Goal: Contribute content: Contribute content

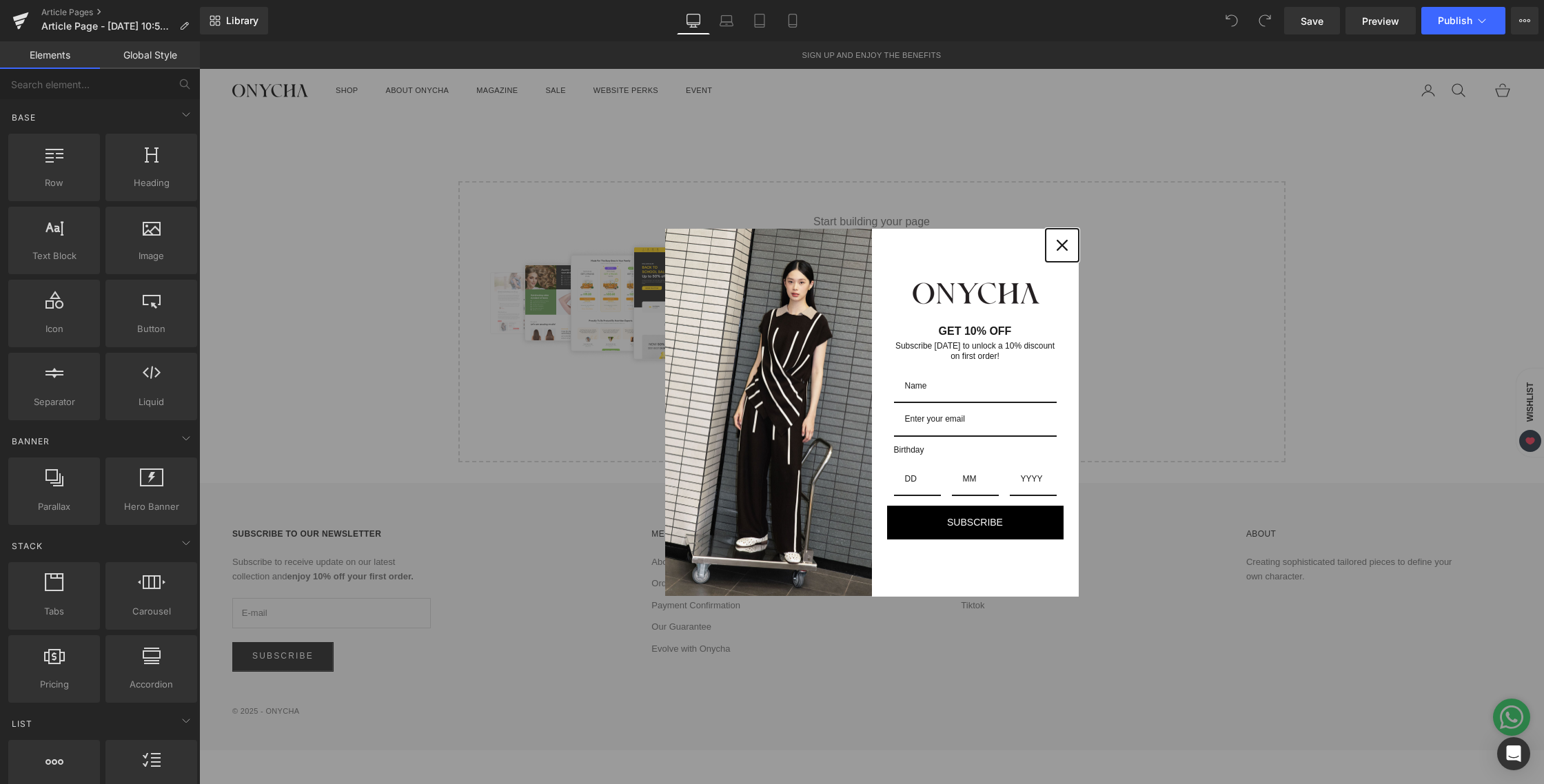
click at [1070, 239] on div "Close" at bounding box center [1062, 245] width 22 height 22
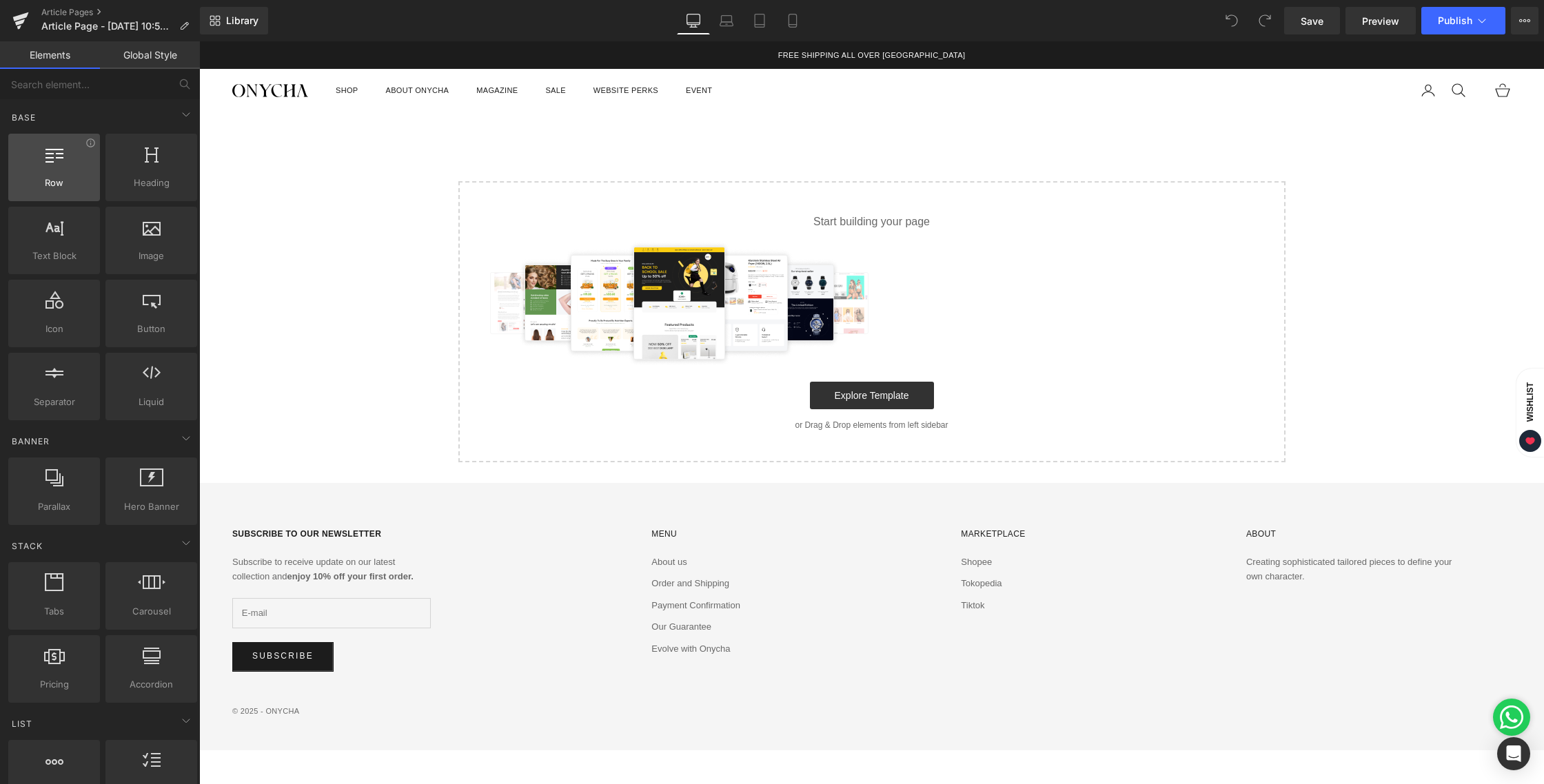
click at [64, 174] on div at bounding box center [54, 160] width 83 height 31
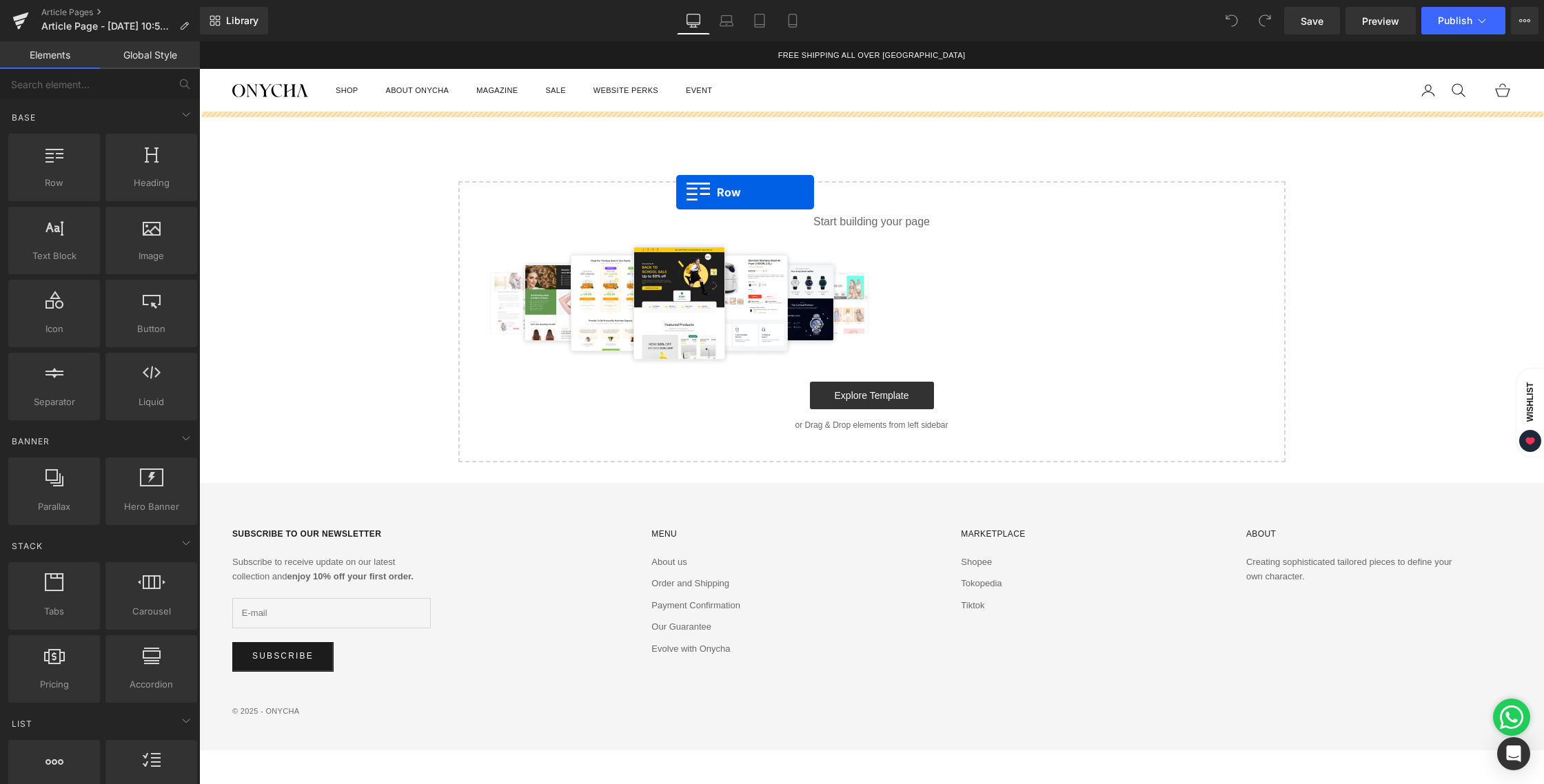
drag, startPoint x: 260, startPoint y: 215, endPoint x: 676, endPoint y: 192, distance: 416.6
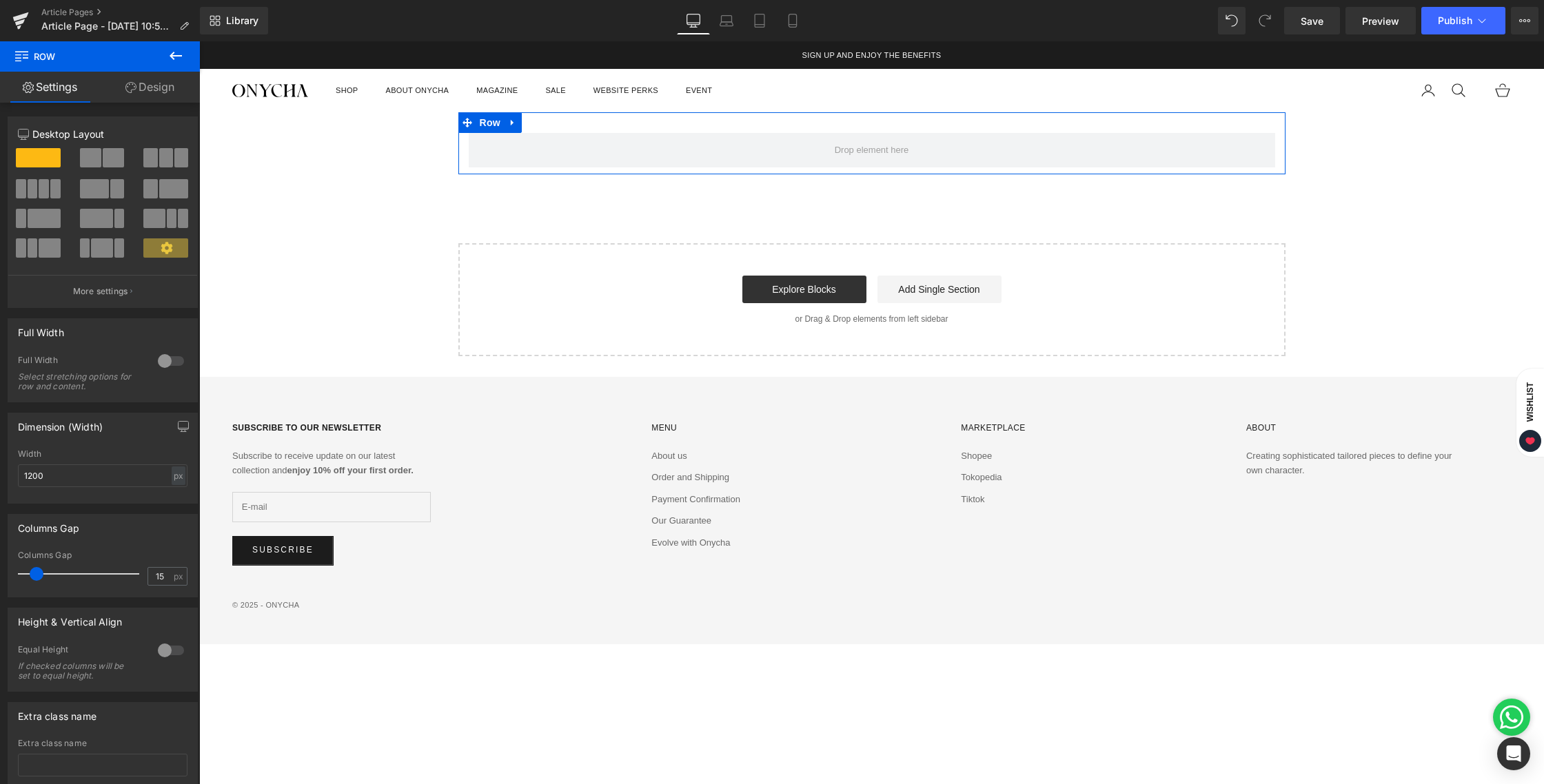
click at [141, 86] on link "Design" at bounding box center [150, 87] width 100 height 31
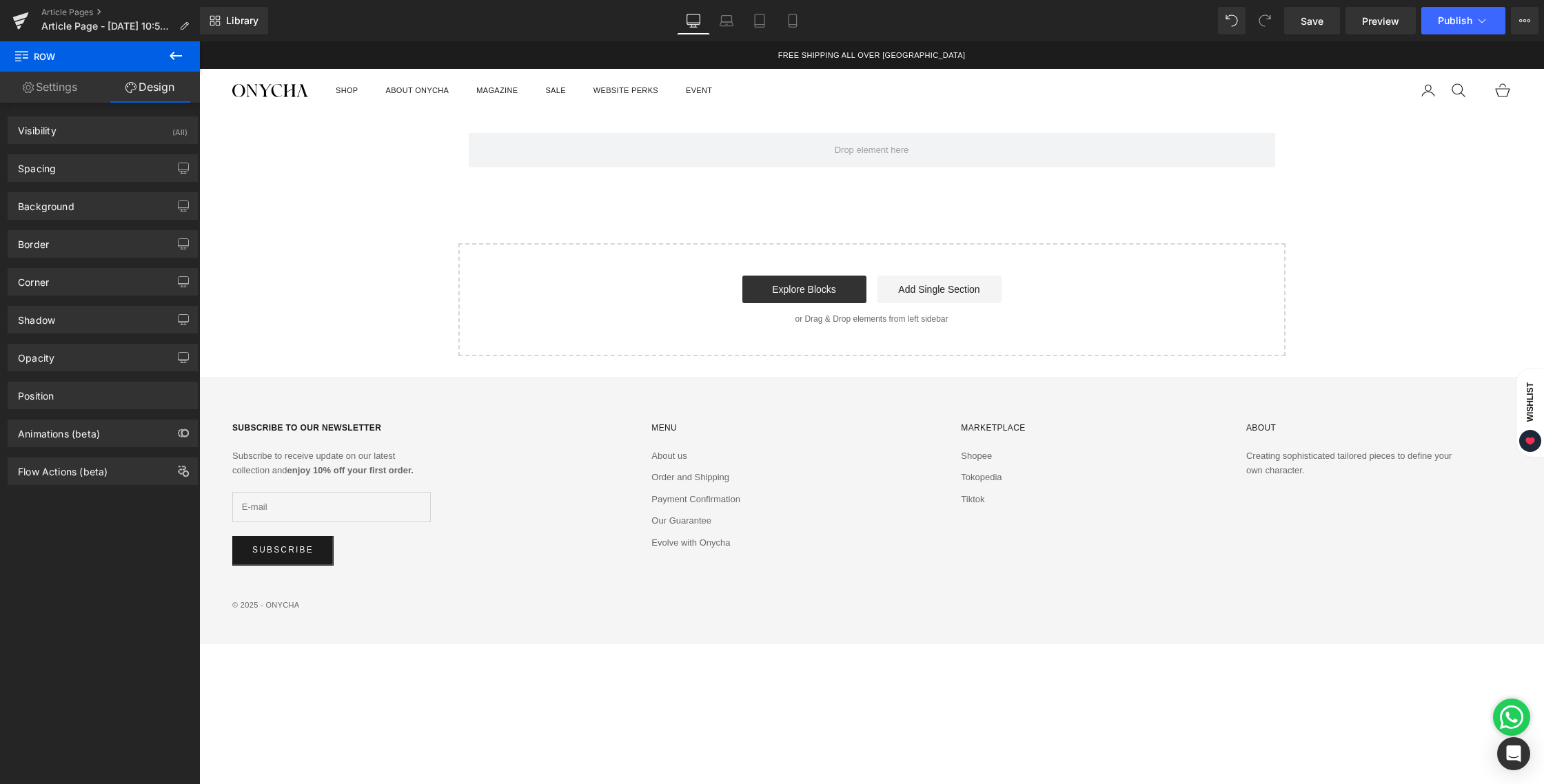
click at [179, 57] on icon at bounding box center [176, 56] width 17 height 17
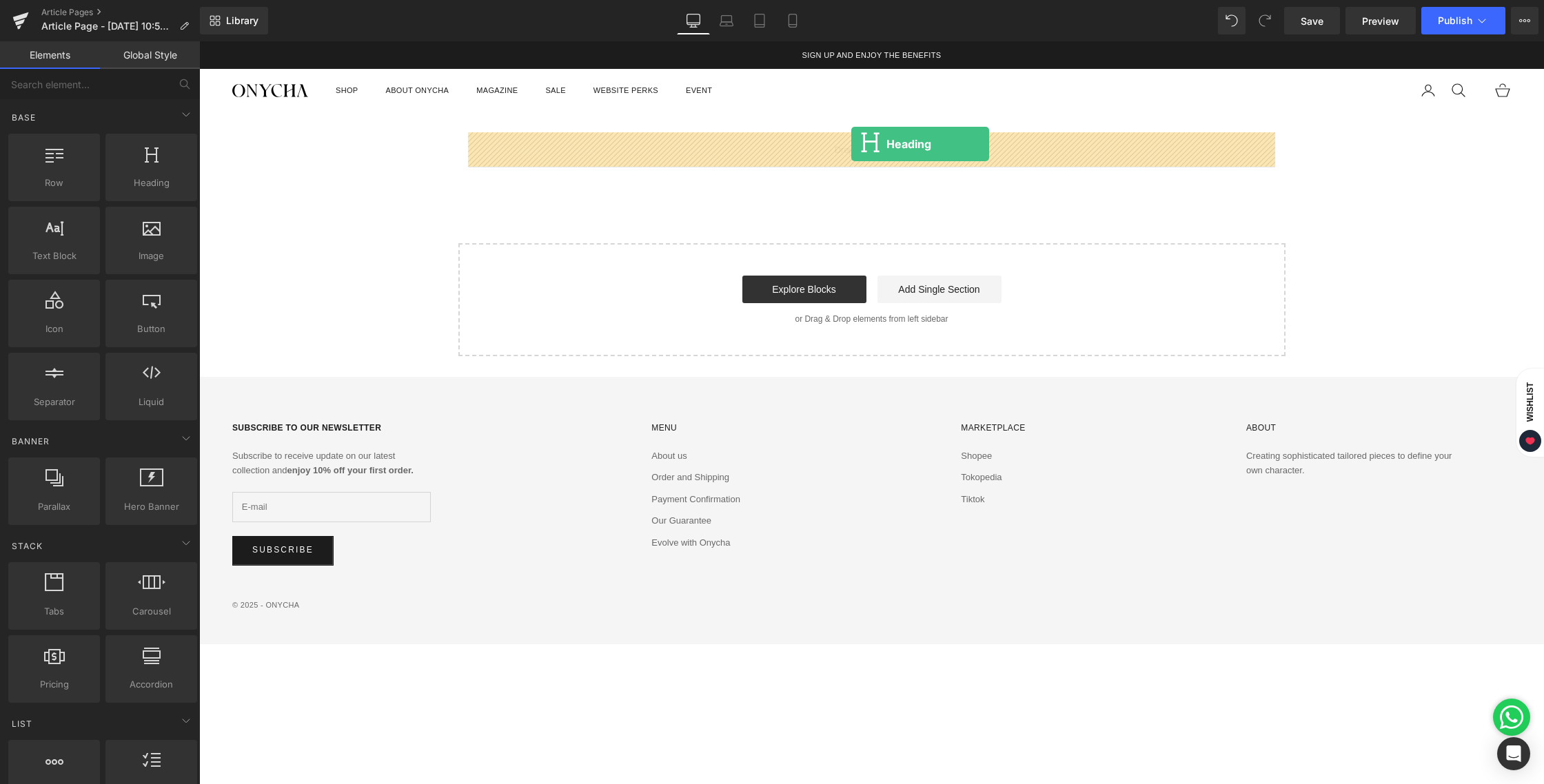
drag, startPoint x: 358, startPoint y: 219, endPoint x: 851, endPoint y: 144, distance: 498.7
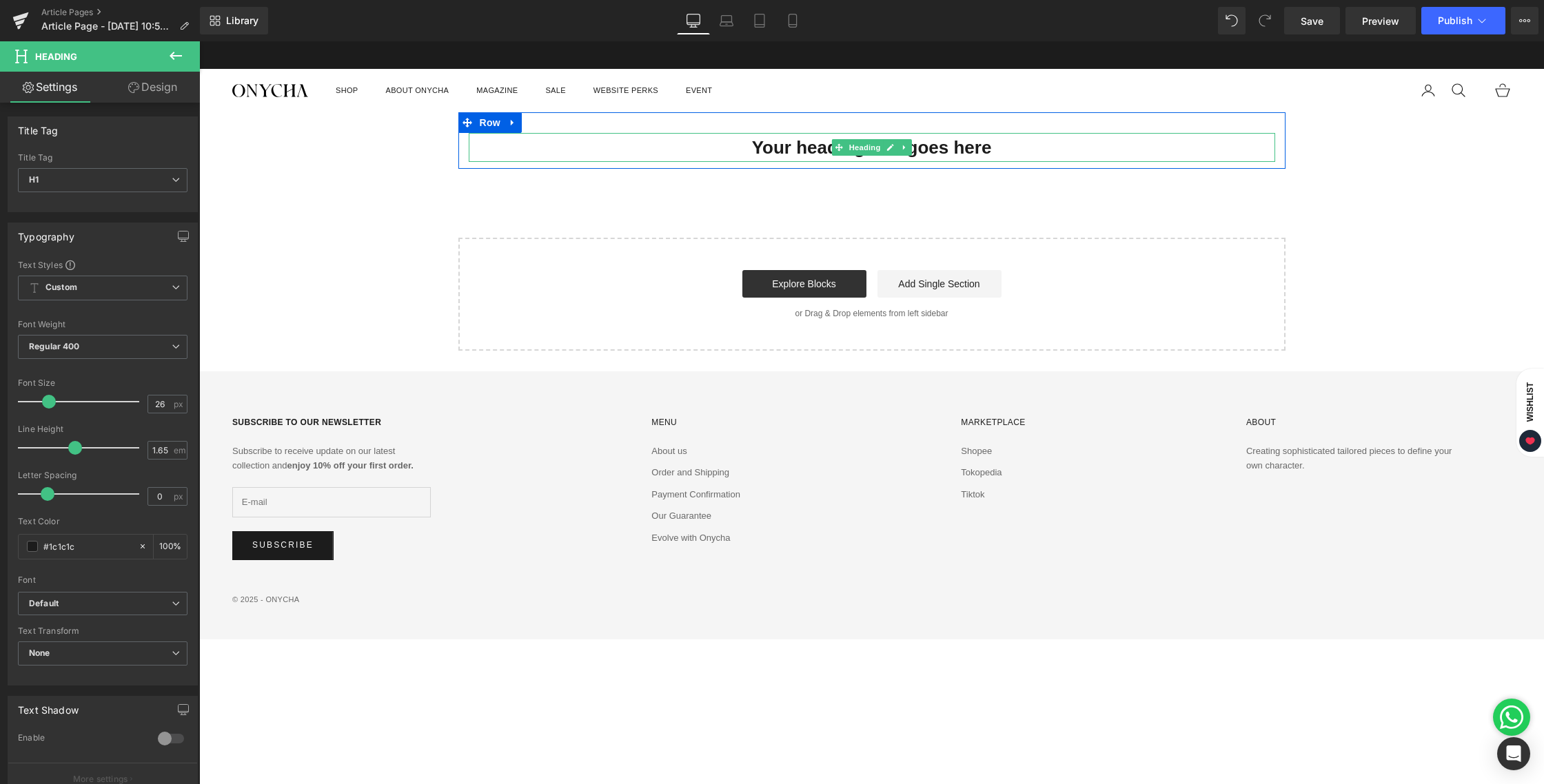
click at [791, 145] on h1 "Your heading text goes here" at bounding box center [872, 147] width 807 height 30
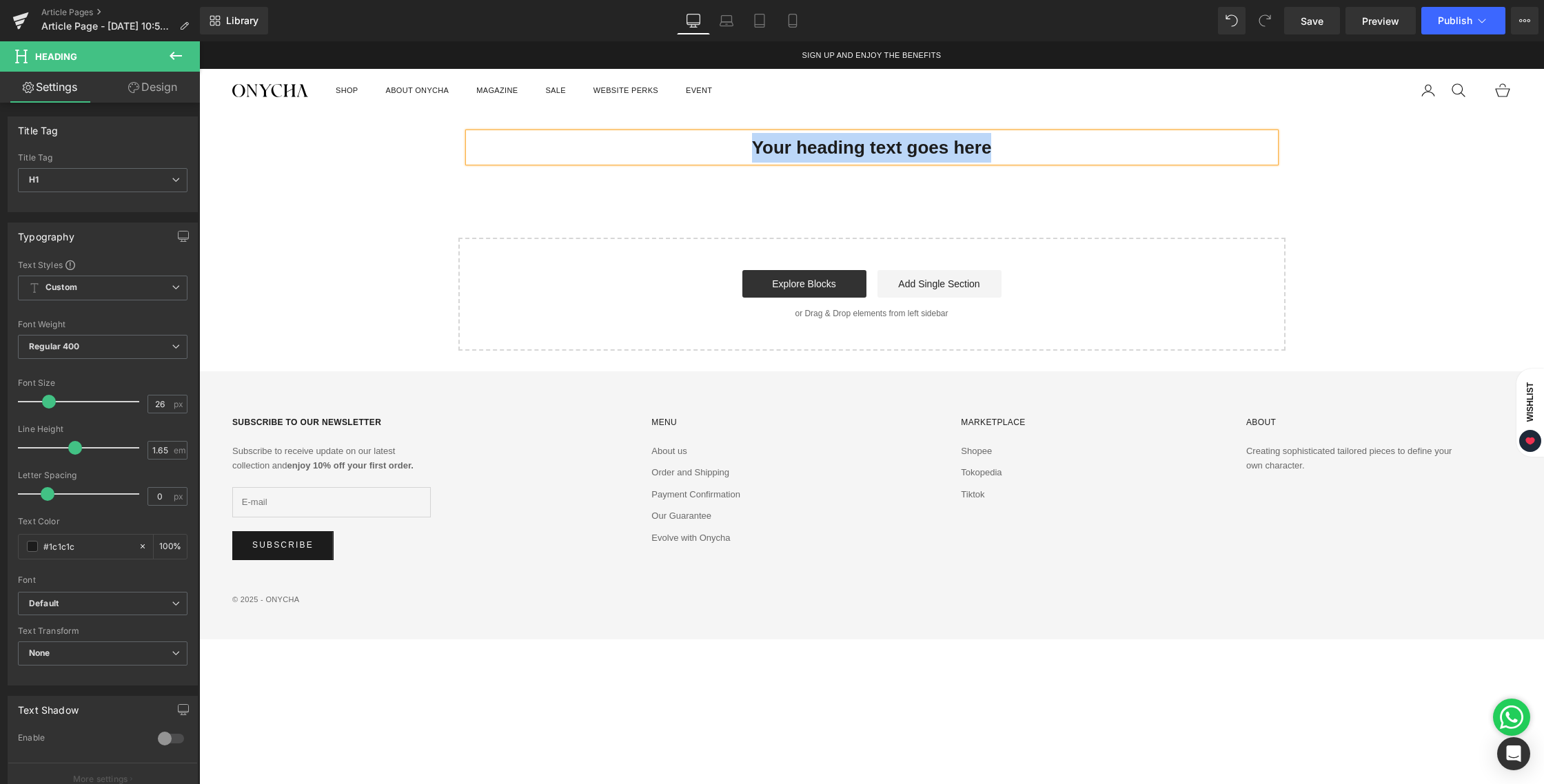
paste div
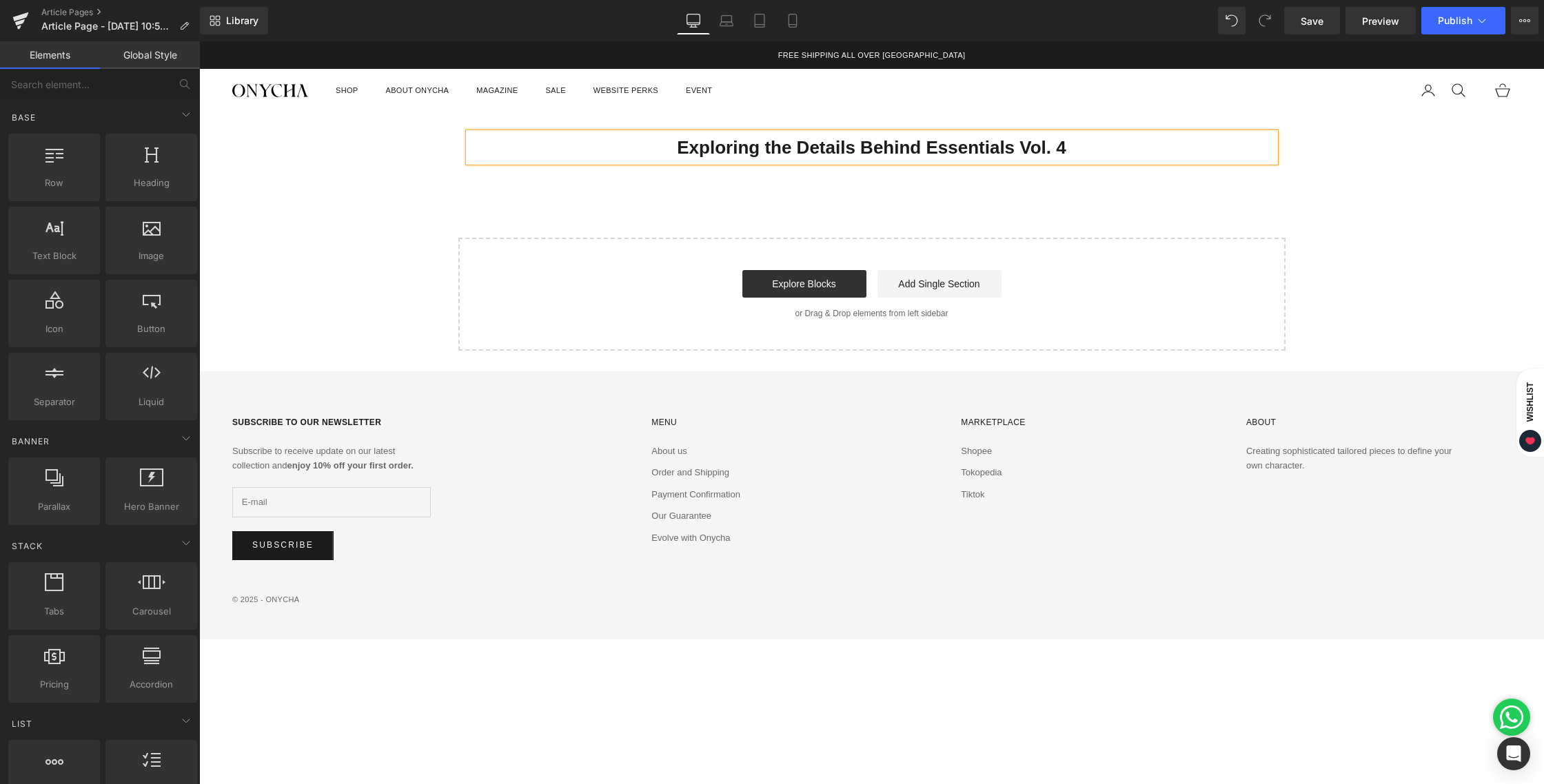
click at [735, 193] on div "Exploring the Details Behind Essentials Vol. 4 Heading Row Select your layout" at bounding box center [872, 231] width 1345 height 239
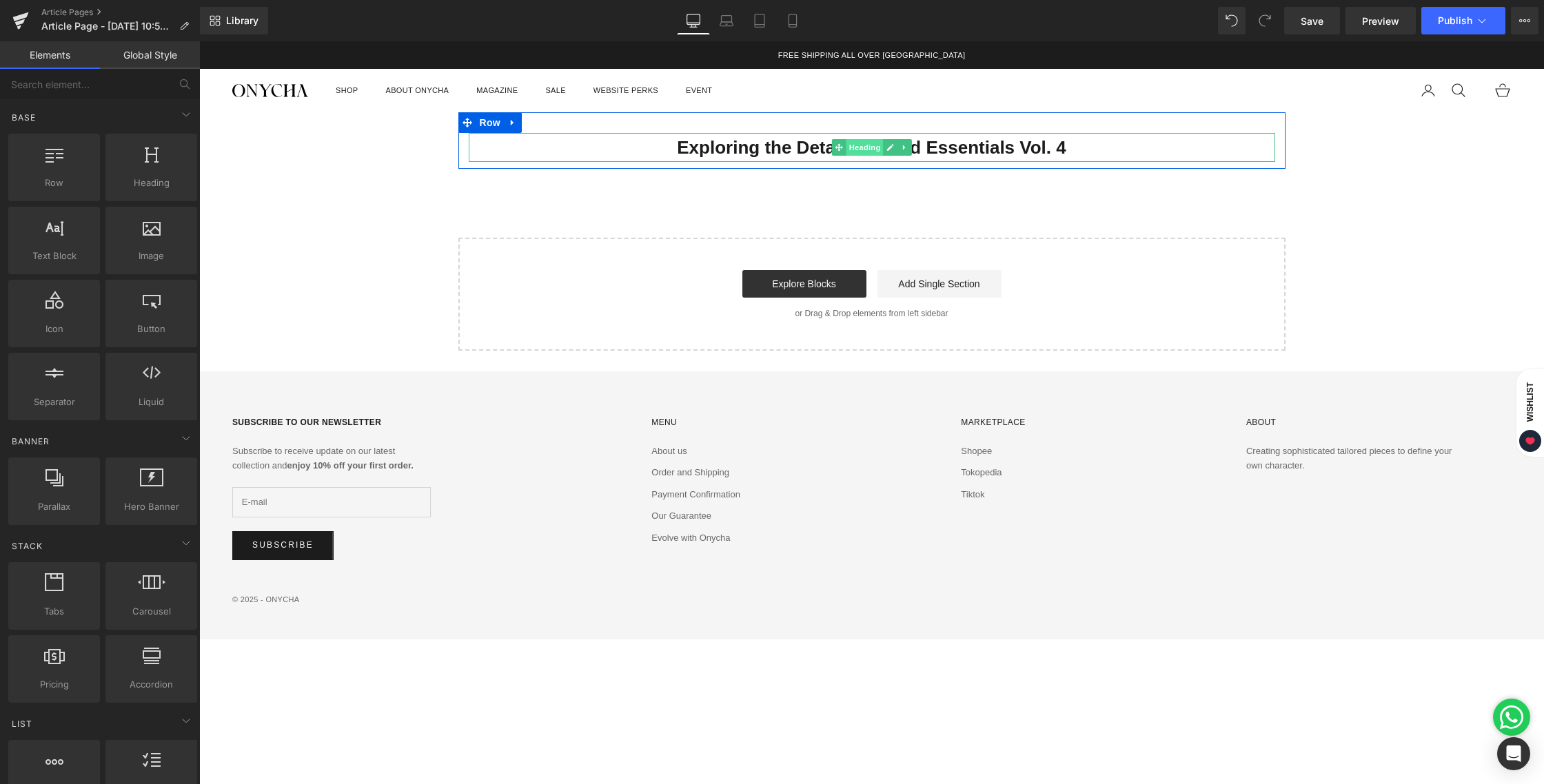
click at [872, 147] on span "Heading" at bounding box center [864, 147] width 37 height 17
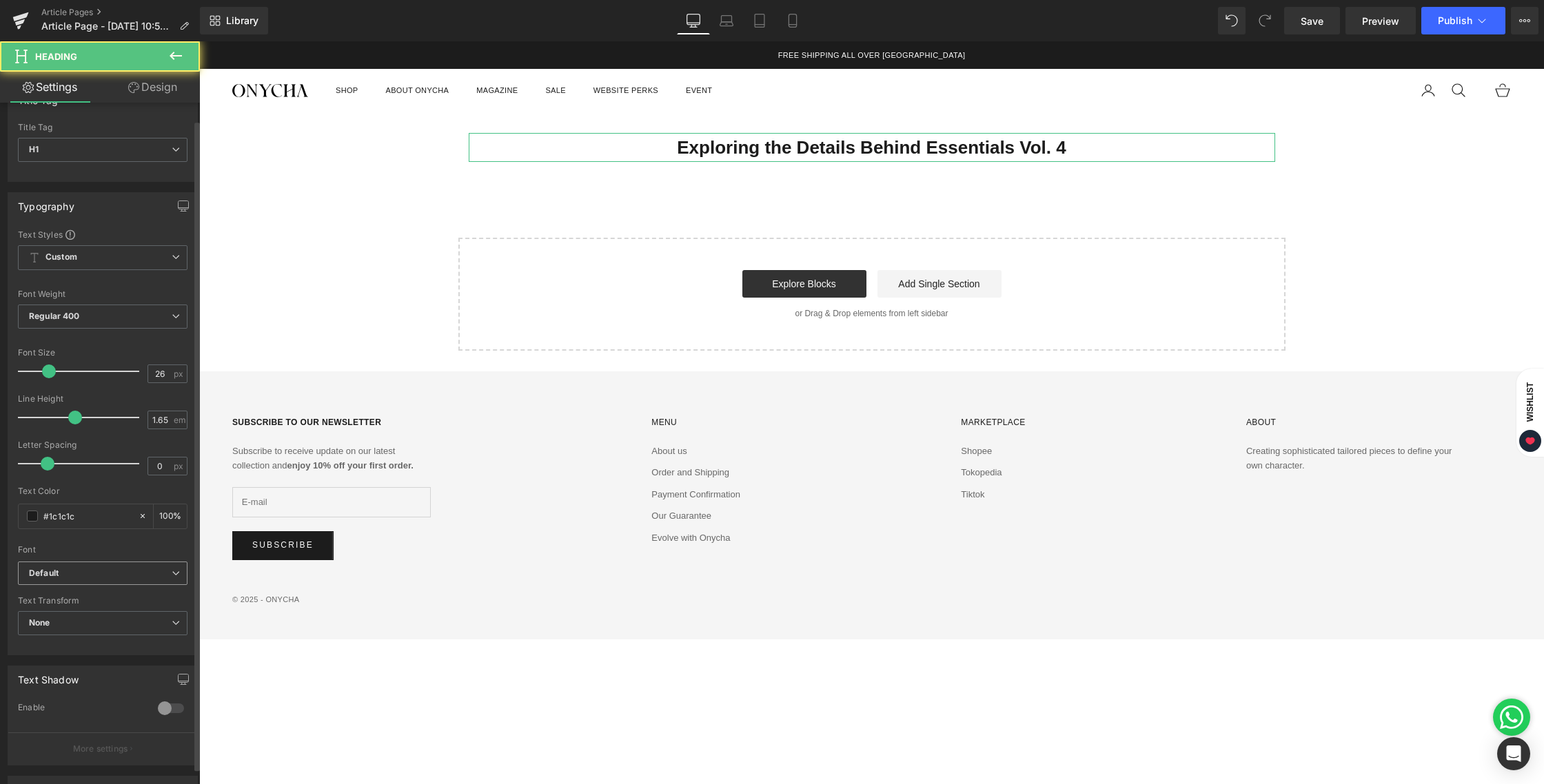
scroll to position [51, 0]
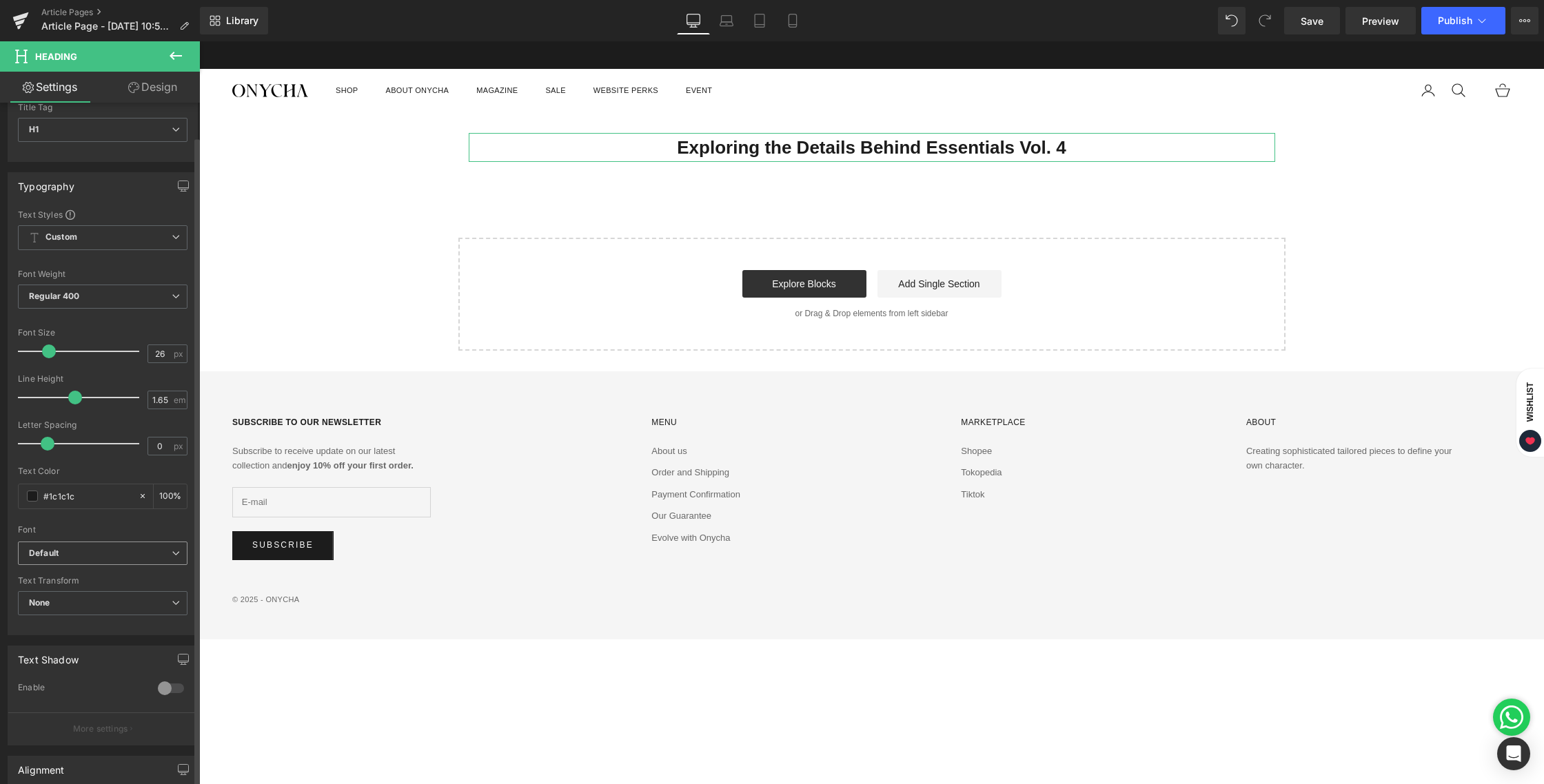
click at [63, 549] on b "Default" at bounding box center [100, 553] width 143 height 12
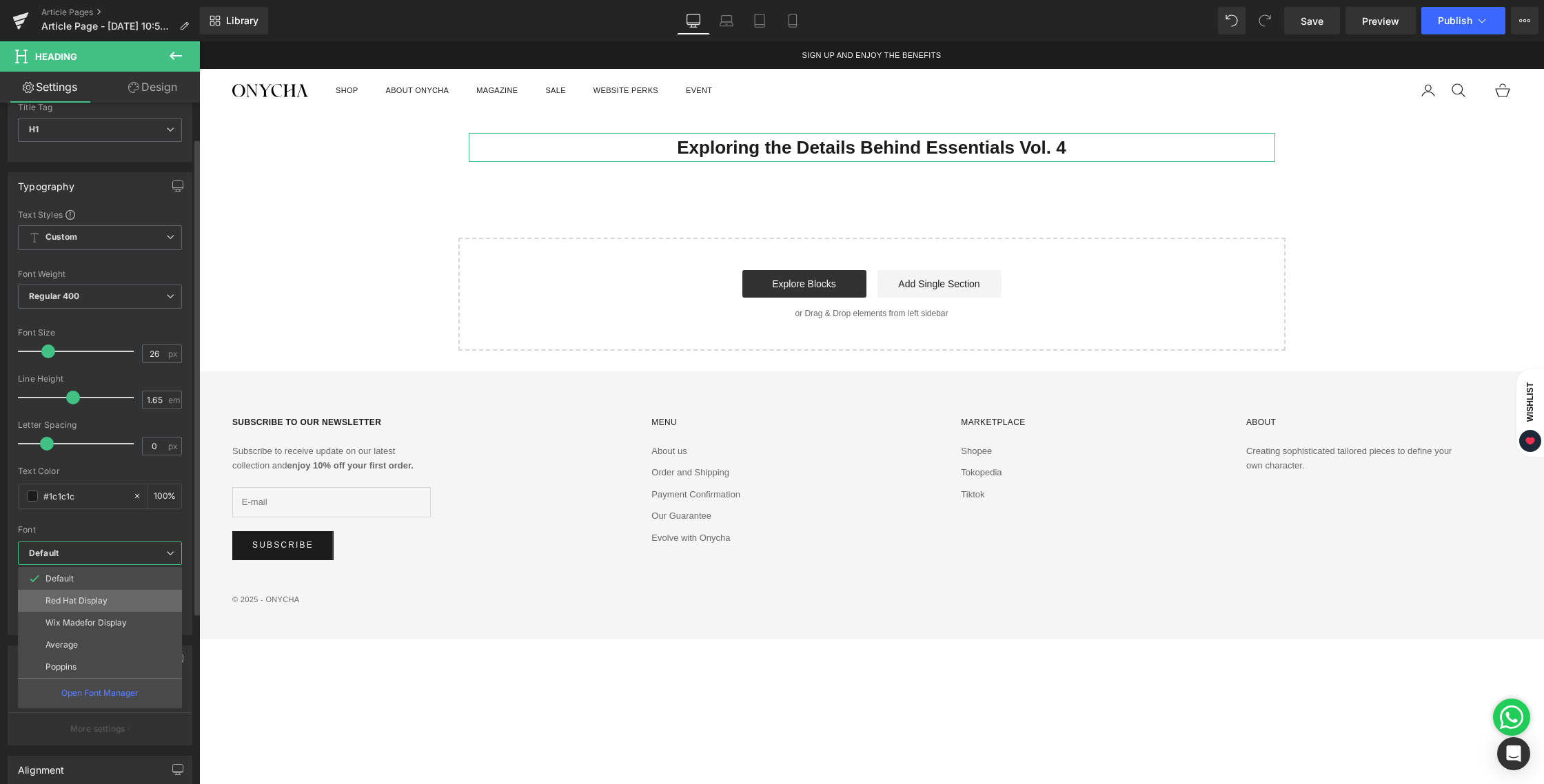
click at [73, 610] on li "Red Hat Display" at bounding box center [100, 601] width 164 height 22
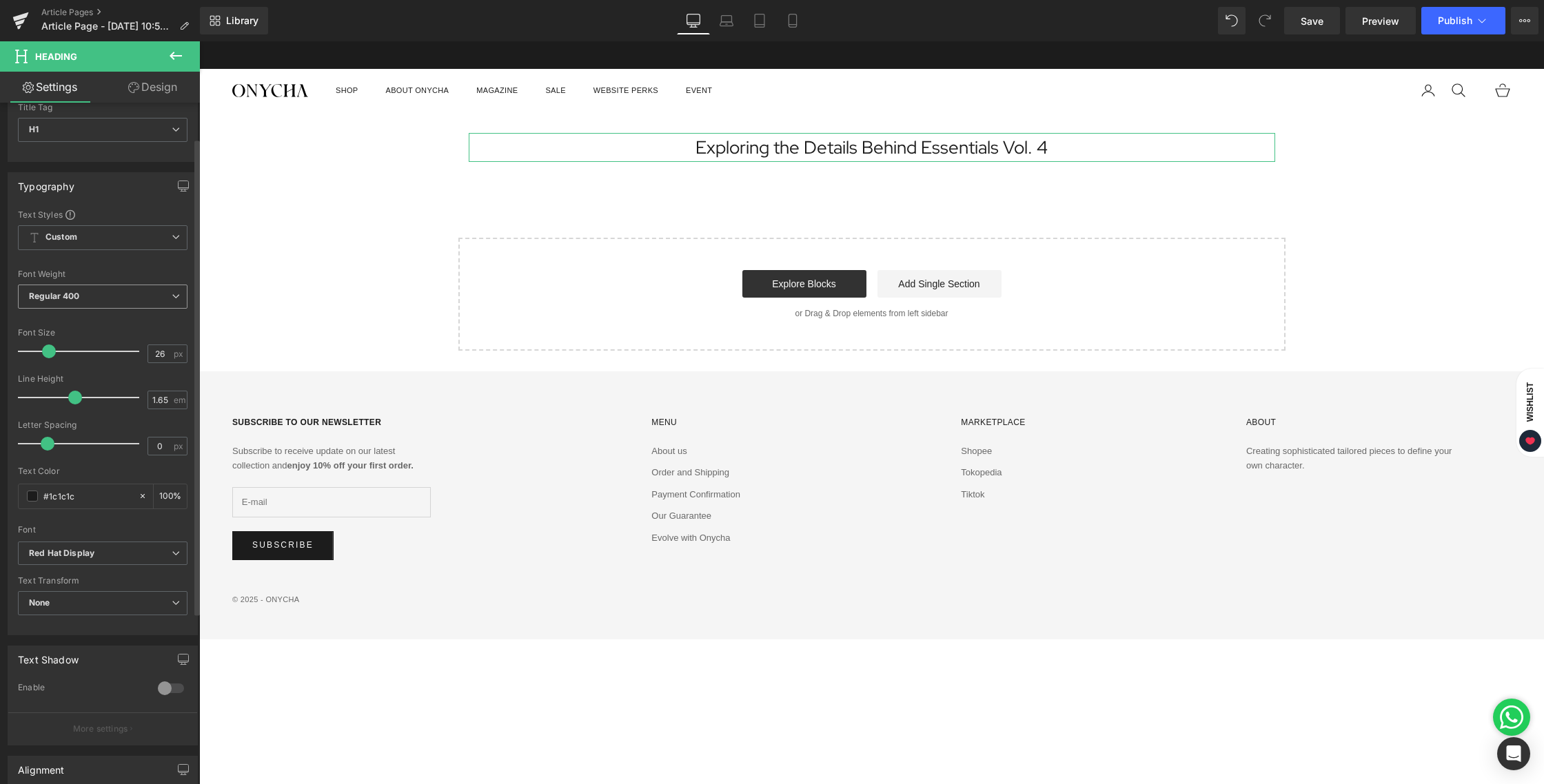
click at [93, 295] on span "Regular 400" at bounding box center [102, 296] width 170 height 24
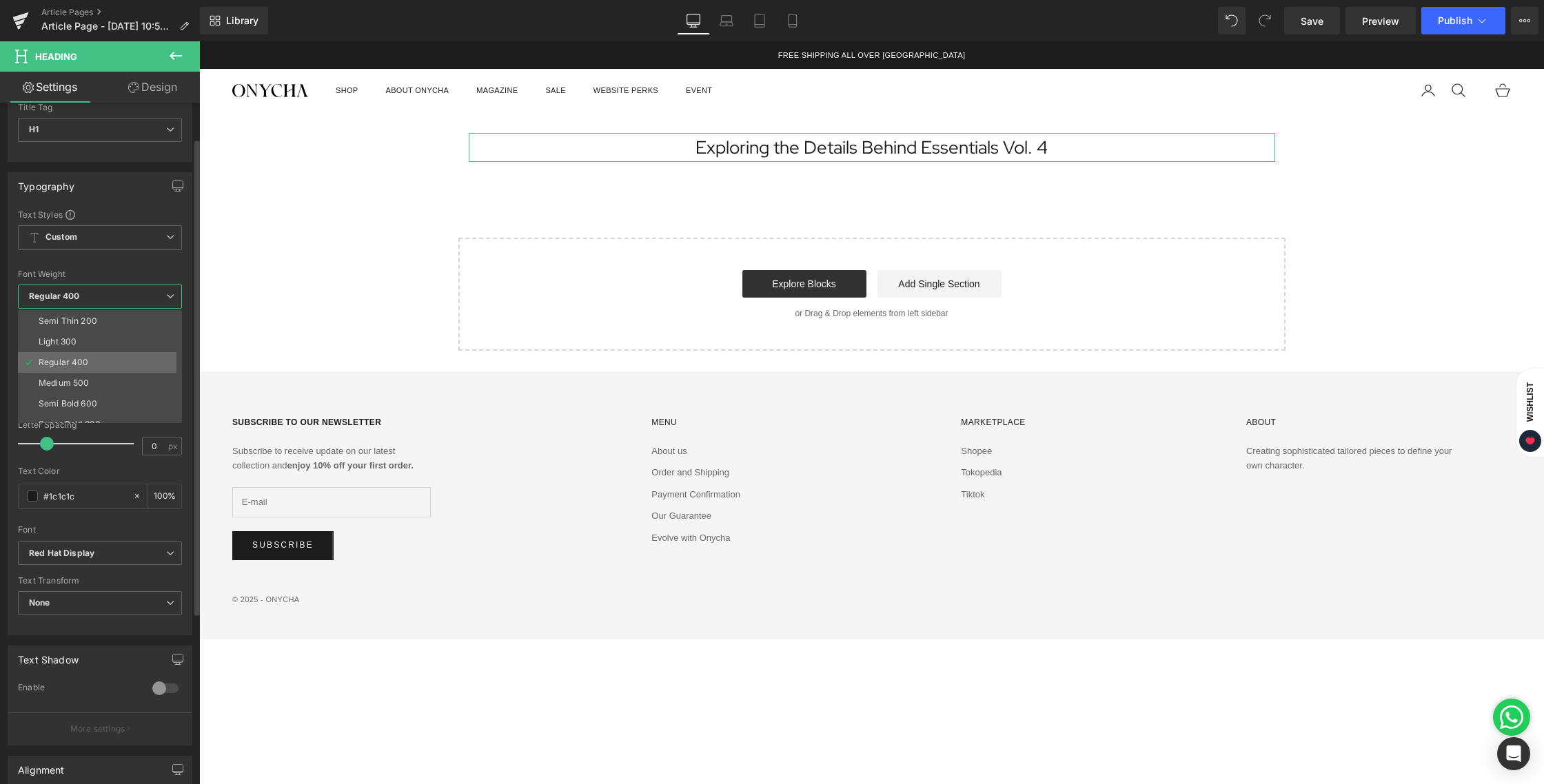
scroll to position [20, 0]
click at [88, 399] on div "Semi Bold 600" at bounding box center [68, 403] width 59 height 10
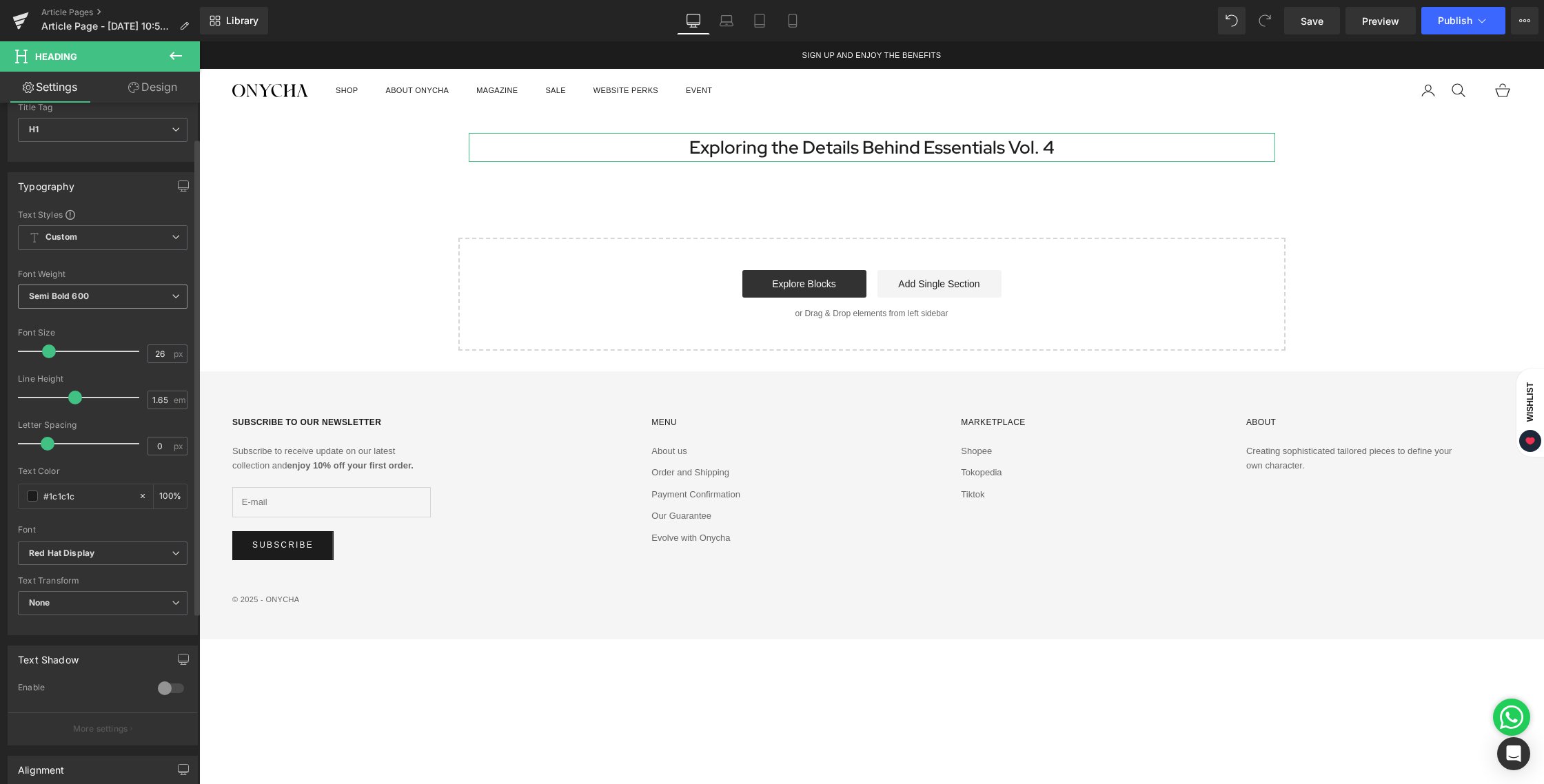
click at [74, 298] on b "Semi Bold 600" at bounding box center [59, 295] width 60 height 10
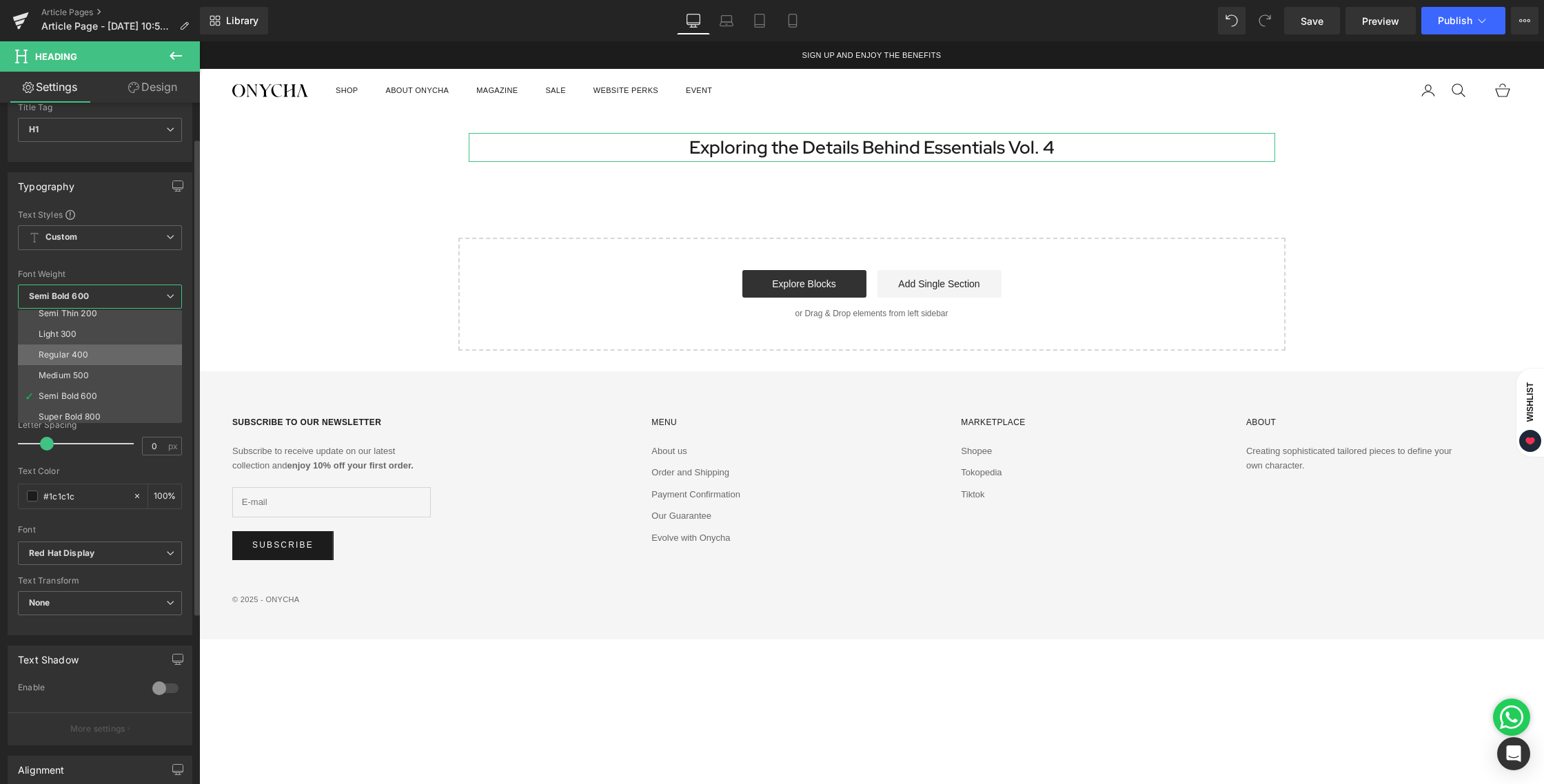
scroll to position [43, 0]
click at [76, 392] on li "Super Bold 800" at bounding box center [103, 401] width 170 height 21
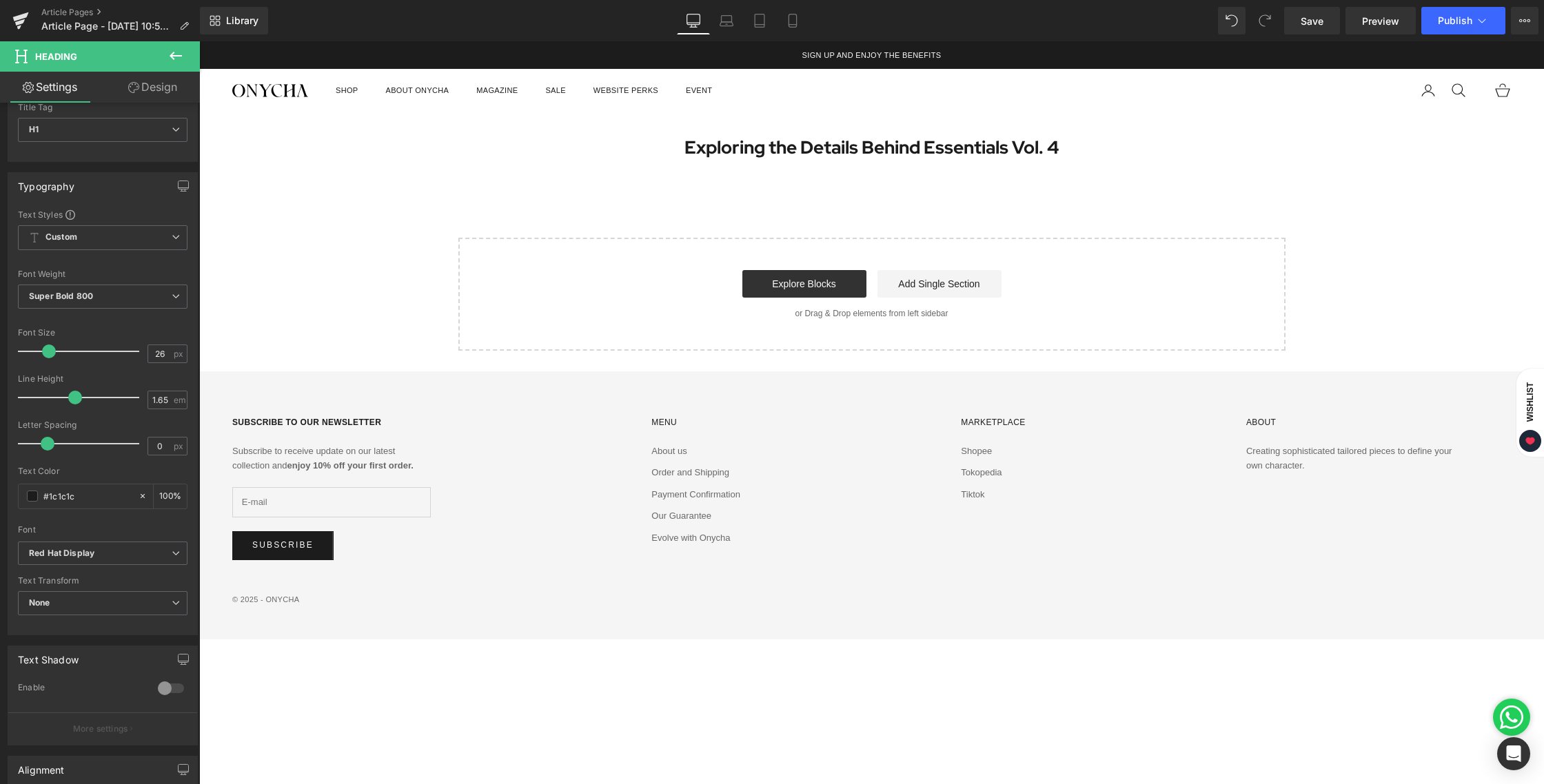
click at [649, 199] on div "Exploring the Details Behind Essentials Vol. 4 Heading Row Select your layout" at bounding box center [872, 231] width 1345 height 239
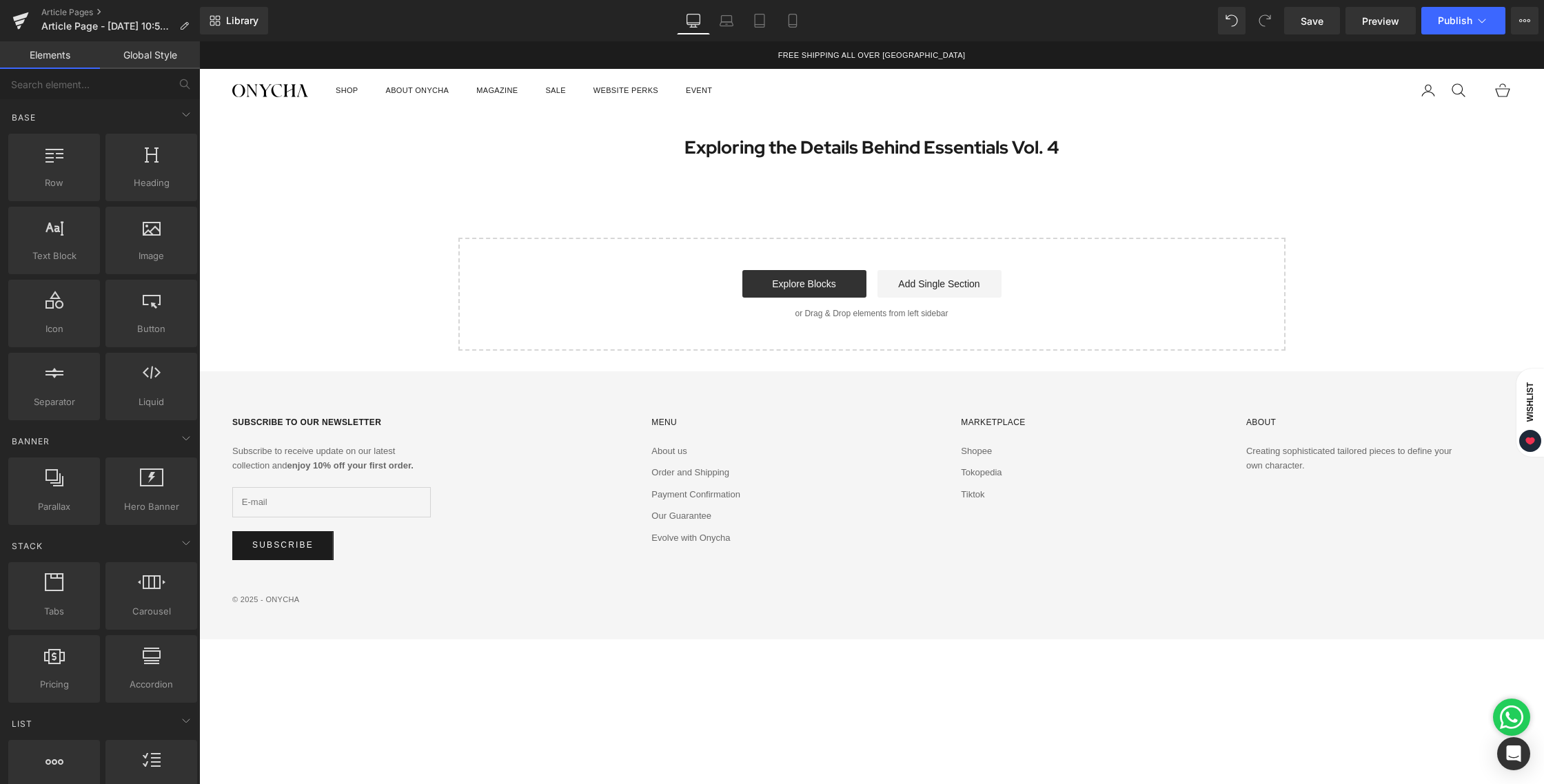
click at [1050, 217] on div "Exploring the Details Behind Essentials Vol. 4 Heading Row Select your layout" at bounding box center [872, 231] width 1345 height 239
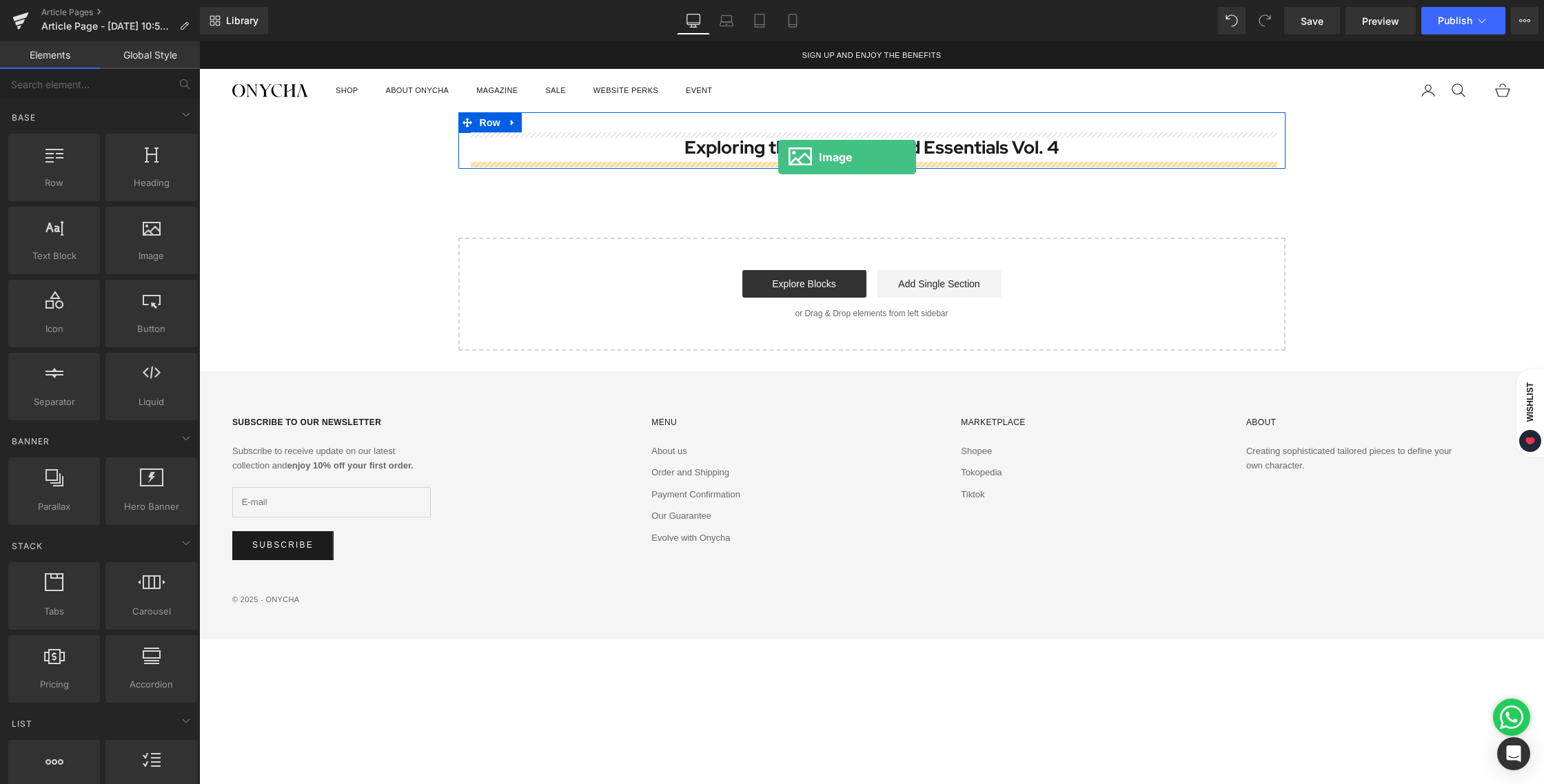
drag, startPoint x: 360, startPoint y: 275, endPoint x: 778, endPoint y: 157, distance: 434.3
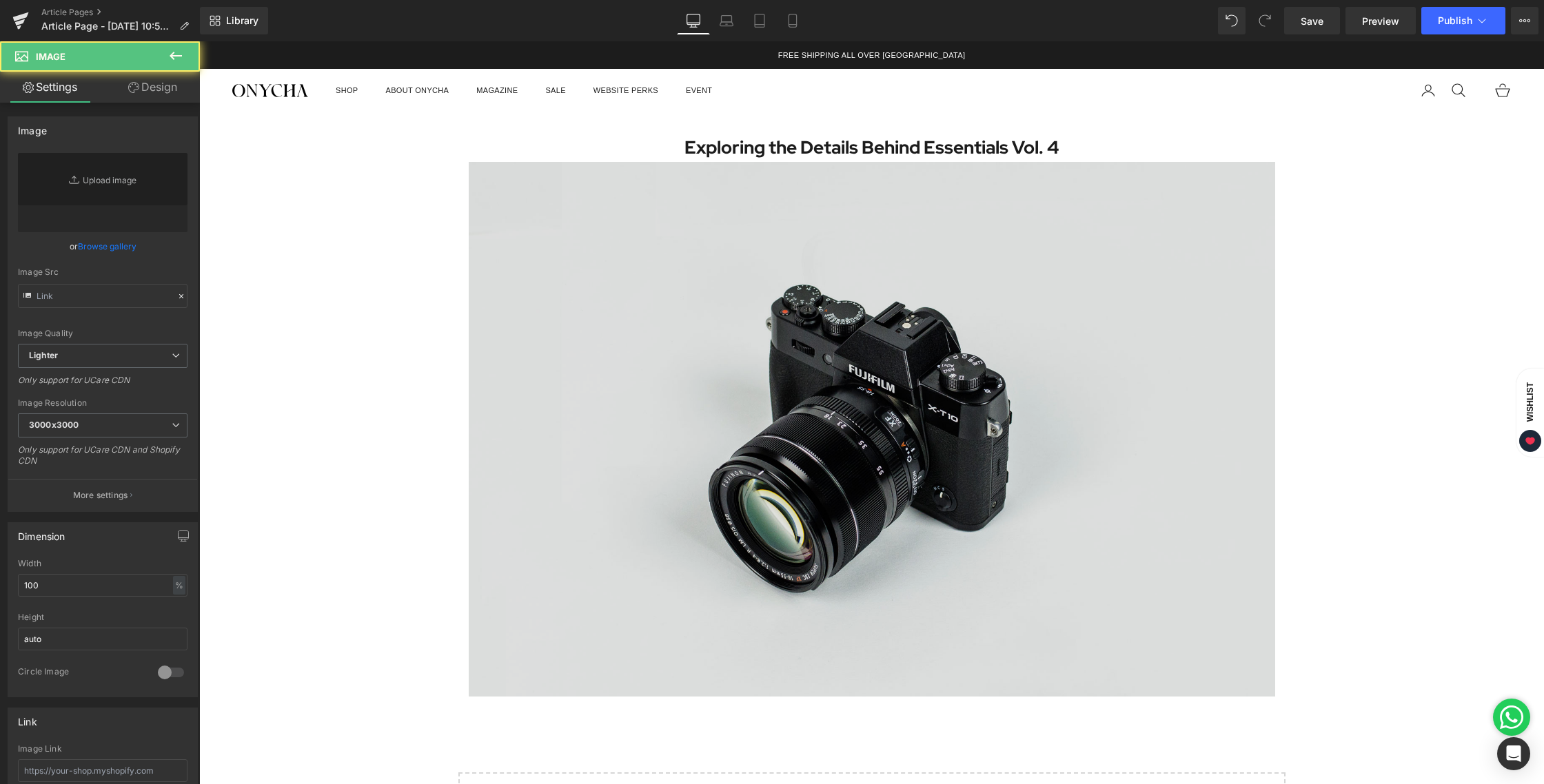
type input "//[DOMAIN_NAME][URL]"
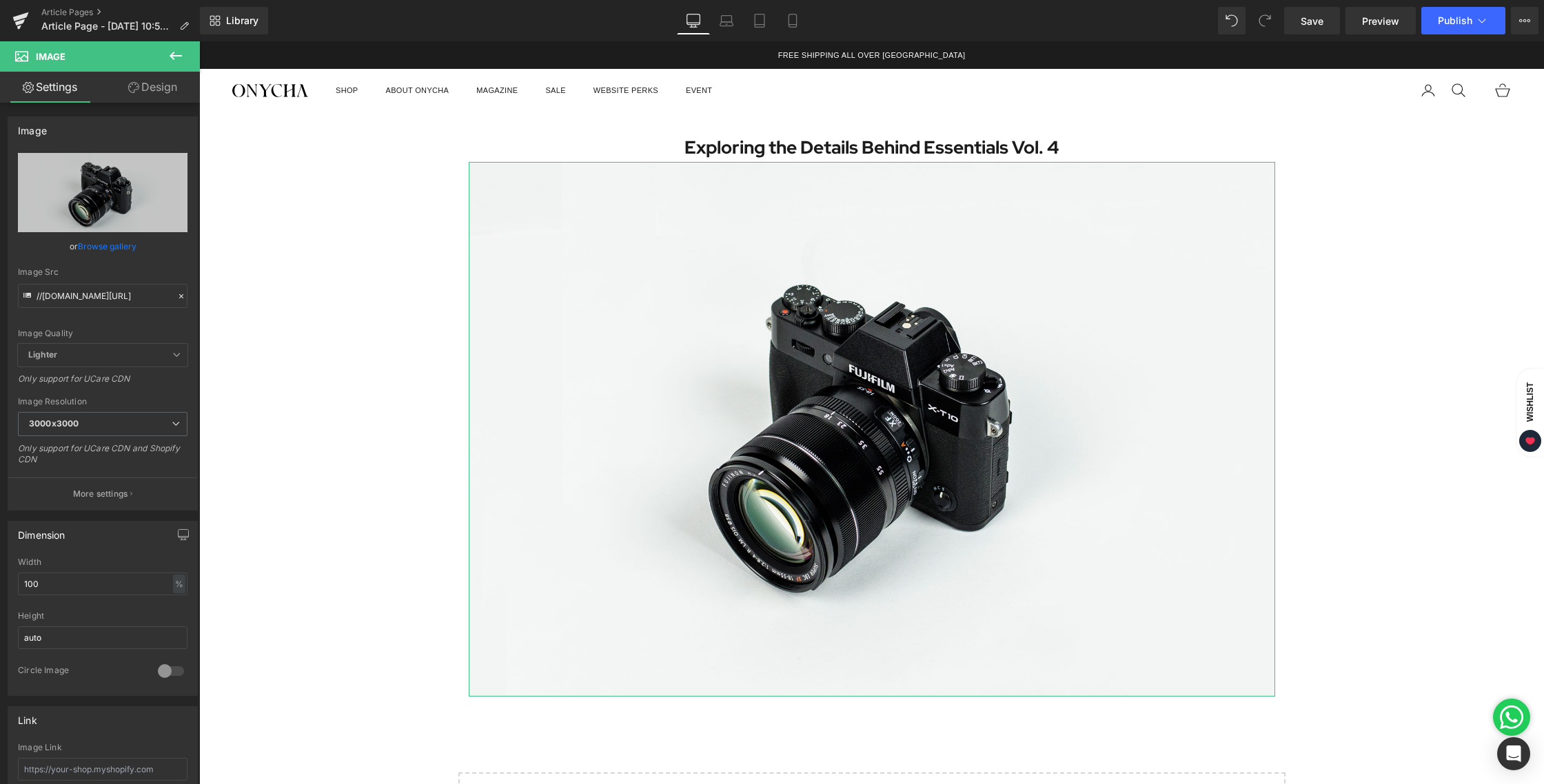
click at [154, 88] on link "Design" at bounding box center [152, 87] width 100 height 31
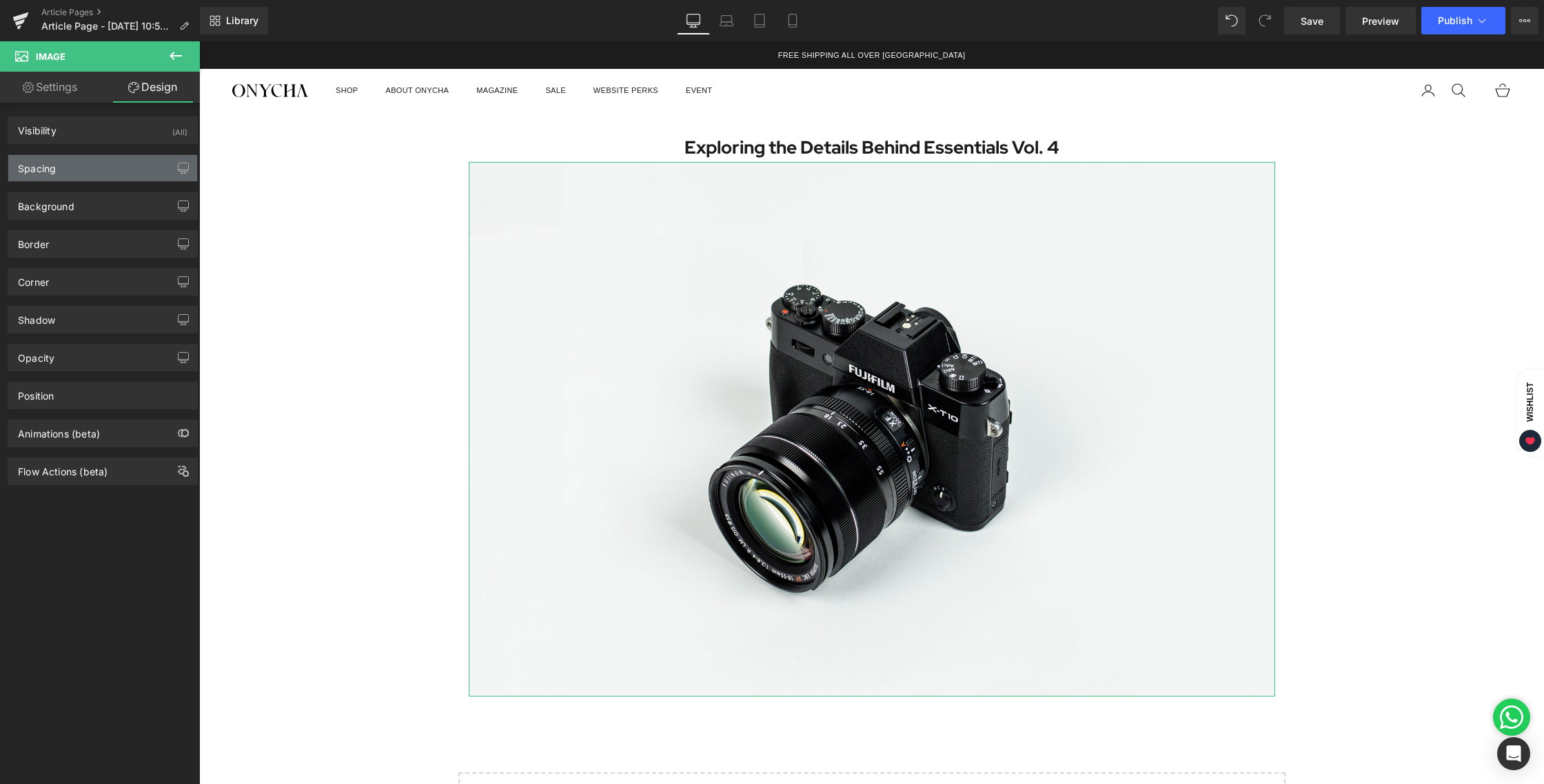
click at [45, 161] on div "Spacing" at bounding box center [37, 165] width 38 height 19
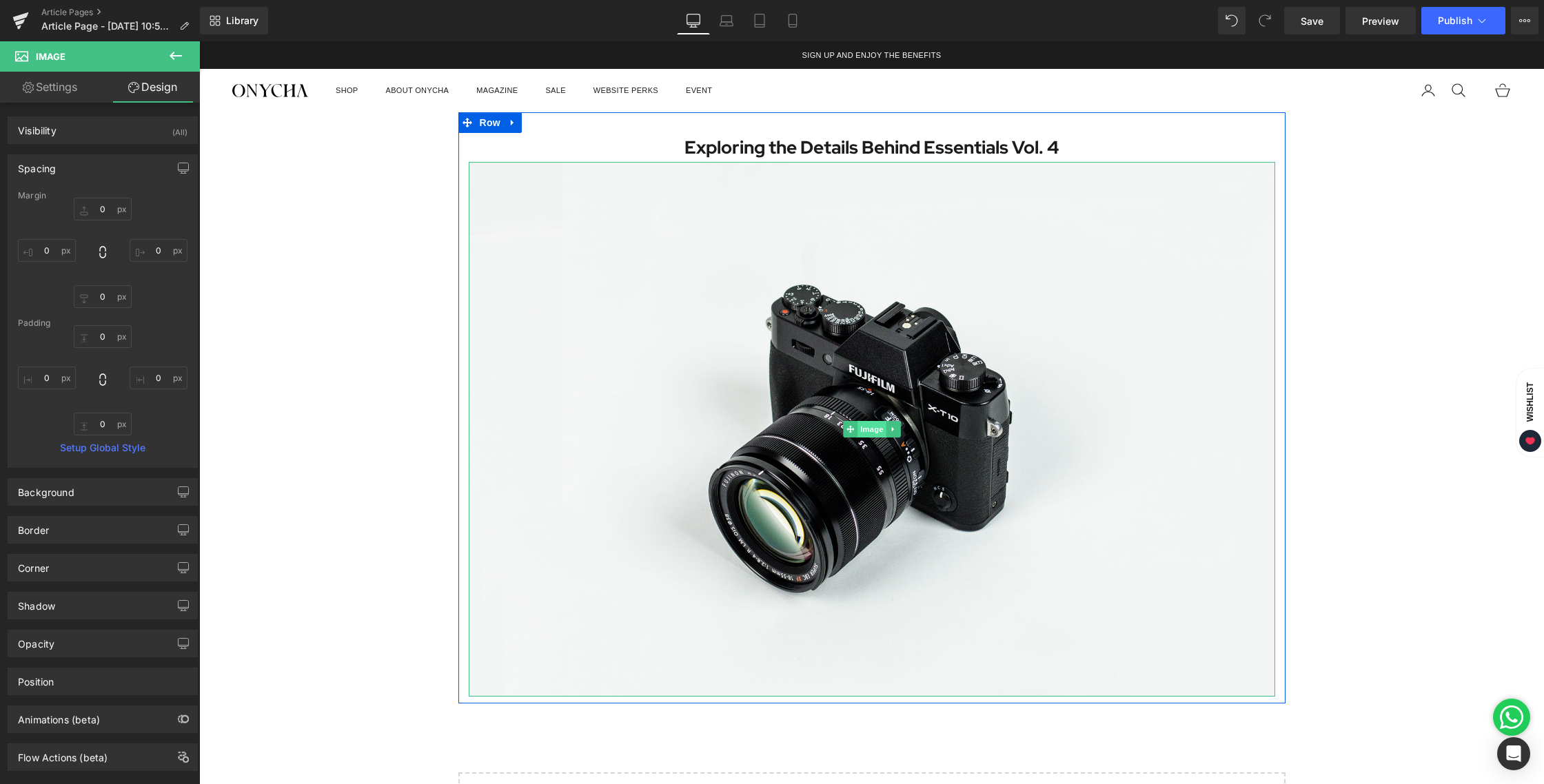
click at [865, 437] on span "Image" at bounding box center [872, 429] width 29 height 17
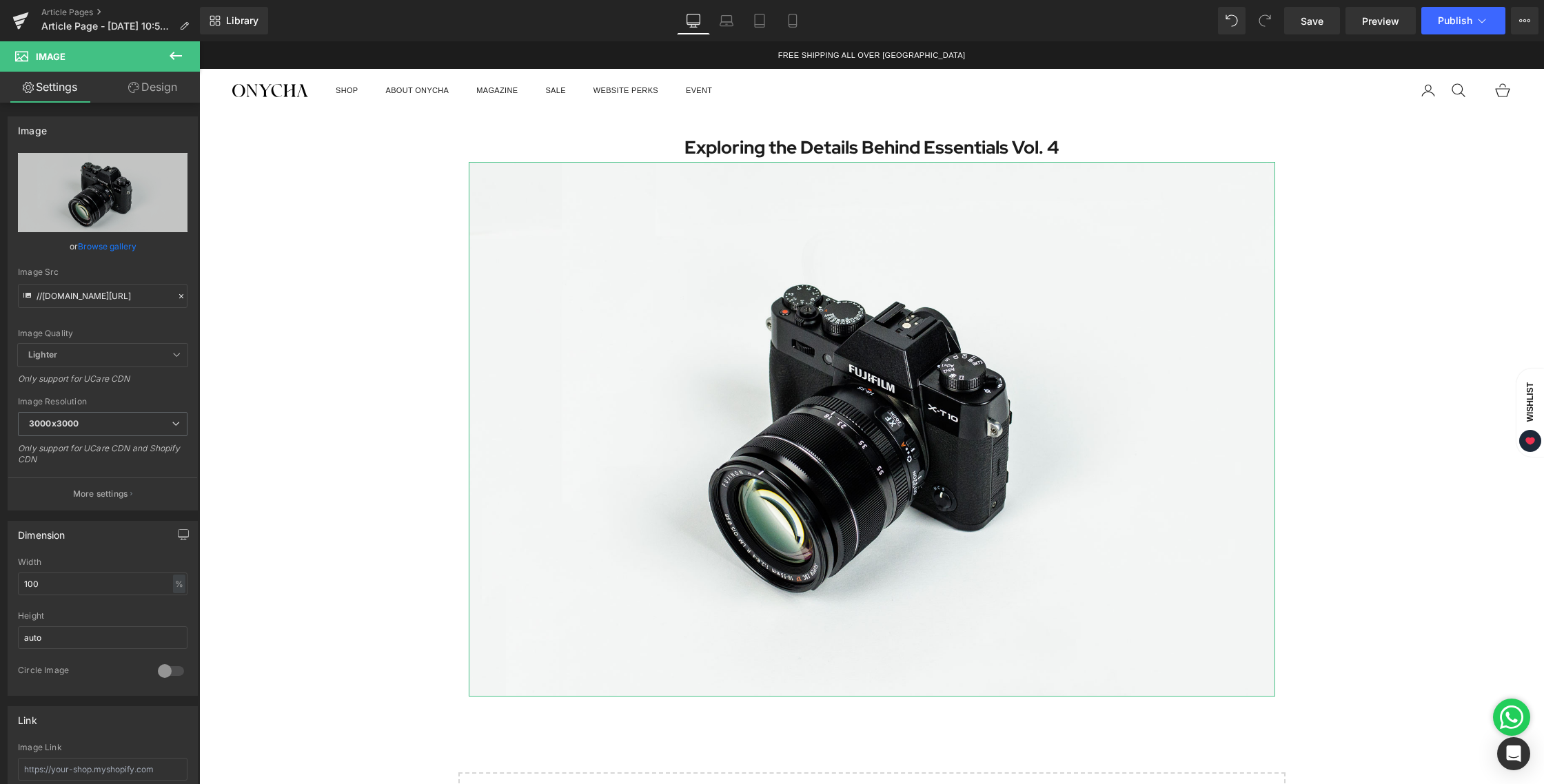
click at [143, 94] on link "Design" at bounding box center [152, 87] width 100 height 31
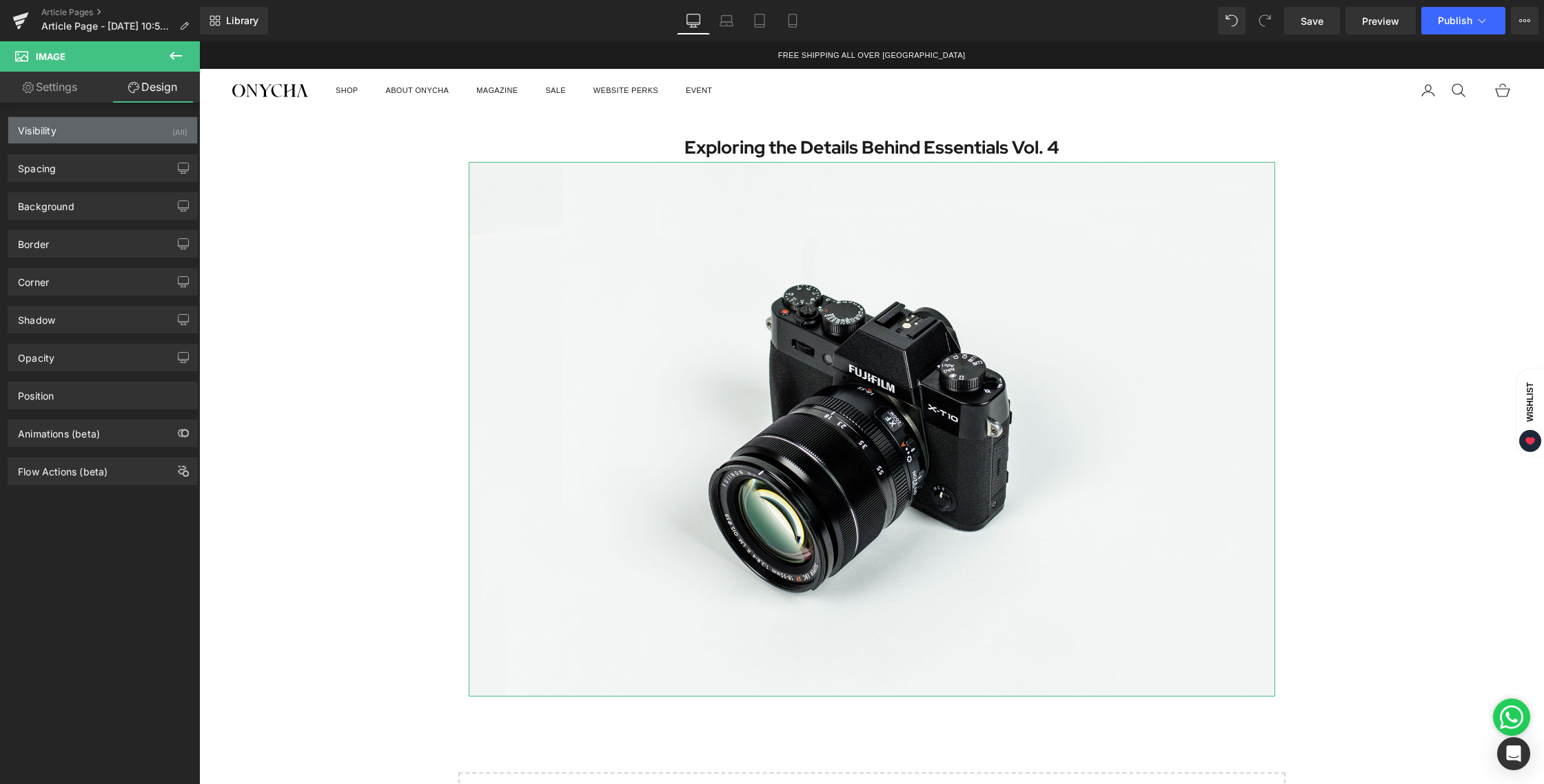
type input "0"
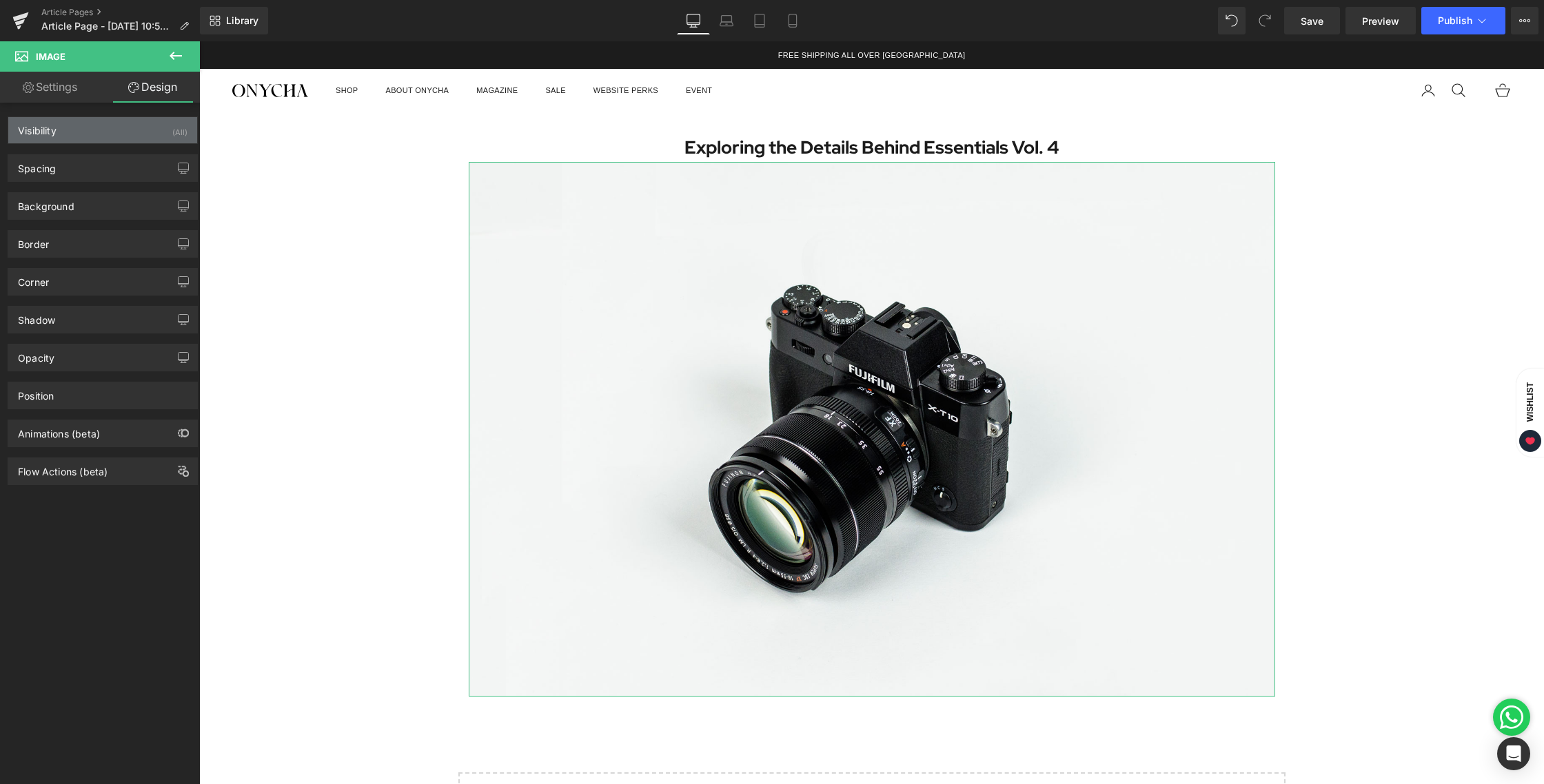
type input "0"
click at [53, 171] on div "Spacing" at bounding box center [37, 165] width 38 height 19
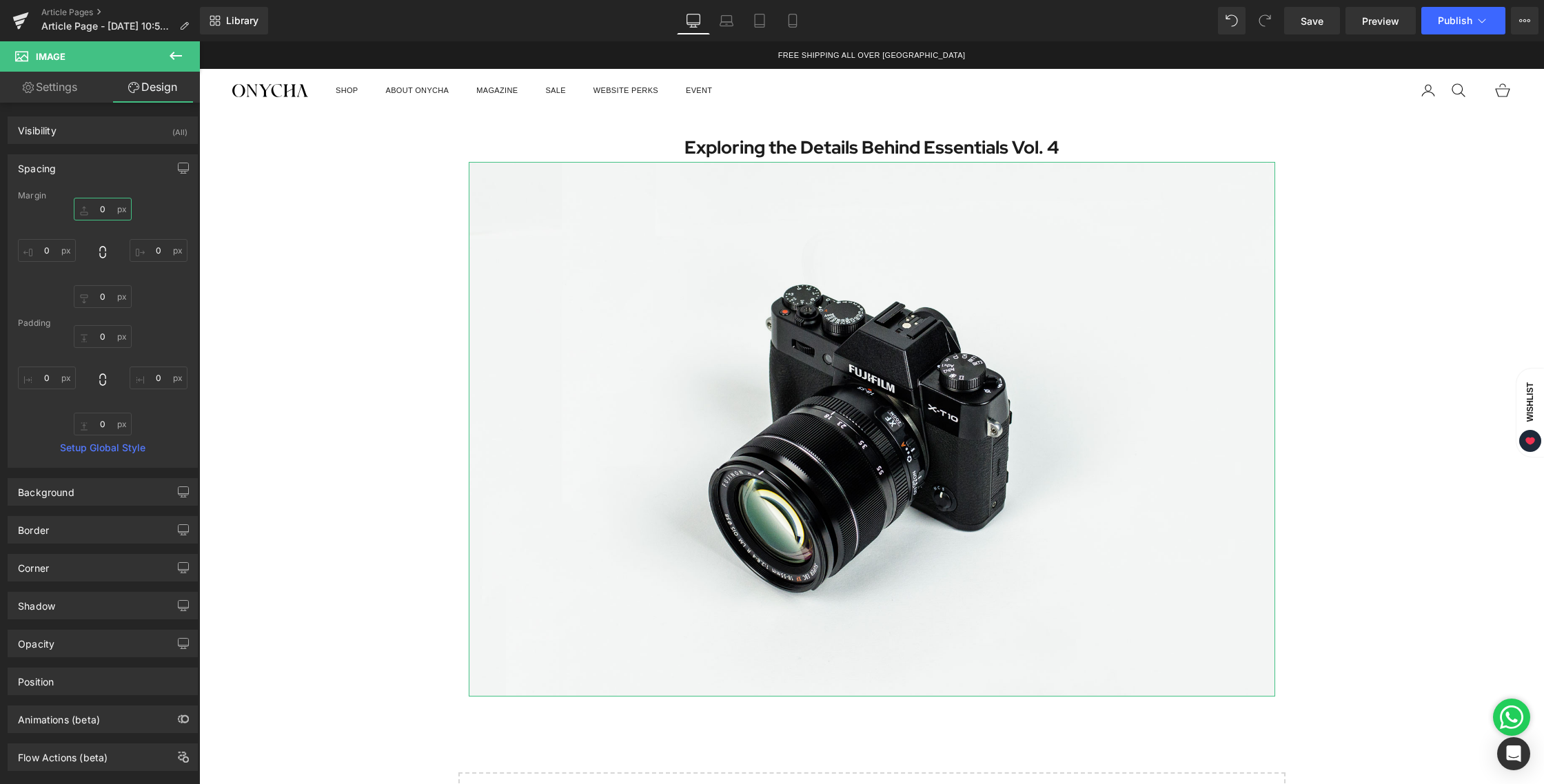
click at [98, 209] on input "0" at bounding box center [103, 209] width 58 height 23
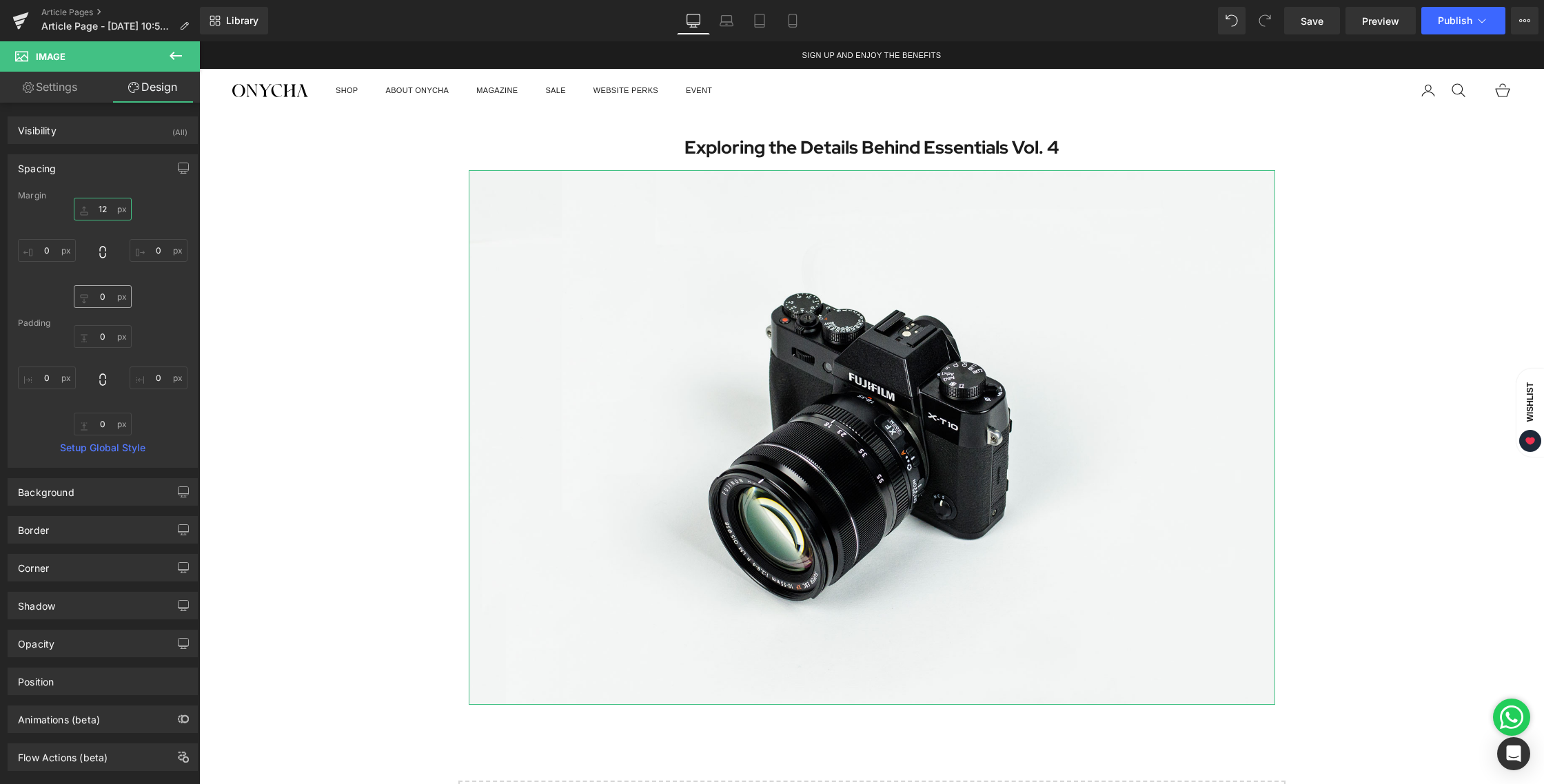
type input "12"
click at [102, 300] on input "0" at bounding box center [103, 296] width 58 height 23
type input "12"
click at [1352, 432] on div "Exploring the Details Behind Essentials Vol. 4 Heading Image Row Select your la…" at bounding box center [872, 507] width 1345 height 790
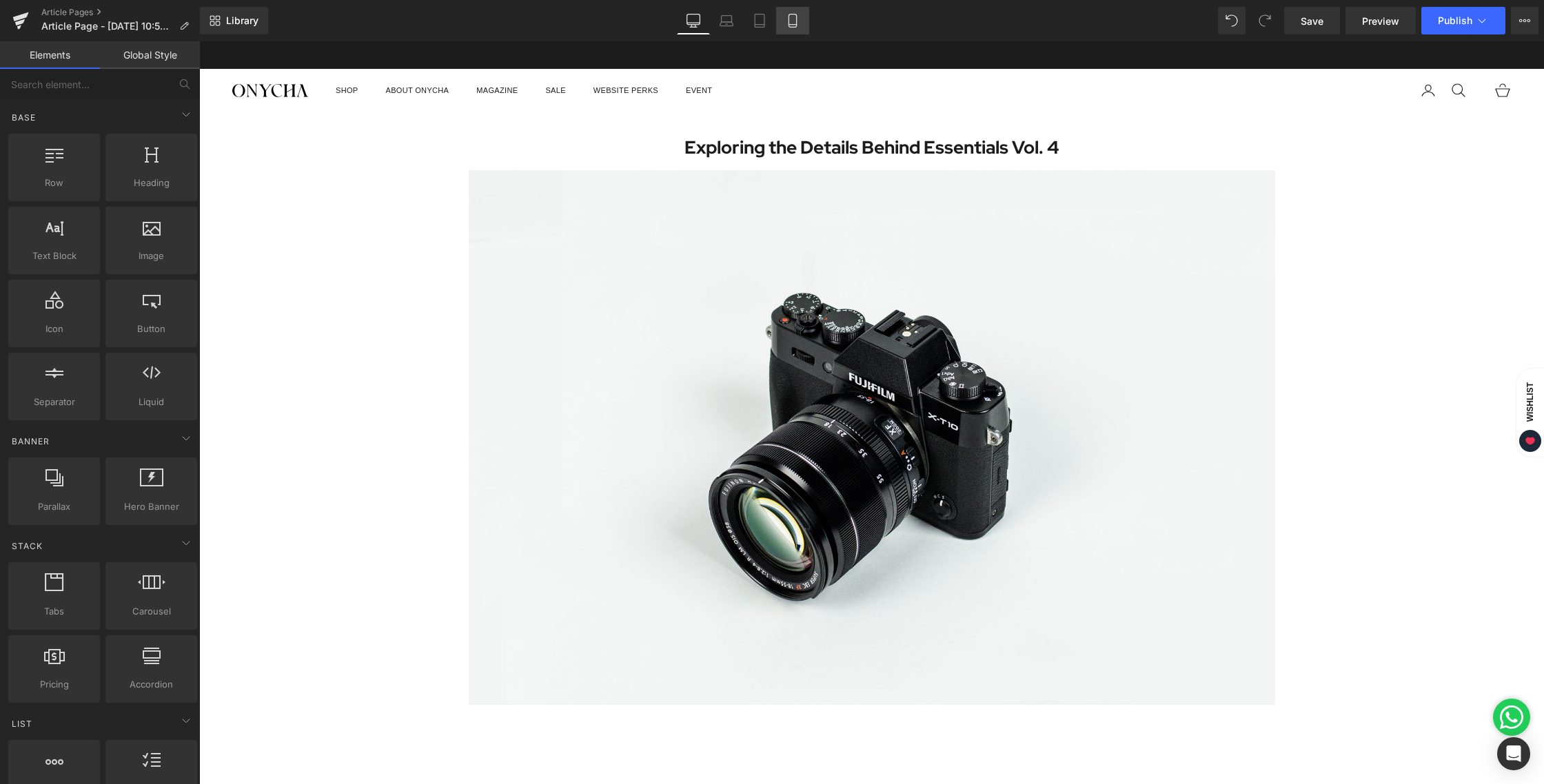
click at [789, 15] on icon at bounding box center [792, 21] width 8 height 13
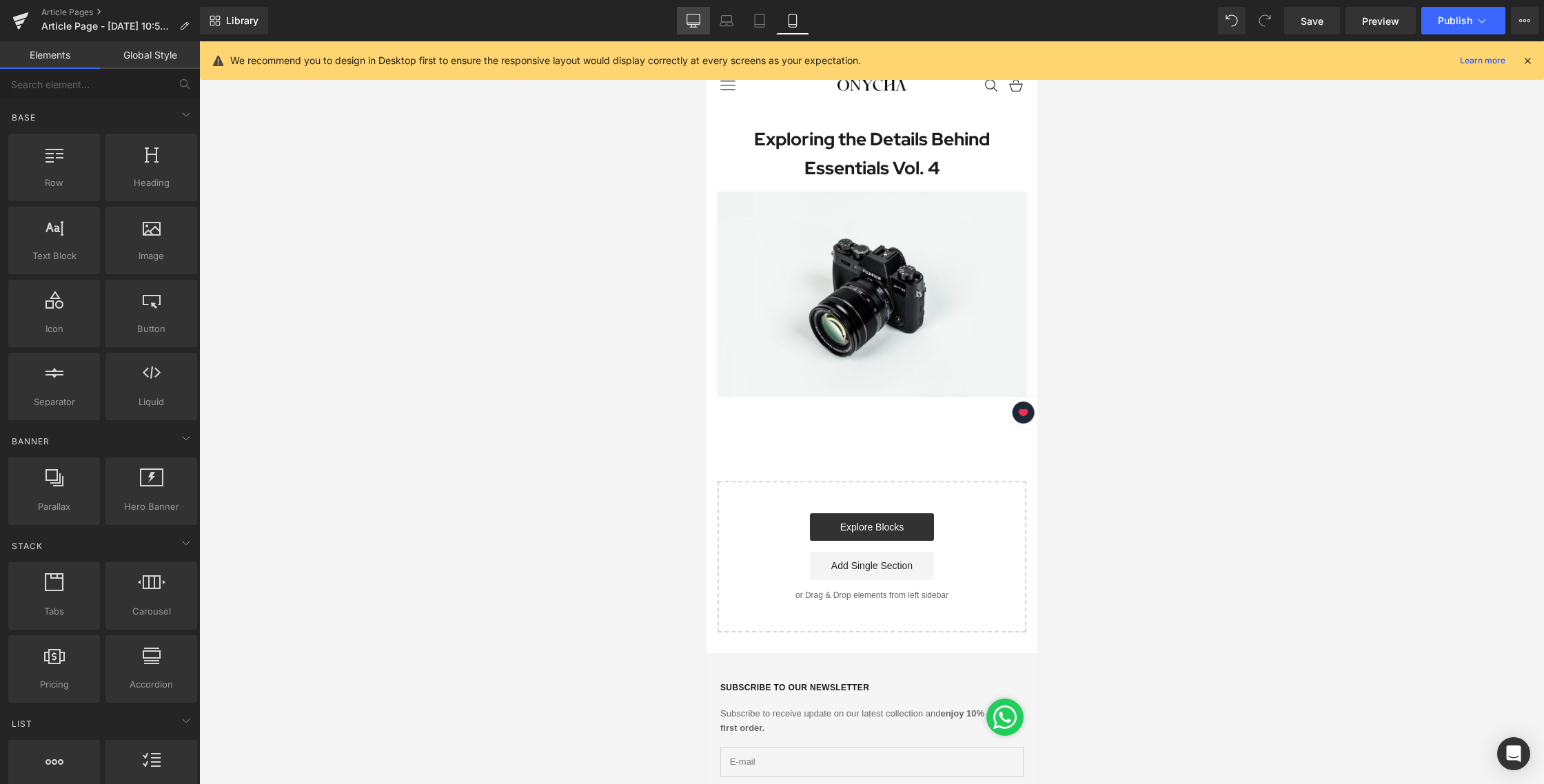
click at [694, 18] on icon at bounding box center [693, 21] width 14 height 14
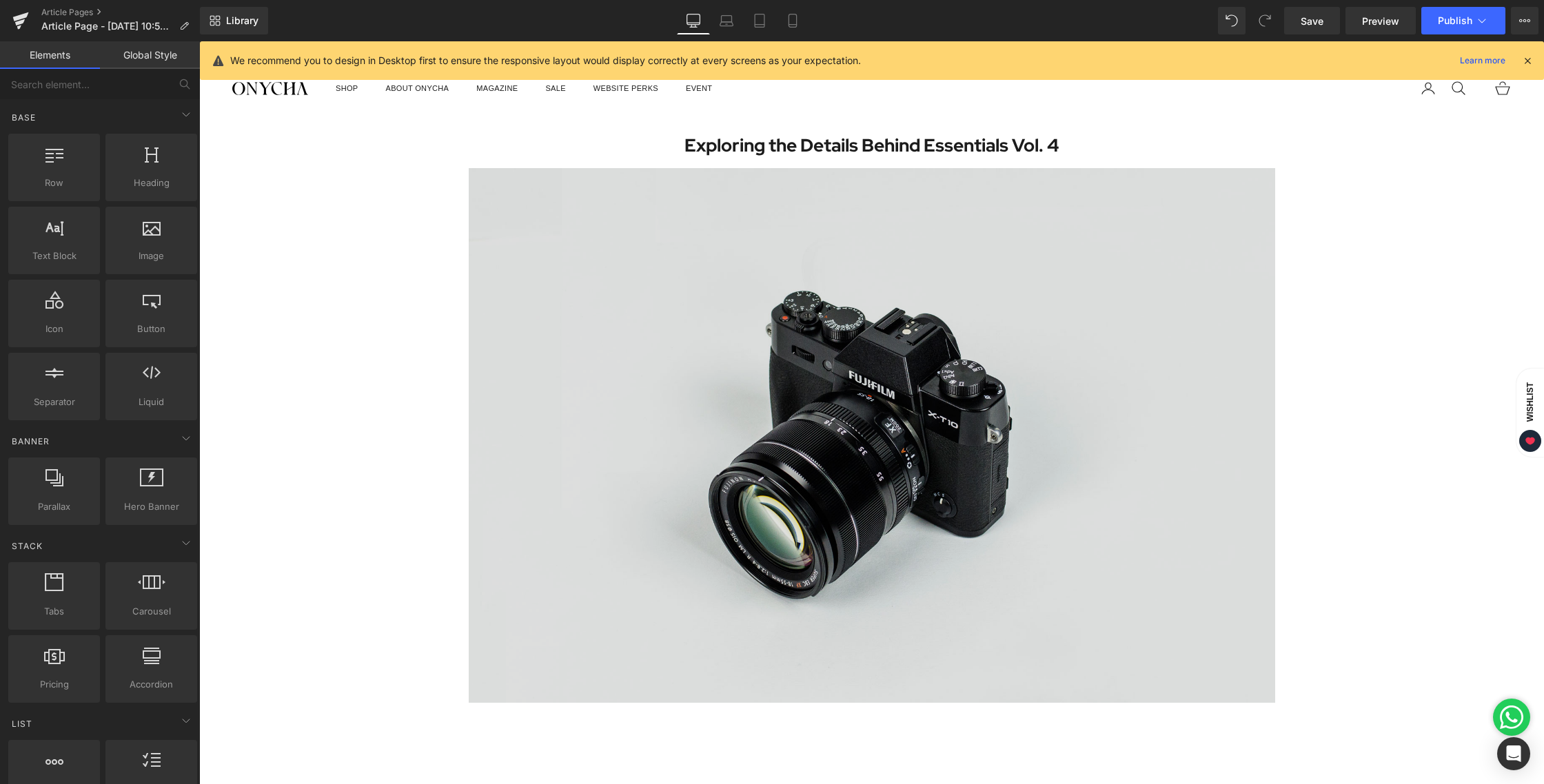
scroll to position [0, 0]
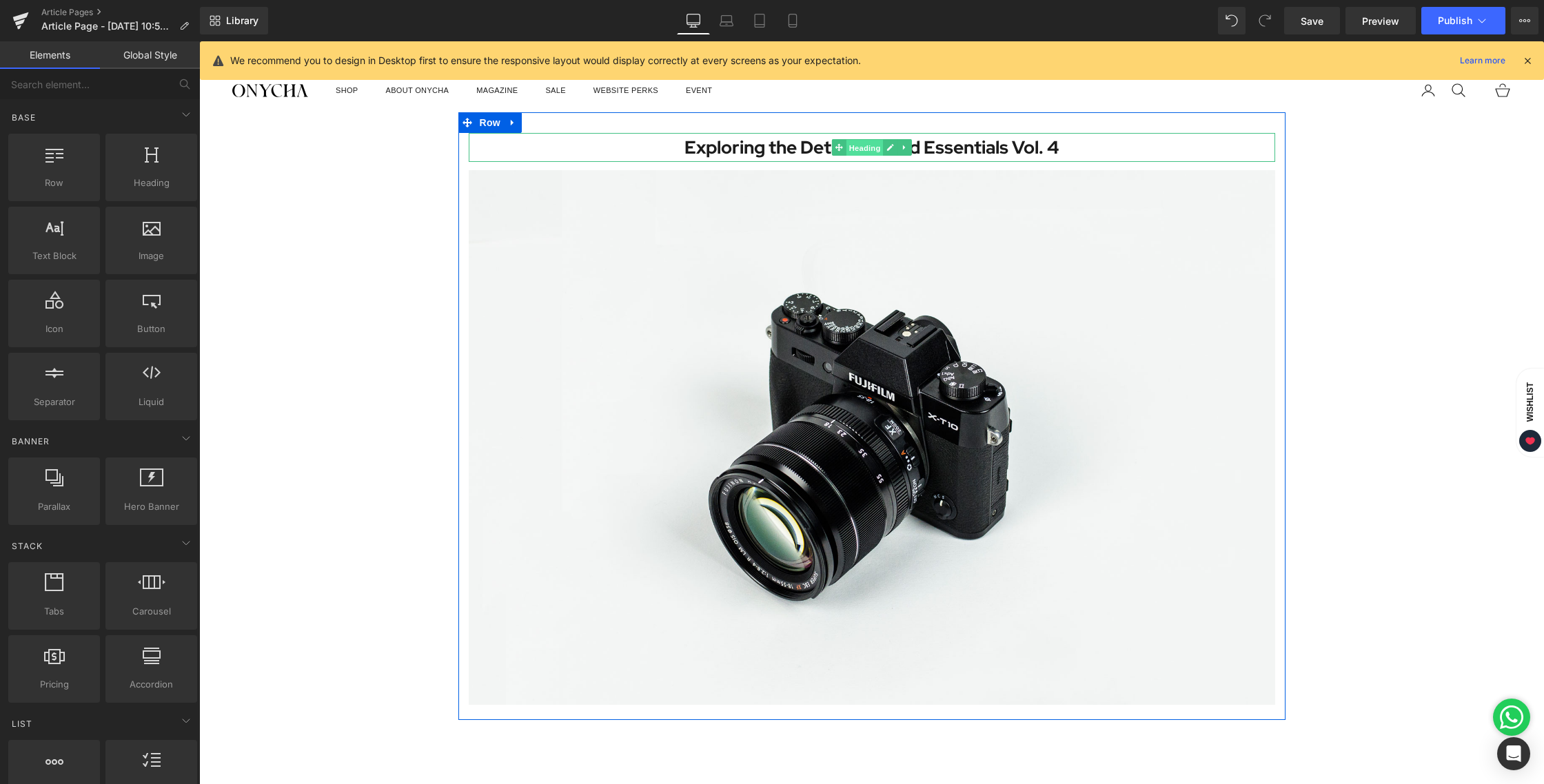
click at [850, 150] on span "Heading" at bounding box center [864, 148] width 37 height 17
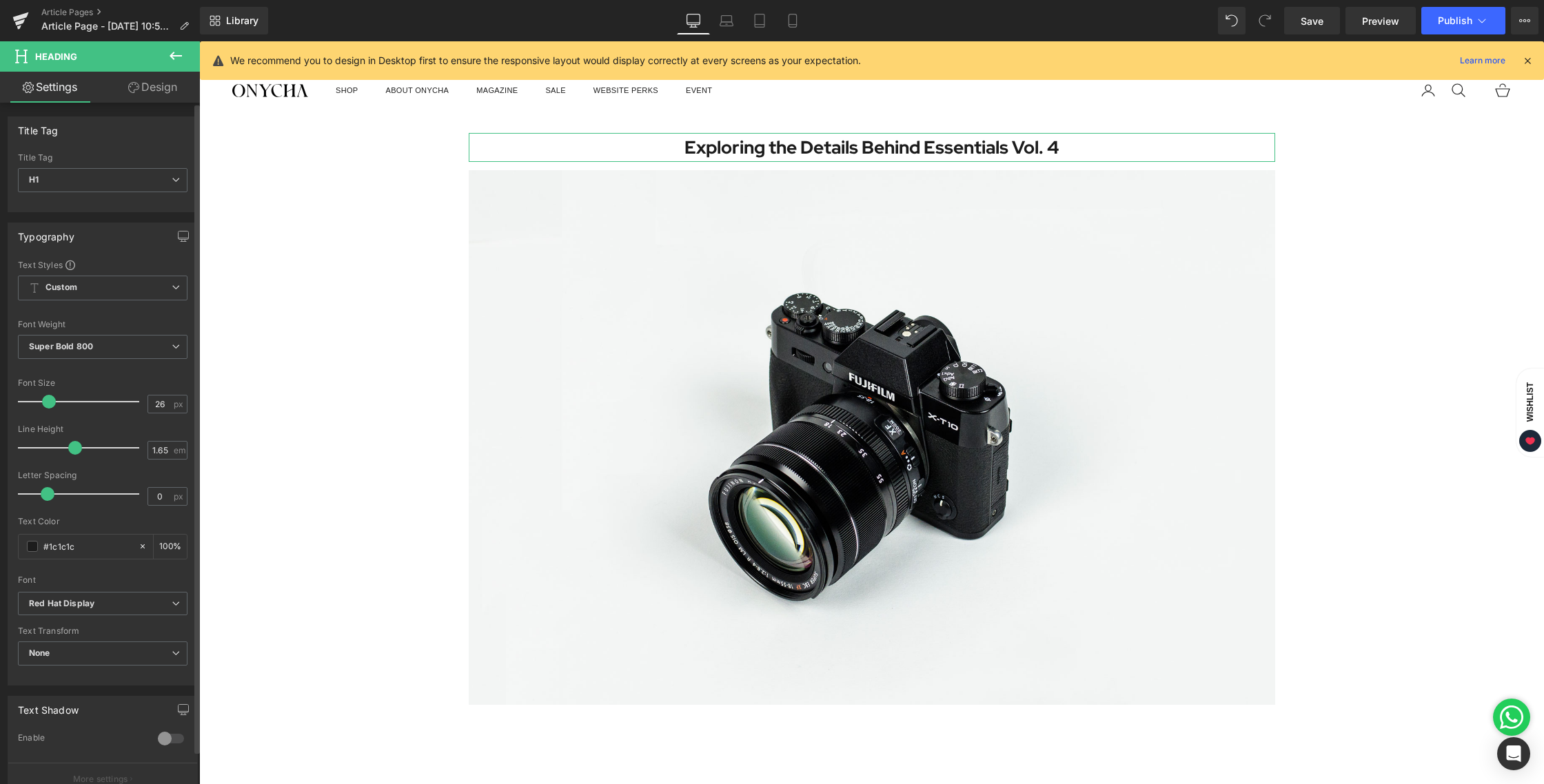
type input "1.5"
click at [66, 448] on span at bounding box center [71, 448] width 14 height 14
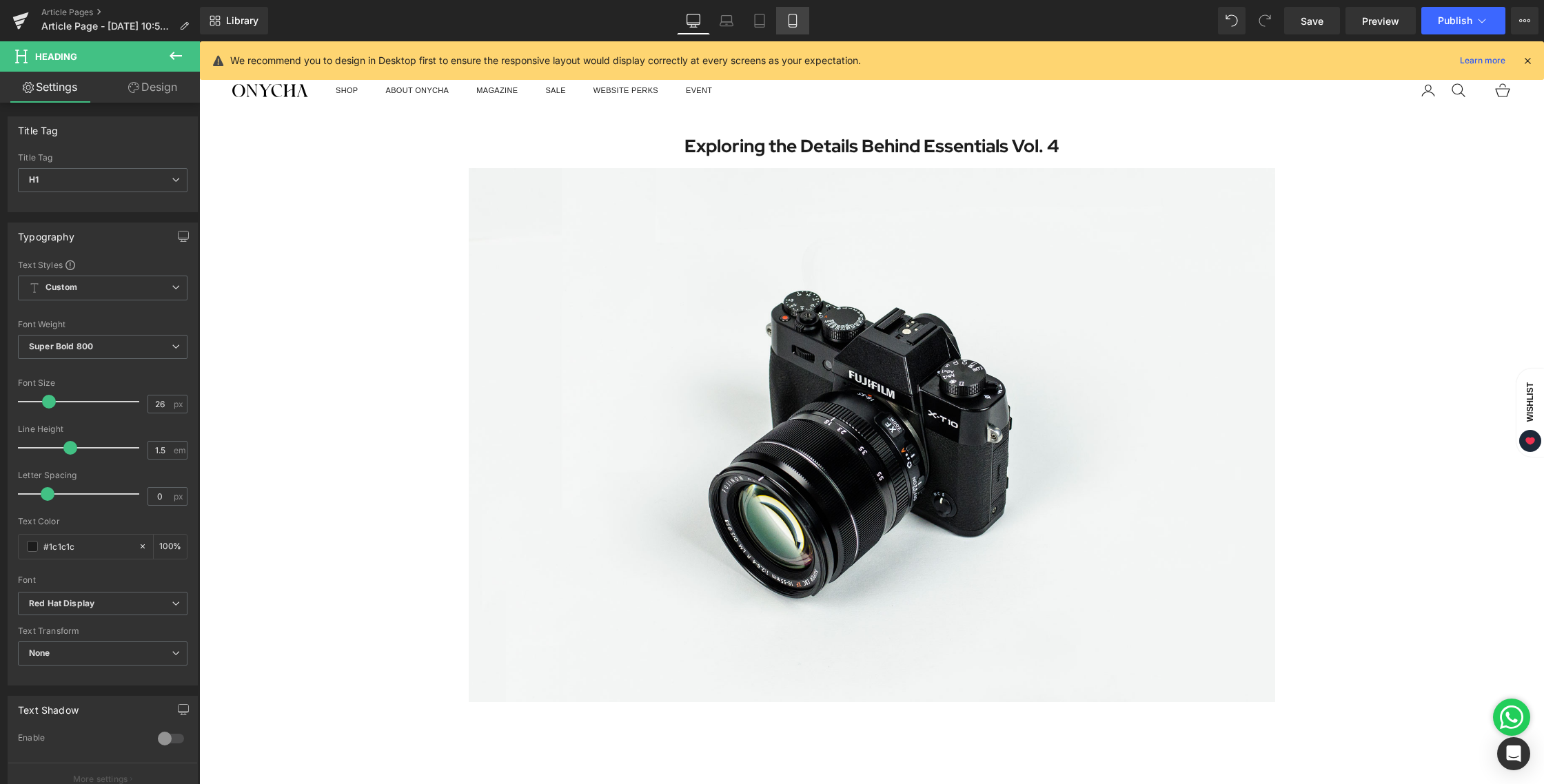
click at [785, 17] on link "Mobile" at bounding box center [793, 21] width 33 height 28
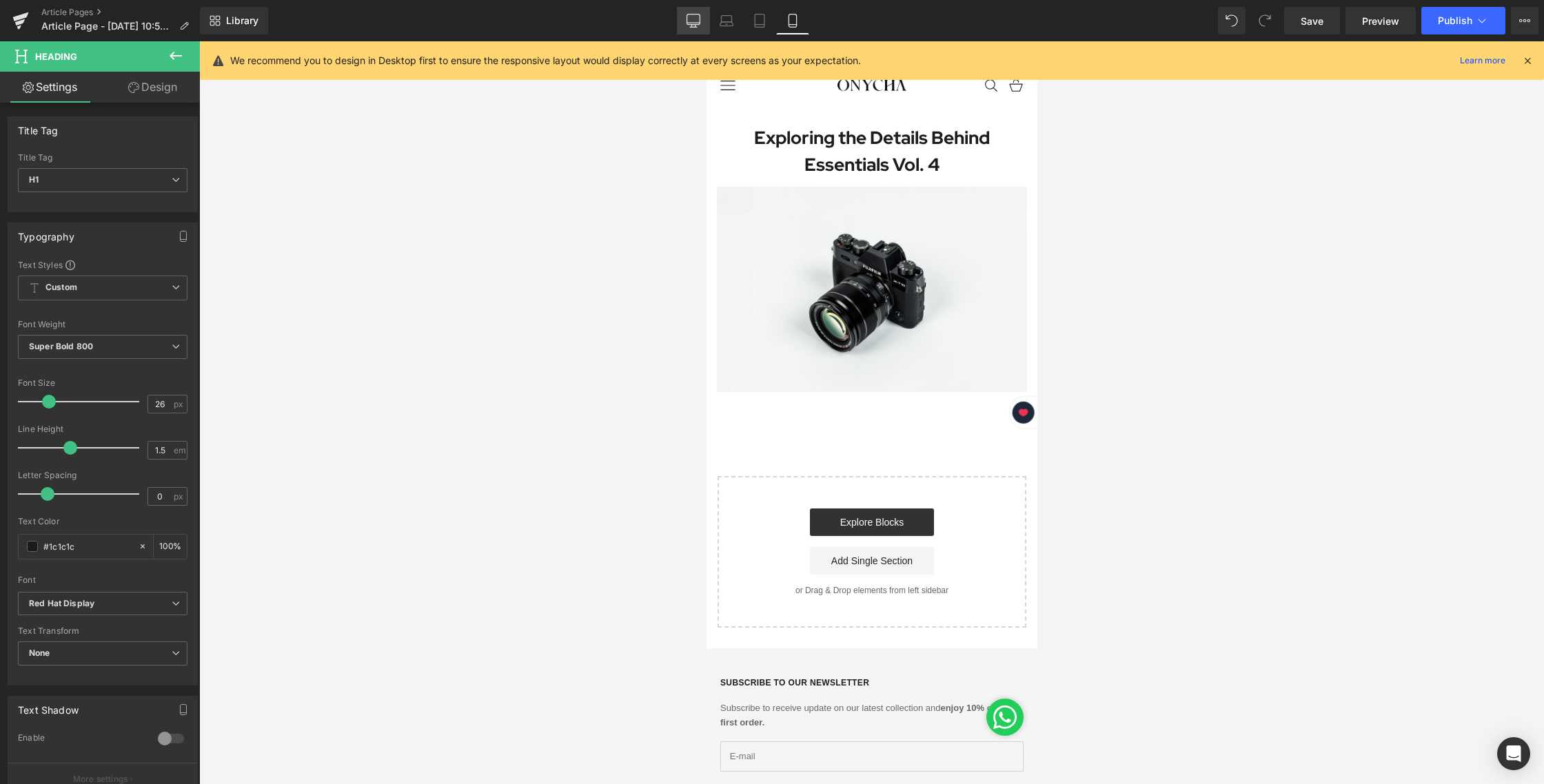
click at [699, 17] on icon at bounding box center [693, 21] width 14 height 14
type input "100"
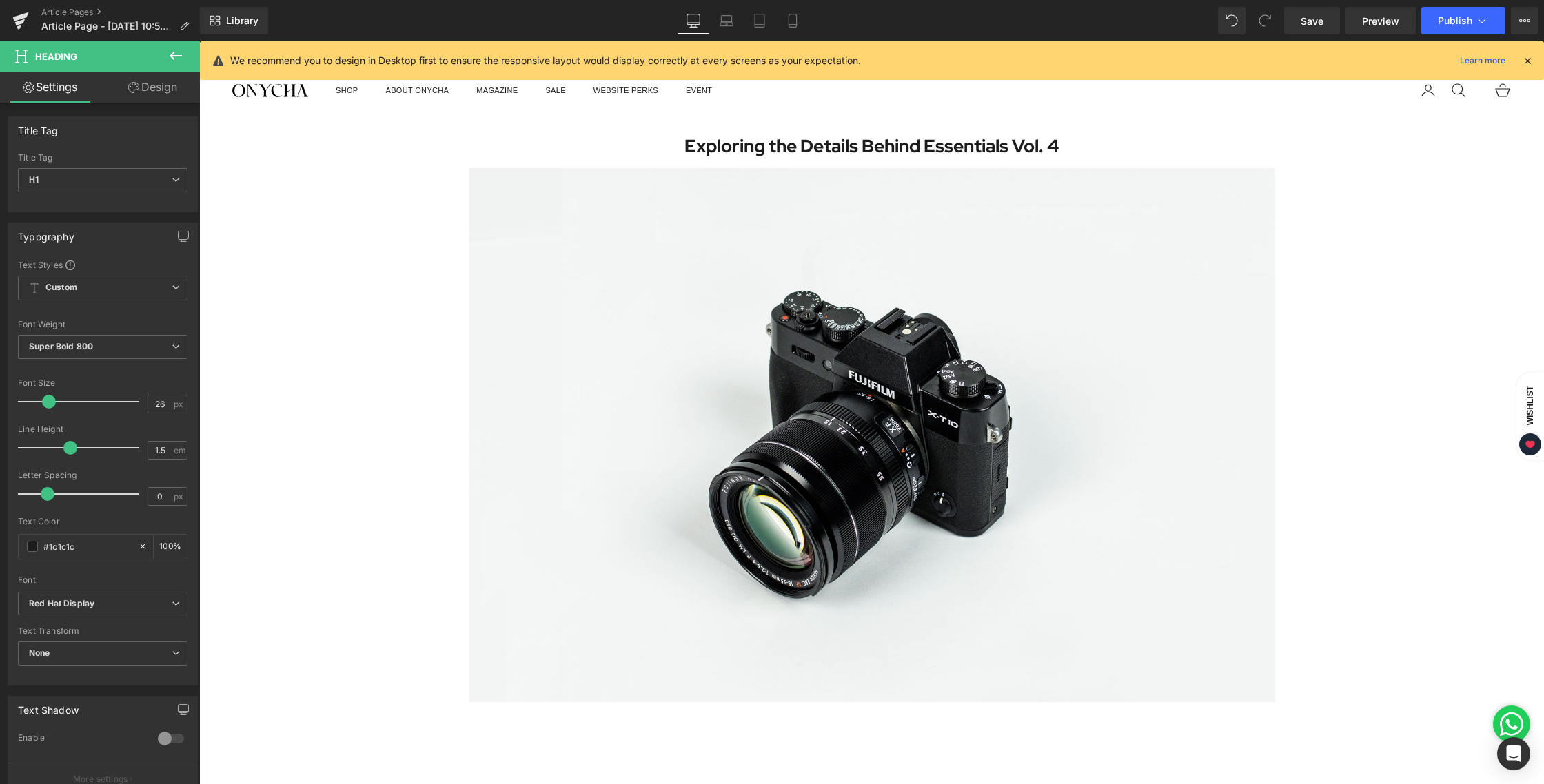
scroll to position [8, 0]
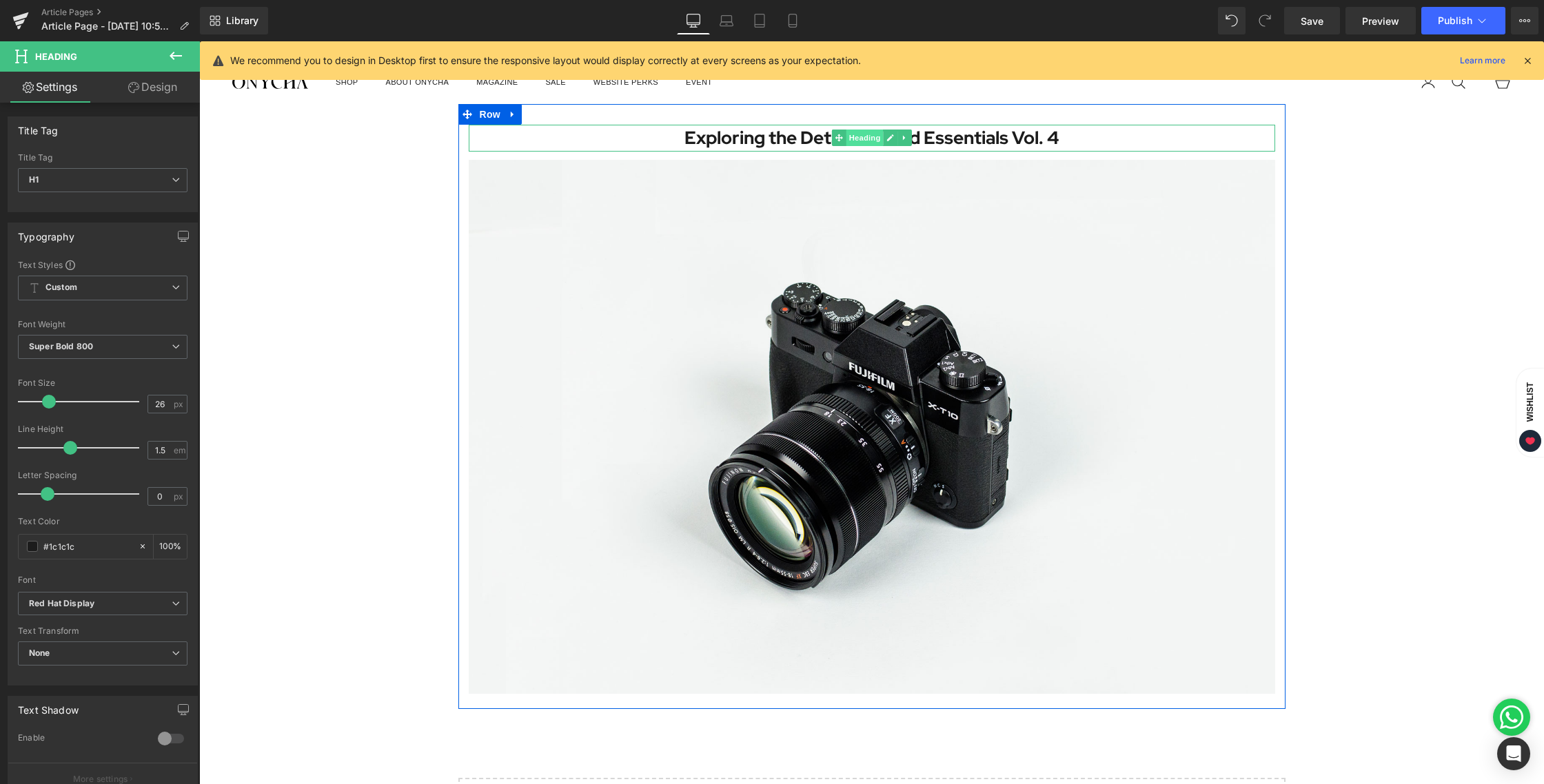
click at [845, 137] on span "Heading" at bounding box center [864, 138] width 37 height 17
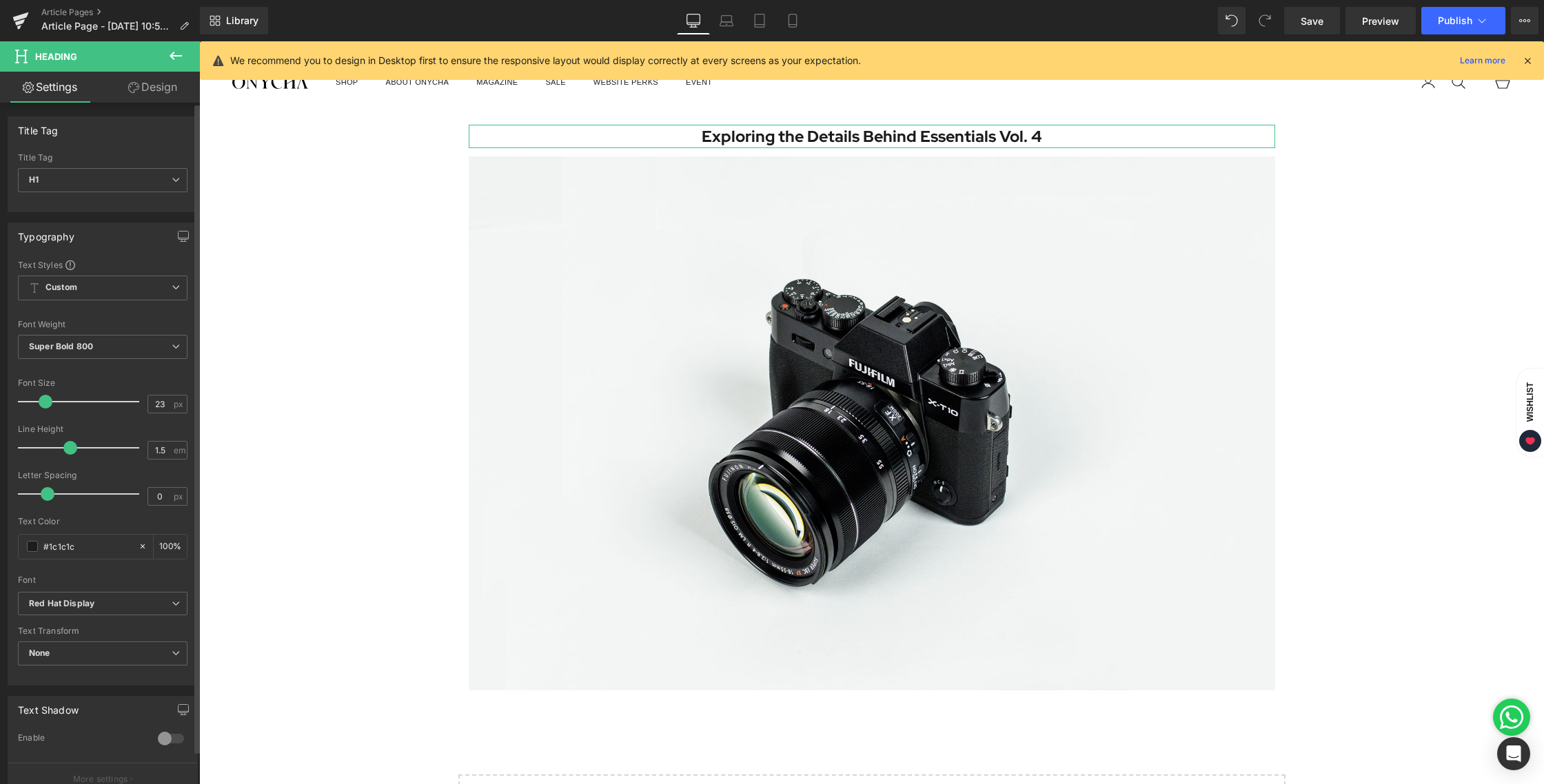
type input "22"
click at [46, 403] on span at bounding box center [44, 401] width 14 height 14
click at [801, 29] on link "Mobile" at bounding box center [793, 21] width 33 height 28
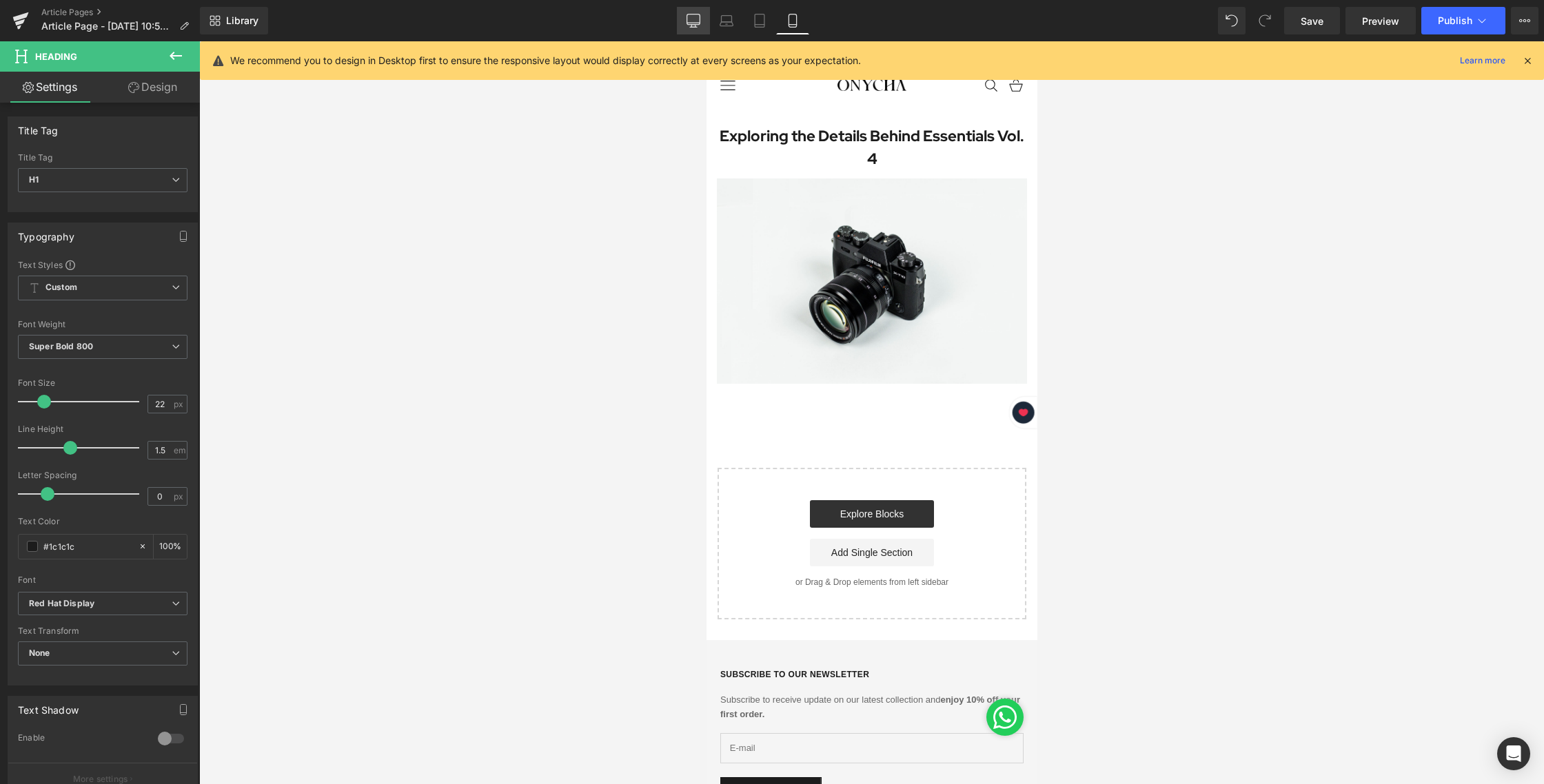
click at [694, 29] on link "Desktop" at bounding box center [693, 21] width 33 height 28
type input "100"
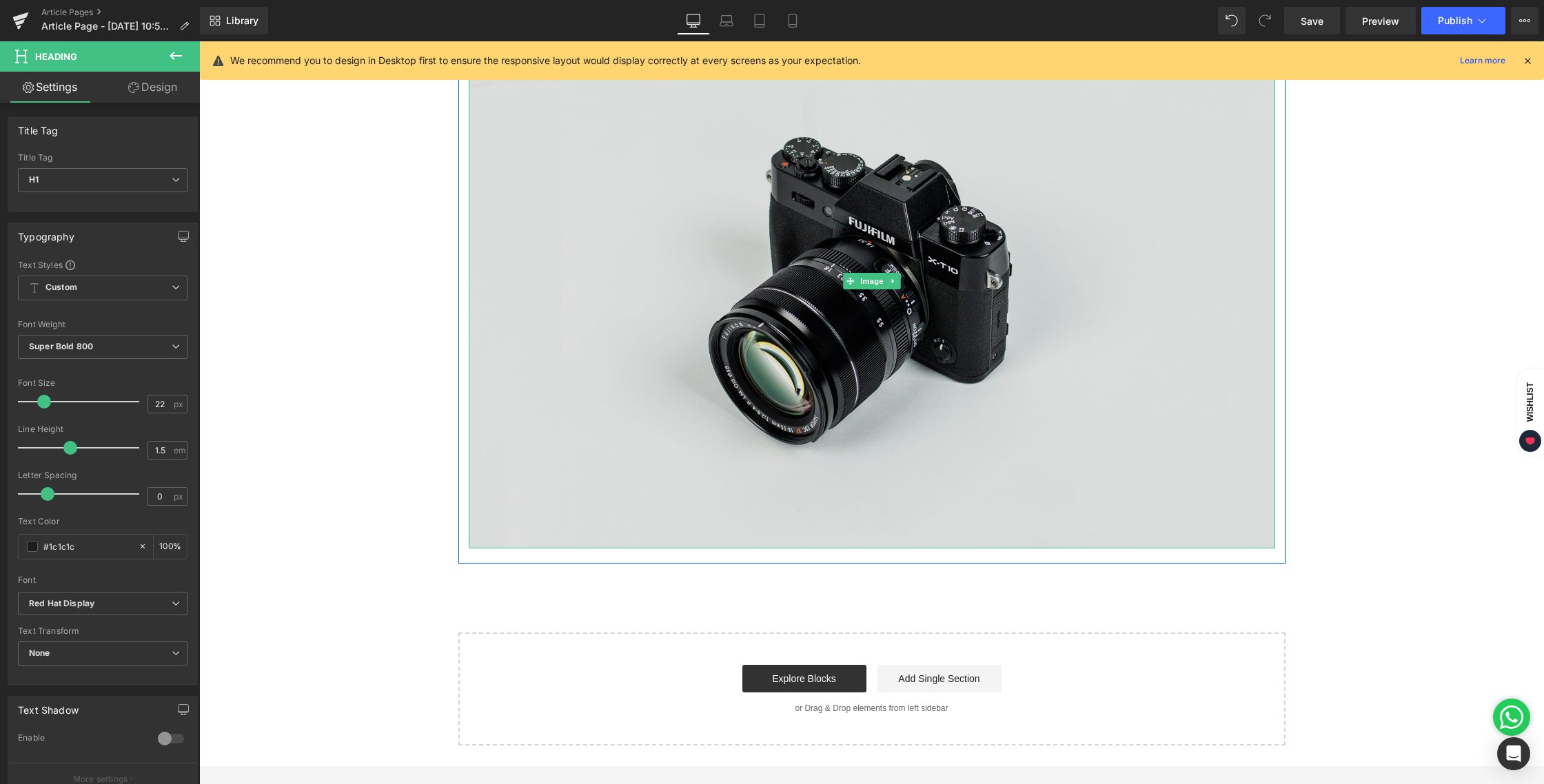
scroll to position [174, 0]
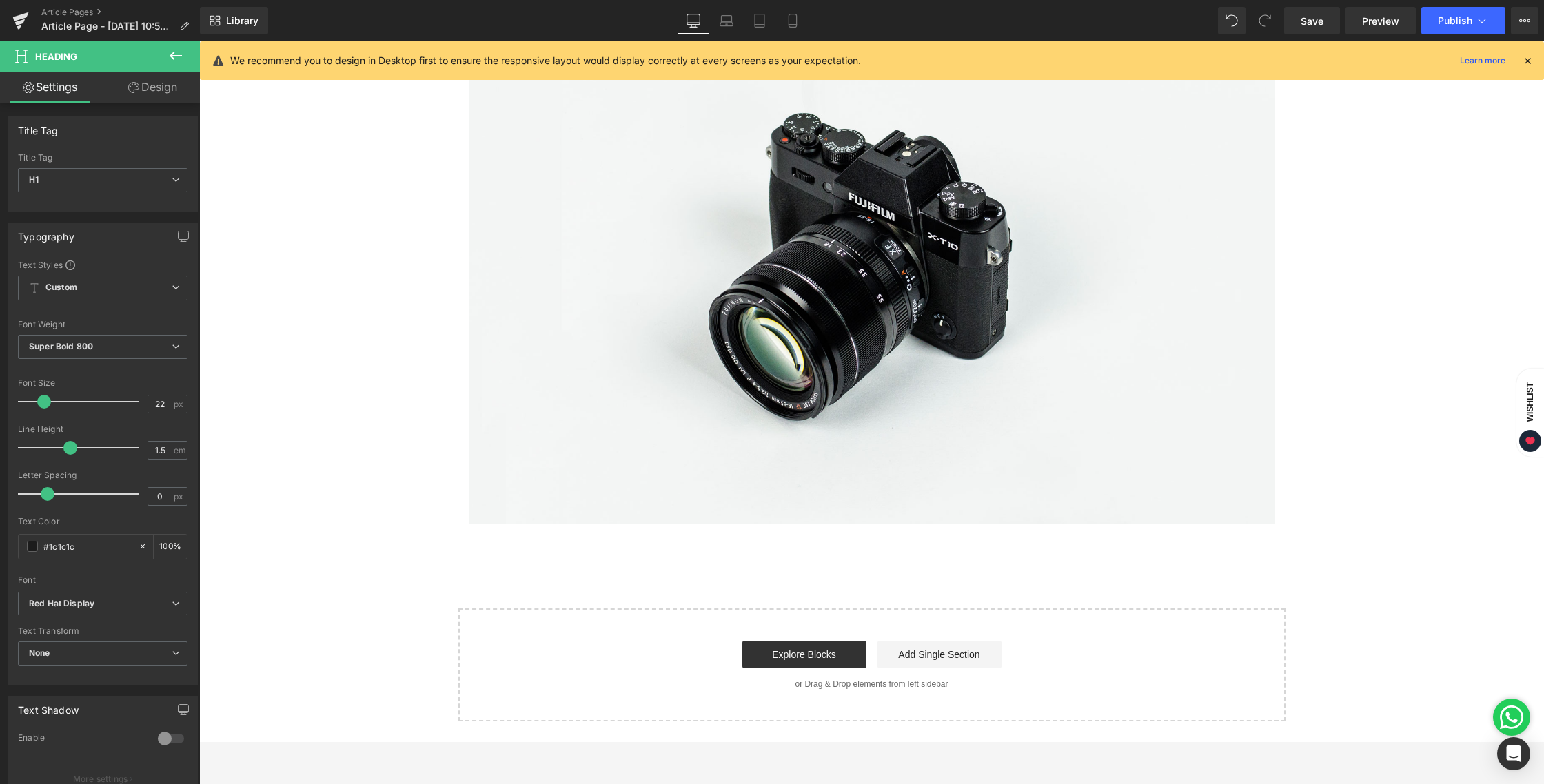
click at [155, 91] on link "Design" at bounding box center [152, 87] width 100 height 31
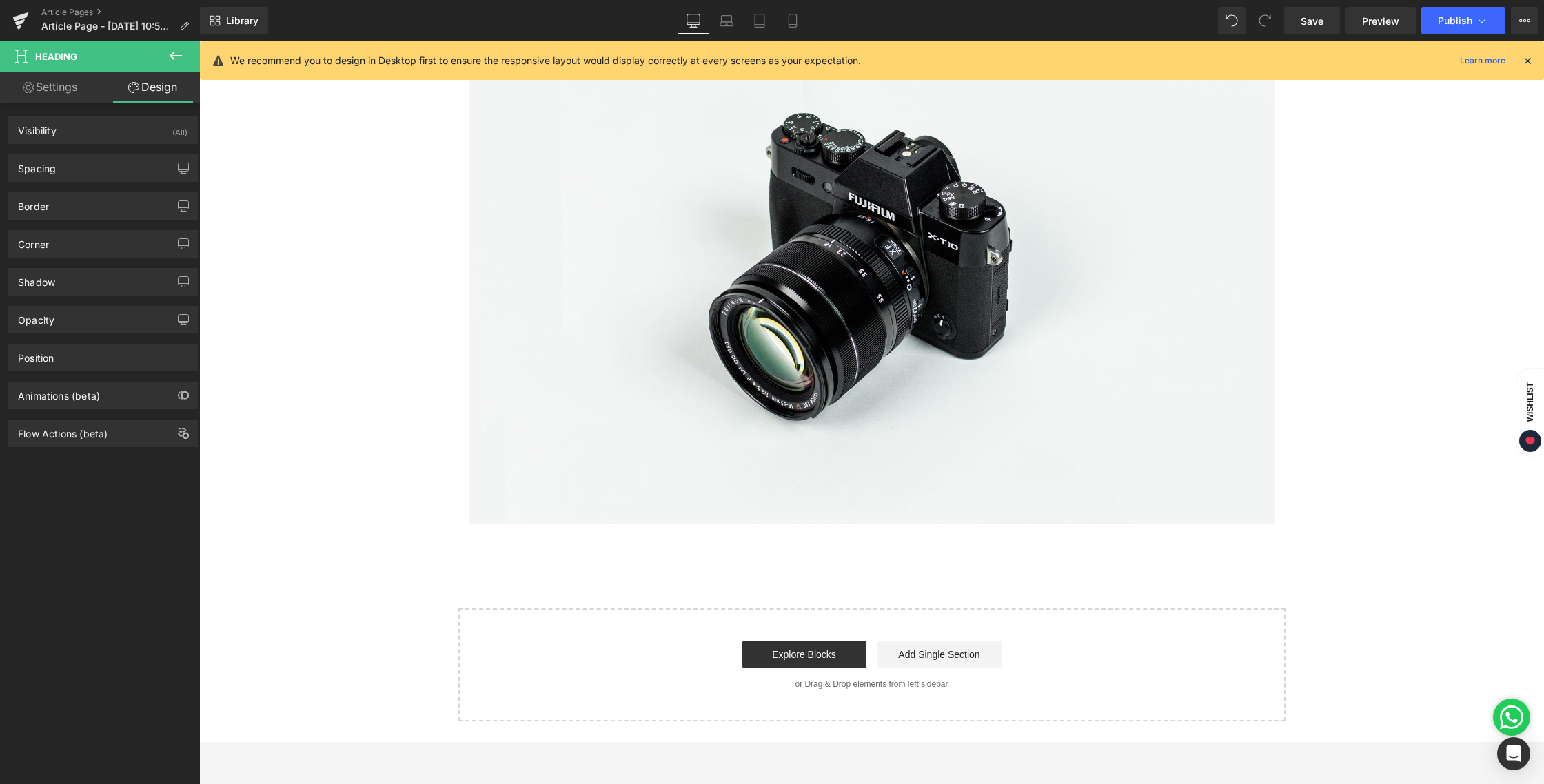
click at [182, 53] on icon at bounding box center [176, 56] width 17 height 17
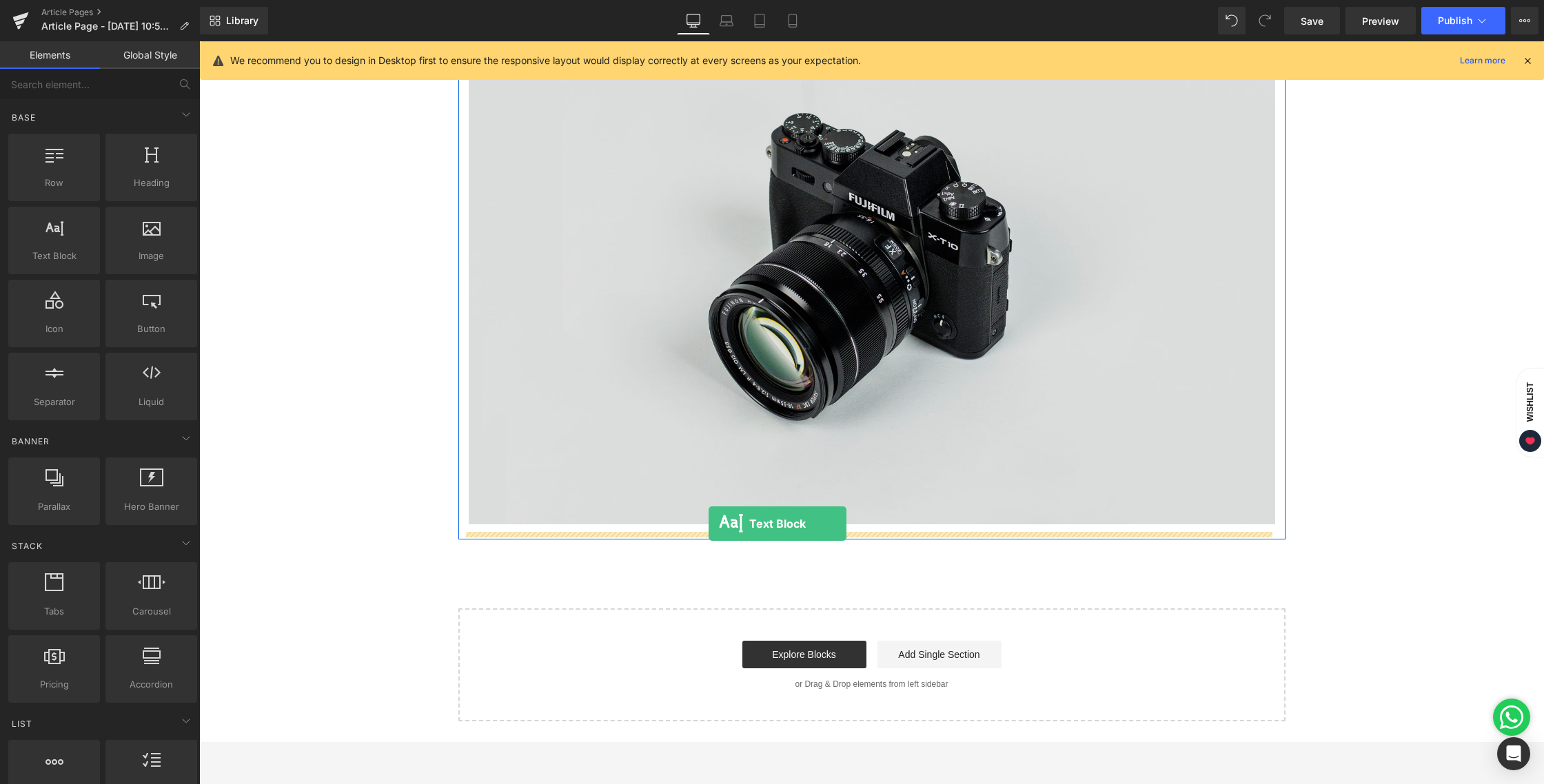
drag, startPoint x: 251, startPoint y: 282, endPoint x: 708, endPoint y: 523, distance: 516.7
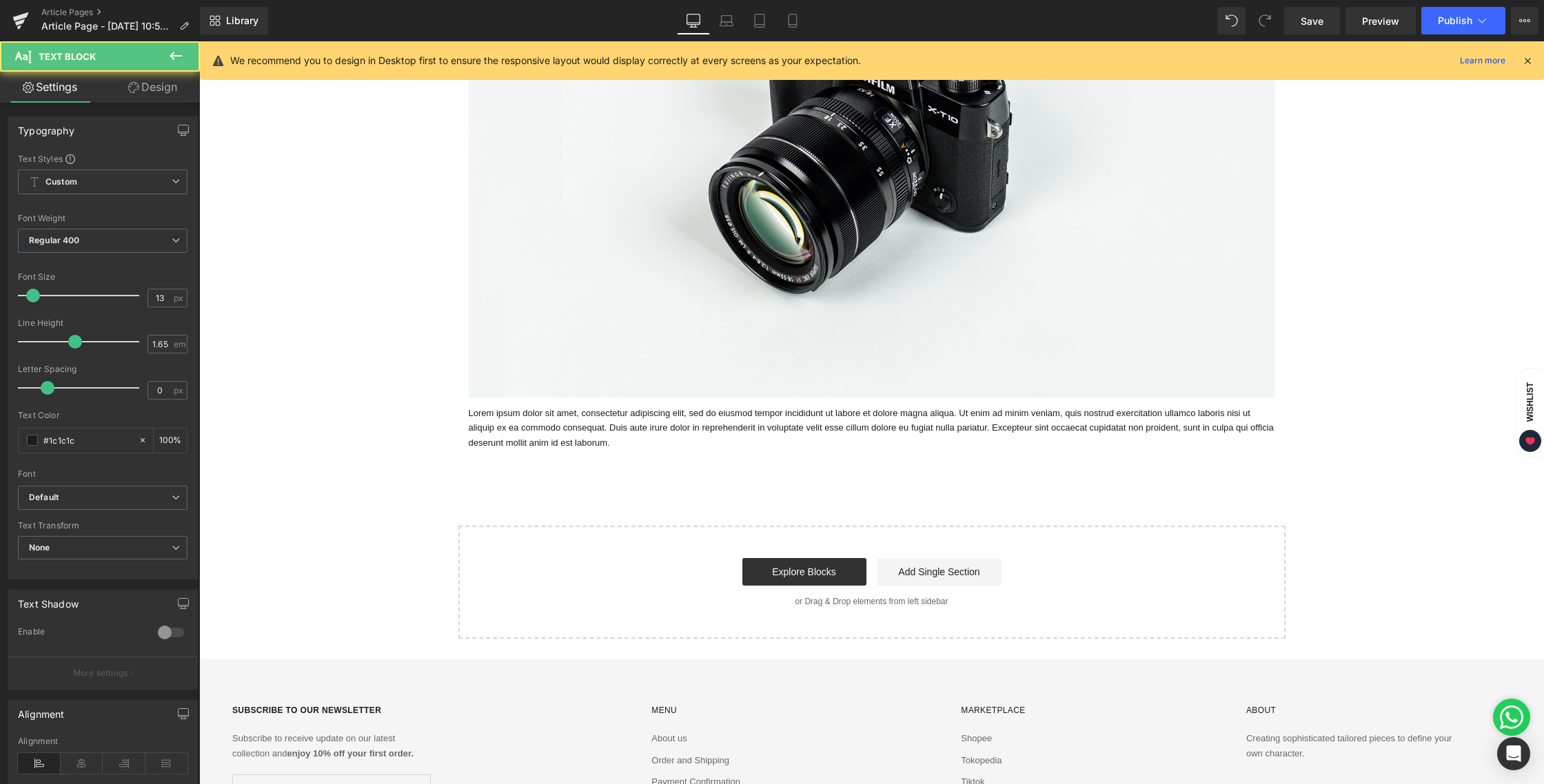
scroll to position [311, 0]
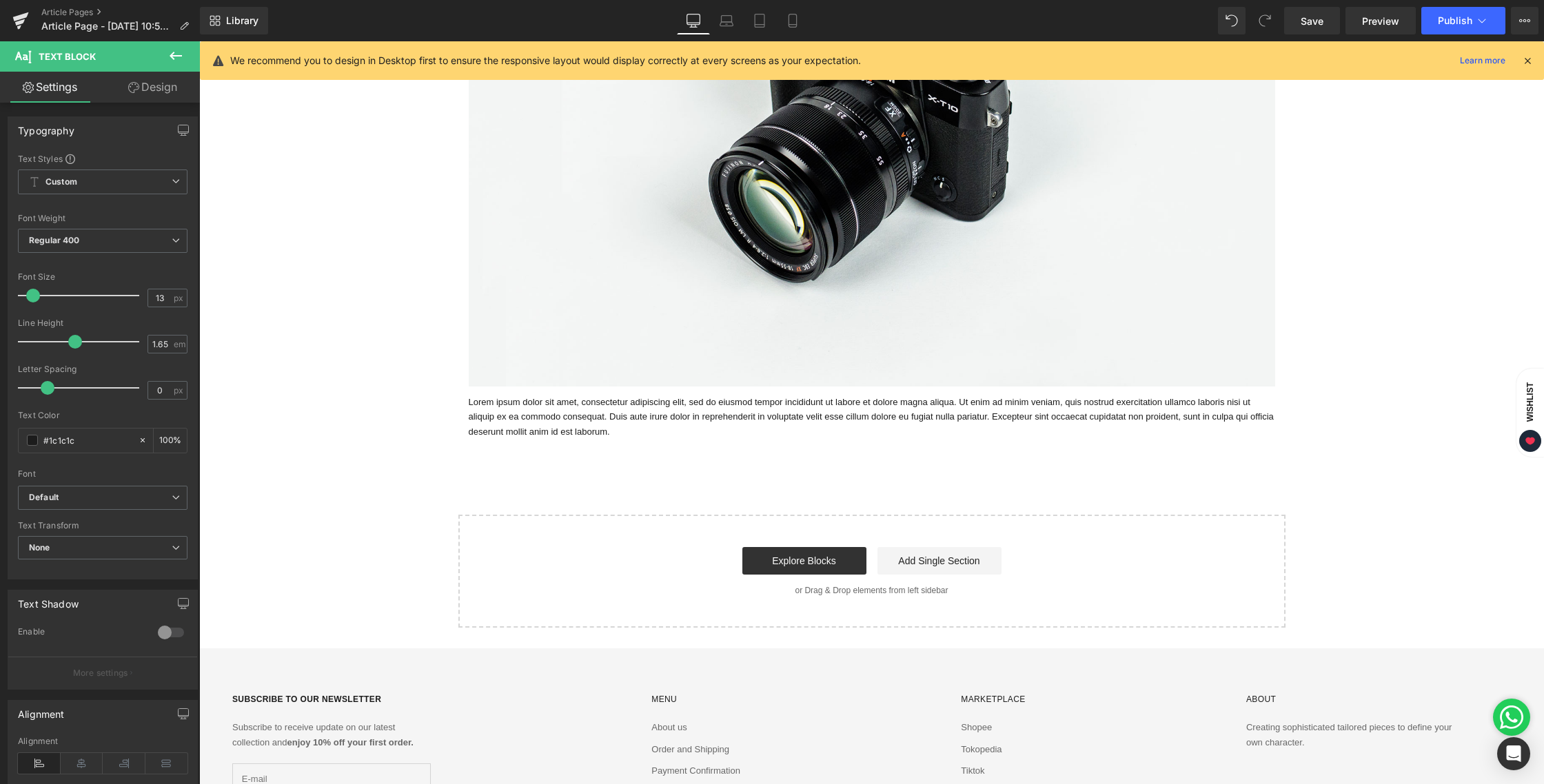
click at [870, 486] on div "Exploring the Details Behind Essentials Vol. 4 Heading Image Lorem ipsum dolor …" at bounding box center [872, 214] width 1345 height 826
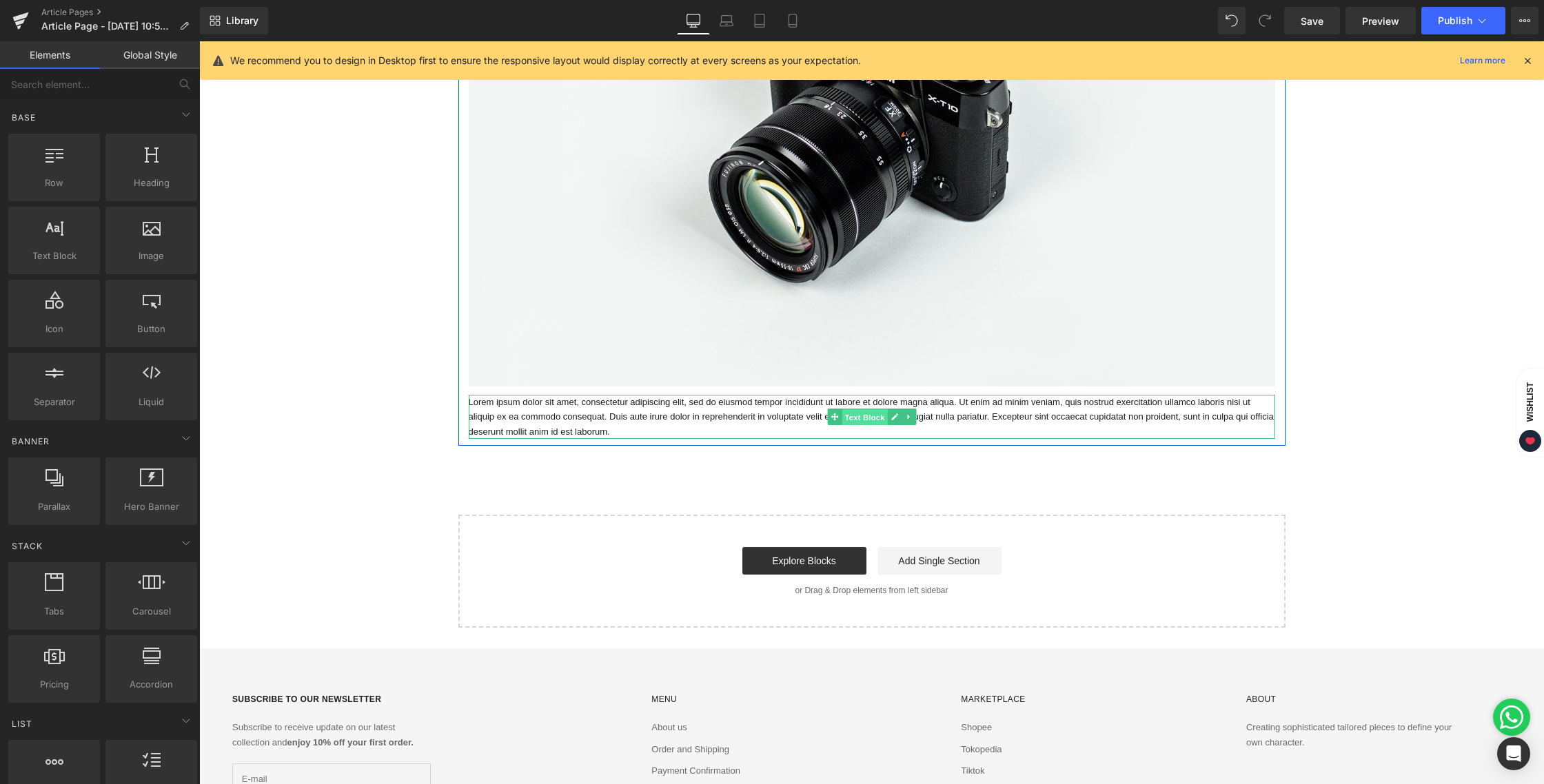
click at [864, 415] on span "Text Block" at bounding box center [864, 417] width 46 height 17
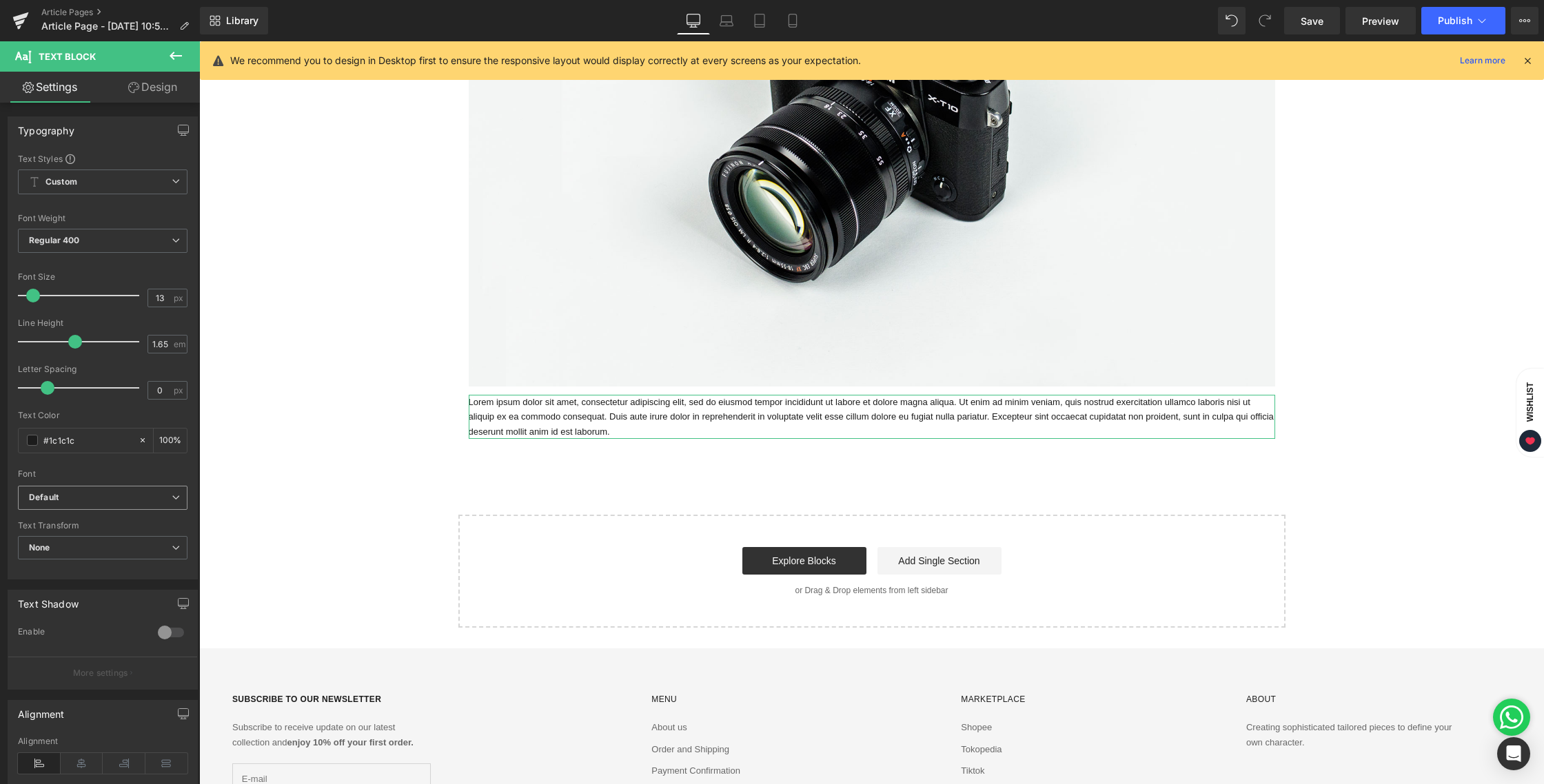
click at [165, 503] on span "Default" at bounding box center [102, 498] width 170 height 24
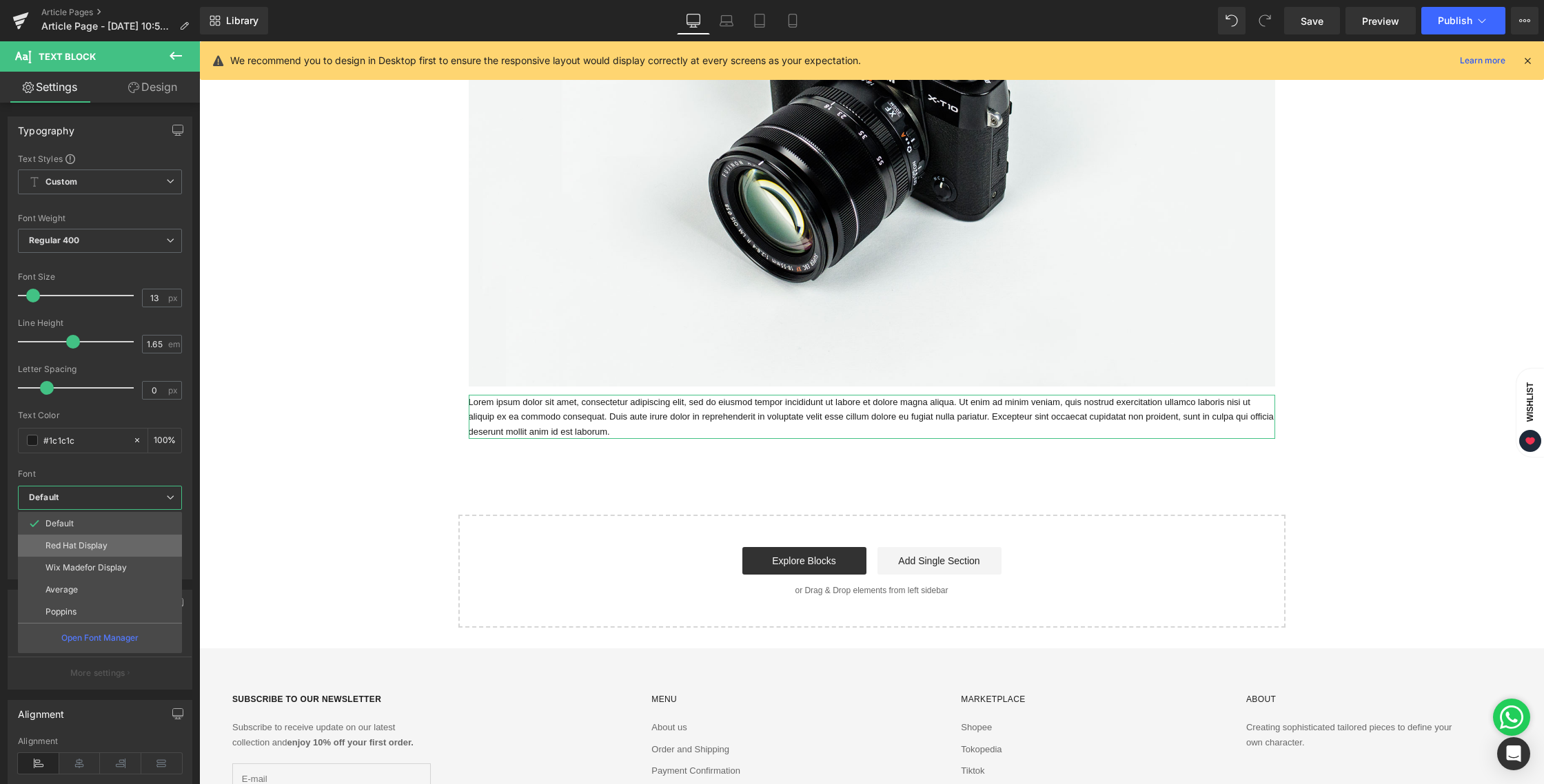
click at [135, 549] on li "Red Hat Display" at bounding box center [100, 545] width 164 height 22
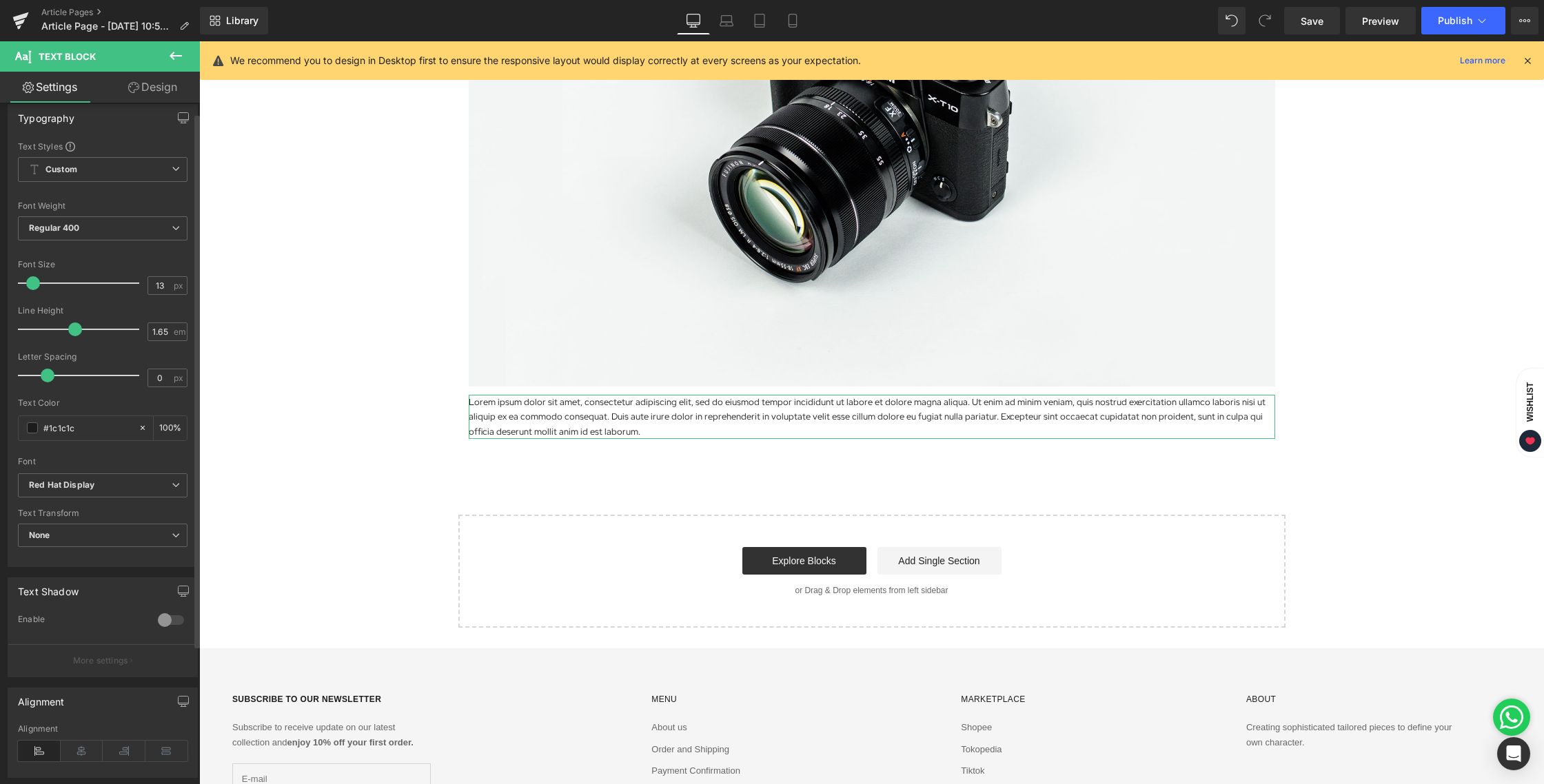
scroll to position [15, 0]
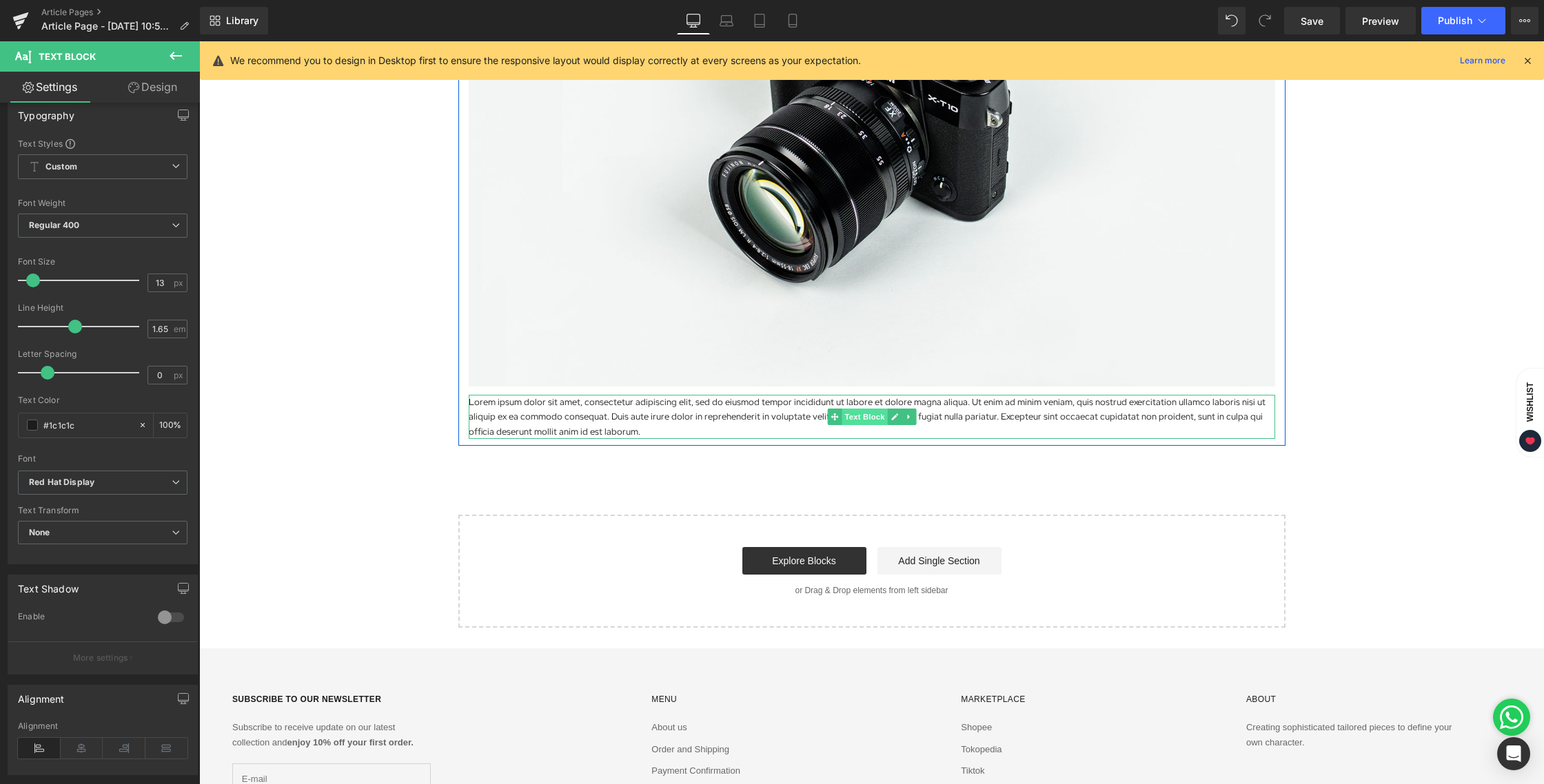
click at [863, 419] on span "Text Block" at bounding box center [864, 417] width 46 height 17
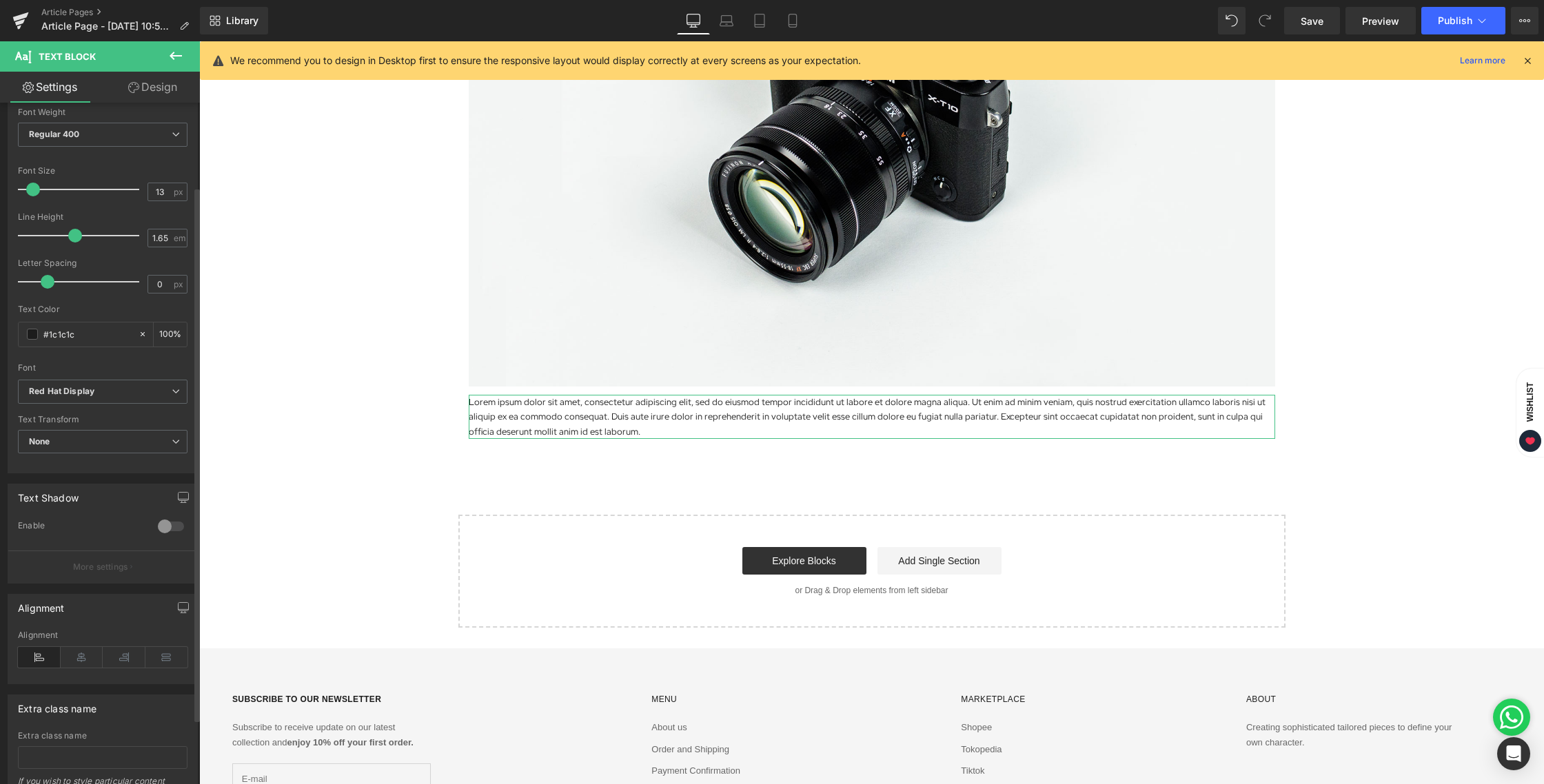
scroll to position [107, 0]
click at [88, 659] on icon at bounding box center [82, 657] width 43 height 21
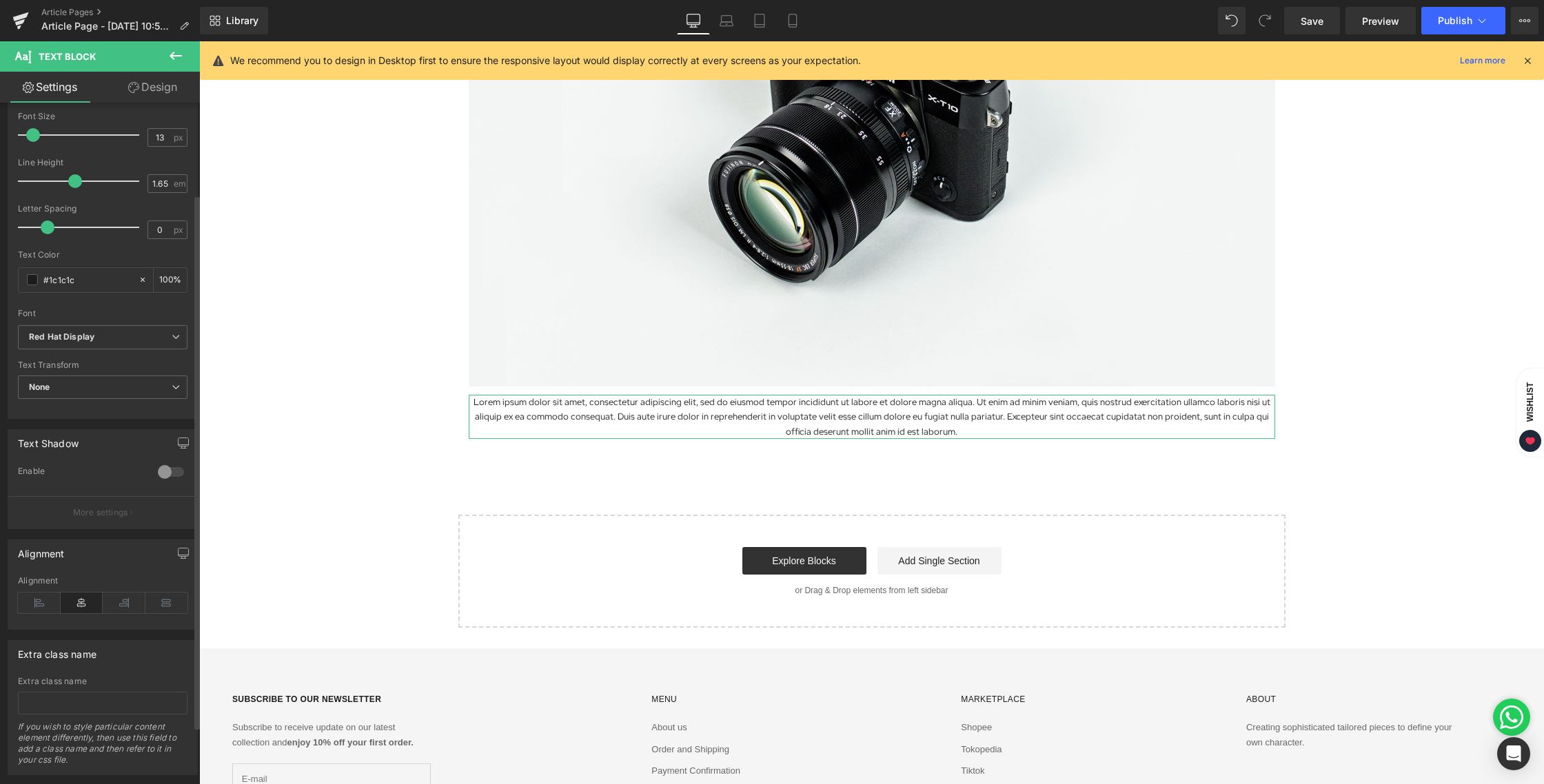
scroll to position [0, 0]
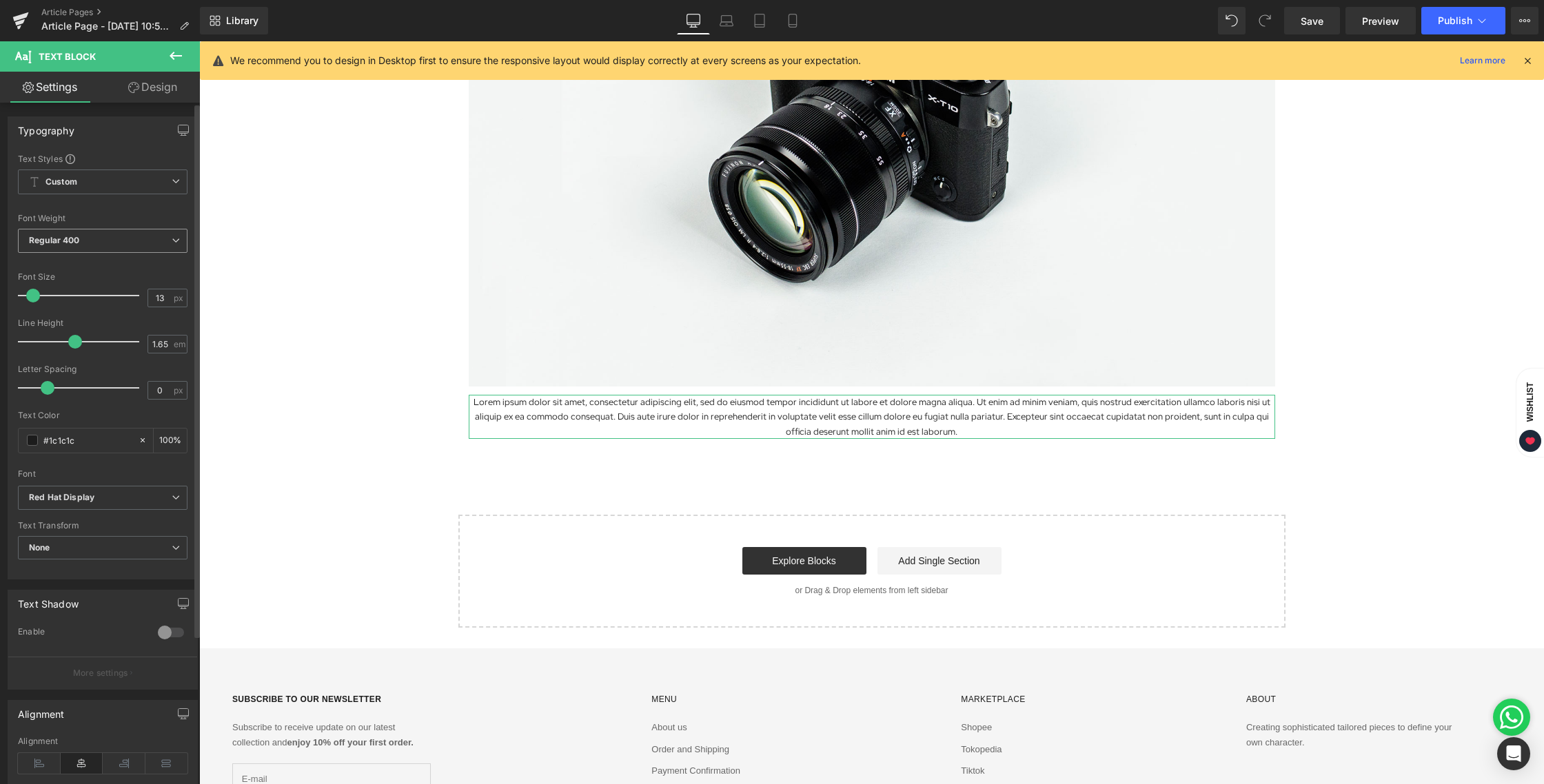
click at [141, 244] on span "Regular 400" at bounding box center [102, 240] width 170 height 24
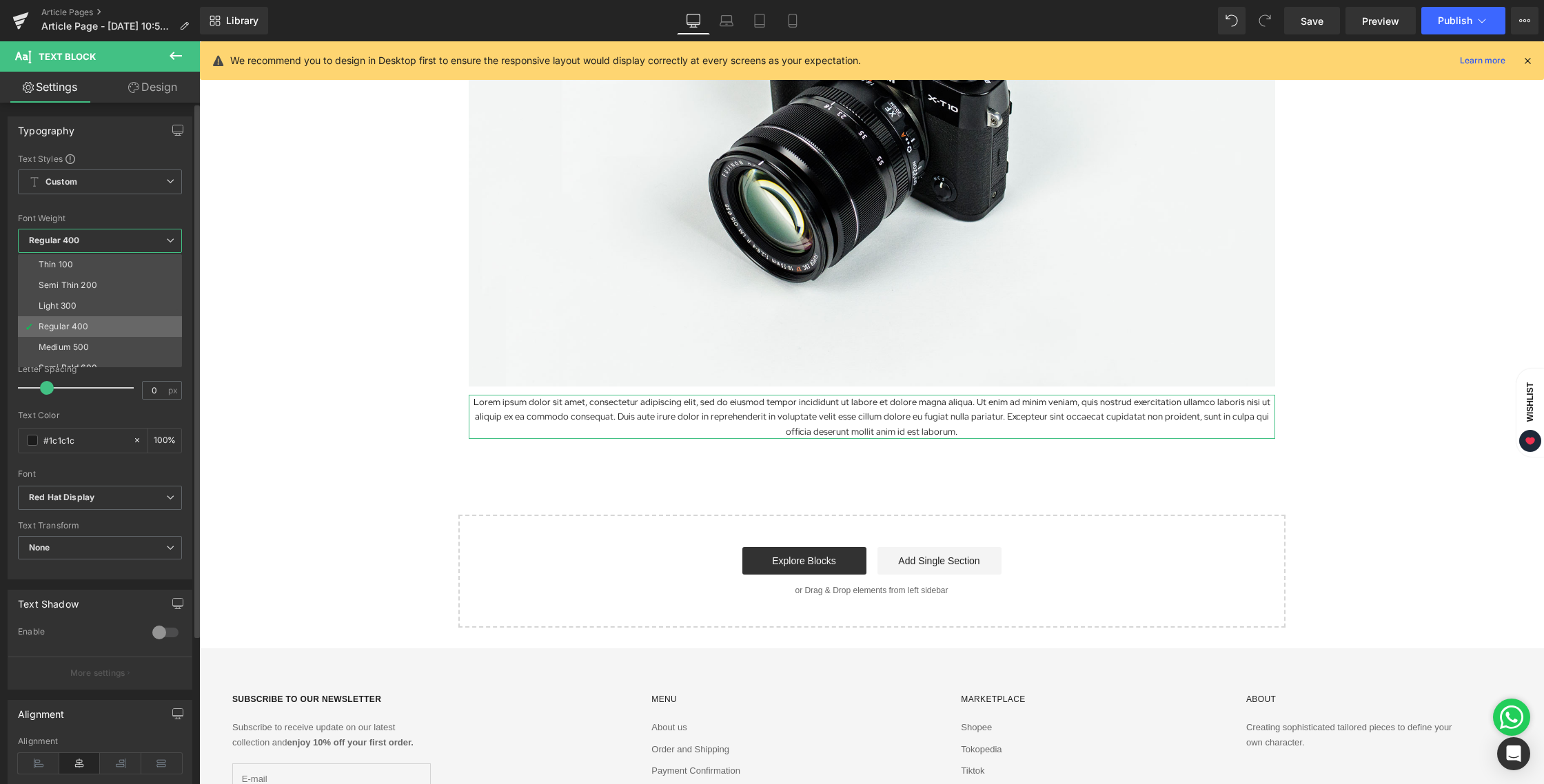
click at [99, 332] on li "Regular 400" at bounding box center [103, 327] width 170 height 21
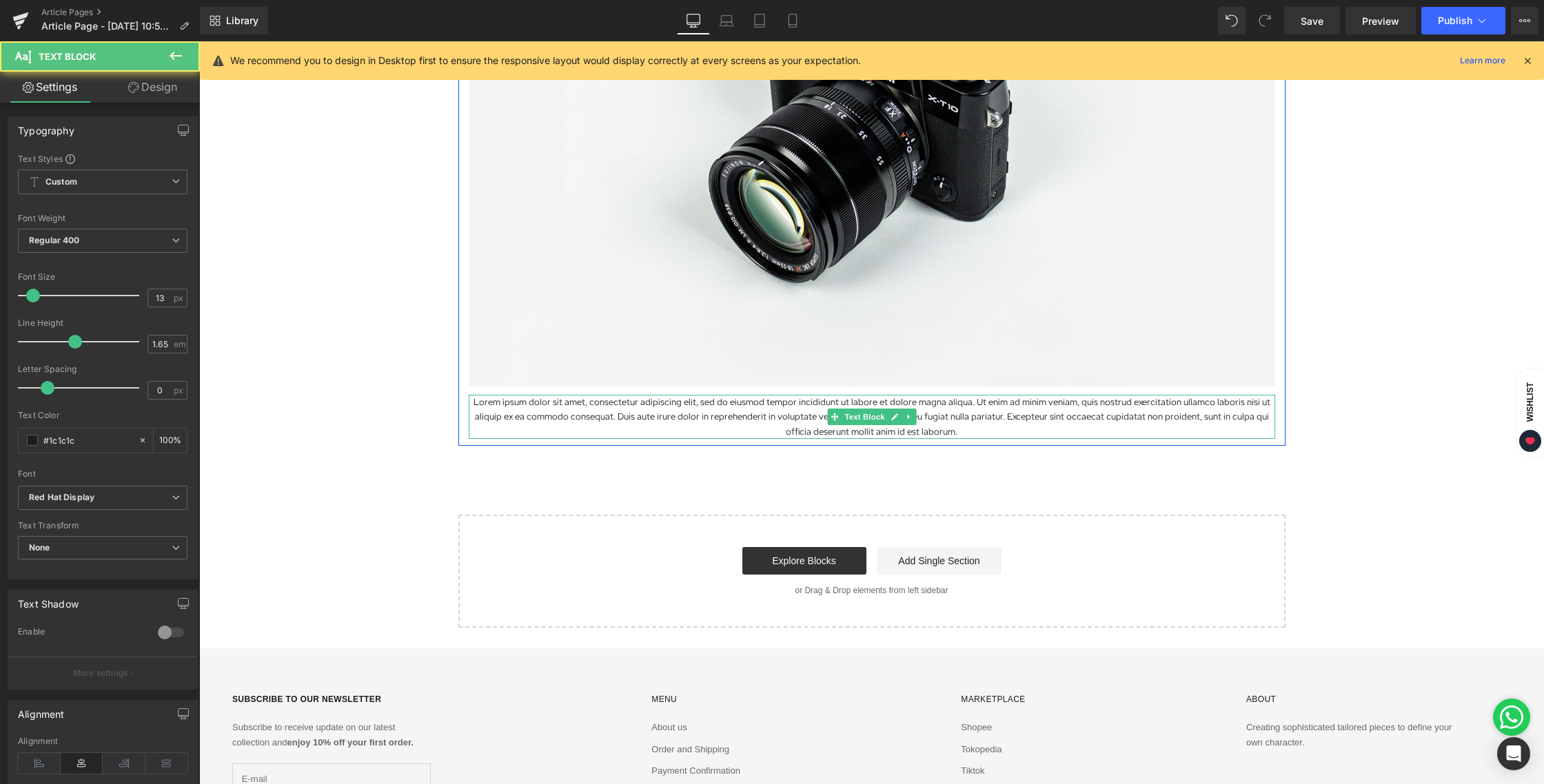
click at [573, 419] on p "Lorem ipsum dolor sit amet, consectetur adipiscing elit, sed do eiusmod tempor …" at bounding box center [872, 417] width 807 height 44
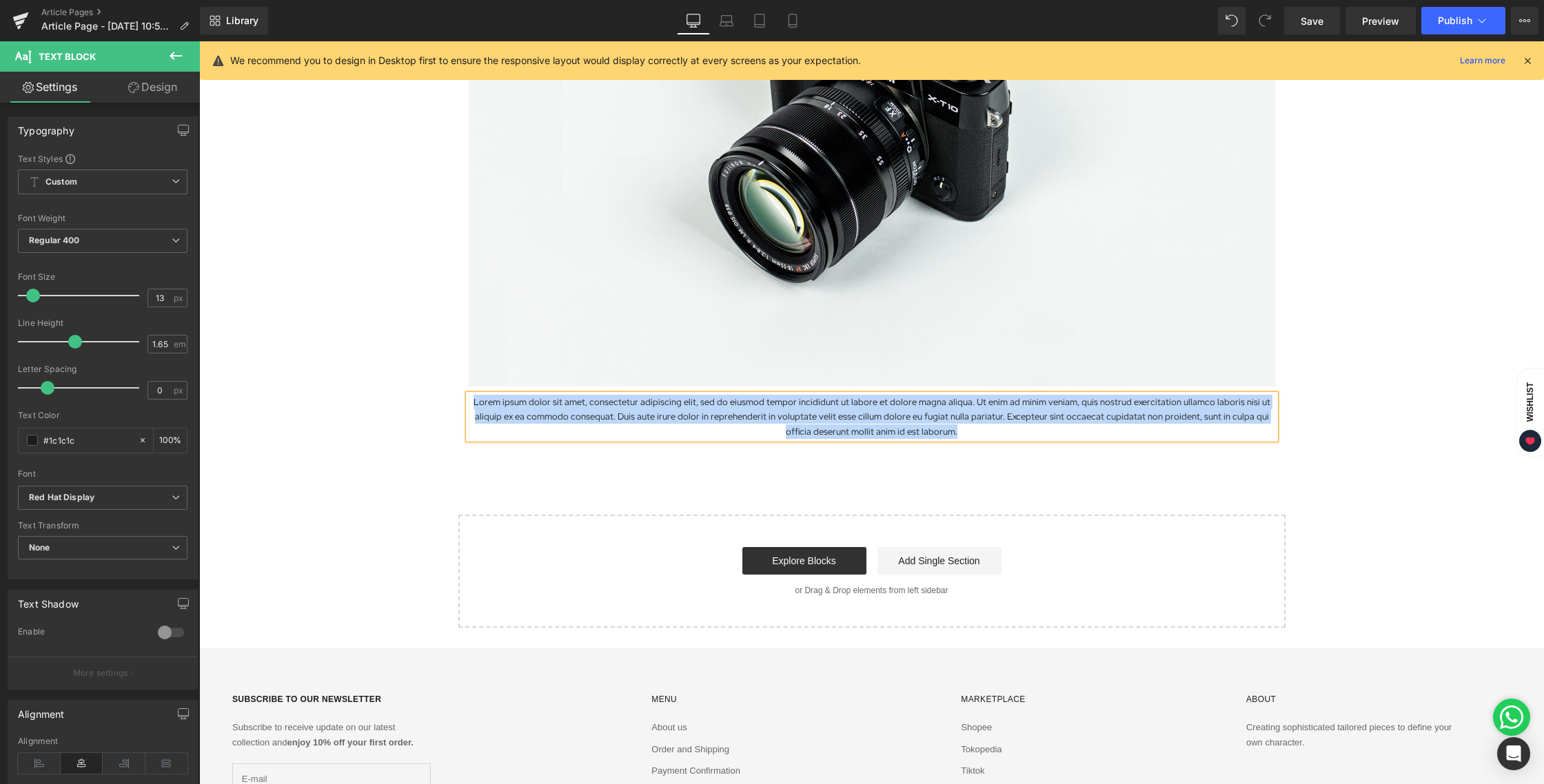
paste div
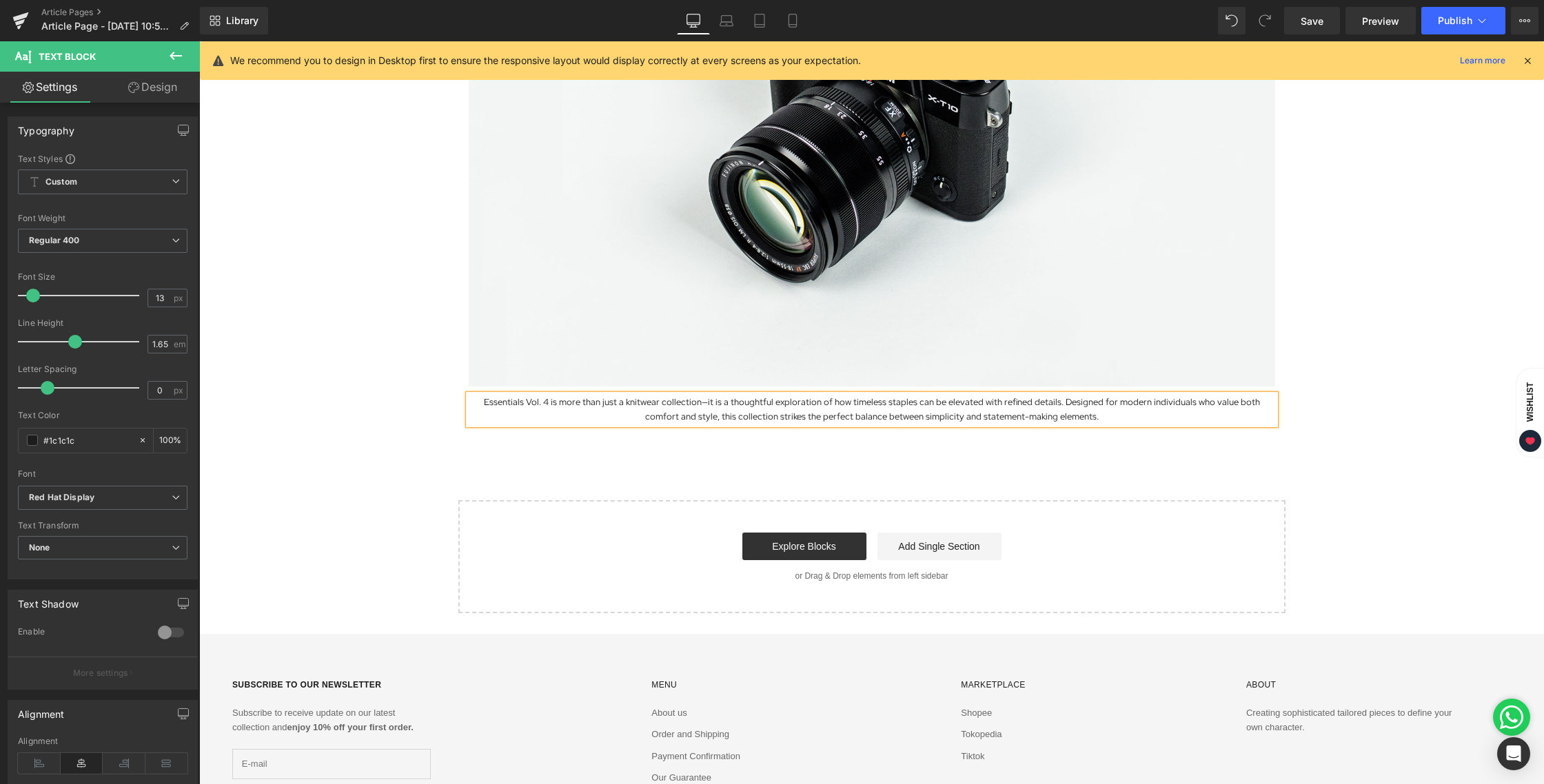
click at [779, 471] on div "Exploring the Details Behind Essentials Vol. 4 Heading Image Essentials Vol. 4 …" at bounding box center [872, 207] width 1345 height 812
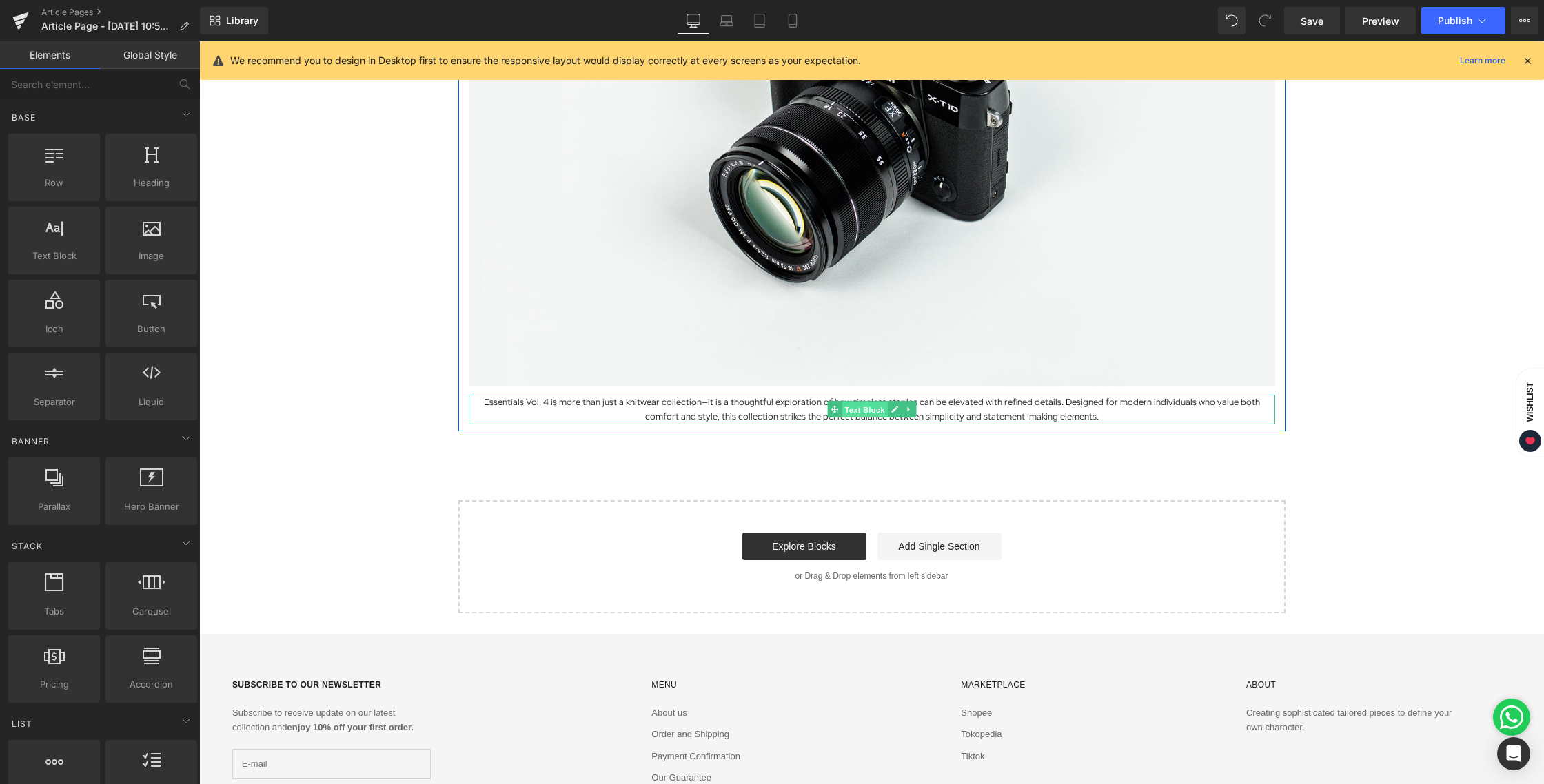
click at [852, 412] on span "Text Block" at bounding box center [864, 410] width 46 height 17
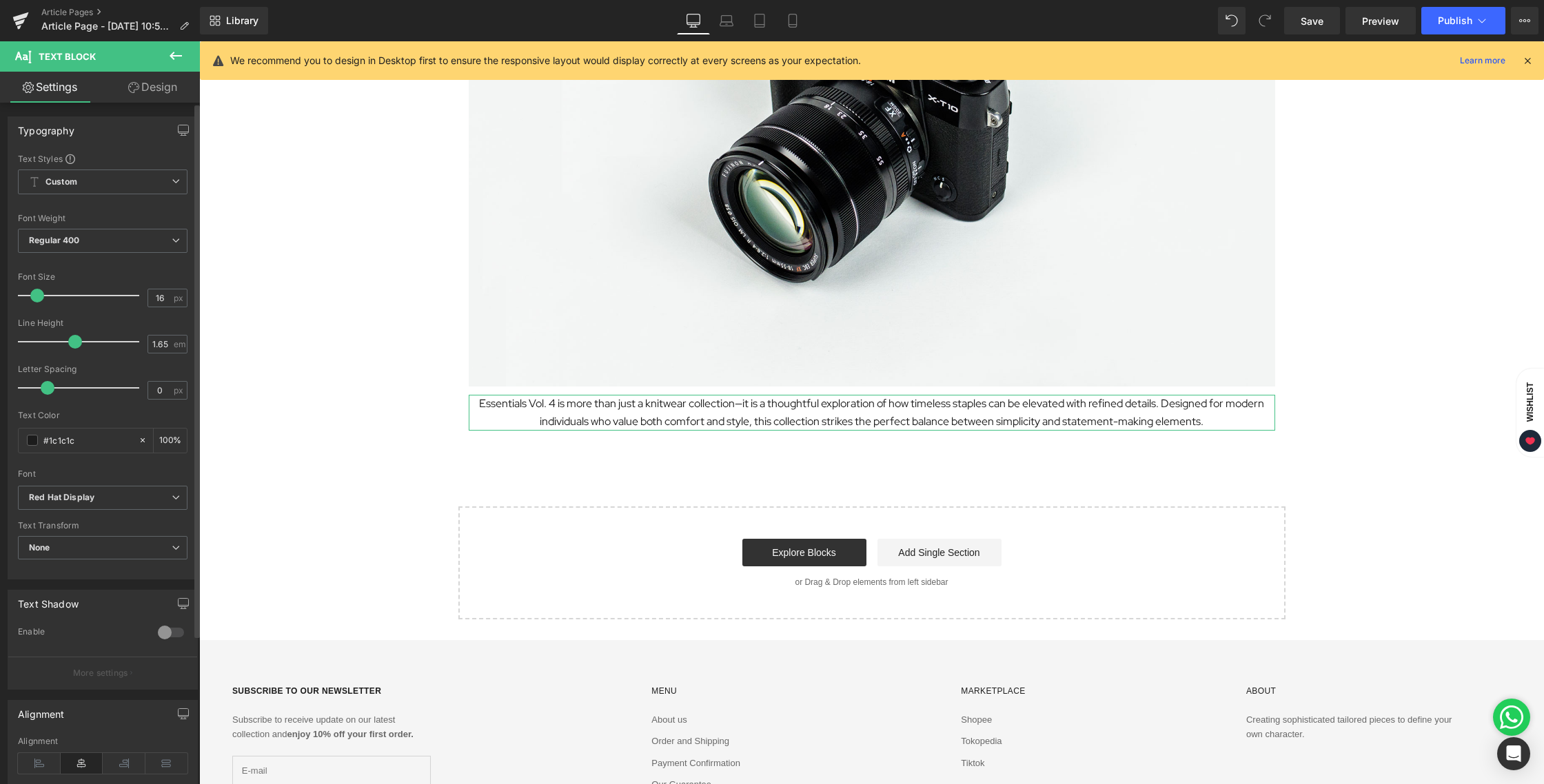
type input "15"
click at [35, 293] on span at bounding box center [36, 295] width 14 height 14
click at [789, 10] on link "Mobile" at bounding box center [793, 21] width 33 height 28
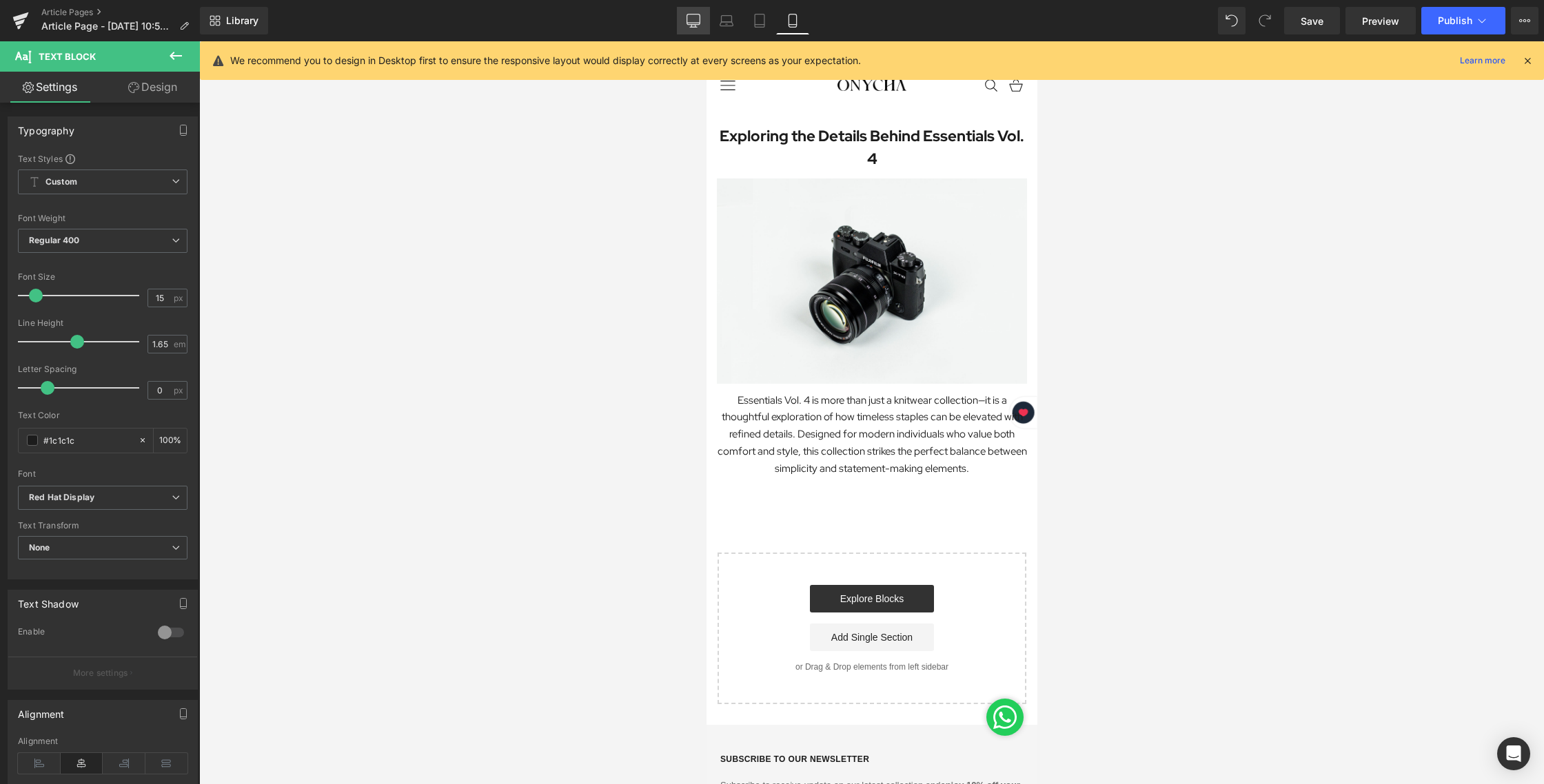
click at [699, 28] on link "Desktop" at bounding box center [693, 21] width 33 height 28
type input "100"
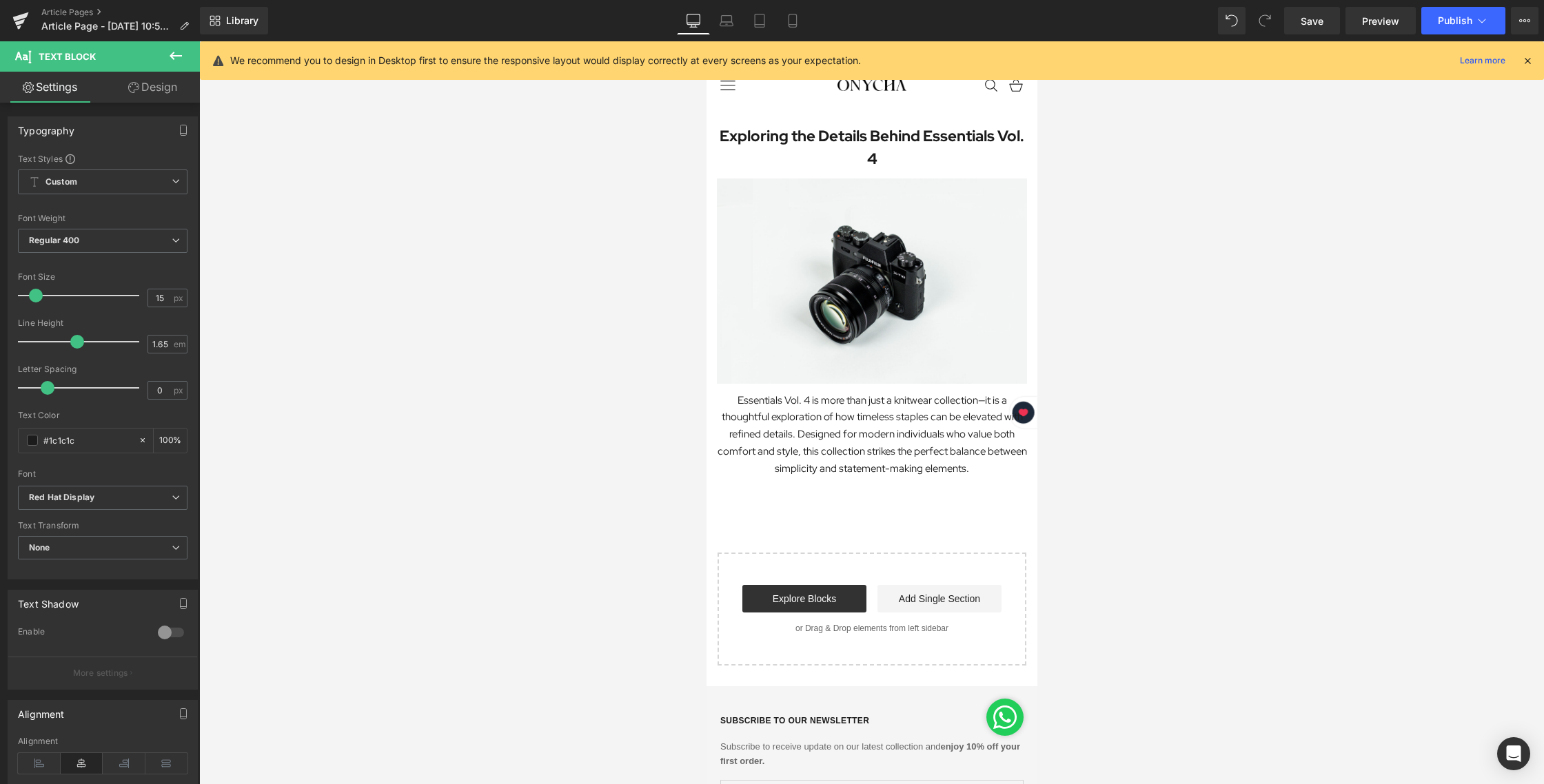
scroll to position [321, 0]
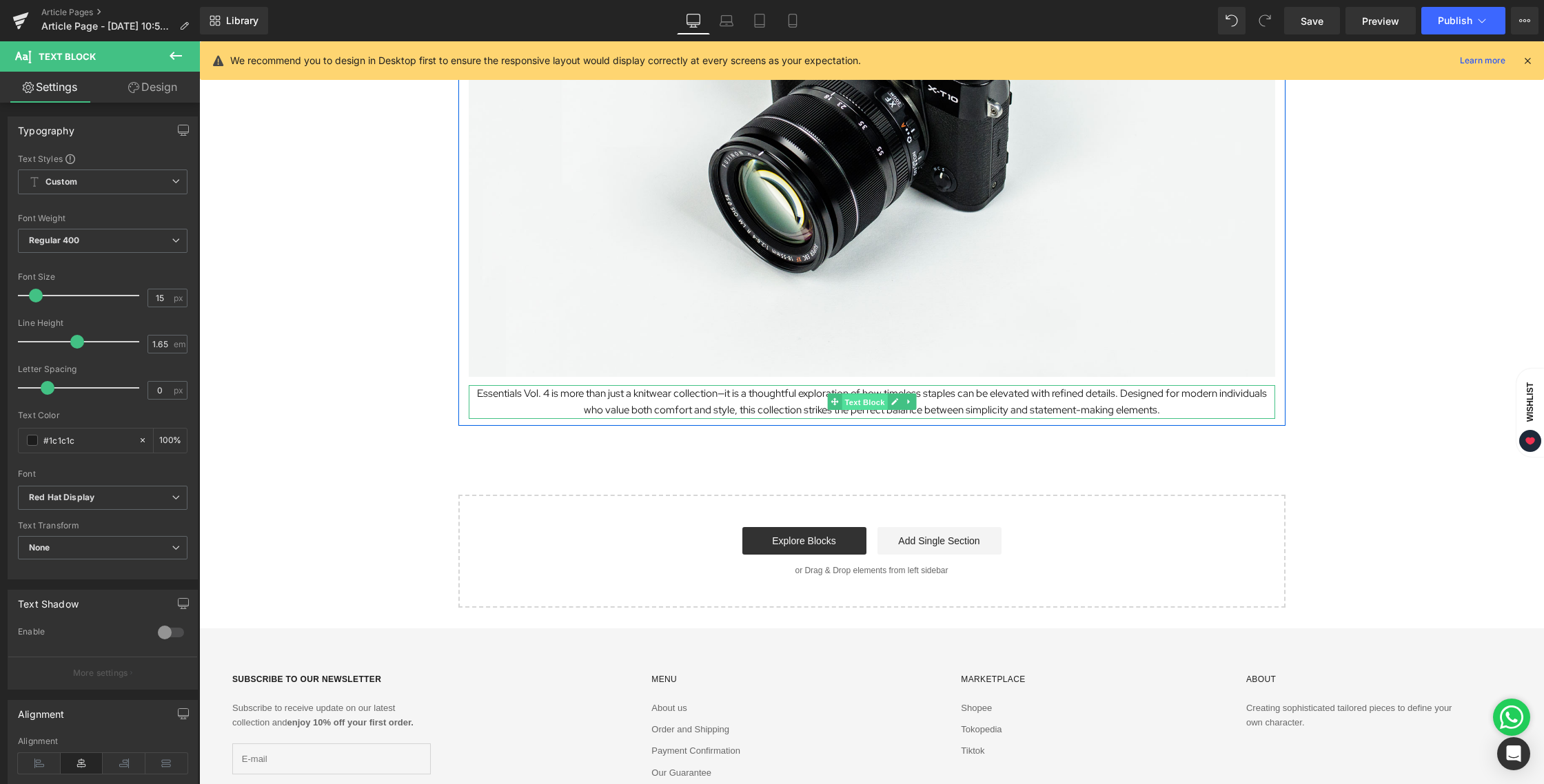
click at [854, 407] on span "Text Block" at bounding box center [864, 402] width 46 height 17
type input "14"
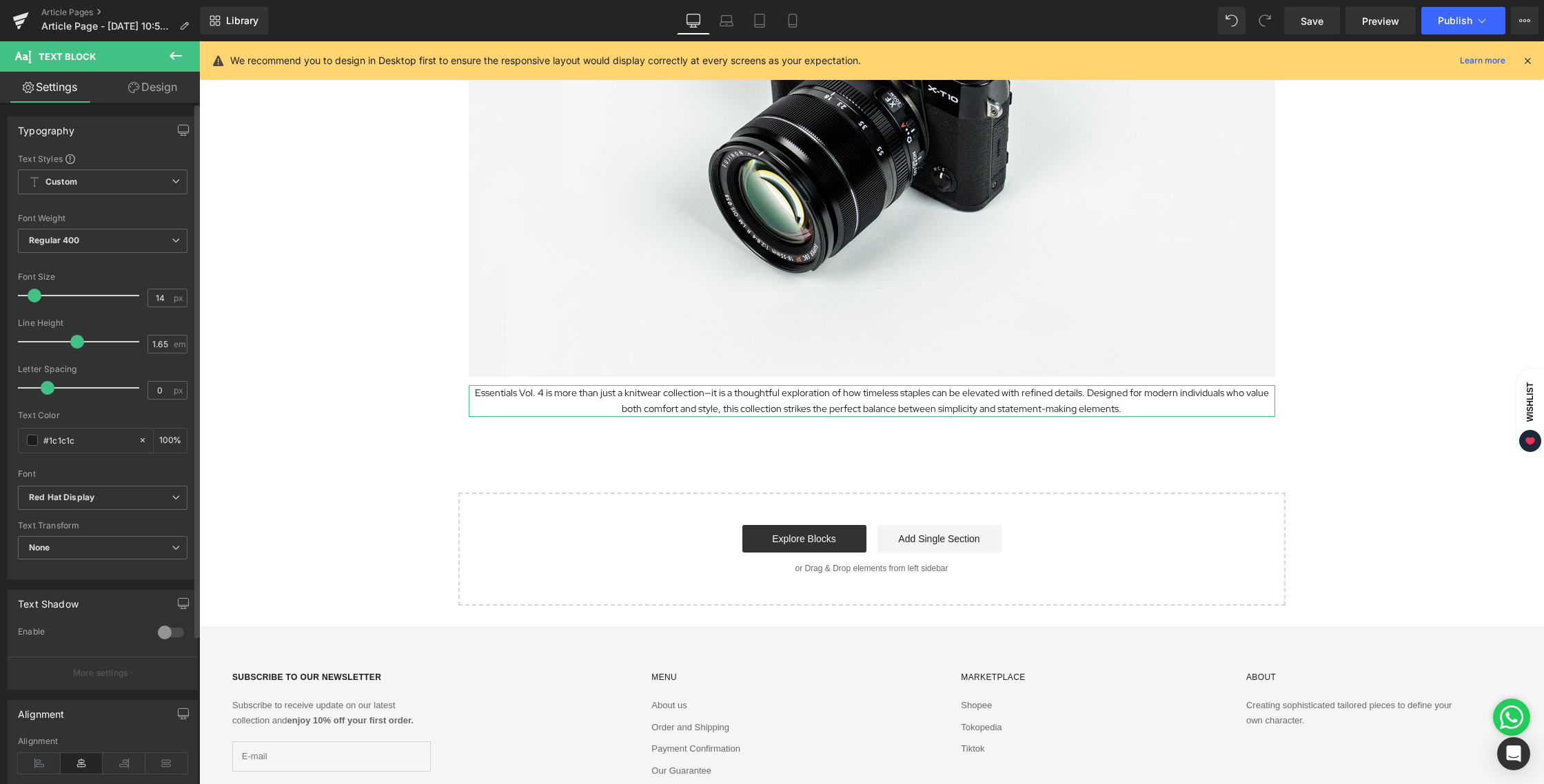
click at [34, 294] on span at bounding box center [35, 295] width 14 height 14
click at [799, 27] on icon at bounding box center [793, 21] width 14 height 14
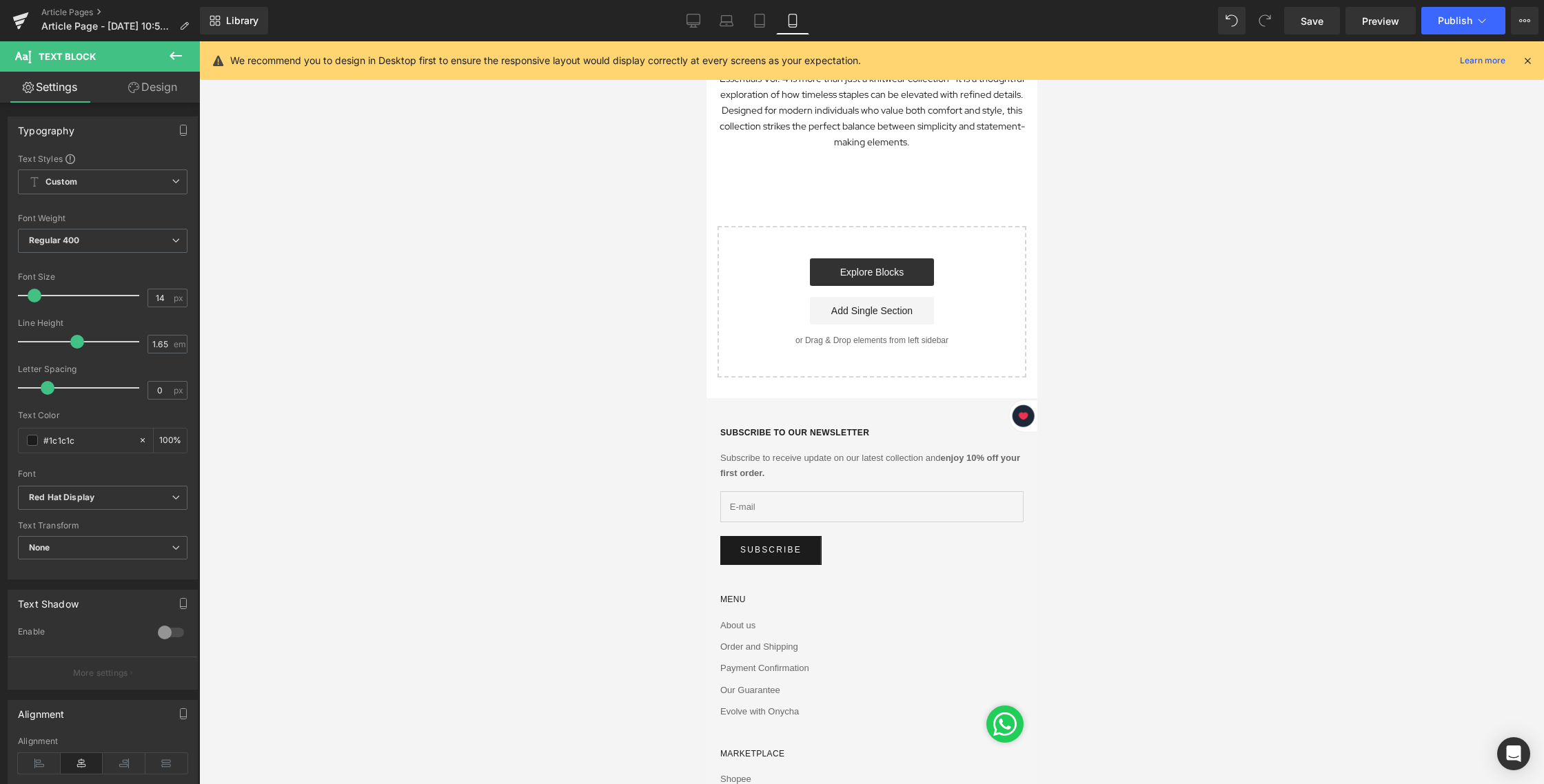
scroll to position [0, 0]
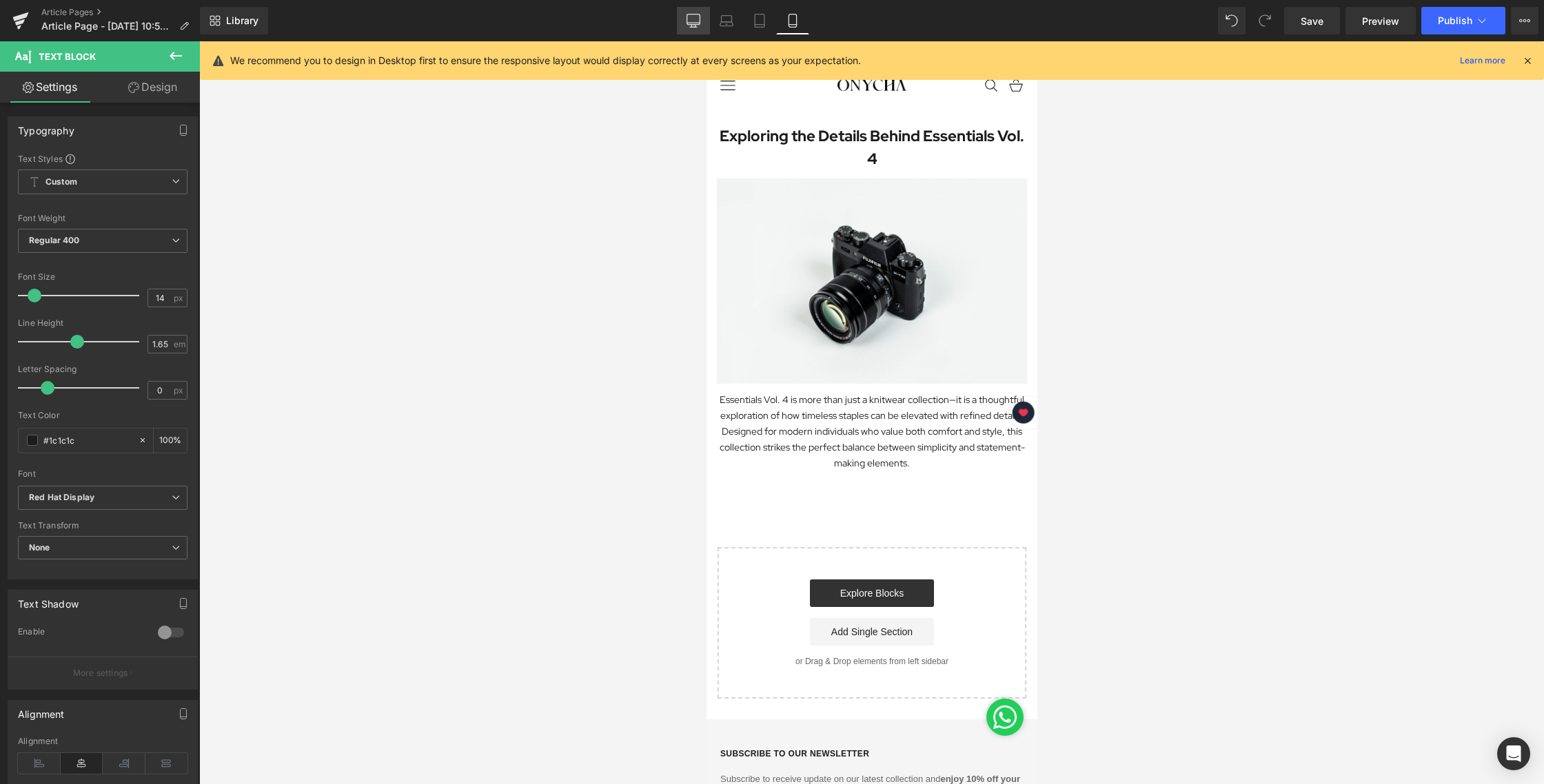
click at [695, 15] on icon at bounding box center [693, 21] width 14 height 14
type input "100"
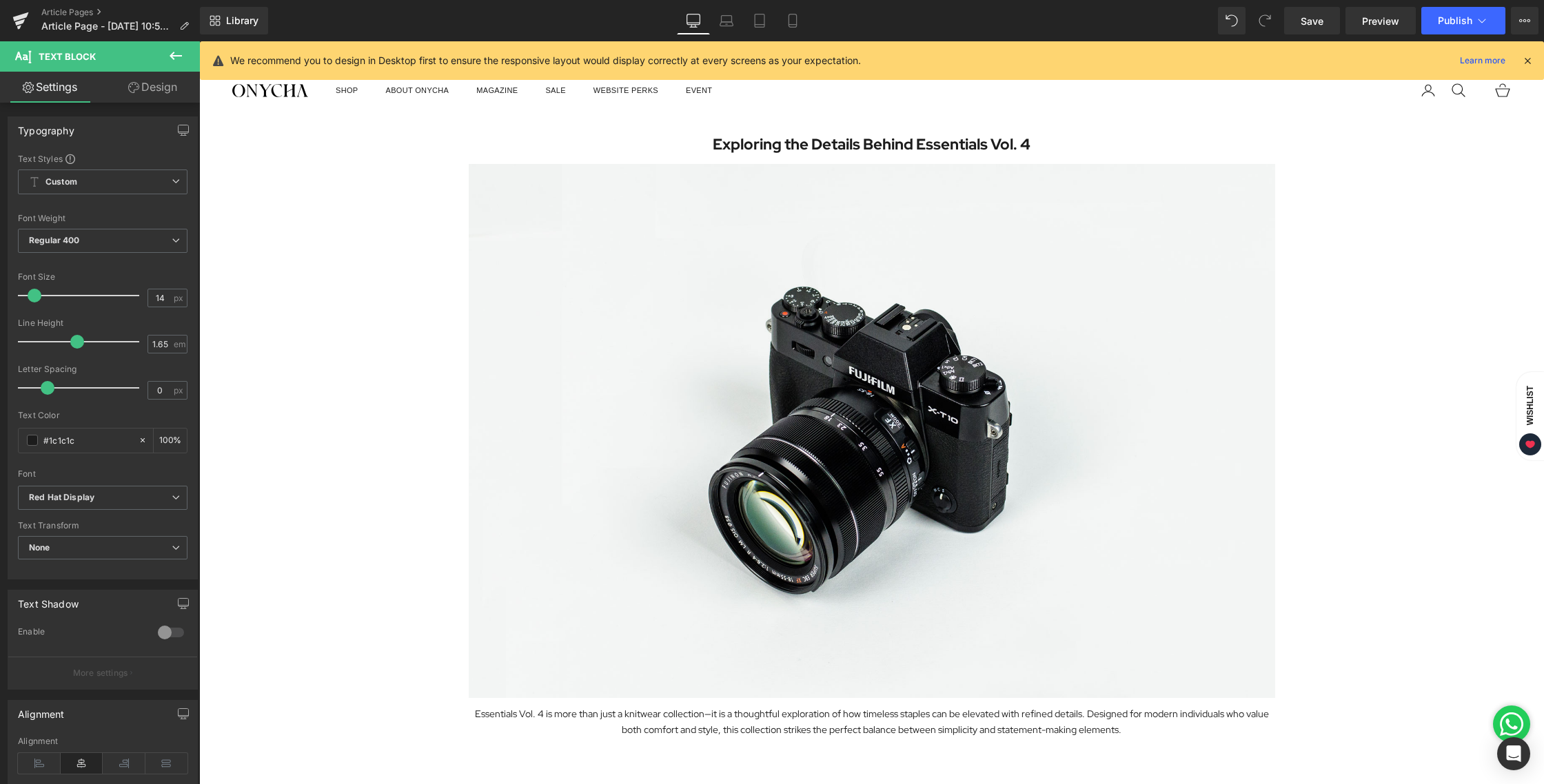
scroll to position [321, 0]
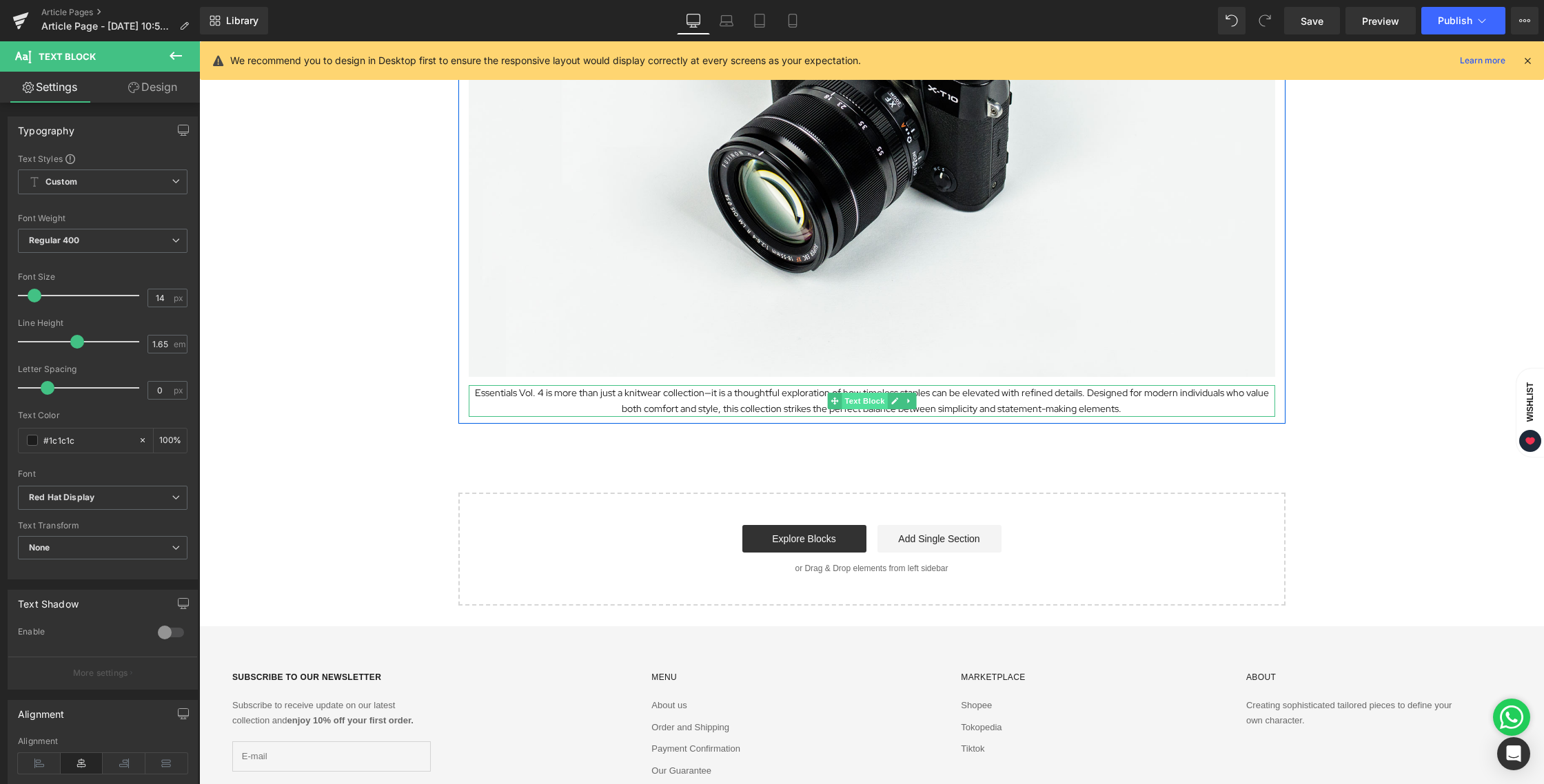
click at [845, 406] on span "Text Block" at bounding box center [864, 401] width 46 height 17
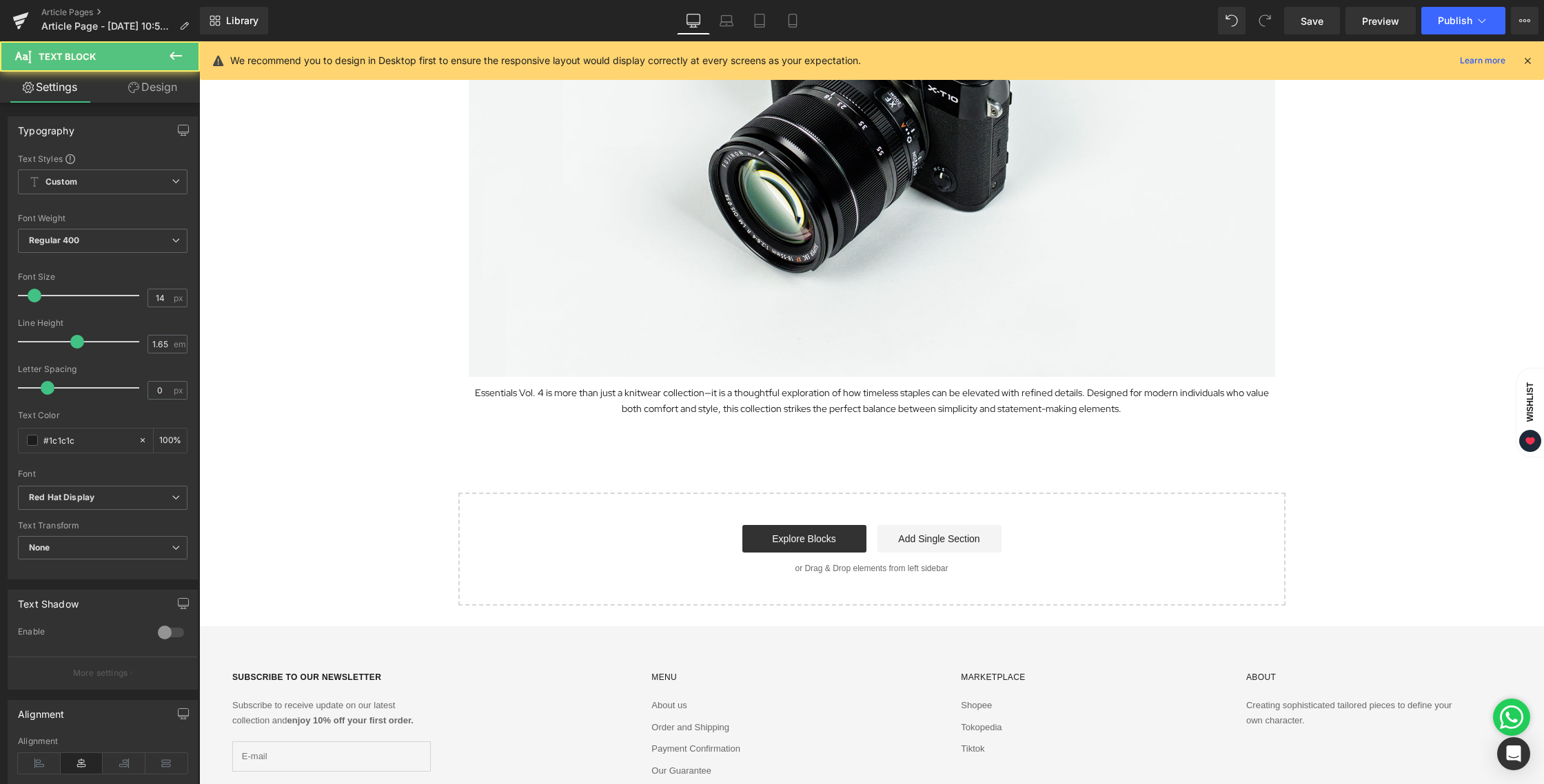
click at [739, 469] on div "Exploring the Details Behind Essentials Vol. 4 Heading Image Essentials Vol. 4 …" at bounding box center [872, 198] width 1345 height 814
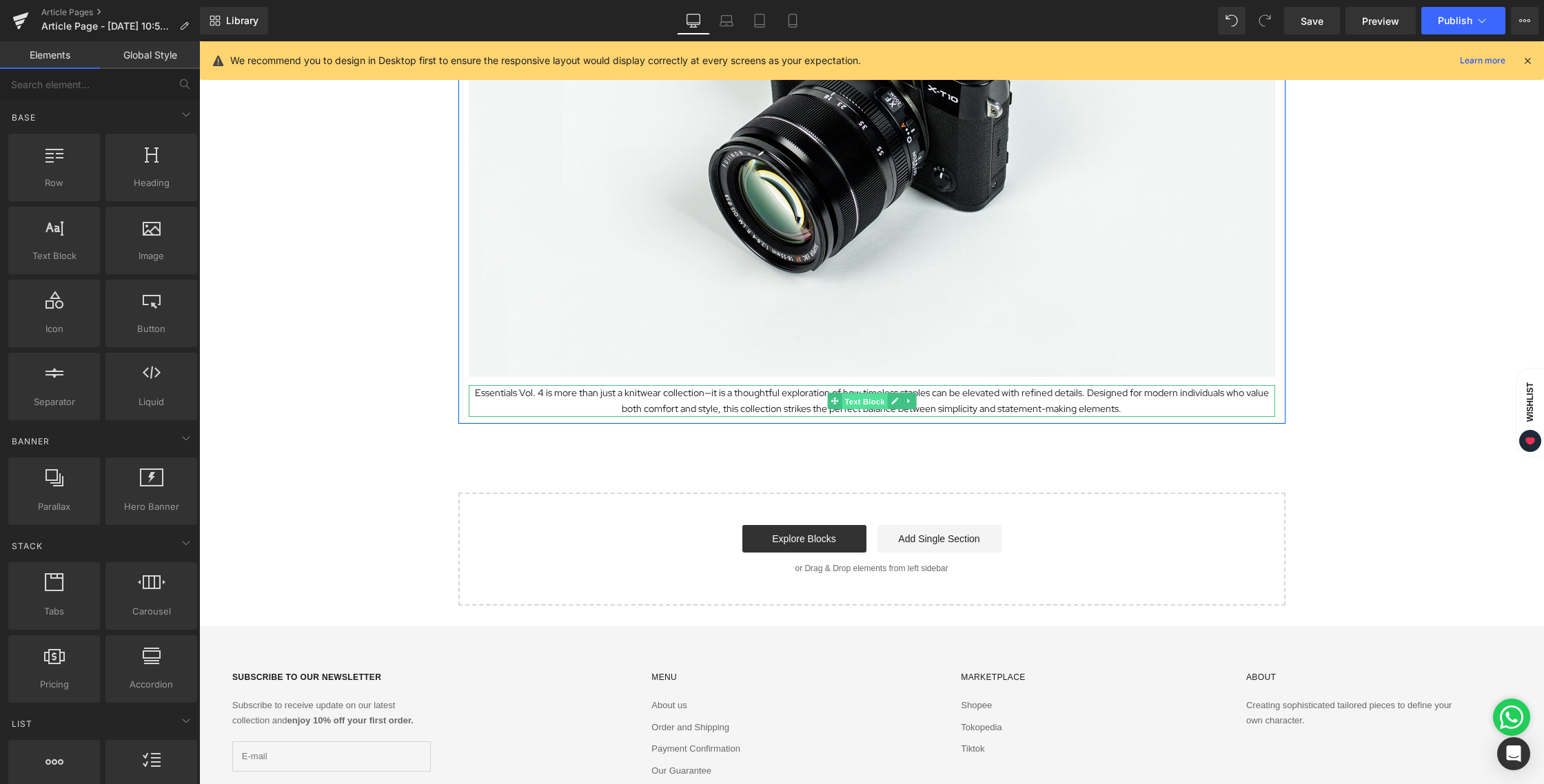
click at [856, 405] on span "Text Block" at bounding box center [864, 401] width 46 height 17
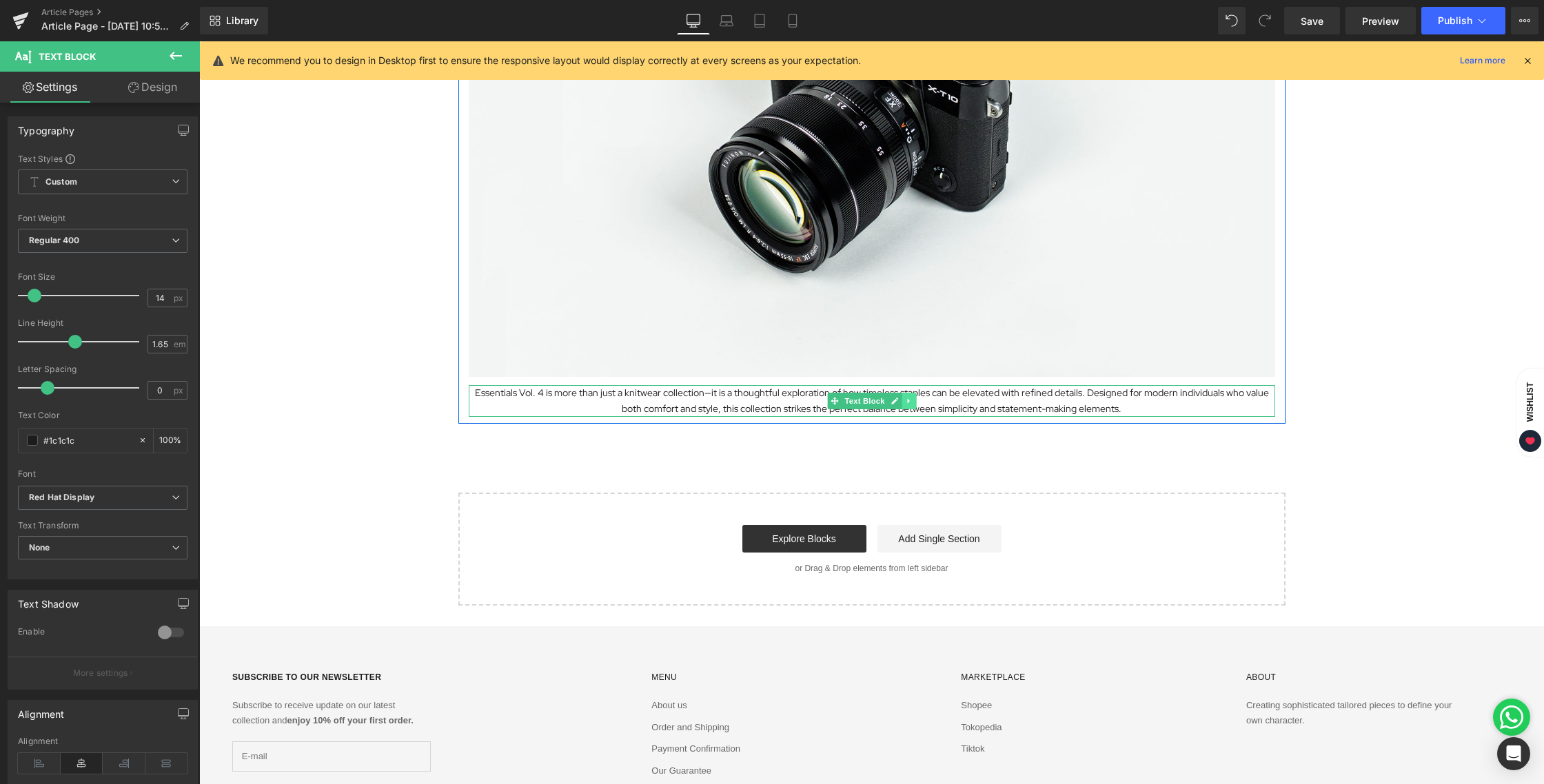
click at [908, 404] on link at bounding box center [908, 401] width 15 height 17
click at [901, 402] on link at bounding box center [901, 401] width 15 height 17
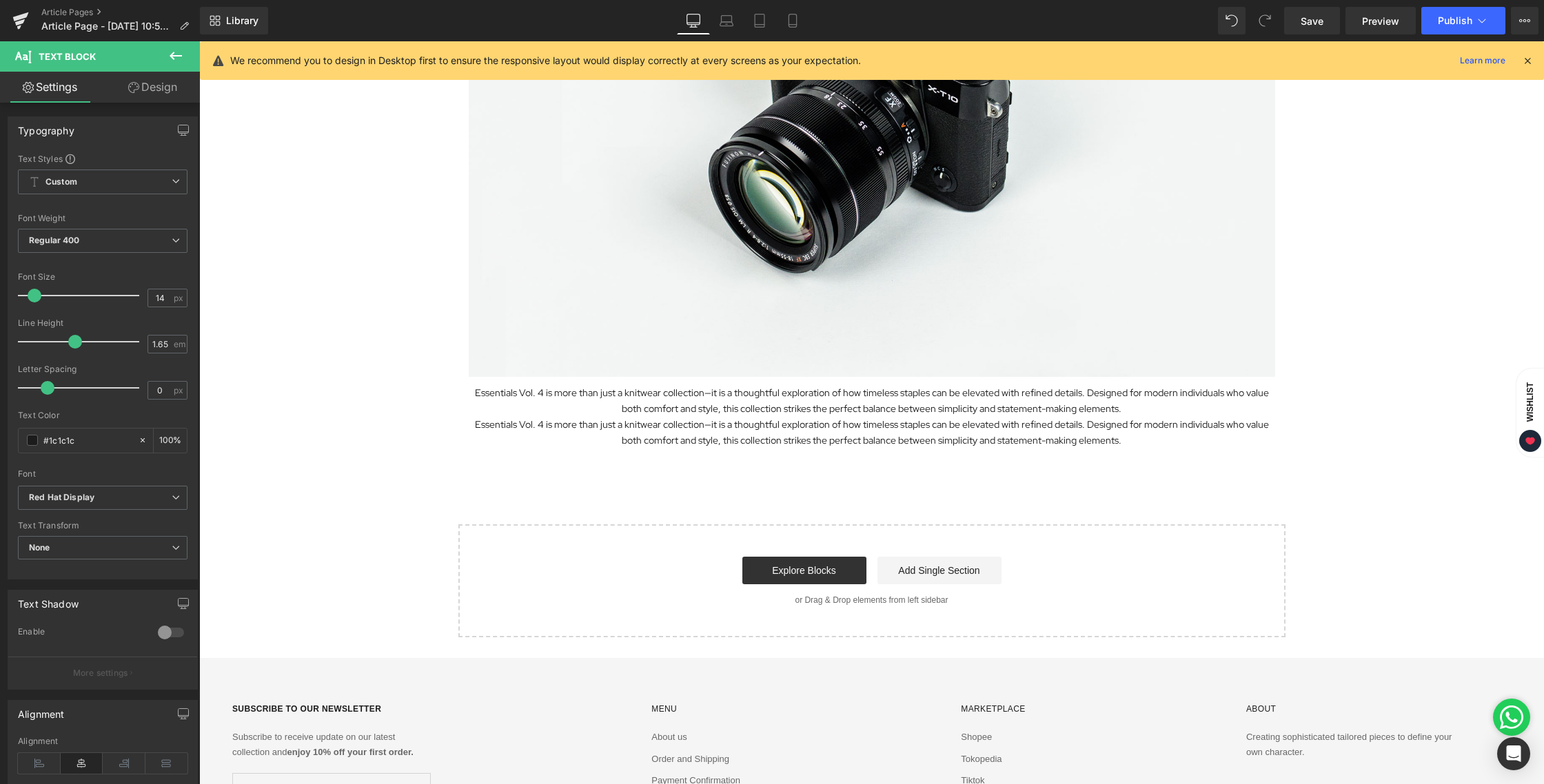
click at [877, 504] on div "Exploring the Details Behind Essentials Vol. 4 Heading Image Essentials Vol. 4 …" at bounding box center [872, 214] width 1345 height 846
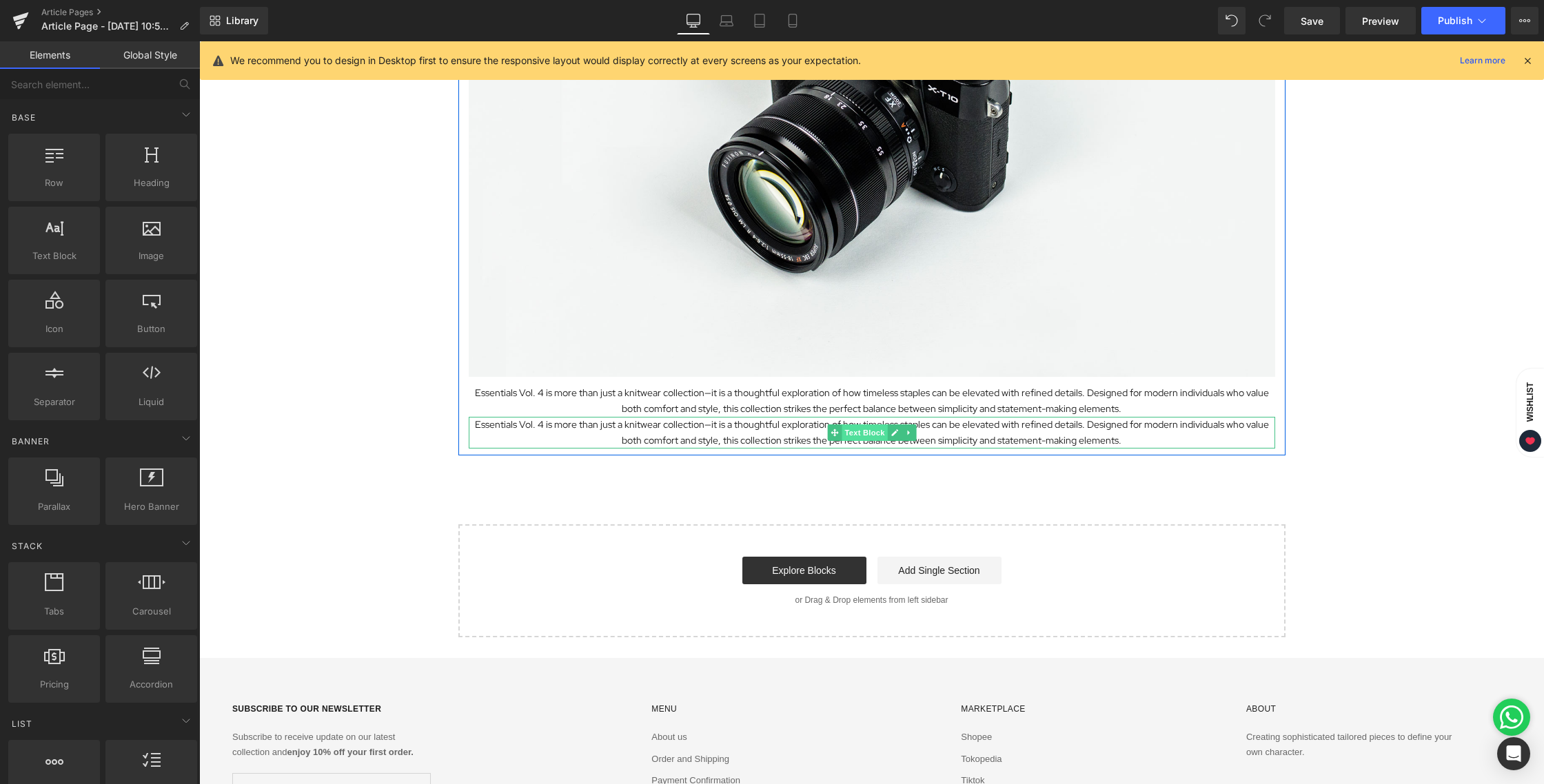
click at [845, 429] on span "Text Block" at bounding box center [864, 432] width 46 height 17
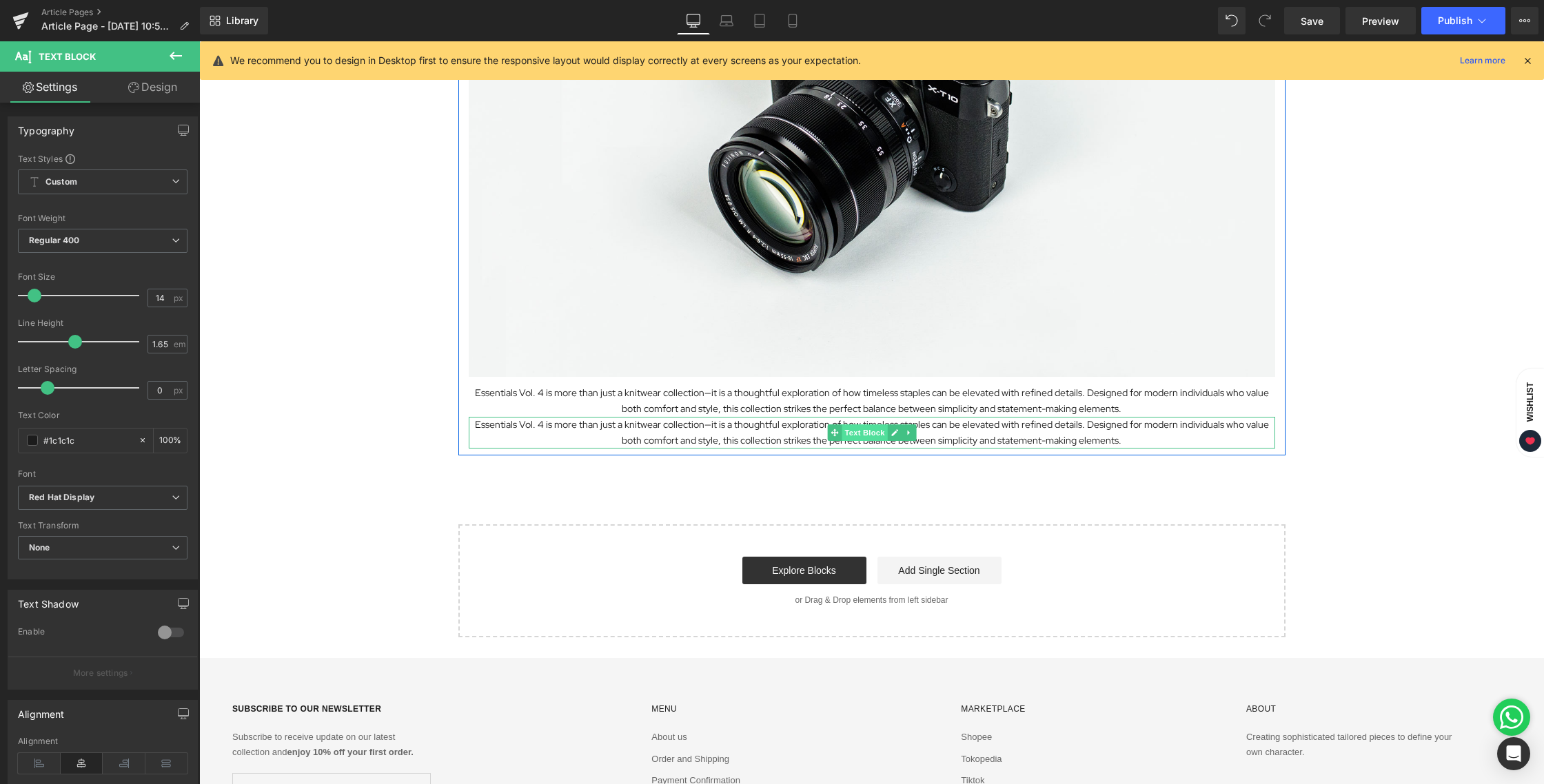
click at [856, 440] on span "Text Block" at bounding box center [864, 432] width 46 height 17
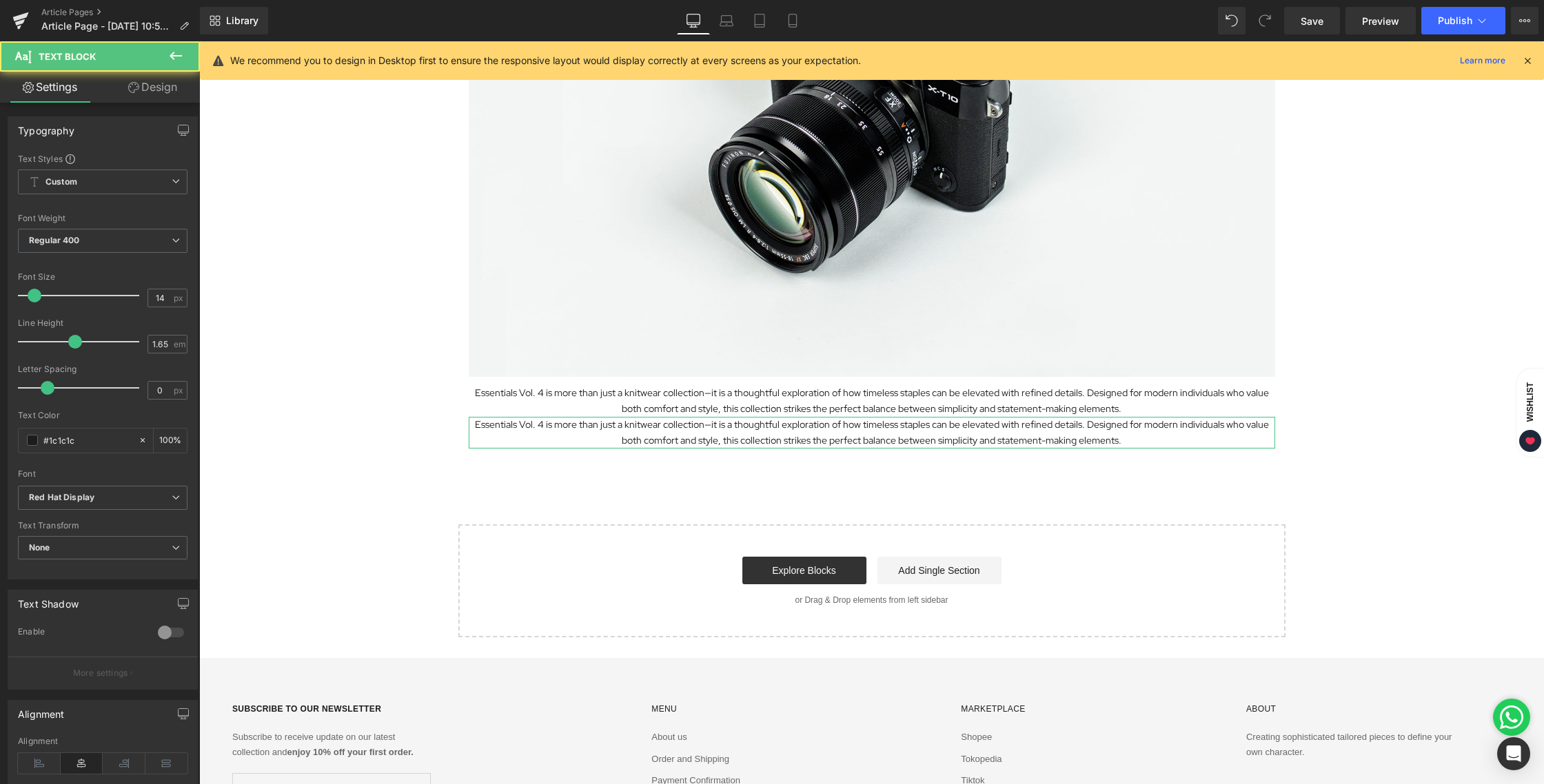
click at [180, 87] on link "Design" at bounding box center [152, 87] width 100 height 31
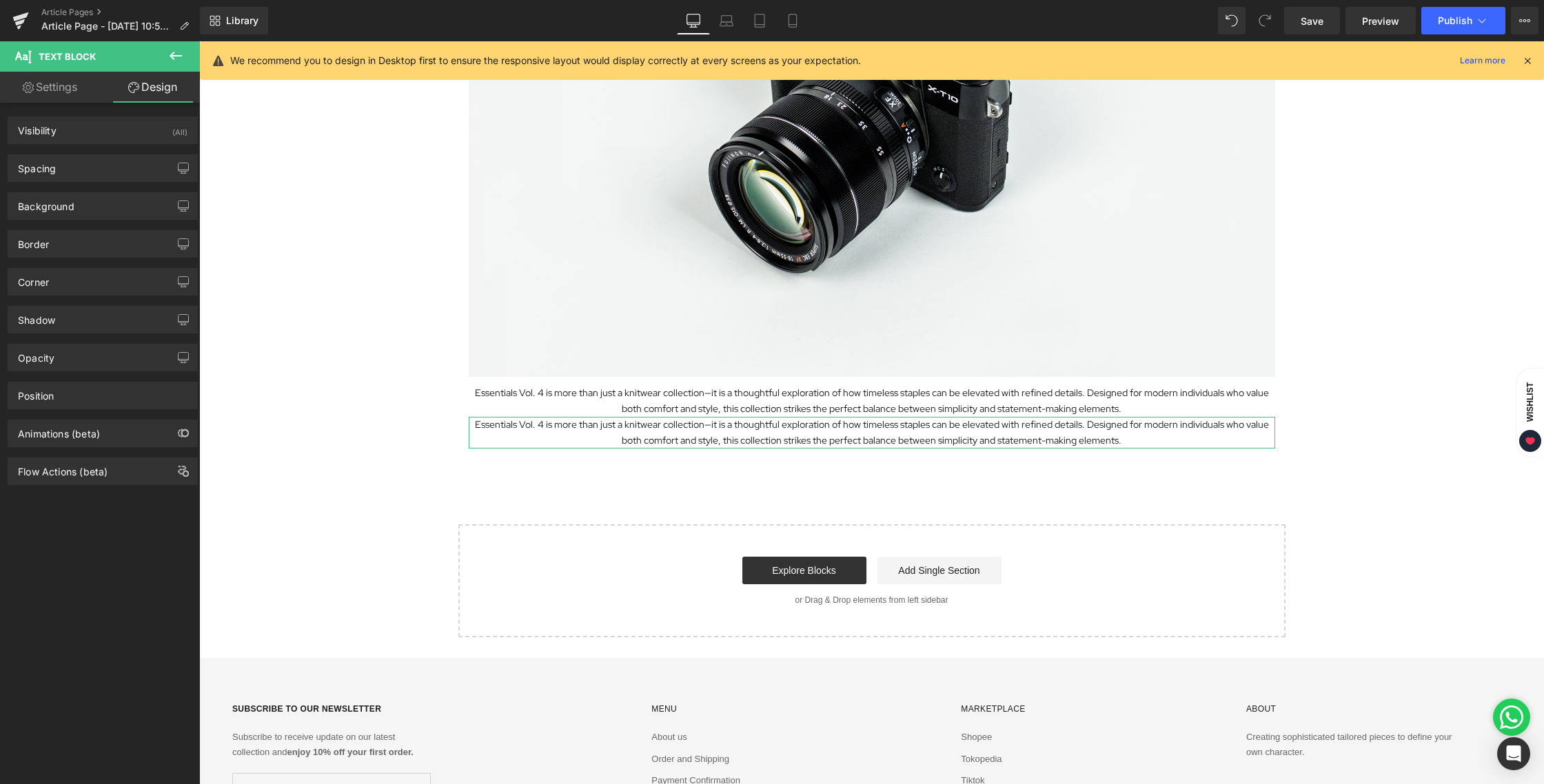
type input "0"
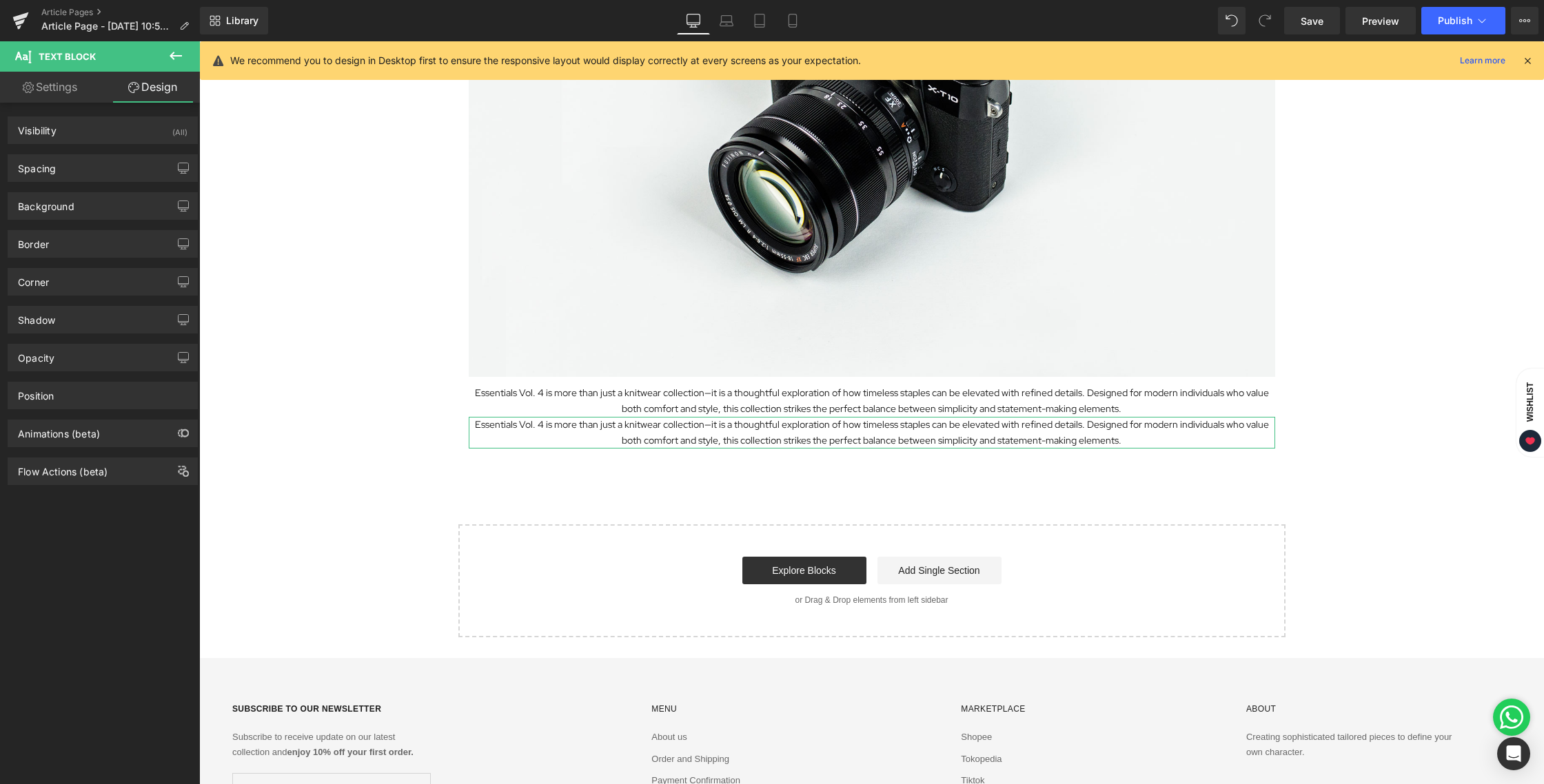
type input "0"
click at [74, 163] on div "Spacing" at bounding box center [102, 168] width 189 height 26
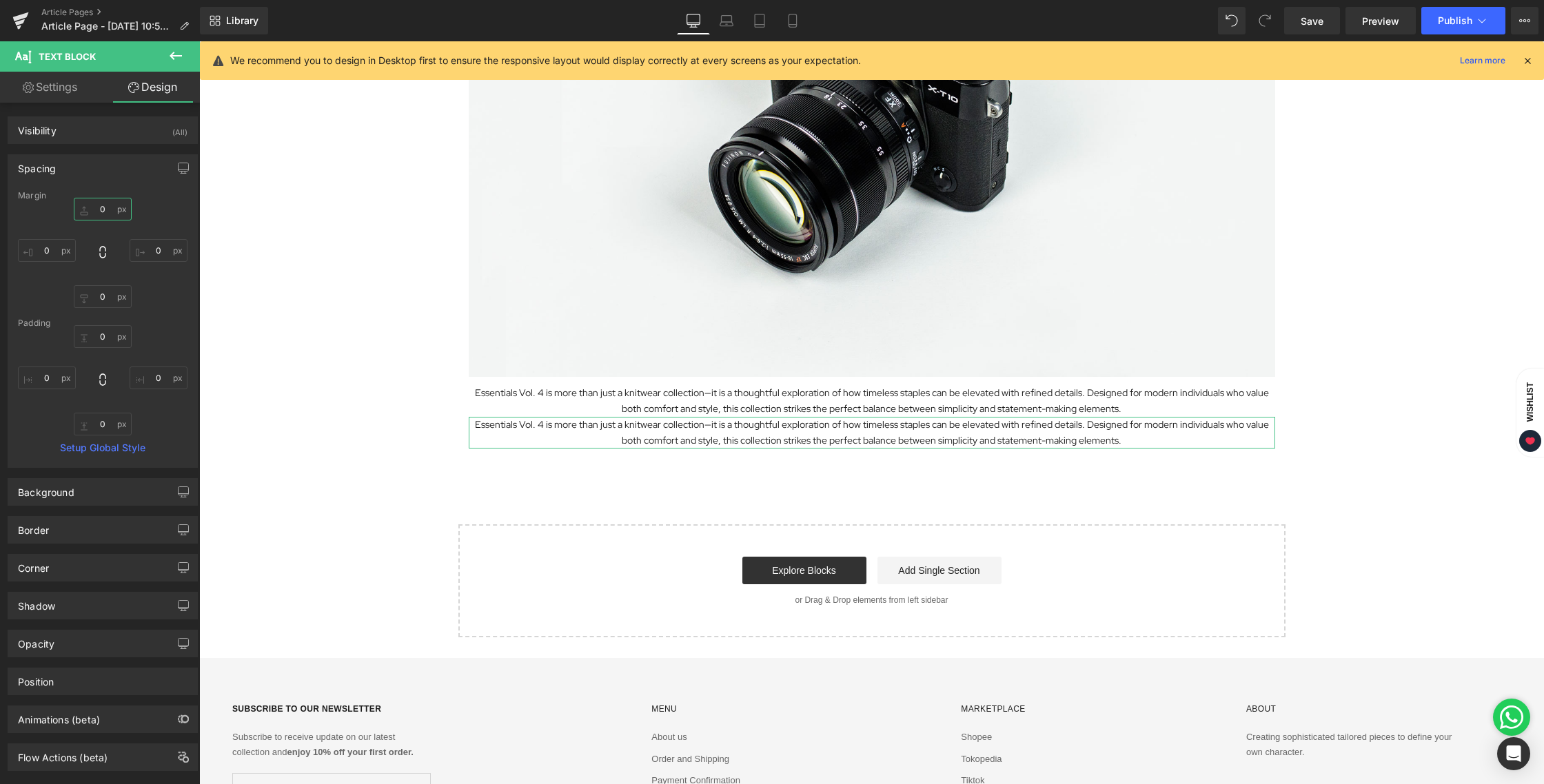
click at [97, 208] on input "0" at bounding box center [103, 209] width 58 height 23
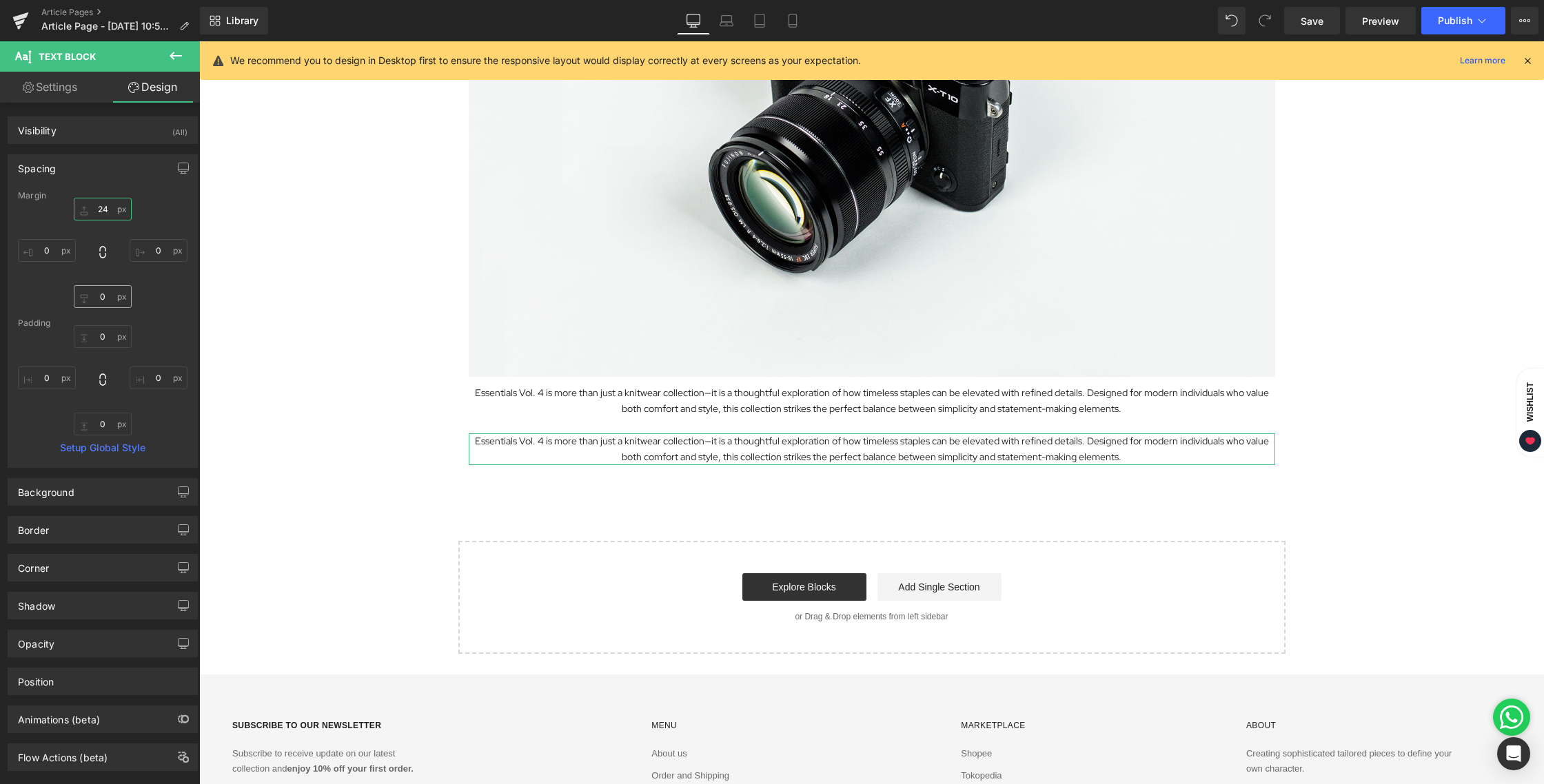
type input "24"
click at [102, 299] on input "0" at bounding box center [103, 296] width 58 height 23
type input "24"
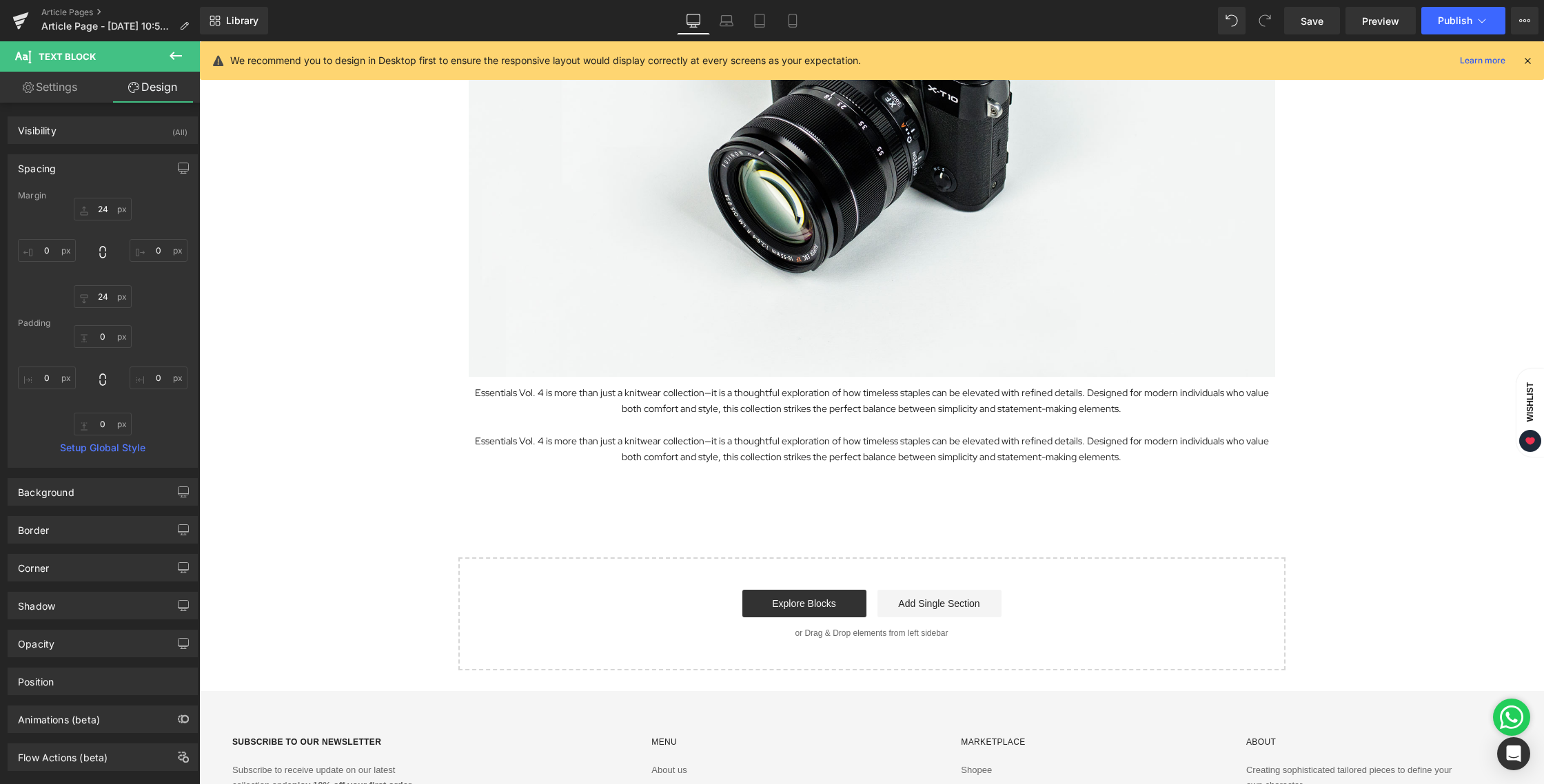
click at [778, 557] on div "Select your layout" at bounding box center [872, 613] width 827 height 113
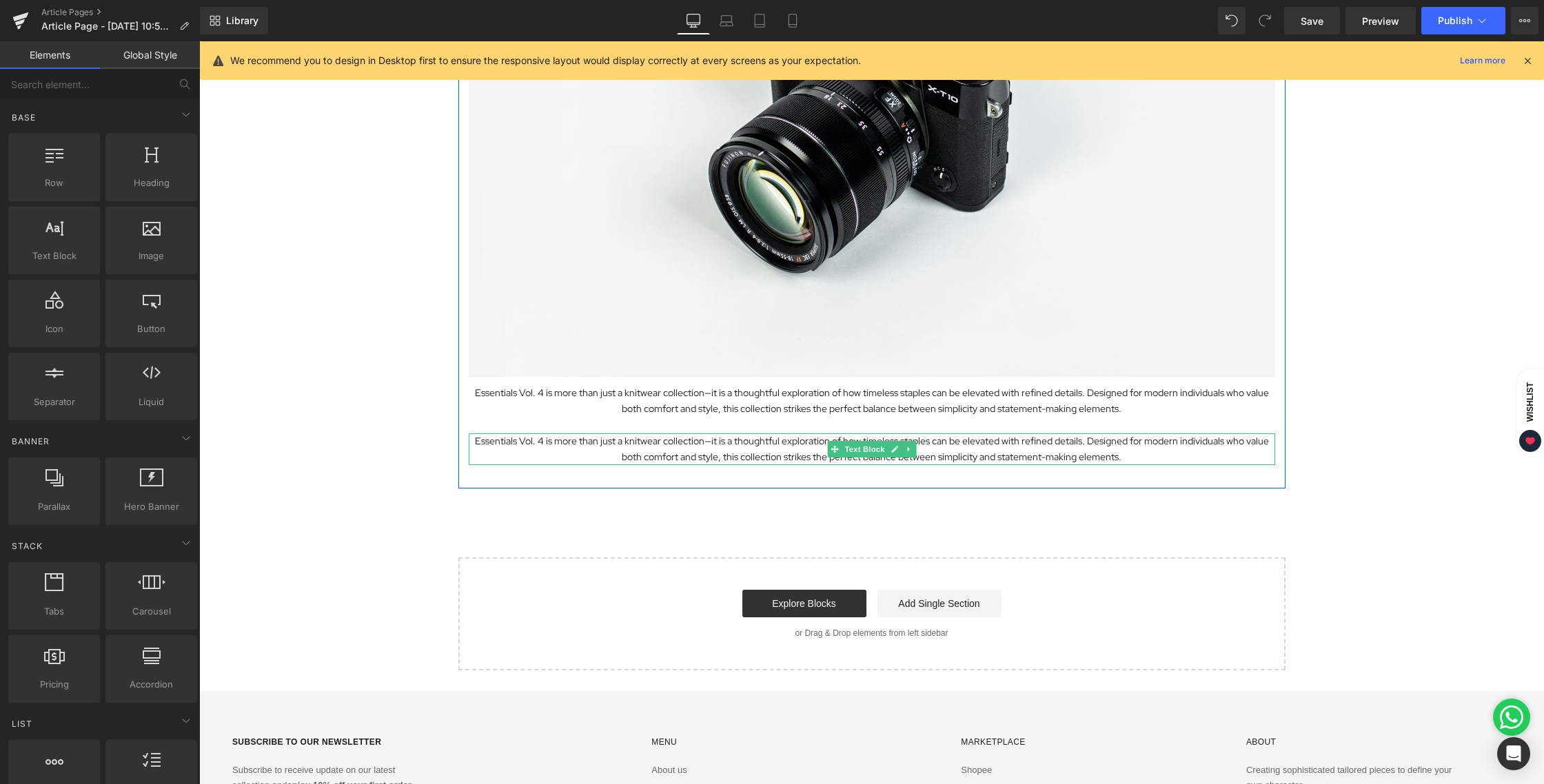
click at [771, 441] on p "Essentials Vol. 4 is more than just a knitwear collection—it is a thoughtful ex…" at bounding box center [872, 449] width 807 height 32
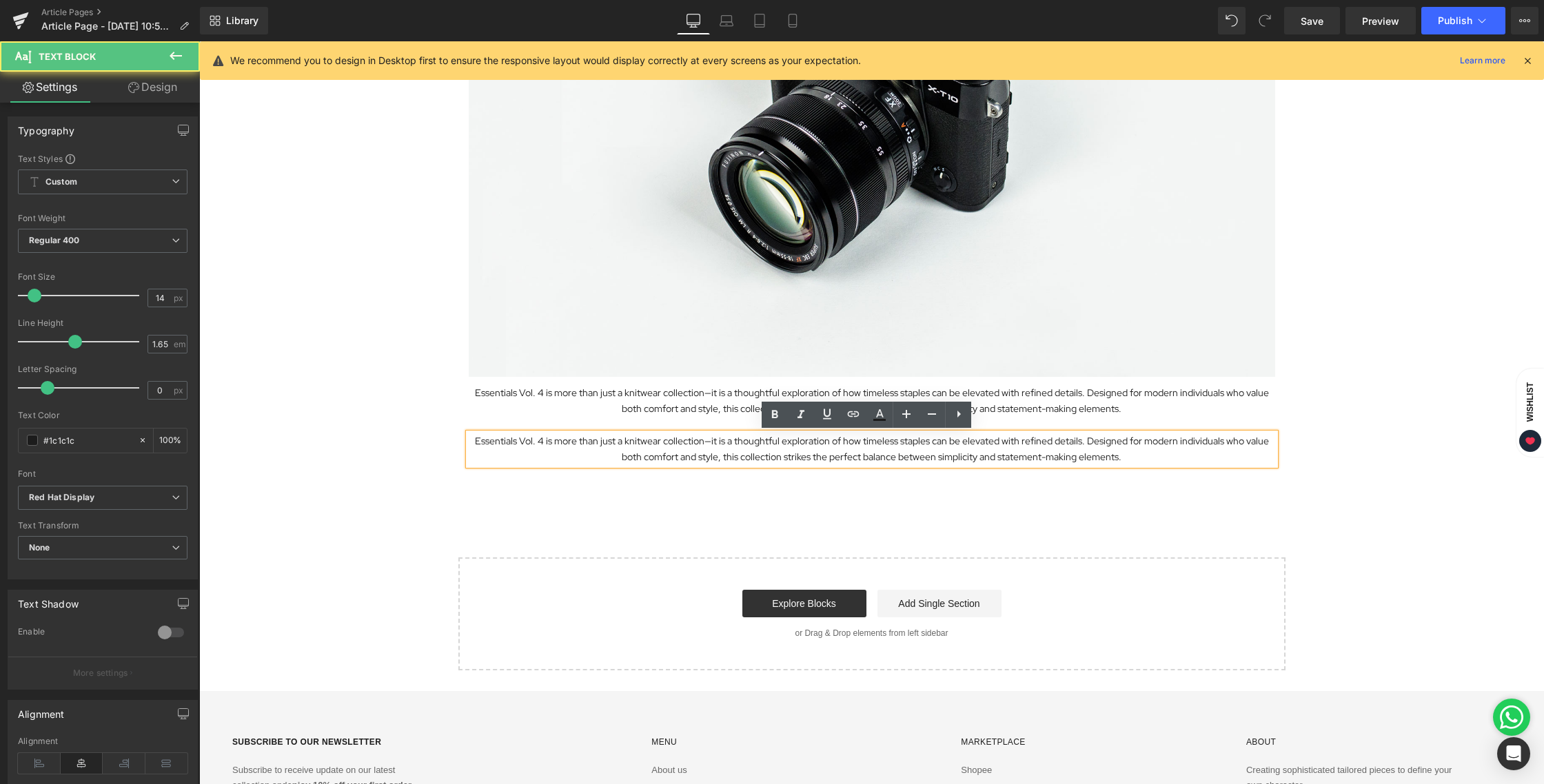
click at [762, 441] on p "Essentials Vol. 4 is more than just a knitwear collection—it is a thoughtful ex…" at bounding box center [872, 449] width 807 height 32
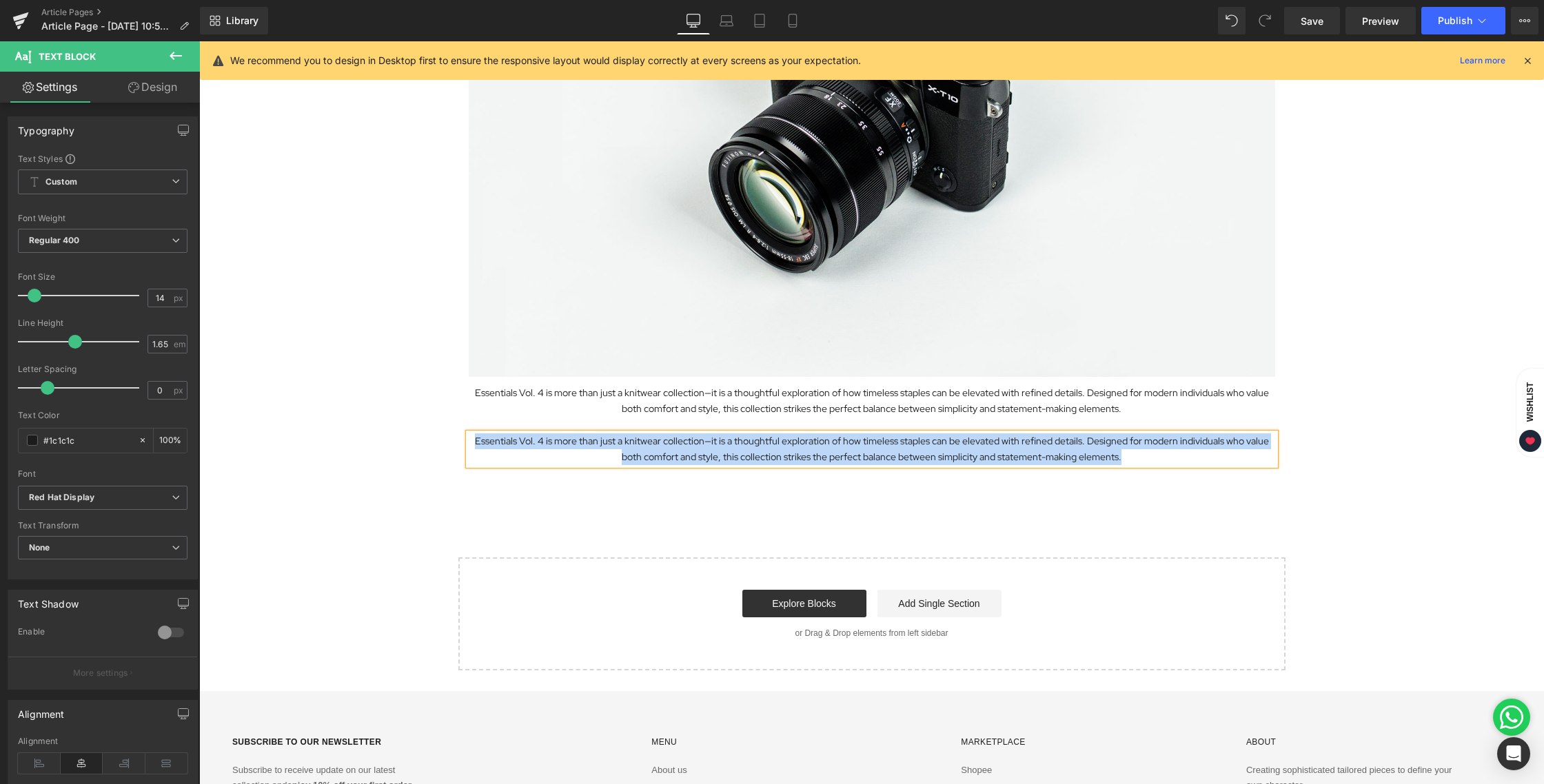
paste div
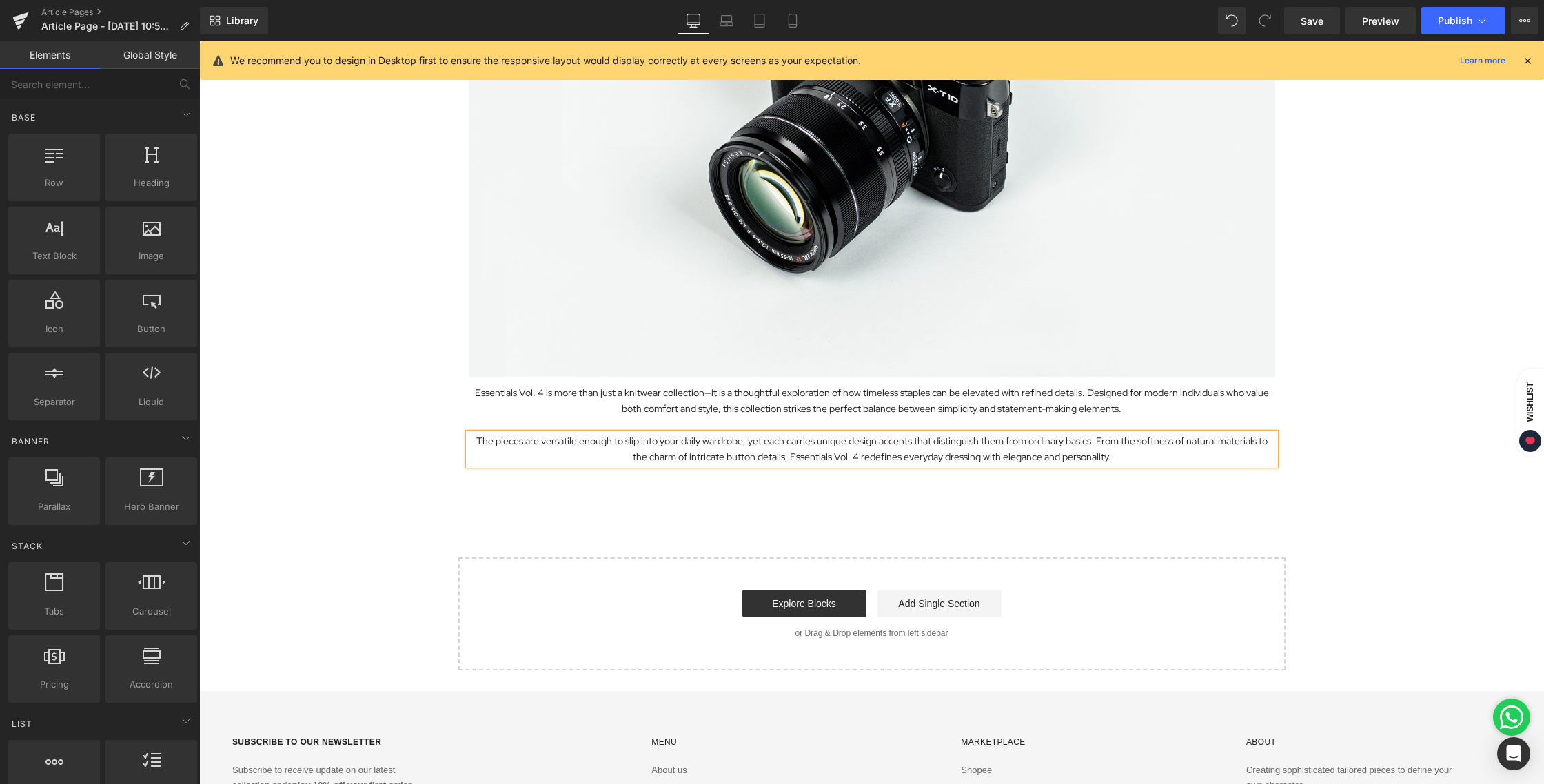
click at [738, 525] on div "Exploring the Details Behind Essentials Vol. 4 Heading Image Essentials Vol. 4 …" at bounding box center [872, 230] width 1345 height 879
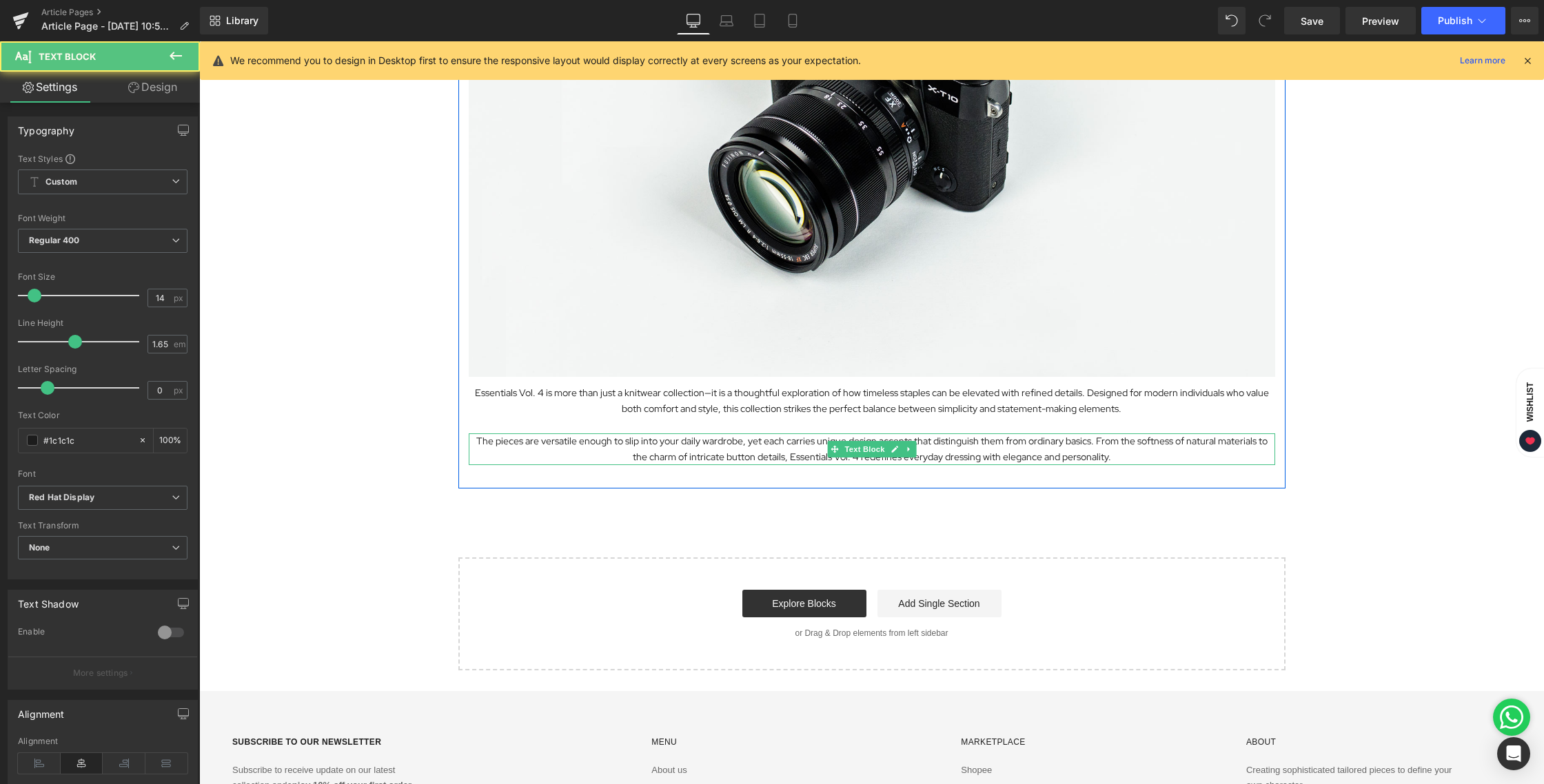
click at [1121, 460] on p "The pieces are versatile enough to slip into your daily wardrobe, yet each carr…" at bounding box center [872, 449] width 807 height 32
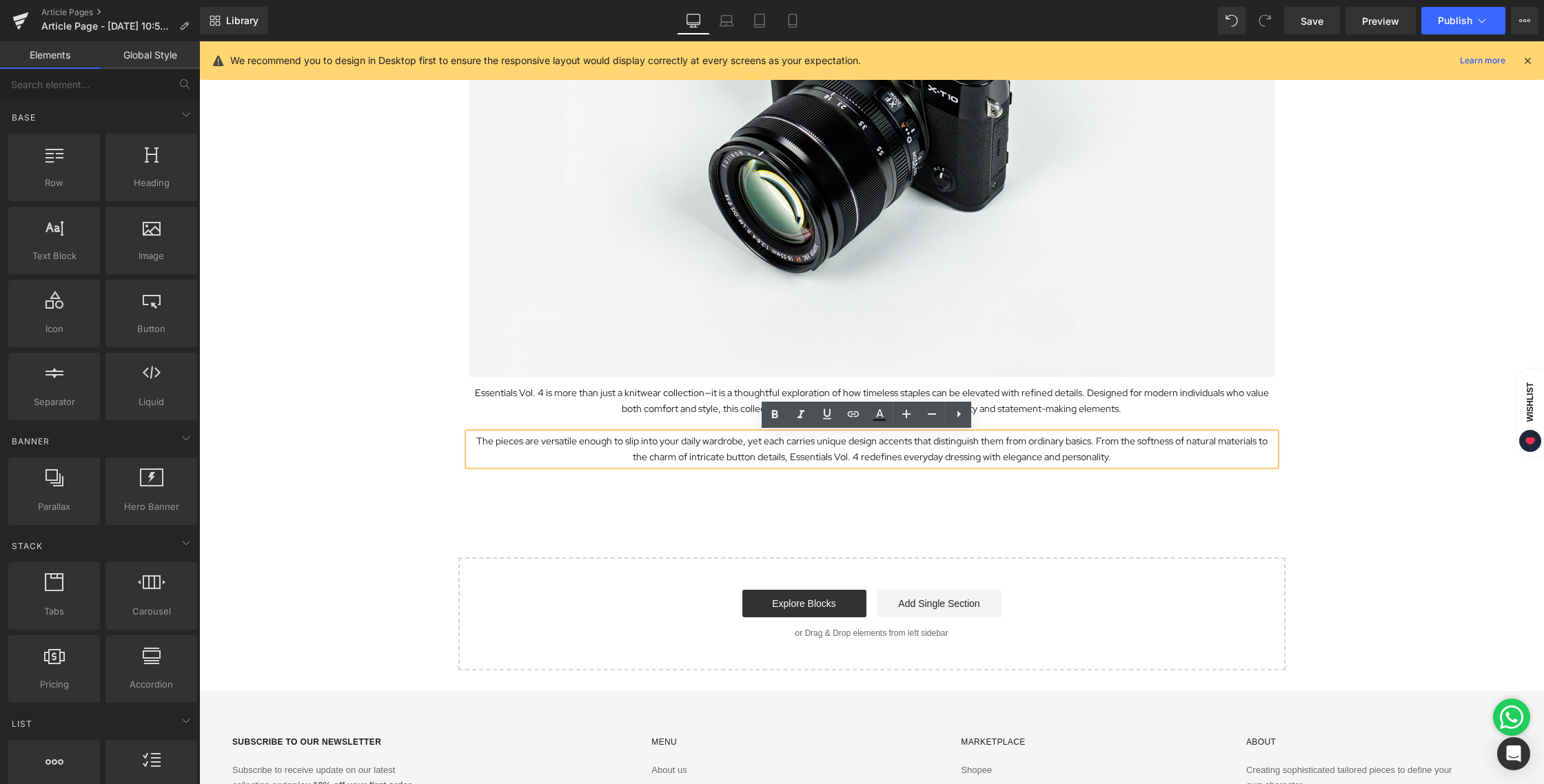
click at [1362, 526] on div "Exploring the Details Behind Essentials Vol. 4 Heading Image Essentials Vol. 4 …" at bounding box center [872, 230] width 1345 height 879
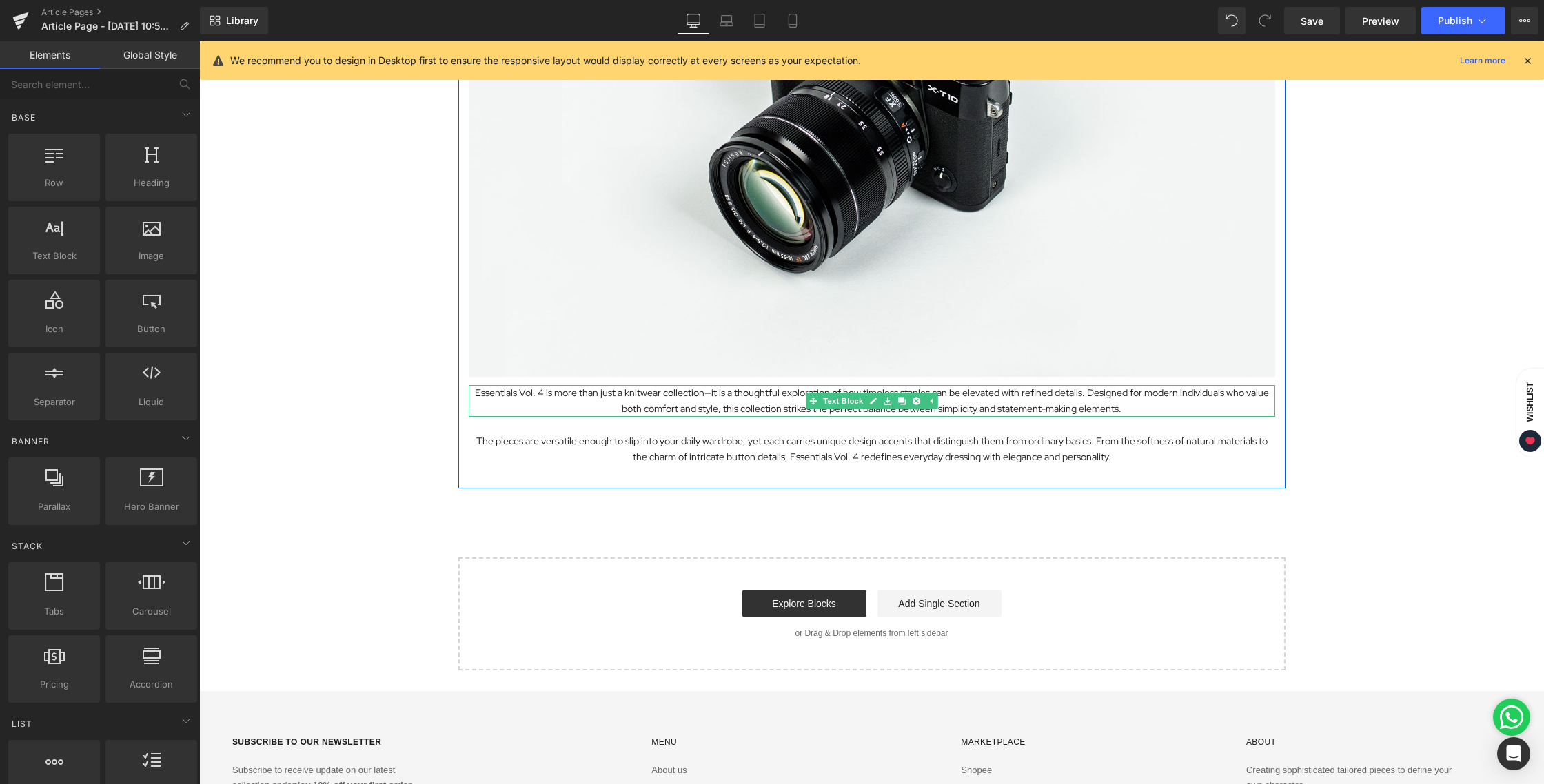
click at [1133, 410] on p "Essentials Vol. 4 is more than just a knitwear collection—it is a thoughtful ex…" at bounding box center [872, 401] width 807 height 32
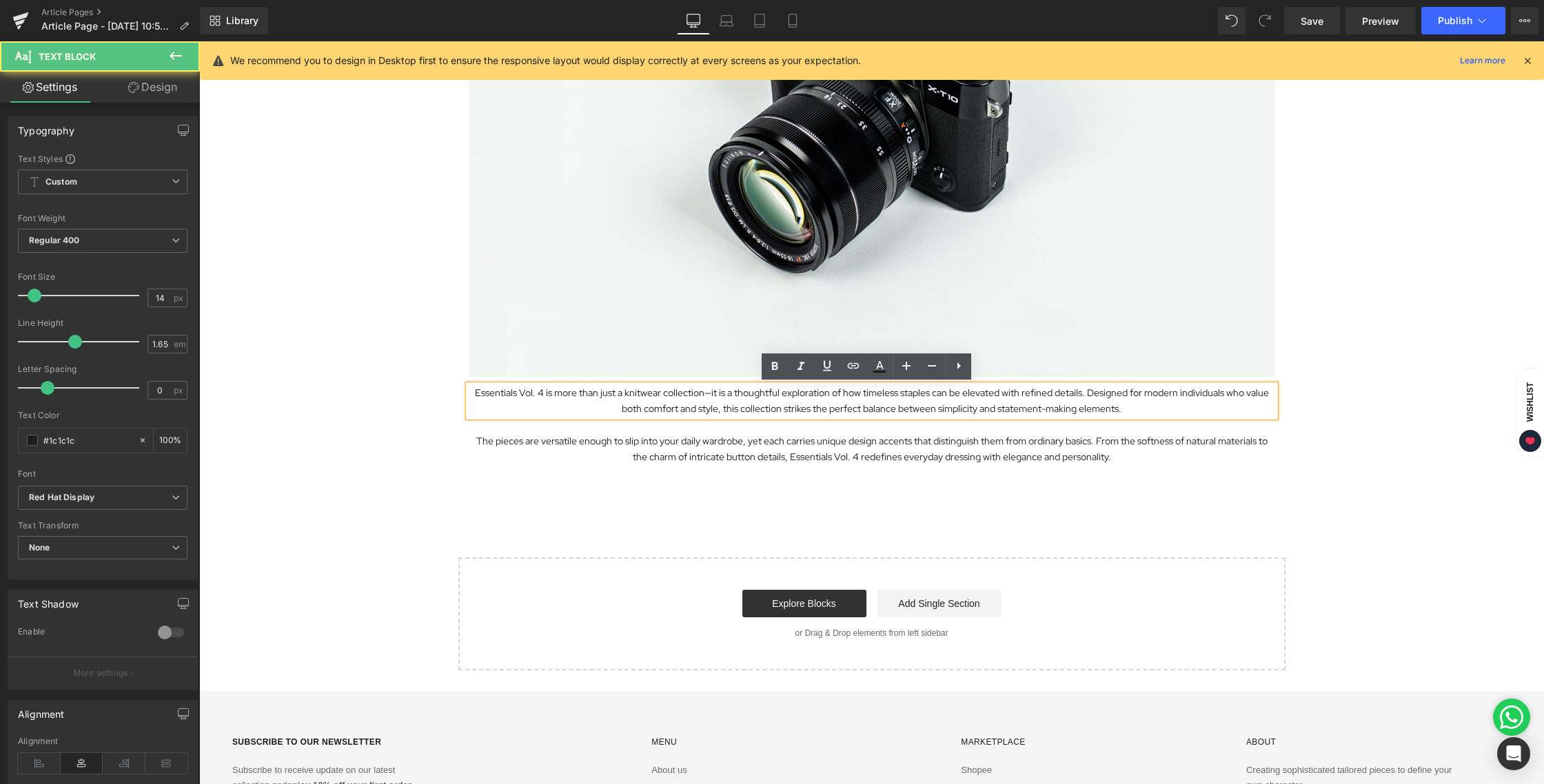
click at [1327, 418] on div "Exploring the Details Behind Essentials Vol. 4 Heading Image Essentials Vol. 4 …" at bounding box center [872, 230] width 1345 height 879
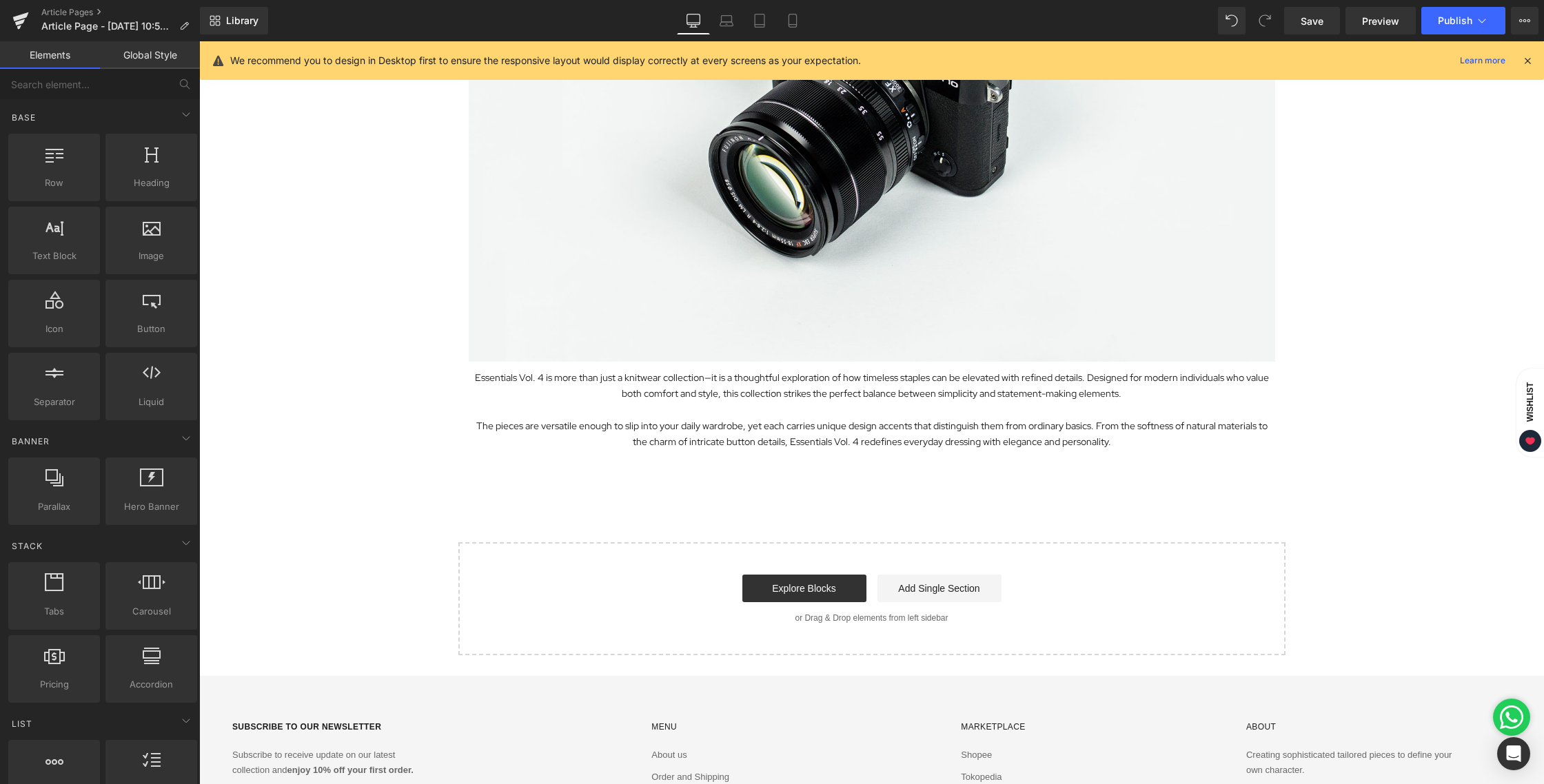
scroll to position [336, 0]
click at [799, 24] on icon at bounding box center [793, 21] width 14 height 14
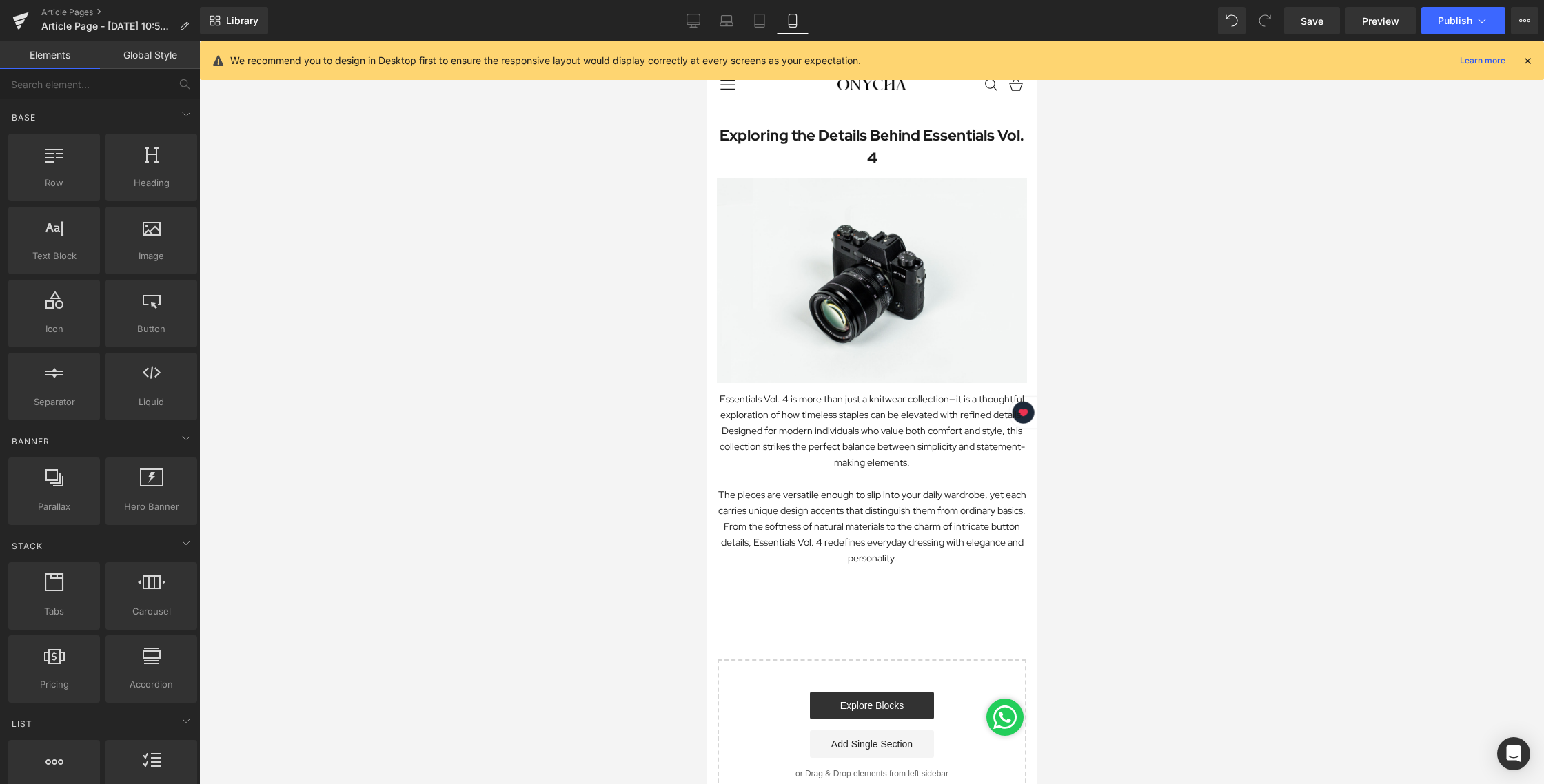
scroll to position [0, 0]
click at [706, 24] on link "Desktop" at bounding box center [693, 21] width 33 height 28
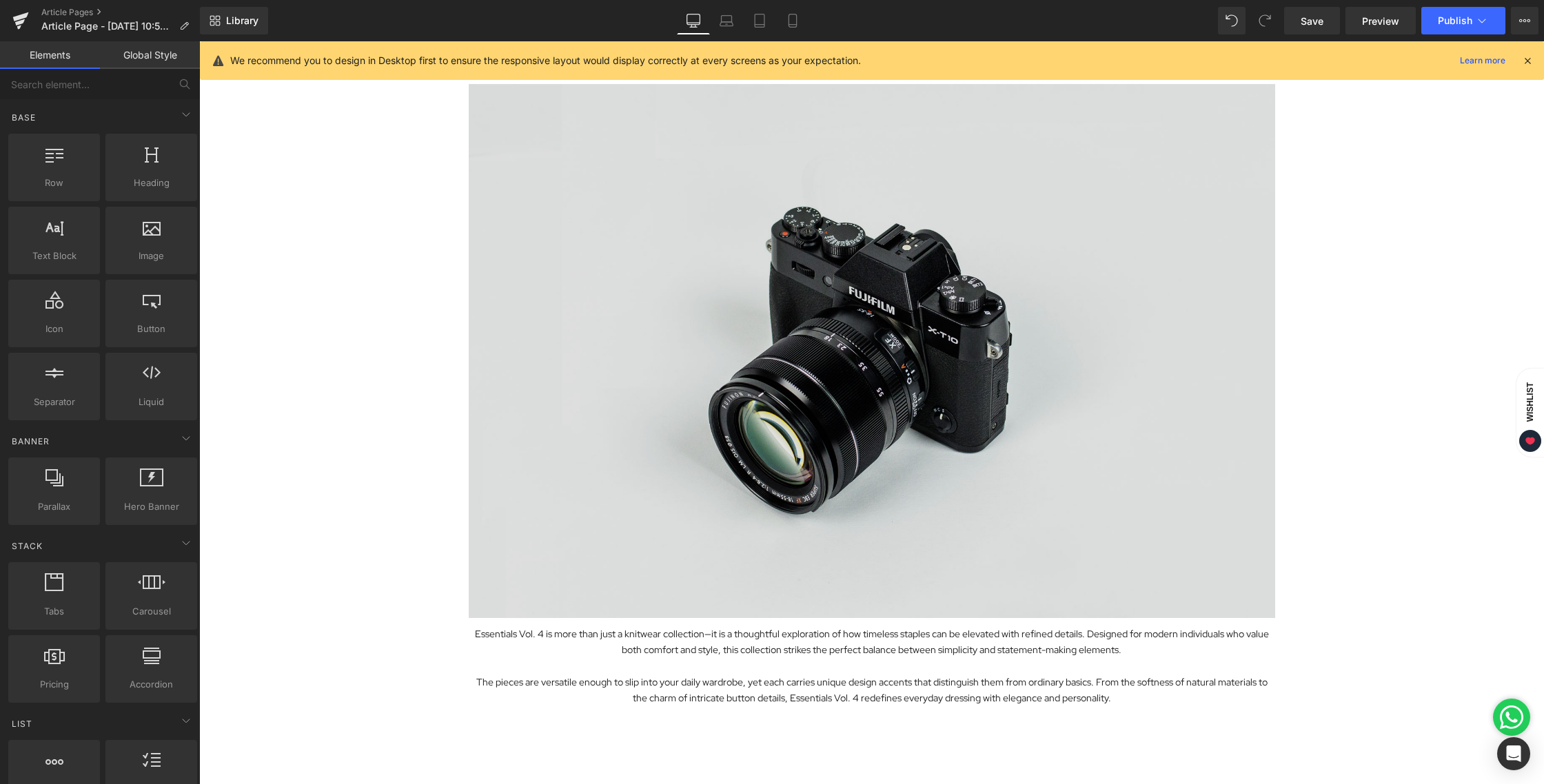
scroll to position [93, 0]
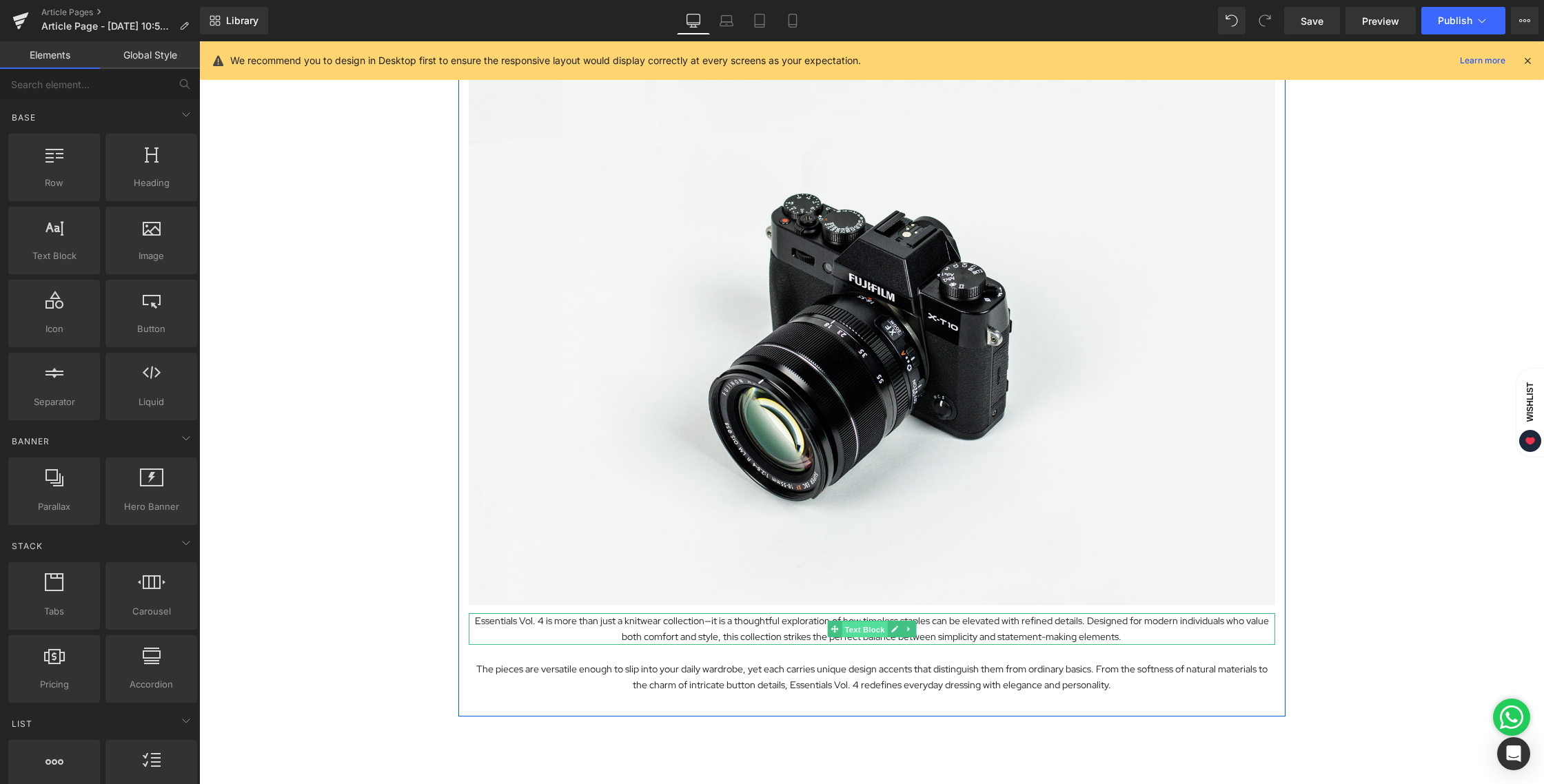
click at [841, 632] on span "Text Block" at bounding box center [864, 630] width 46 height 17
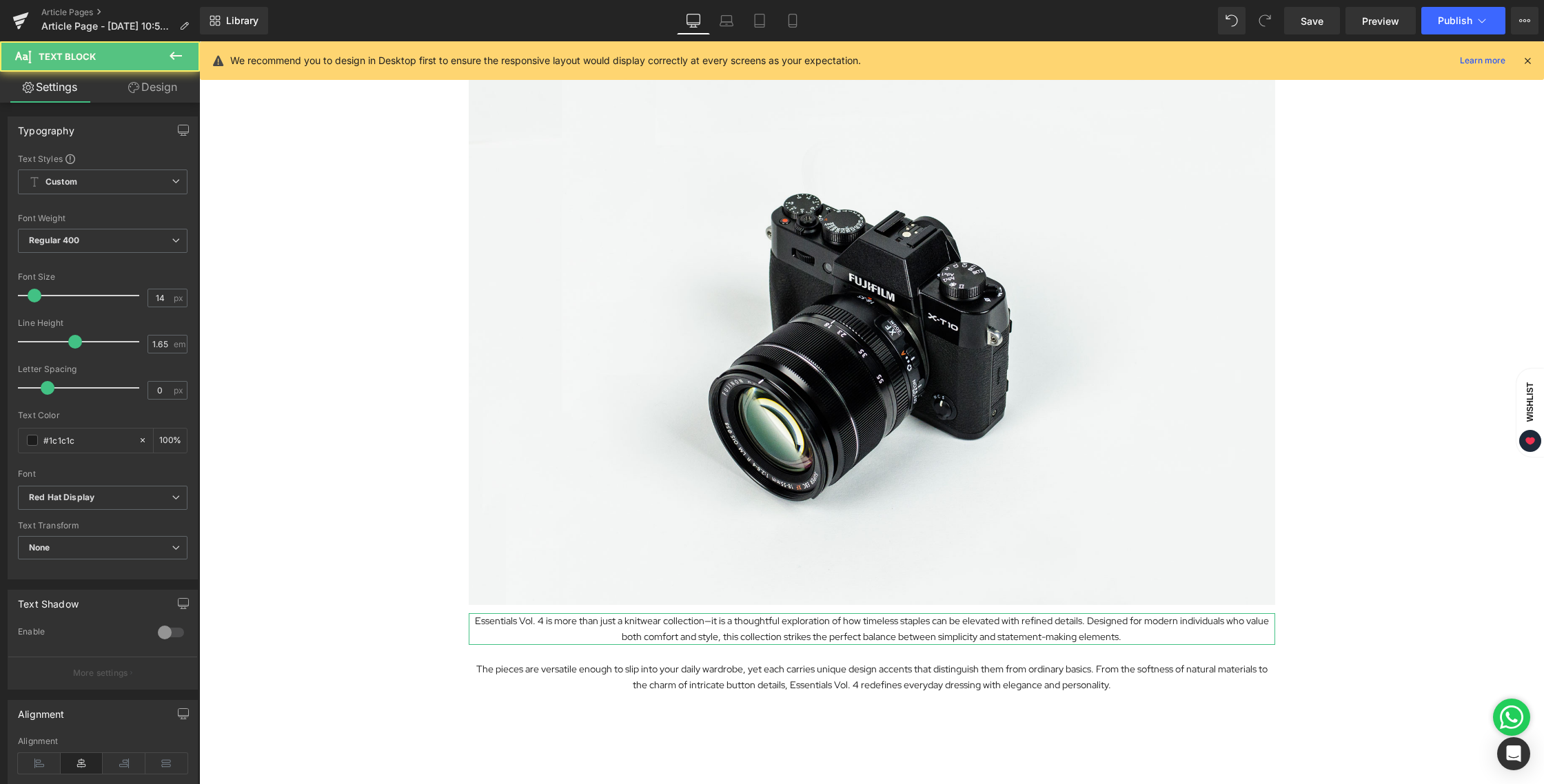
click at [151, 93] on link "Design" at bounding box center [152, 87] width 100 height 31
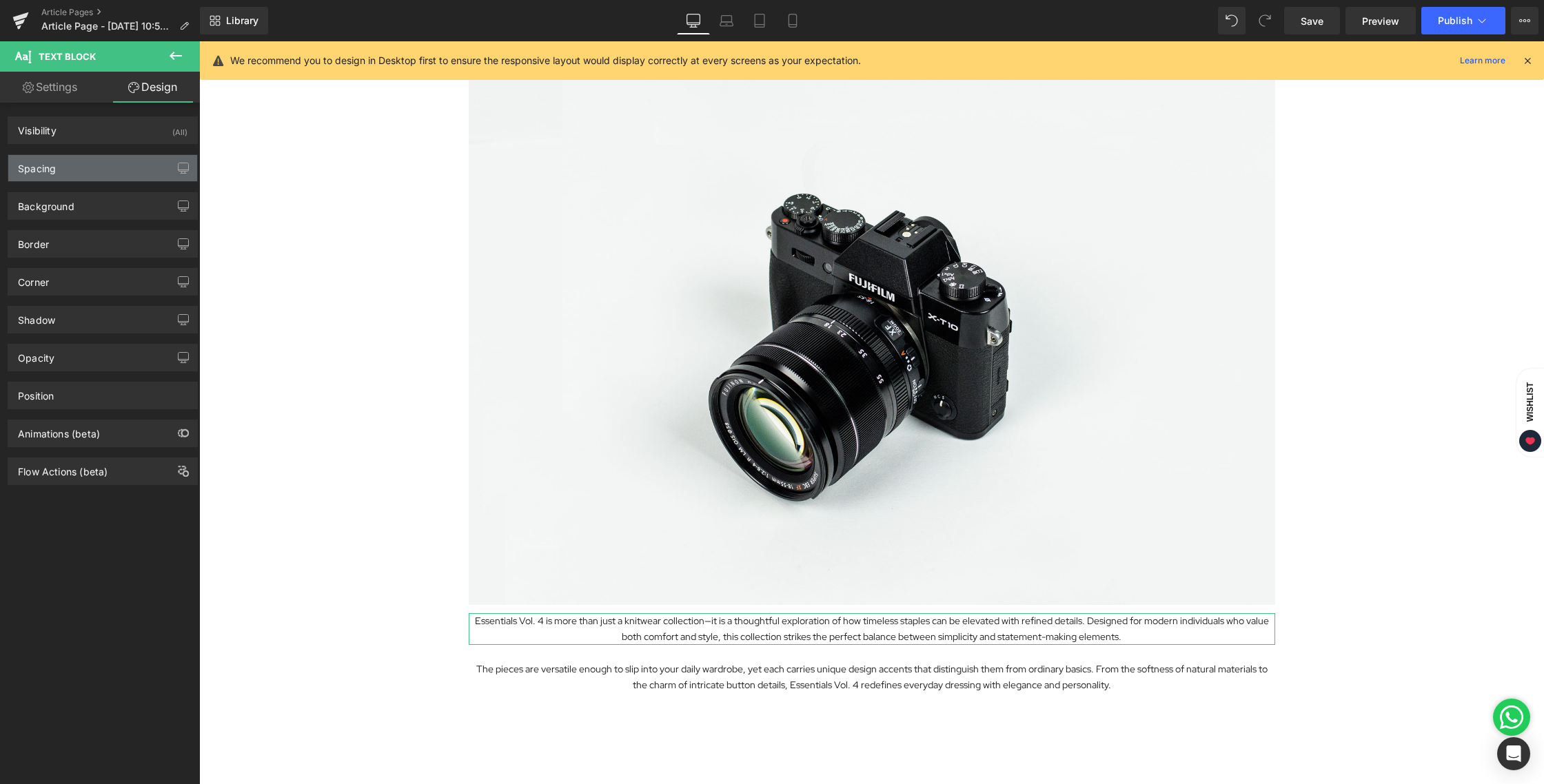
click at [118, 176] on div "Spacing" at bounding box center [102, 168] width 189 height 26
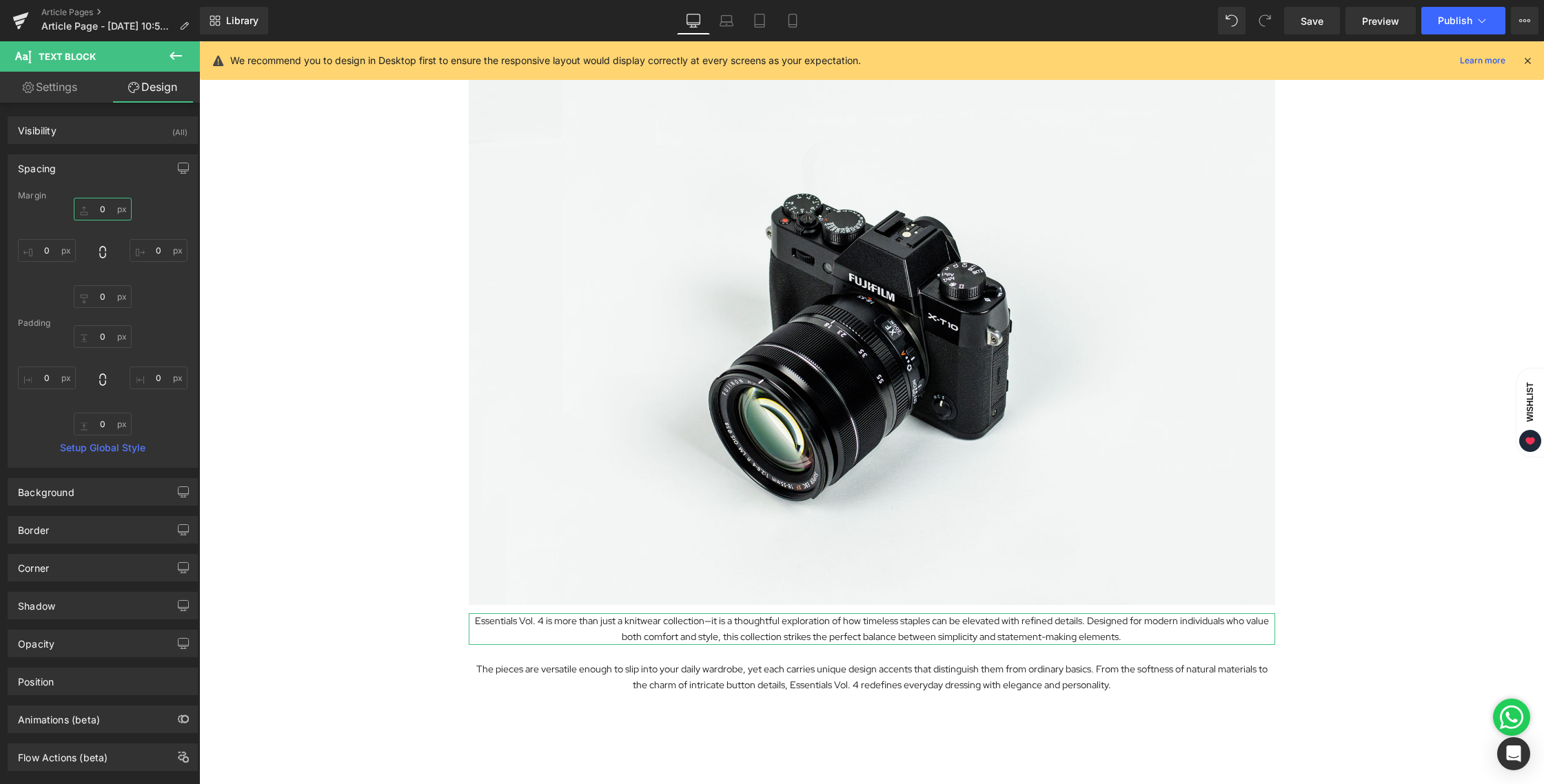
click at [102, 212] on input "0" at bounding box center [103, 209] width 58 height 23
type input "12"
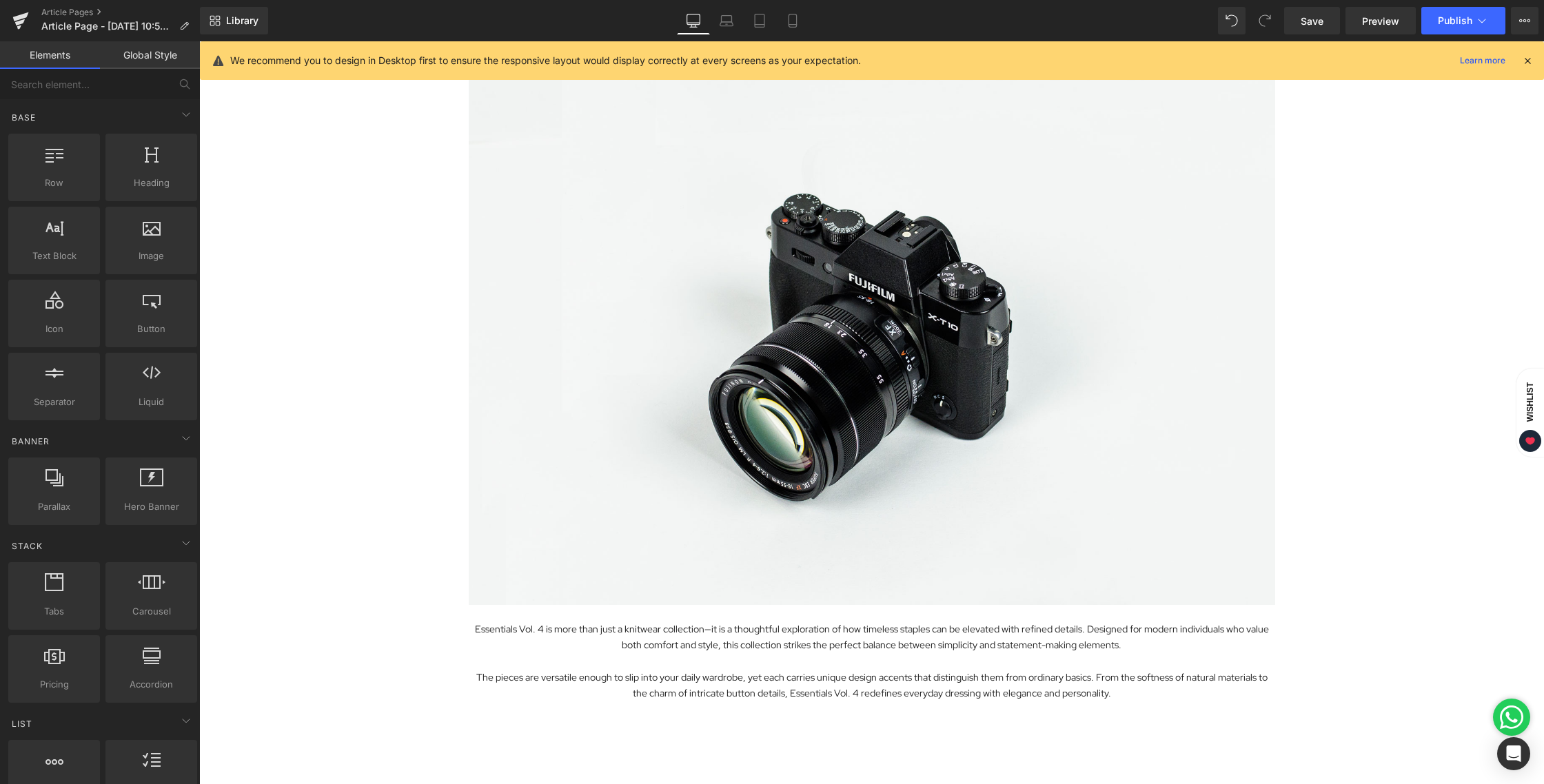
click at [1361, 539] on div "Exploring the Details Behind Essentials Vol. 4 Heading Image Essentials Vol. 4 …" at bounding box center [872, 463] width 1345 height 888
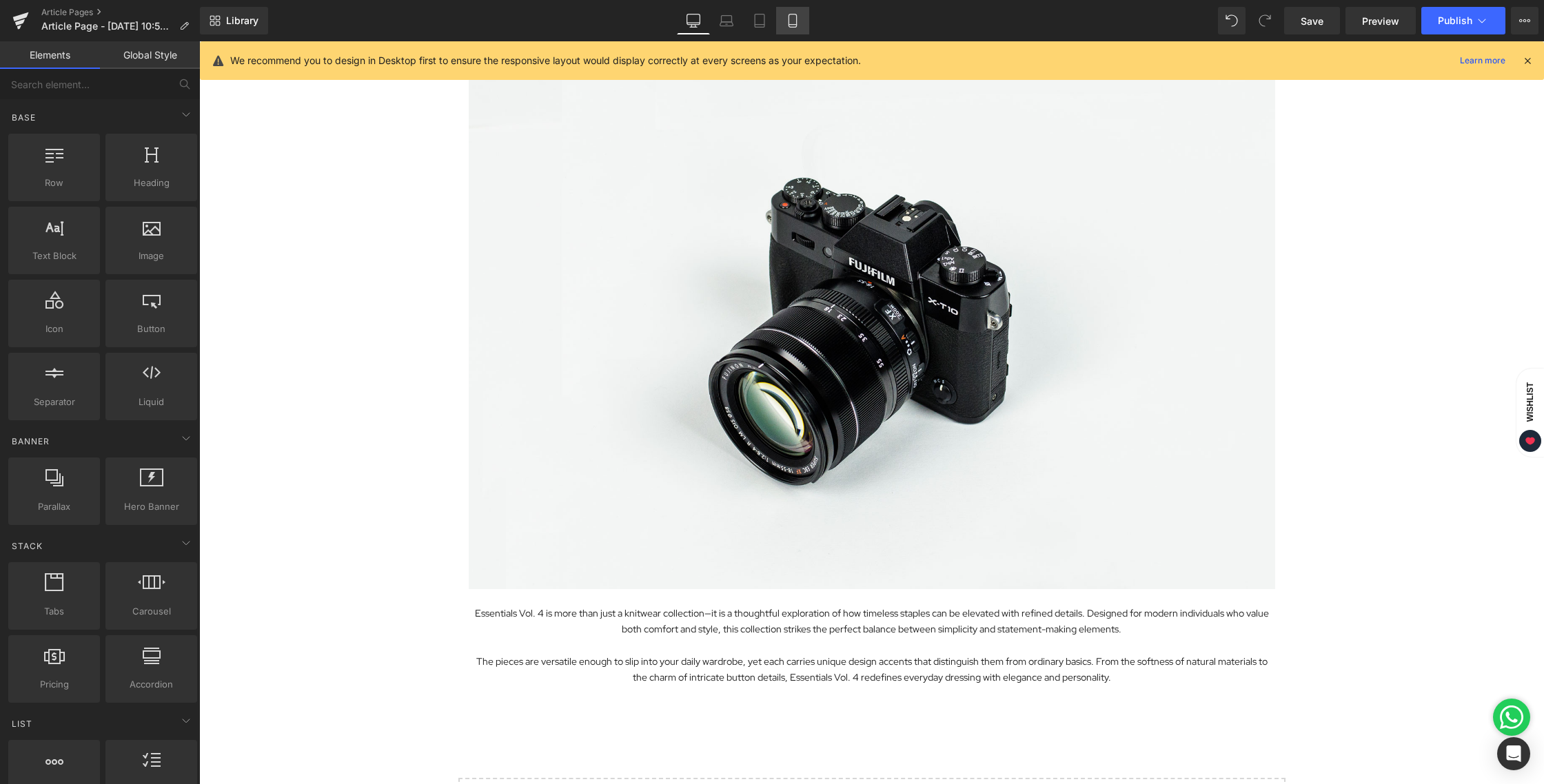
click at [796, 24] on icon at bounding box center [793, 21] width 14 height 14
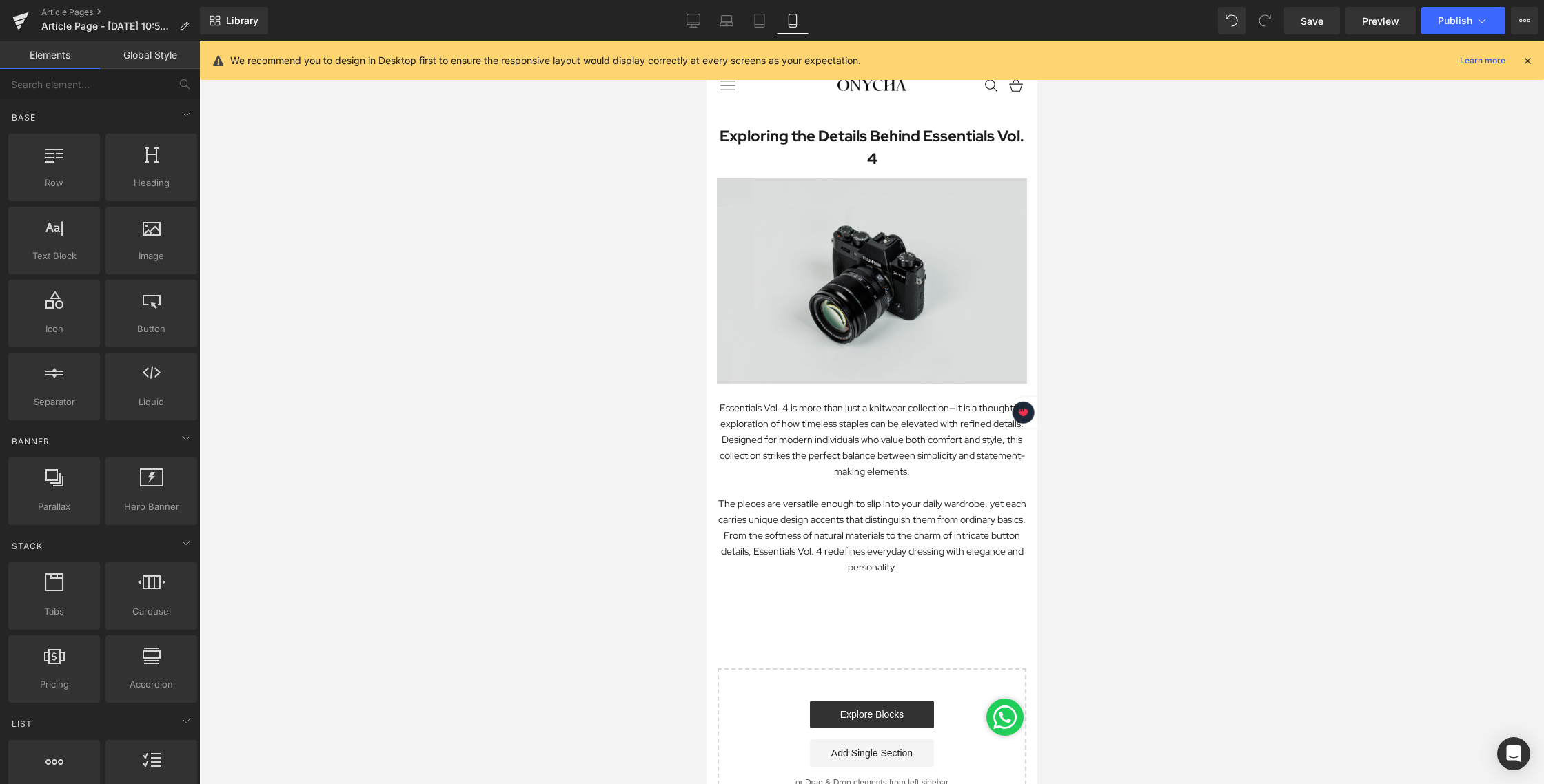
scroll to position [0, 0]
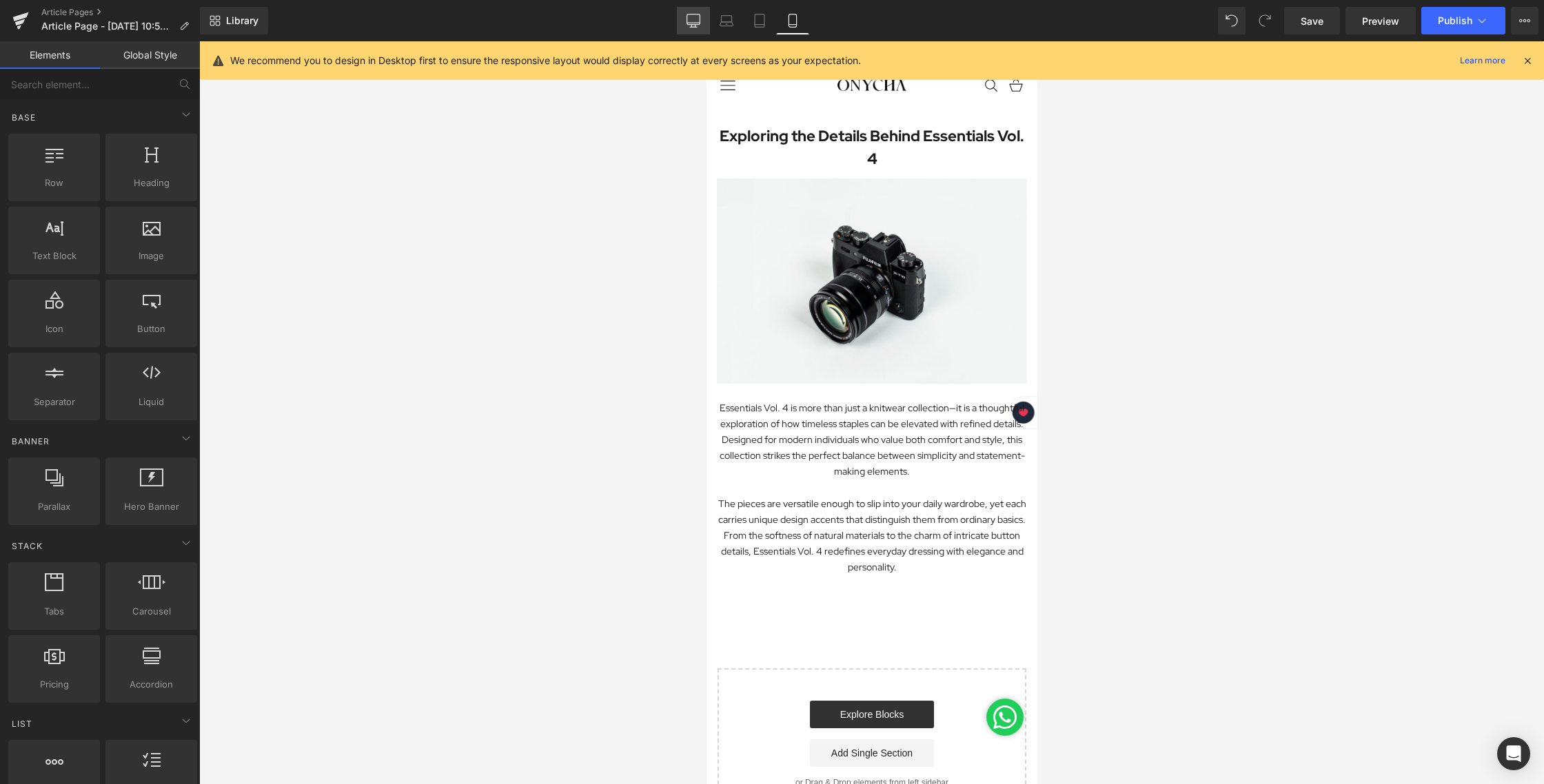
click at [688, 17] on icon at bounding box center [693, 21] width 14 height 14
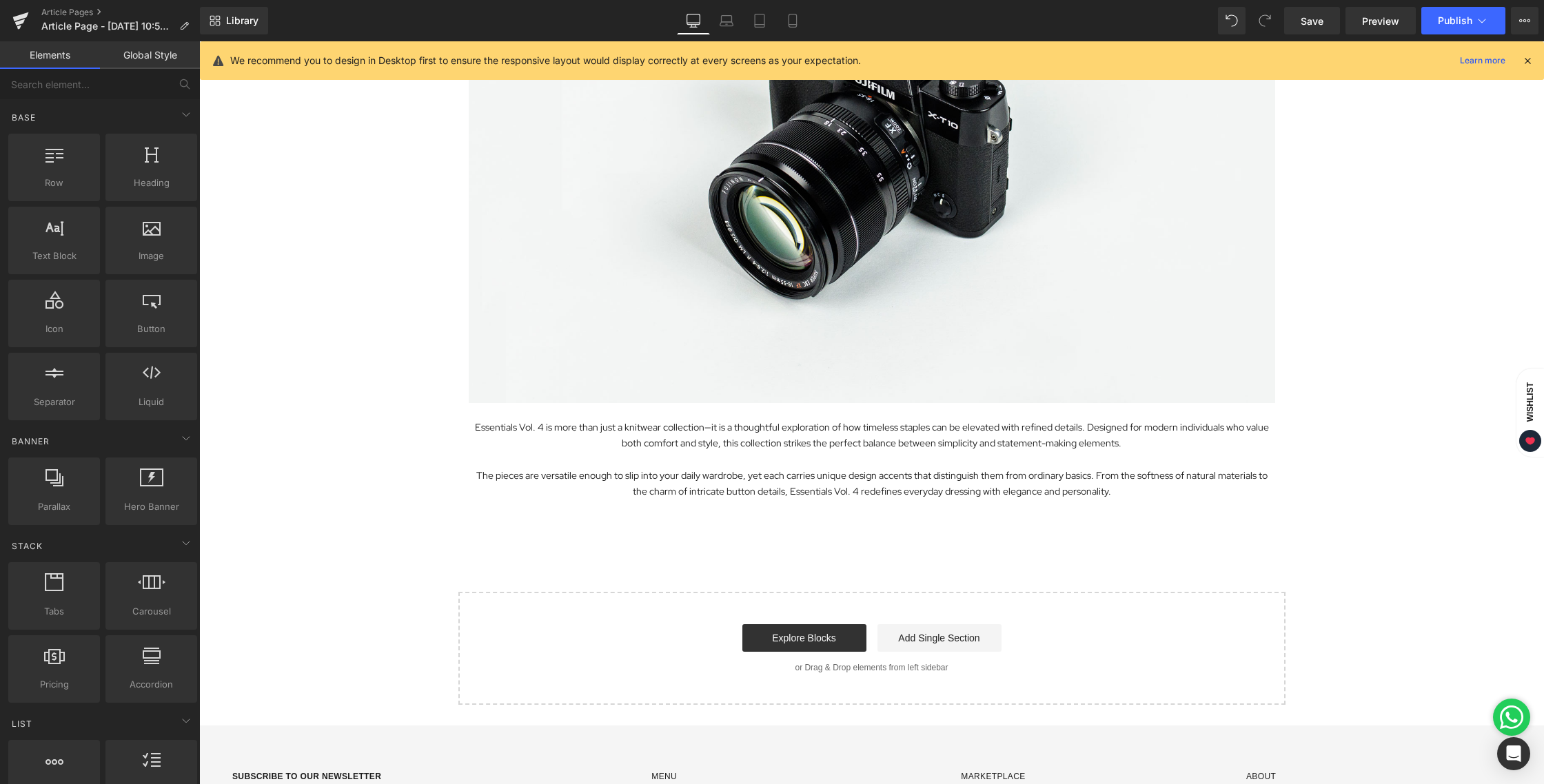
scroll to position [297, 0]
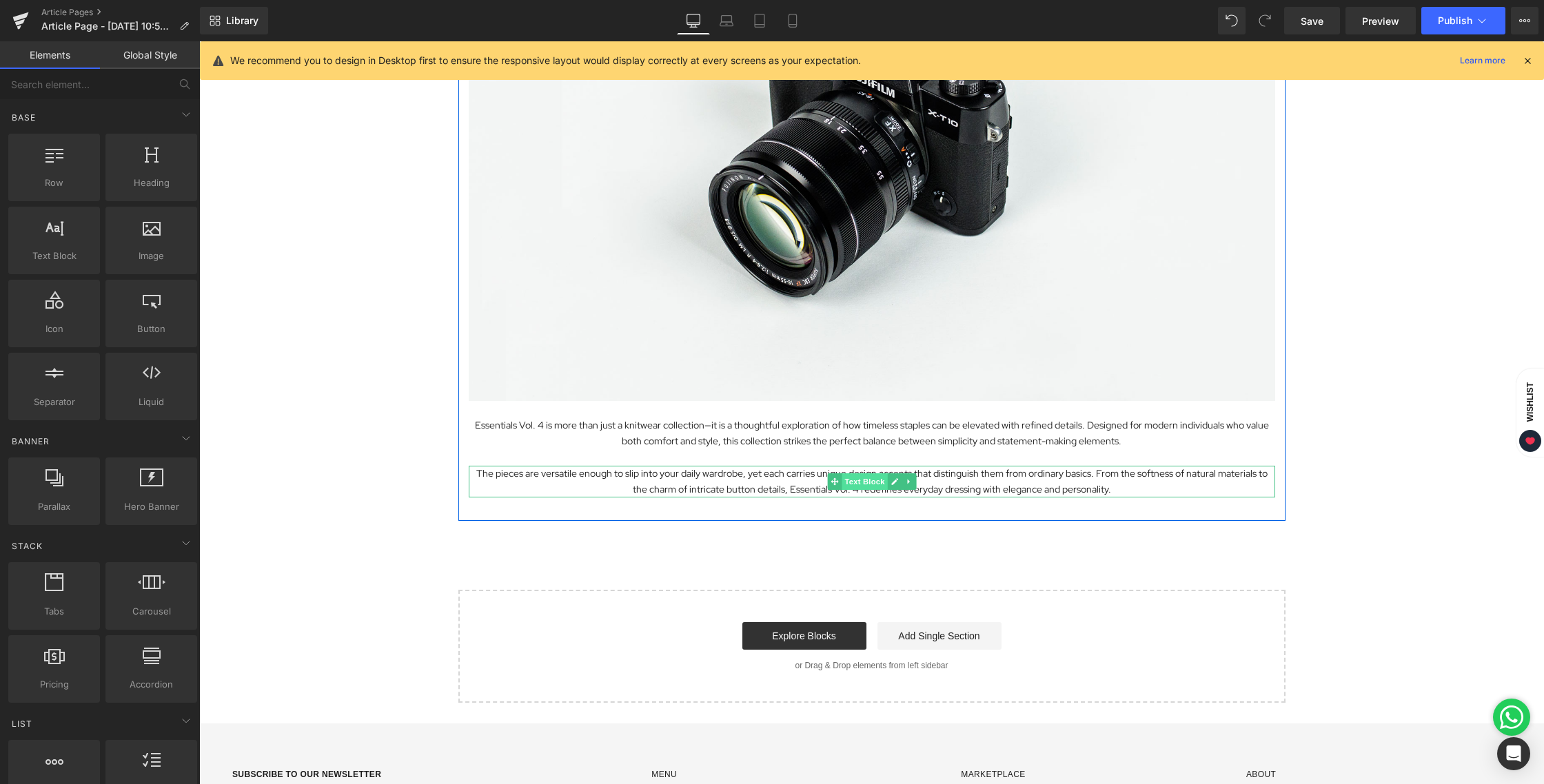
click at [854, 482] on span "Text Block" at bounding box center [864, 482] width 46 height 17
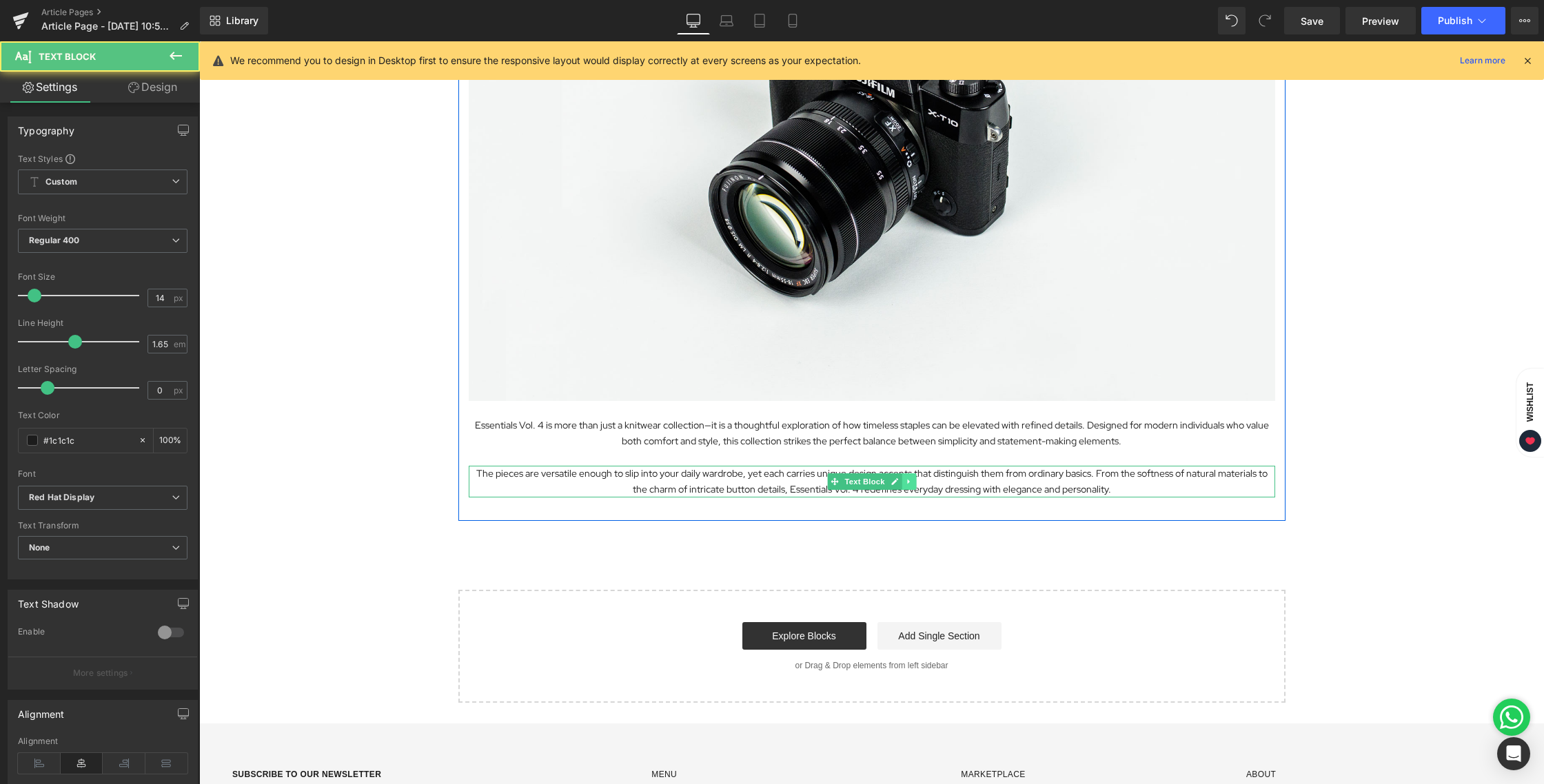
click at [907, 482] on icon at bounding box center [908, 481] width 2 height 5
click at [899, 482] on icon at bounding box center [901, 481] width 8 height 8
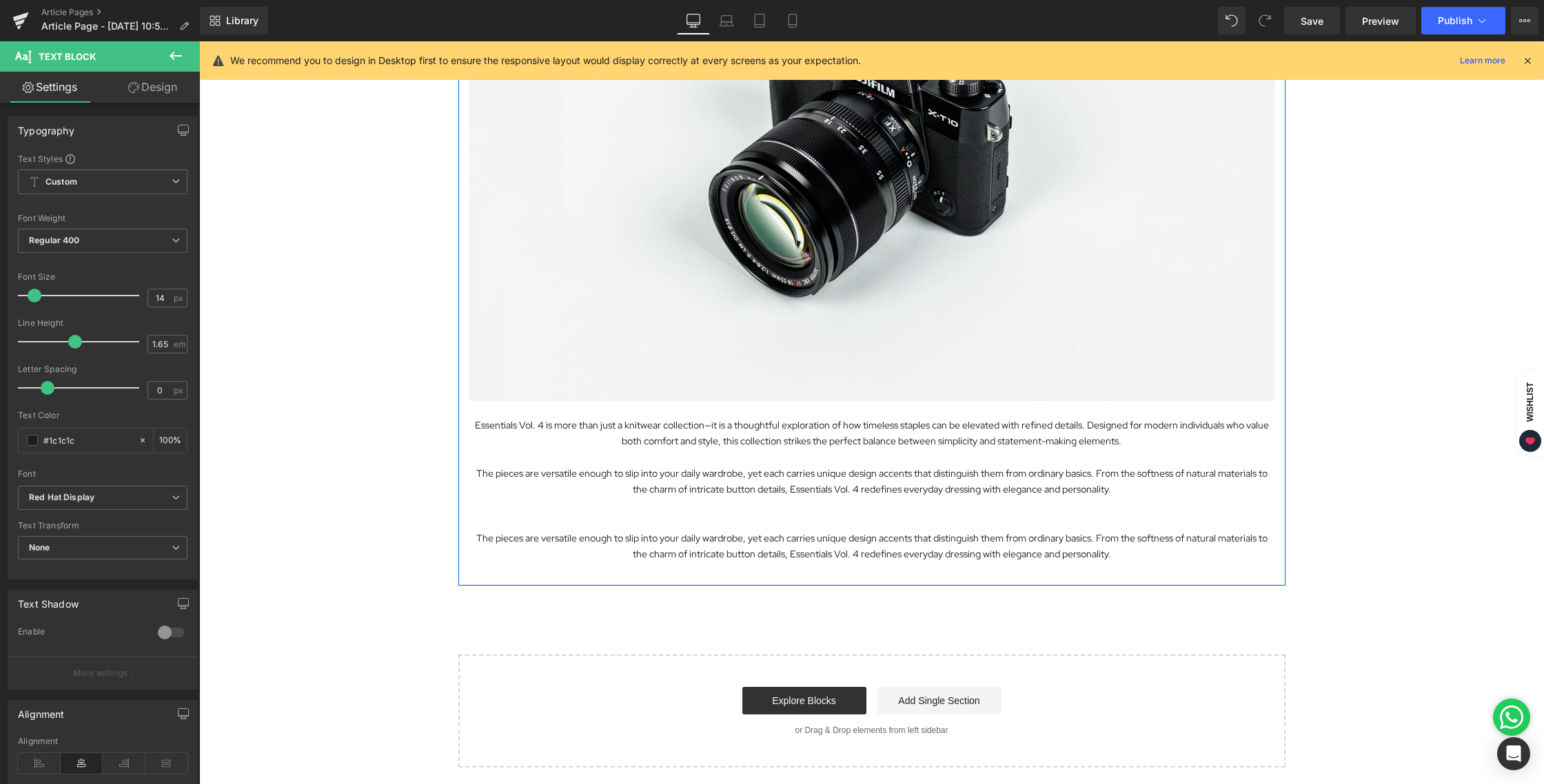
click at [793, 513] on div "Exploring the Details Behind Essentials Vol. 4 Heading Image Essentials Vol. 4 …" at bounding box center [872, 208] width 827 height 743
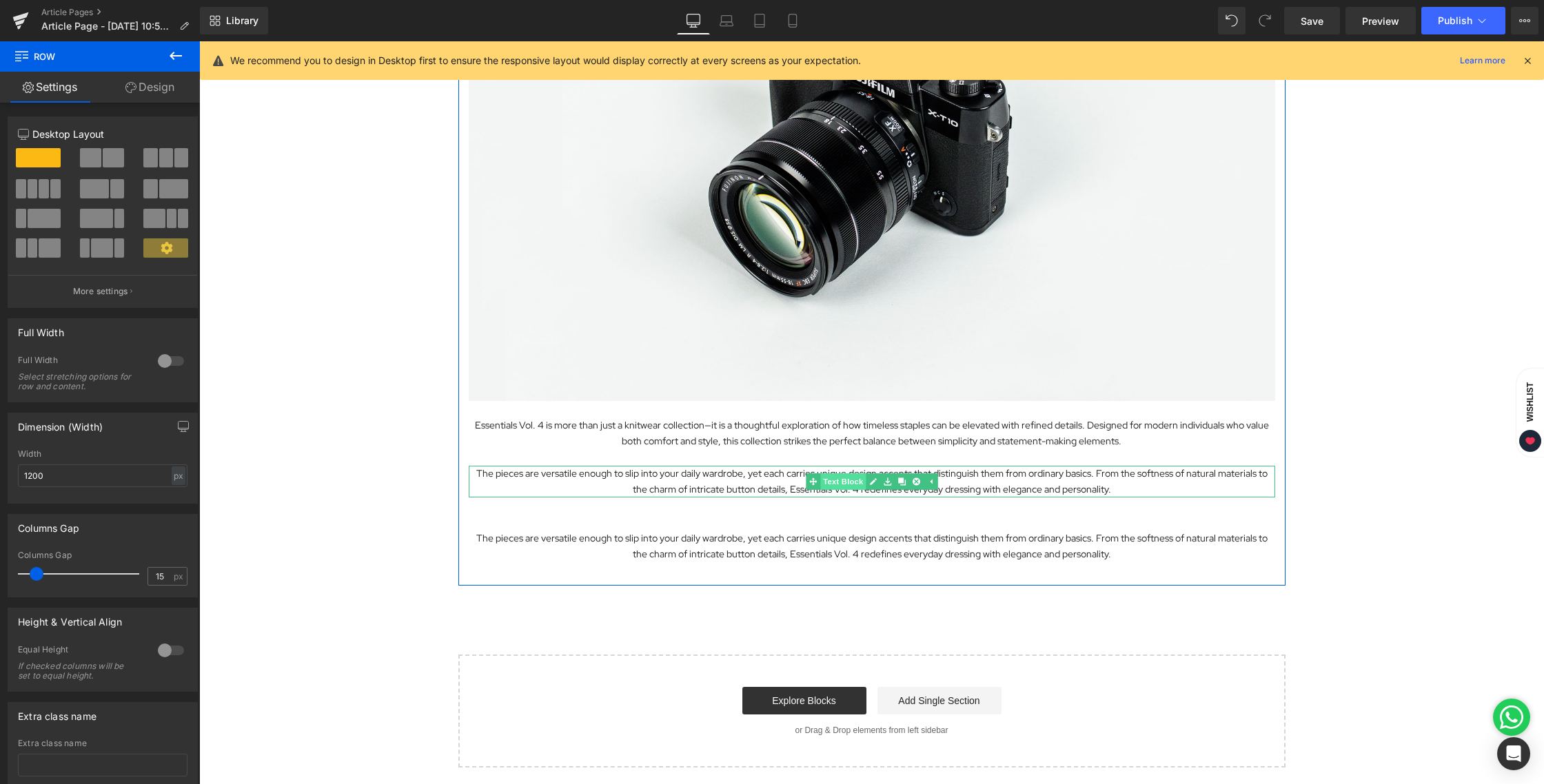
click at [827, 480] on link "Text Block" at bounding box center [836, 482] width 60 height 17
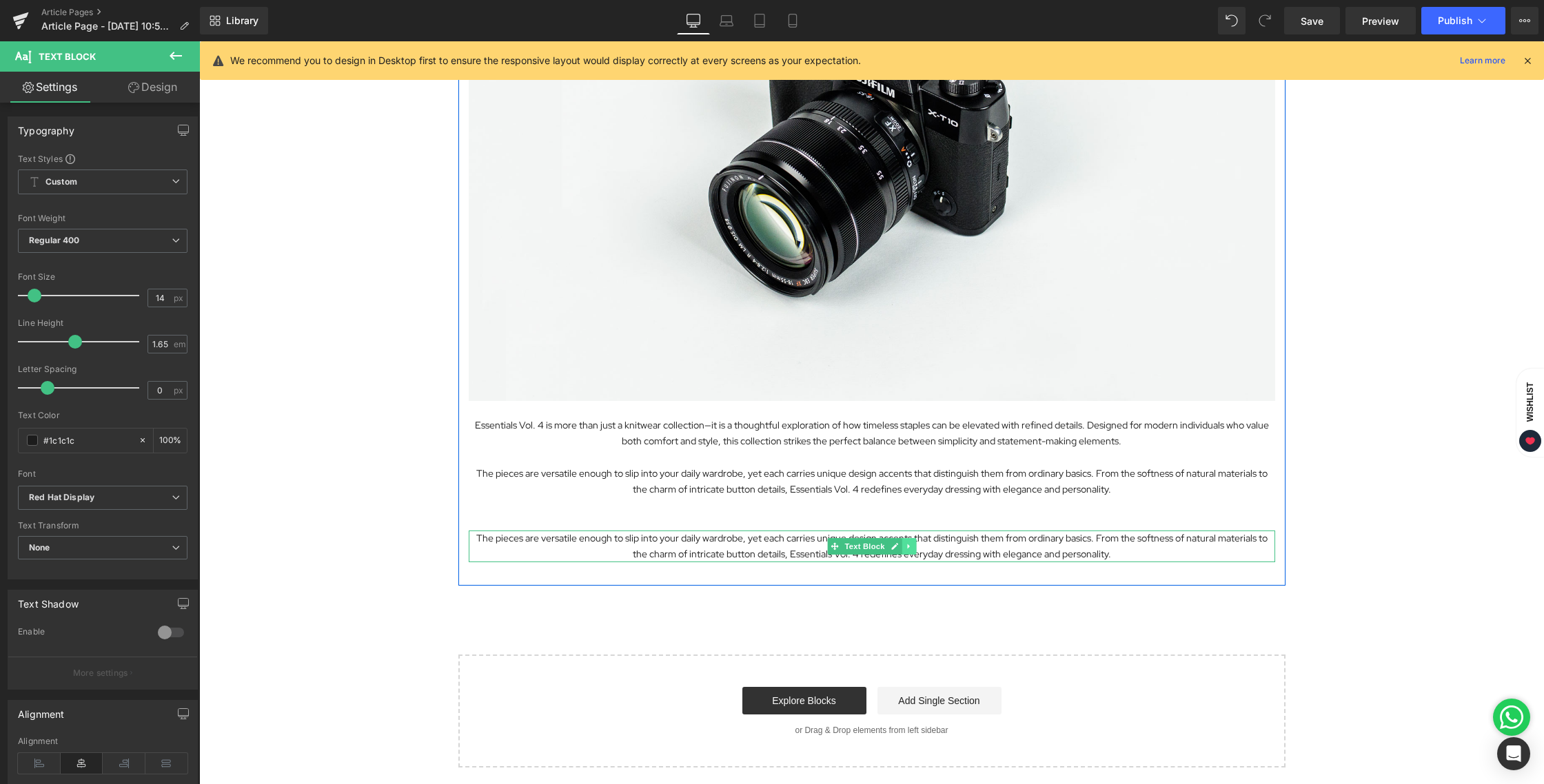
click at [905, 546] on icon at bounding box center [908, 546] width 8 height 8
click at [912, 546] on icon at bounding box center [915, 546] width 8 height 8
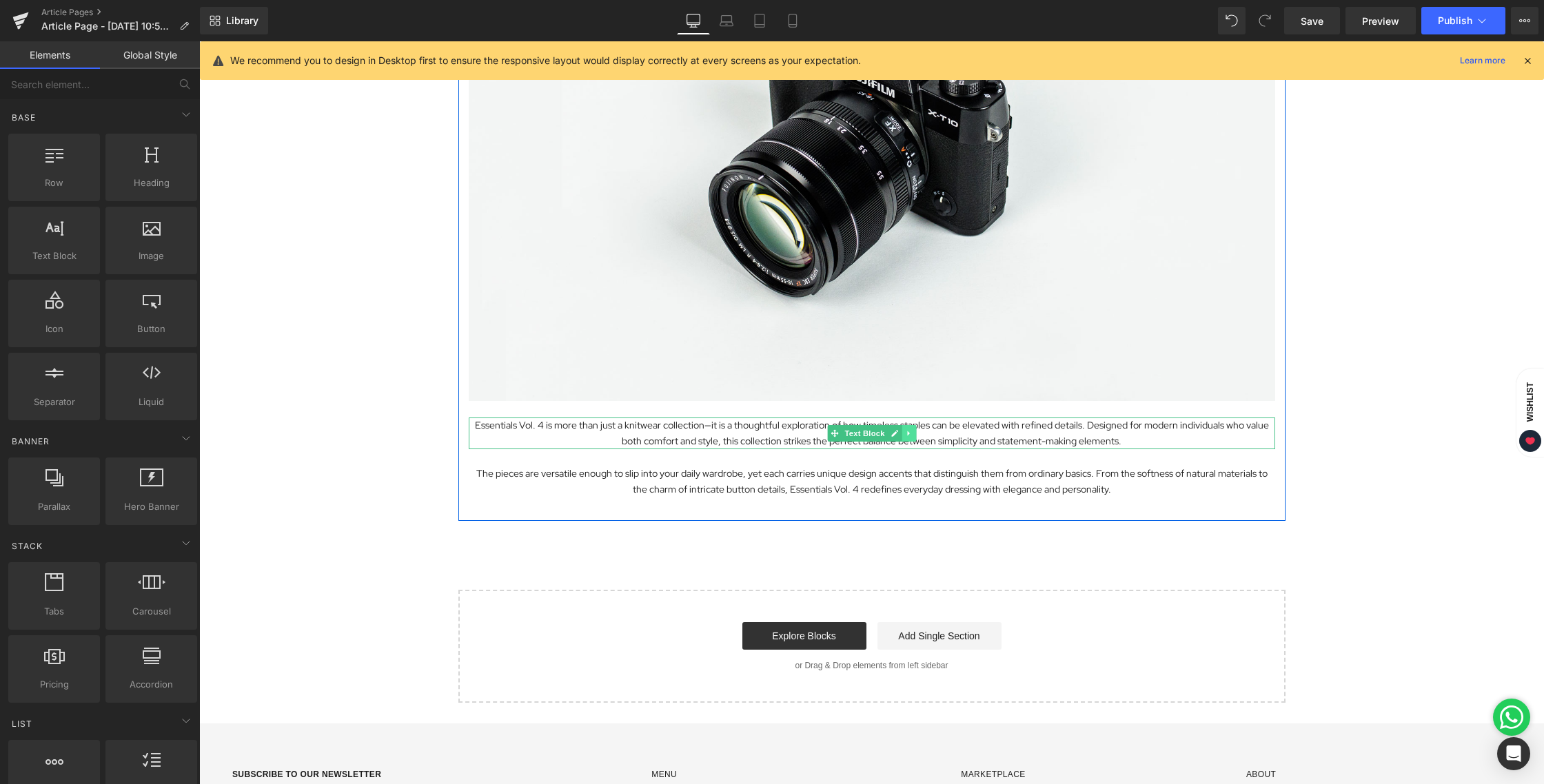
click at [905, 432] on icon at bounding box center [908, 433] width 8 height 8
click at [897, 434] on icon at bounding box center [901, 432] width 8 height 8
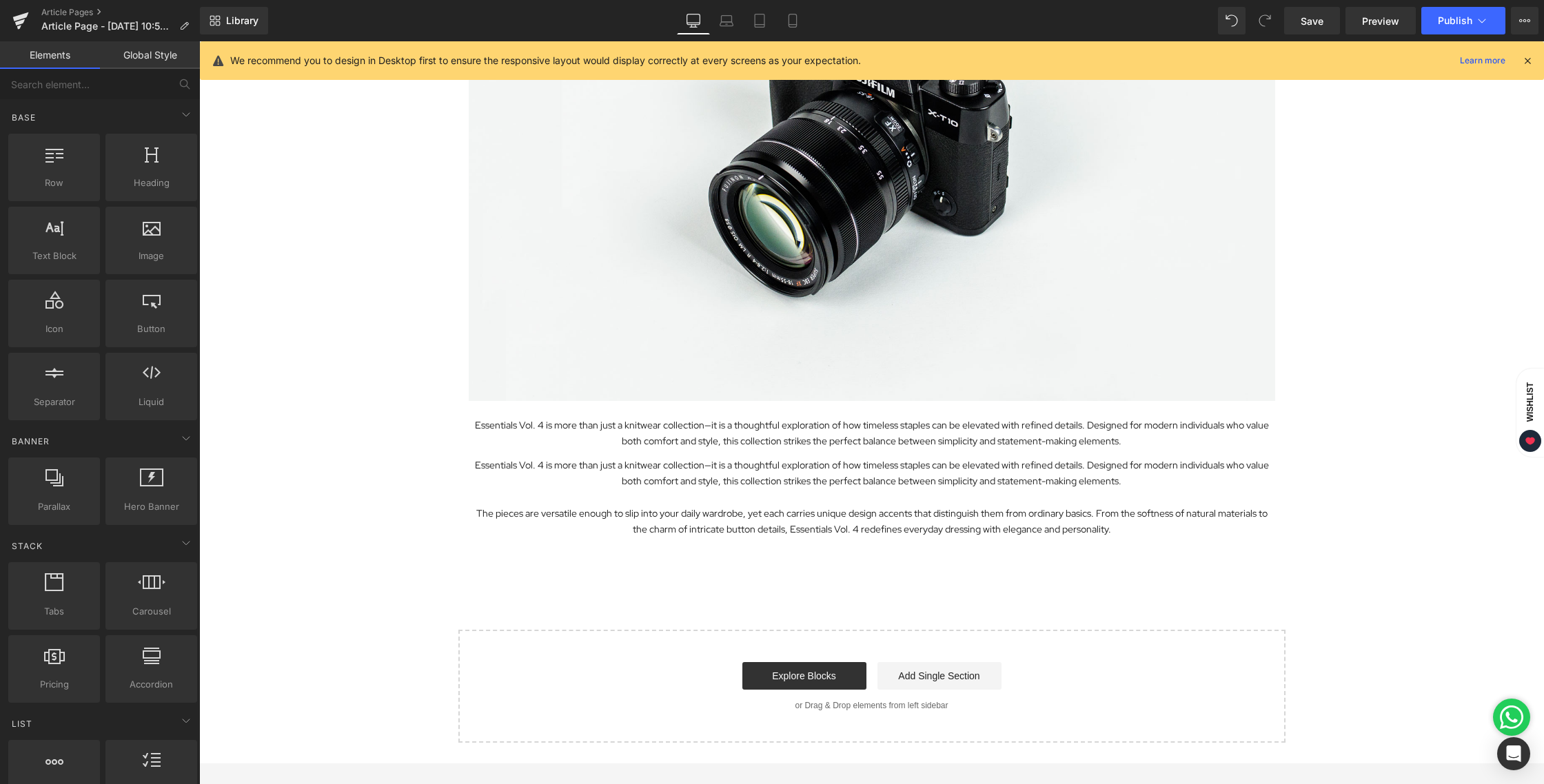
click at [1377, 510] on div "Exploring the Details Behind Essentials Vol. 4 Heading Image Essentials Vol. 4 …" at bounding box center [872, 279] width 1345 height 928
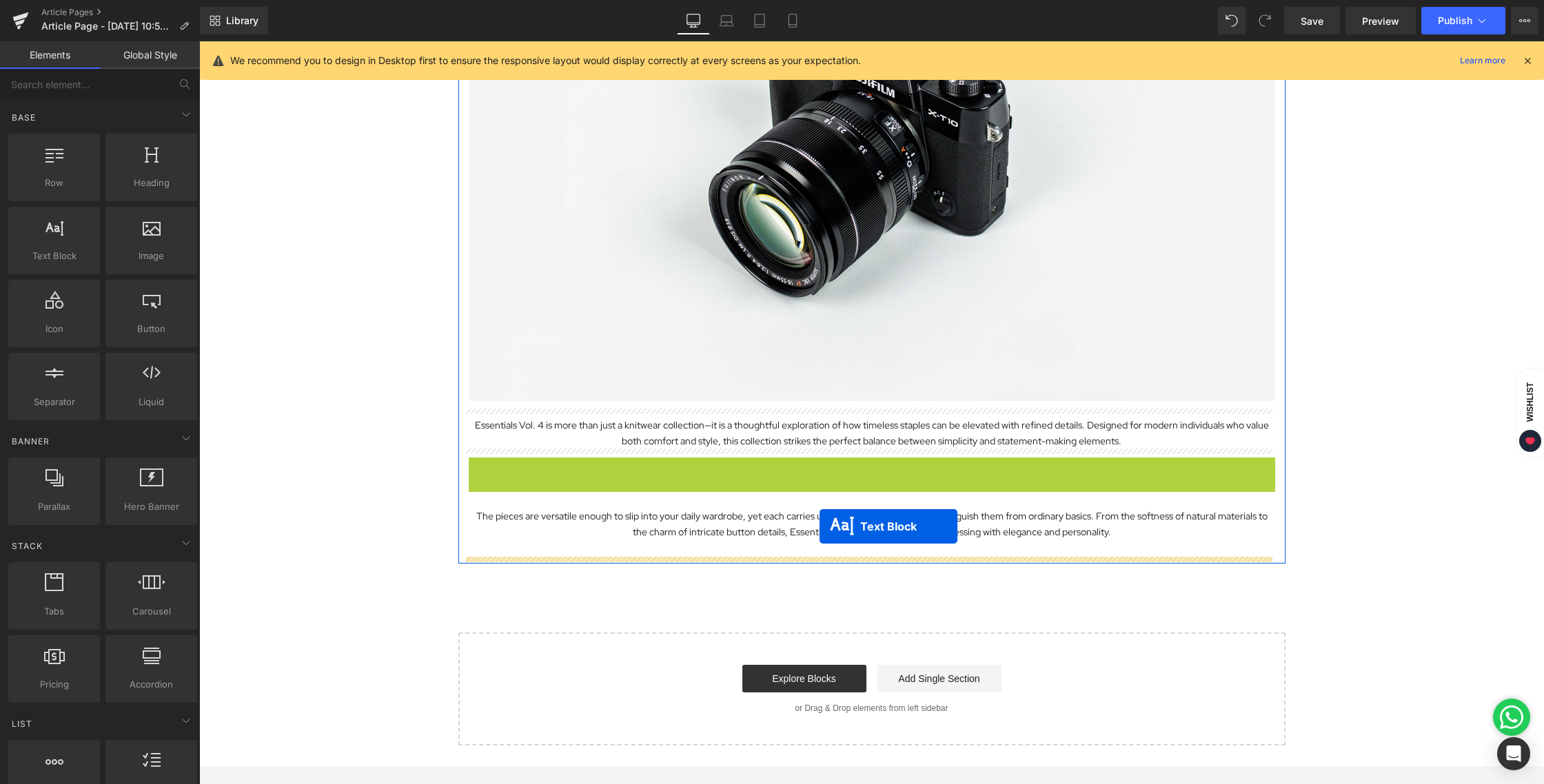
drag, startPoint x: 826, startPoint y: 471, endPoint x: 820, endPoint y: 526, distance: 55.3
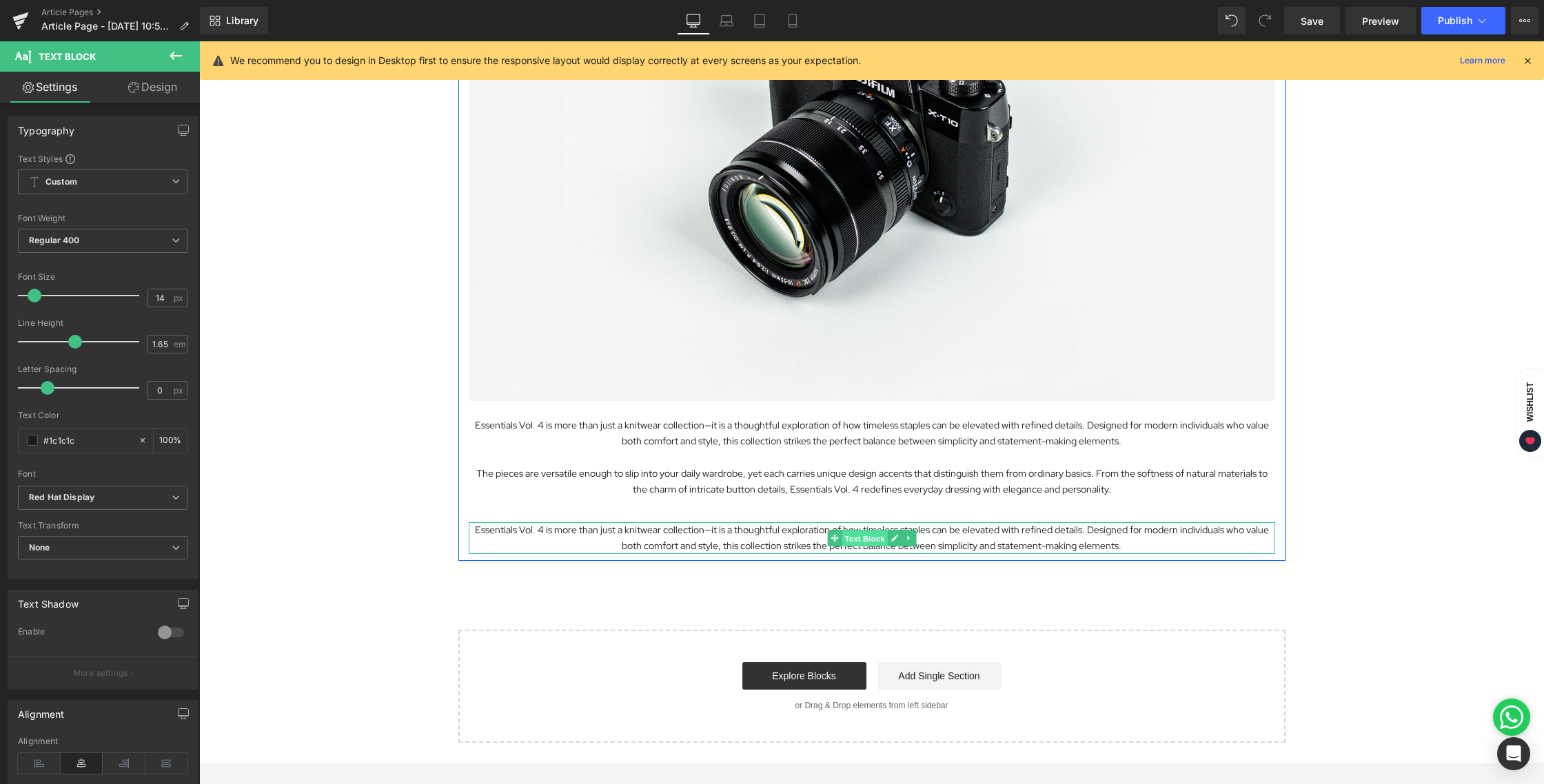
click at [854, 534] on span "Text Block" at bounding box center [864, 538] width 46 height 17
click at [166, 93] on link "Design" at bounding box center [152, 87] width 100 height 31
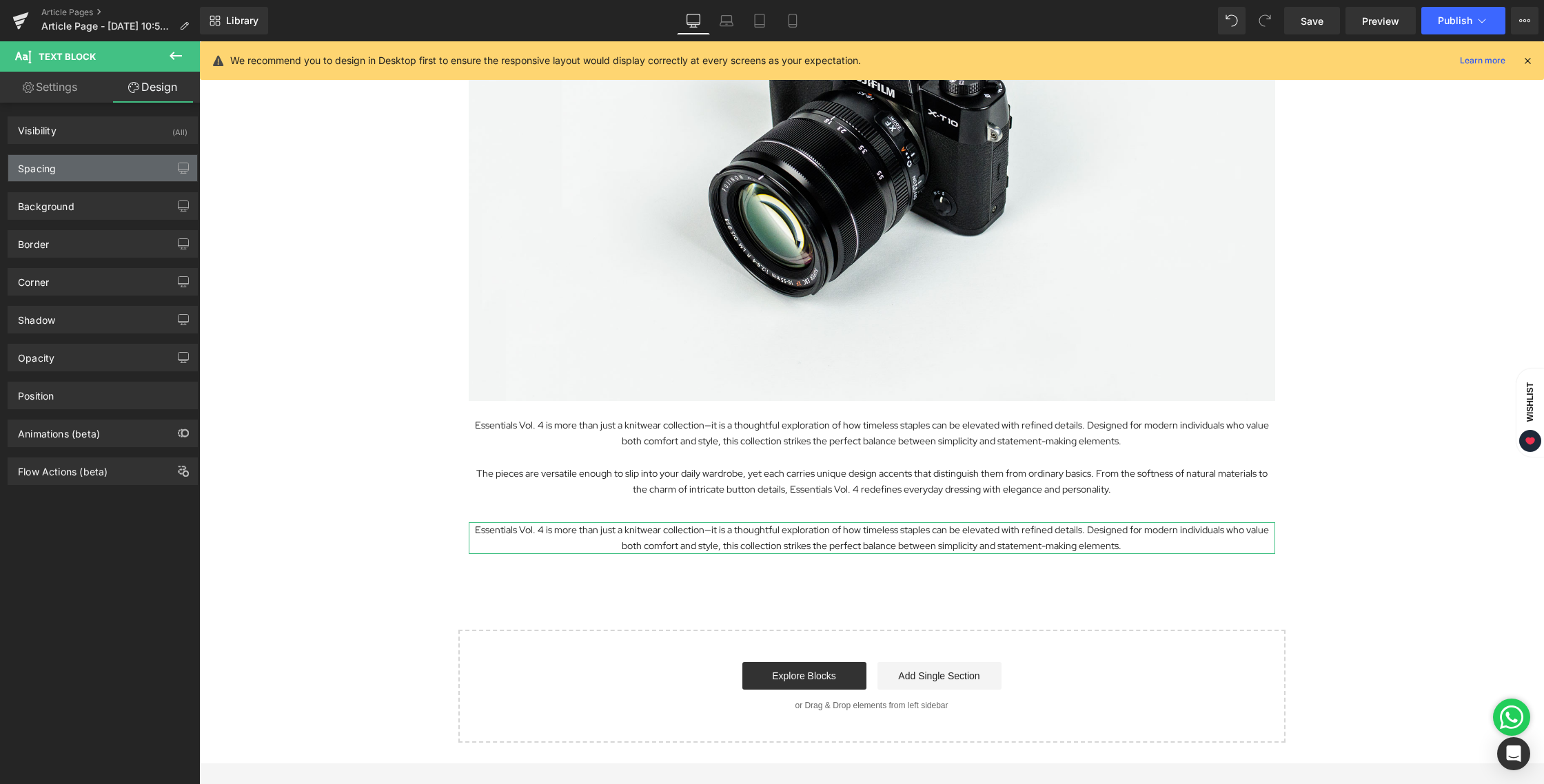
click at [74, 174] on div "Spacing" at bounding box center [102, 168] width 189 height 26
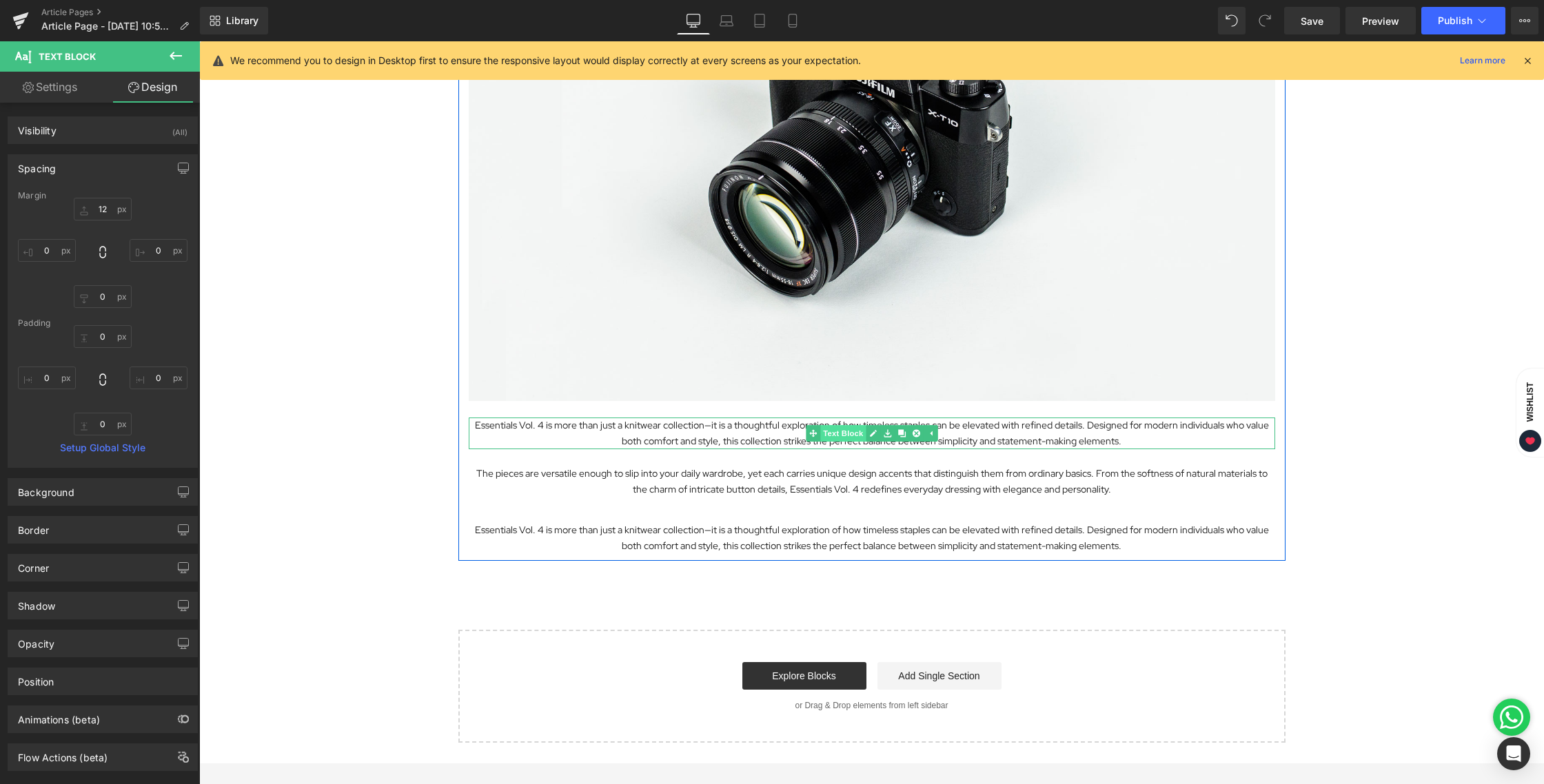
click at [852, 431] on span "Text Block" at bounding box center [843, 433] width 46 height 17
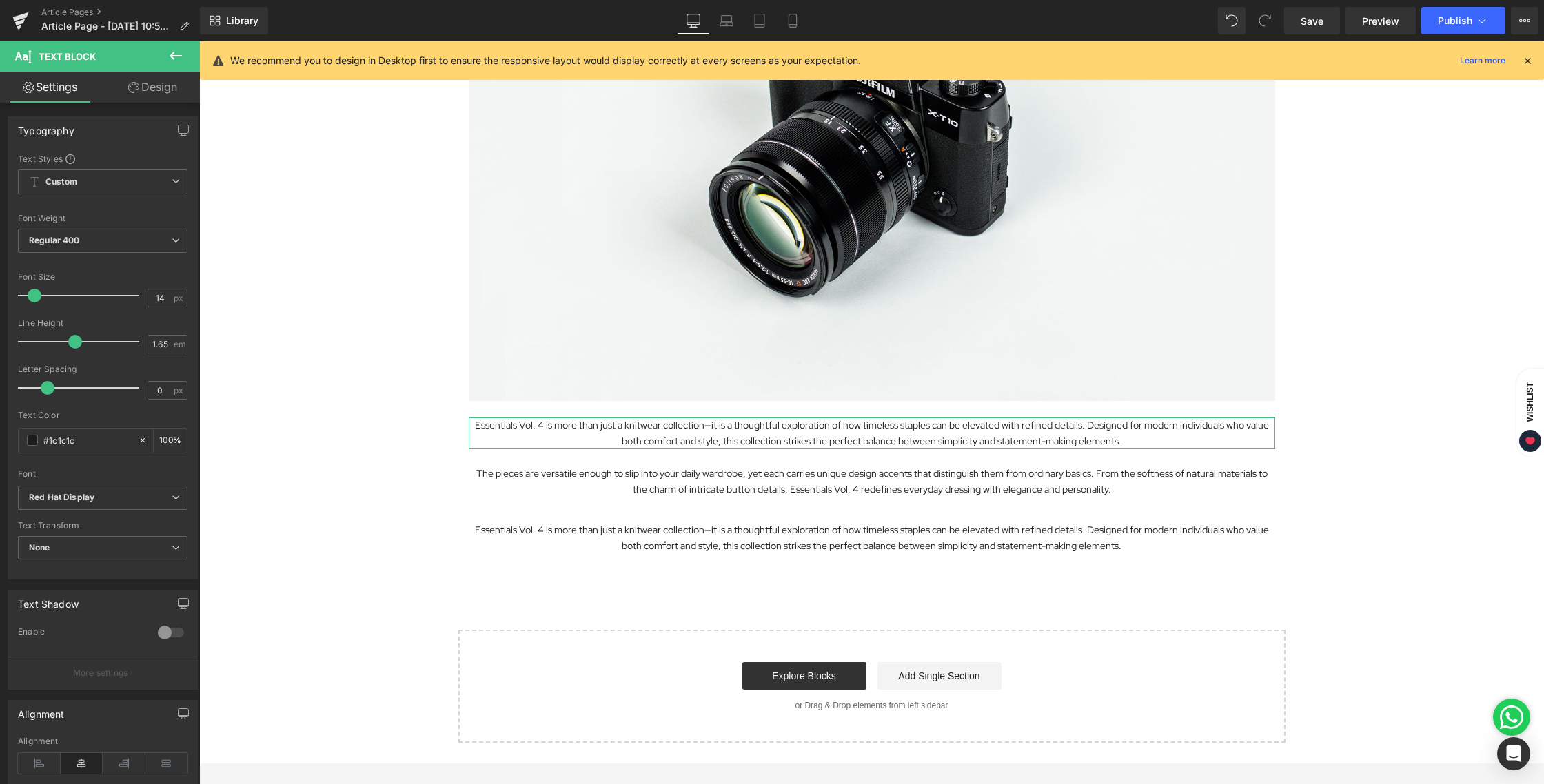
click at [141, 84] on link "Design" at bounding box center [152, 87] width 100 height 31
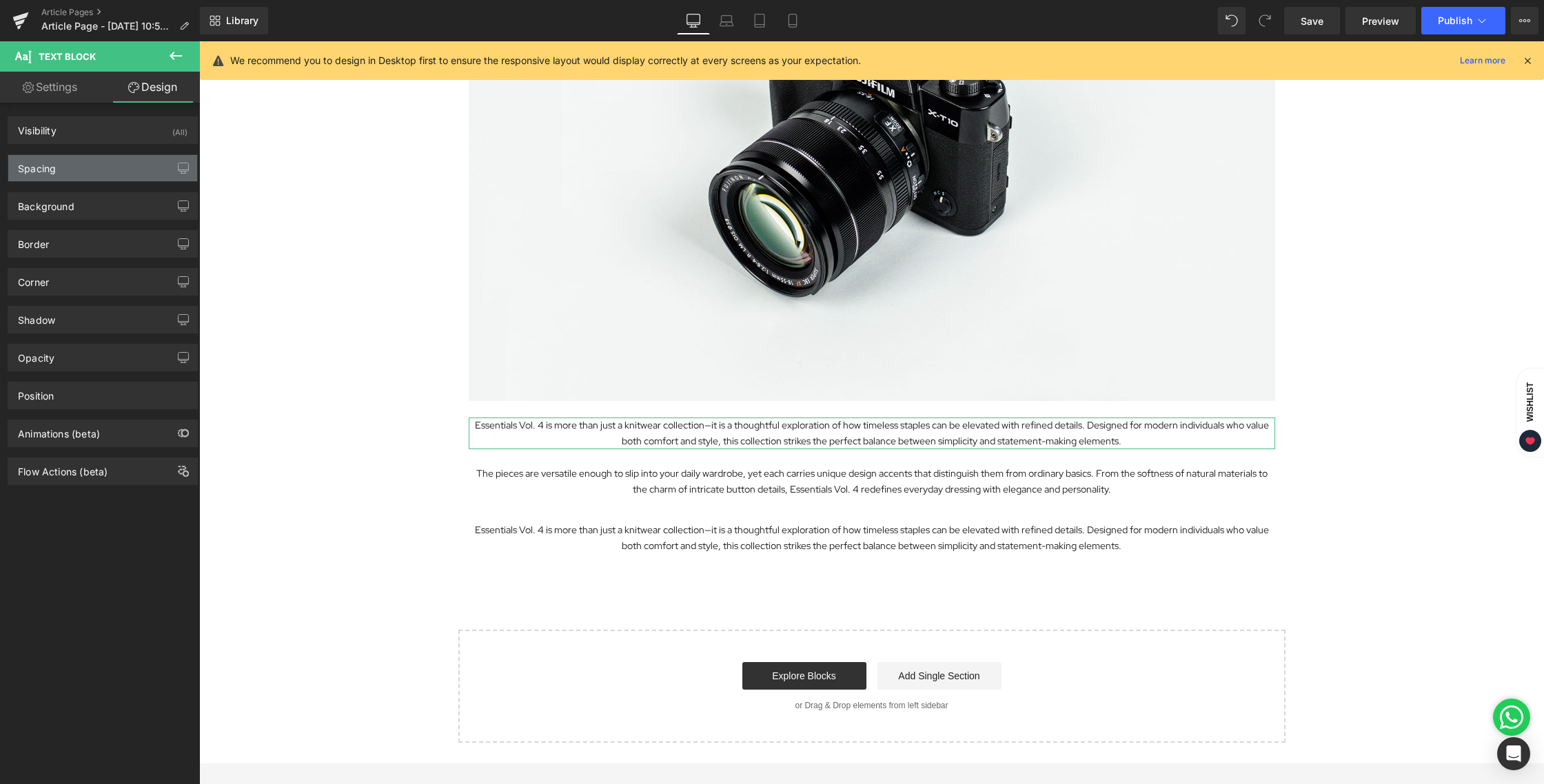
click at [94, 176] on div "Spacing" at bounding box center [102, 168] width 189 height 26
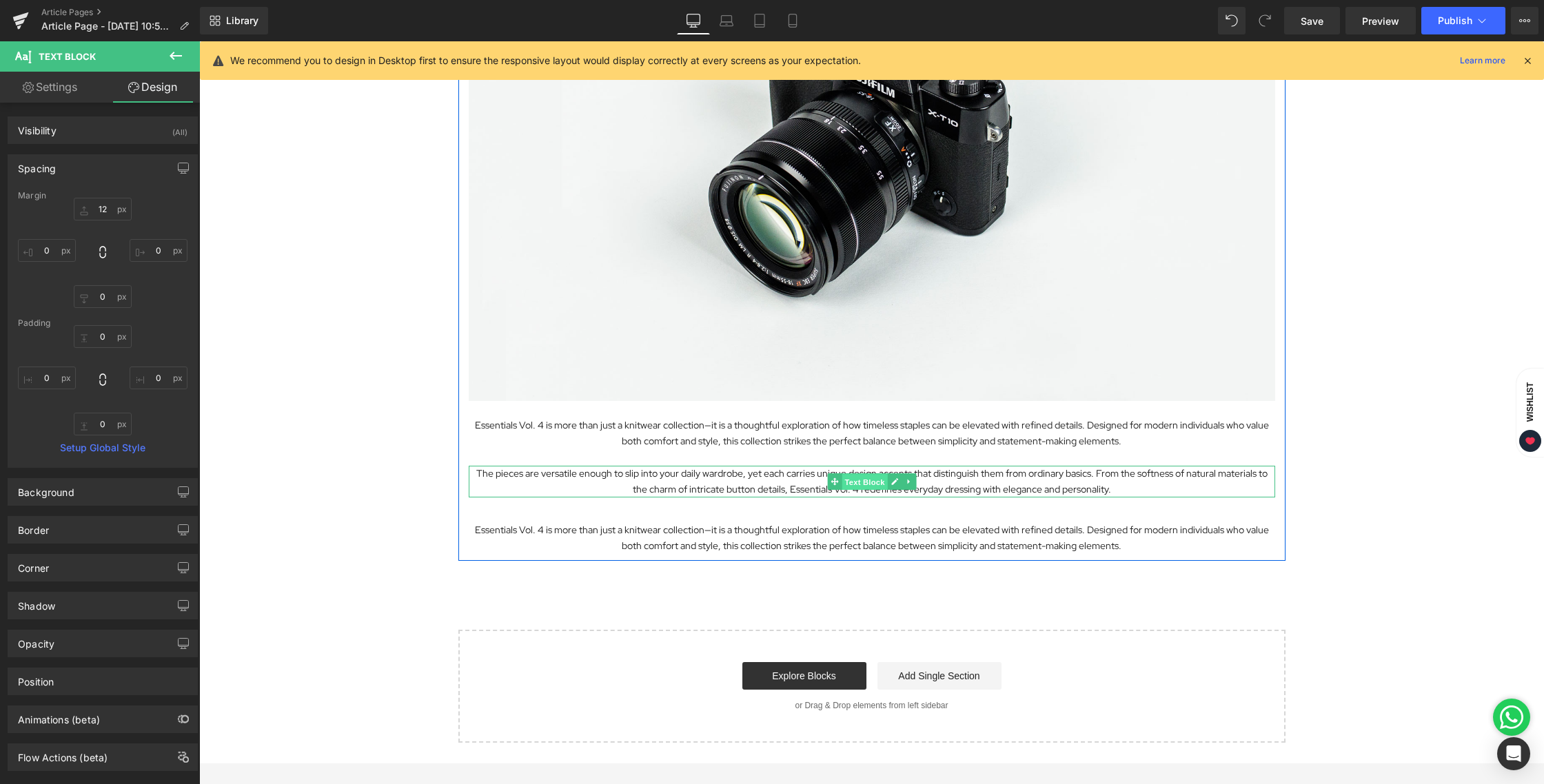
click at [842, 482] on span "Text Block" at bounding box center [864, 482] width 46 height 17
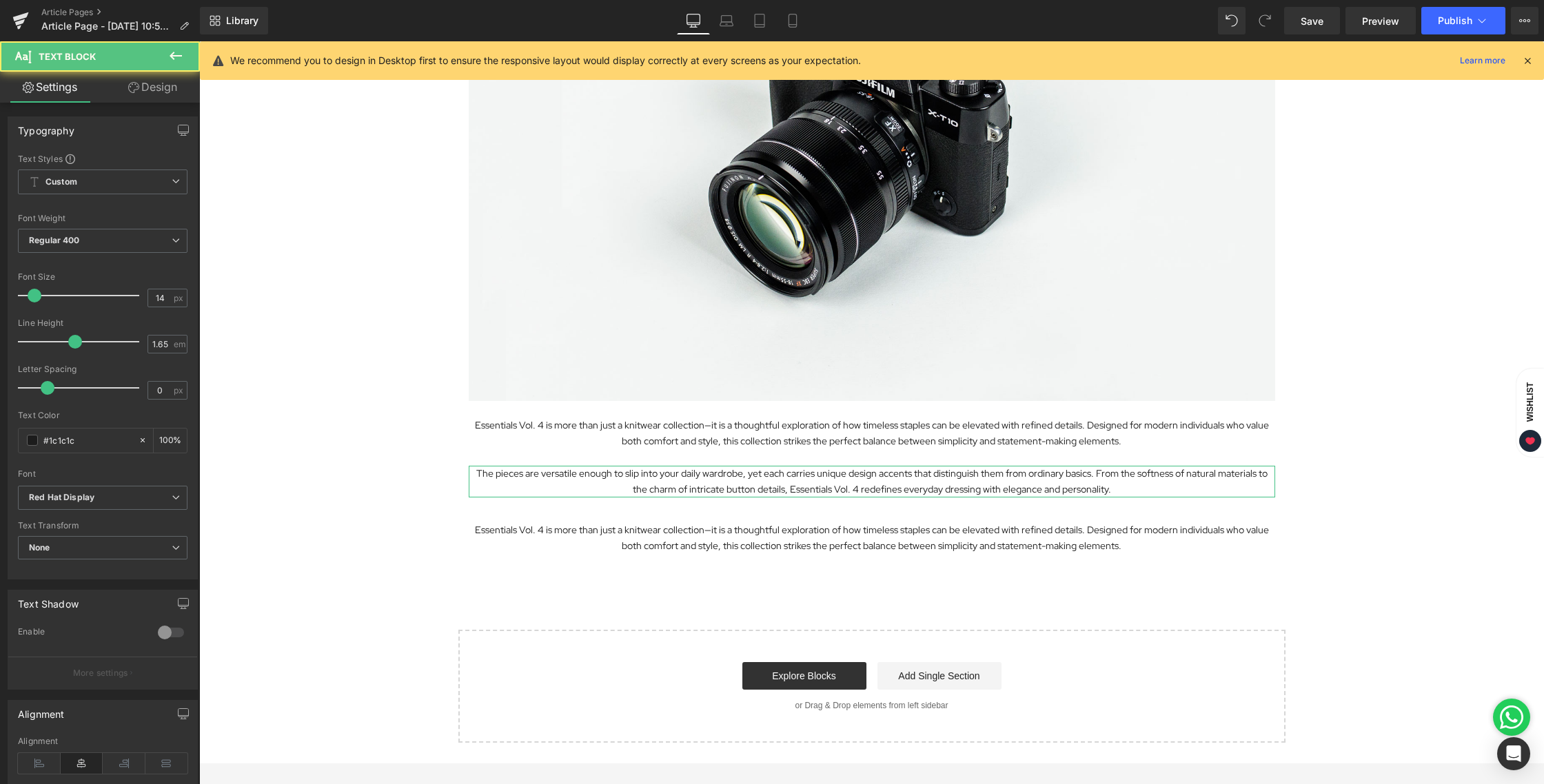
click at [150, 92] on link "Design" at bounding box center [152, 87] width 100 height 31
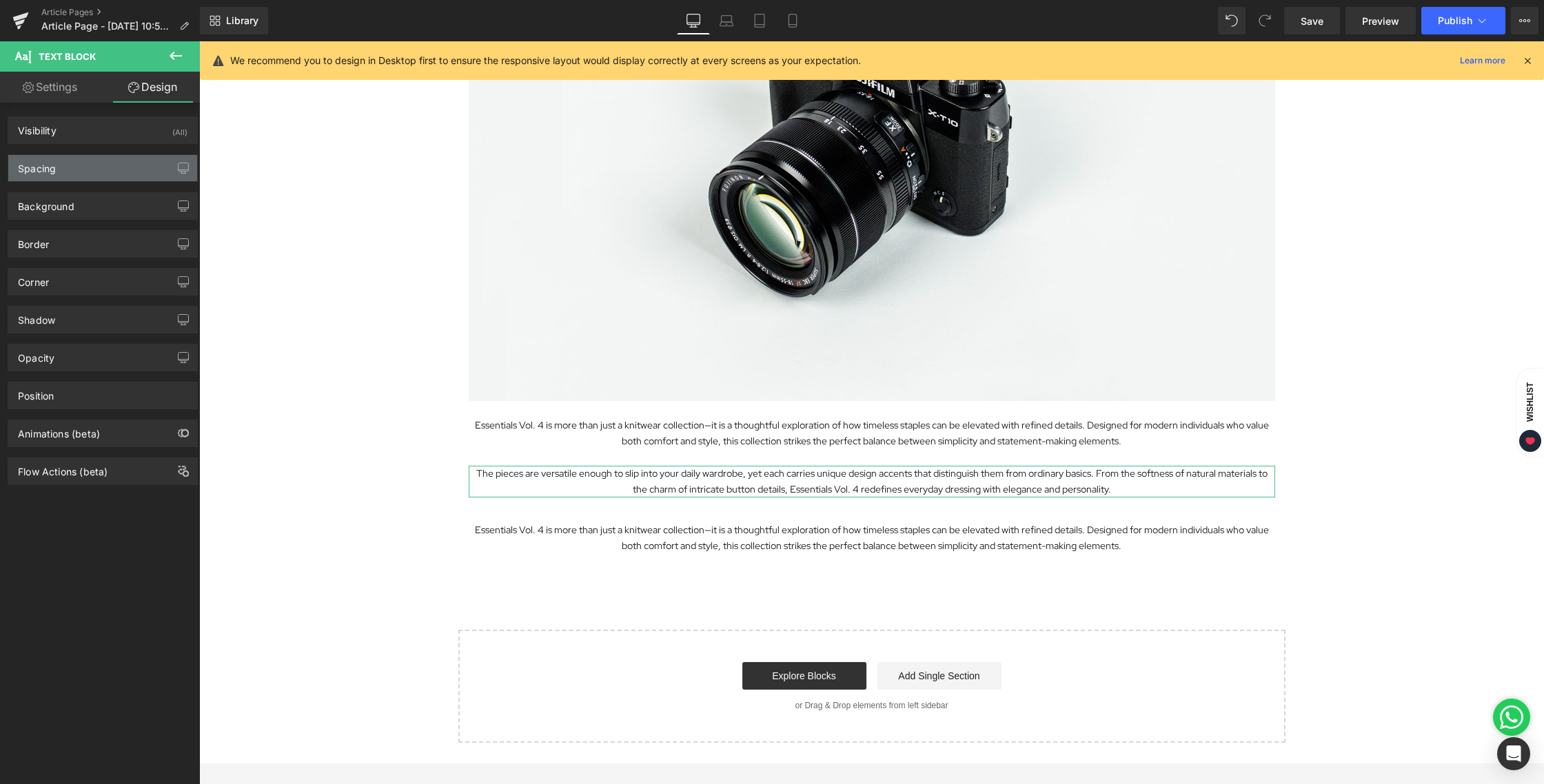
click at [82, 167] on div "Spacing" at bounding box center [102, 168] width 189 height 26
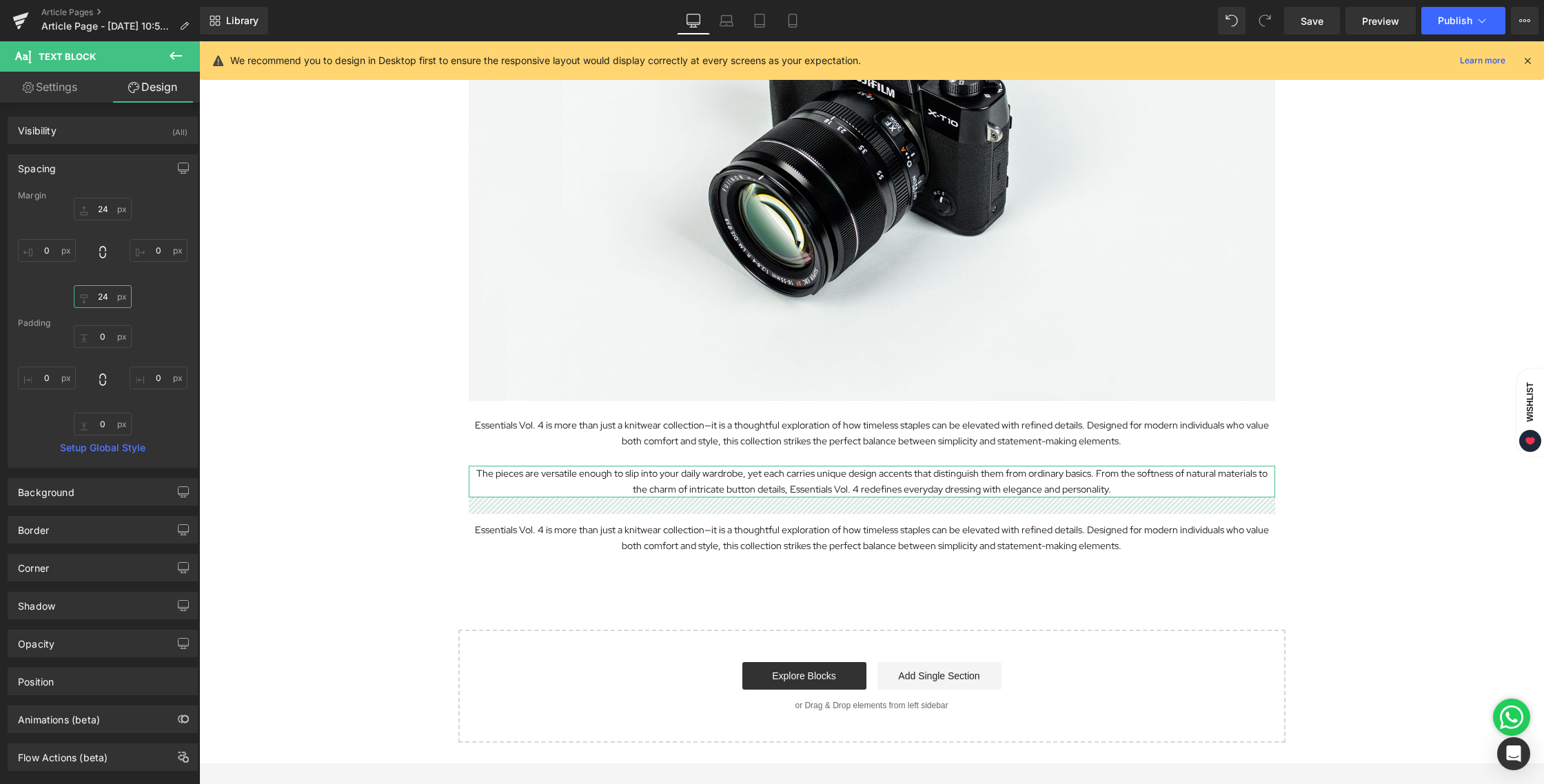
click at [94, 298] on input "24" at bounding box center [103, 296] width 58 height 23
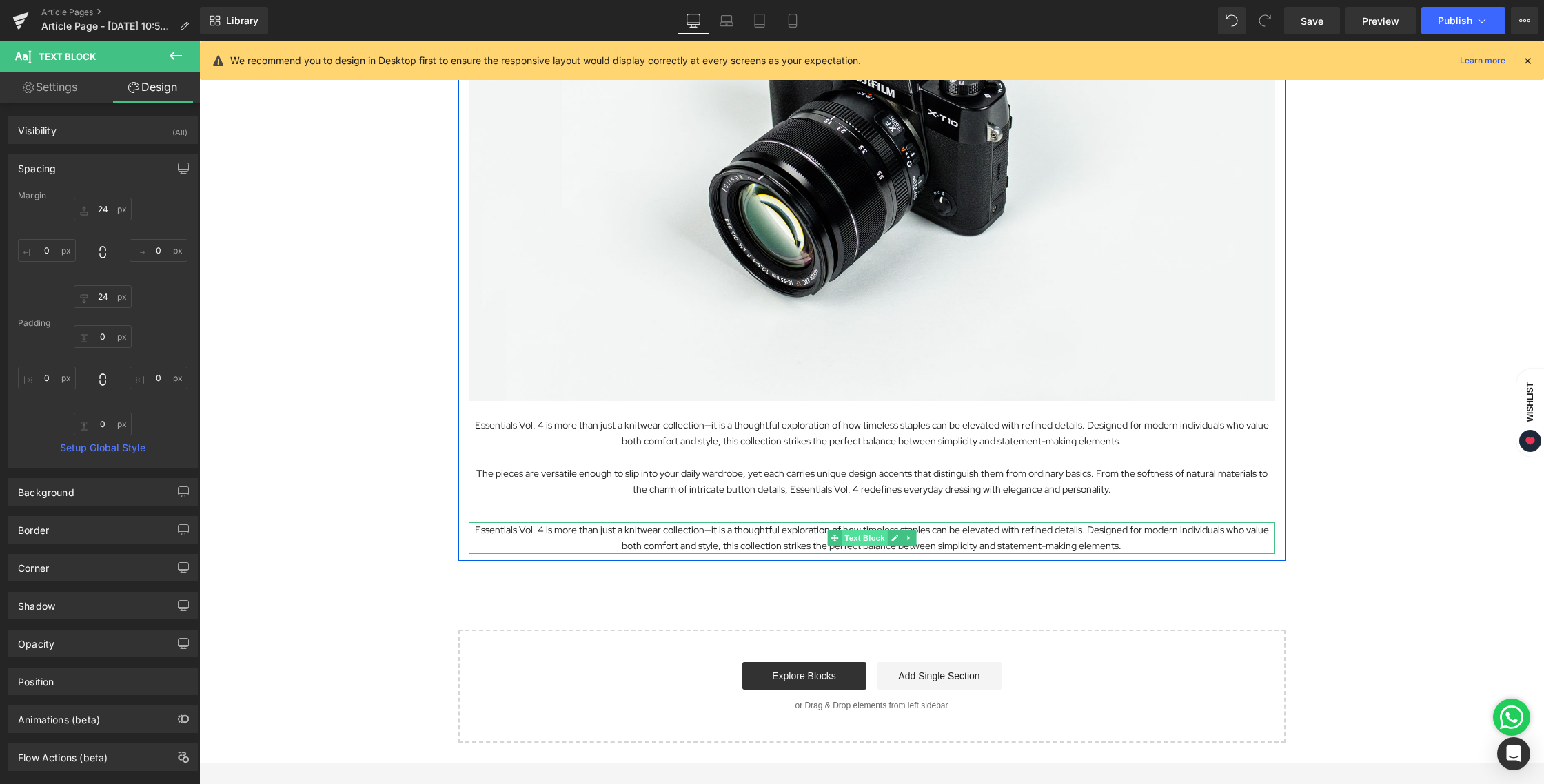
click at [850, 536] on span "Text Block" at bounding box center [864, 538] width 46 height 17
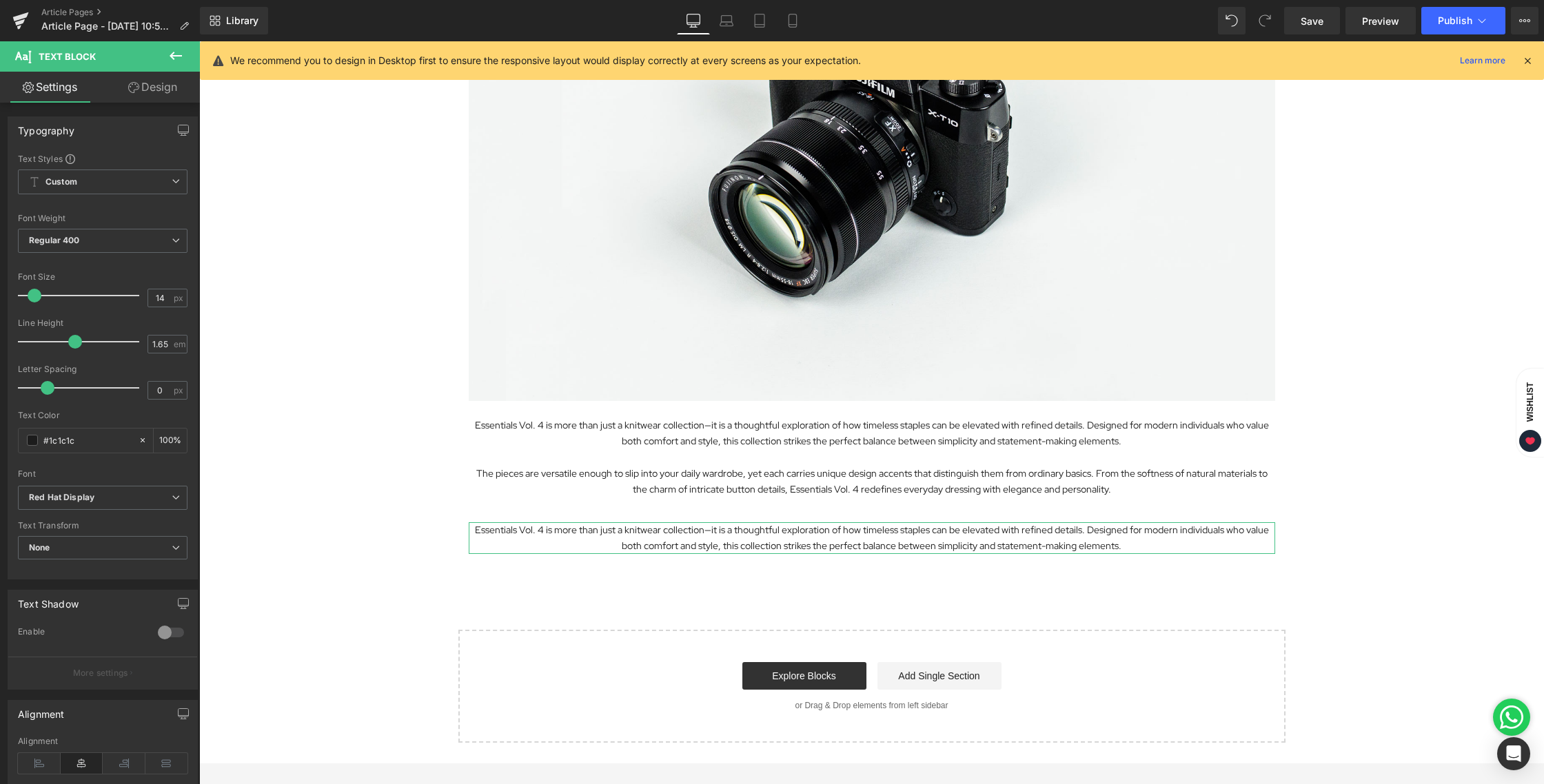
click at [141, 93] on link "Design" at bounding box center [152, 87] width 100 height 31
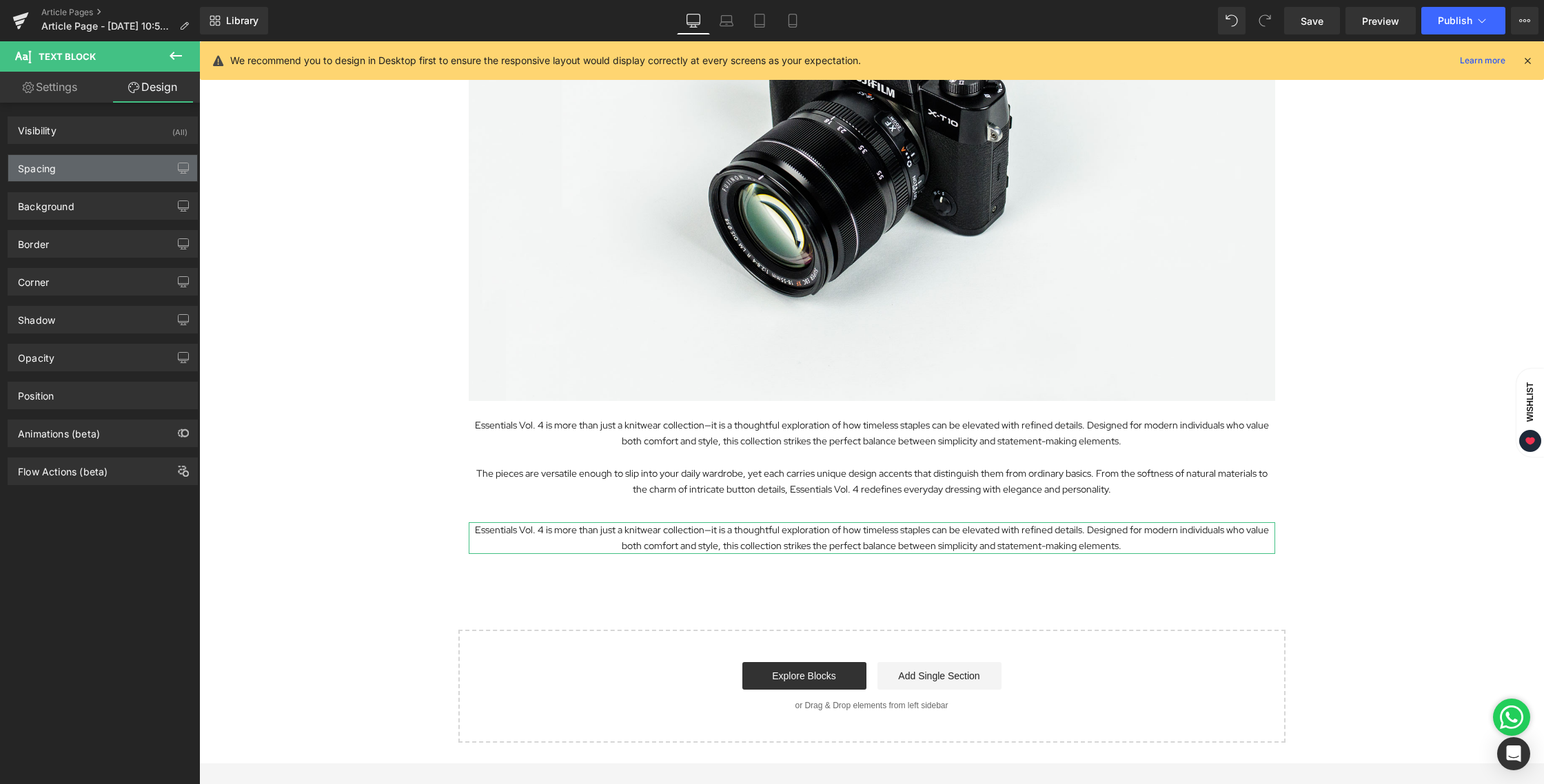
click at [71, 176] on div "Spacing" at bounding box center [102, 168] width 189 height 26
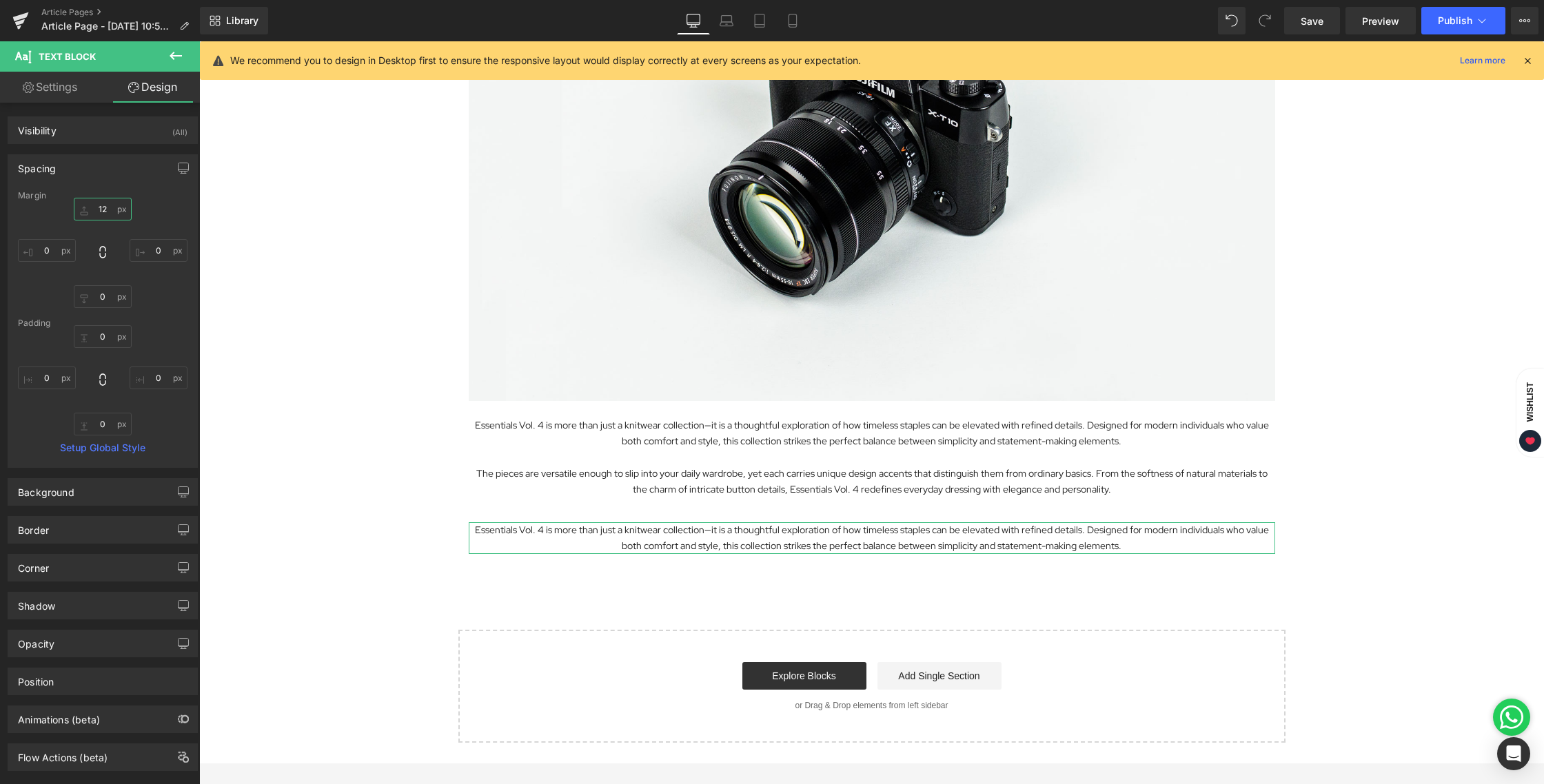
click at [103, 217] on input "text" at bounding box center [103, 209] width 58 height 23
type input "0"
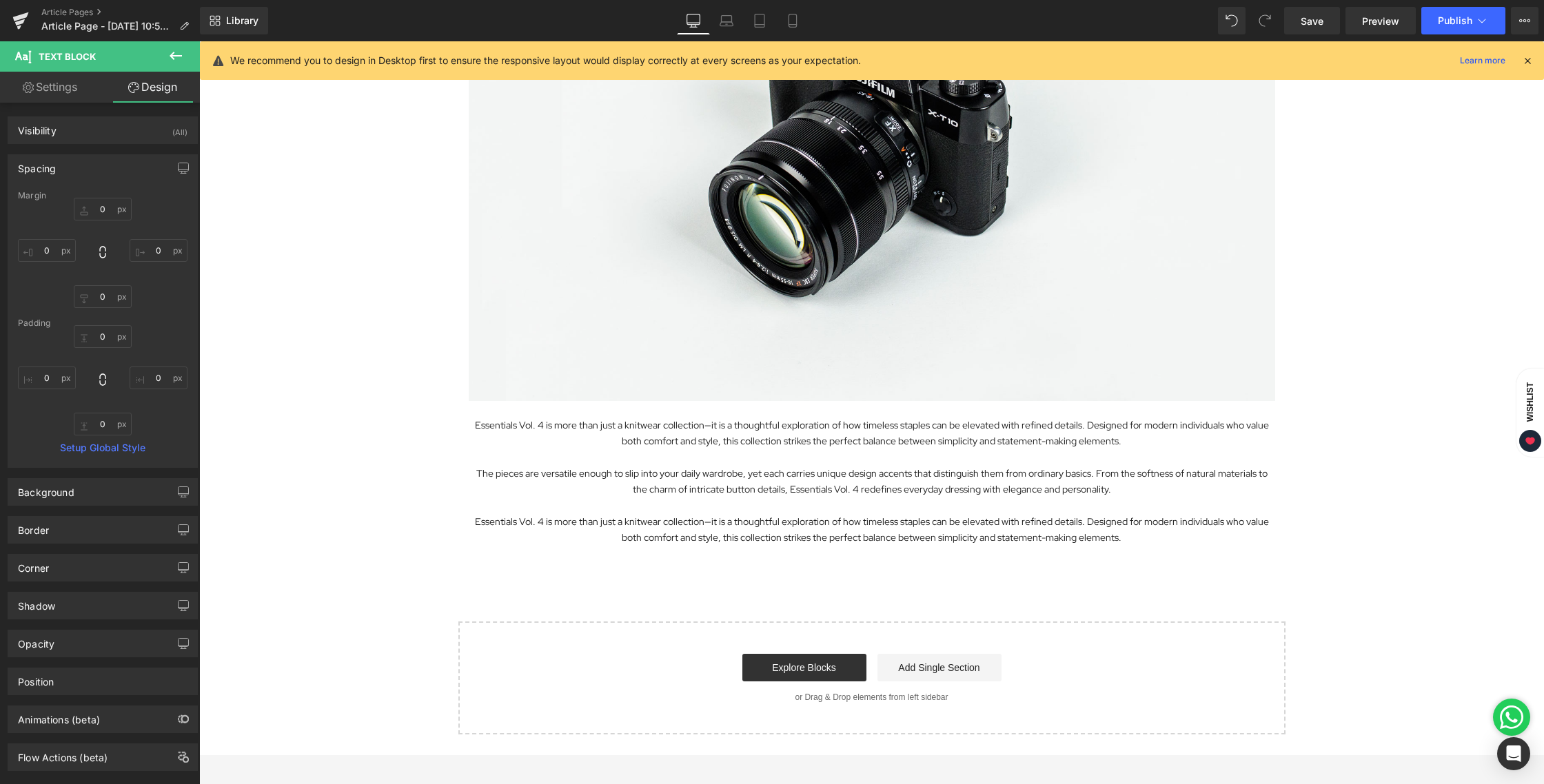
click at [321, 411] on div "Exploring the Details Behind Essentials Vol. 4 Heading Image Essentials Vol. 4 …" at bounding box center [872, 275] width 1345 height 920
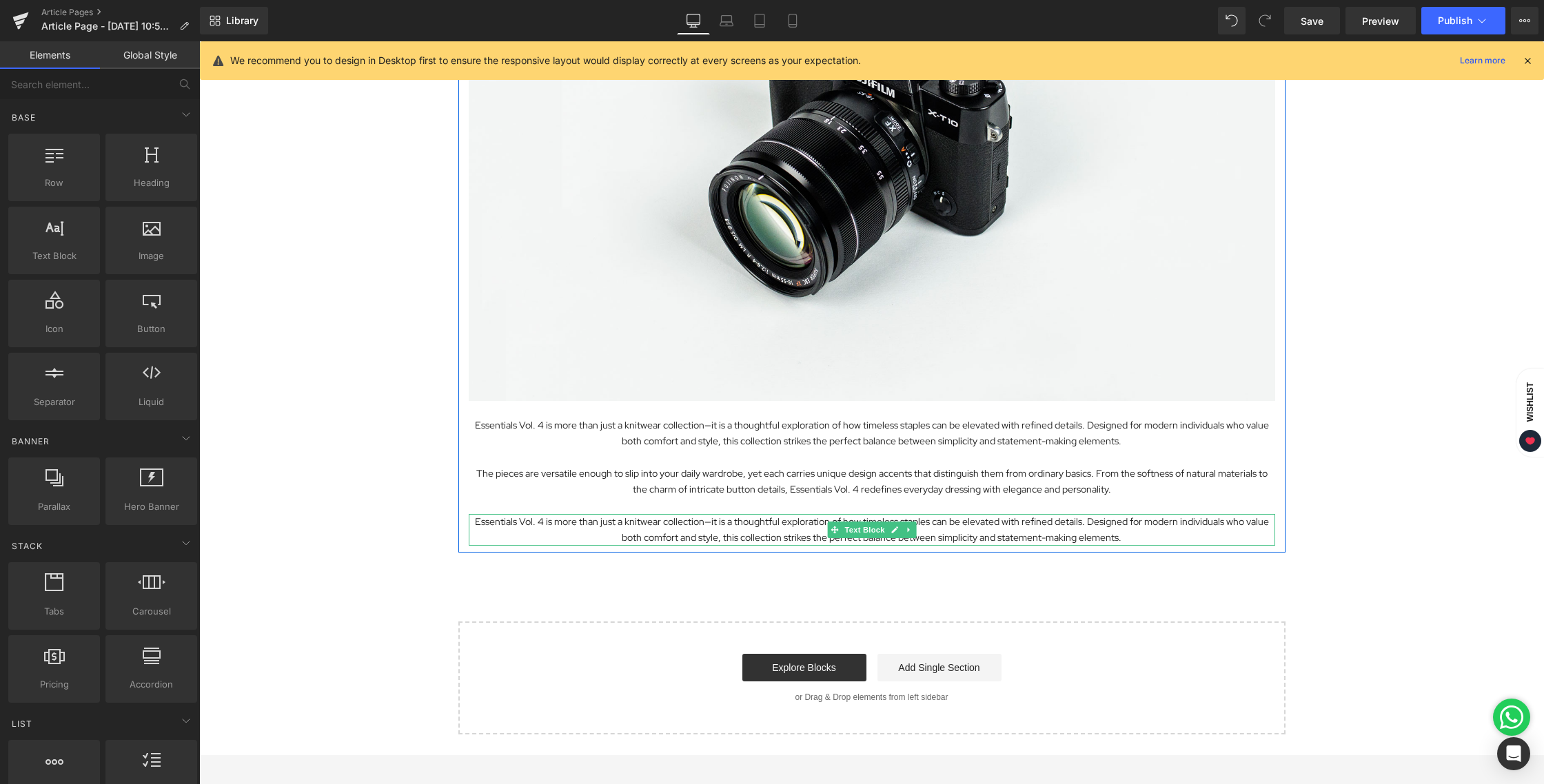
click at [756, 519] on p "Essentials Vol. 4 is more than just a knitwear collection—it is a thoughtful ex…" at bounding box center [872, 530] width 807 height 32
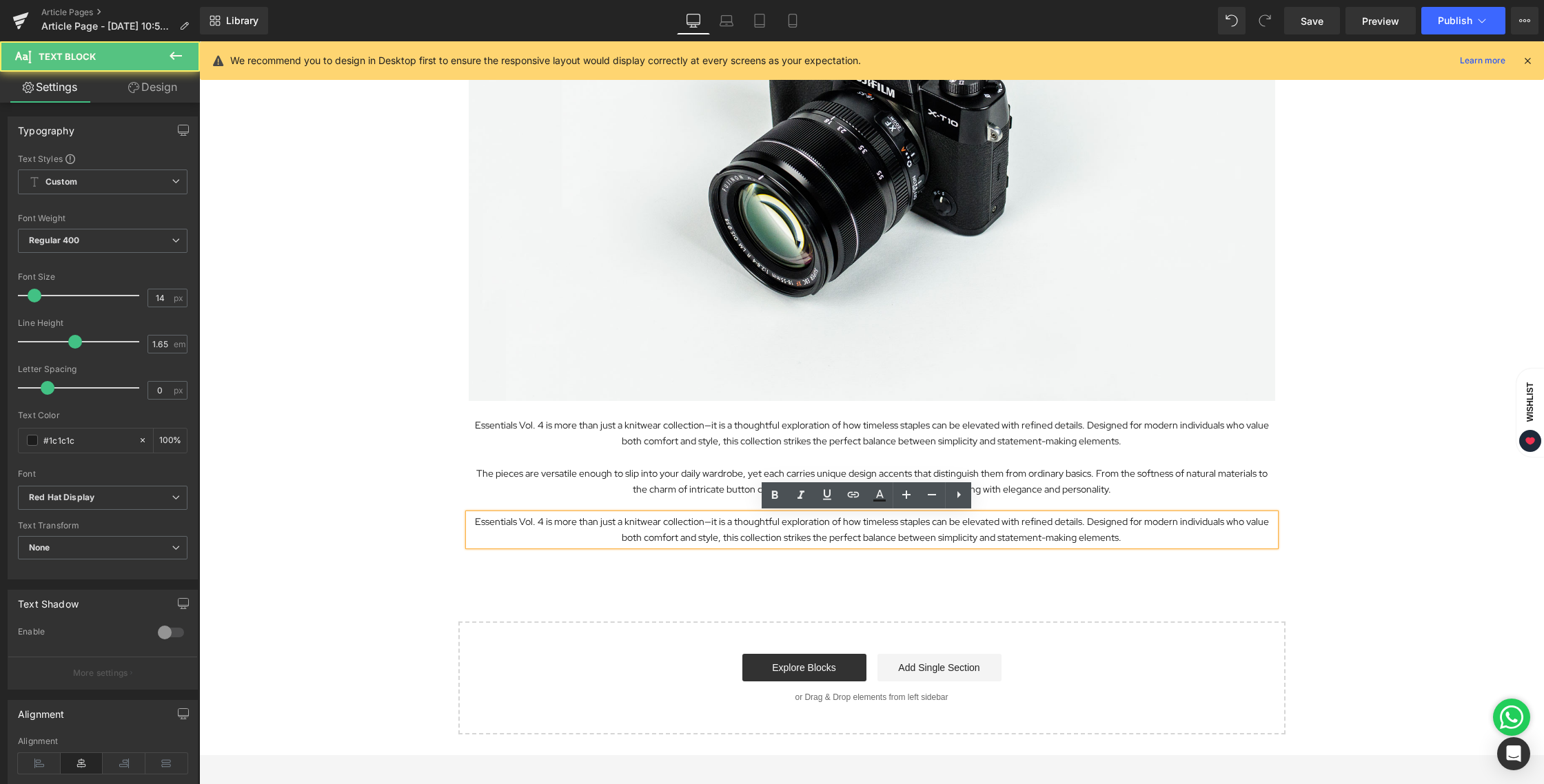
click at [735, 521] on p "Essentials Vol. 4 is more than just a knitwear collection—it is a thoughtful ex…" at bounding box center [872, 530] width 807 height 32
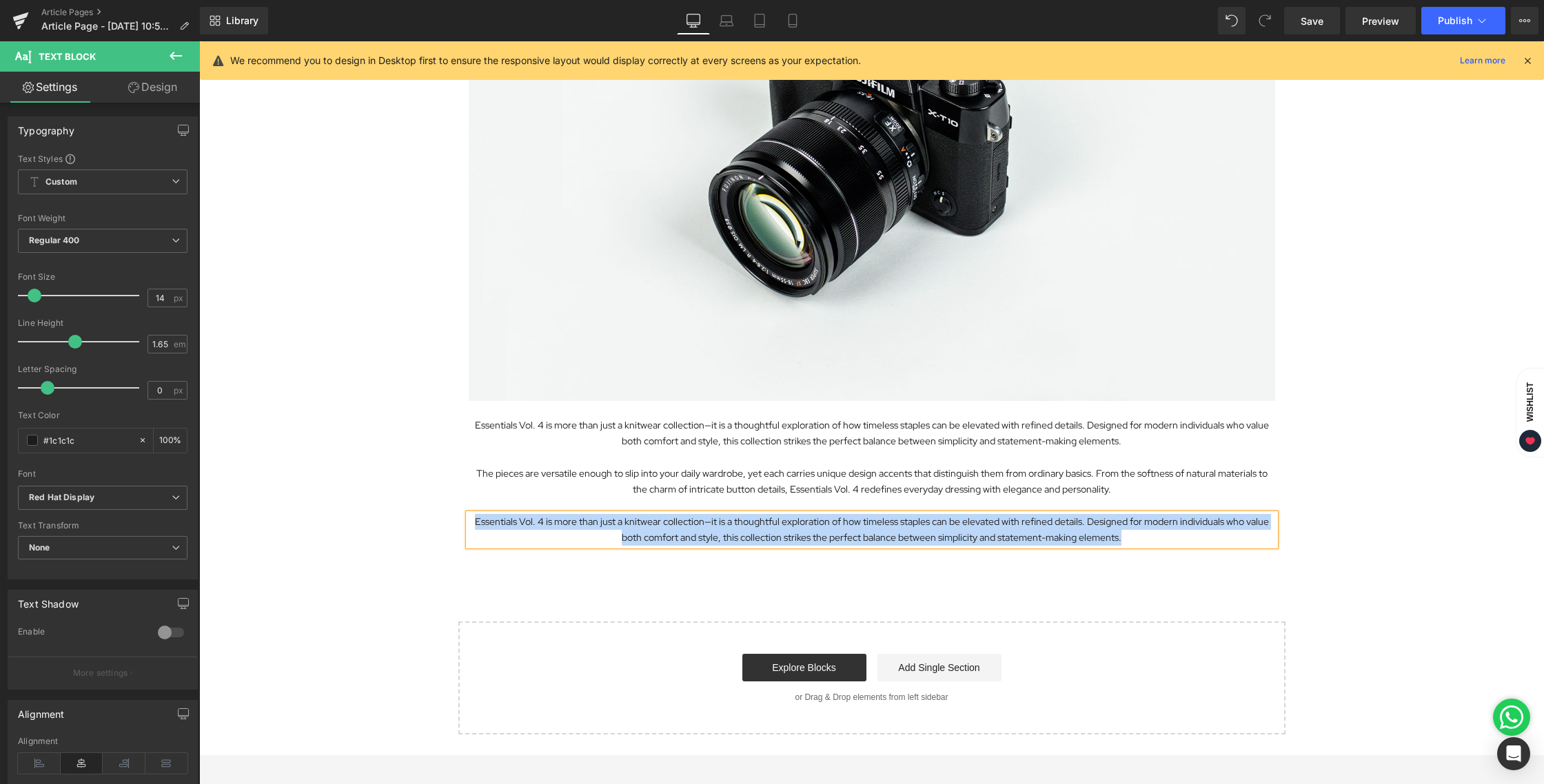
paste div
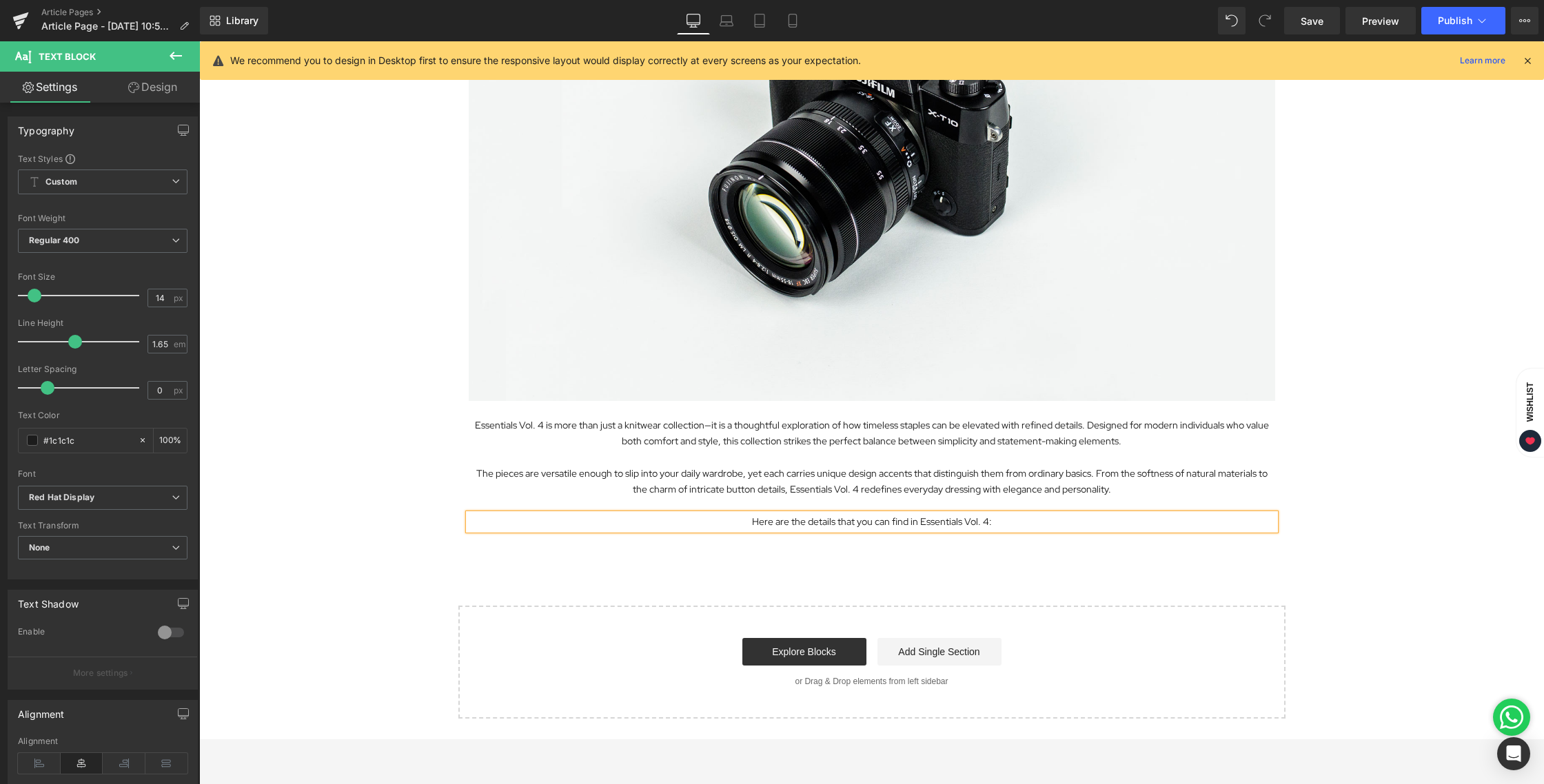
click at [865, 562] on div "Exploring the Details Behind Essentials Vol. 4 Heading Image Essentials Vol. 4 …" at bounding box center [872, 267] width 1345 height 904
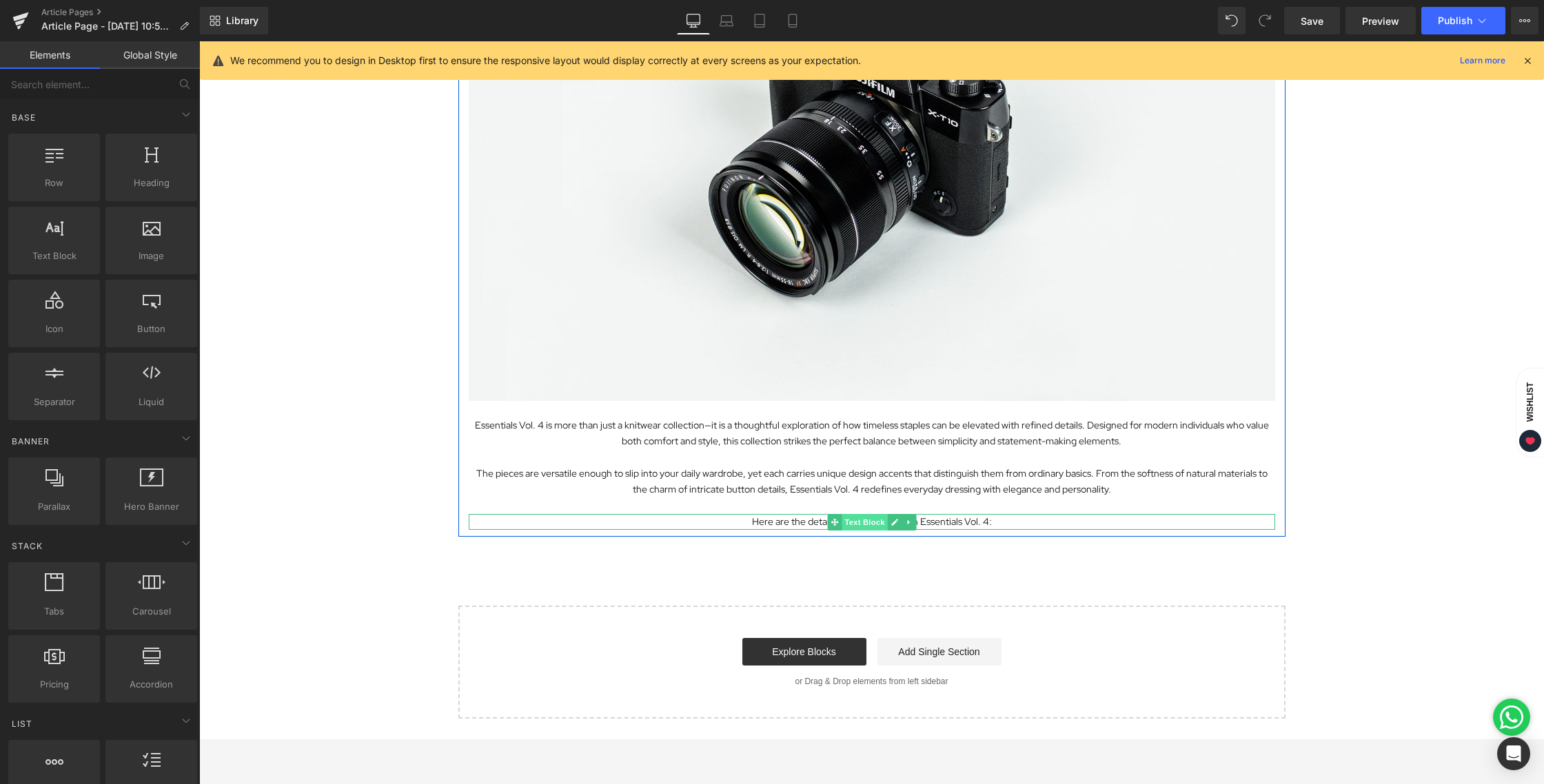
click at [865, 521] on span "Text Block" at bounding box center [864, 522] width 46 height 17
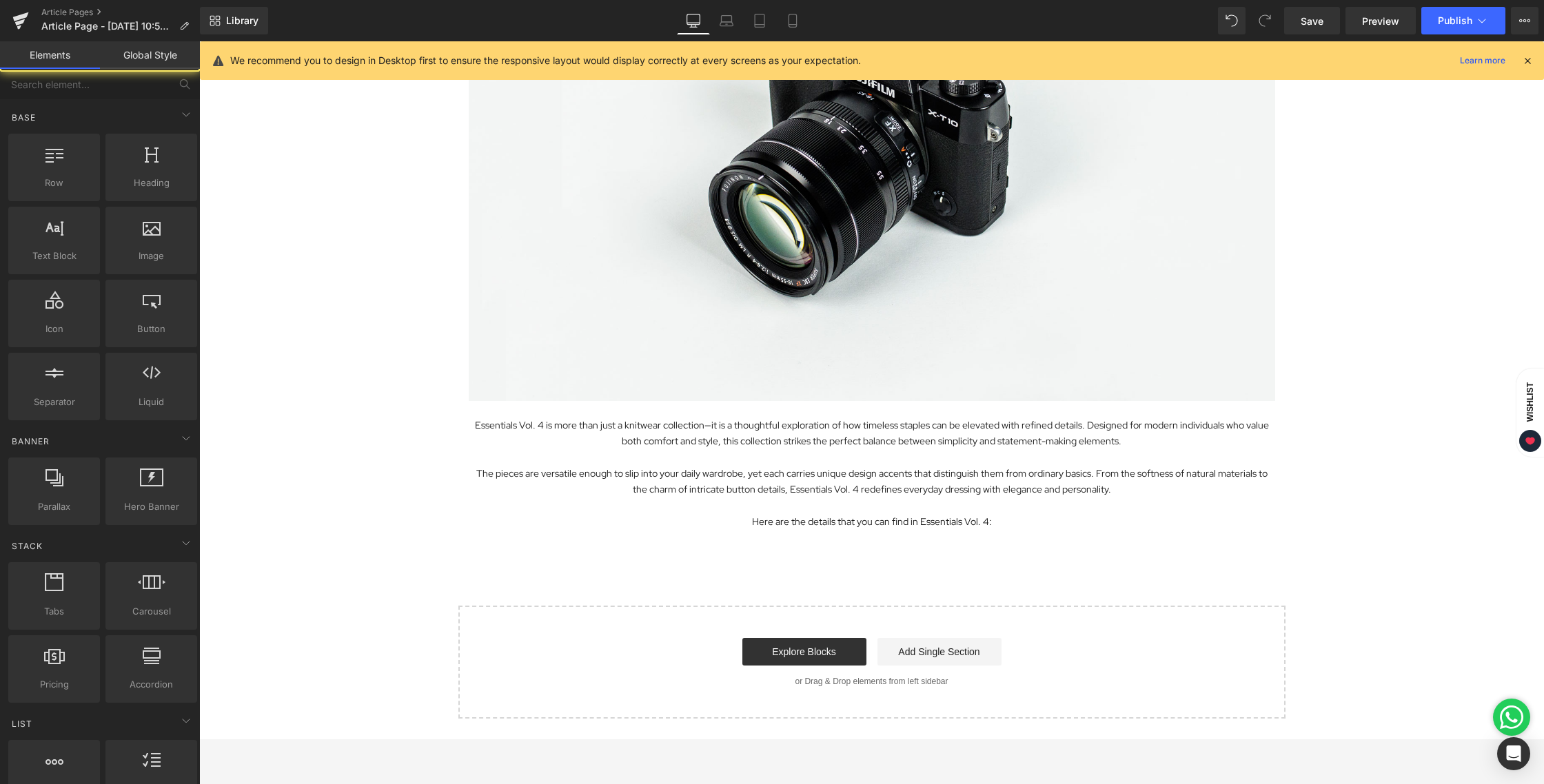
click at [862, 556] on div "Exploring the Details Behind Essentials Vol. 4 Heading Image Essentials Vol. 4 …" at bounding box center [872, 267] width 1345 height 904
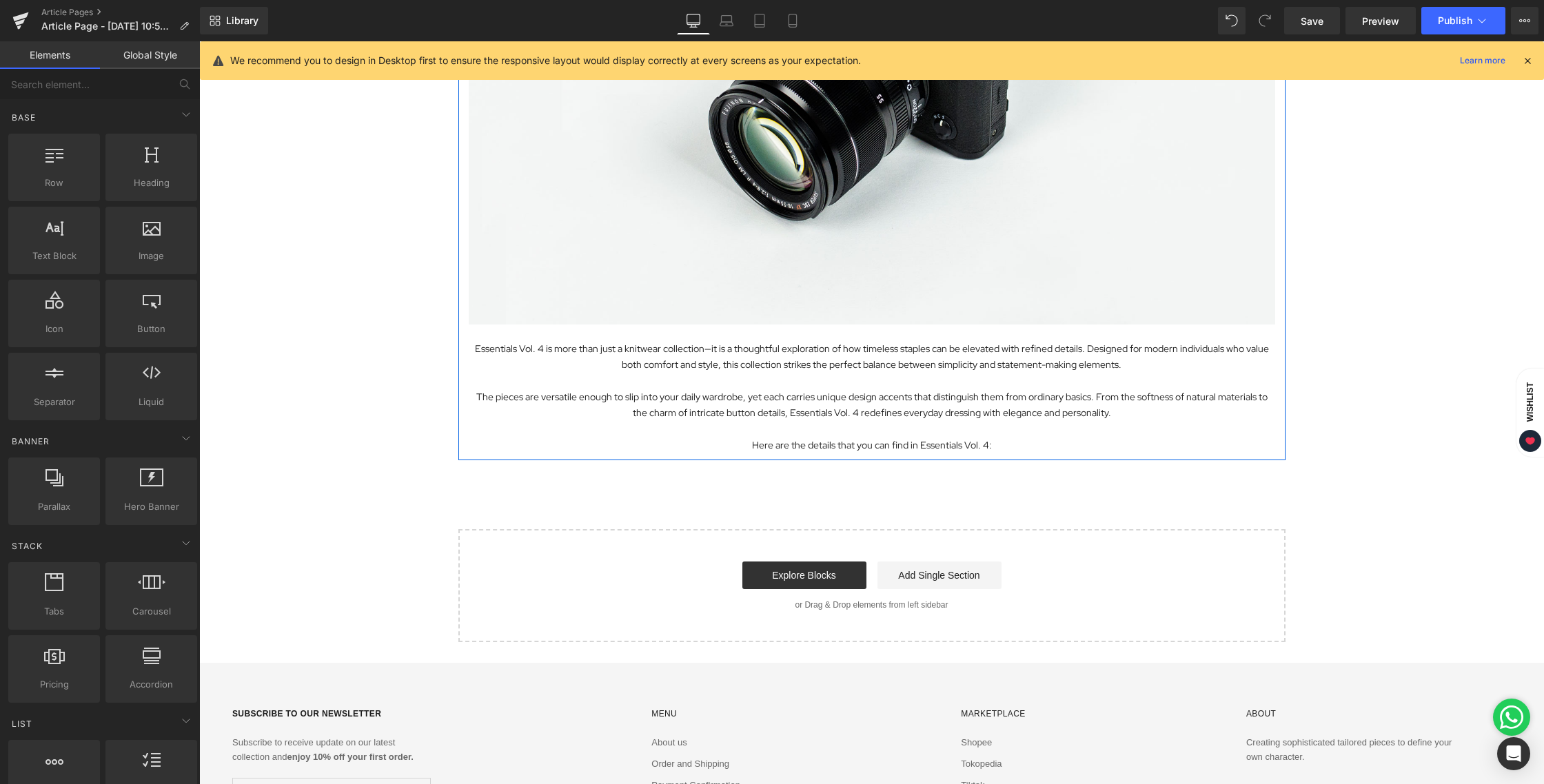
scroll to position [519, 0]
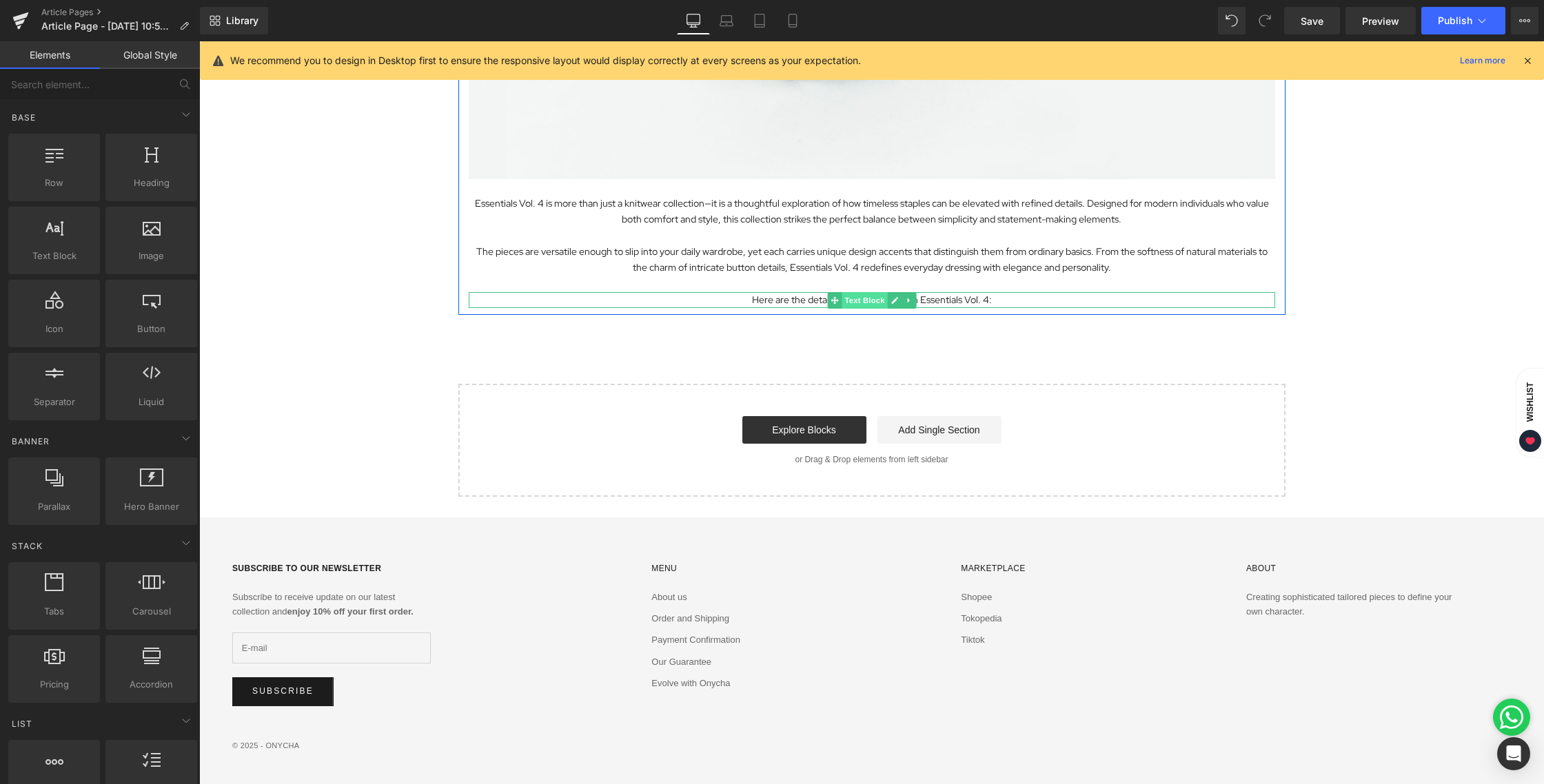
click at [859, 300] on span "Text Block" at bounding box center [864, 300] width 46 height 17
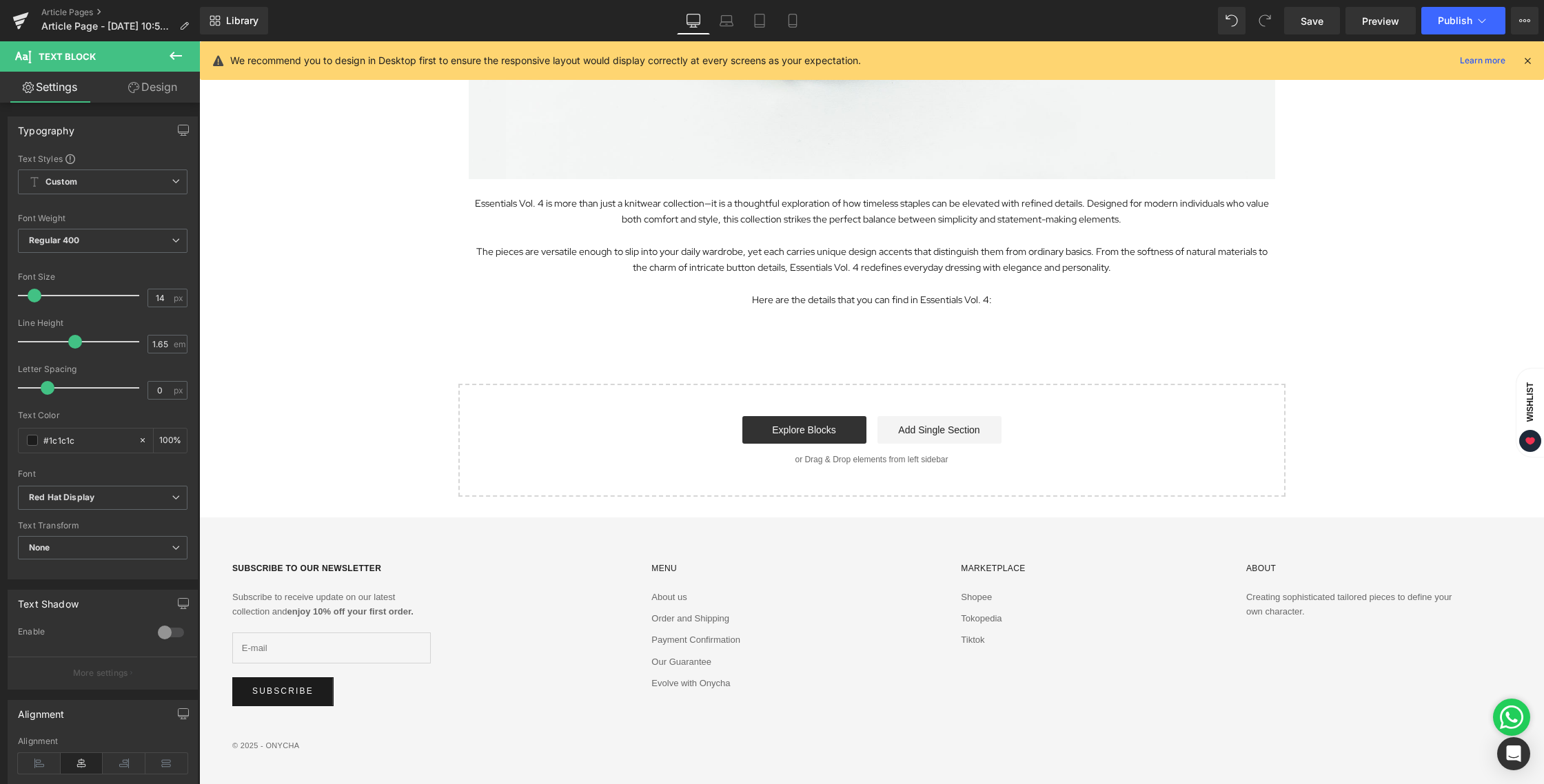
click at [170, 55] on icon at bounding box center [176, 56] width 12 height 8
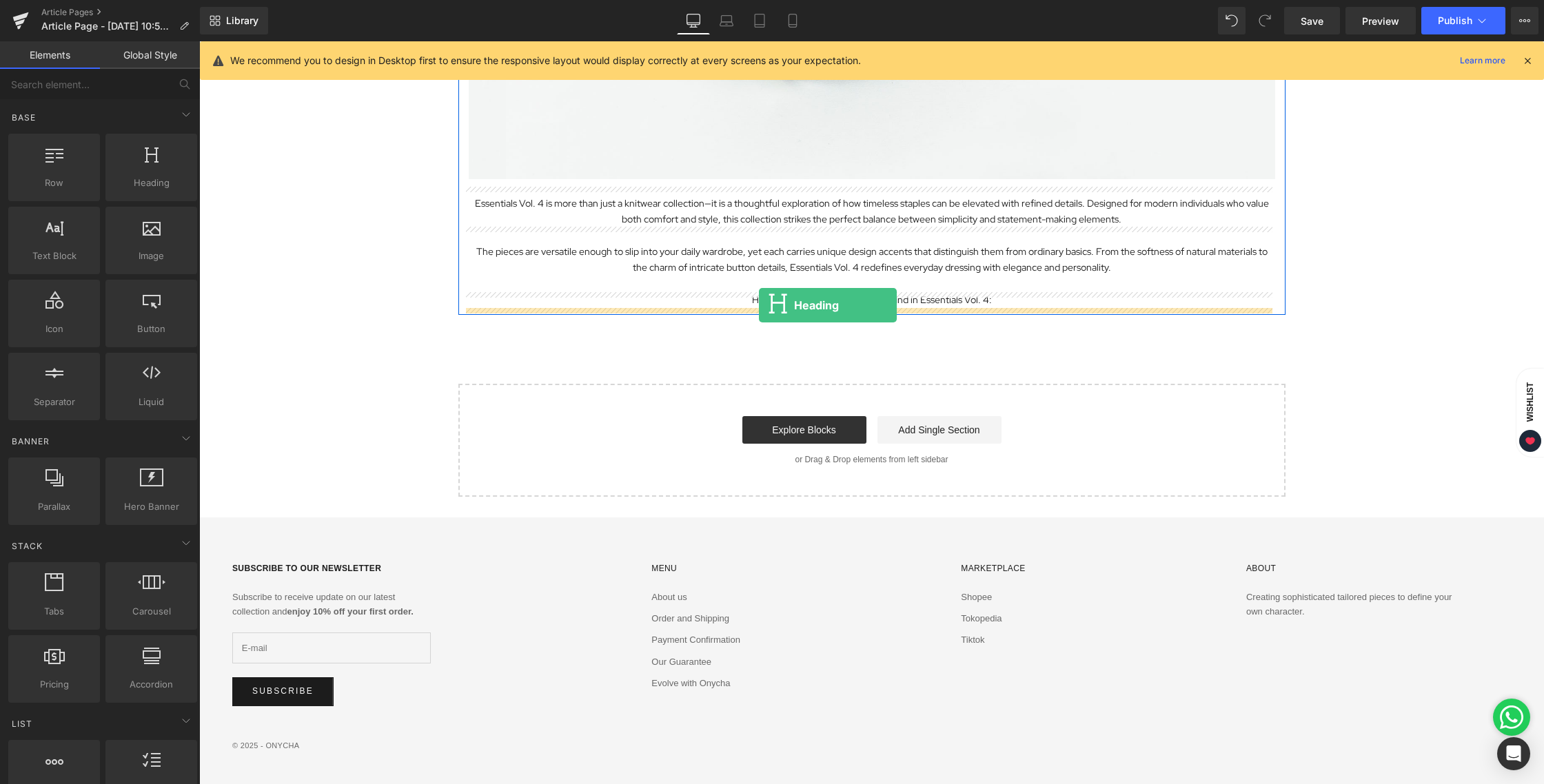
drag, startPoint x: 352, startPoint y: 203, endPoint x: 759, endPoint y: 304, distance: 419.3
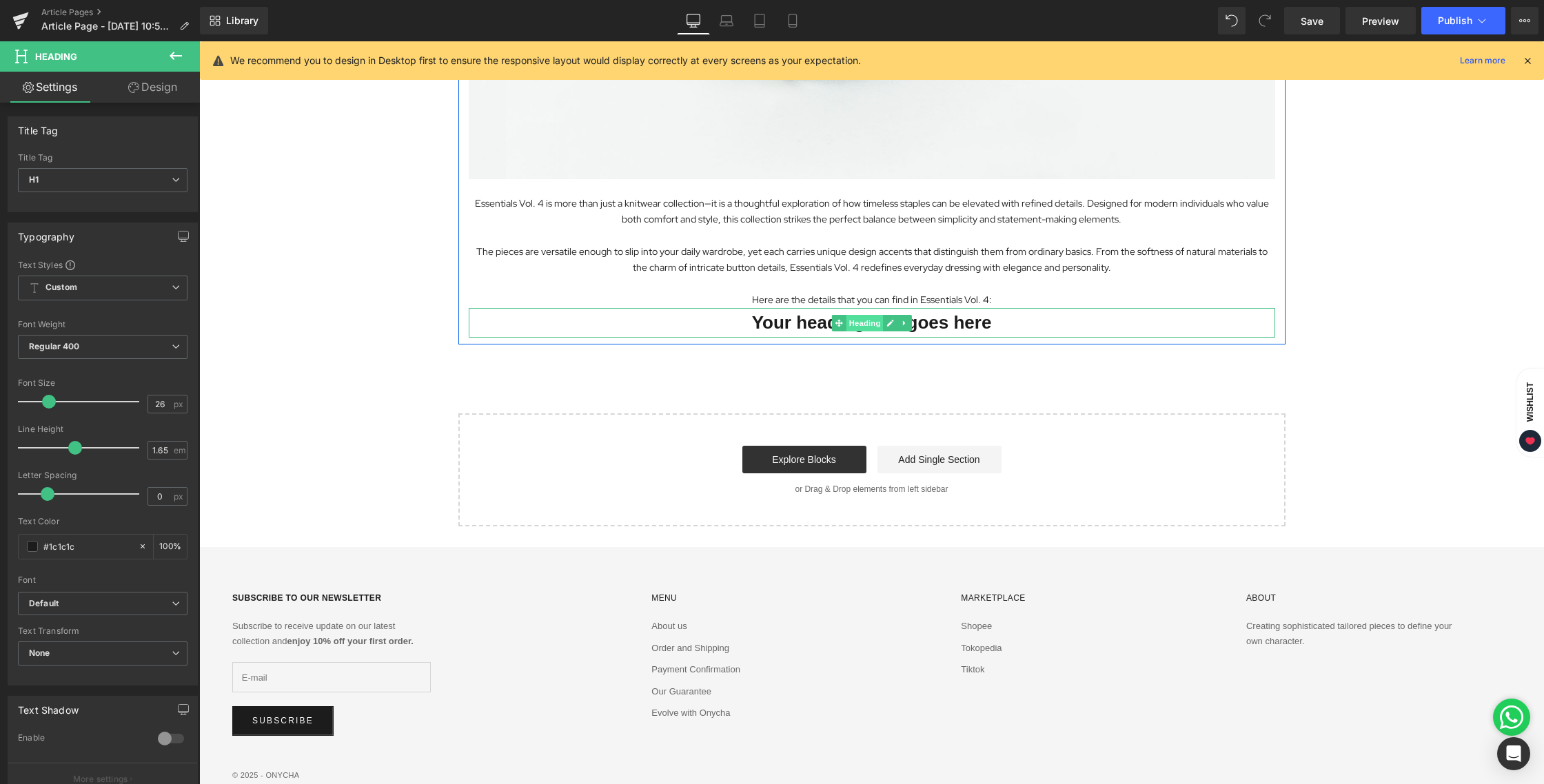
click at [856, 320] on span "Heading" at bounding box center [864, 323] width 37 height 17
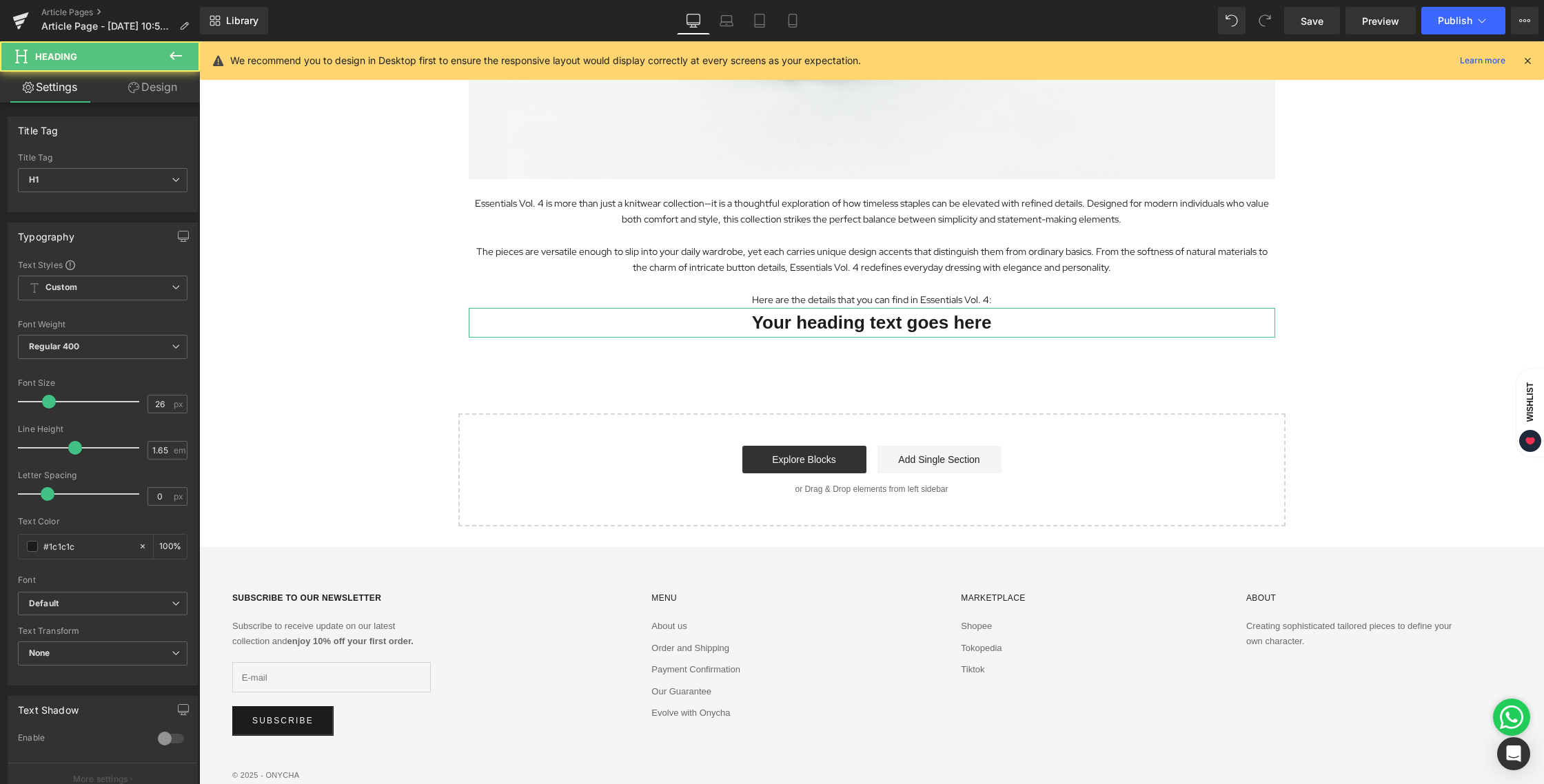
click at [144, 82] on link "Design" at bounding box center [152, 87] width 100 height 31
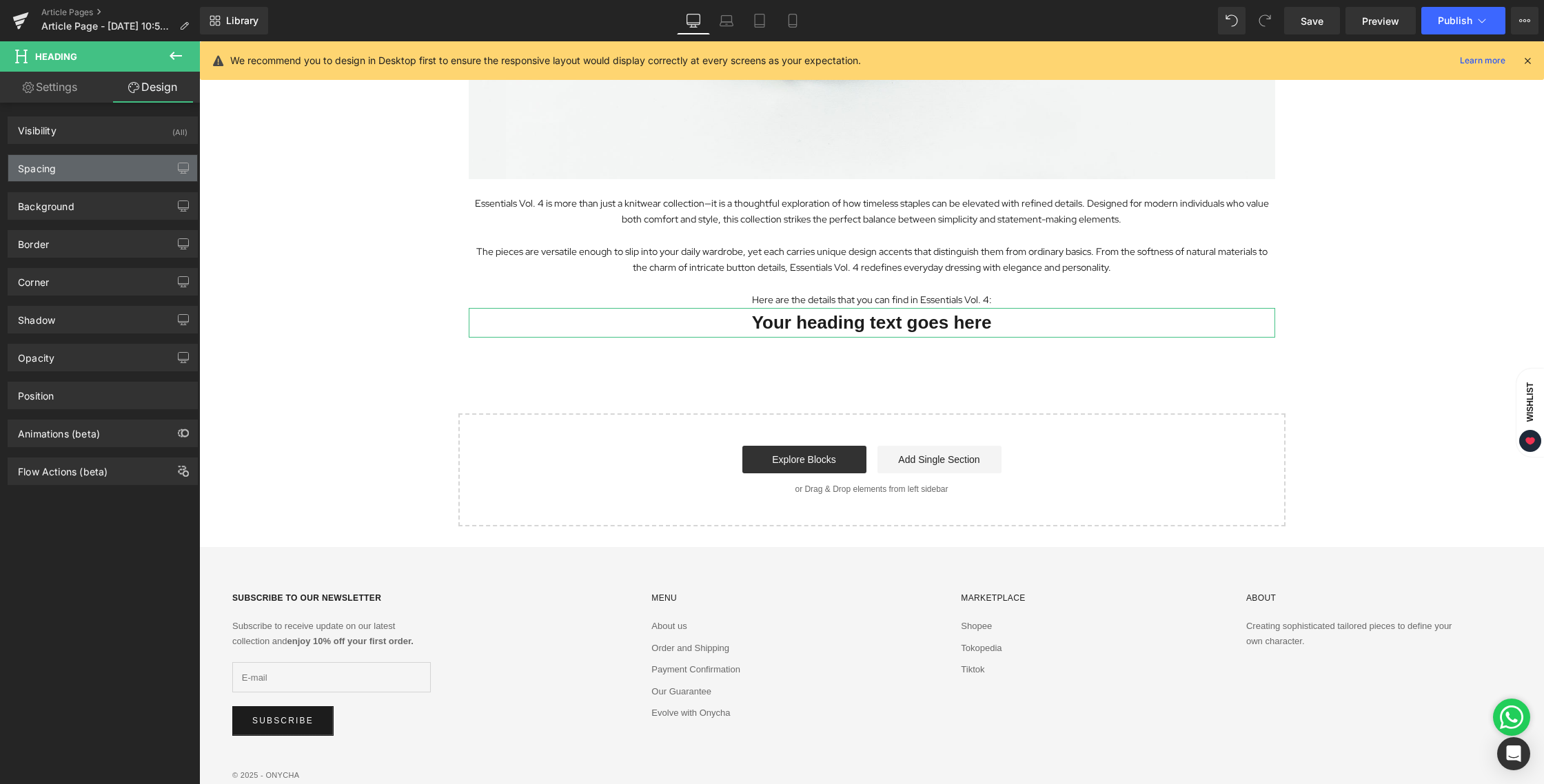
click at [52, 165] on div "Spacing" at bounding box center [37, 165] width 38 height 19
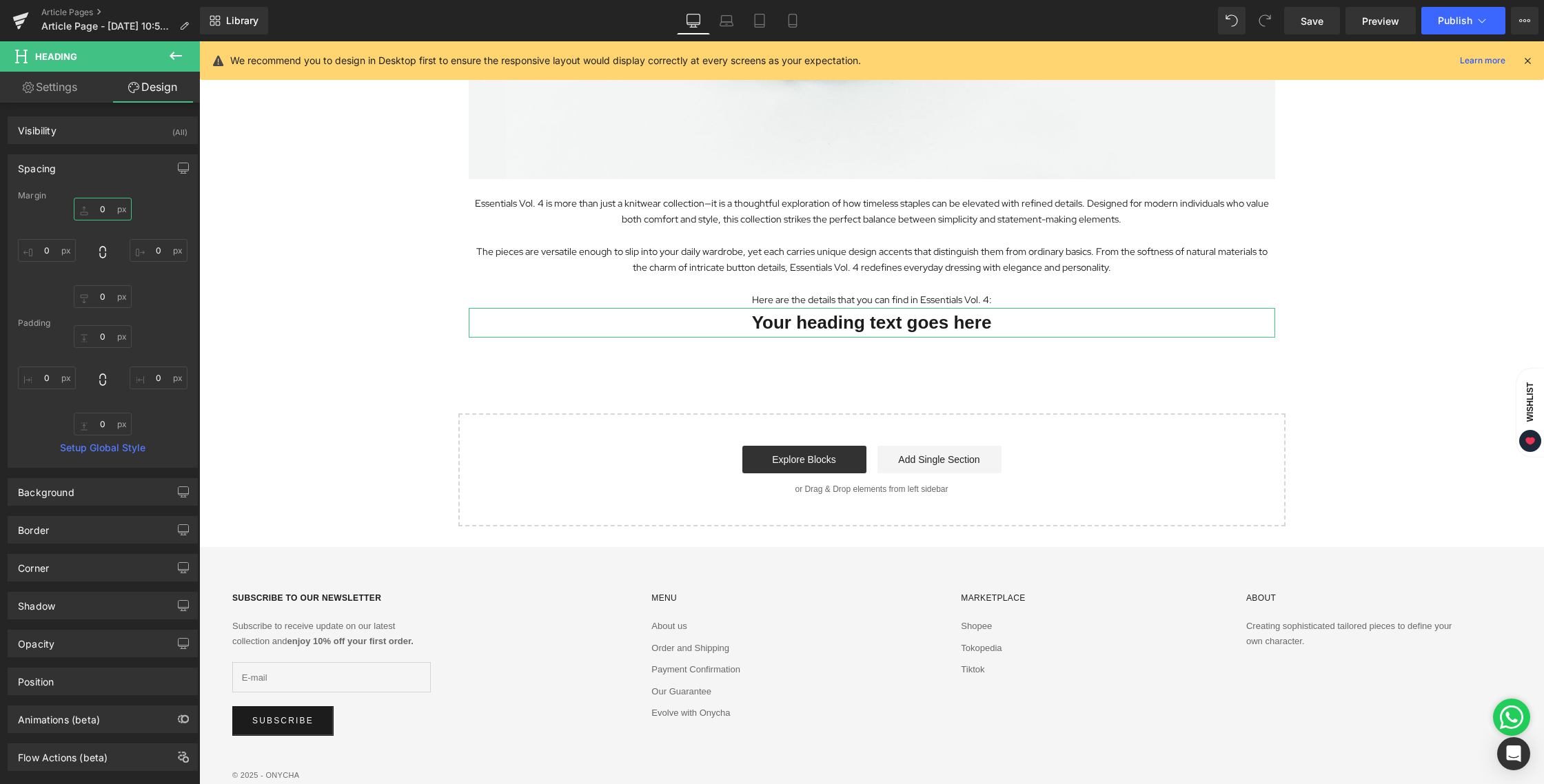
click at [95, 208] on input "text" at bounding box center [103, 209] width 58 height 23
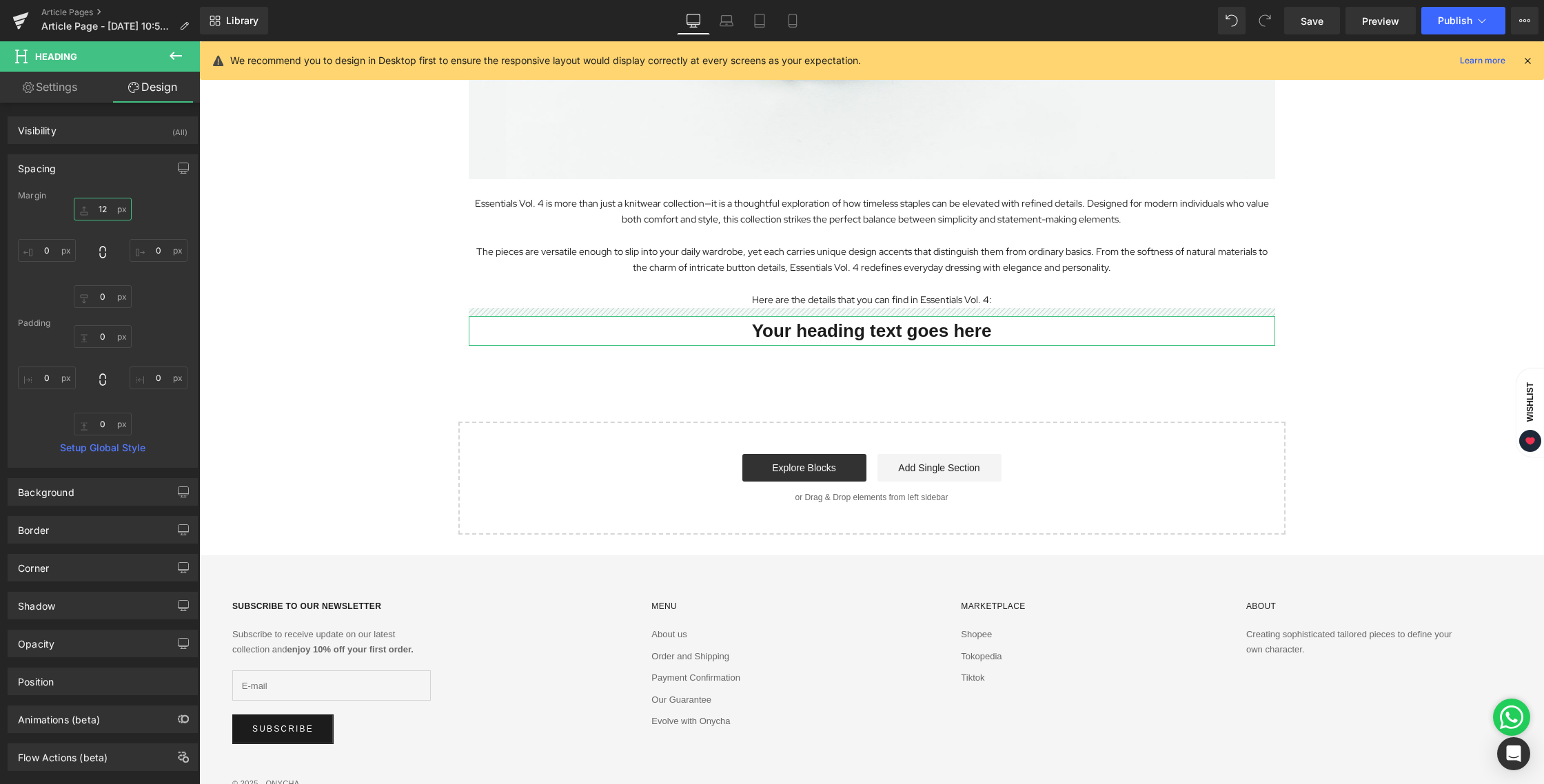
drag, startPoint x: 109, startPoint y: 208, endPoint x: 96, endPoint y: 208, distance: 13.0
click at [96, 208] on input "12" at bounding box center [103, 209] width 58 height 23
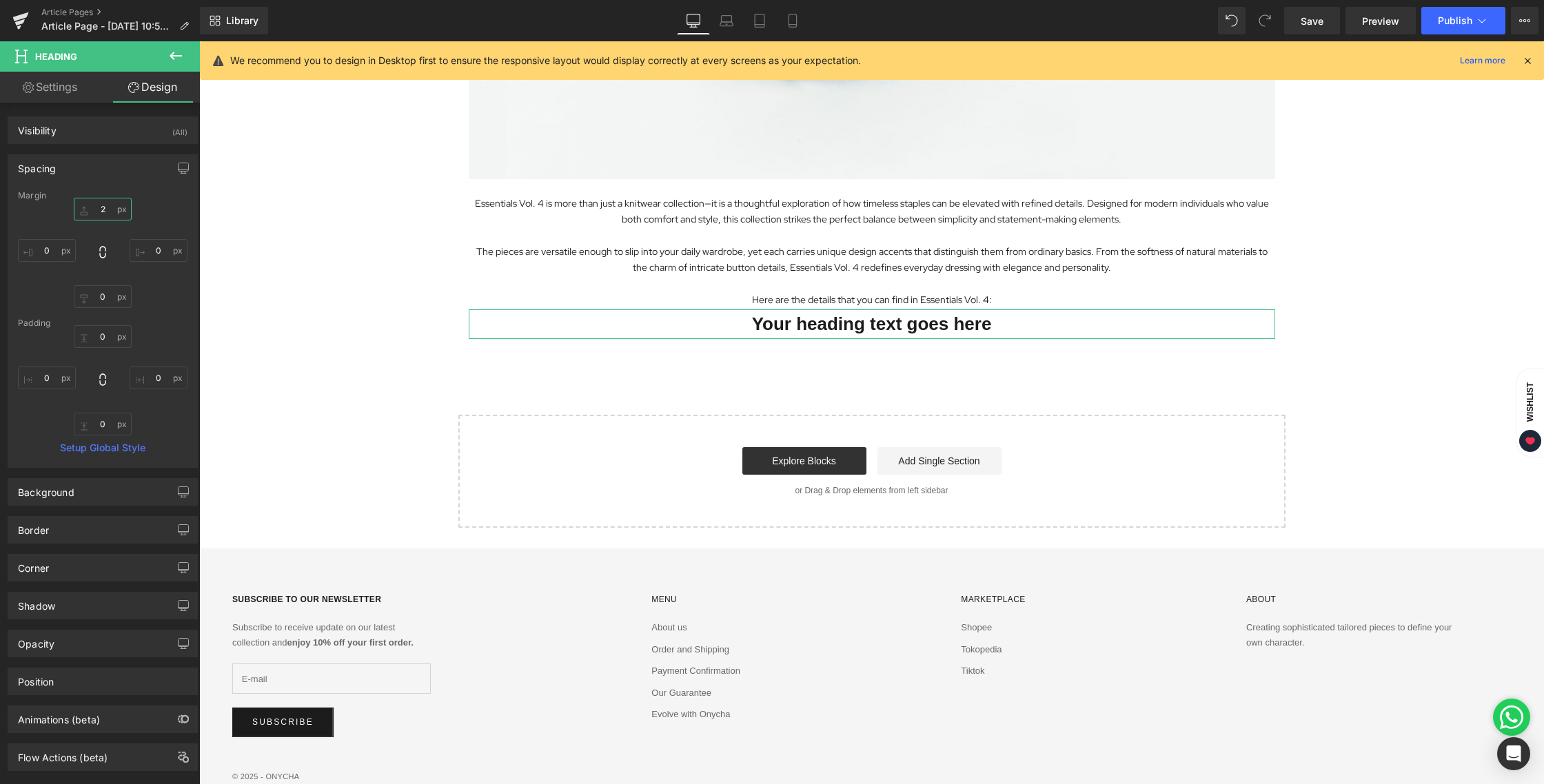
type input "24"
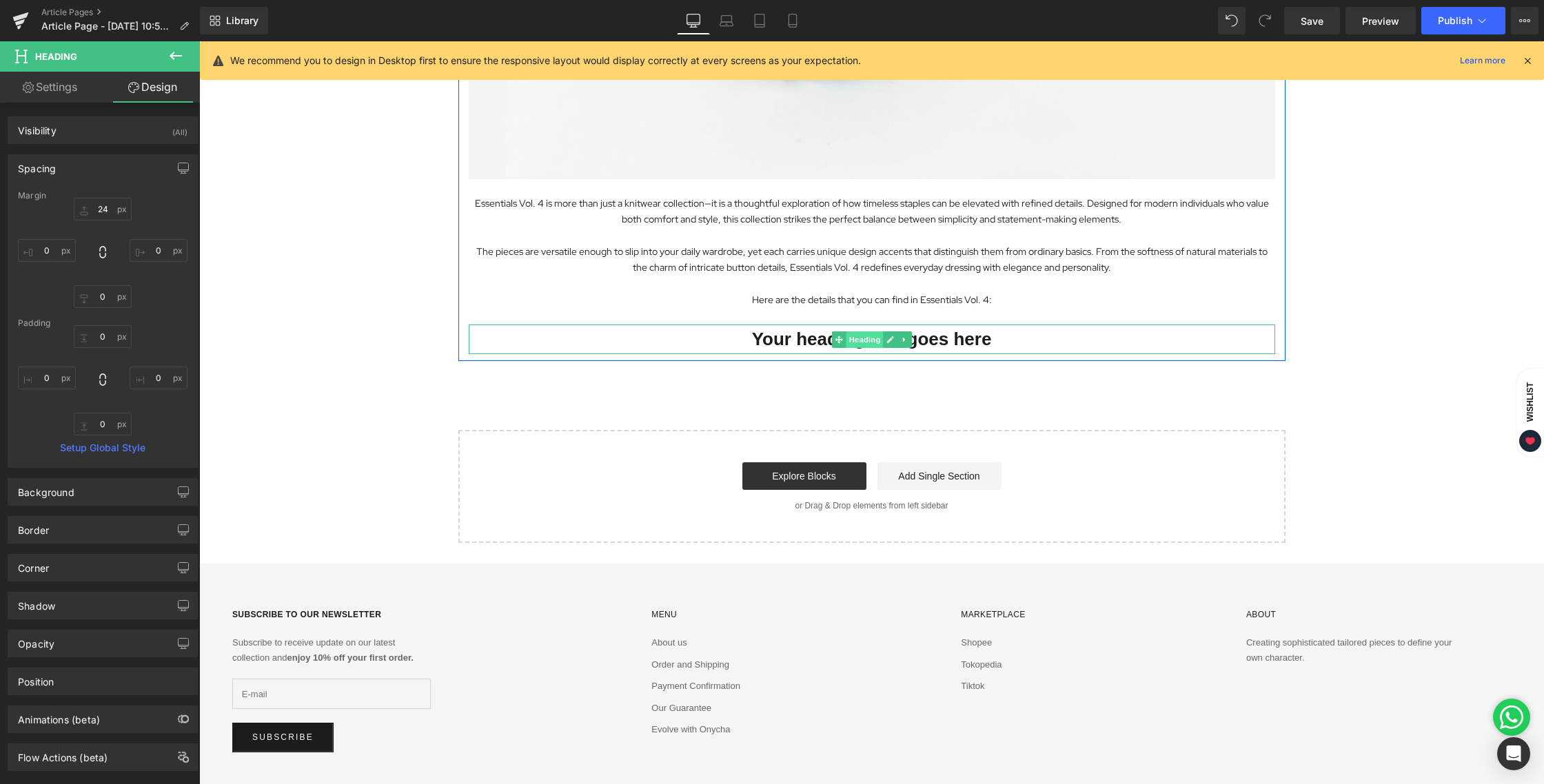
click at [865, 338] on span "Heading" at bounding box center [864, 340] width 37 height 17
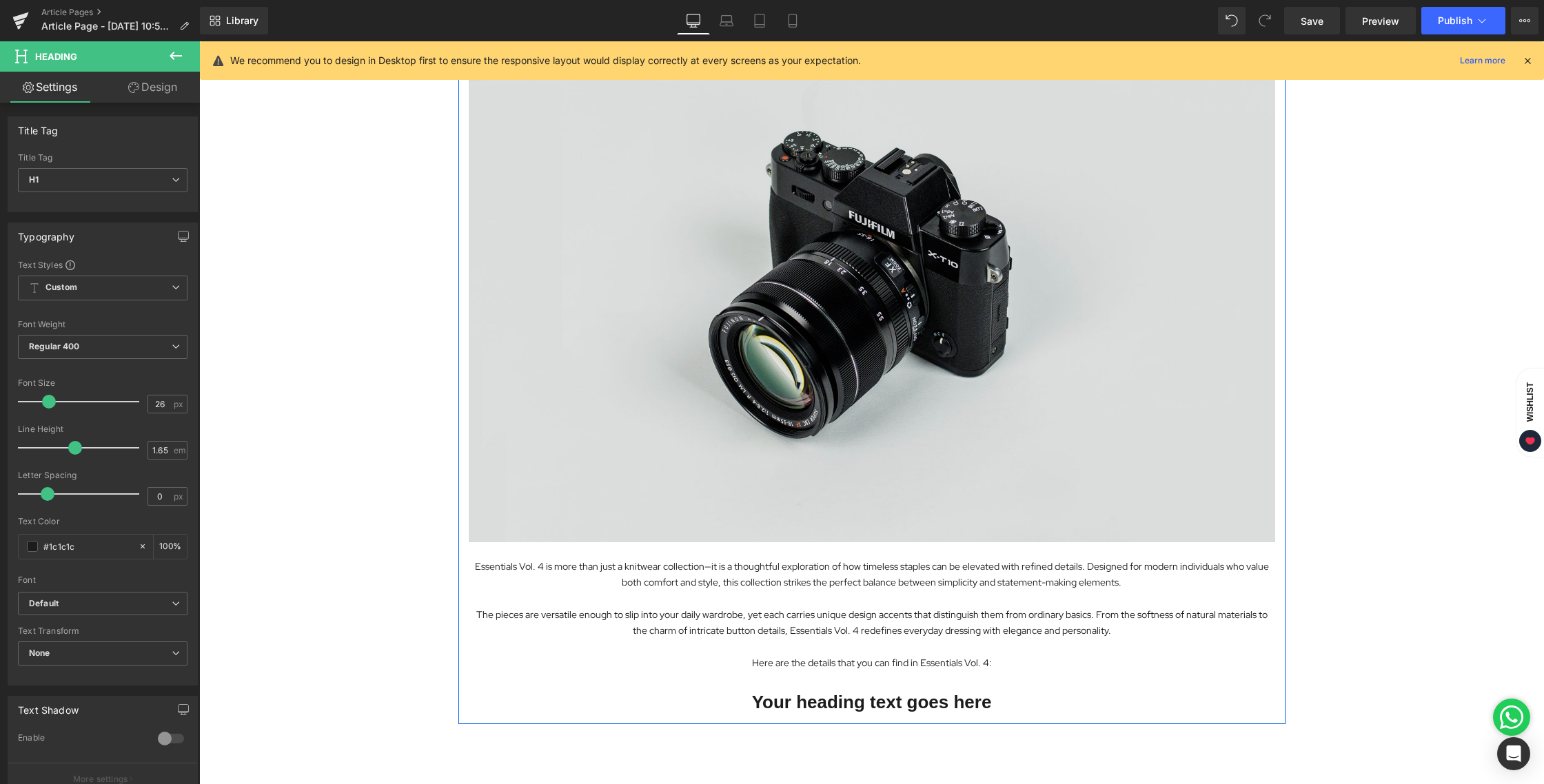
scroll to position [0, 0]
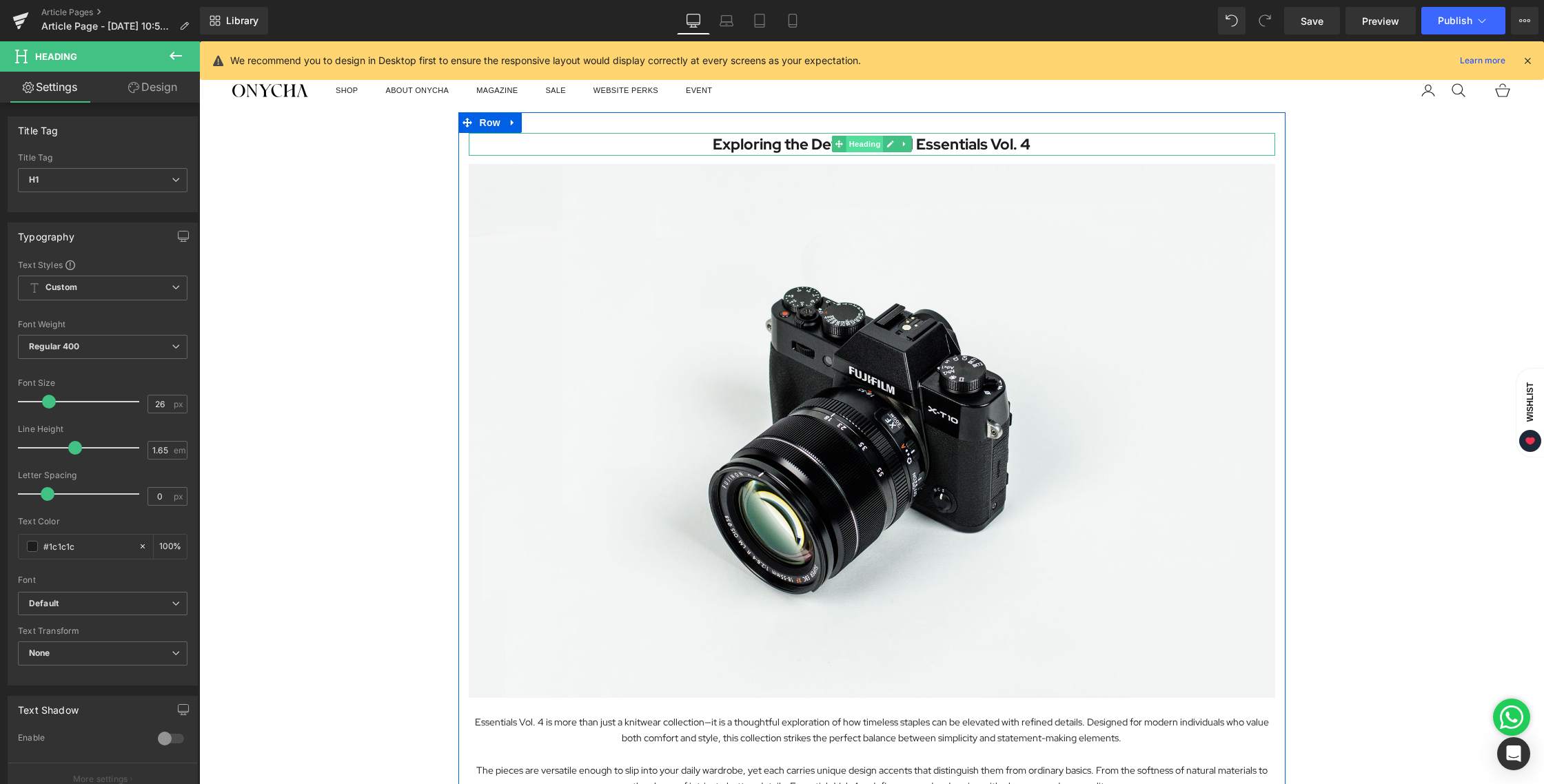
click at [855, 149] on span "Heading" at bounding box center [864, 144] width 37 height 17
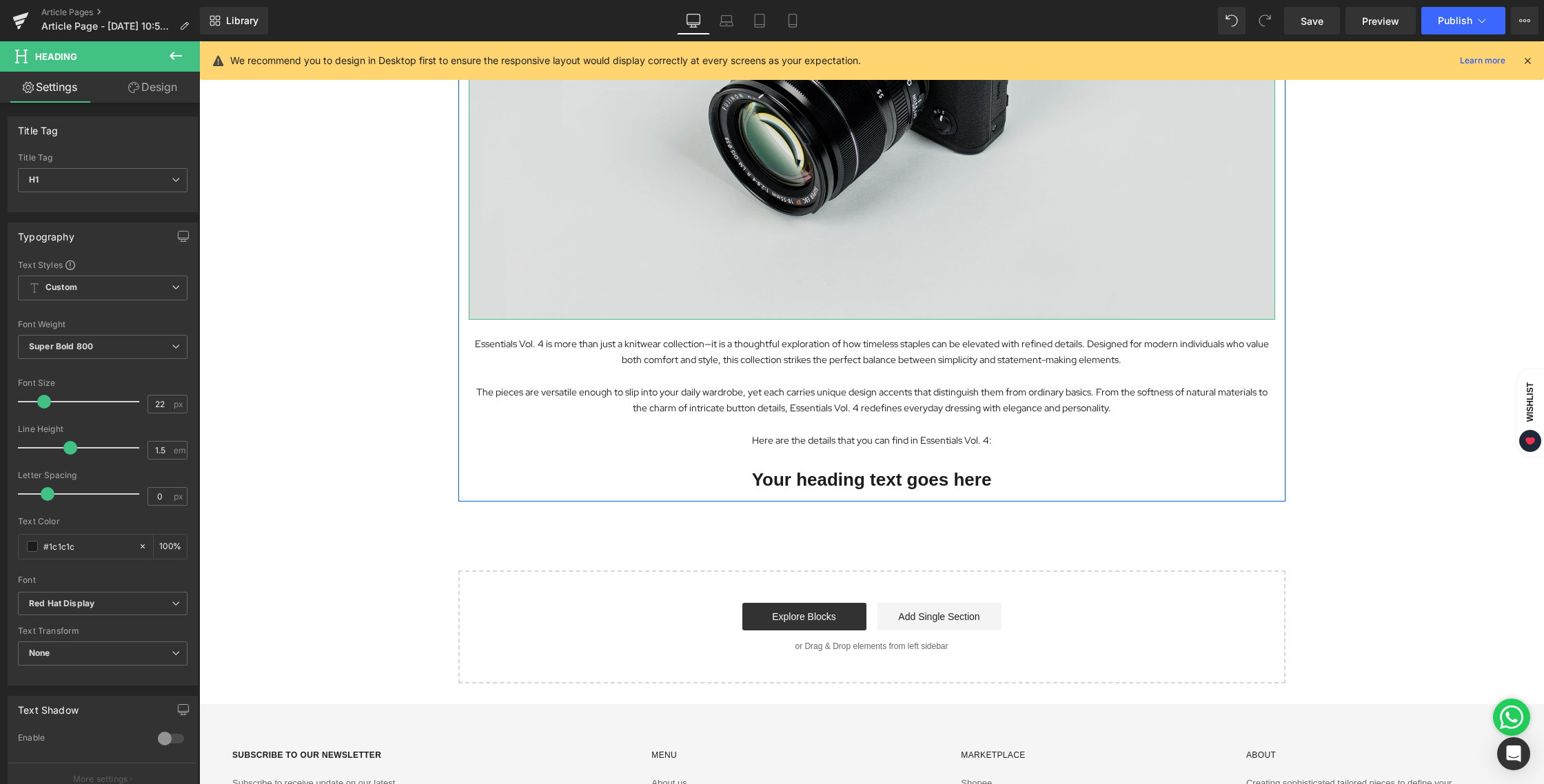
scroll to position [483, 0]
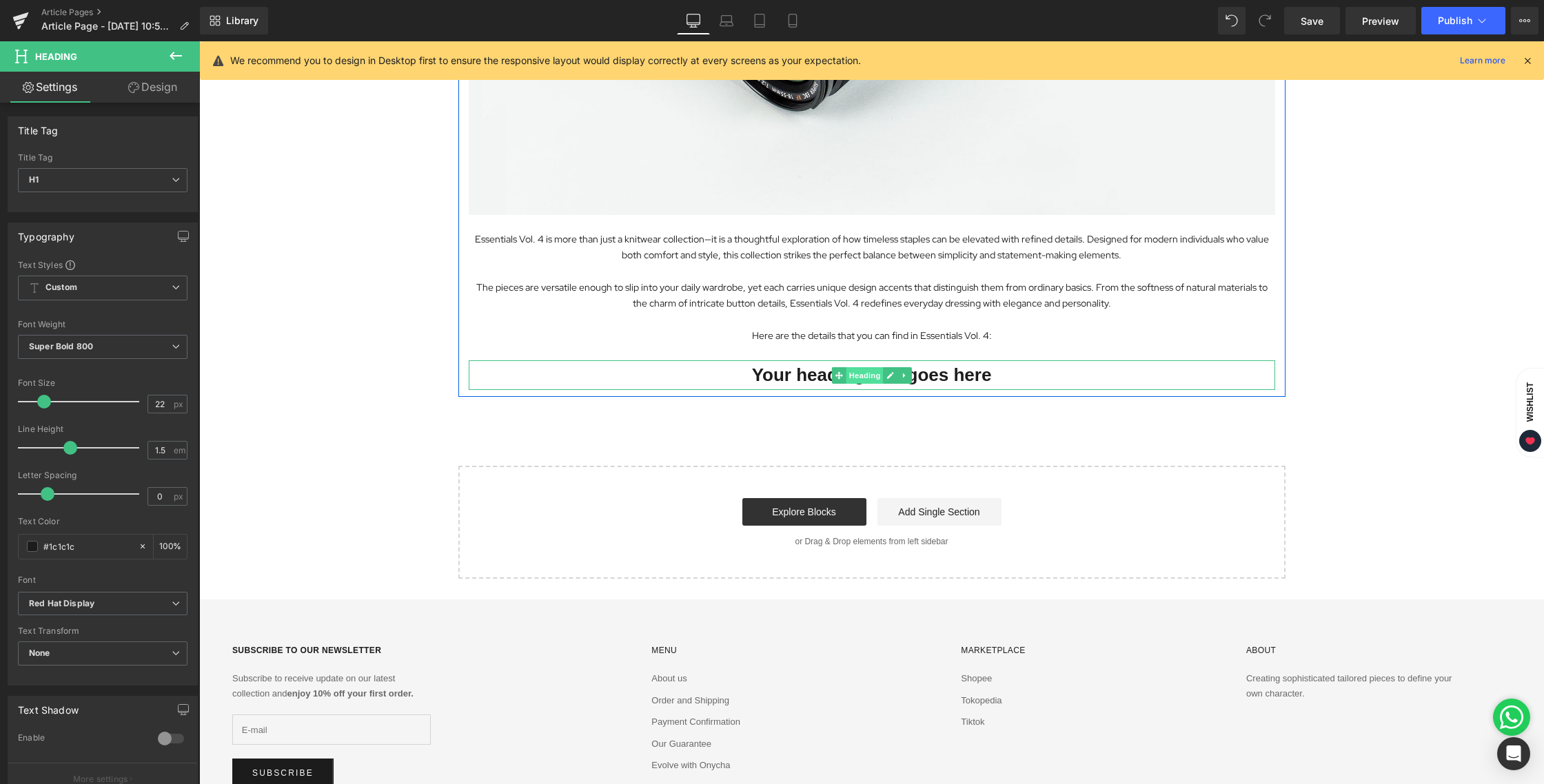
click at [852, 371] on span "Heading" at bounding box center [864, 376] width 37 height 17
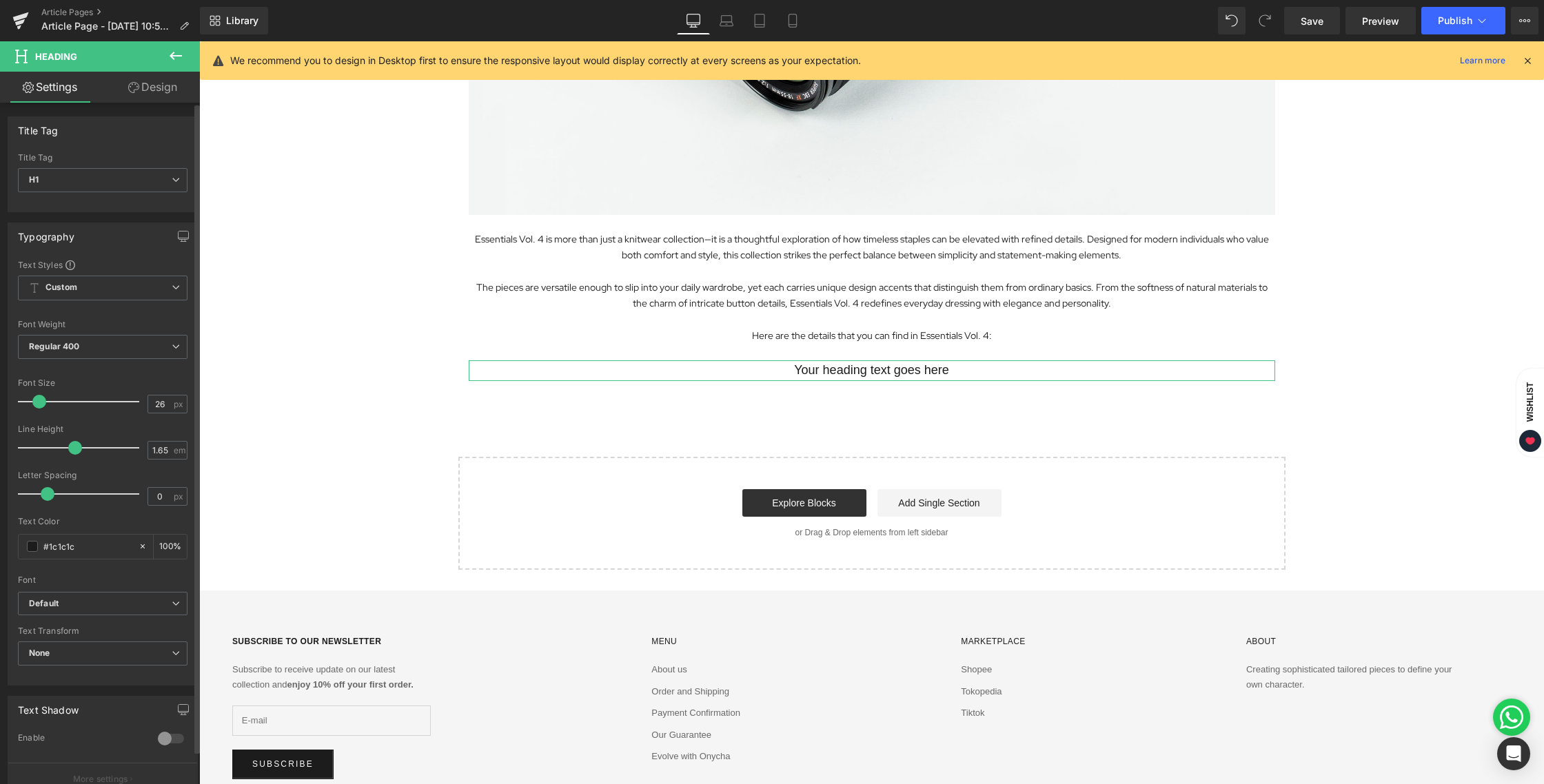
drag, startPoint x: 44, startPoint y: 400, endPoint x: 35, endPoint y: 399, distance: 9.1
click at [35, 399] on span at bounding box center [39, 401] width 14 height 14
click at [71, 596] on span "Default" at bounding box center [102, 603] width 170 height 24
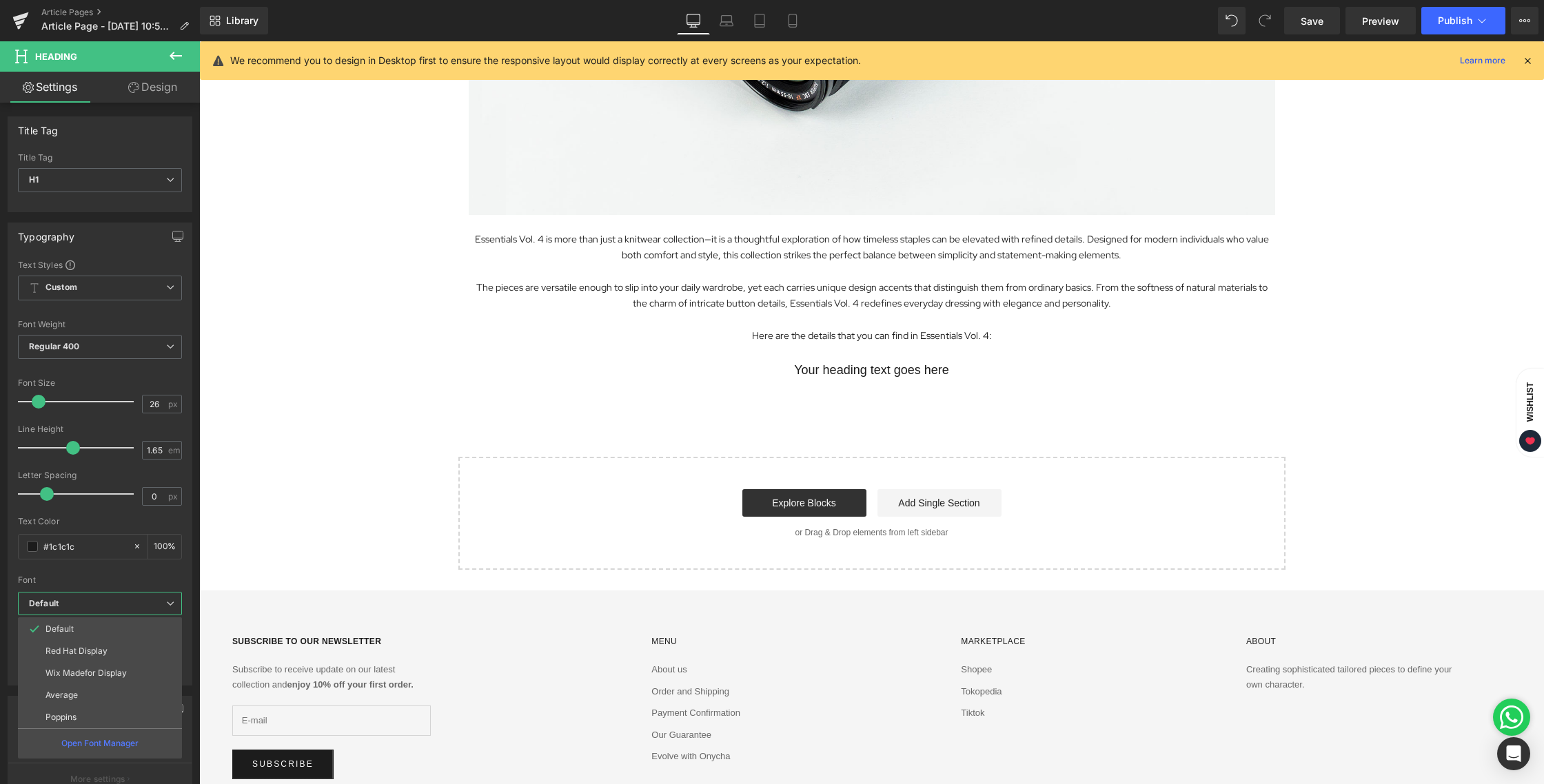
click at [861, 401] on body "Skip to content Previous FREE SHIPPING ALL OVER [GEOGRAPHIC_DATA] SIGN UP AND E…" at bounding box center [872, 208] width 1345 height 1299
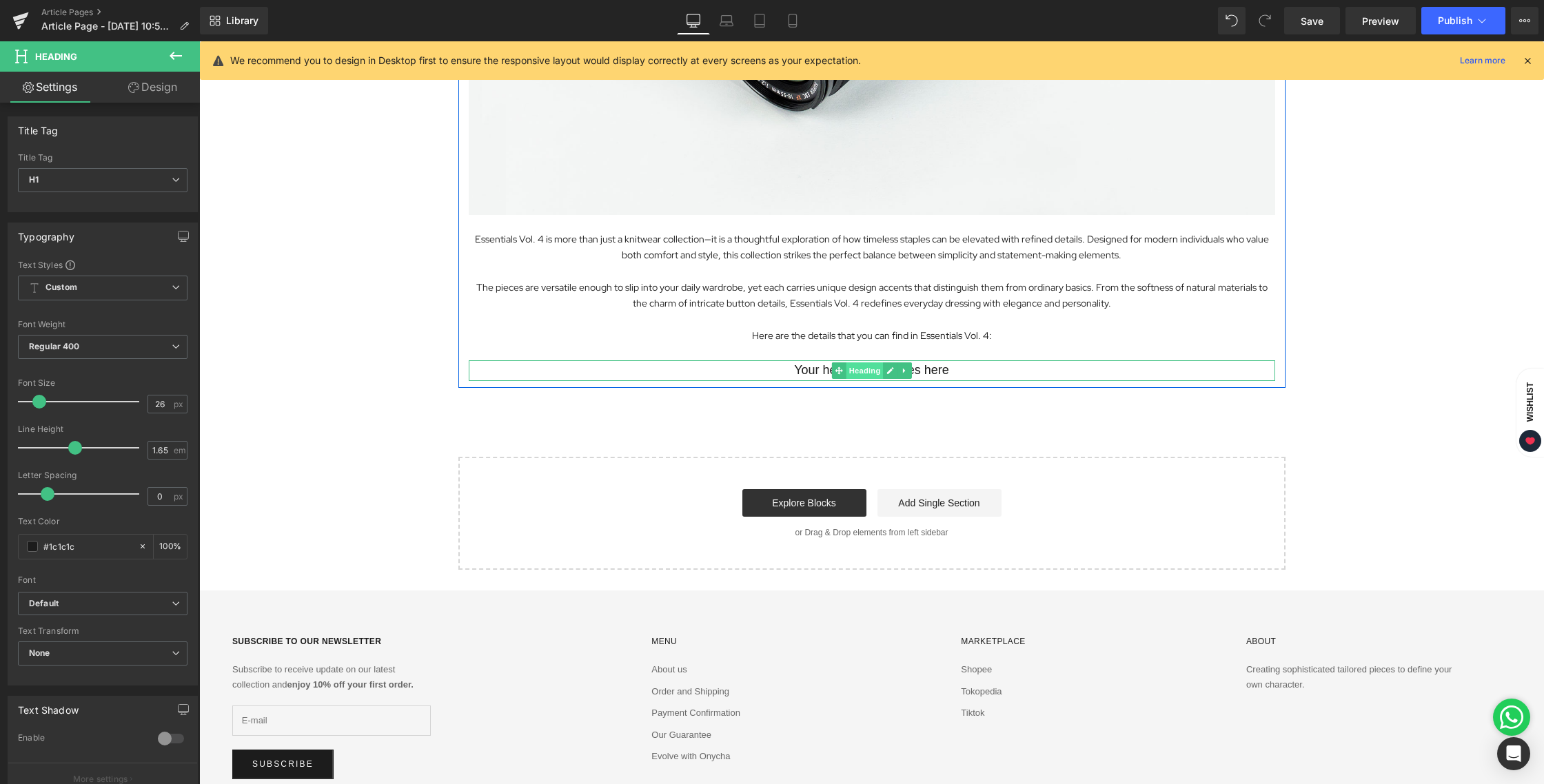
click at [866, 372] on span "Heading" at bounding box center [864, 371] width 37 height 17
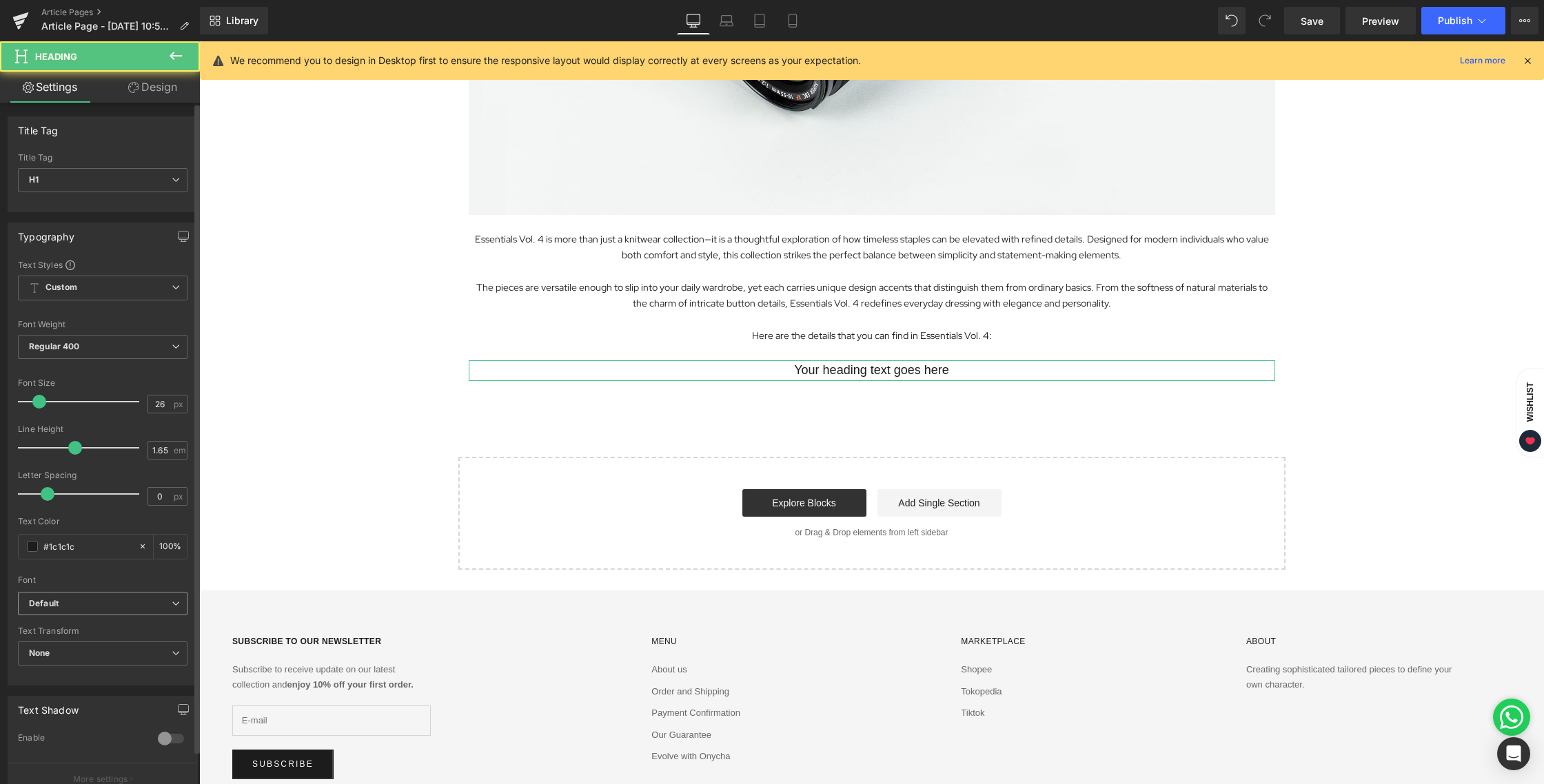
click at [78, 593] on span "Default" at bounding box center [102, 603] width 170 height 24
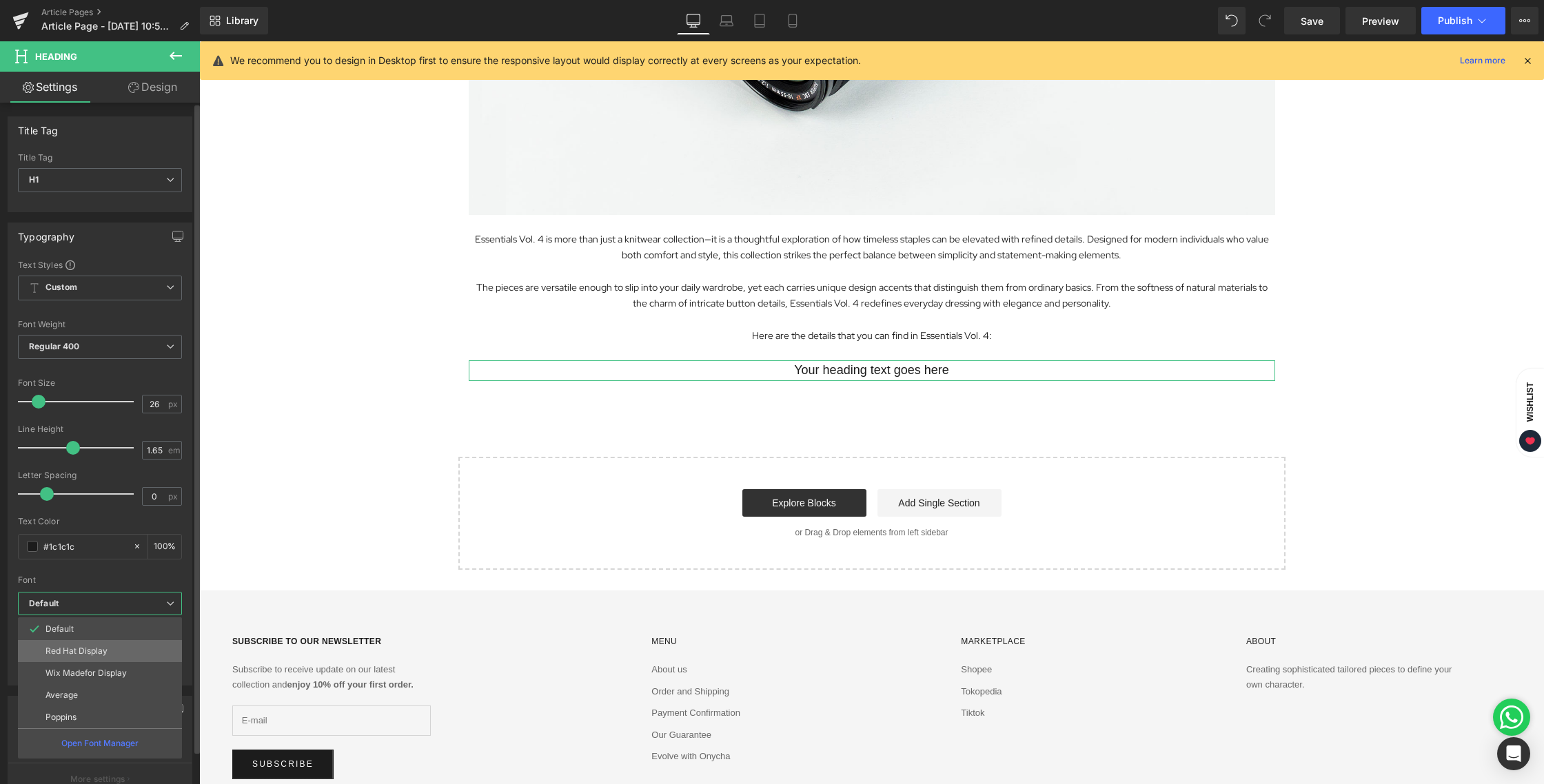
click at [84, 651] on p "Red Hat Display" at bounding box center [77, 651] width 62 height 10
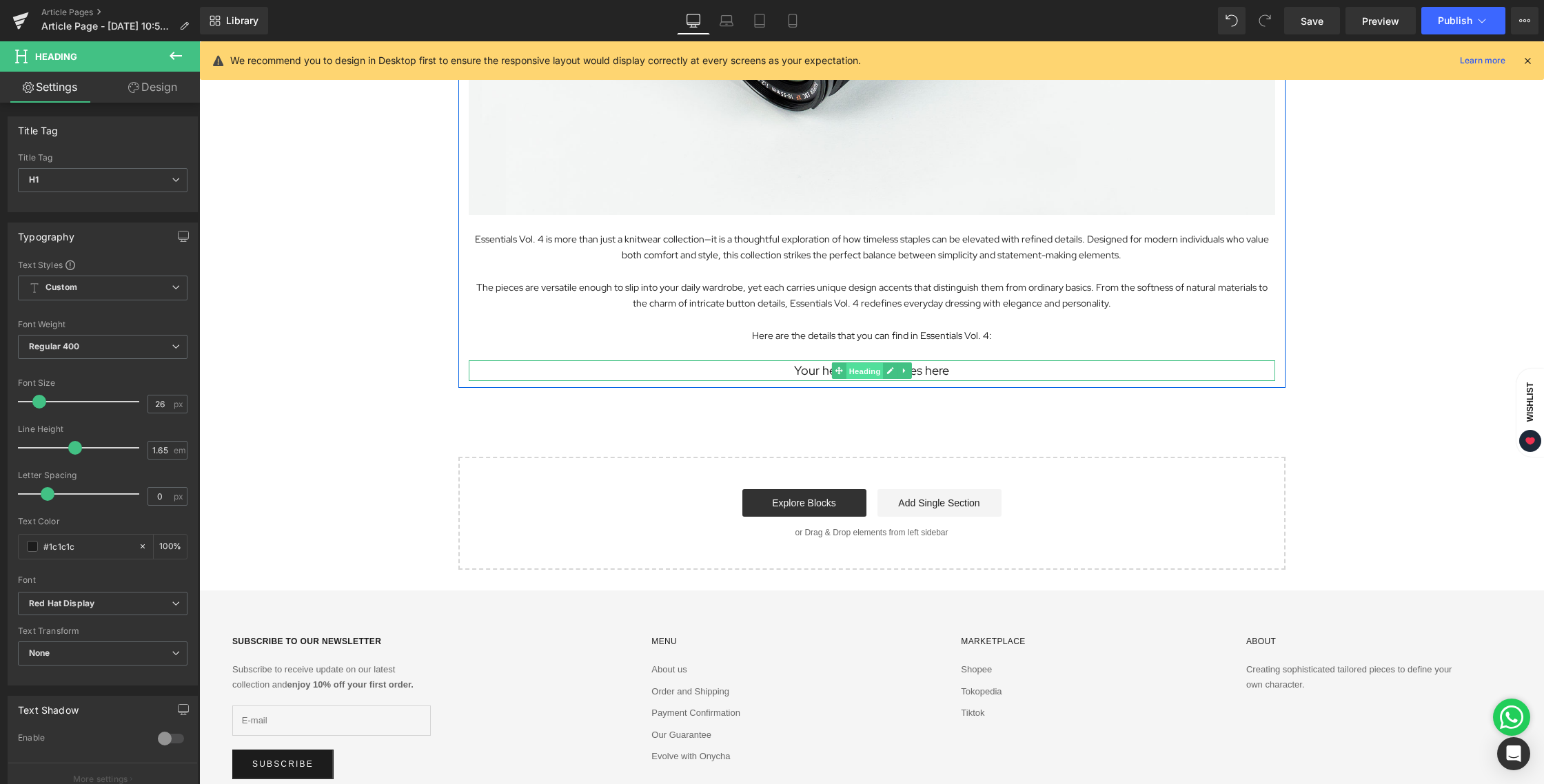
click at [857, 370] on span "Heading" at bounding box center [864, 372] width 37 height 17
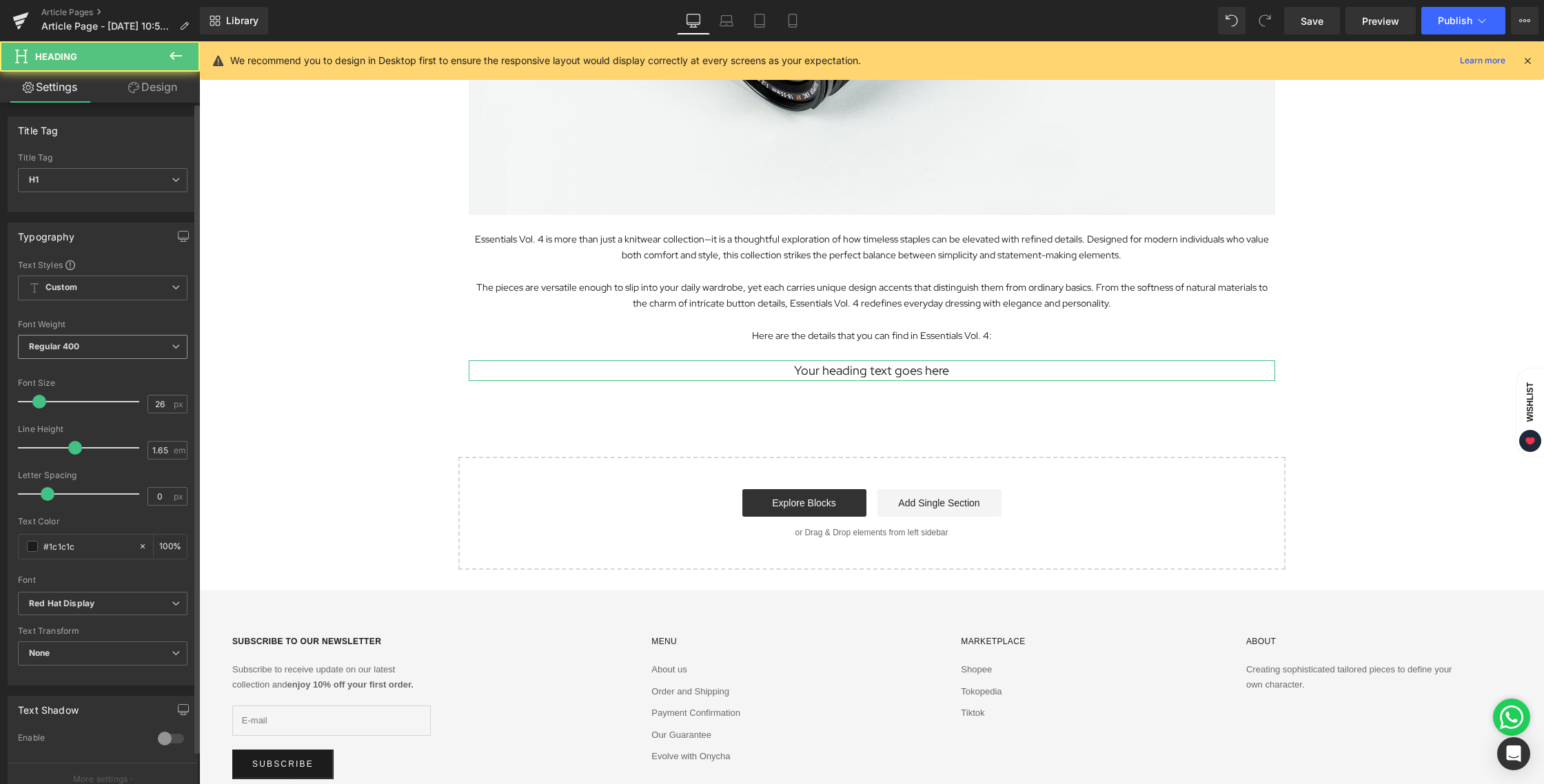
click at [90, 352] on span "Regular 400" at bounding box center [102, 347] width 170 height 24
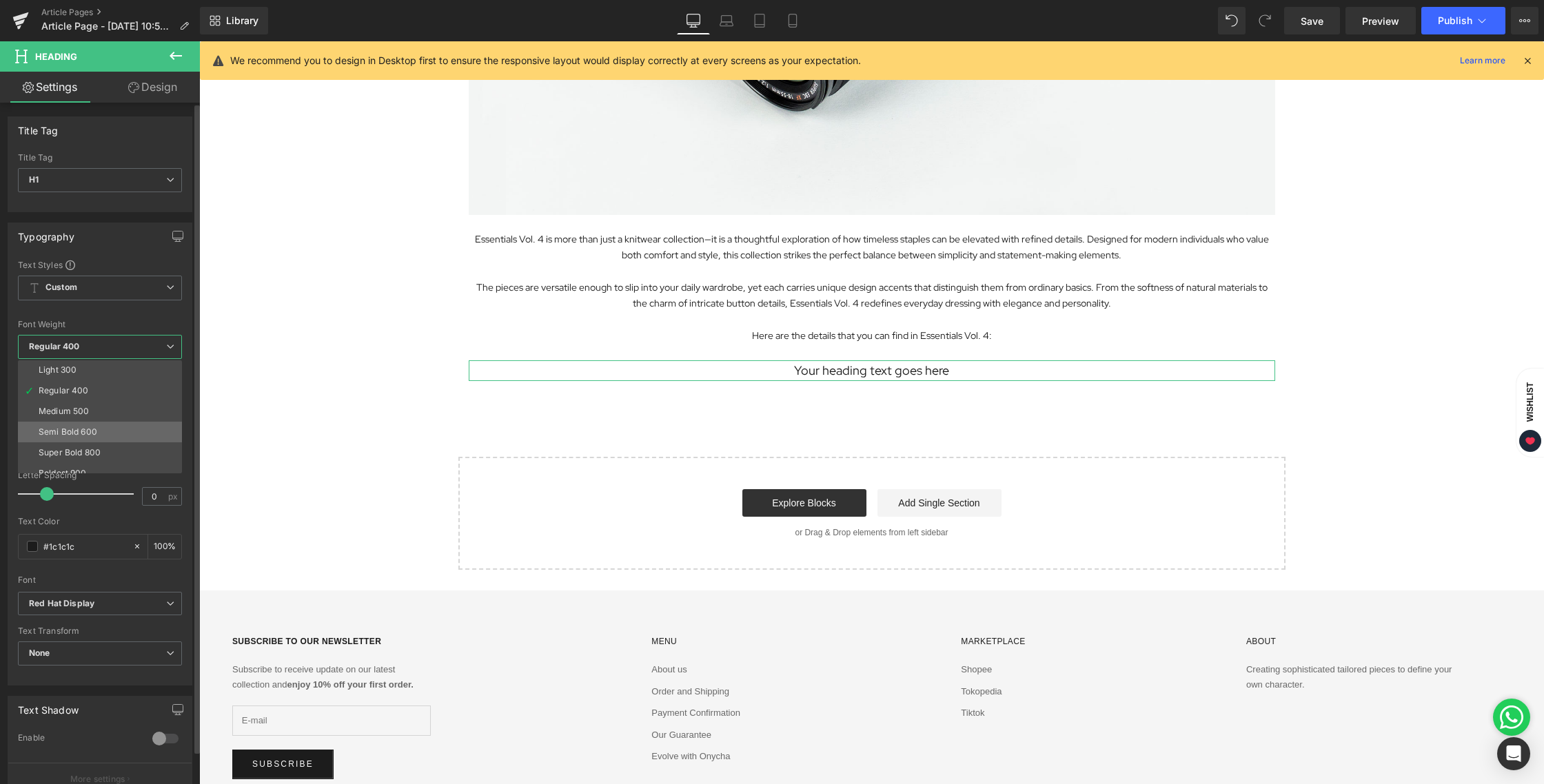
scroll to position [43, 0]
click at [87, 431] on div "Semi Bold 600" at bounding box center [68, 431] width 59 height 10
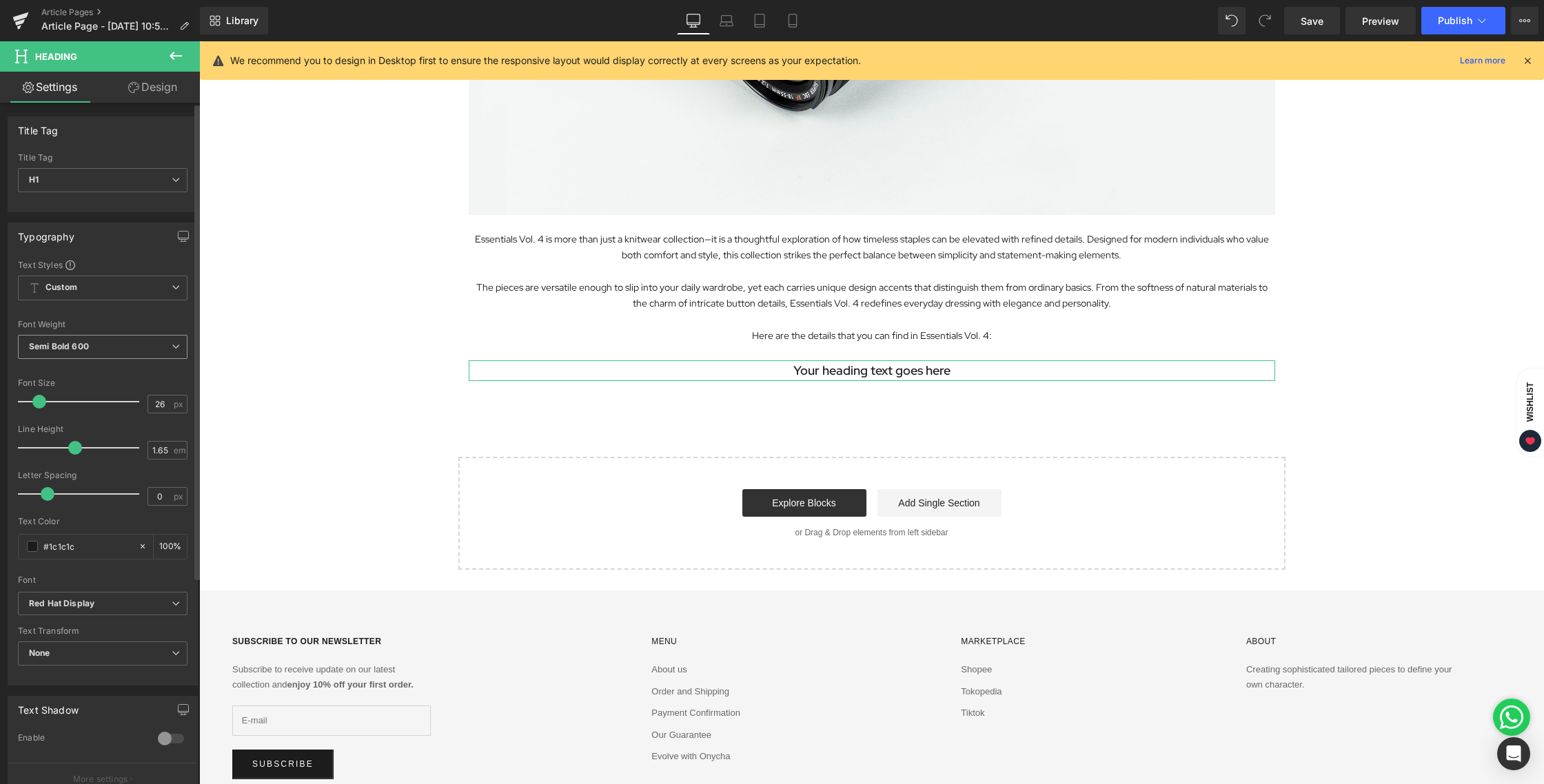
click at [80, 341] on b "Semi Bold 600" at bounding box center [59, 346] width 60 height 10
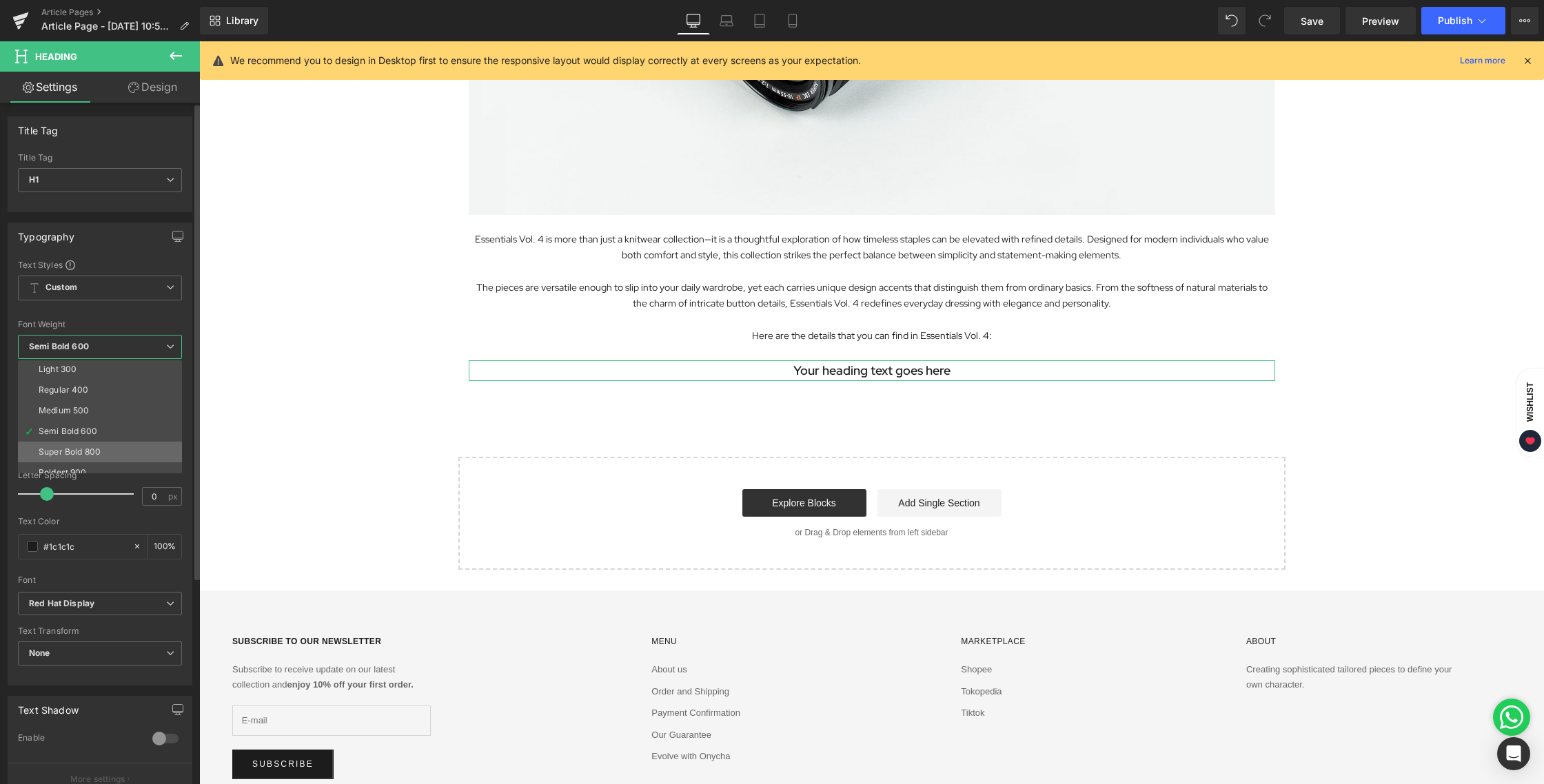
click at [82, 453] on div "Super Bold 800" at bounding box center [70, 452] width 62 height 10
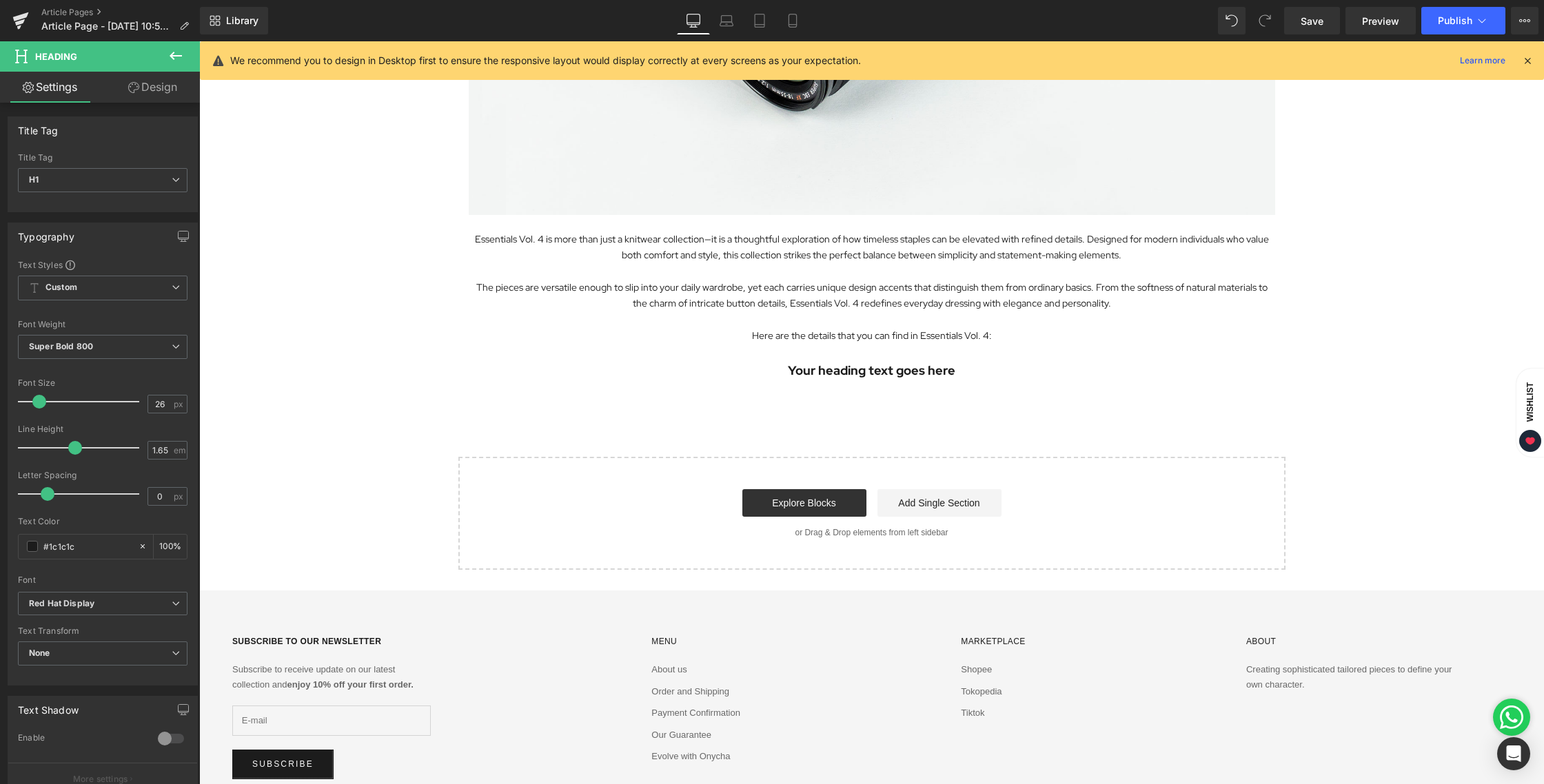
click at [719, 432] on div "Exploring the Details Behind Essentials Vol. 4 Heading Image Essentials Vol. 4 …" at bounding box center [872, 99] width 1345 height 940
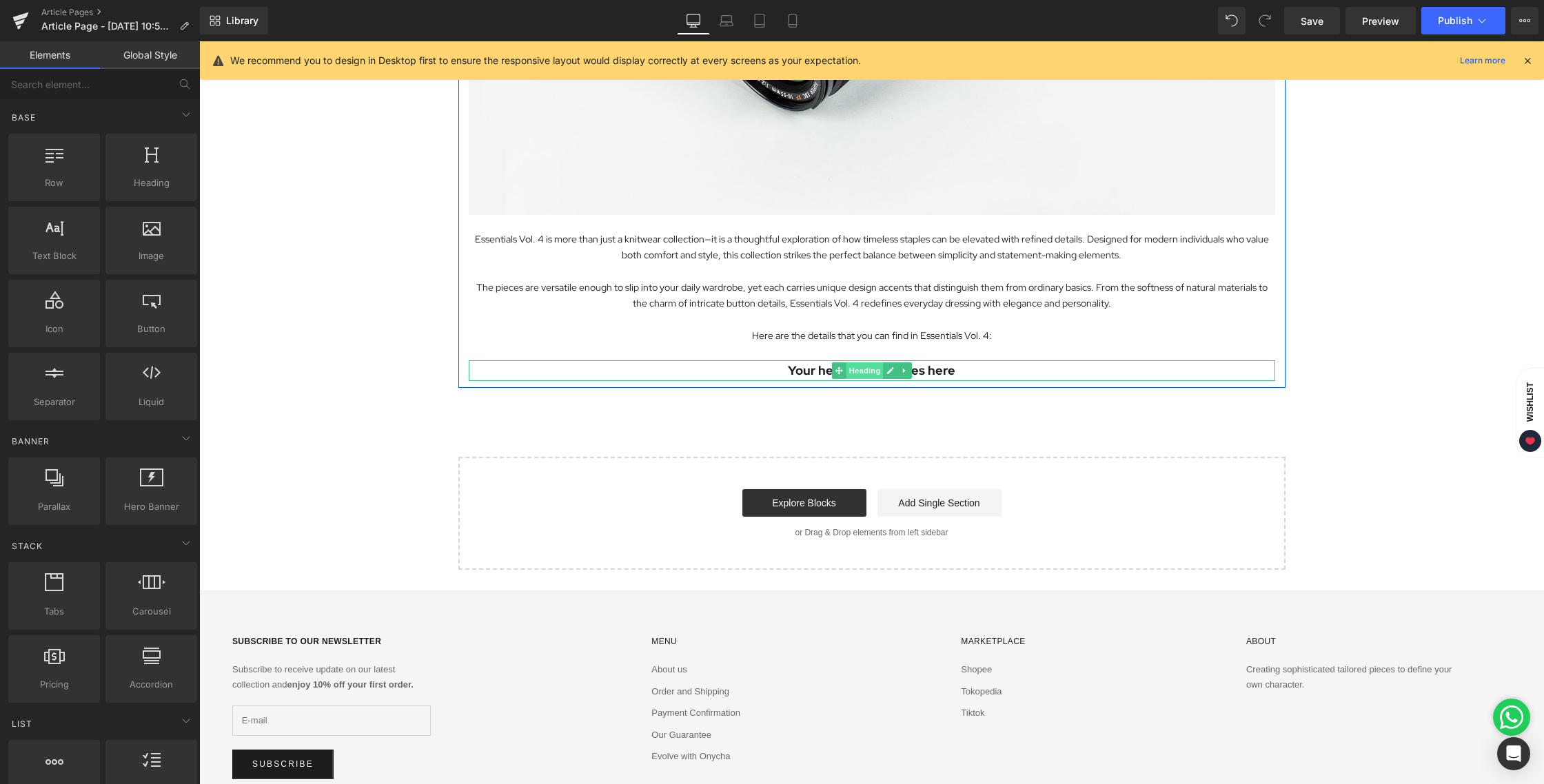
click at [850, 371] on span "Heading" at bounding box center [864, 371] width 37 height 17
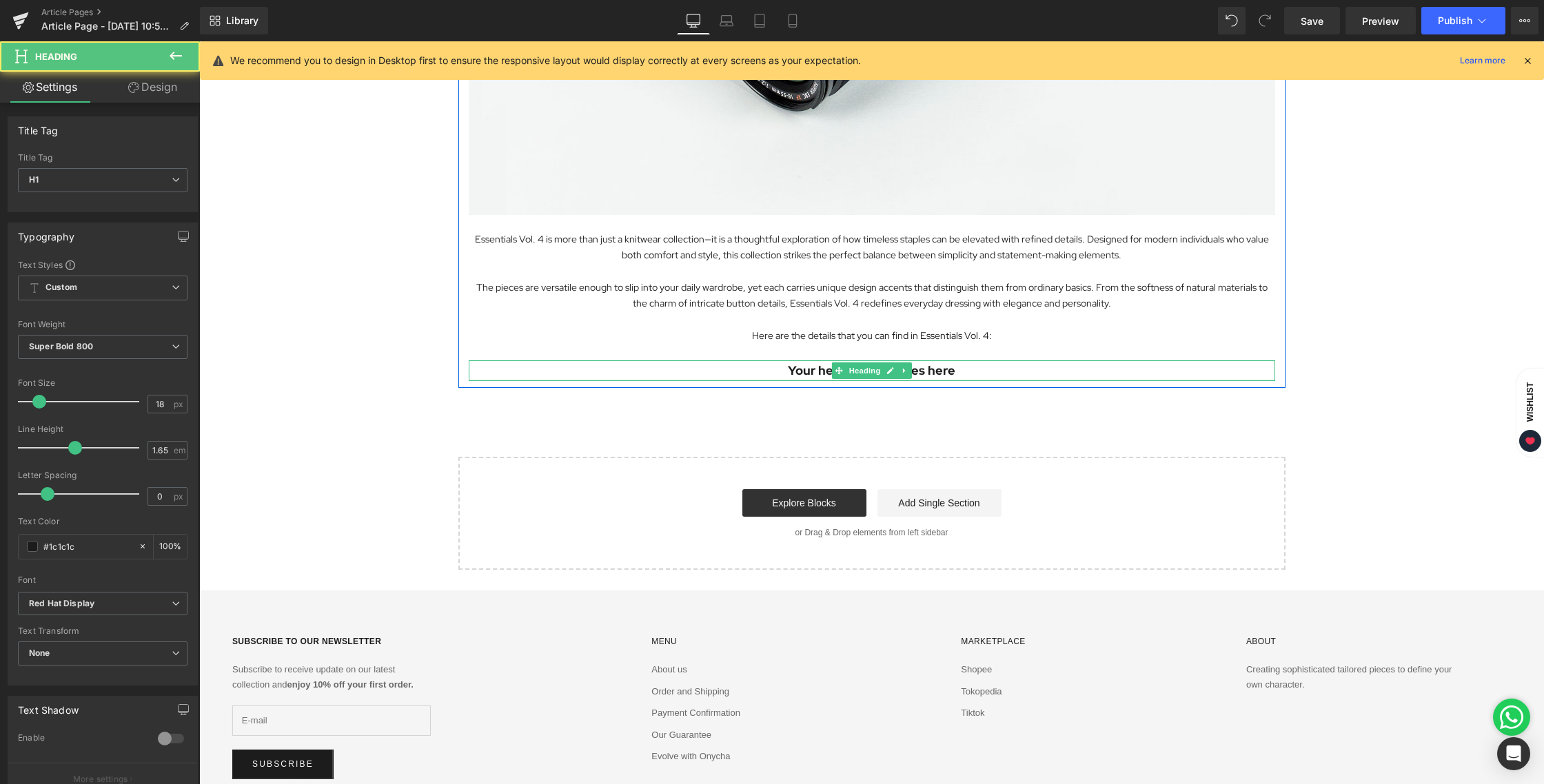
click at [782, 372] on h1 "Your heading text goes here" at bounding box center [872, 371] width 807 height 21
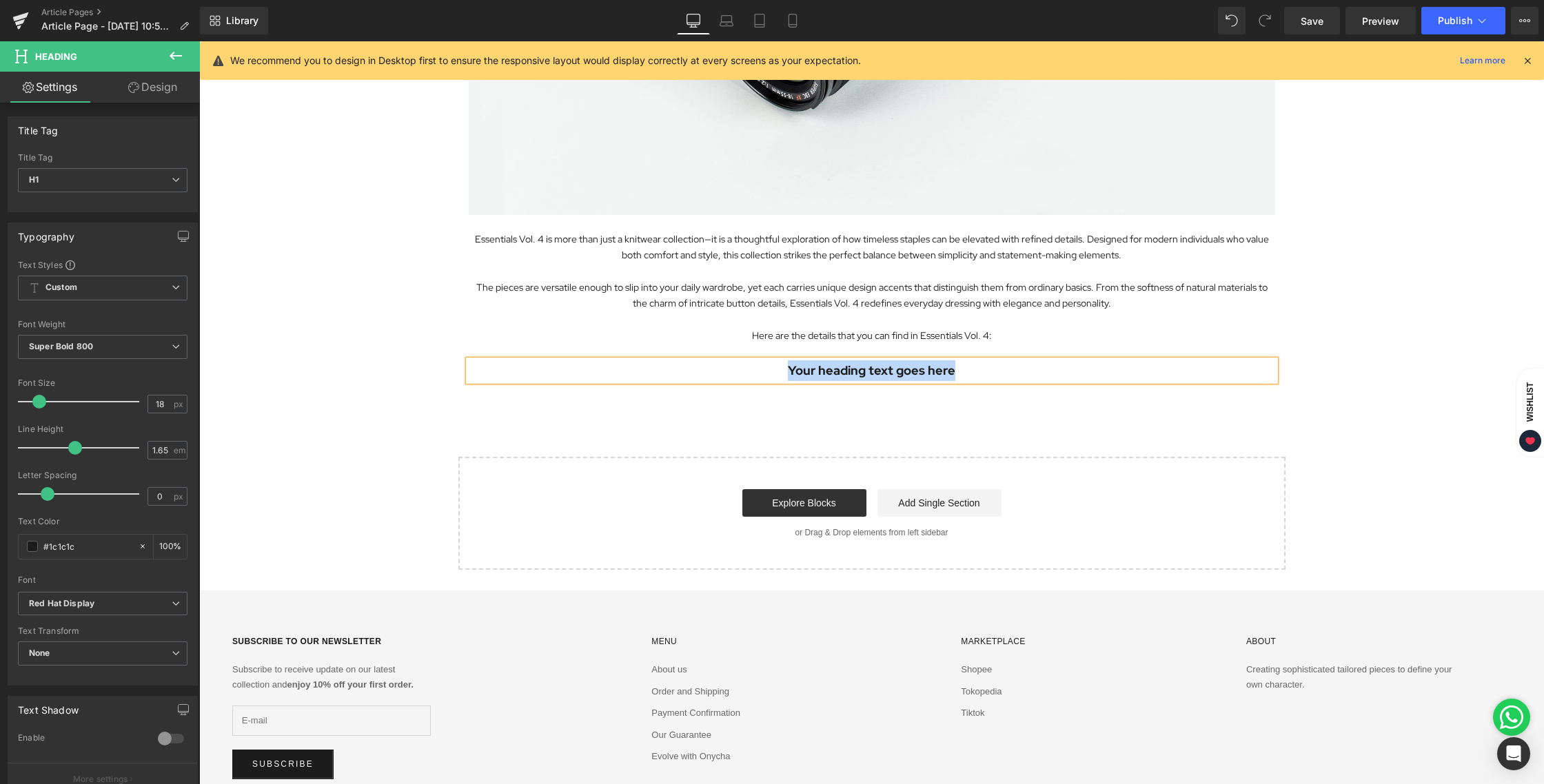
paste div
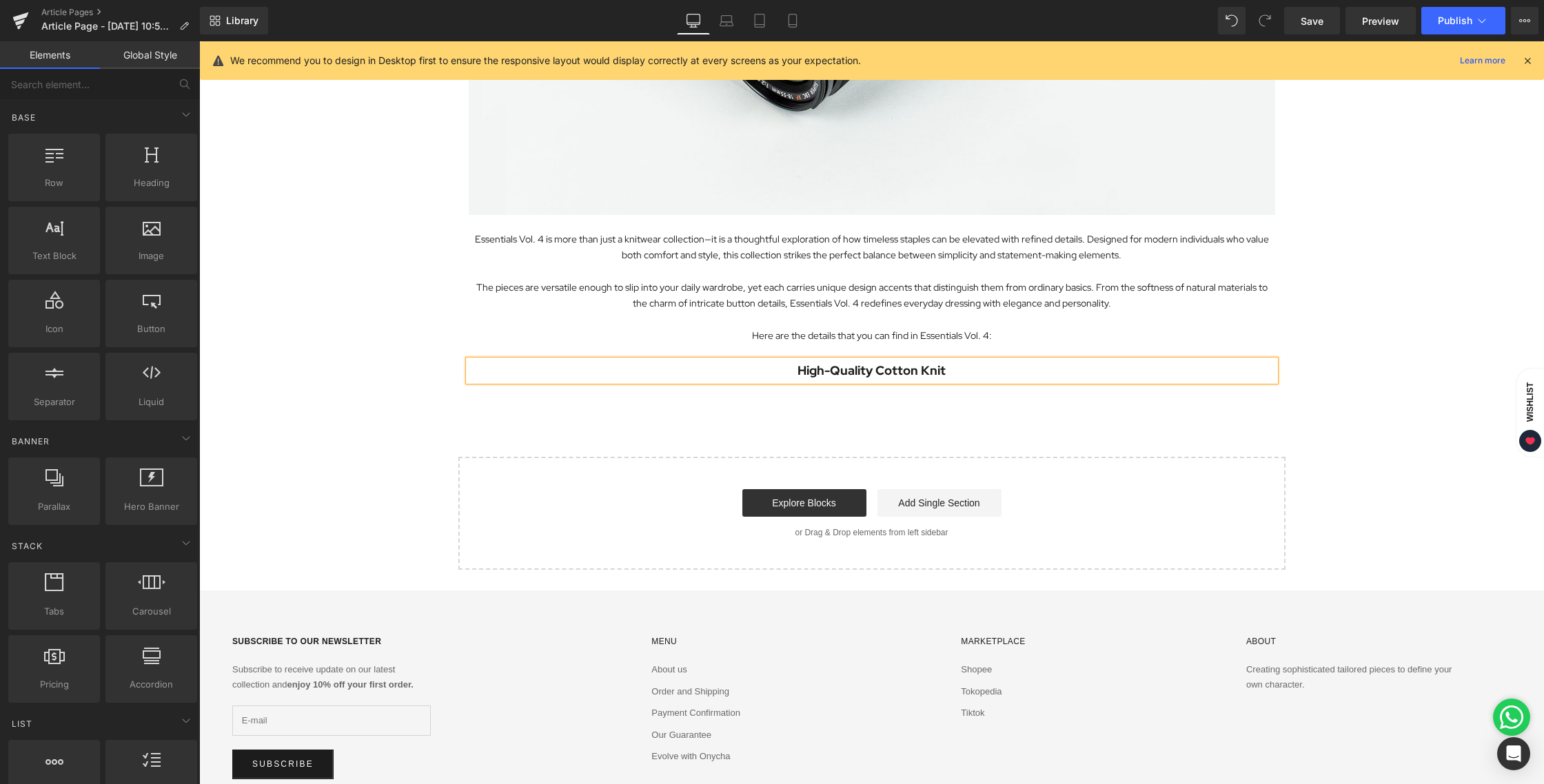
click at [865, 428] on div "Exploring the Details Behind Essentials Vol. 4 Heading Image Essentials Vol. 4 …" at bounding box center [872, 99] width 1345 height 940
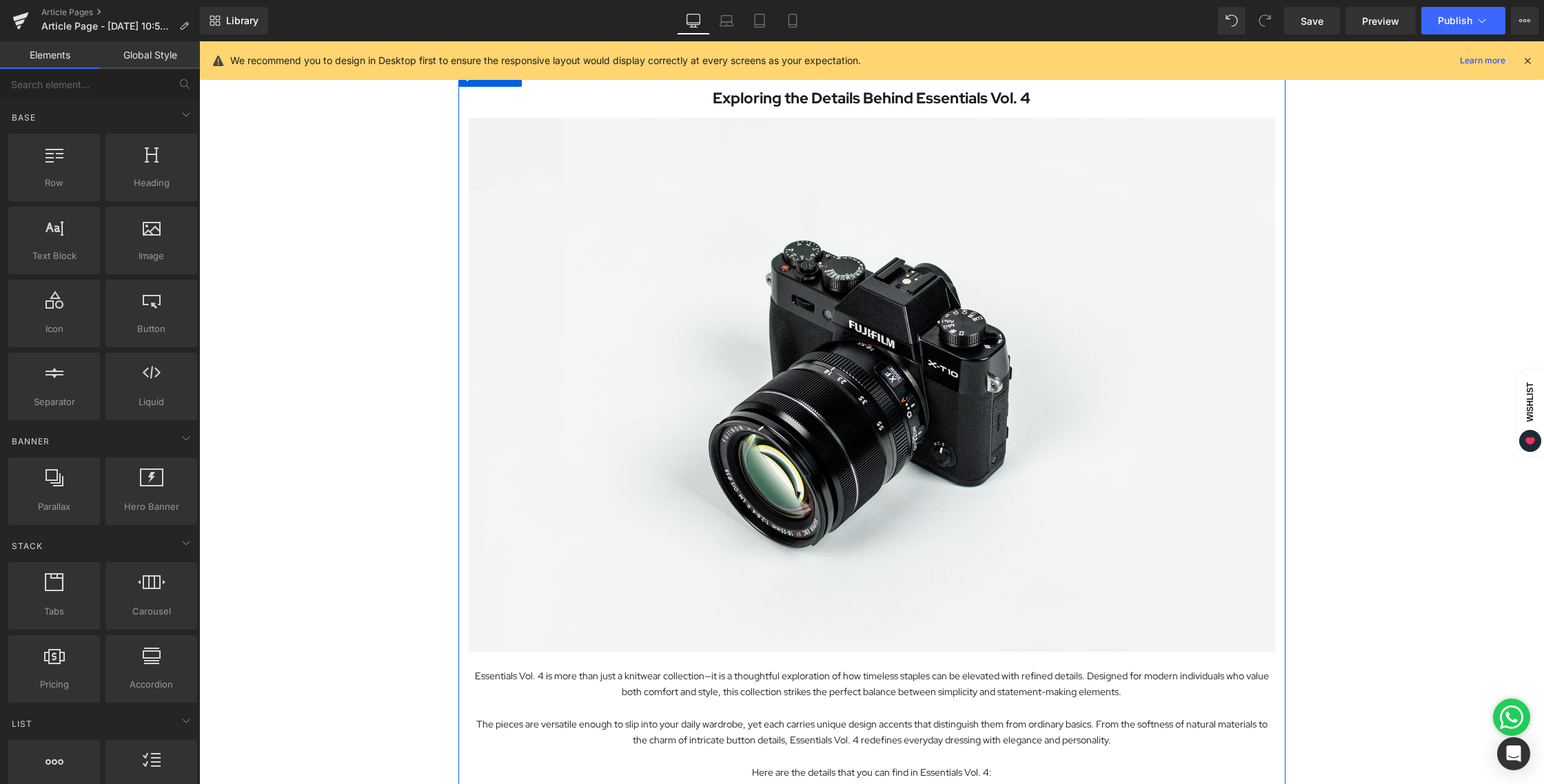
scroll to position [0, 0]
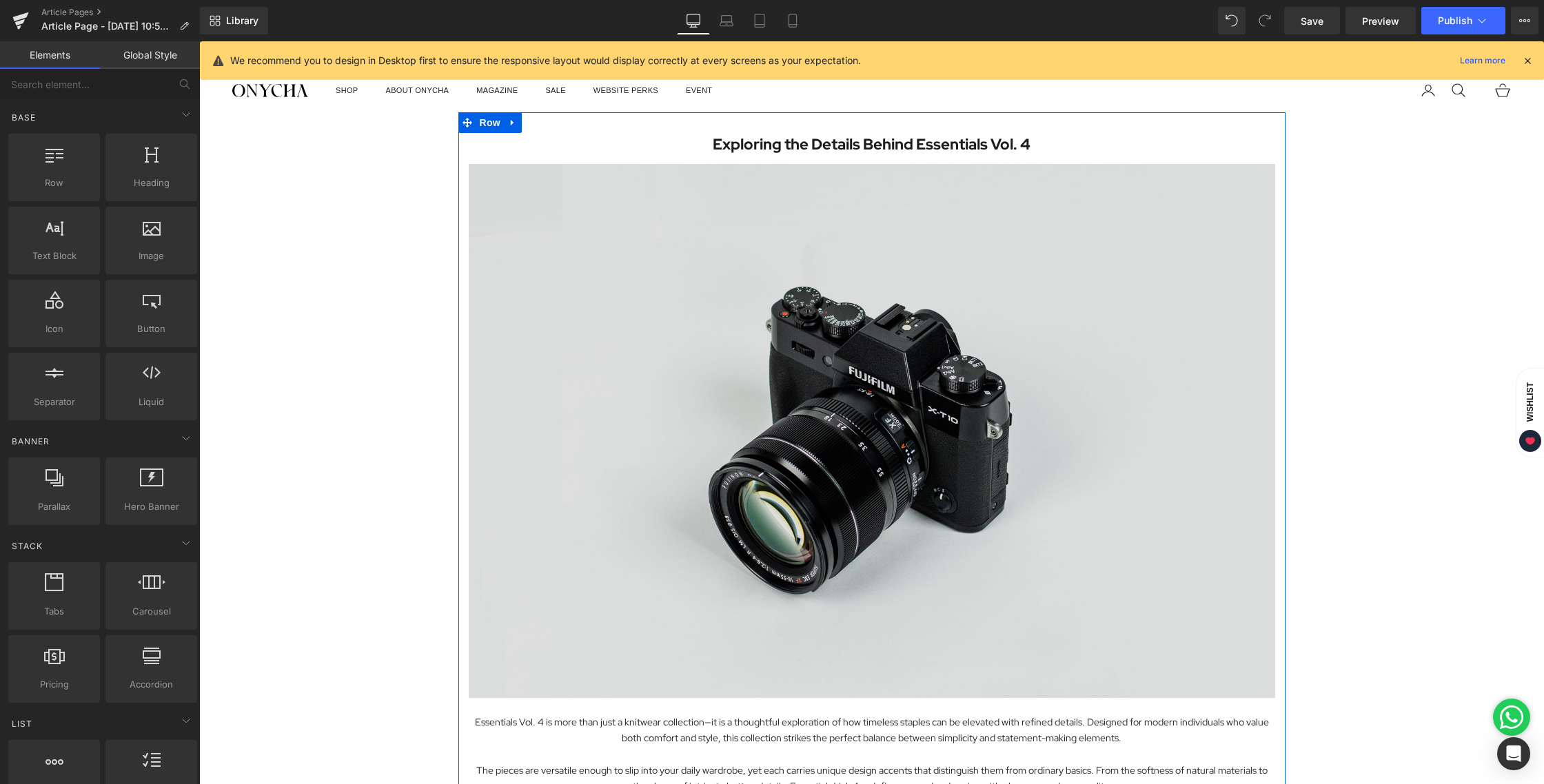
click at [816, 241] on img at bounding box center [872, 430] width 807 height 534
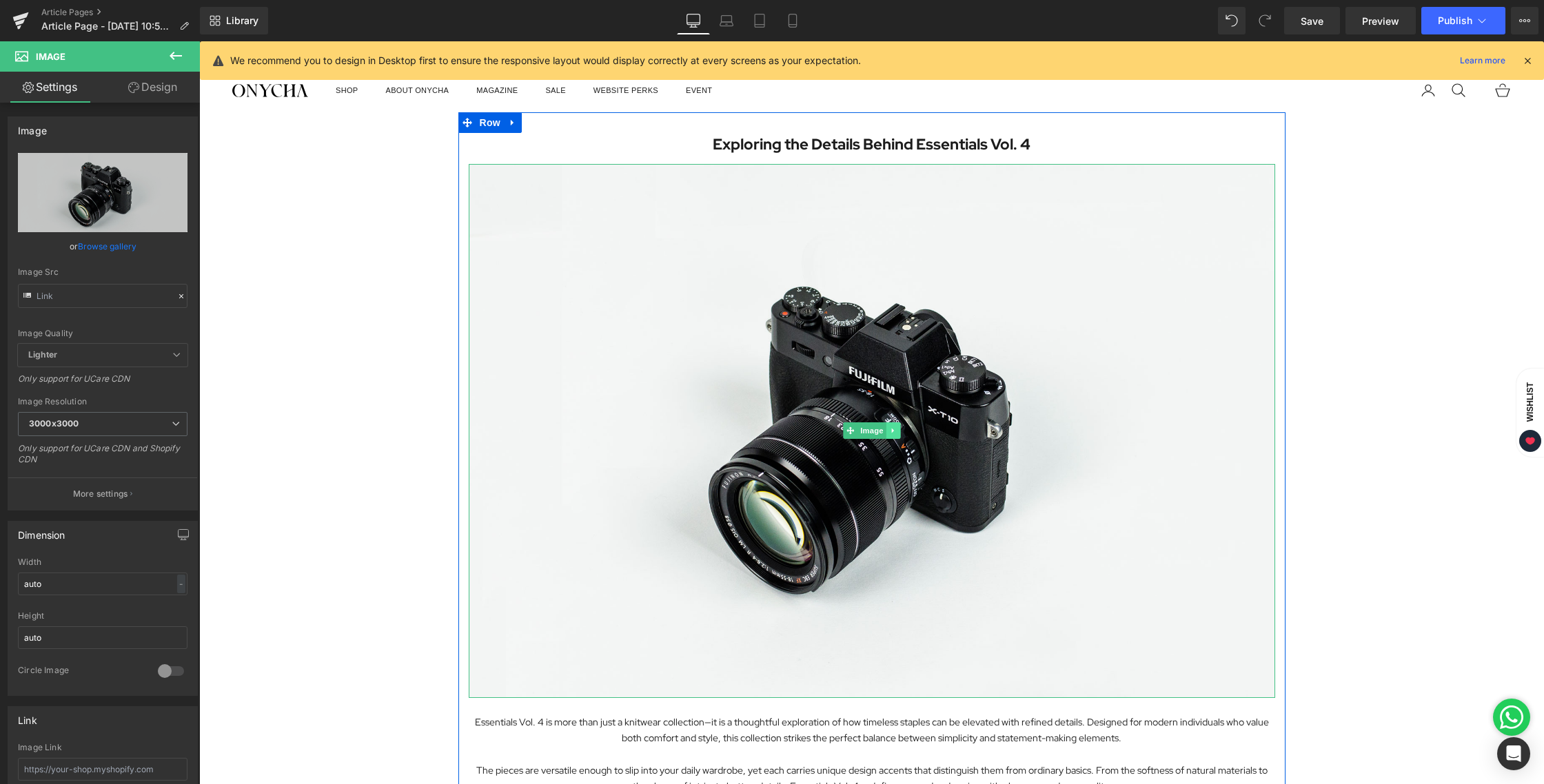
click at [889, 433] on icon at bounding box center [892, 430] width 8 height 8
click at [882, 432] on icon at bounding box center [886, 430] width 8 height 8
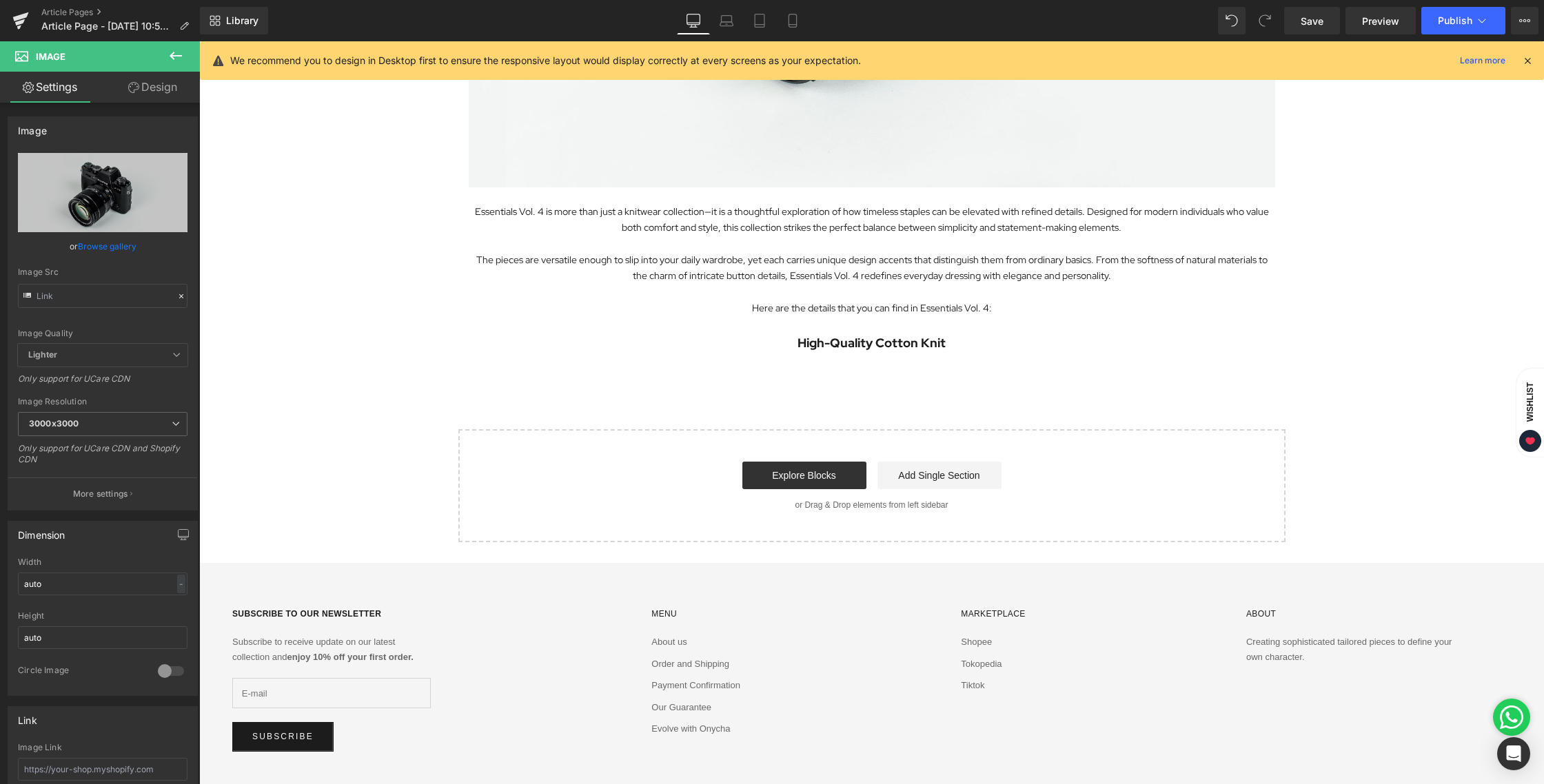
scroll to position [995, 0]
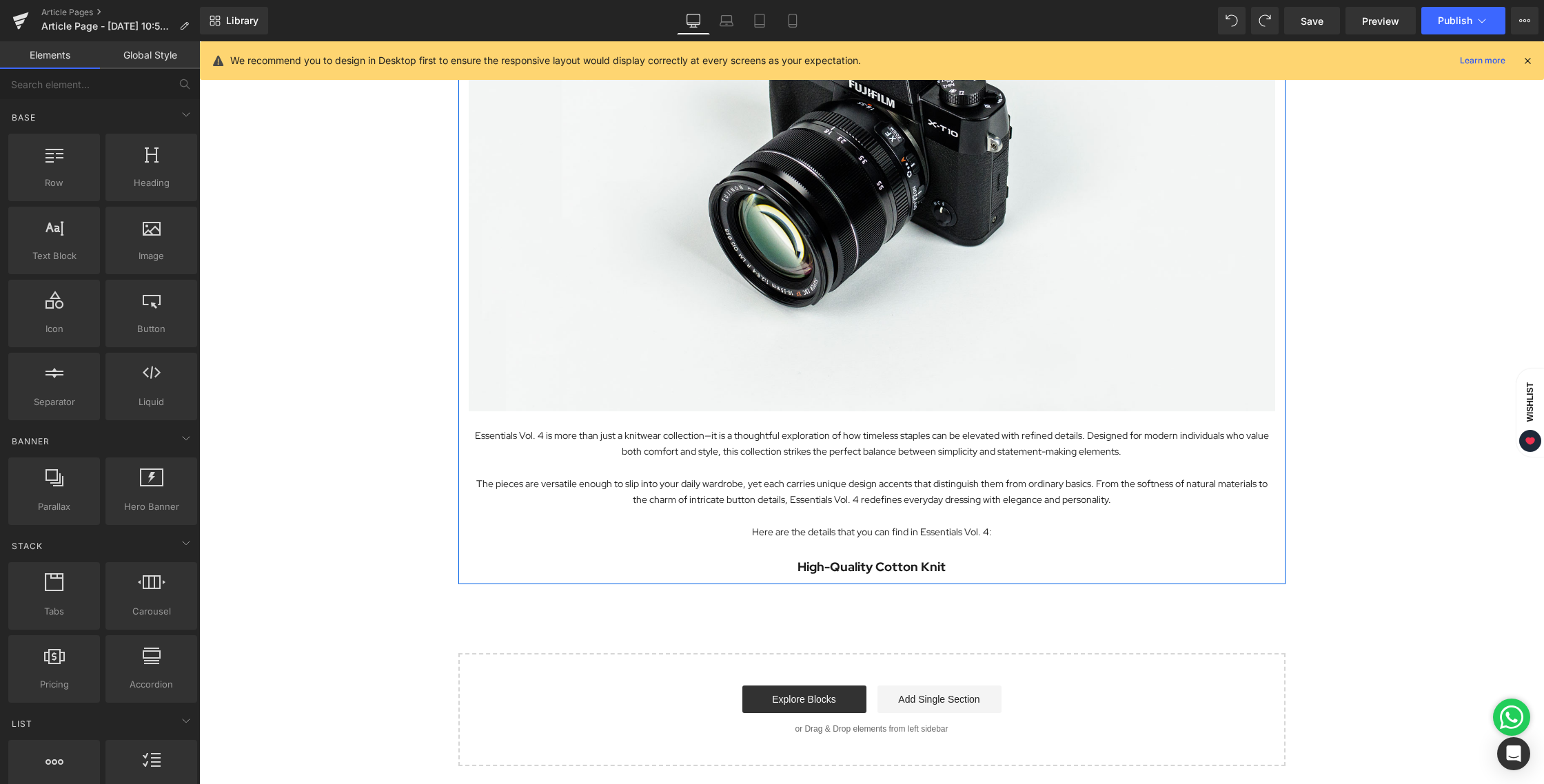
scroll to position [176, 0]
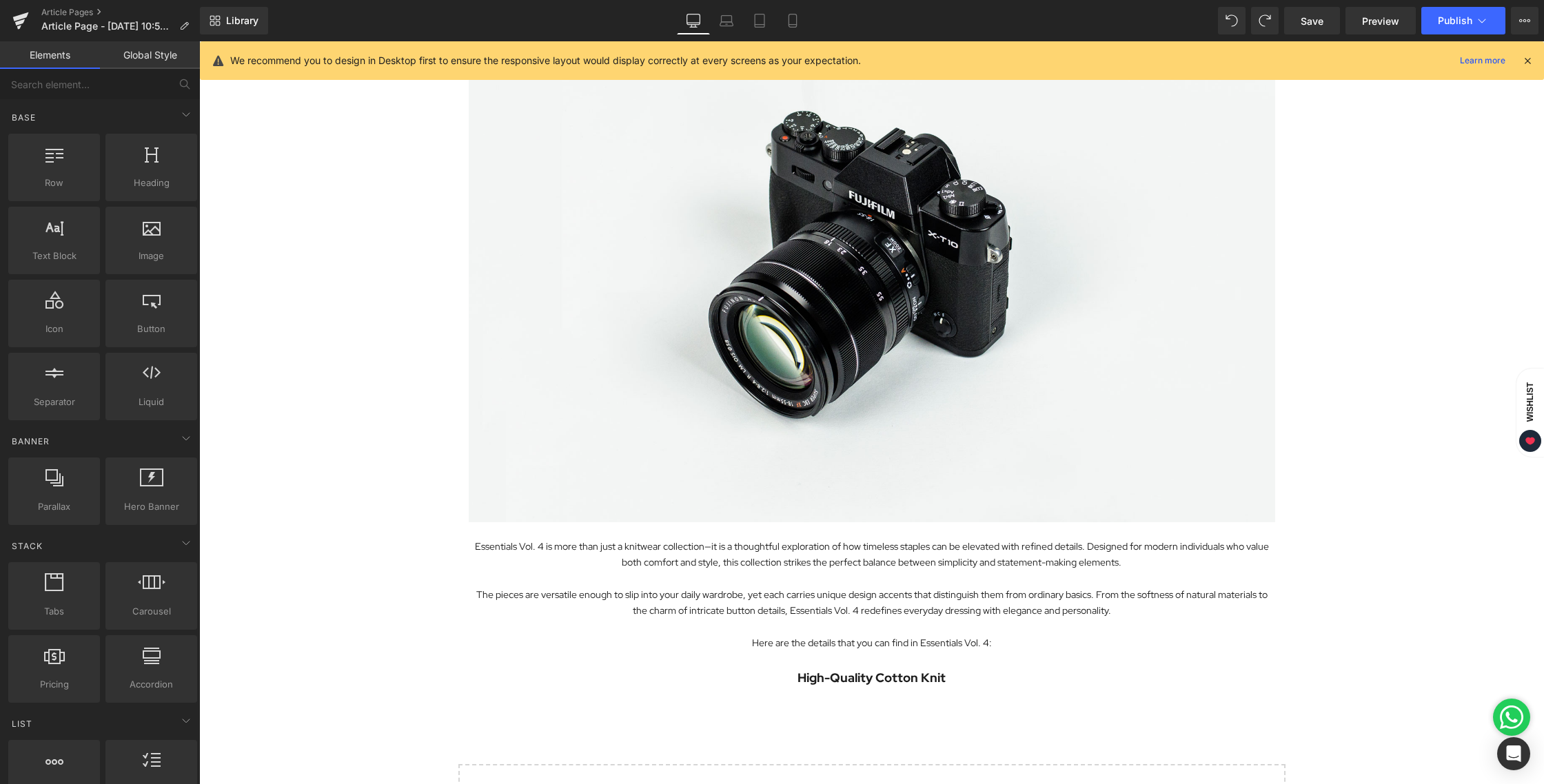
click at [1358, 376] on div "Exploring the Details Behind Essentials Vol. 4 Heading Image Essentials Vol. 4 …" at bounding box center [872, 406] width 1345 height 940
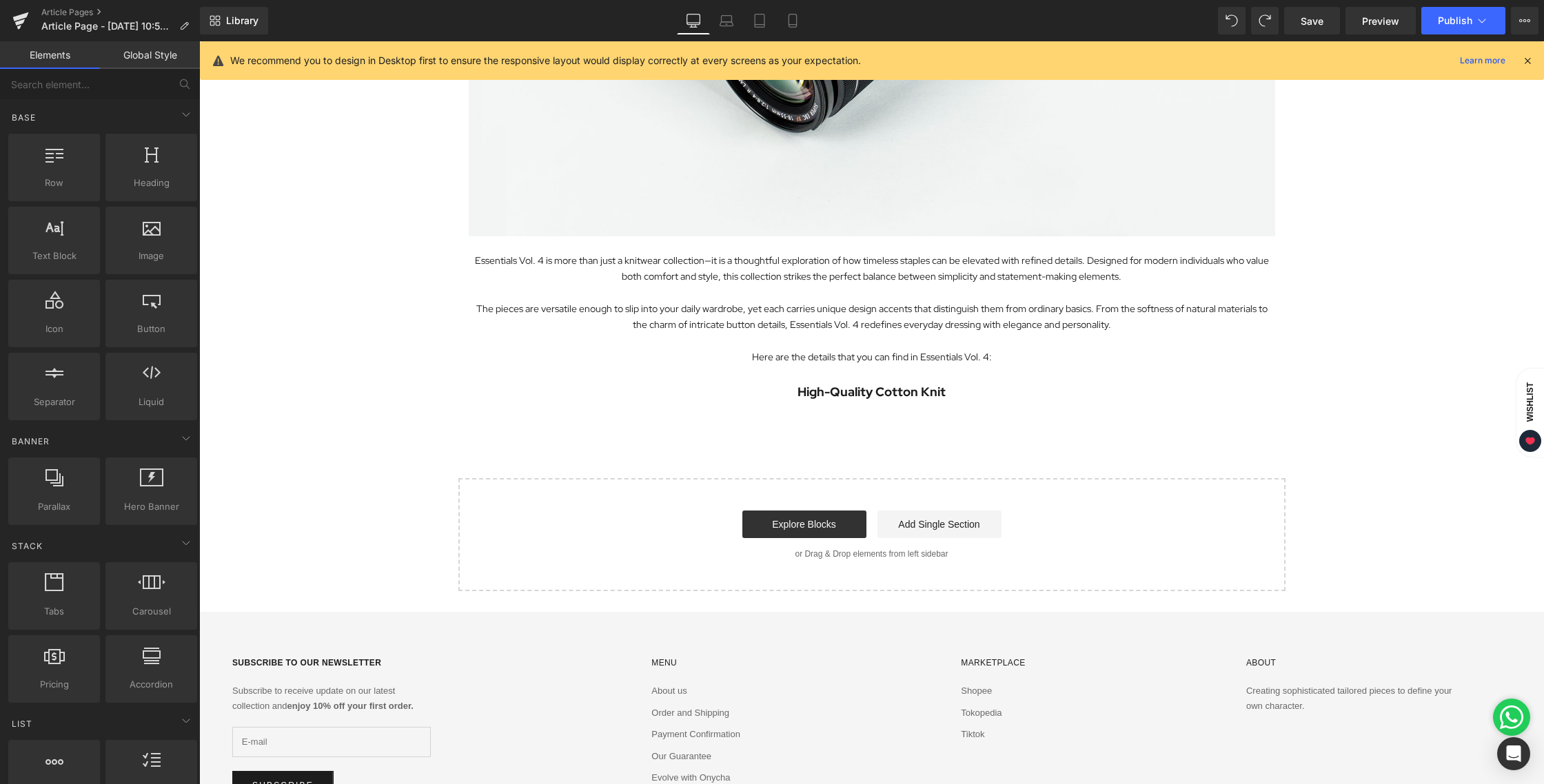
scroll to position [435, 0]
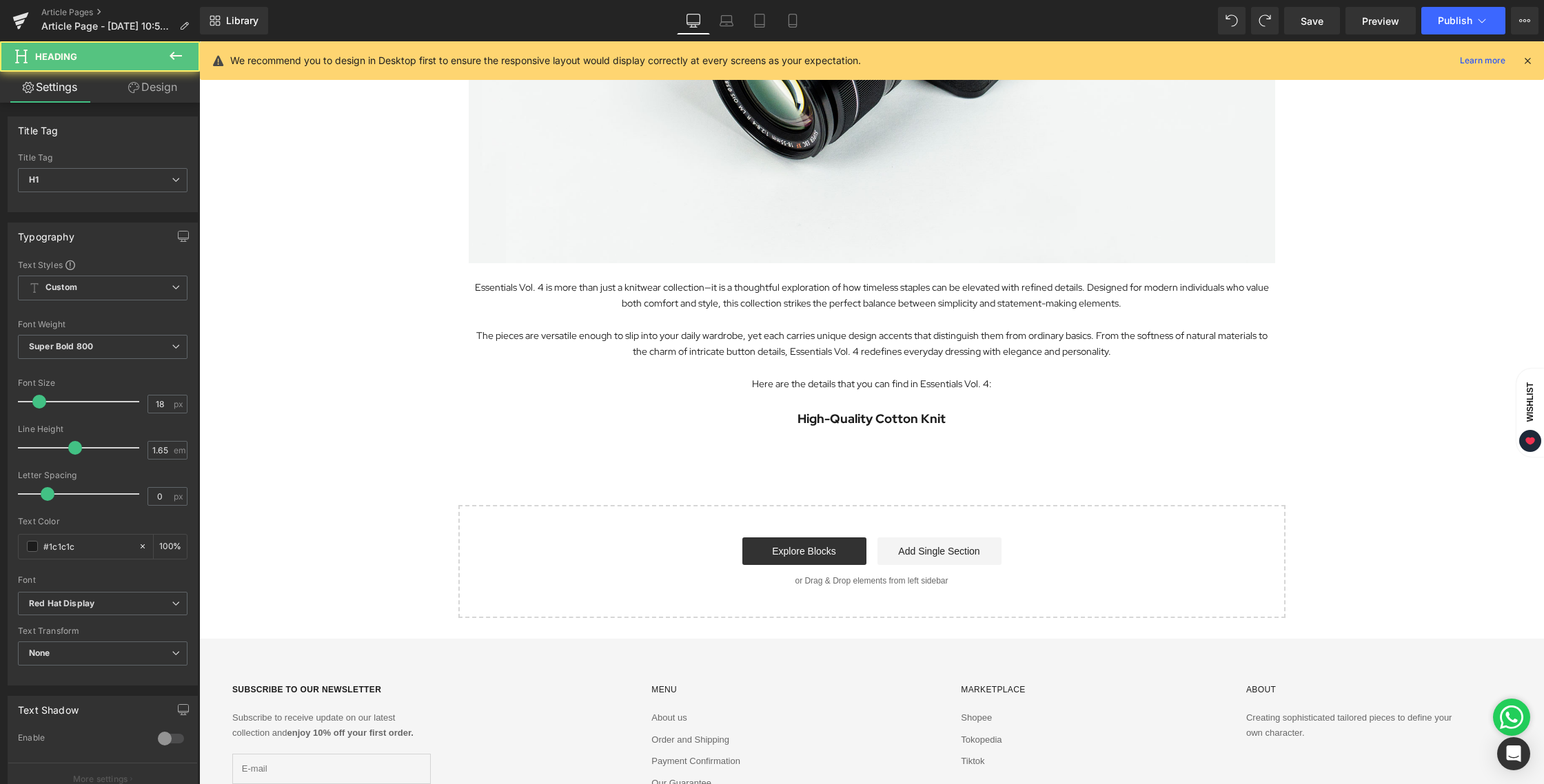
click at [961, 419] on h1 "High-Quality Cotton Knit" at bounding box center [872, 419] width 807 height 21
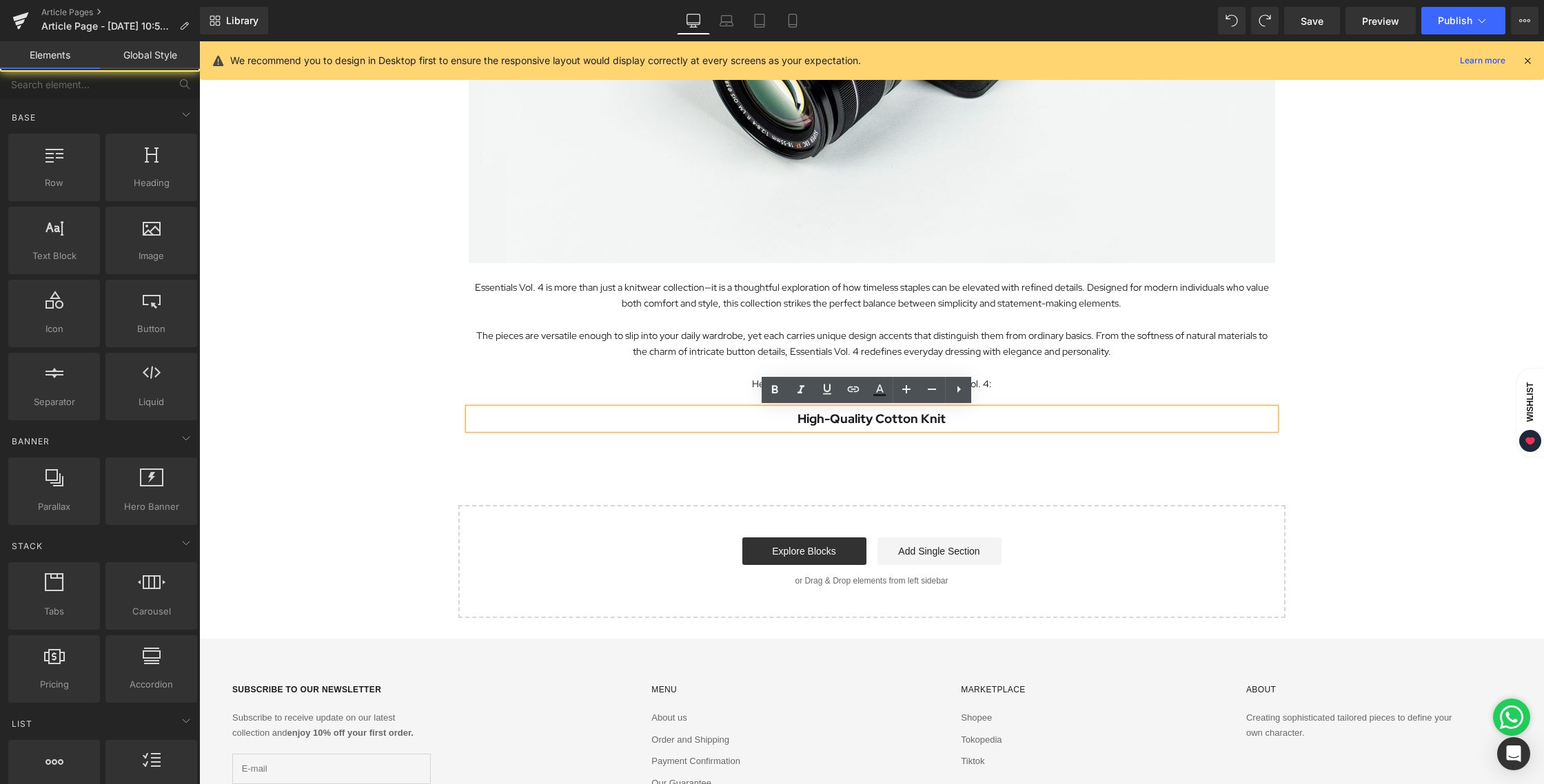
click at [962, 484] on div "Exploring the Details Behind Essentials Vol. 4 Heading Image Essentials Vol. 4 …" at bounding box center [872, 147] width 1345 height 940
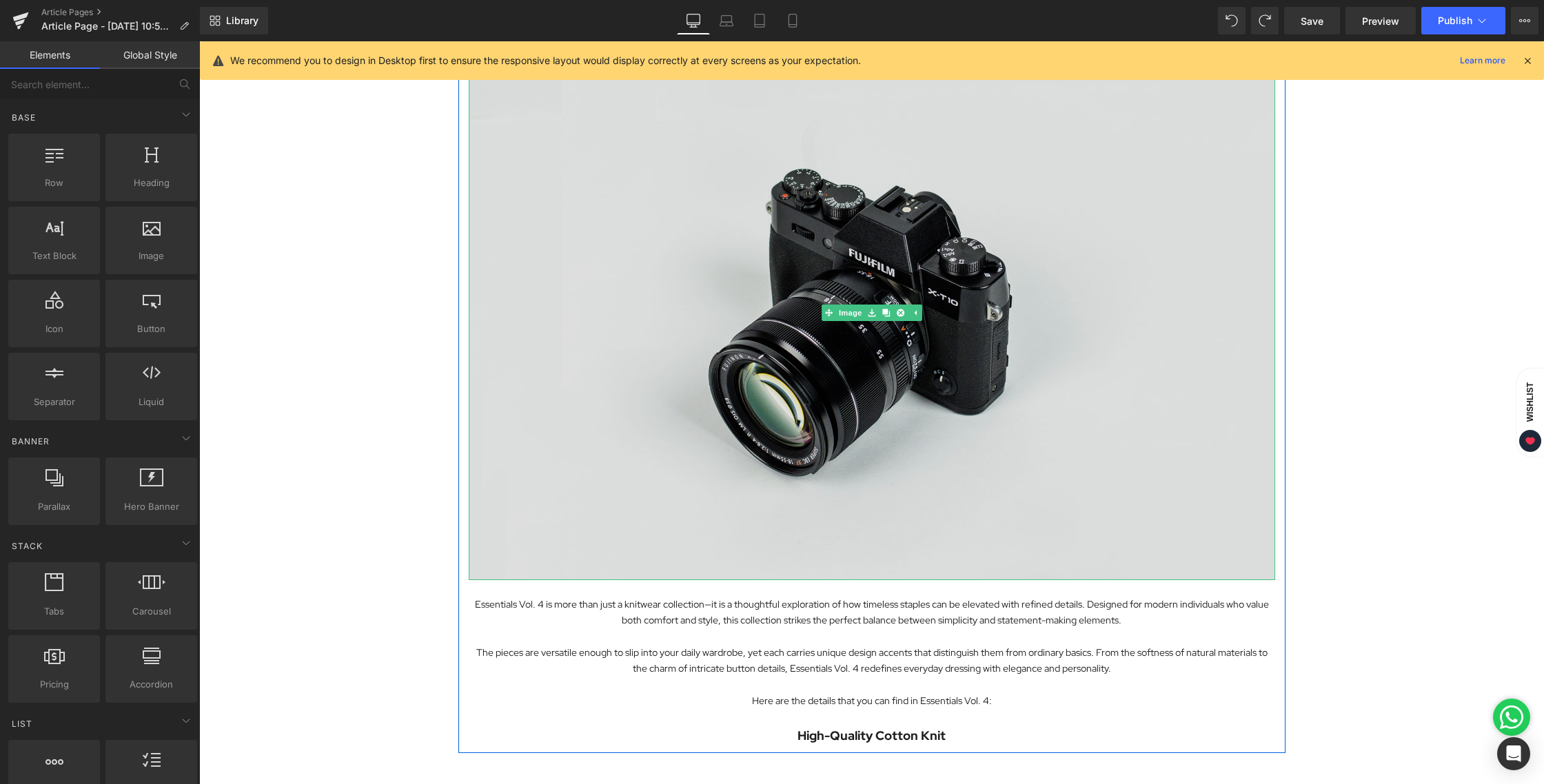
scroll to position [0, 0]
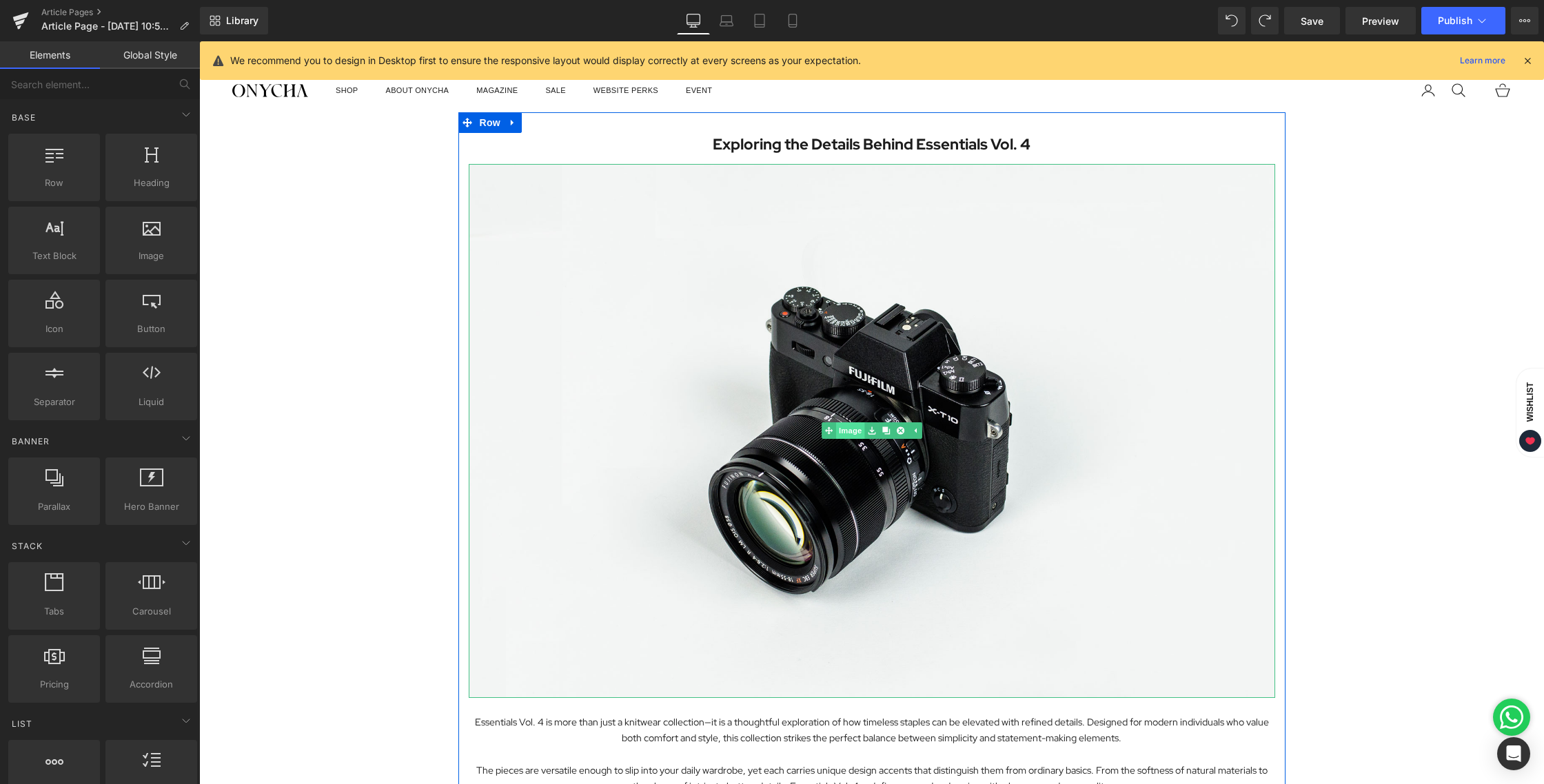
click at [841, 424] on link "Image" at bounding box center [843, 430] width 43 height 17
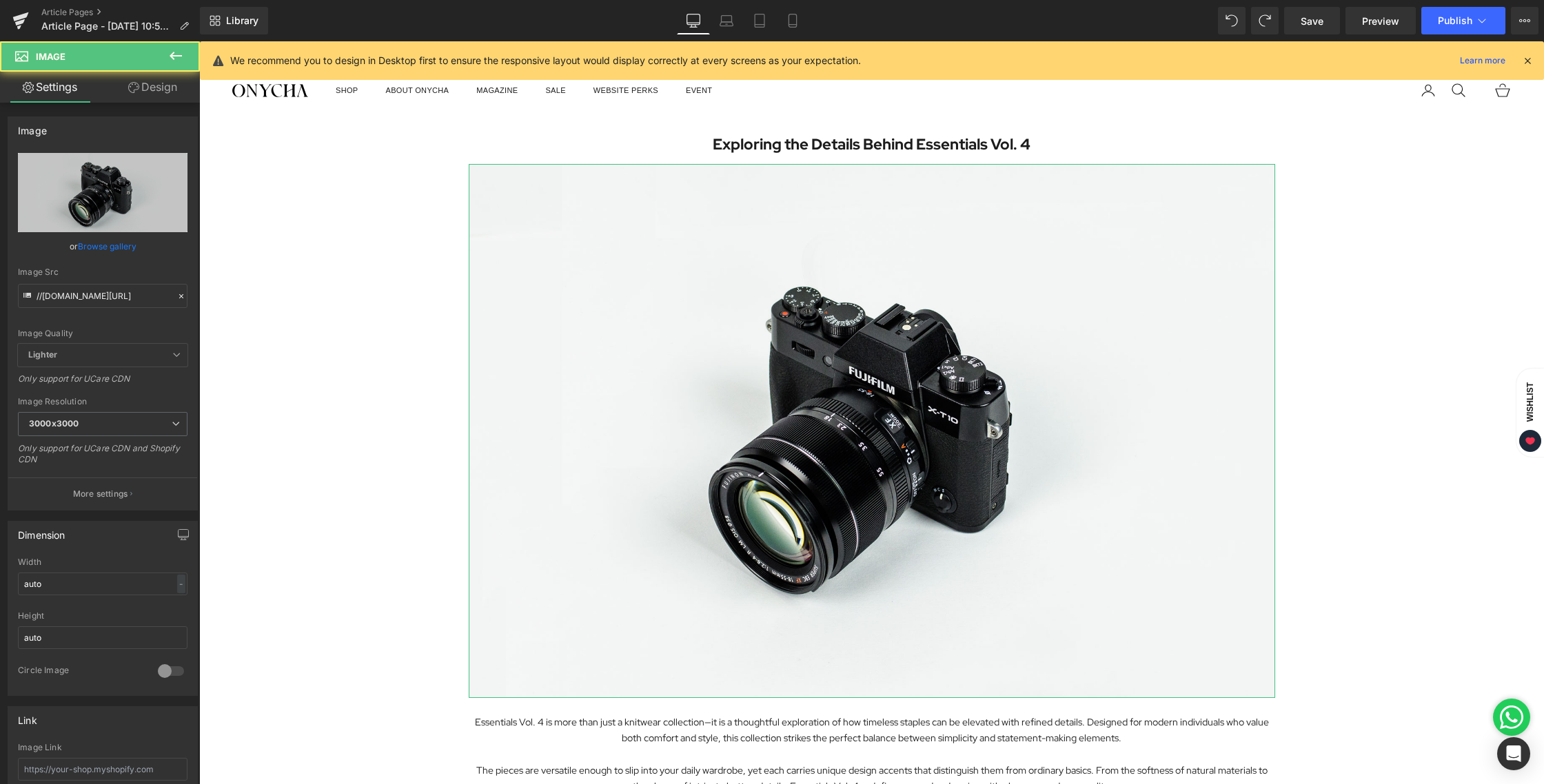
click at [163, 97] on link "Design" at bounding box center [152, 87] width 100 height 31
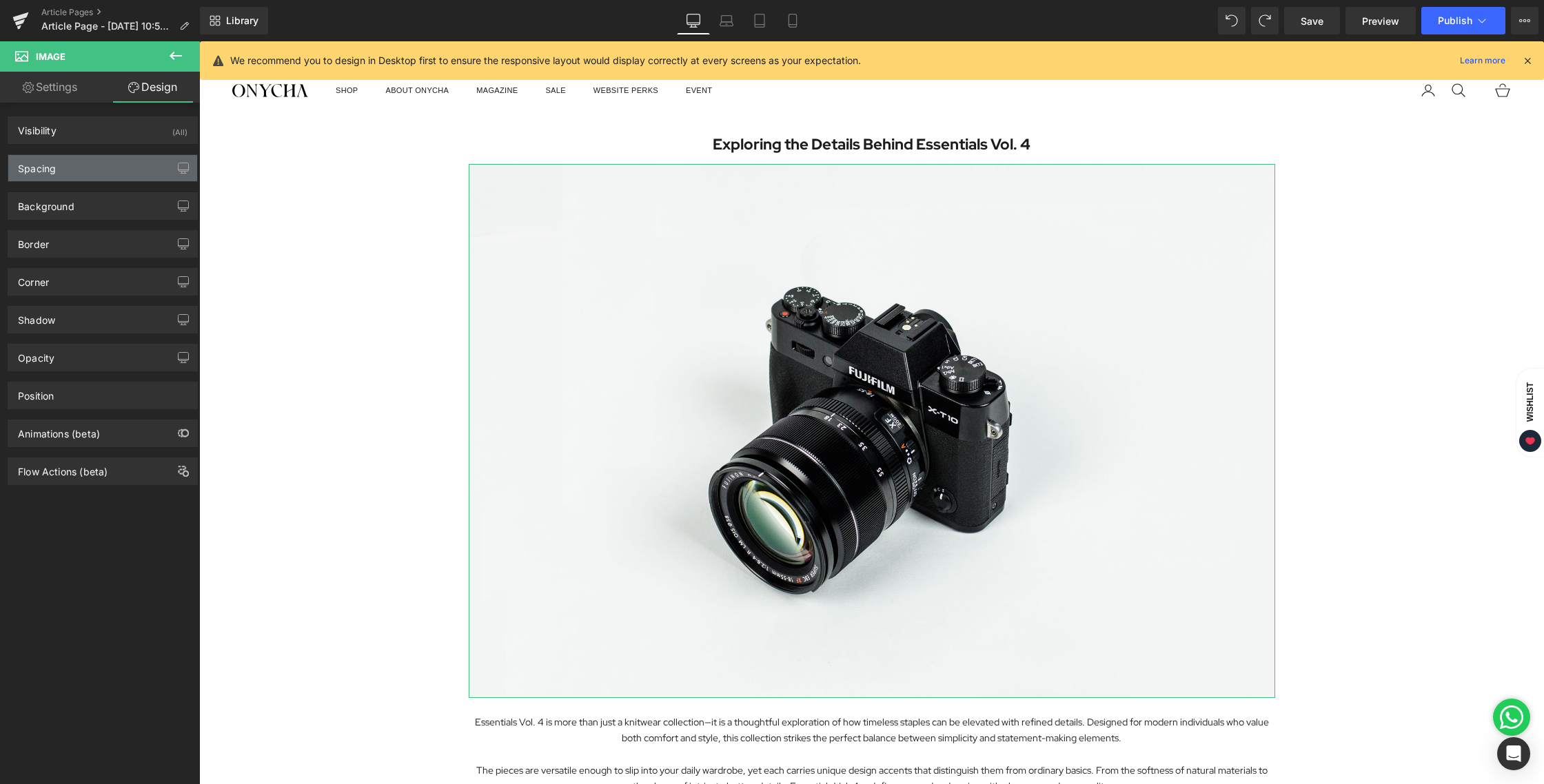
click at [97, 171] on div "Spacing" at bounding box center [102, 168] width 189 height 26
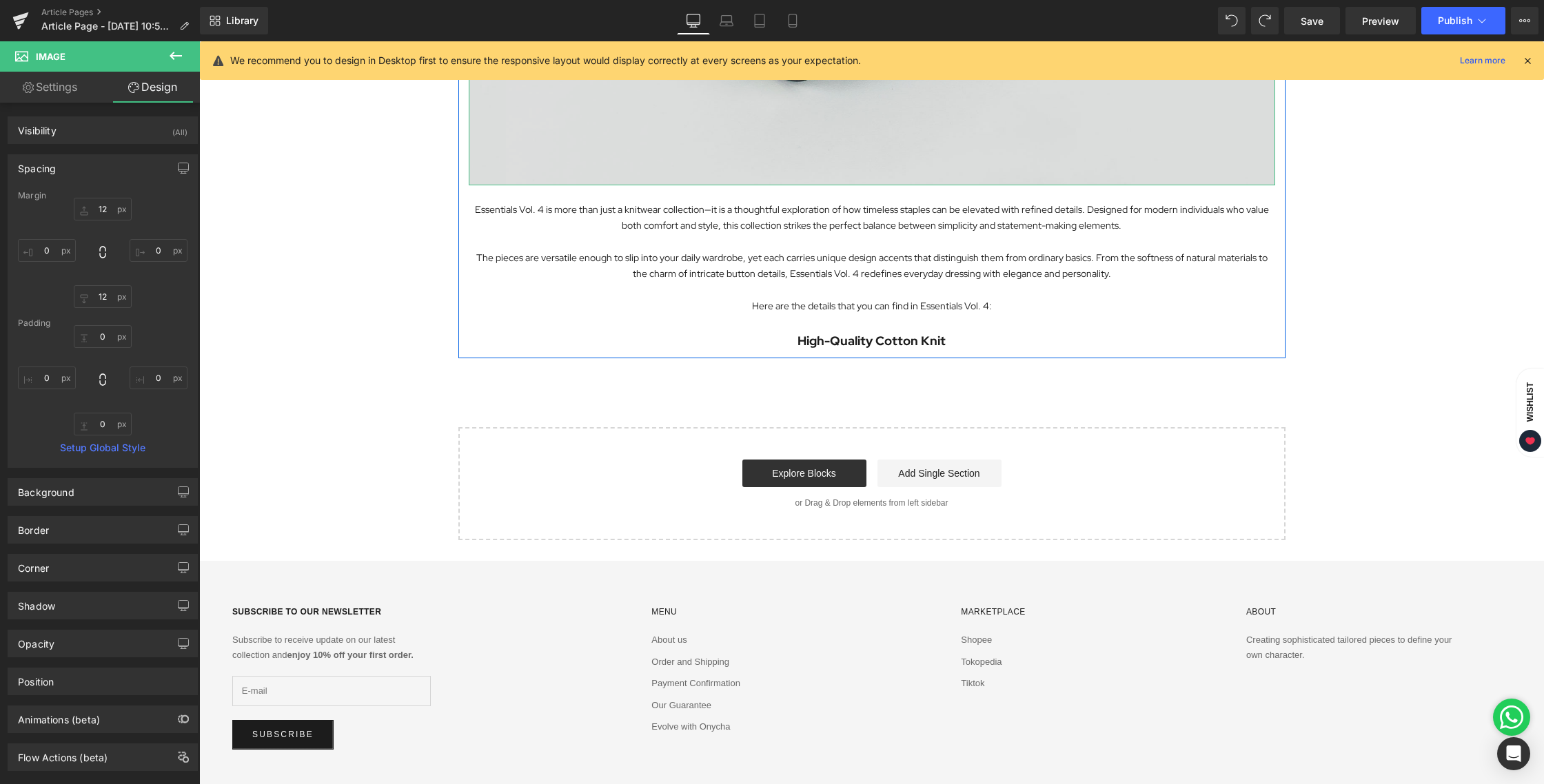
scroll to position [556, 0]
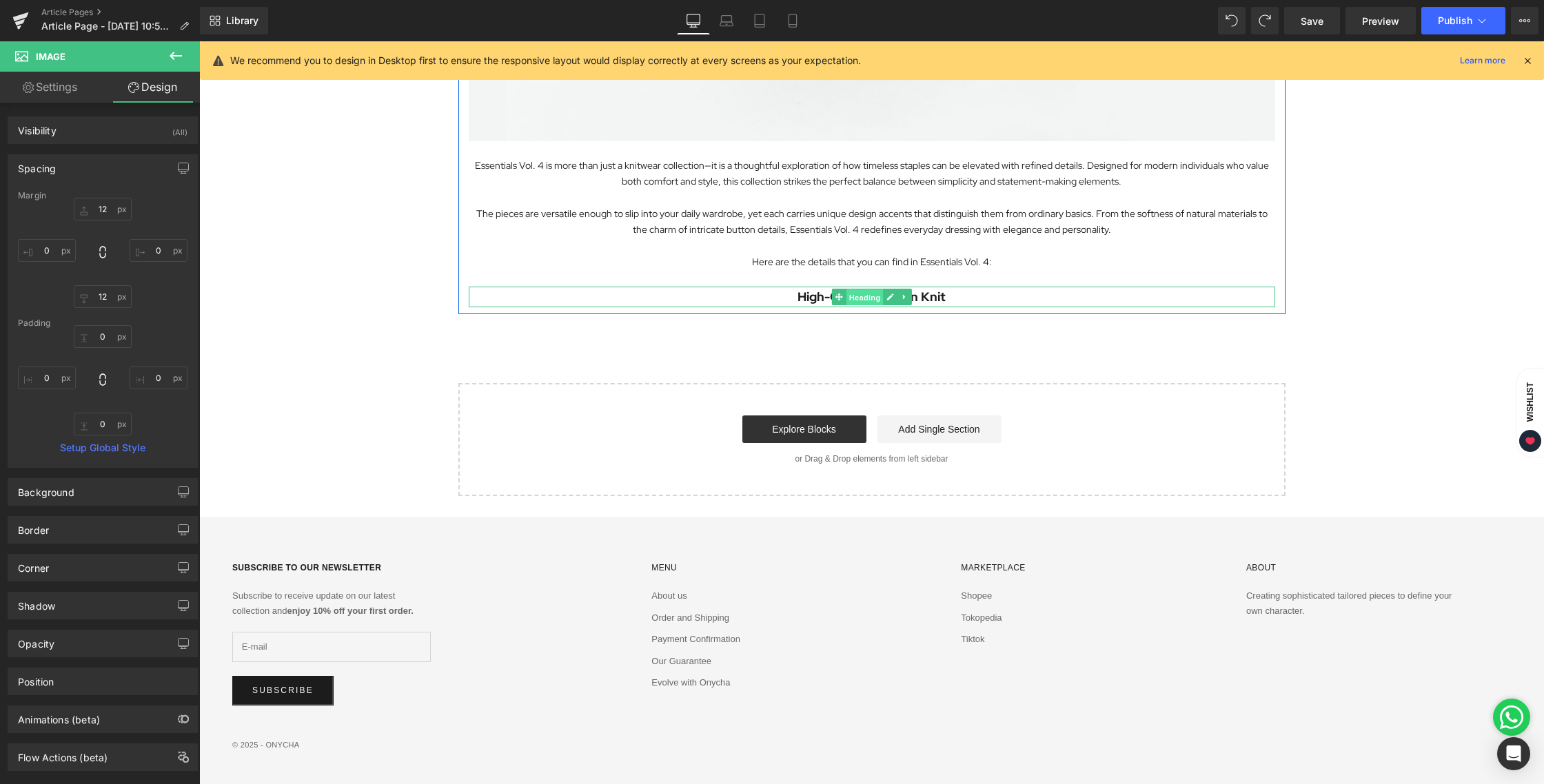
click at [851, 298] on span "Heading" at bounding box center [864, 298] width 37 height 17
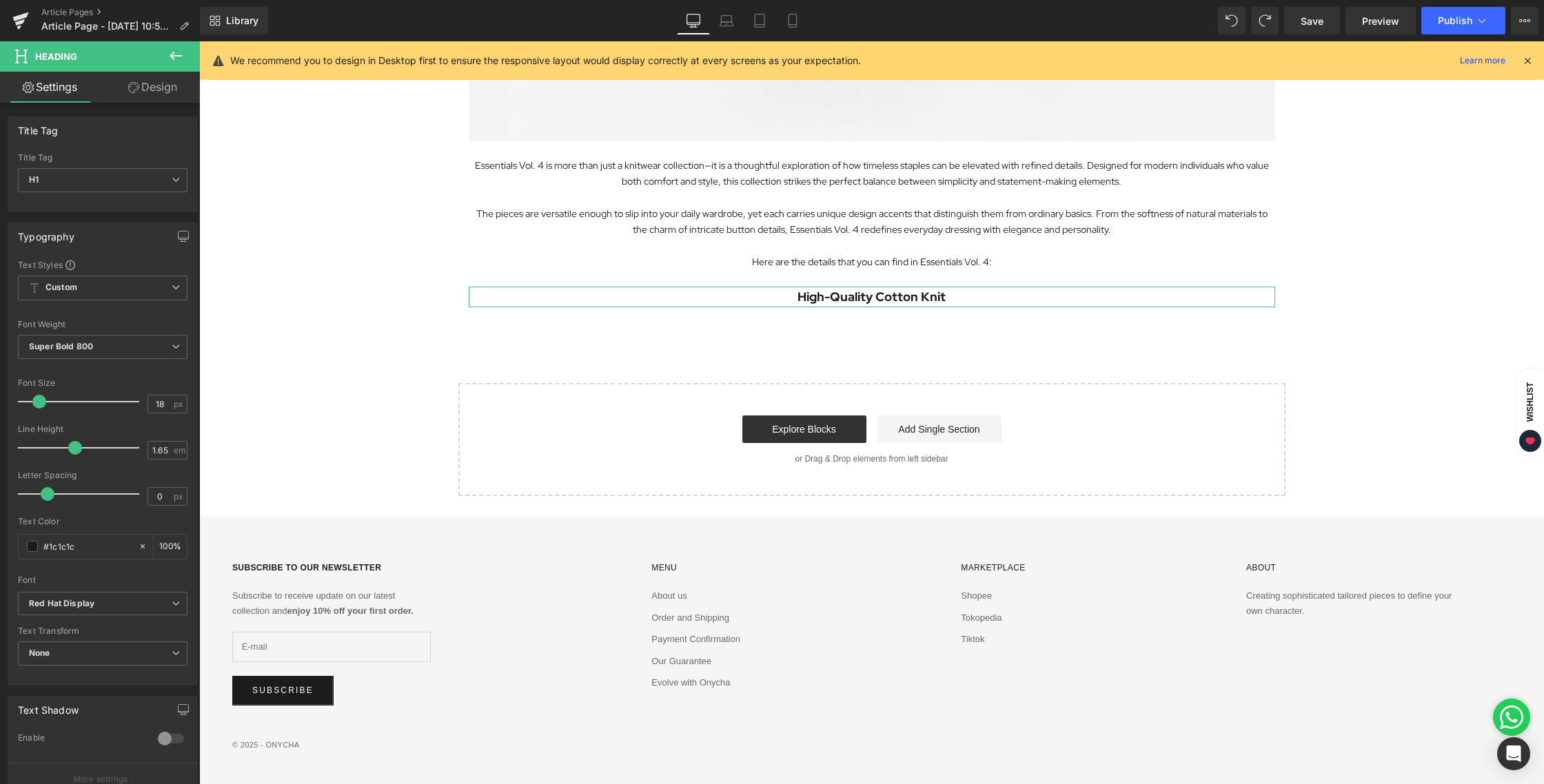
click at [147, 88] on link "Design" at bounding box center [152, 87] width 100 height 31
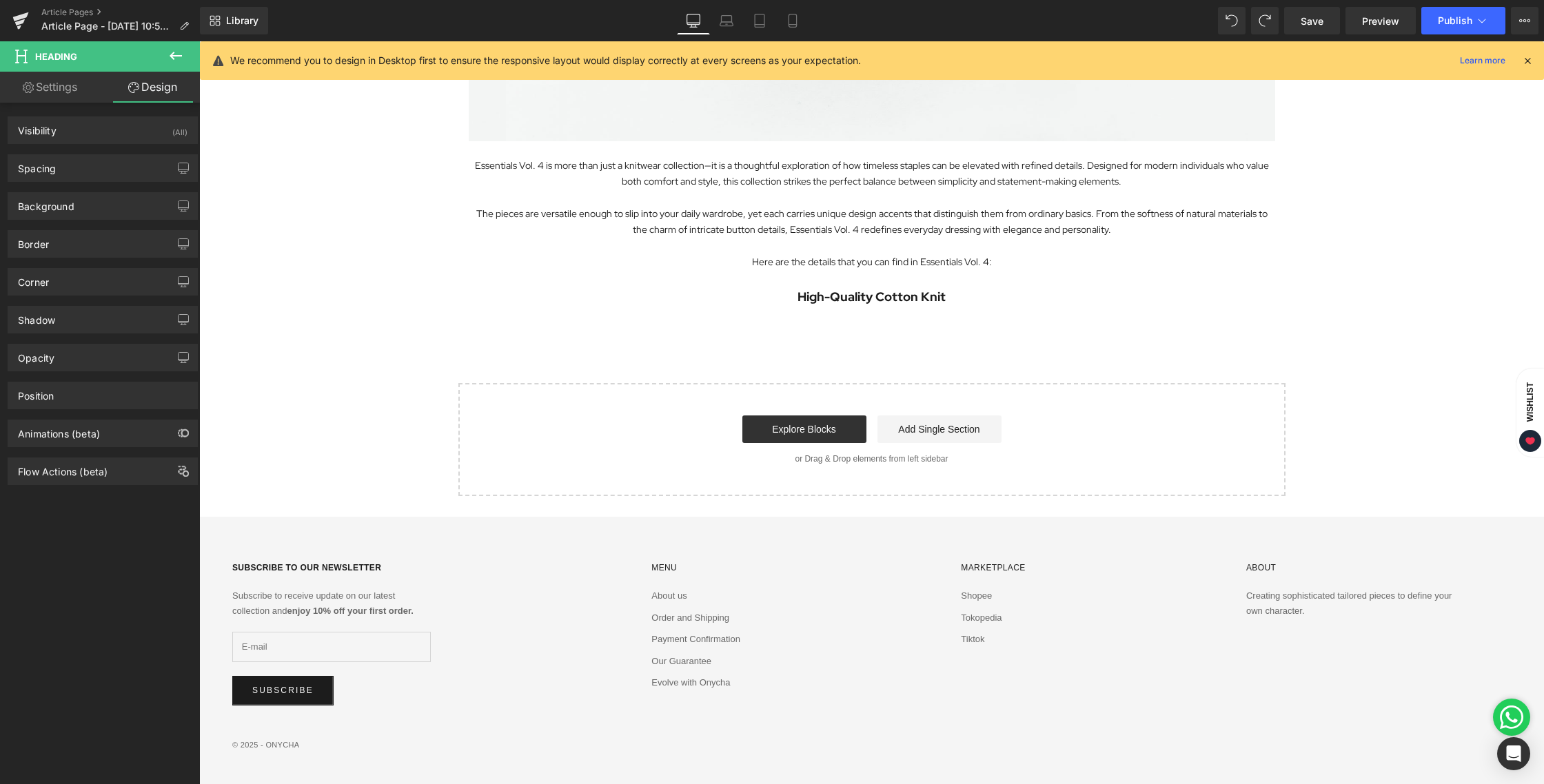
click at [182, 55] on icon at bounding box center [176, 56] width 17 height 17
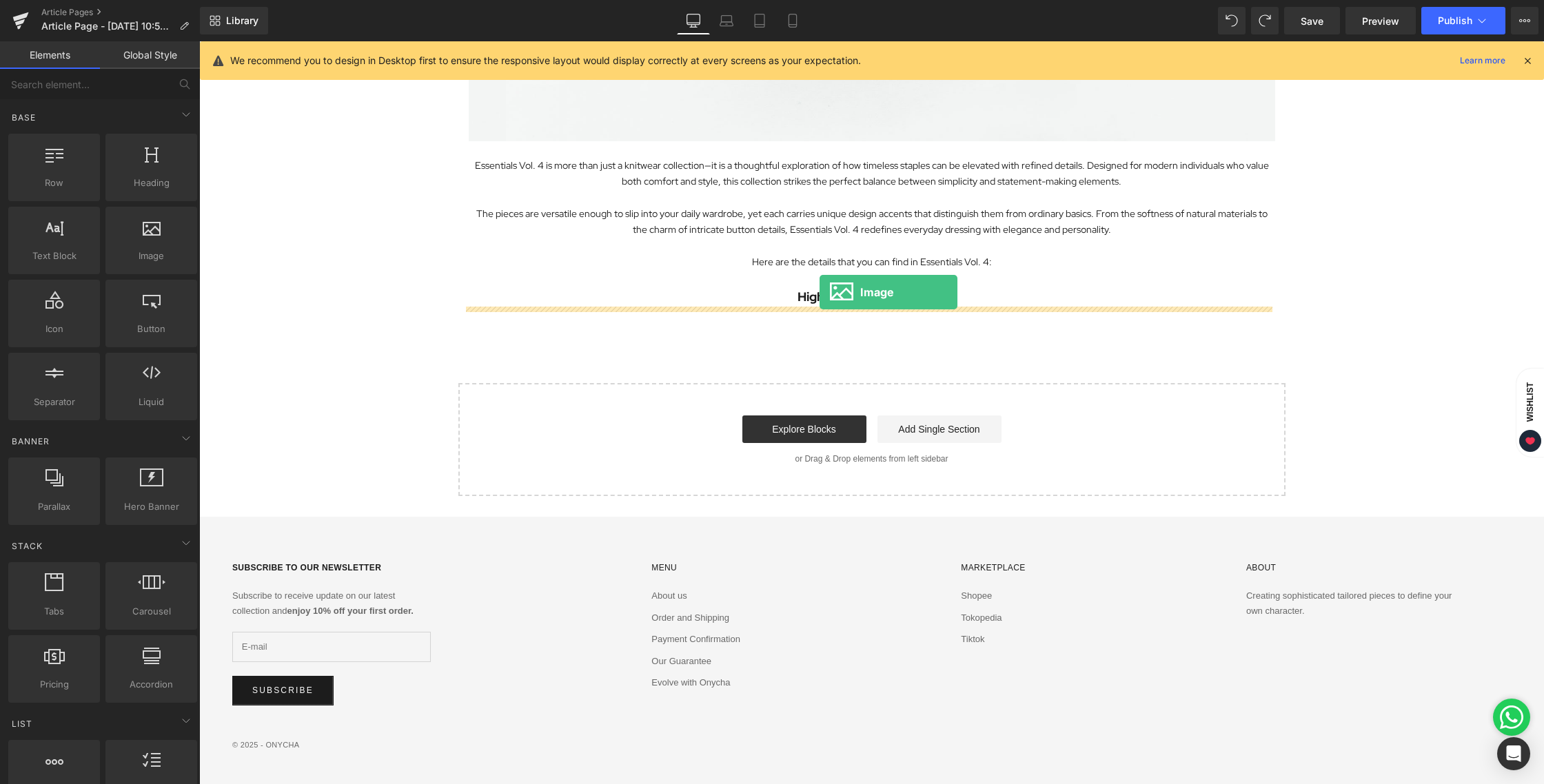
drag, startPoint x: 341, startPoint y: 284, endPoint x: 820, endPoint y: 292, distance: 479.1
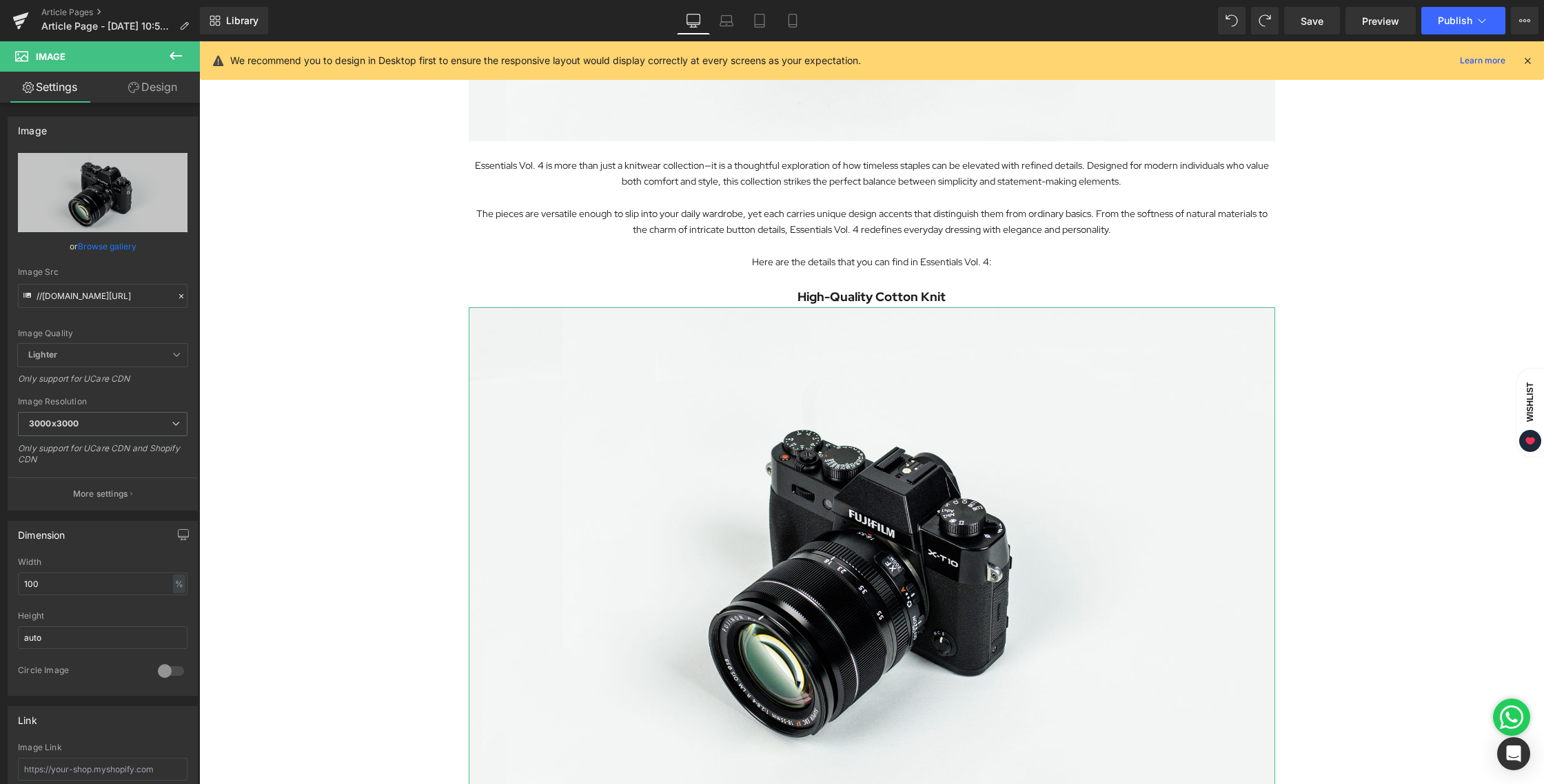
click at [152, 89] on link "Design" at bounding box center [152, 87] width 100 height 31
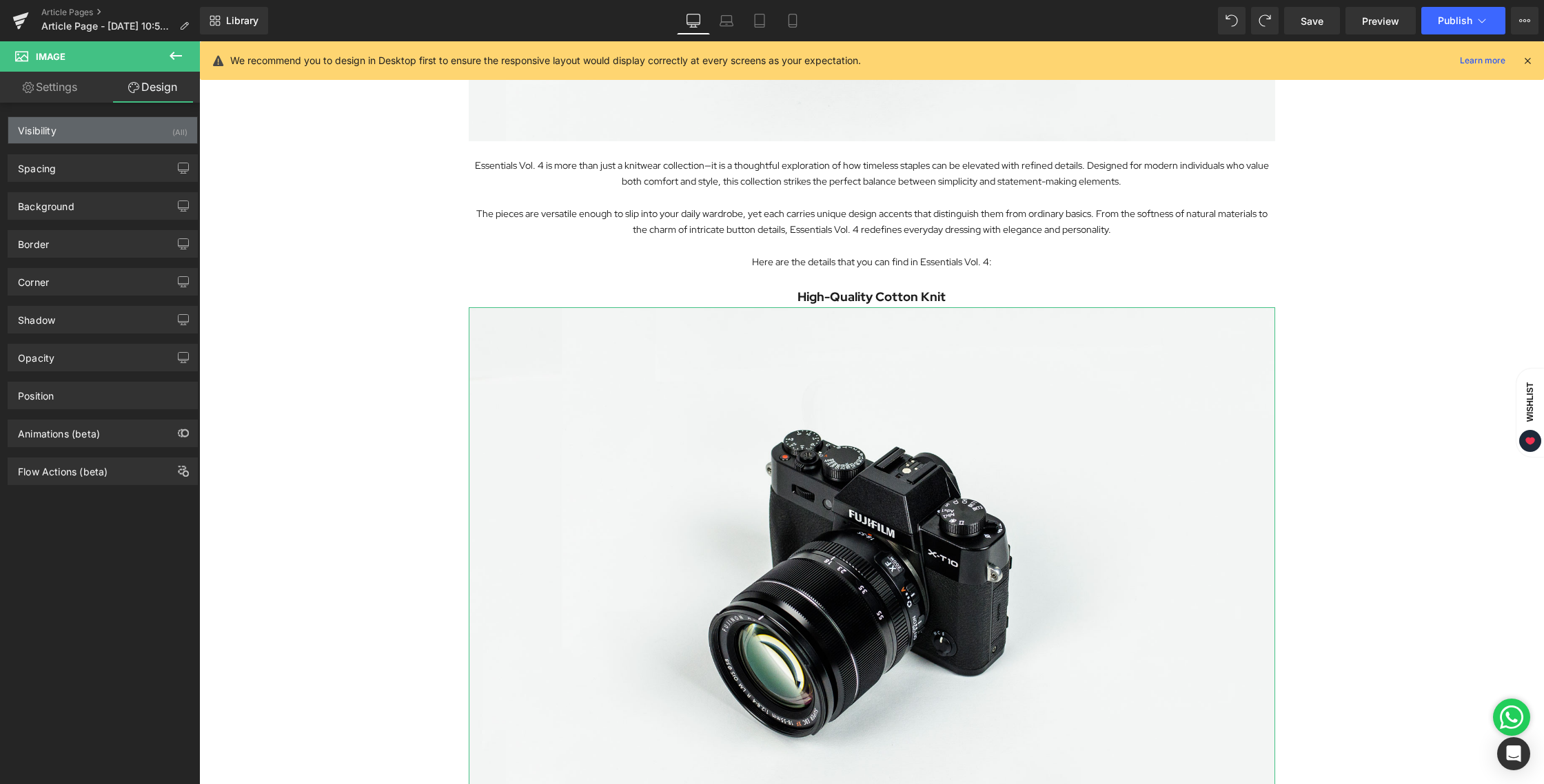
click at [89, 134] on div "Visibility (All)" at bounding box center [102, 130] width 189 height 26
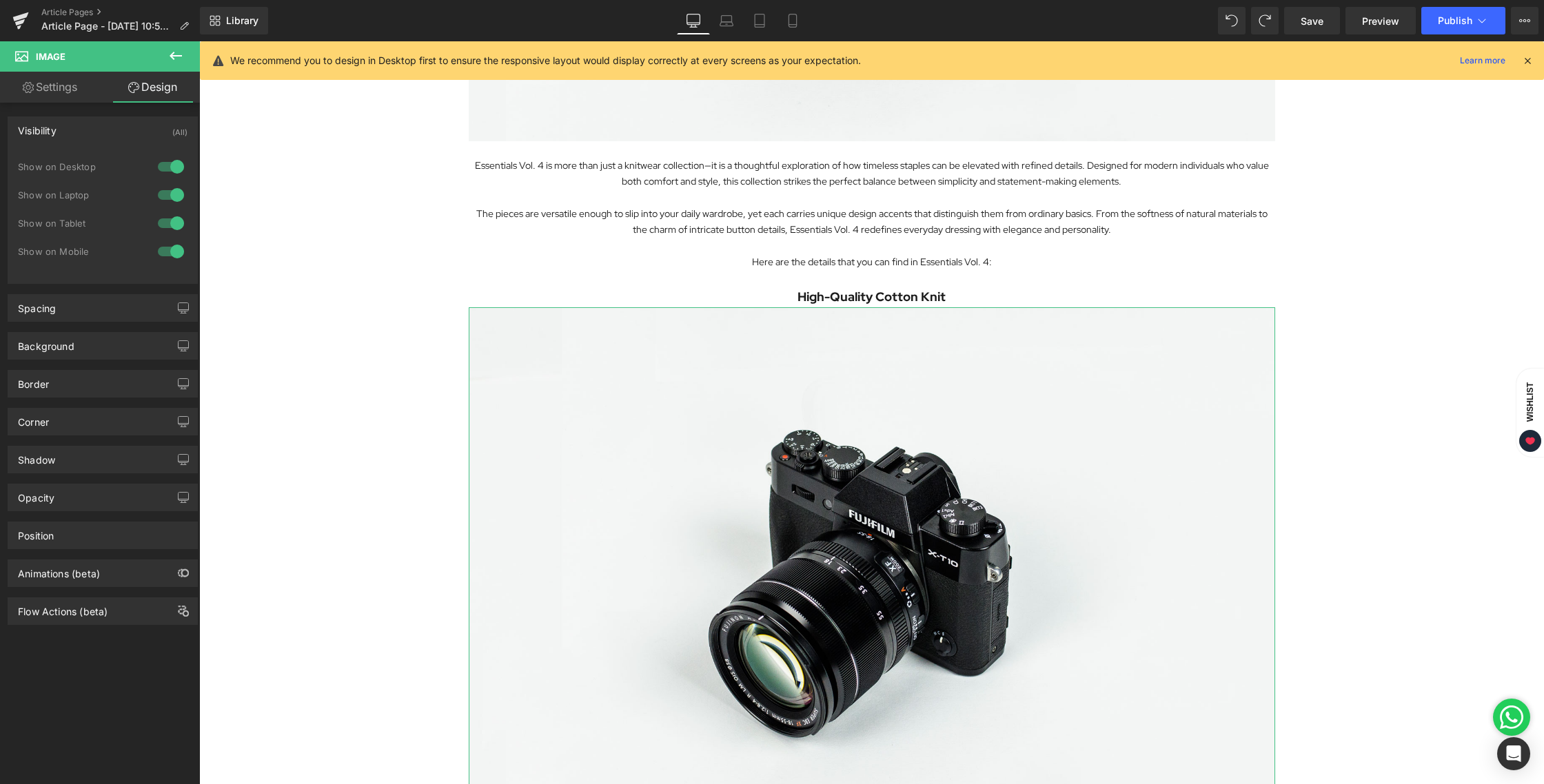
click at [73, 118] on div "Visibility (All)" at bounding box center [102, 130] width 189 height 26
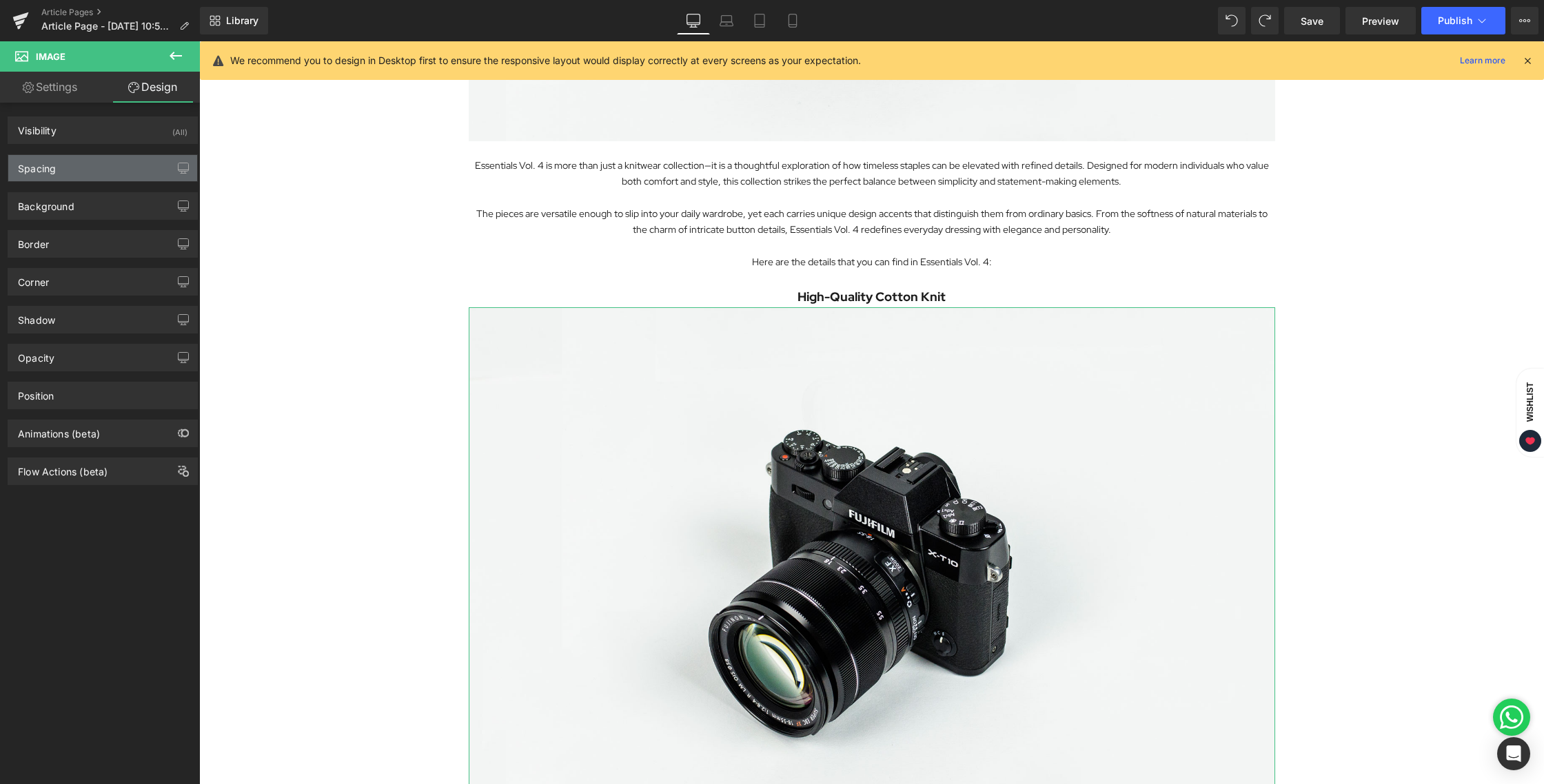
click at [42, 169] on div "Spacing" at bounding box center [37, 165] width 38 height 19
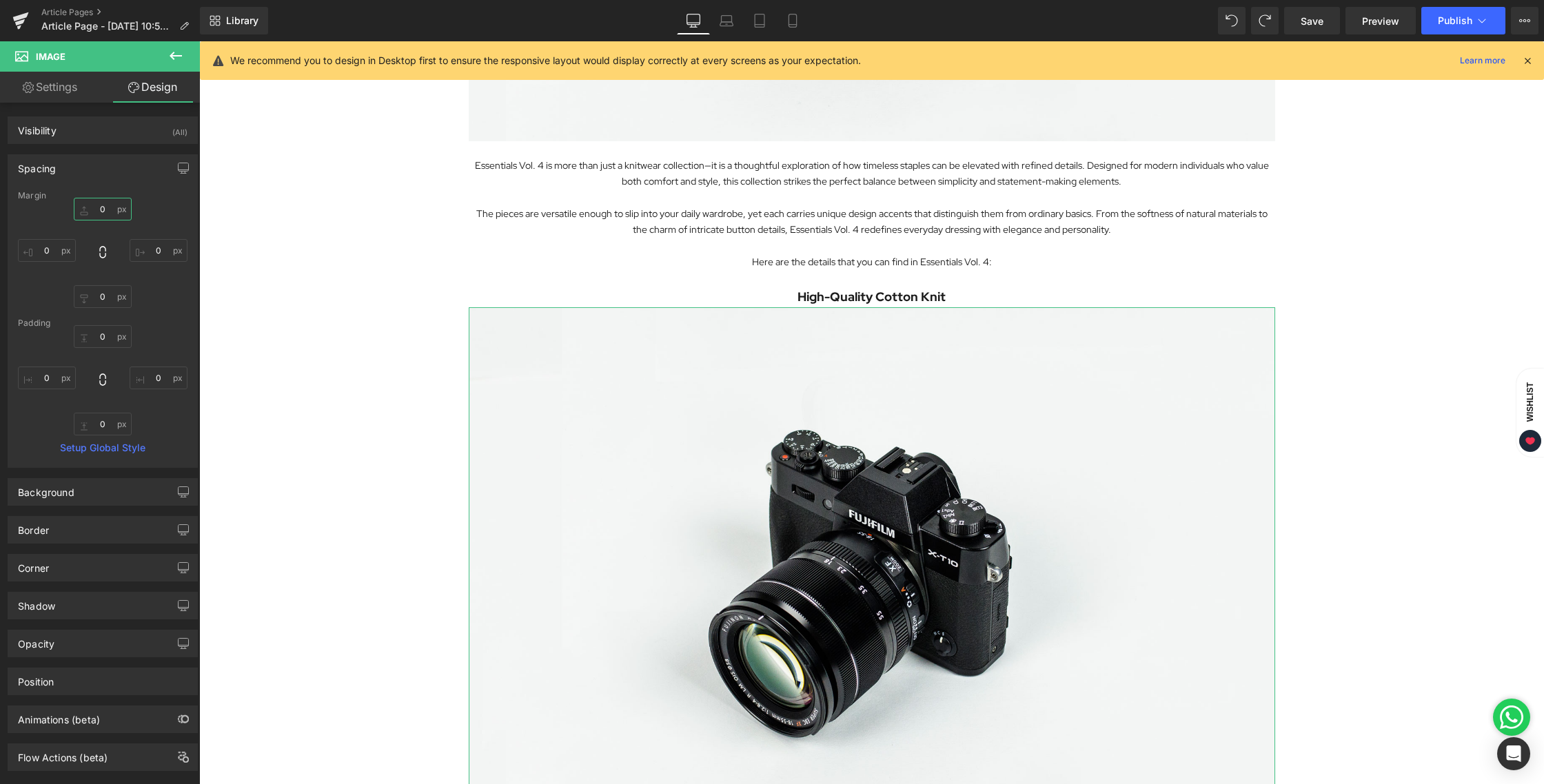
click at [93, 214] on input "0" at bounding box center [103, 209] width 58 height 23
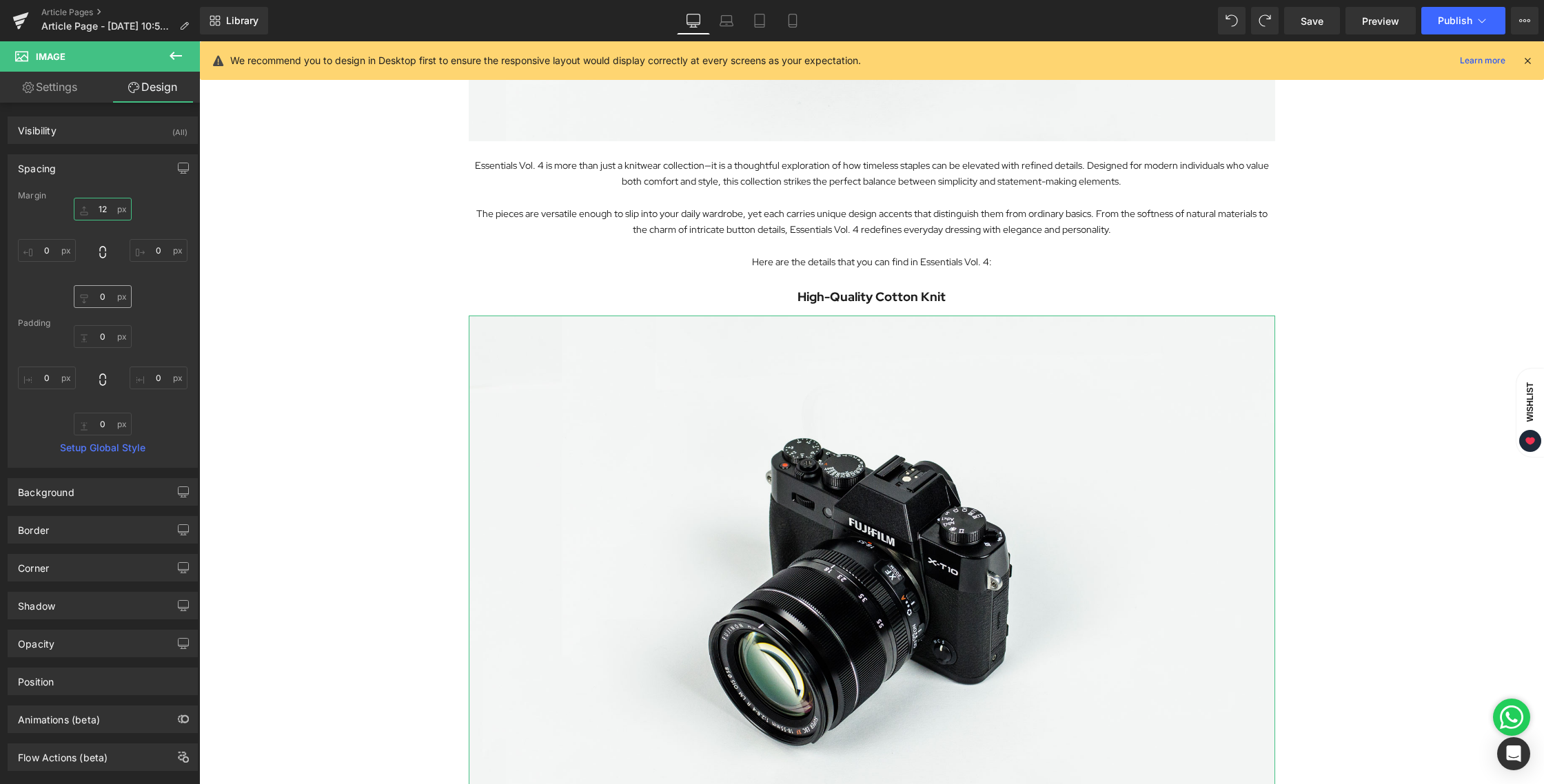
type input "12"
click at [103, 289] on input "0" at bounding box center [103, 296] width 58 height 23
type input "12"
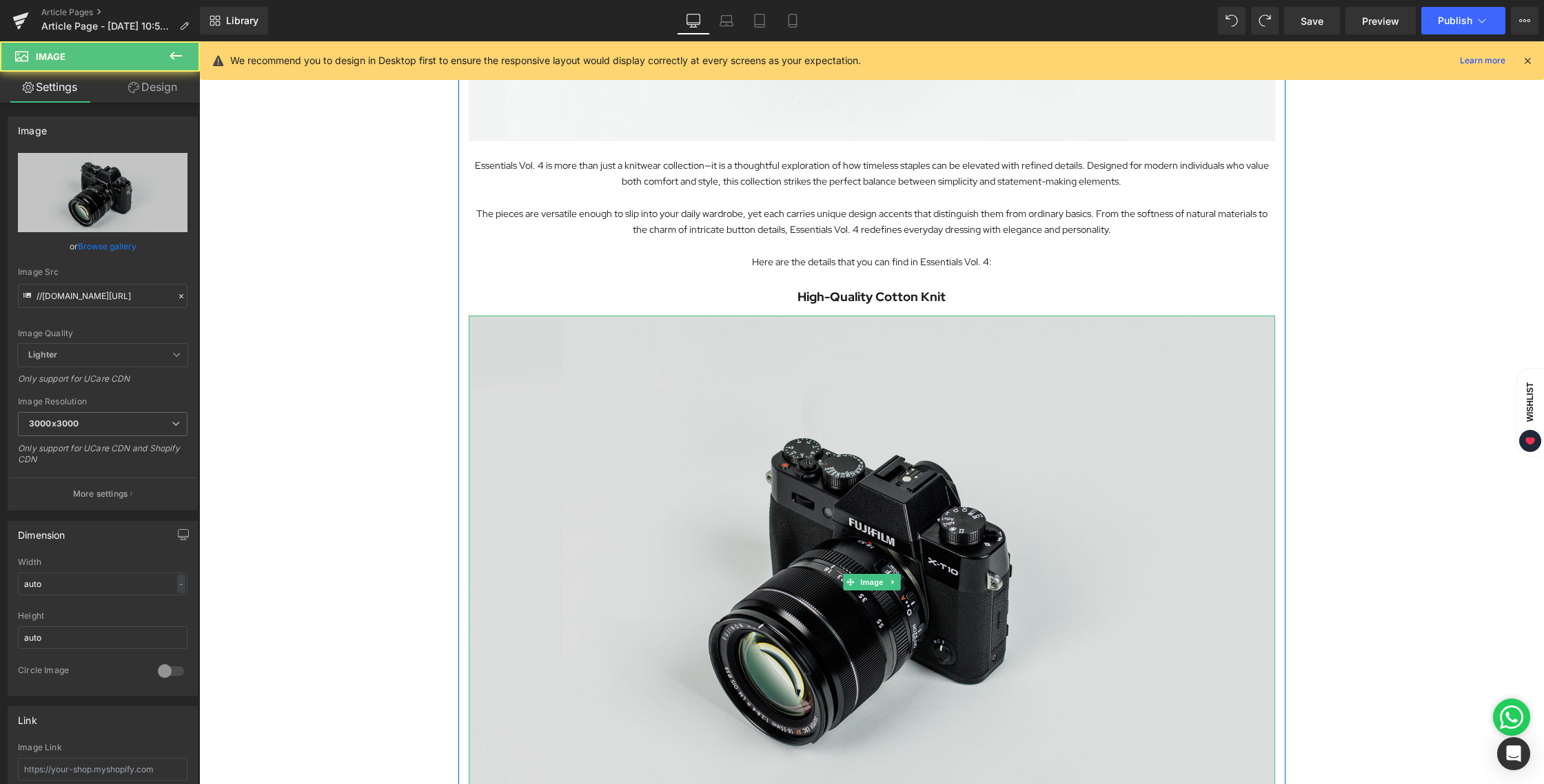
click at [911, 415] on img at bounding box center [872, 582] width 807 height 534
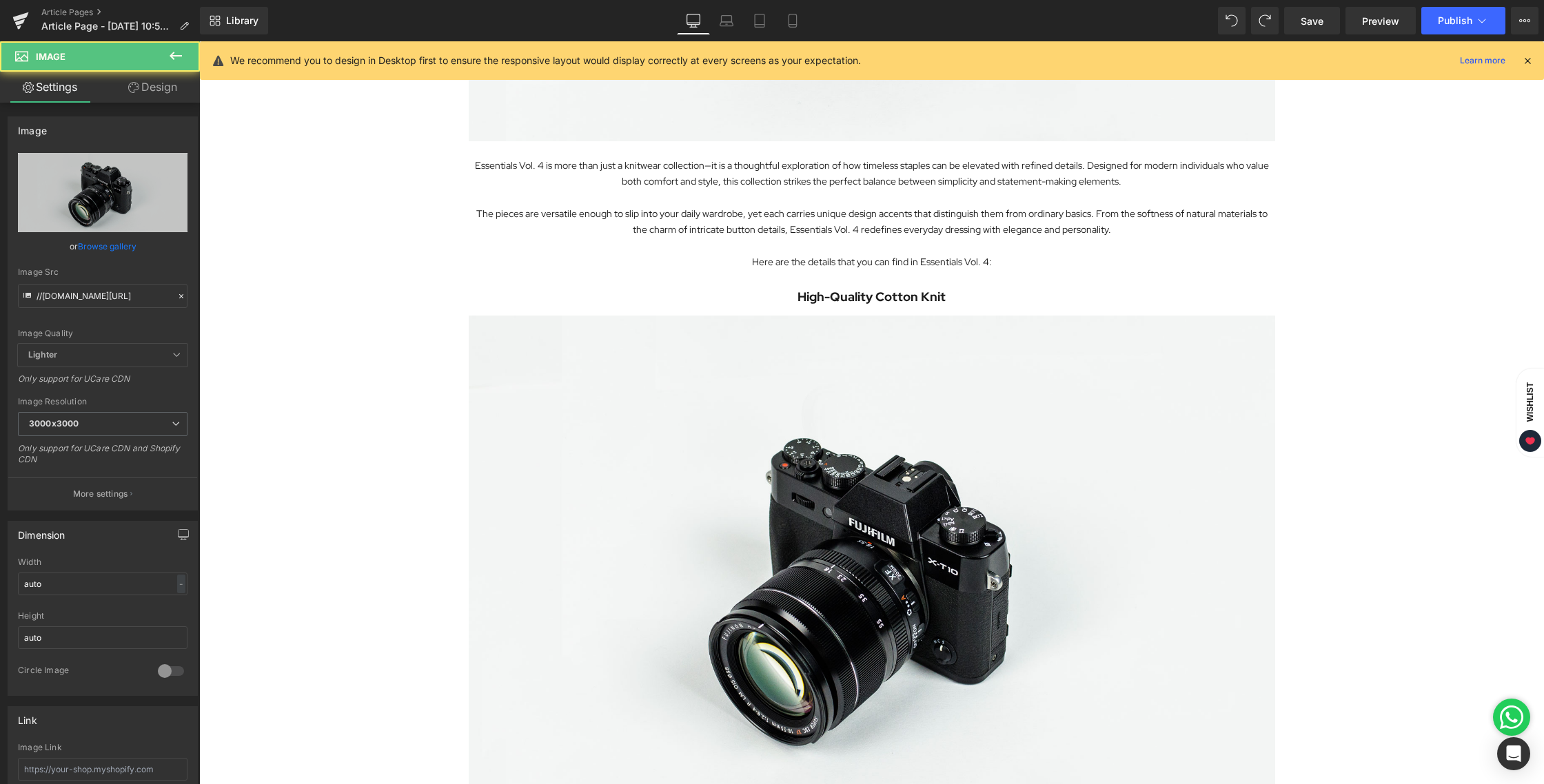
click at [1387, 421] on div "Exploring the Details Behind Essentials Vol. 4 Heading Image Essentials Vol. 4 …" at bounding box center [872, 301] width 1345 height 1490
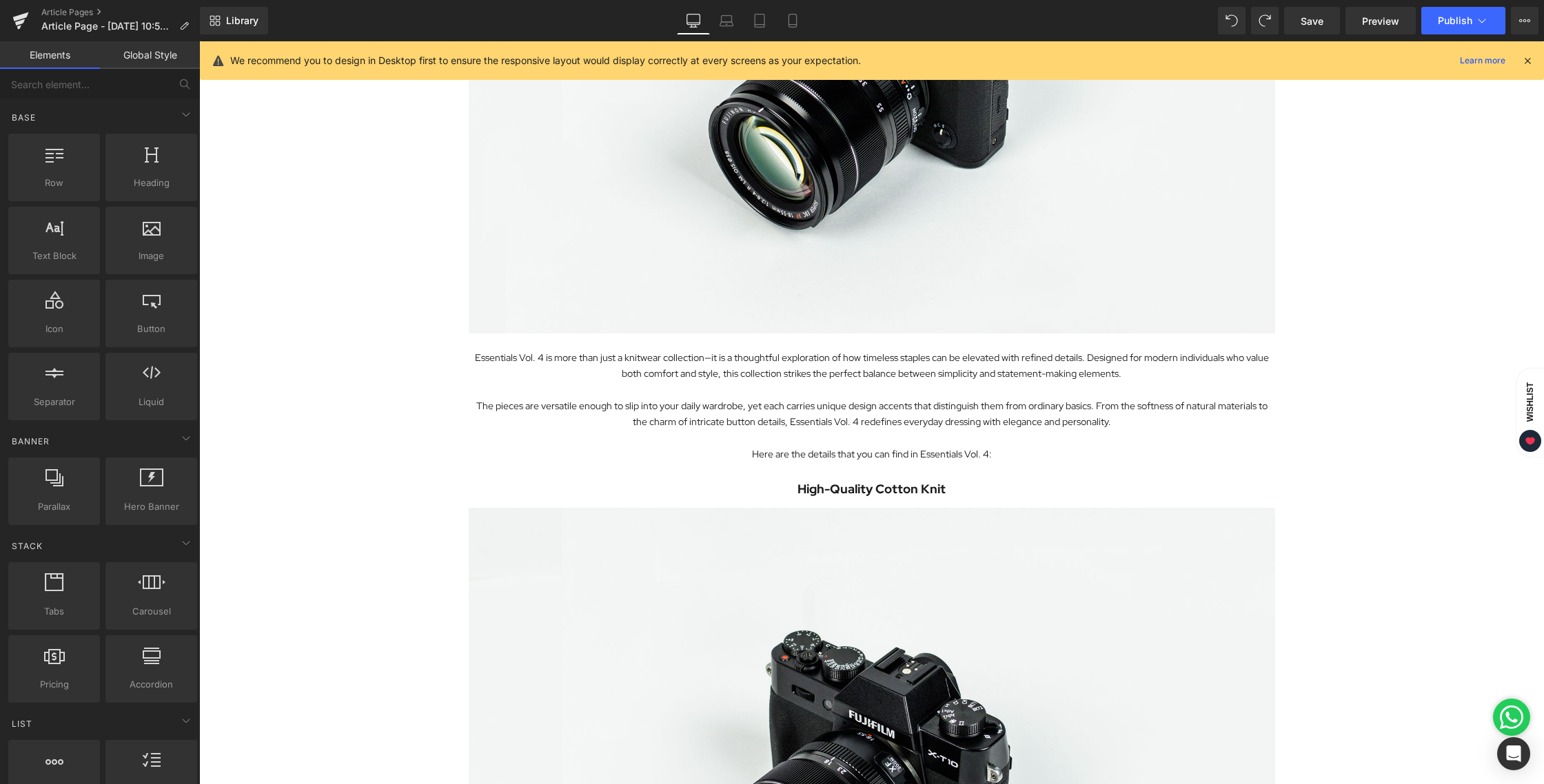
scroll to position [0, 0]
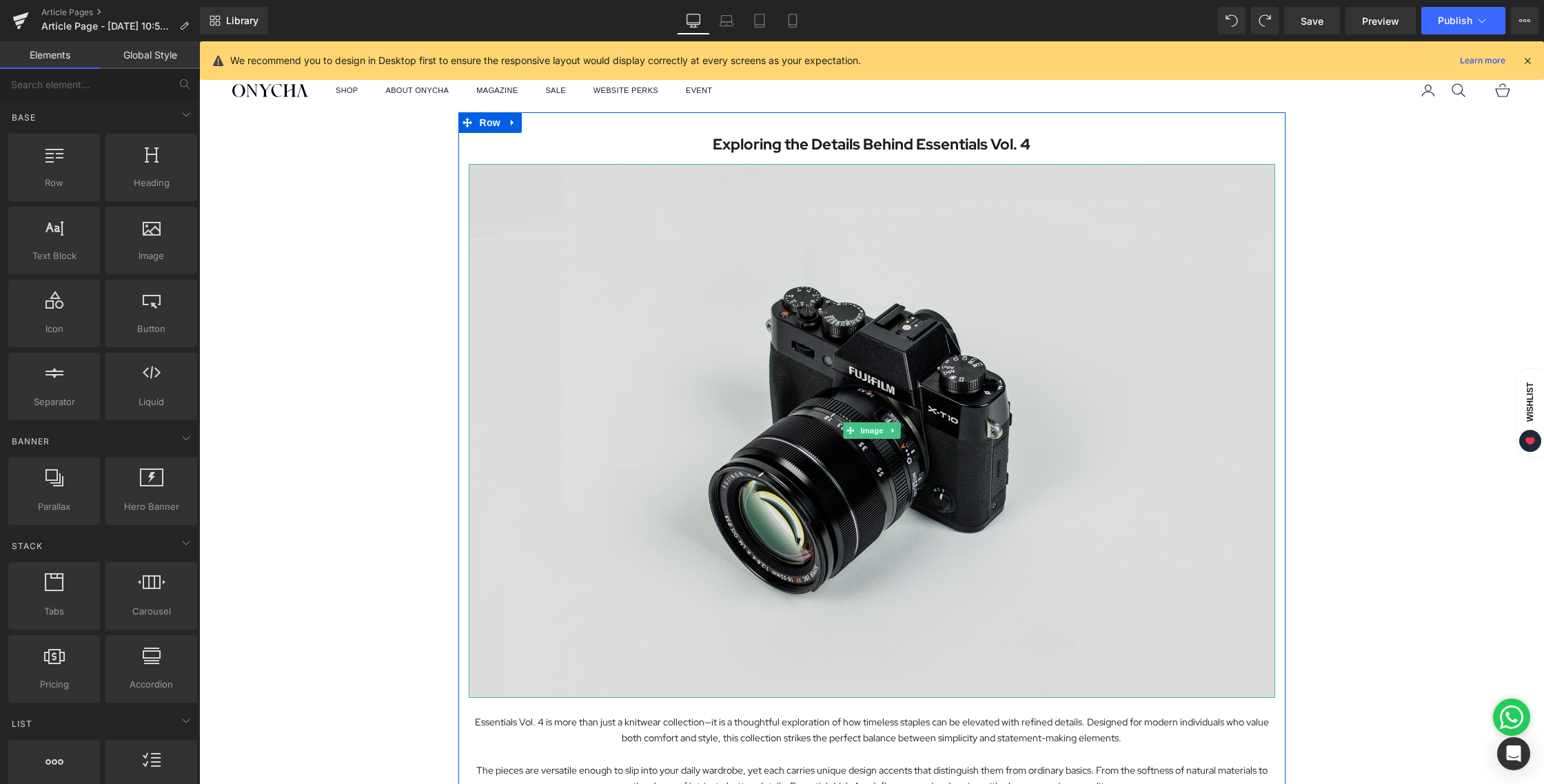
click at [809, 316] on img at bounding box center [872, 430] width 807 height 534
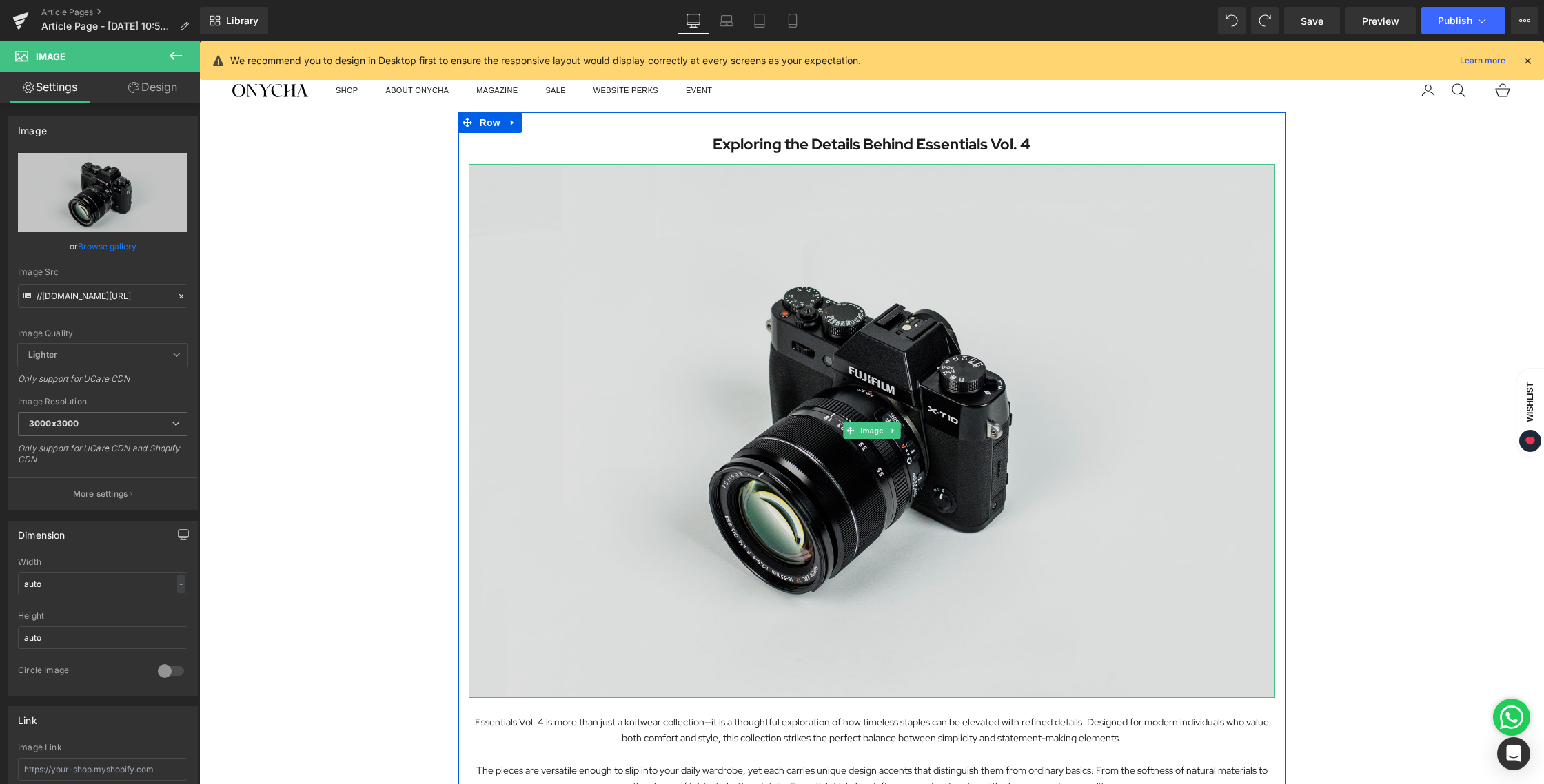
click at [784, 284] on img at bounding box center [872, 430] width 807 height 534
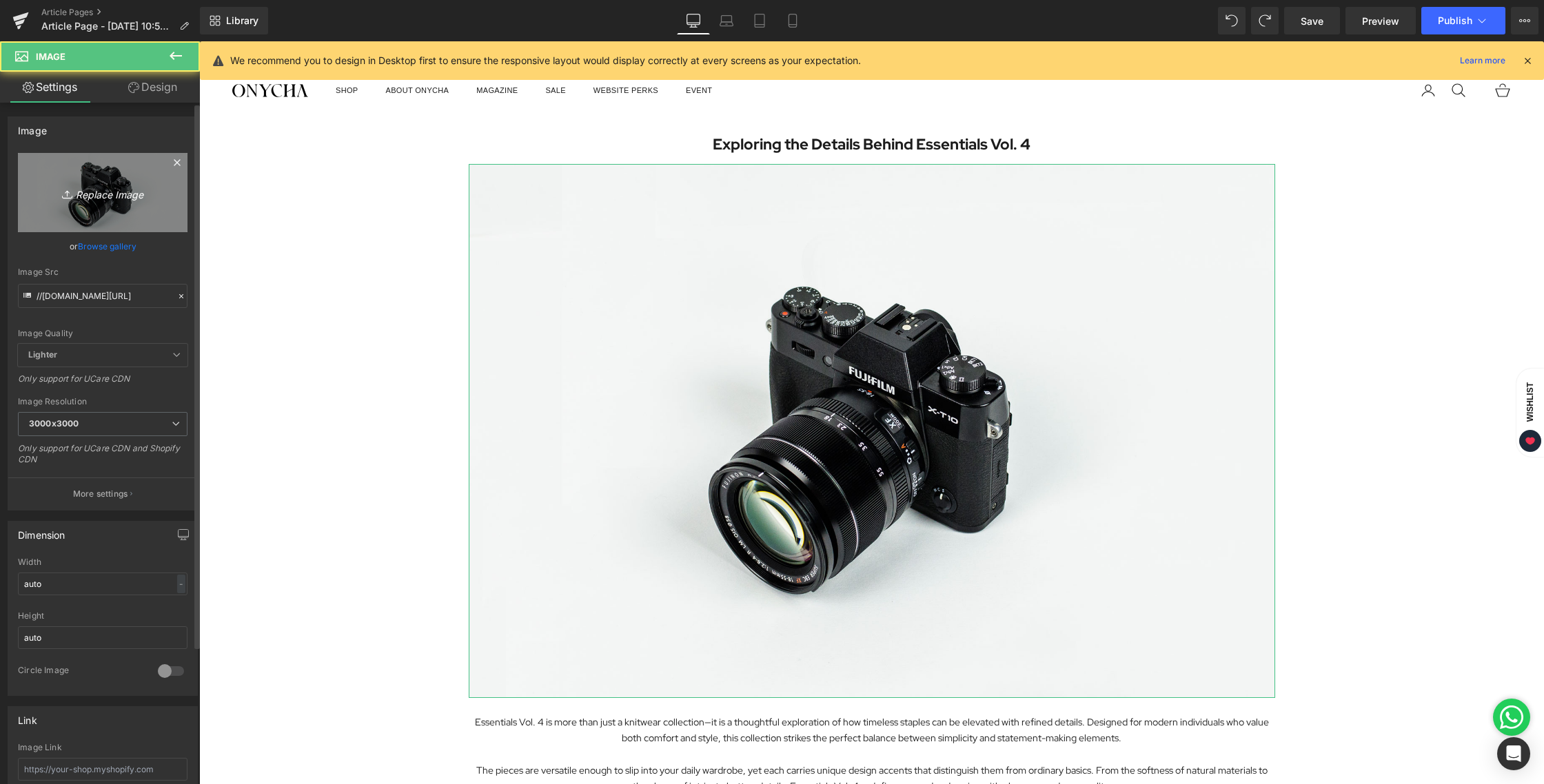
click at [73, 201] on link "Replace Image" at bounding box center [102, 192] width 170 height 79
type input "C:\fakepath\BLOG [DATE]-01.jpg"
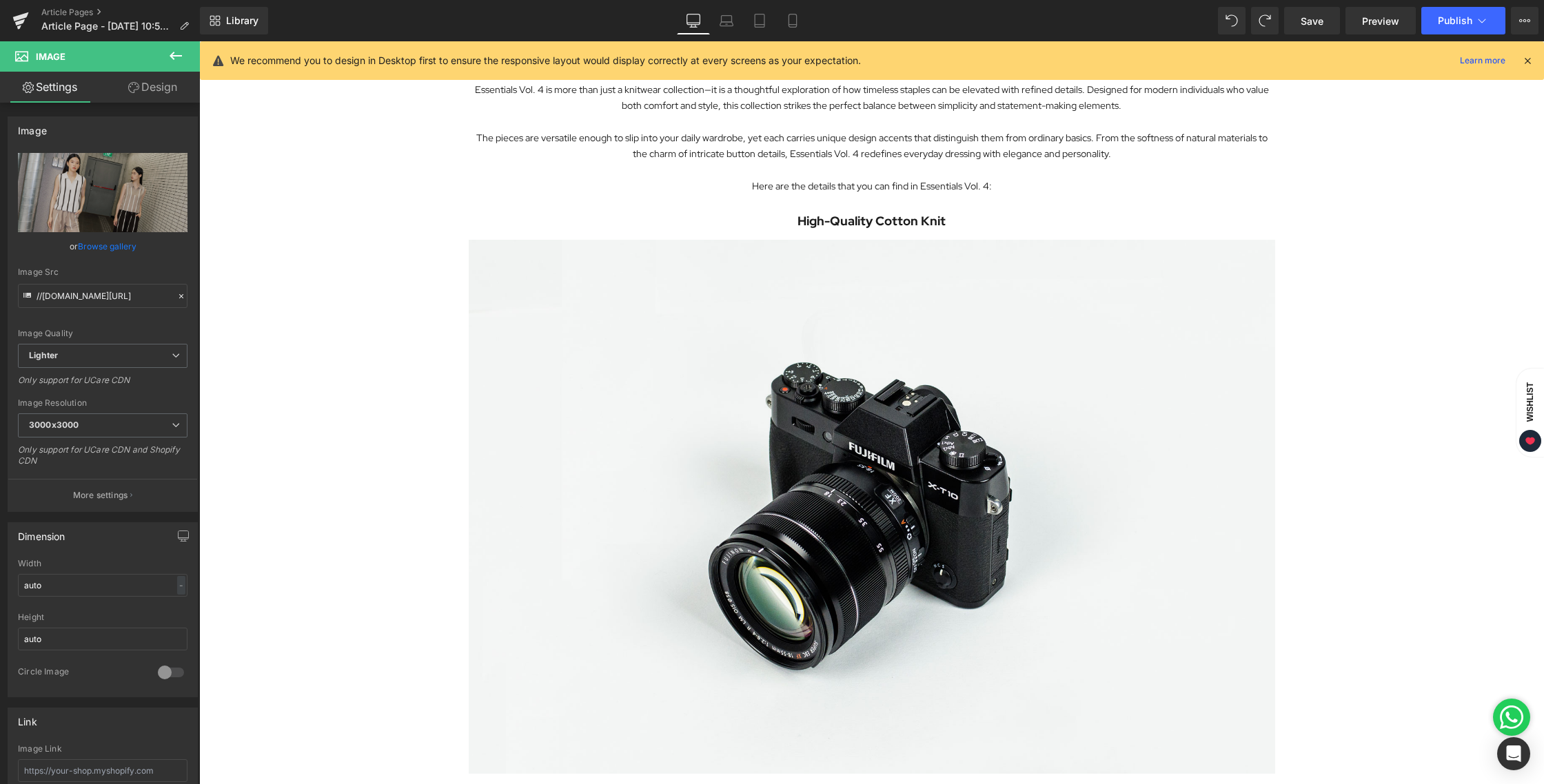
scroll to position [582, 0]
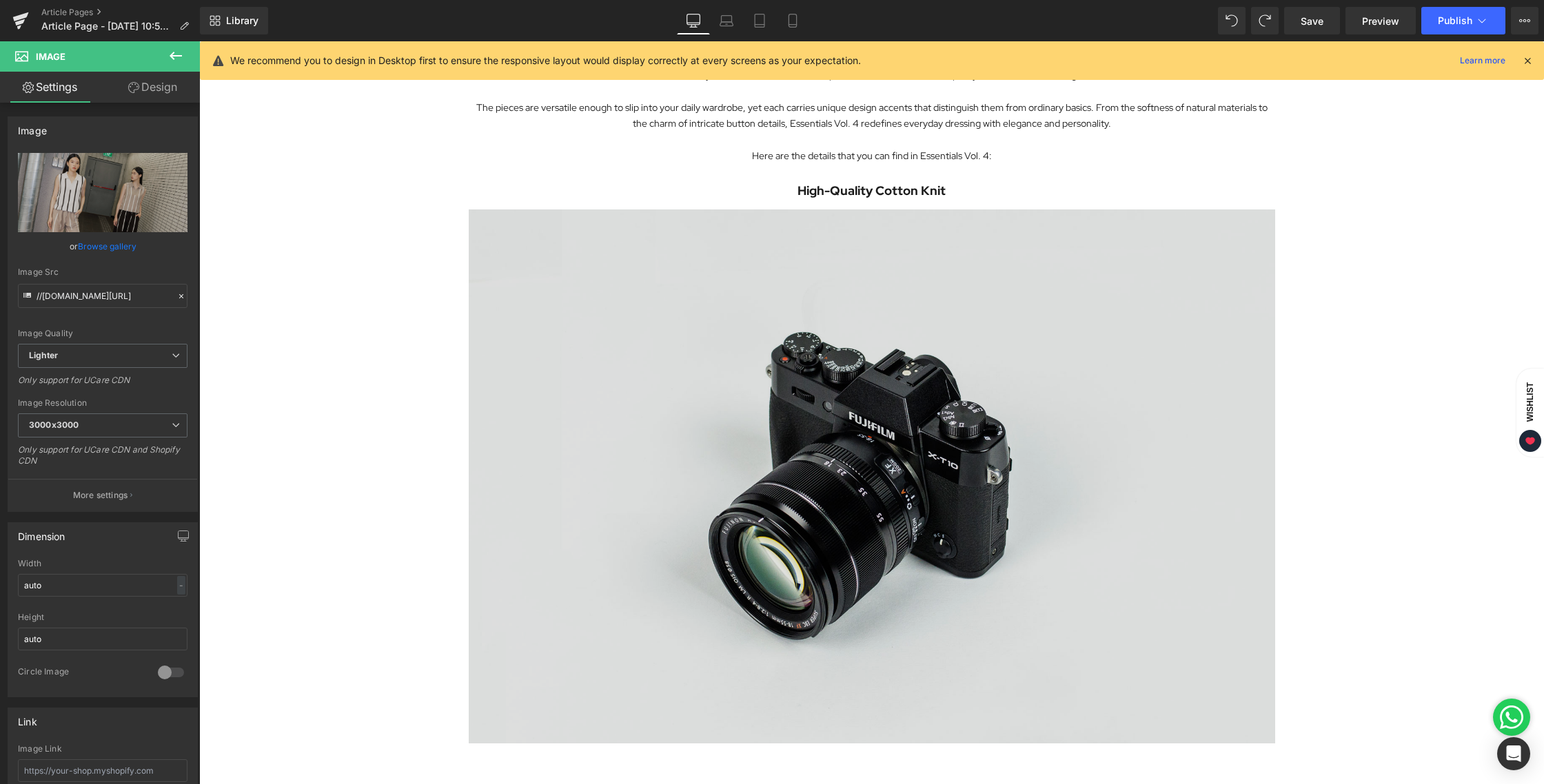
click at [937, 345] on img at bounding box center [872, 476] width 807 height 534
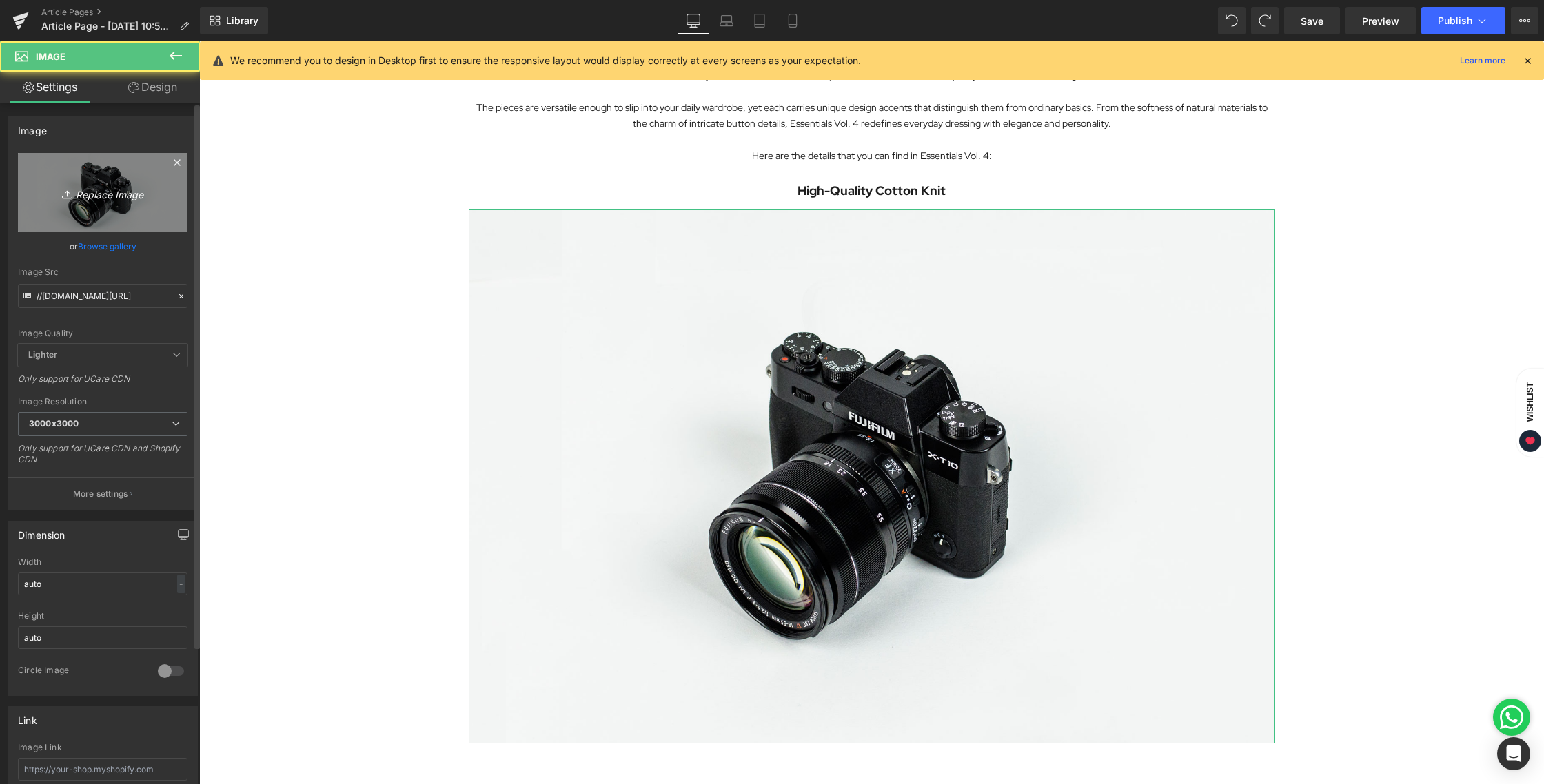
click at [79, 188] on icon "Replace Image" at bounding box center [102, 192] width 110 height 17
type input "C:\fakepath\BLOG [DATE]-02.jpg"
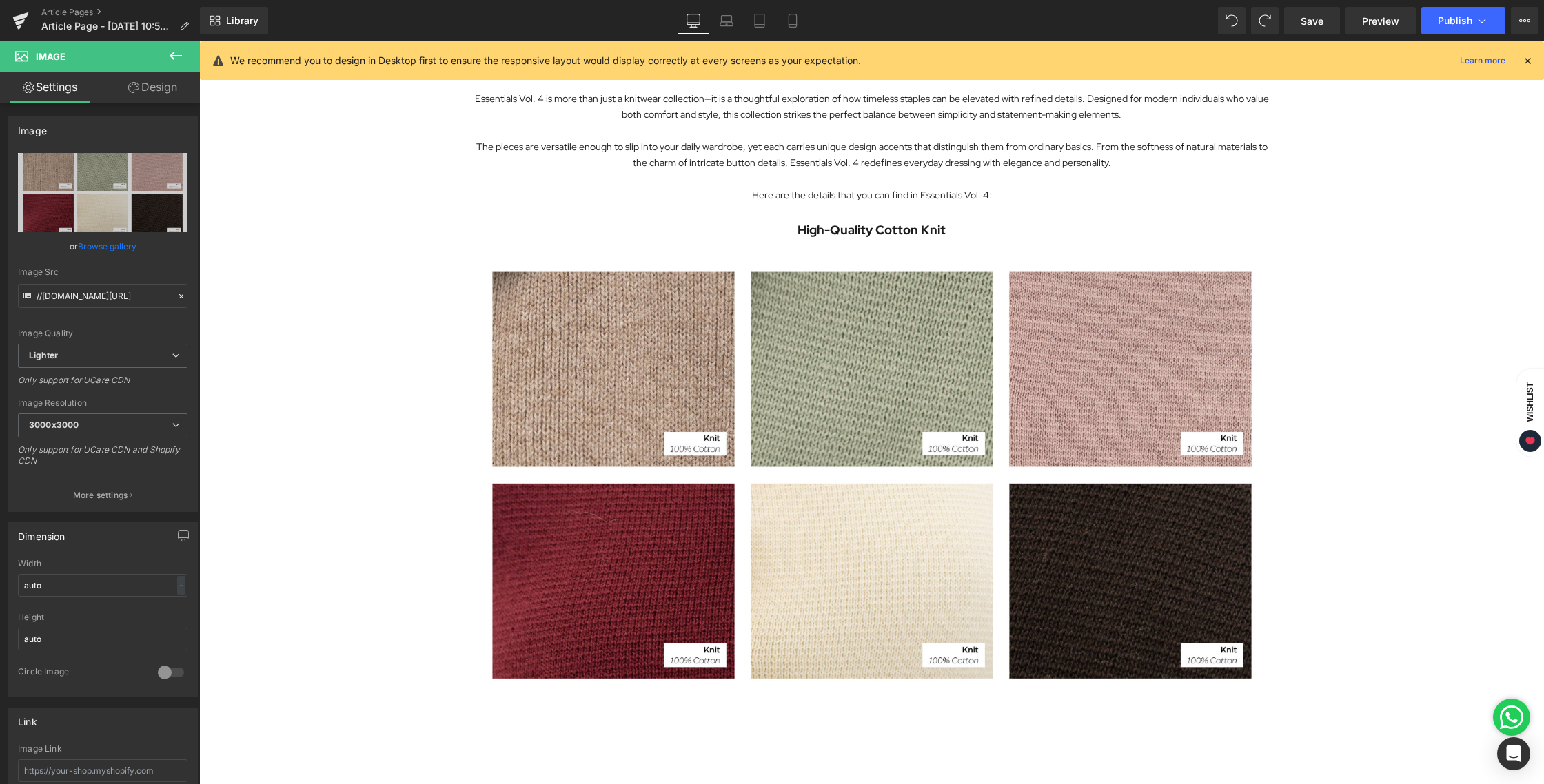
scroll to position [540, 0]
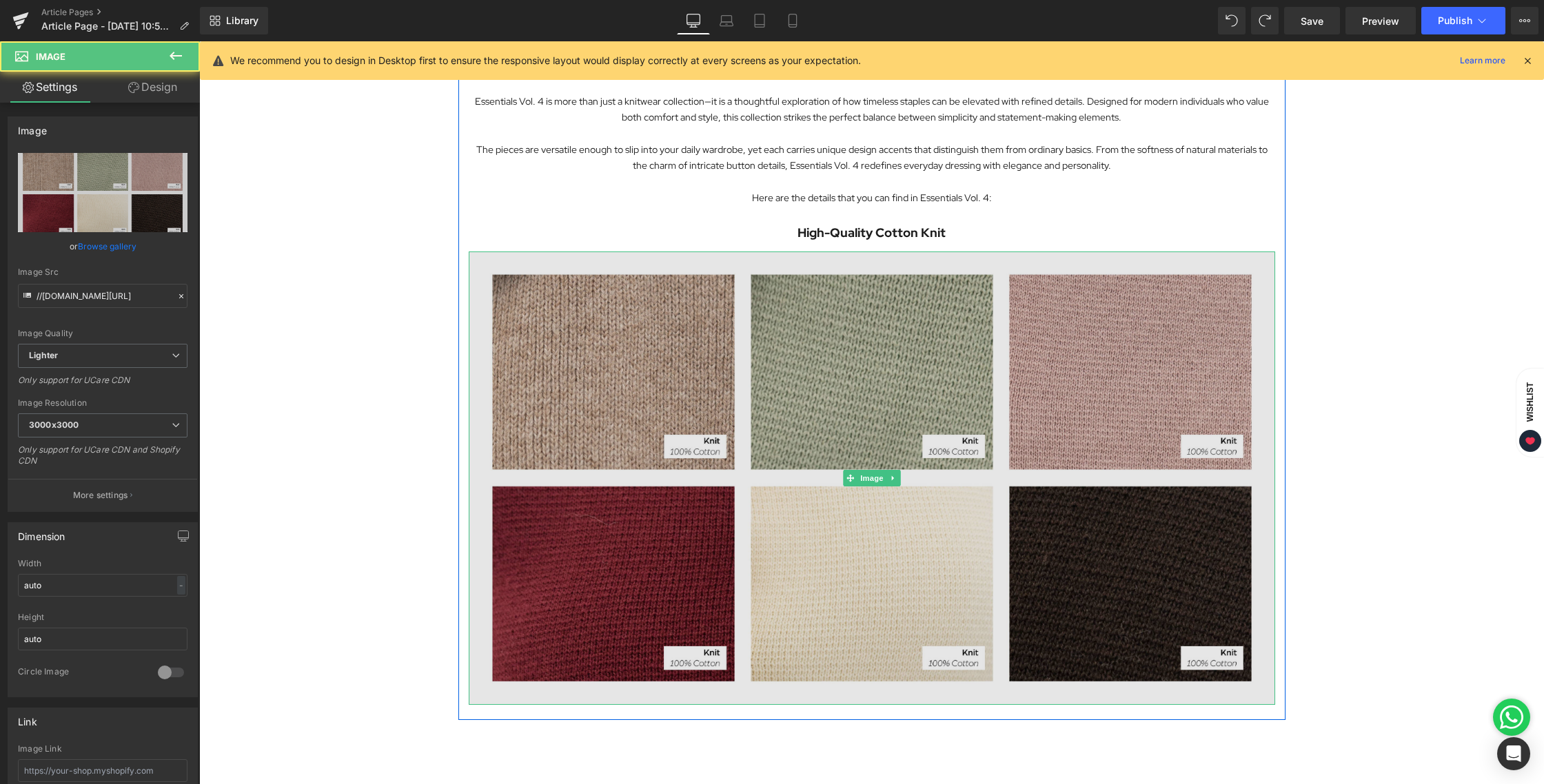
click at [922, 365] on img at bounding box center [872, 477] width 807 height 453
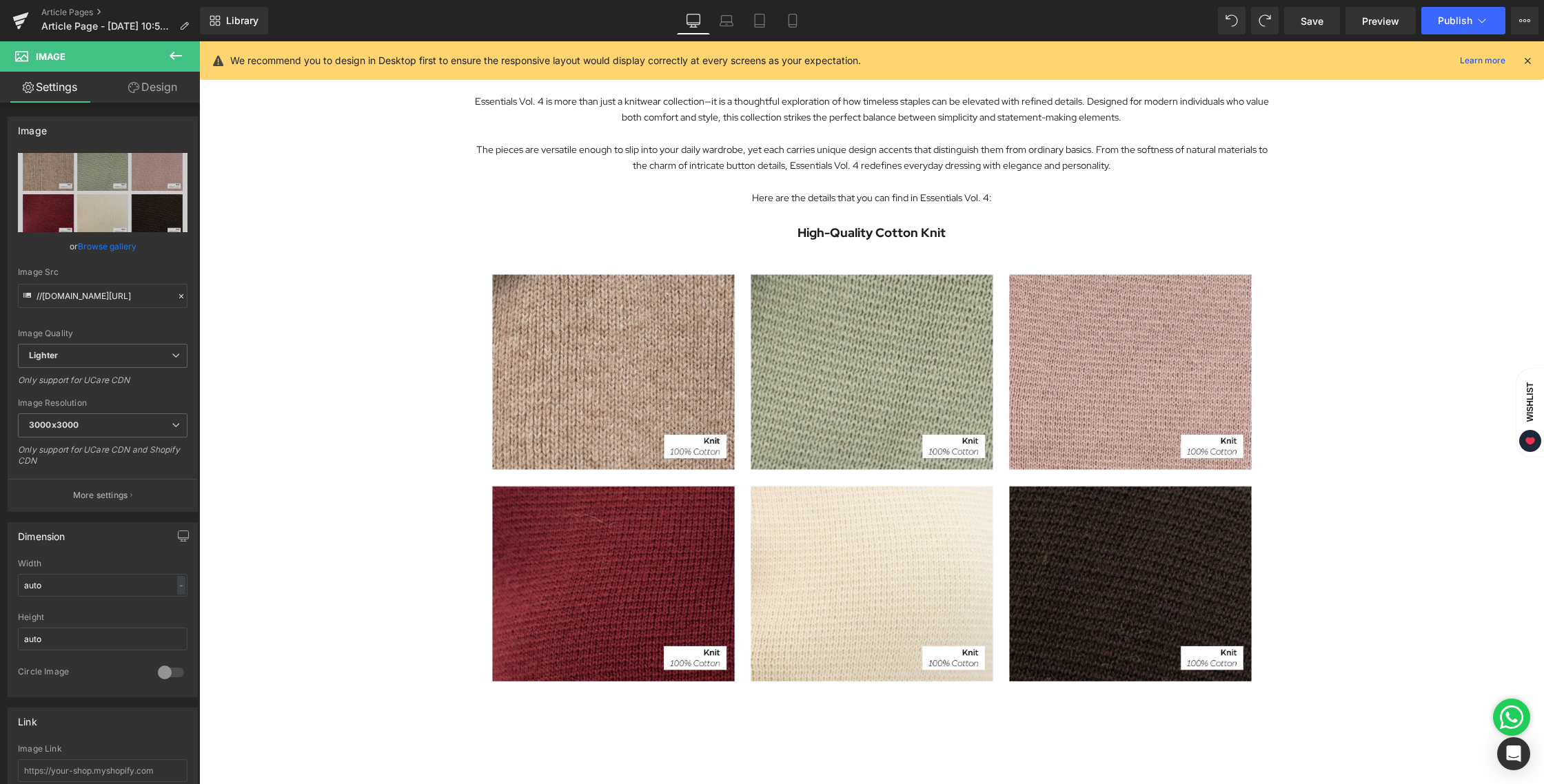
click at [1373, 268] on div "Exploring the Details Behind Essentials Vol. 4 Heading Image Essentials Vol. 4 …" at bounding box center [872, 237] width 1345 height 1330
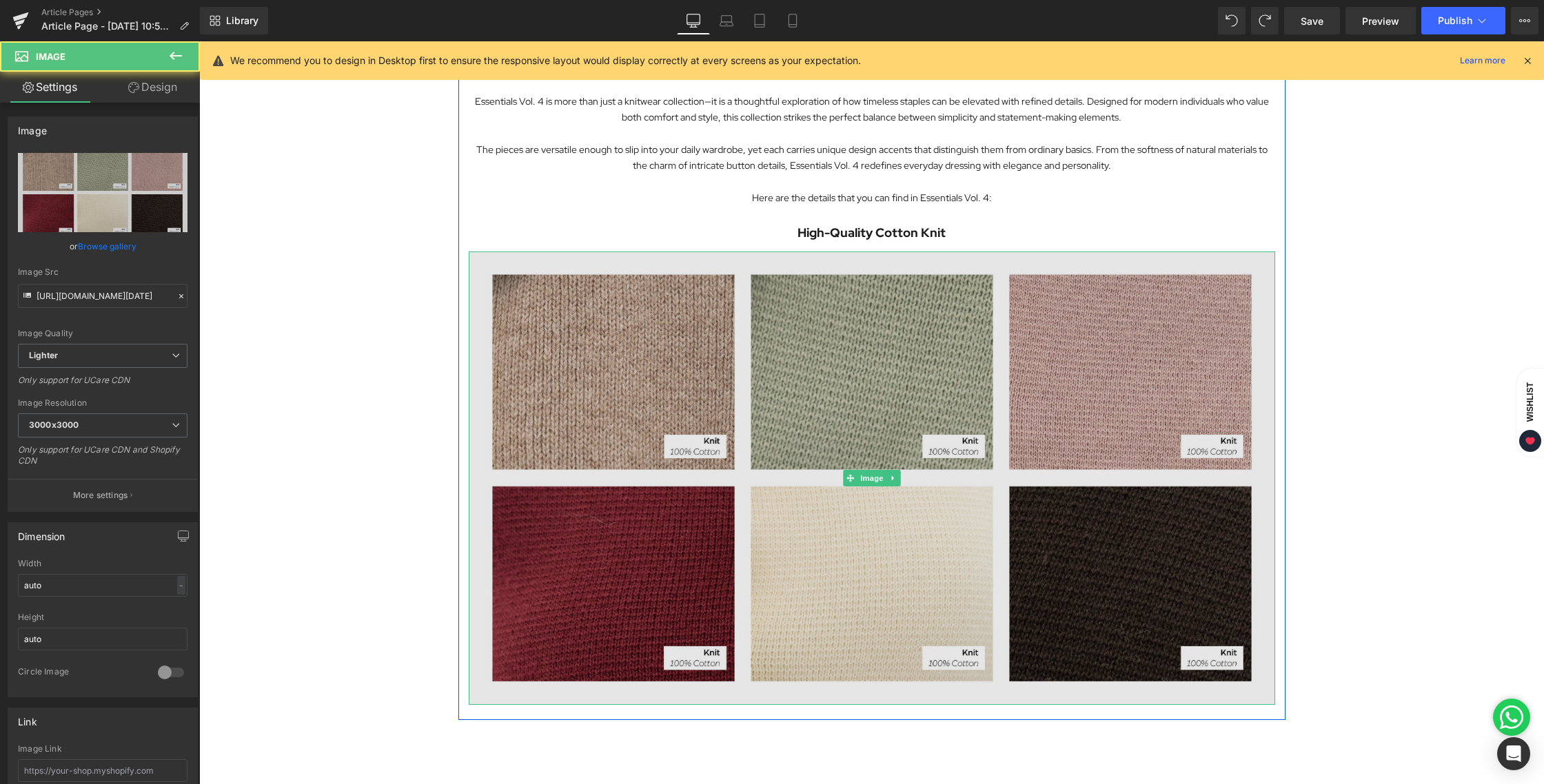
click at [762, 401] on img at bounding box center [872, 477] width 807 height 453
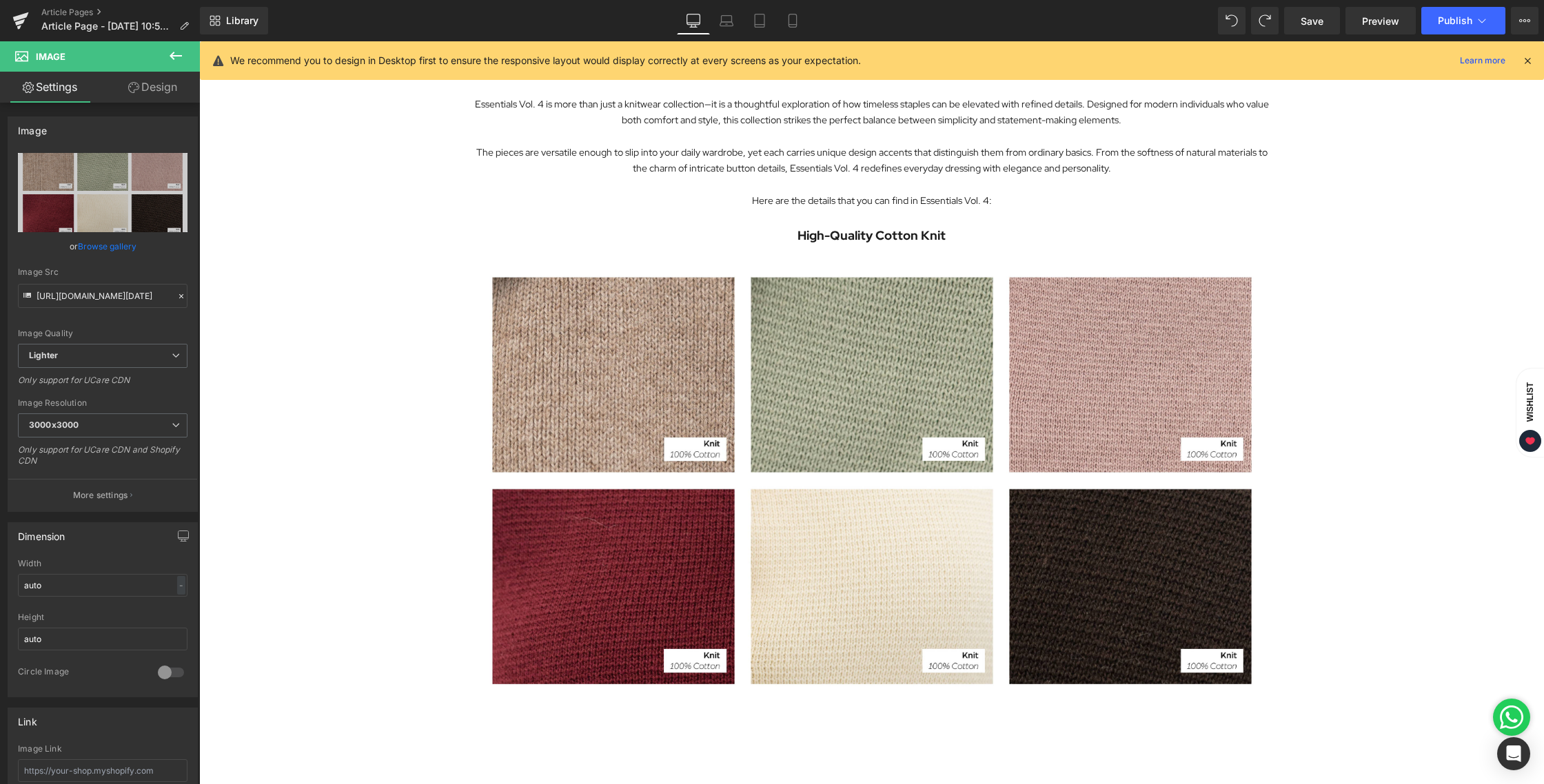
scroll to position [530, 0]
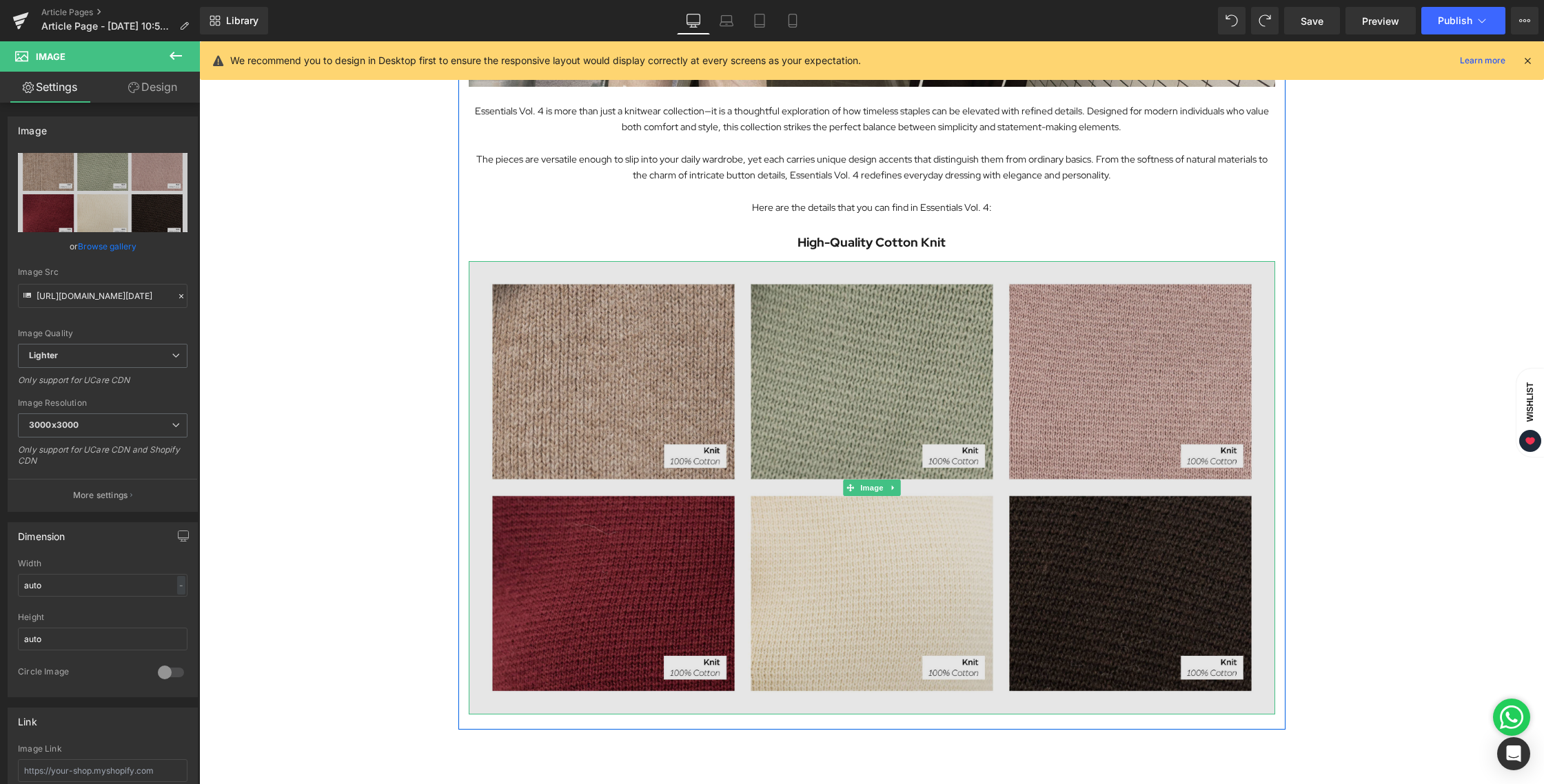
click at [818, 343] on img at bounding box center [872, 487] width 807 height 453
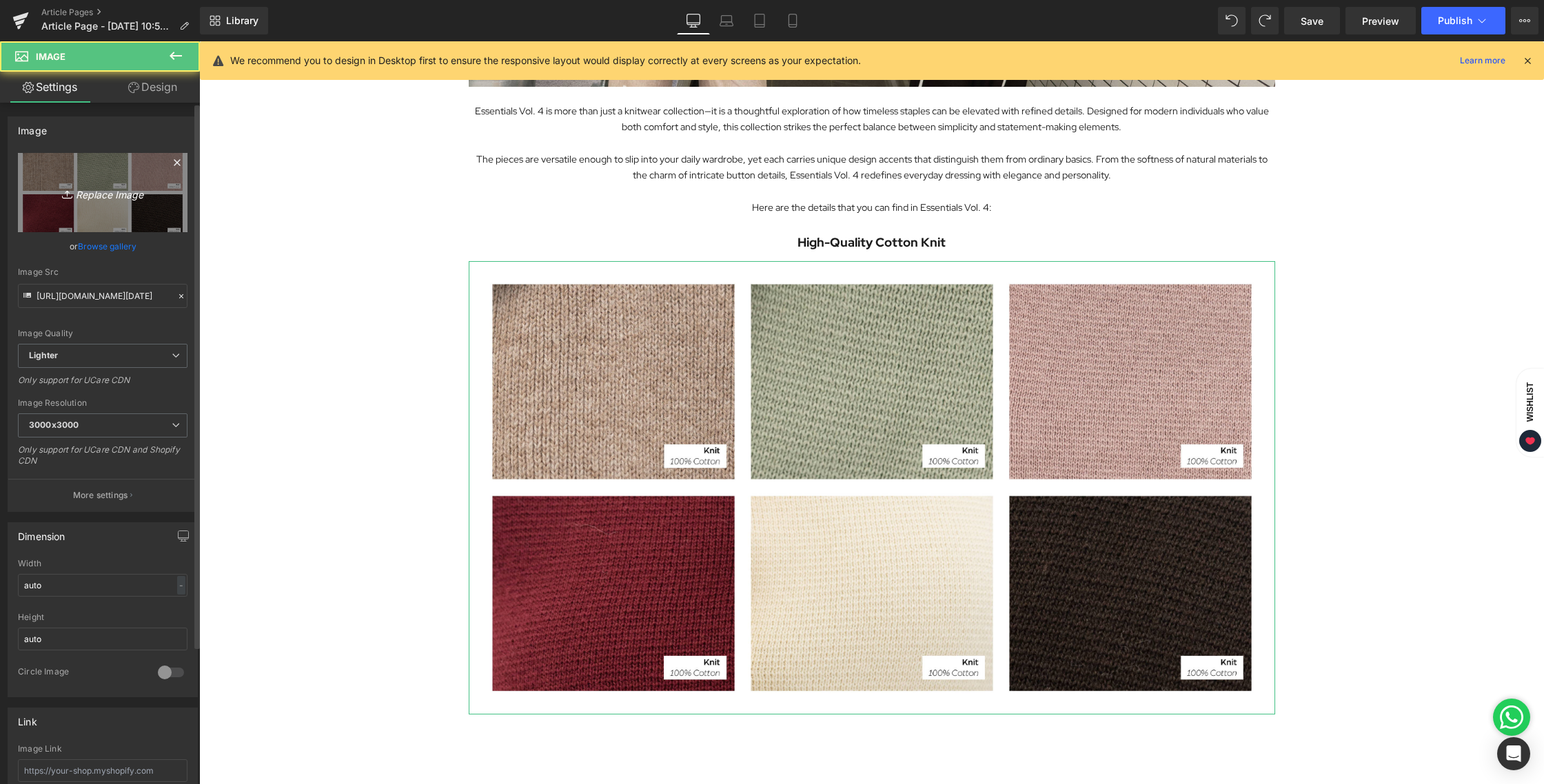
click at [130, 202] on link "Replace Image" at bounding box center [102, 192] width 170 height 79
type input "C:\fakepath\BLOG [DATE].jpg"
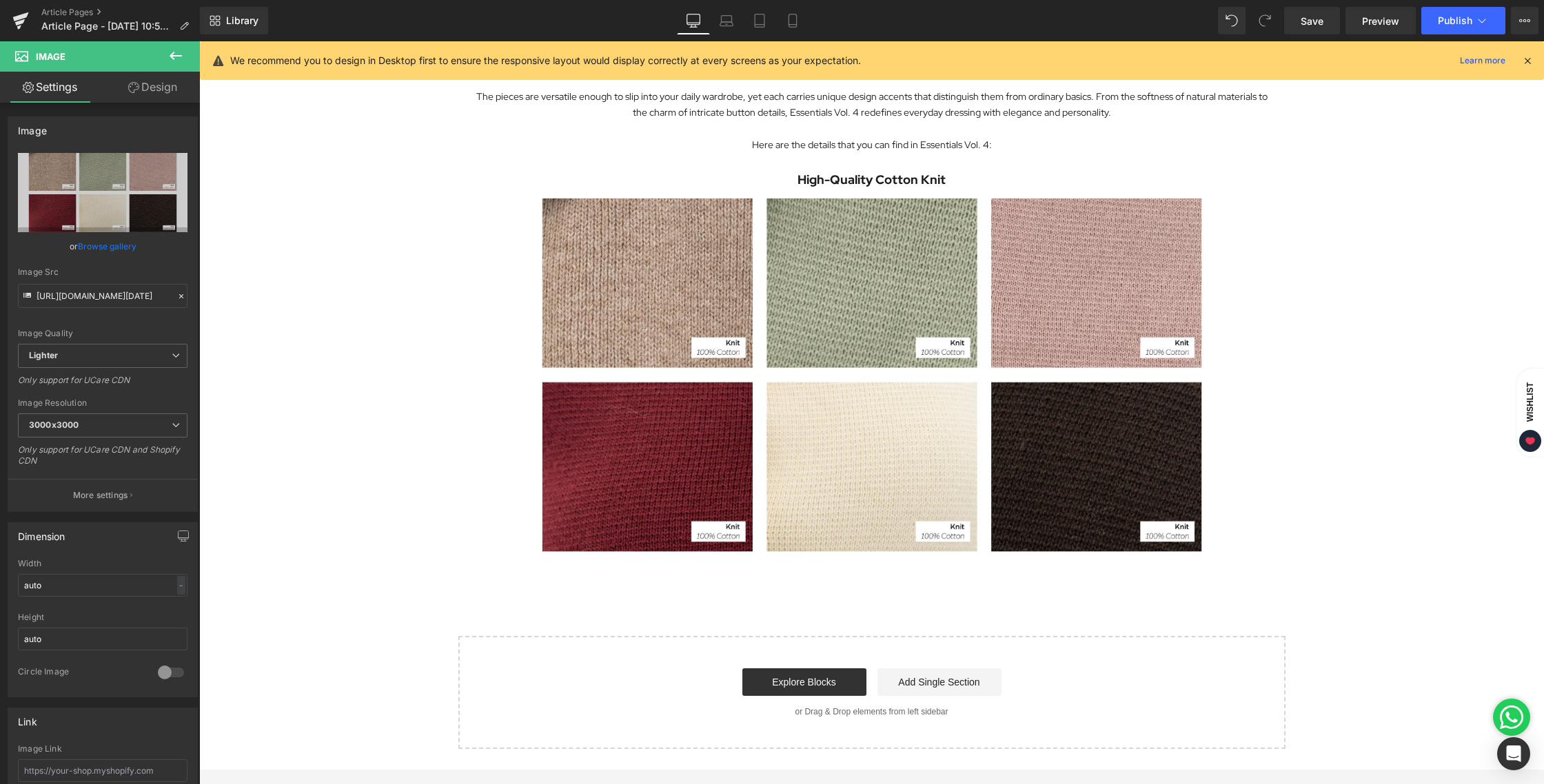
scroll to position [599, 0]
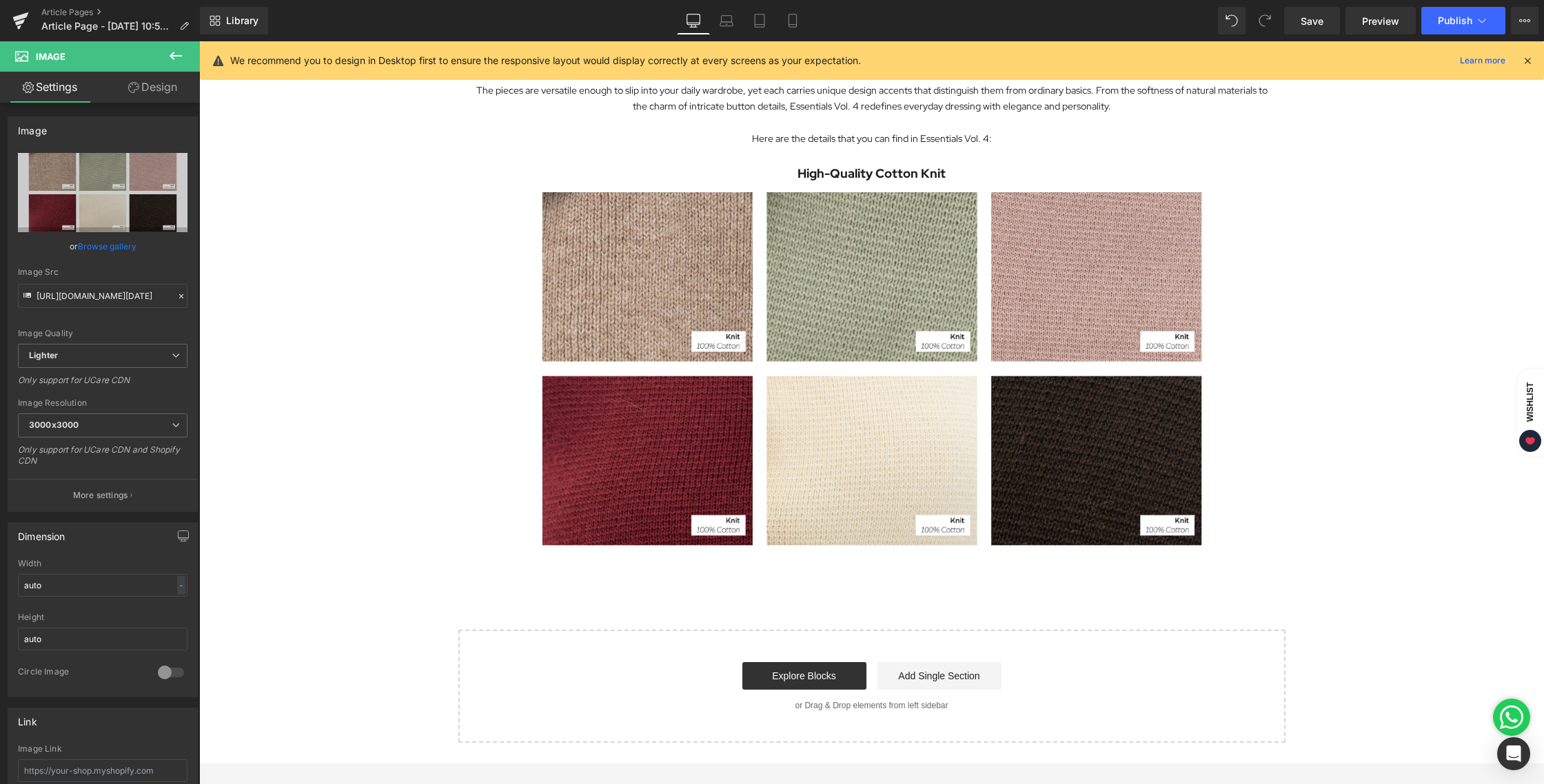
click at [1324, 431] on div "Exploring the Details Behind Essentials Vol. 4 Heading Image Essentials Vol. 4 …" at bounding box center [872, 128] width 1345 height 1230
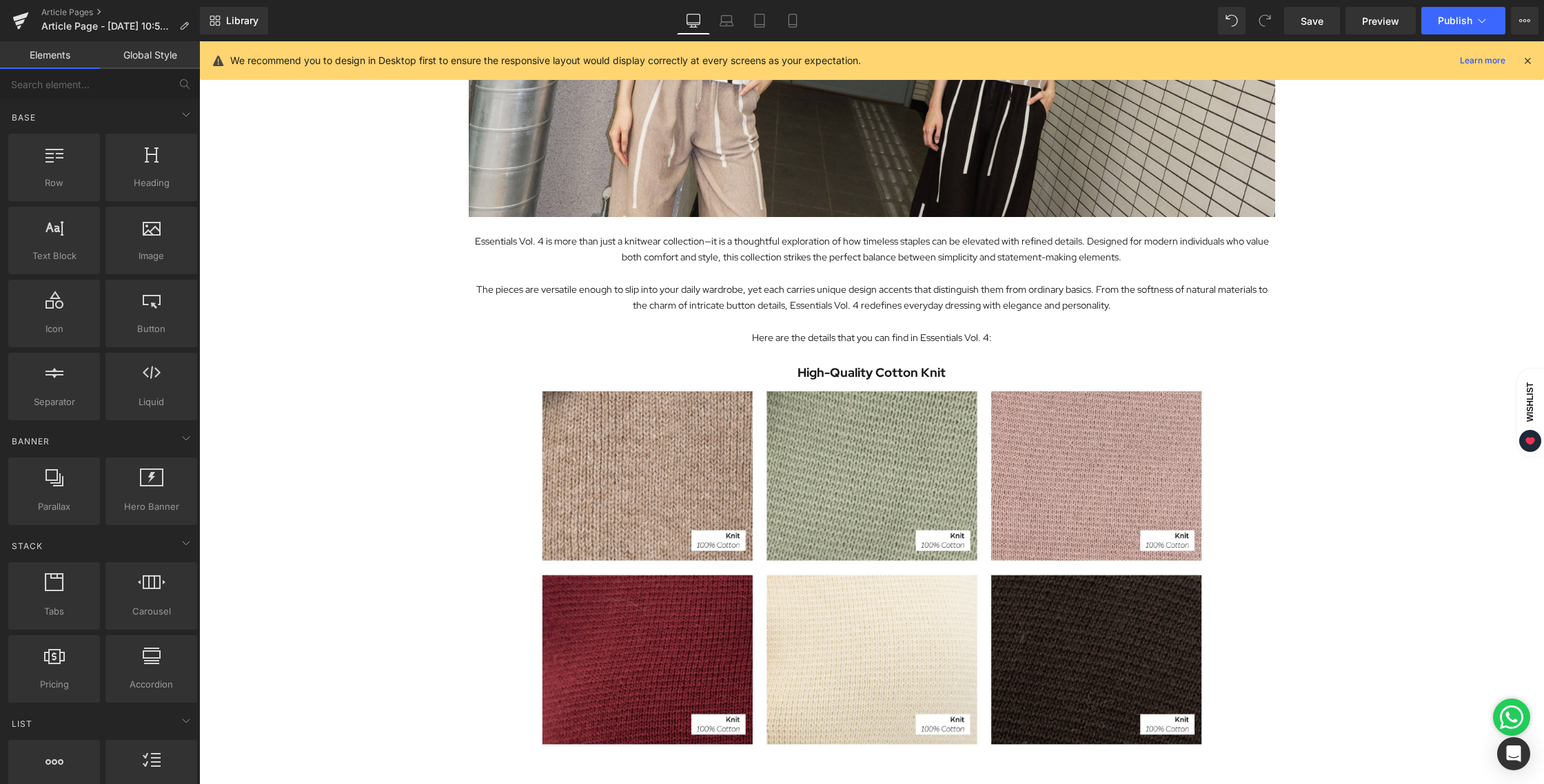
scroll to position [268, 0]
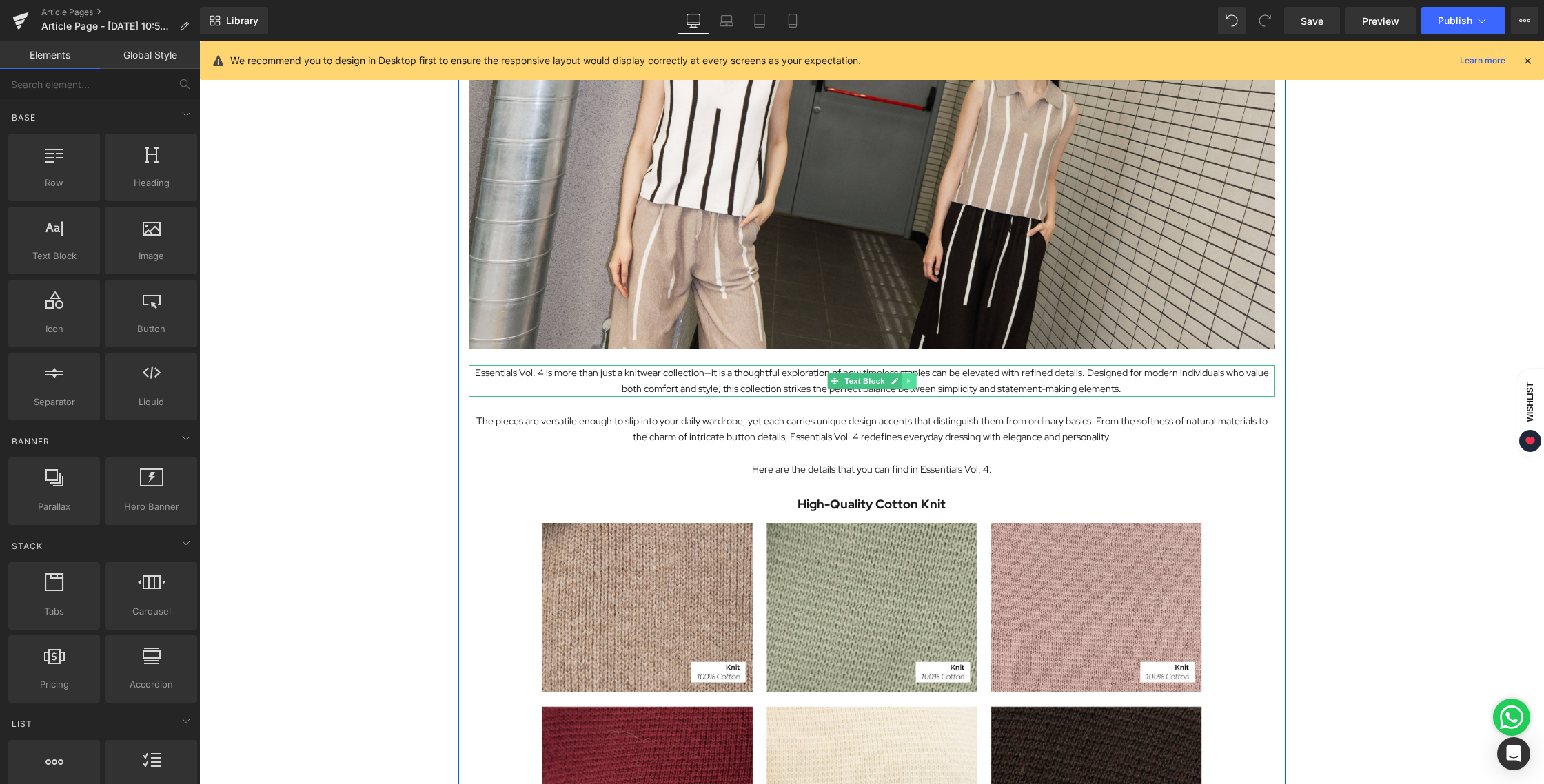
click at [905, 378] on icon at bounding box center [908, 381] width 8 height 8
click at [898, 379] on icon at bounding box center [901, 381] width 8 height 8
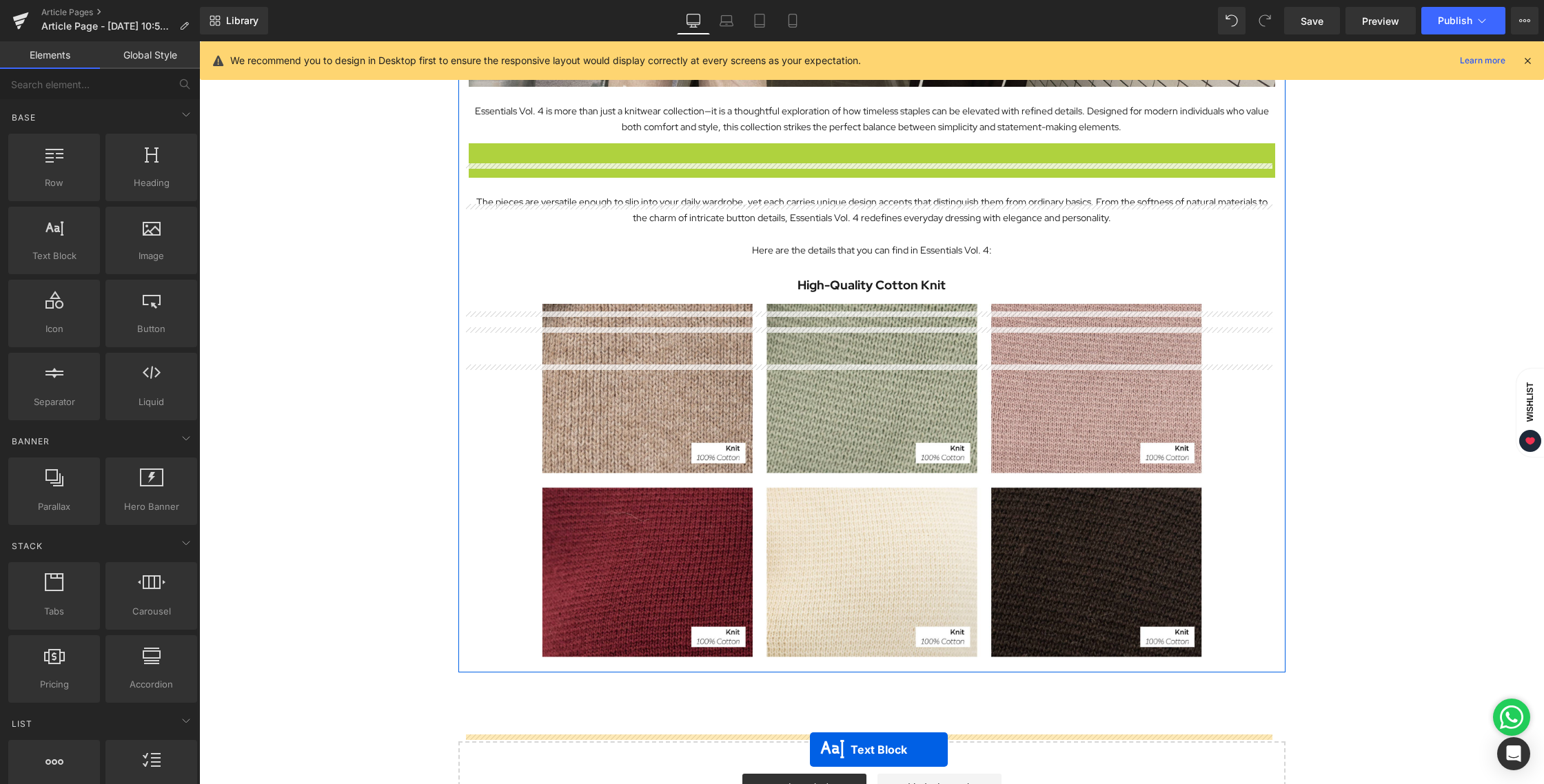
scroll to position [613, 0]
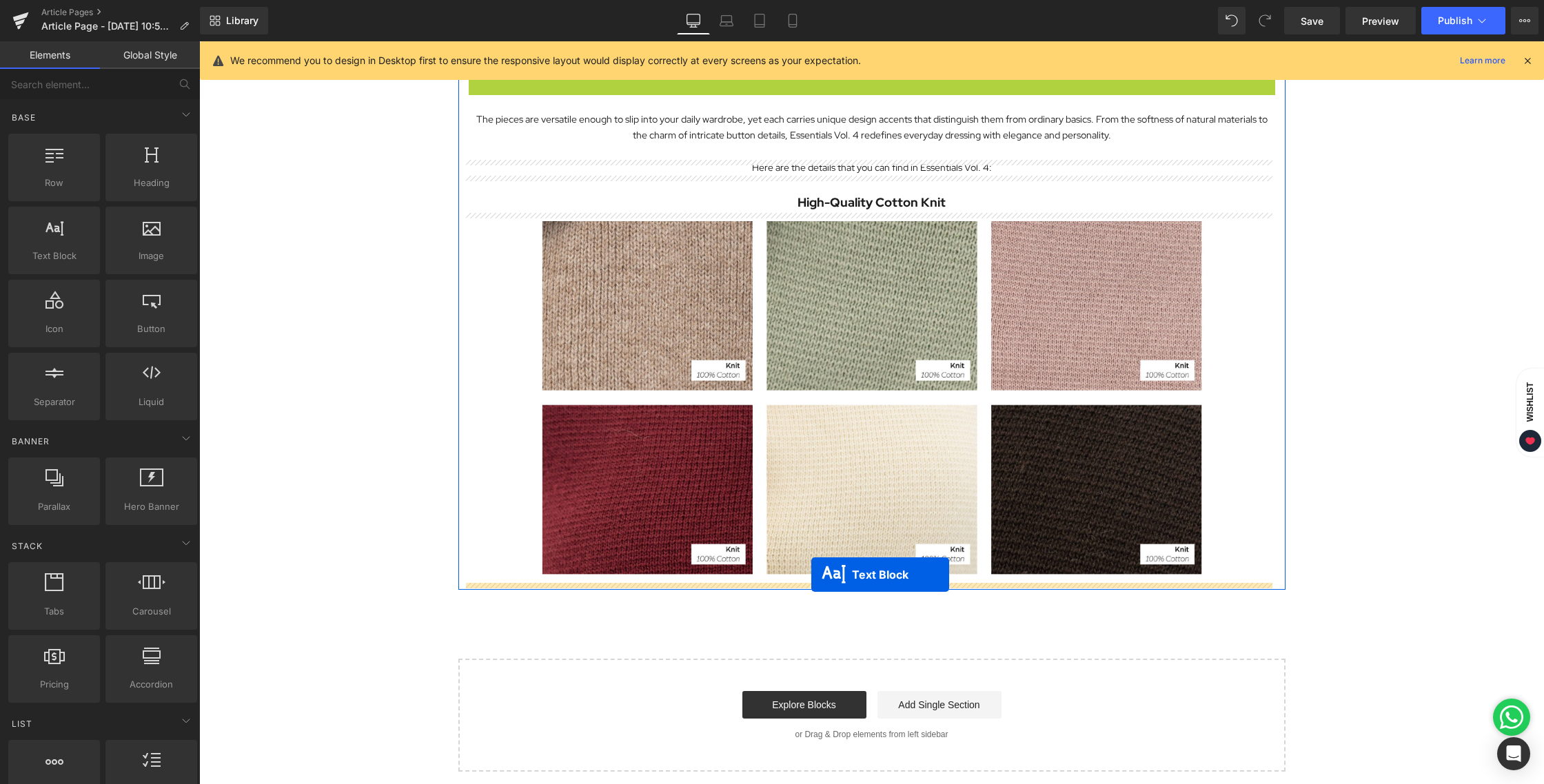
drag, startPoint x: 827, startPoint y: 421, endPoint x: 811, endPoint y: 574, distance: 153.8
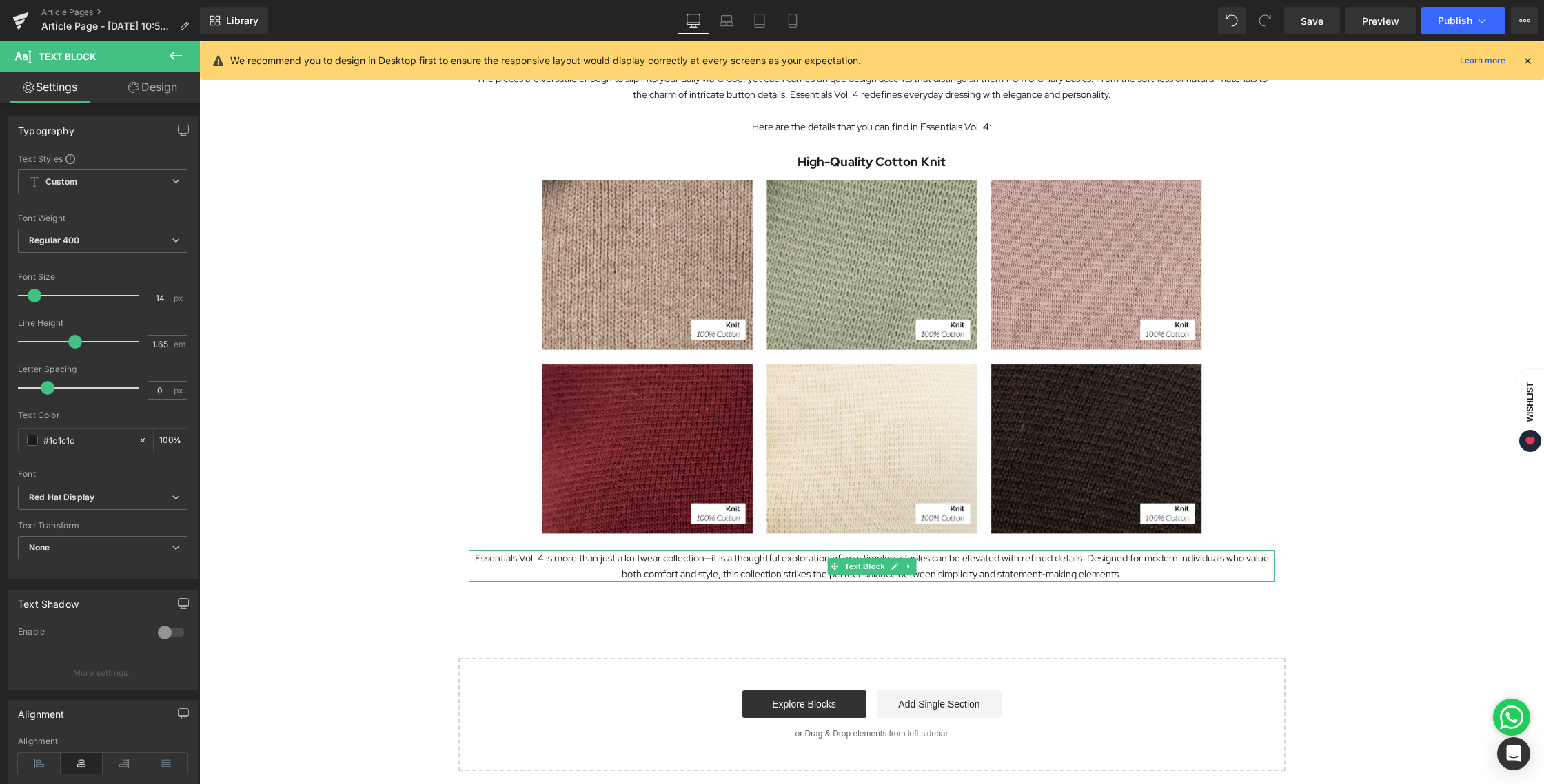
scroll to position [686, 0]
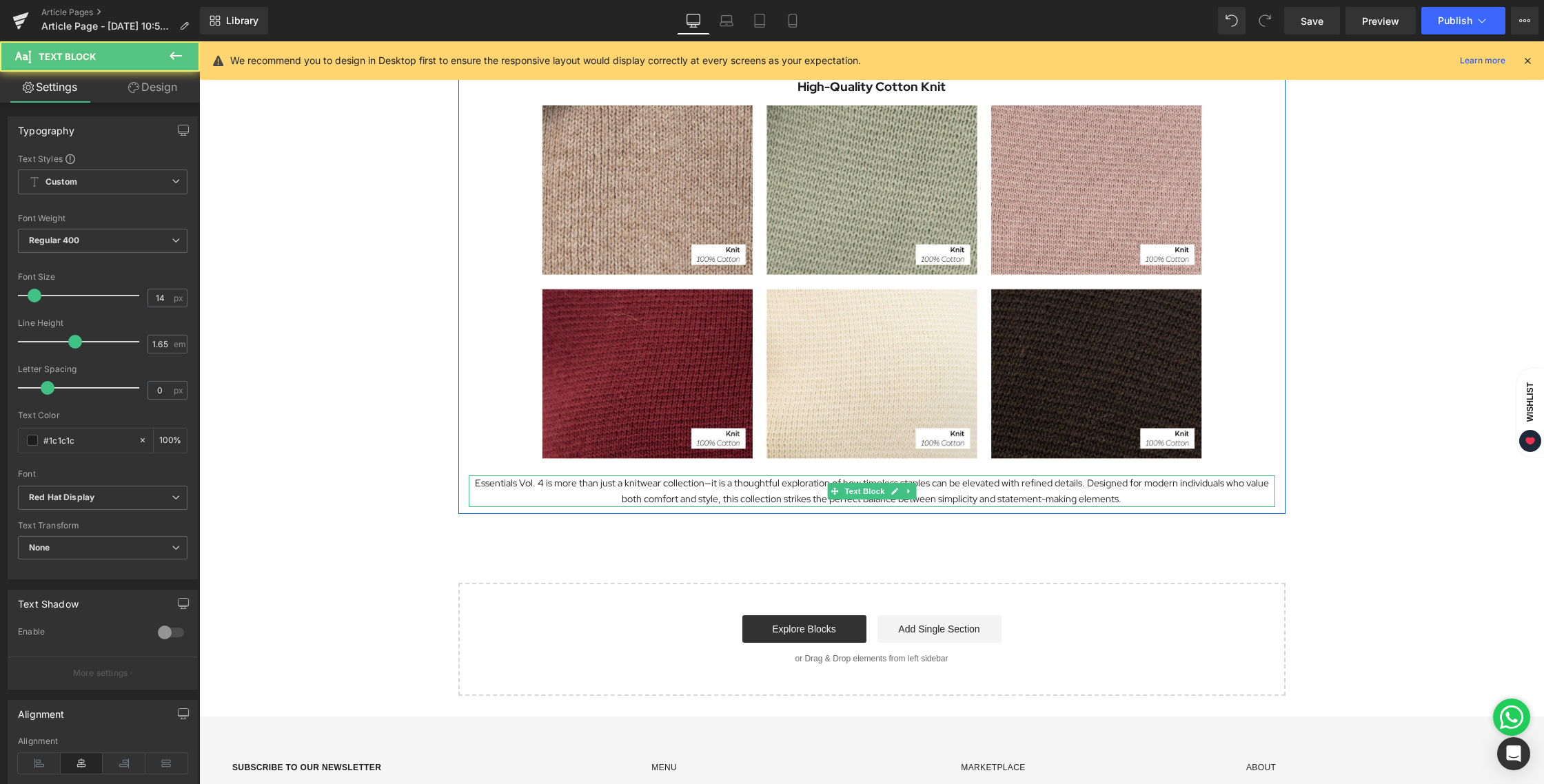
click at [639, 495] on p "Essentials Vol. 4 is more than just a knitwear collection—it is a thoughtful ex…" at bounding box center [872, 491] width 807 height 32
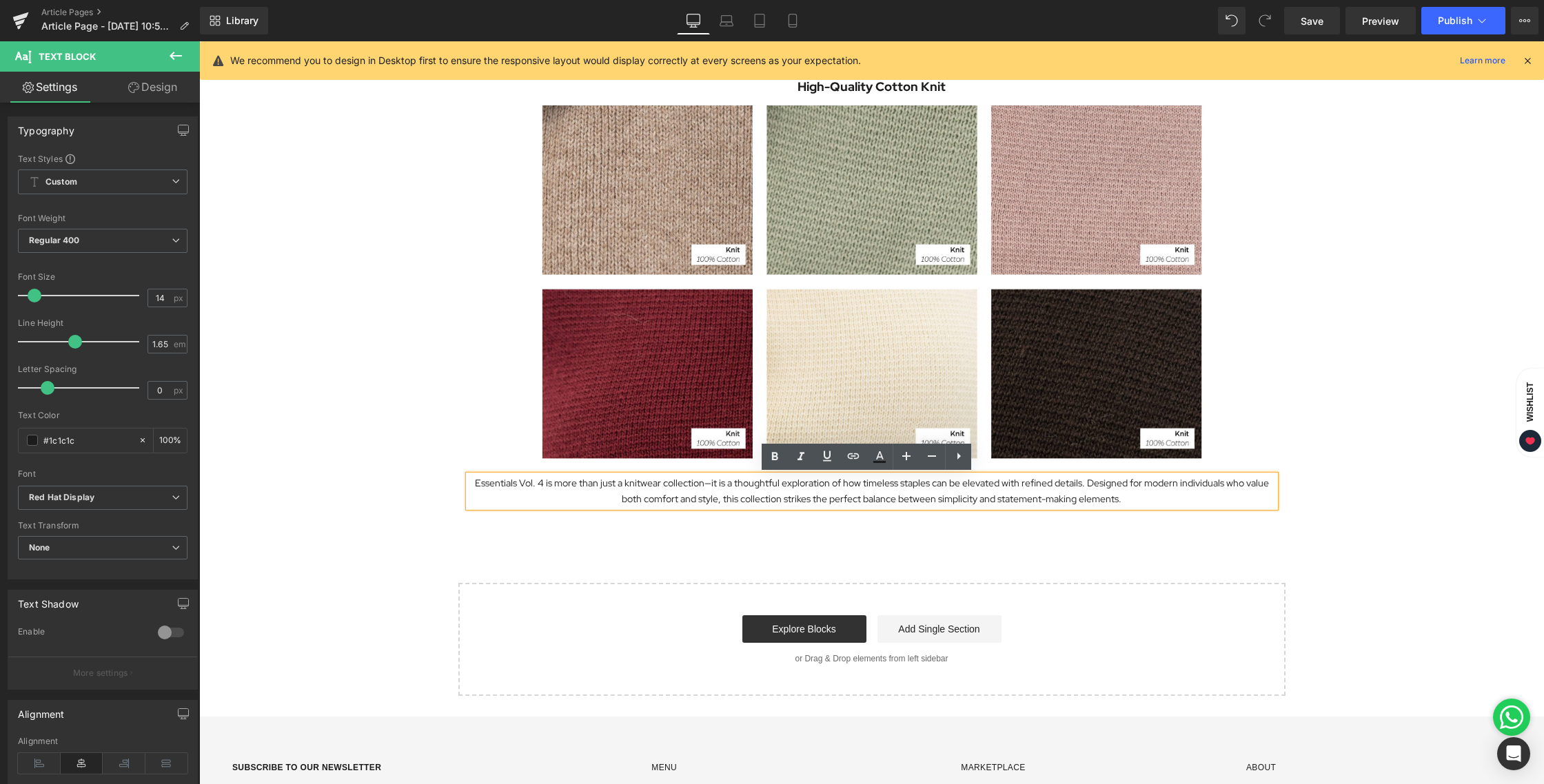
click at [639, 494] on p "Essentials Vol. 4 is more than just a knitwear collection—it is a thoughtful ex…" at bounding box center [872, 491] width 807 height 32
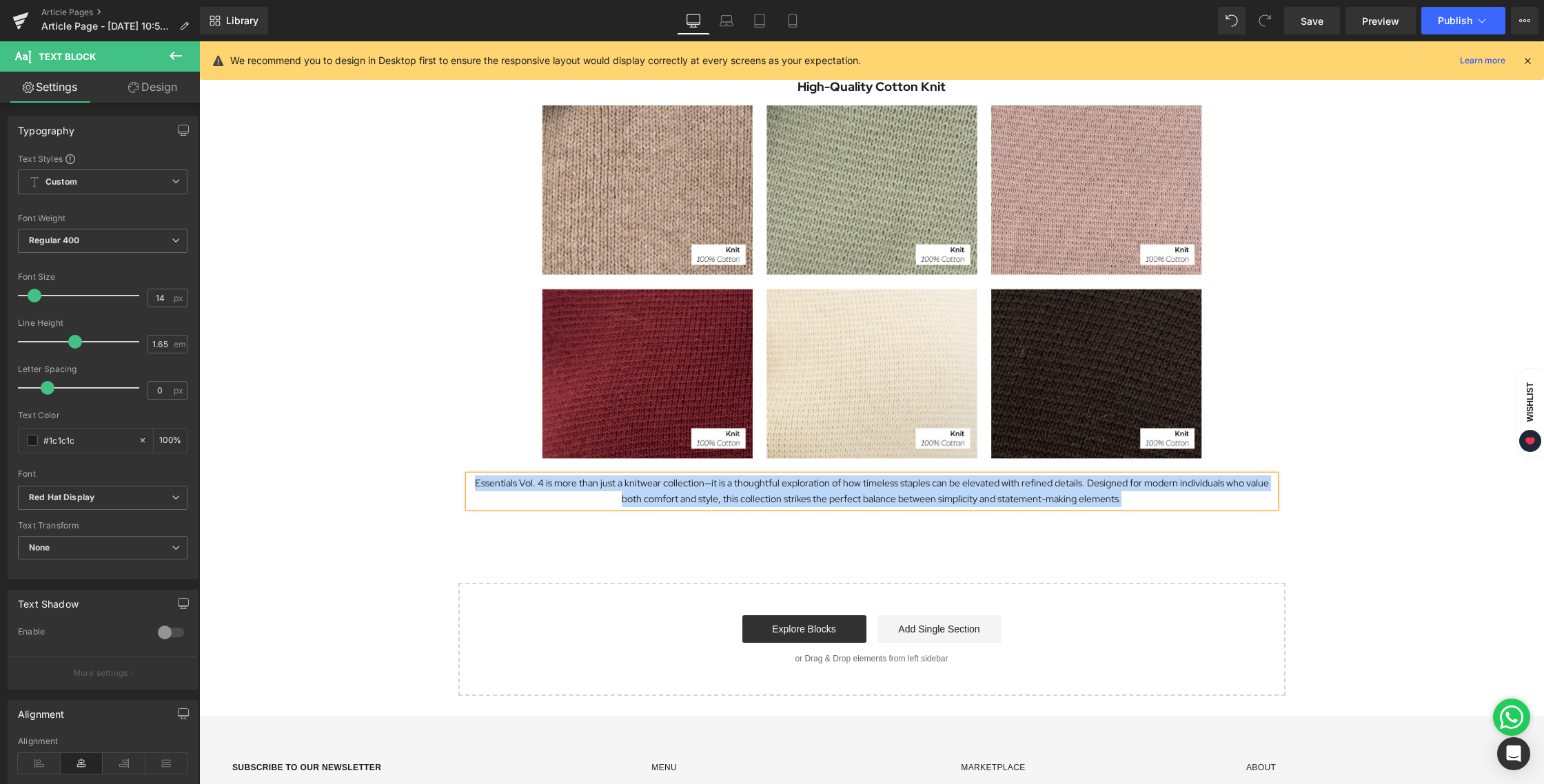
paste div
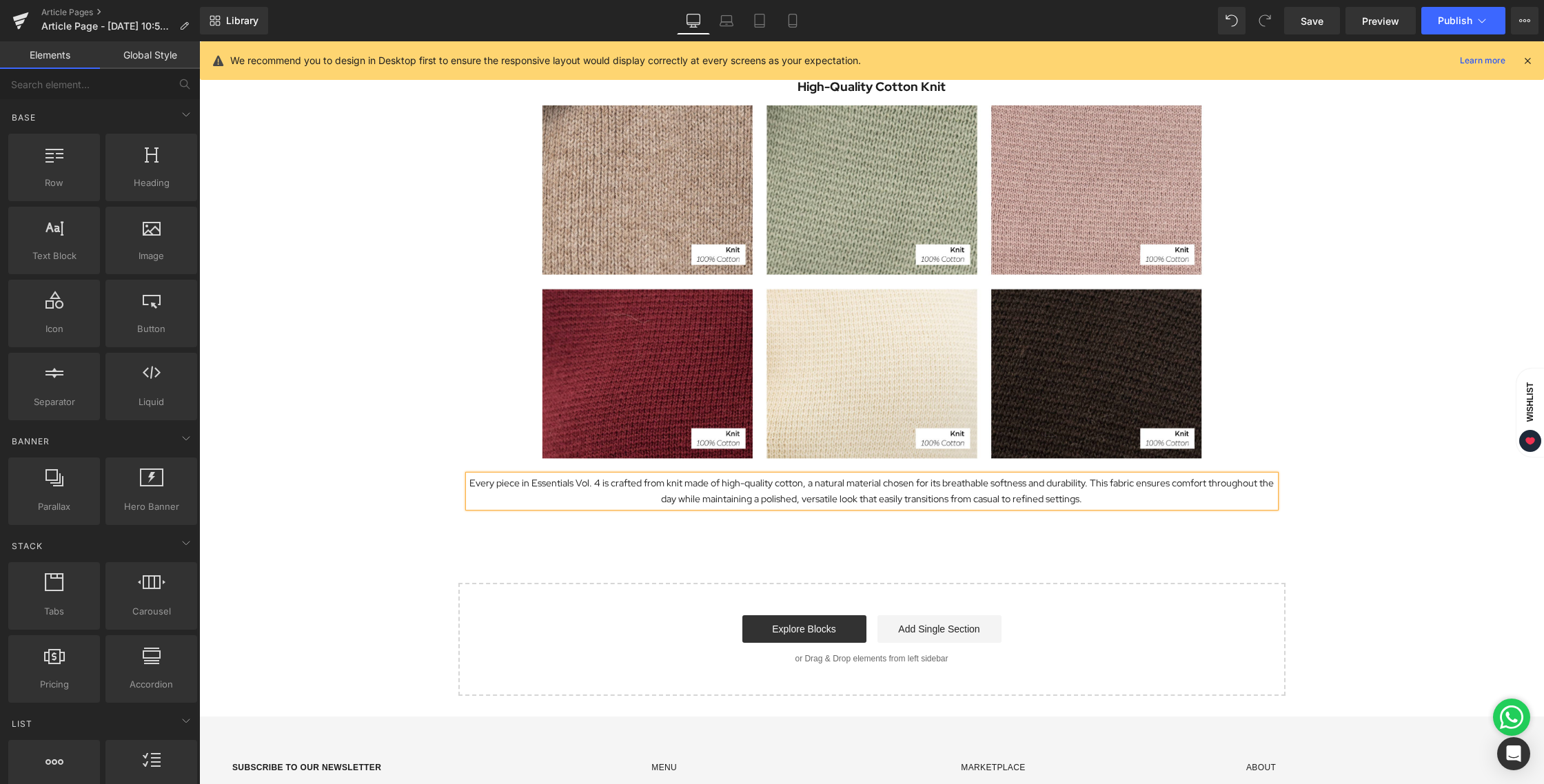
click at [707, 527] on div "Exploring the Details Behind Essentials Vol. 4 Heading Image Essentials Vol. 4 …" at bounding box center [872, 62] width 1345 height 1270
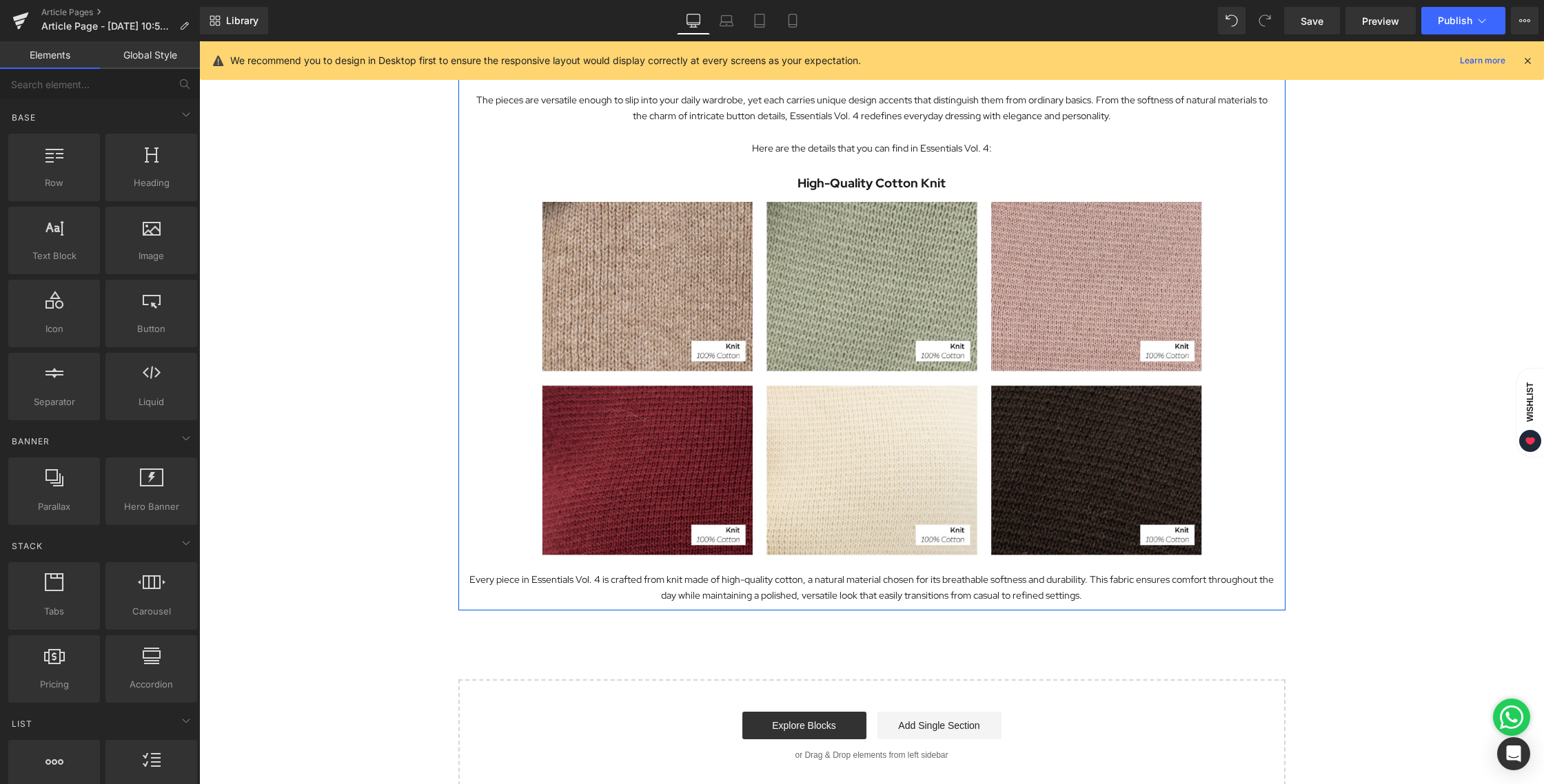
scroll to position [590, 0]
click at [796, 19] on icon at bounding box center [793, 21] width 14 height 14
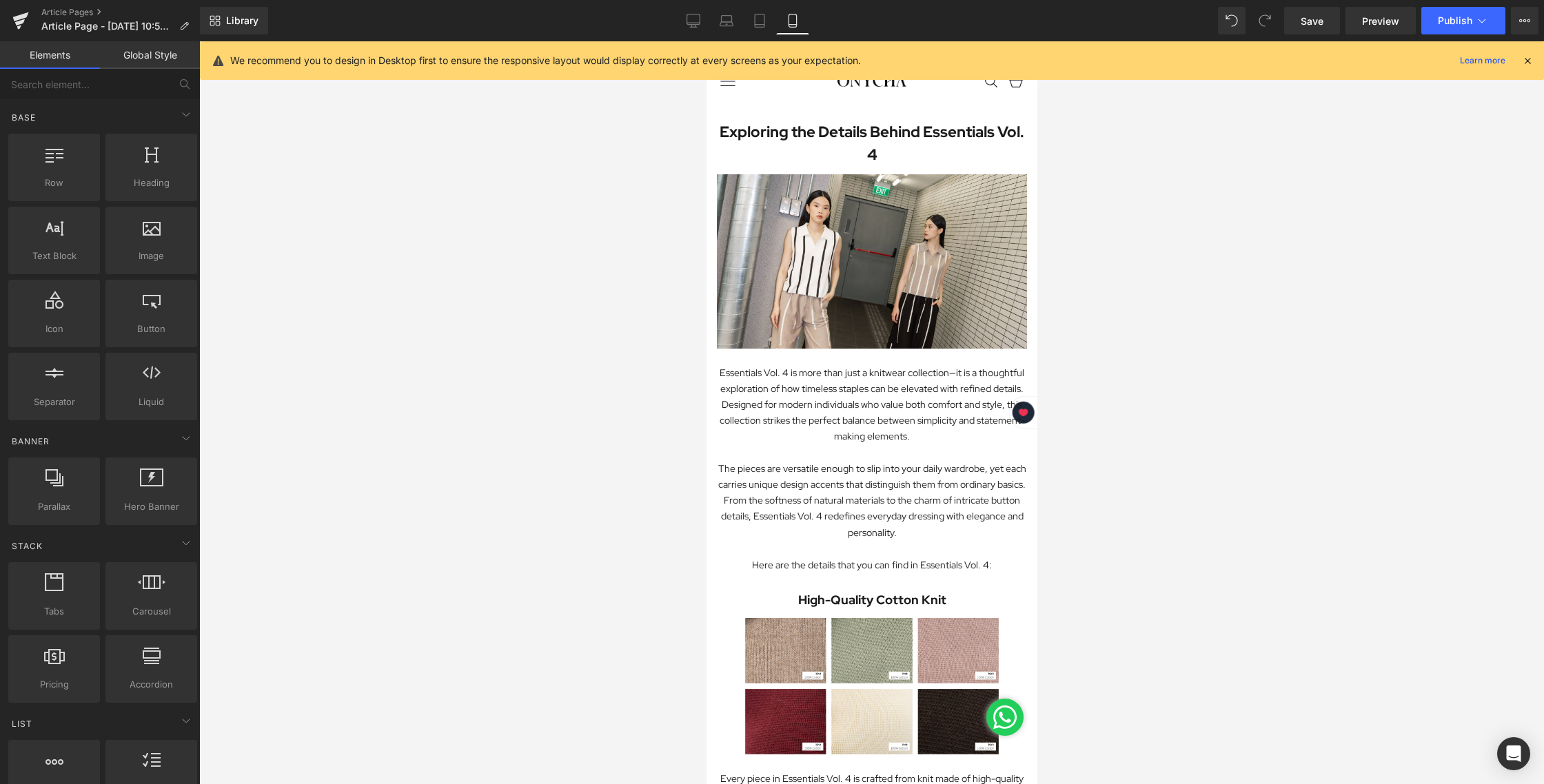
scroll to position [0, 0]
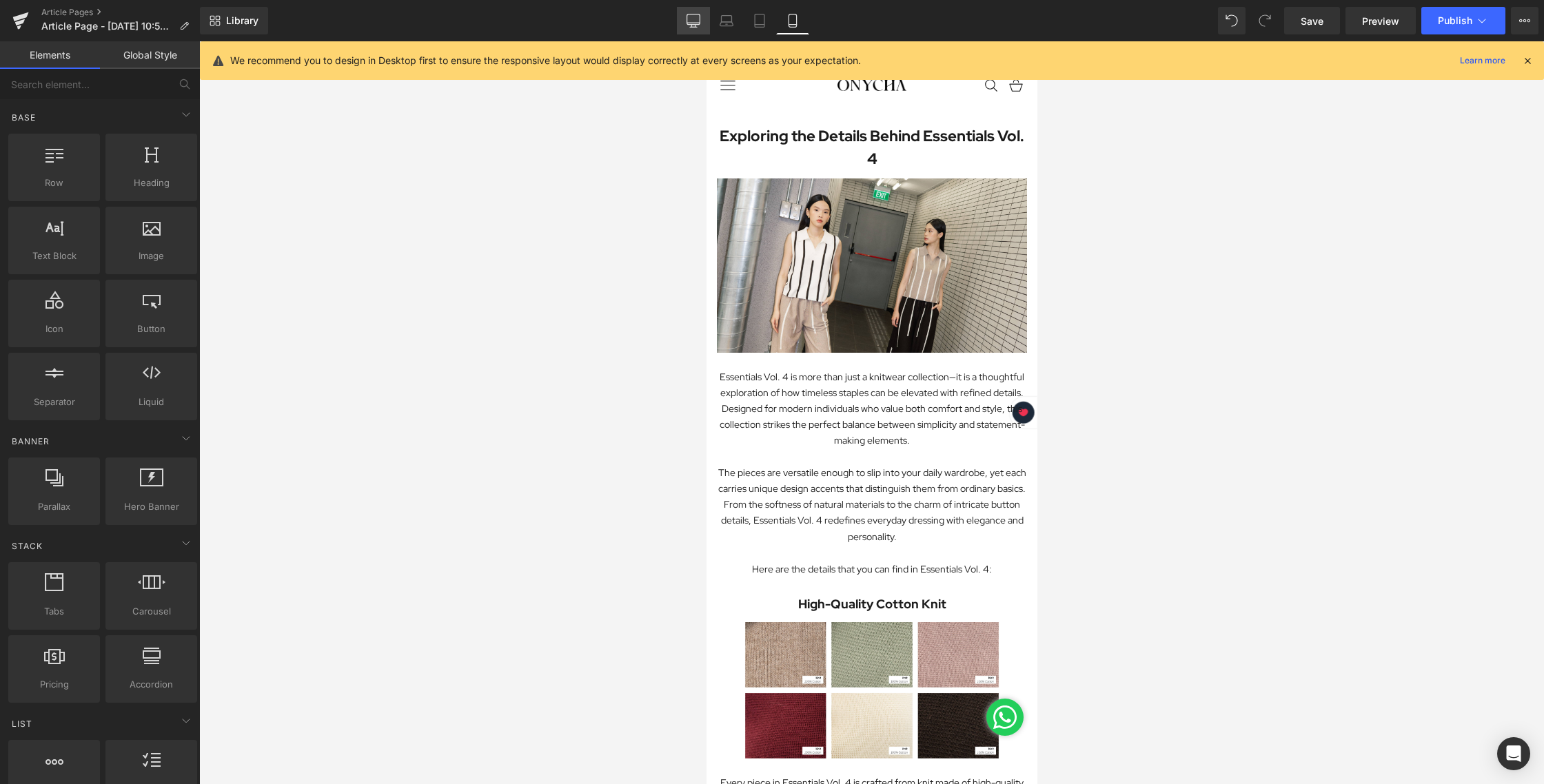
click at [685, 24] on link "Desktop" at bounding box center [693, 21] width 33 height 28
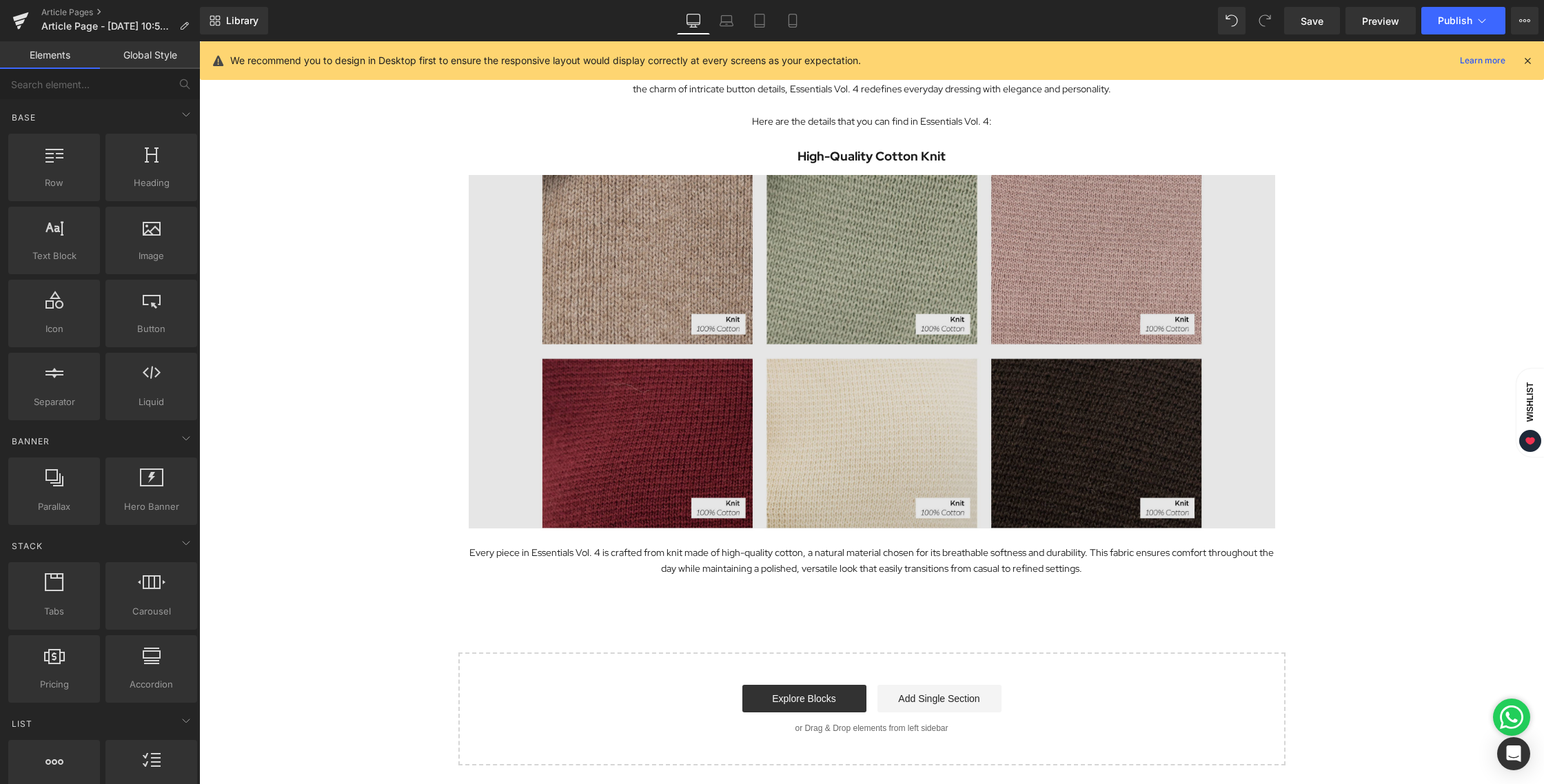
scroll to position [616, 0]
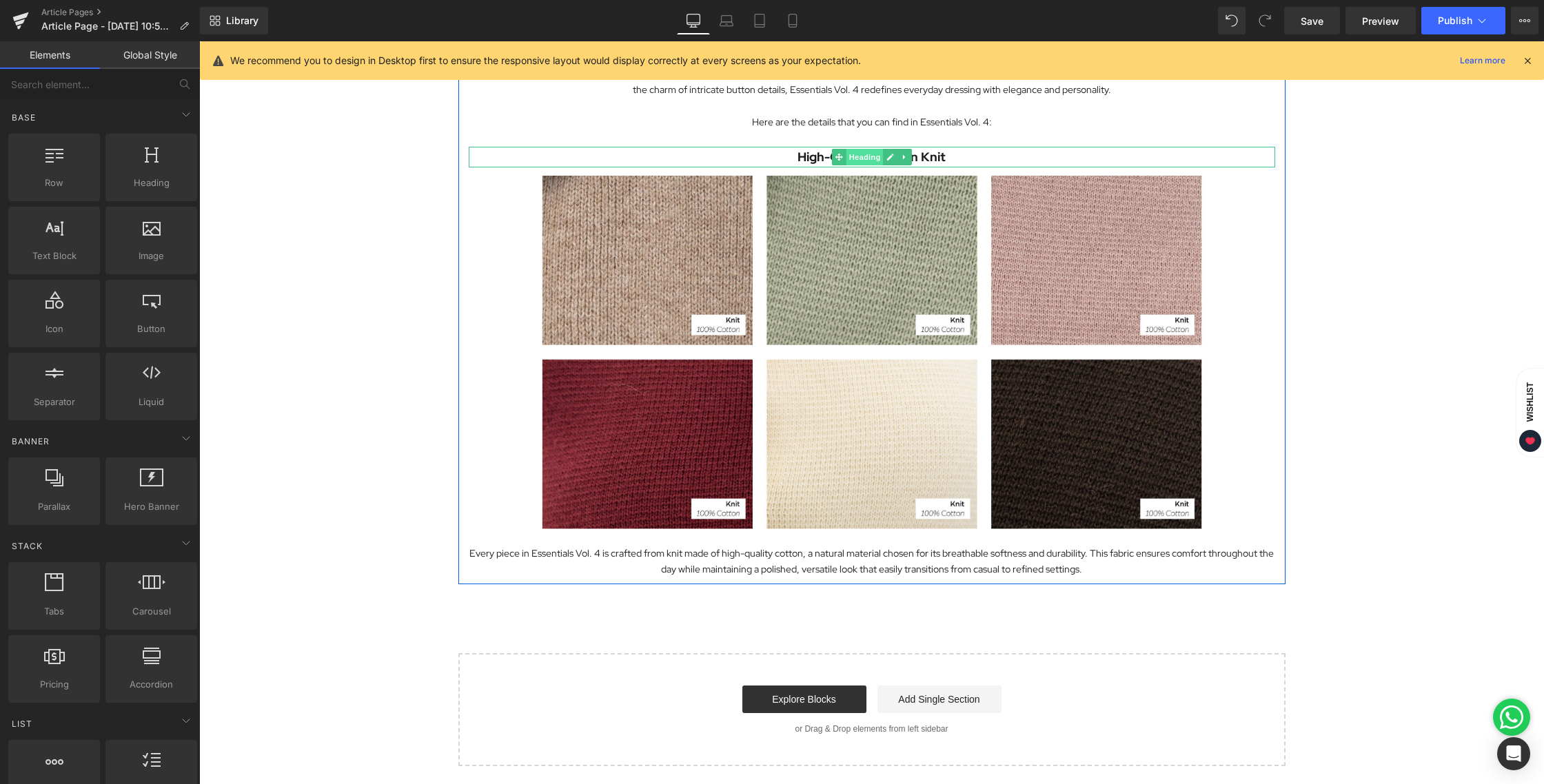
click at [864, 160] on span "Heading" at bounding box center [864, 157] width 37 height 17
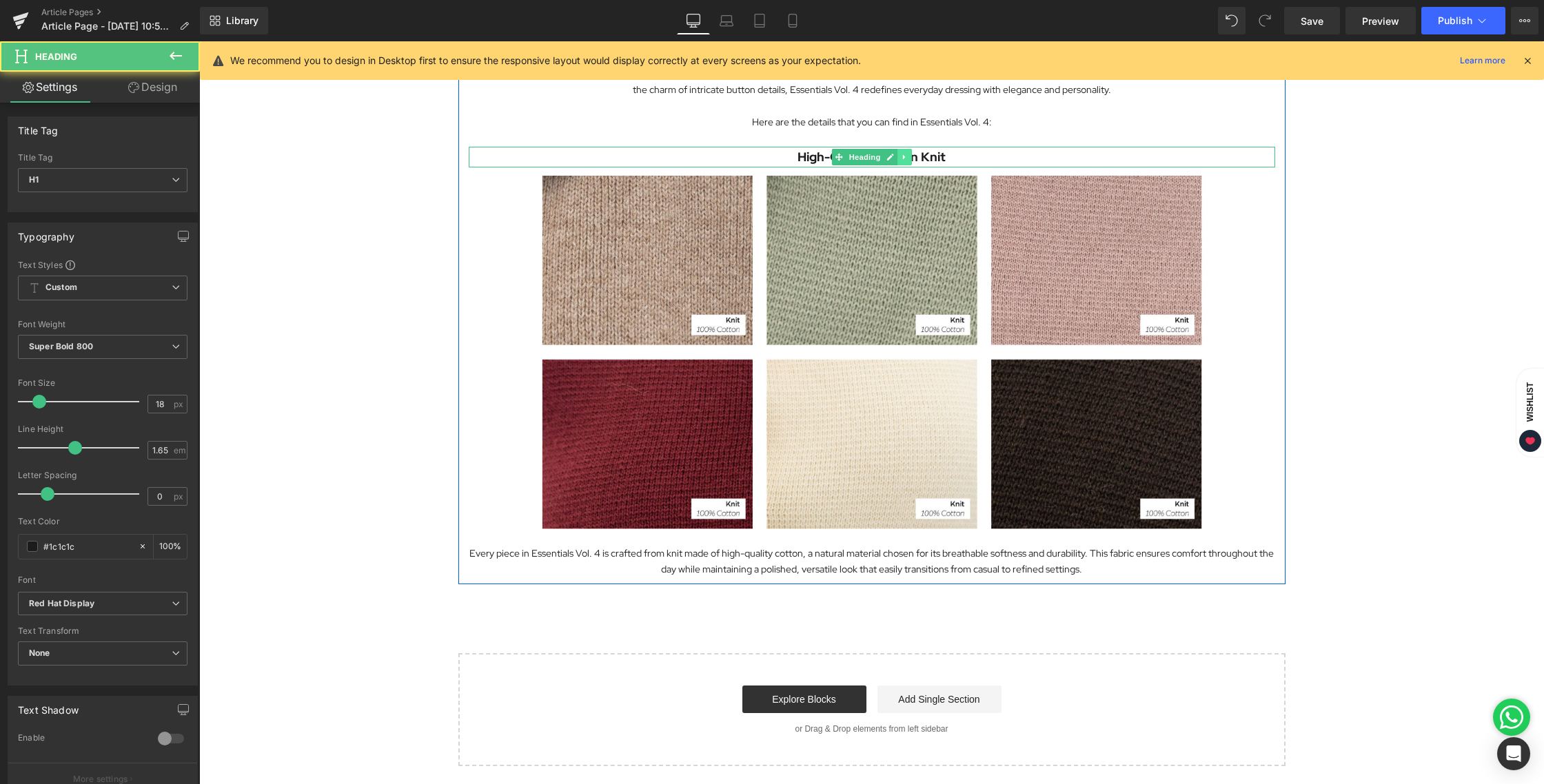
click at [901, 156] on icon at bounding box center [904, 157] width 8 height 8
click at [895, 156] on icon at bounding box center [897, 157] width 8 height 8
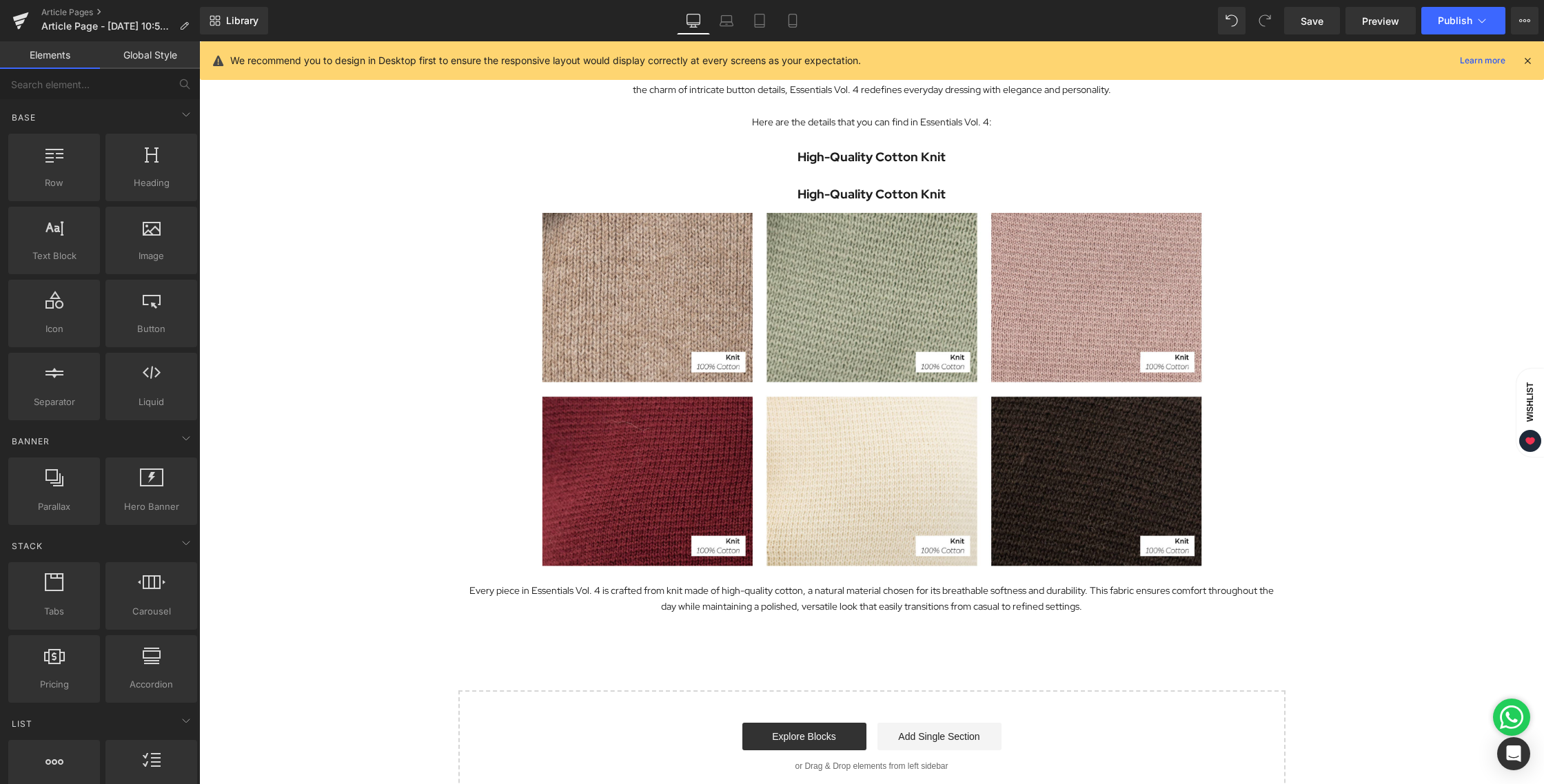
click at [1322, 349] on div "Exploring the Details Behind Essentials Vol. 4 Heading Image Essentials Vol. 4 …" at bounding box center [872, 149] width 1345 height 1307
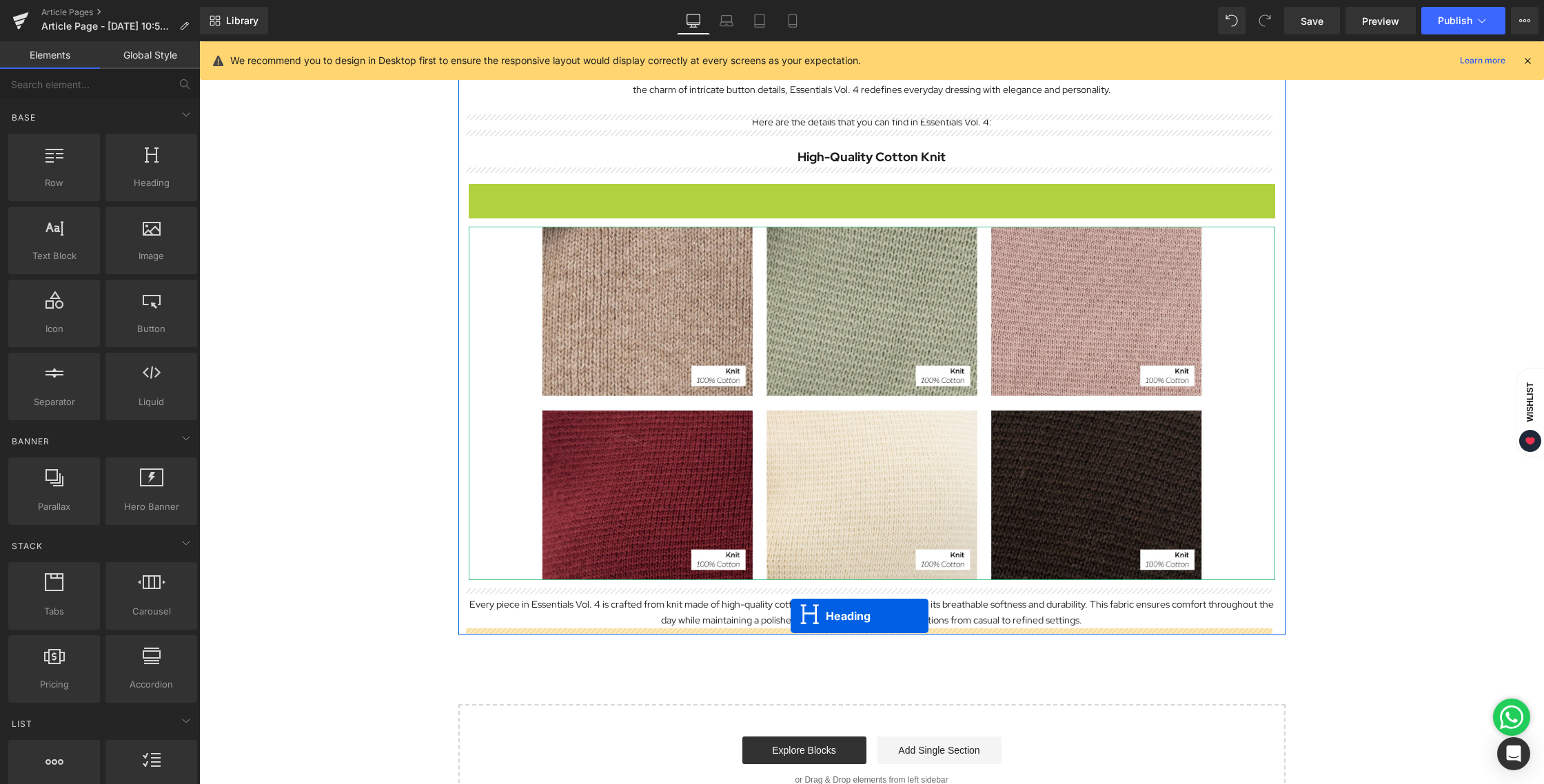
drag, startPoint x: 830, startPoint y: 192, endPoint x: 791, endPoint y: 616, distance: 425.8
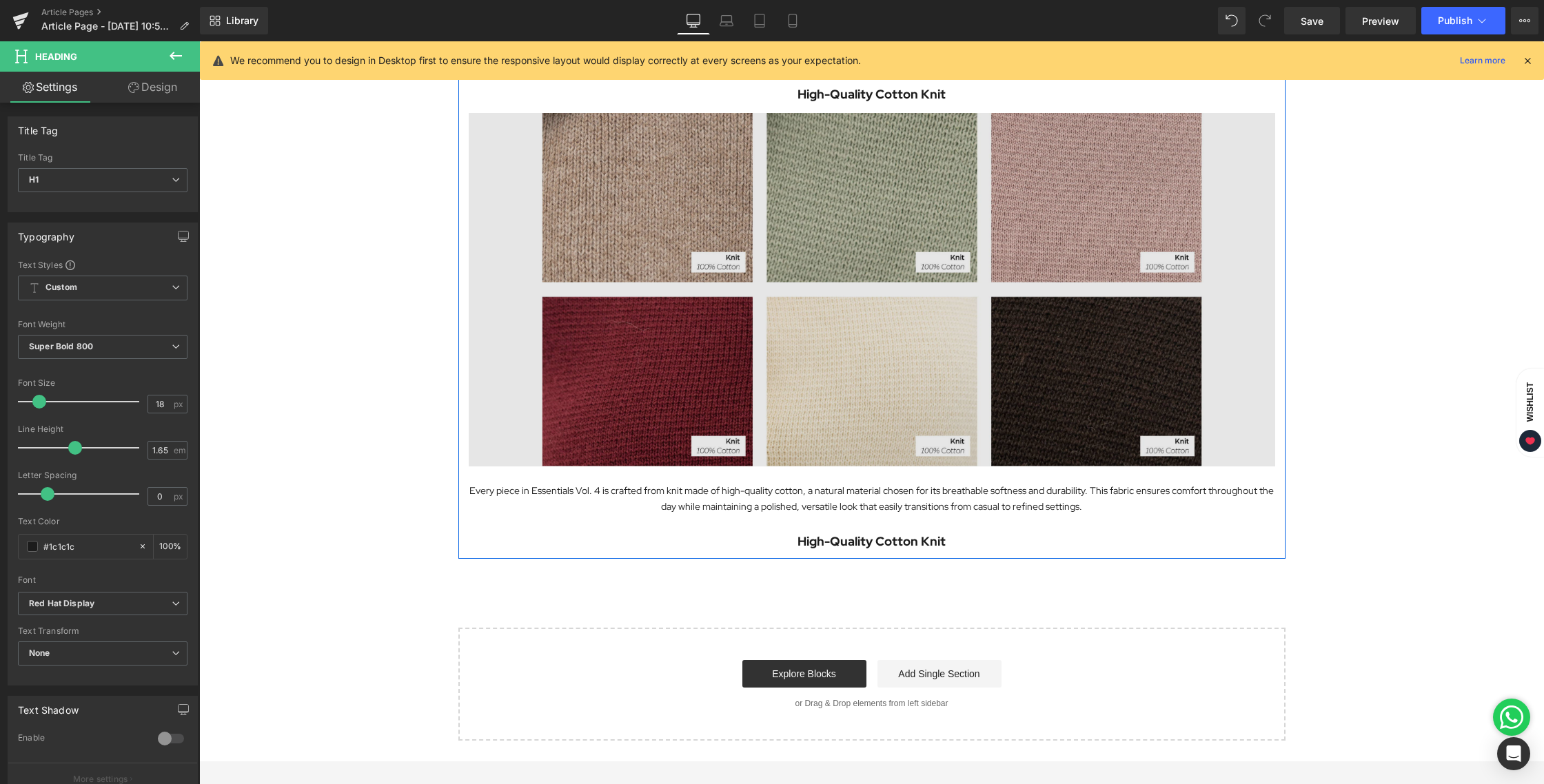
scroll to position [682, 0]
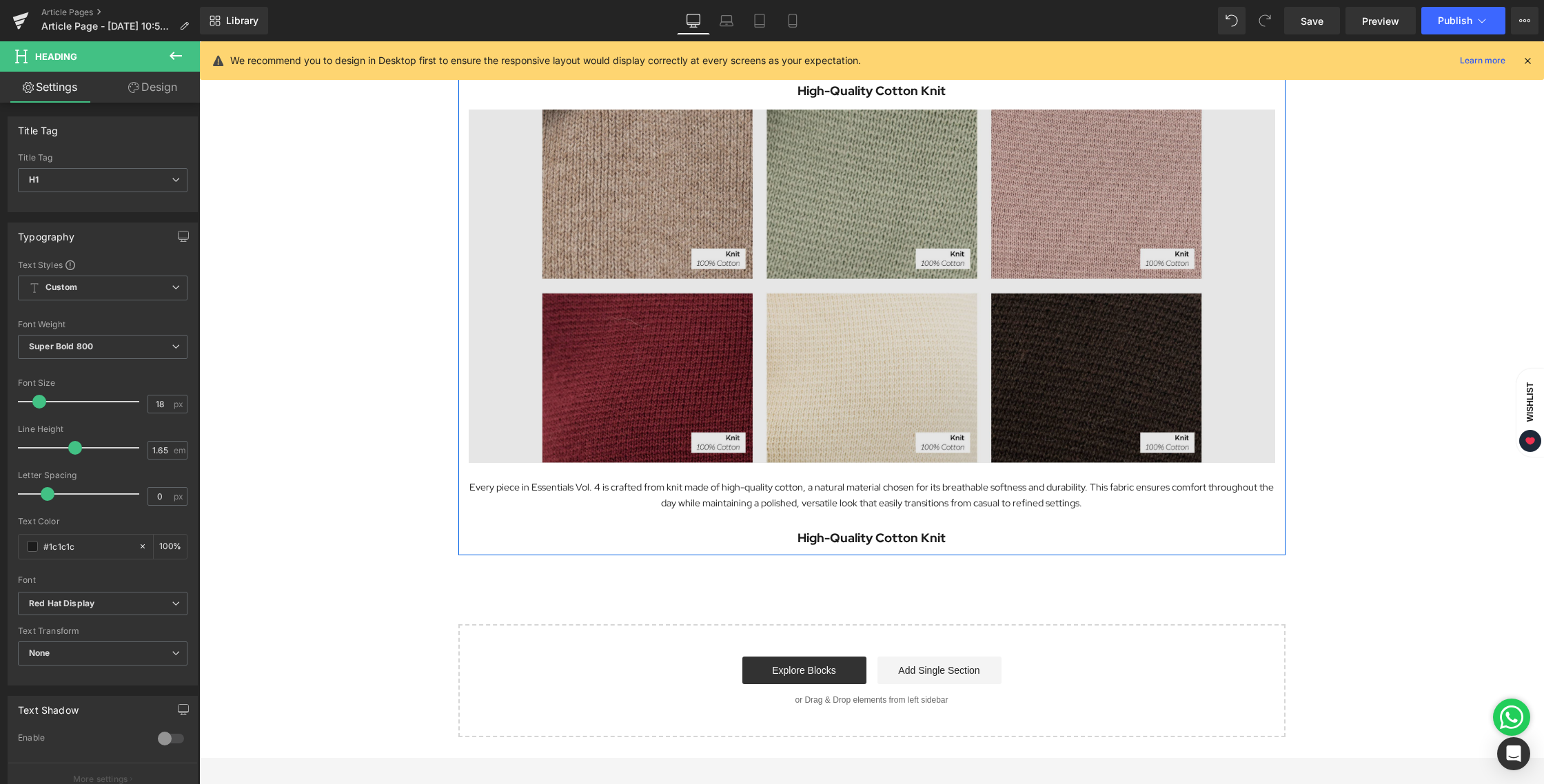
click at [1019, 244] on img at bounding box center [872, 286] width 807 height 354
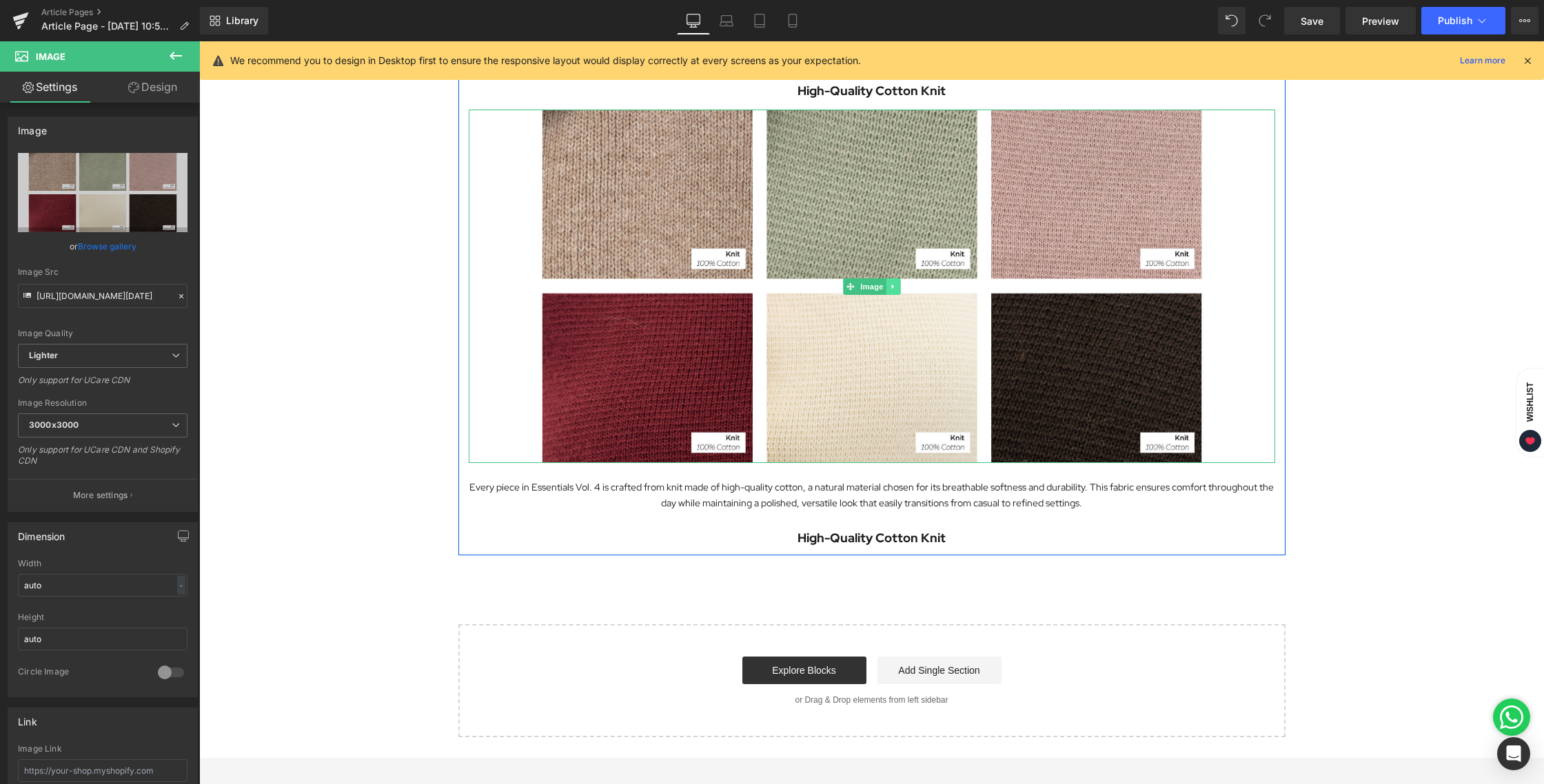
click at [891, 286] on icon at bounding box center [892, 286] width 8 height 8
click at [883, 290] on icon at bounding box center [886, 286] width 8 height 8
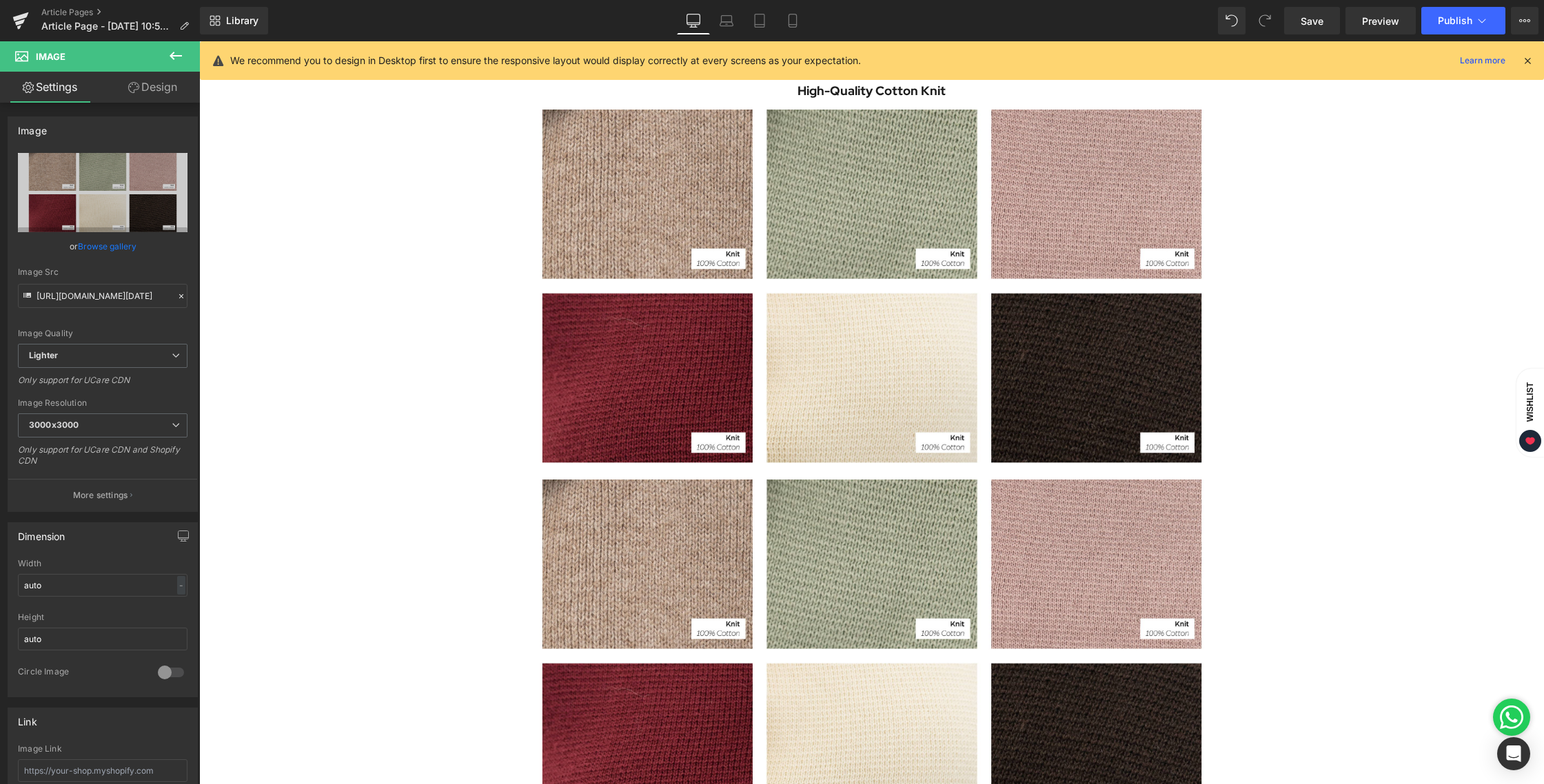
click at [1349, 382] on div "Exploring the Details Behind Essentials Vol. 4 Heading Image Essentials Vol. 4 …" at bounding box center [872, 269] width 1345 height 1677
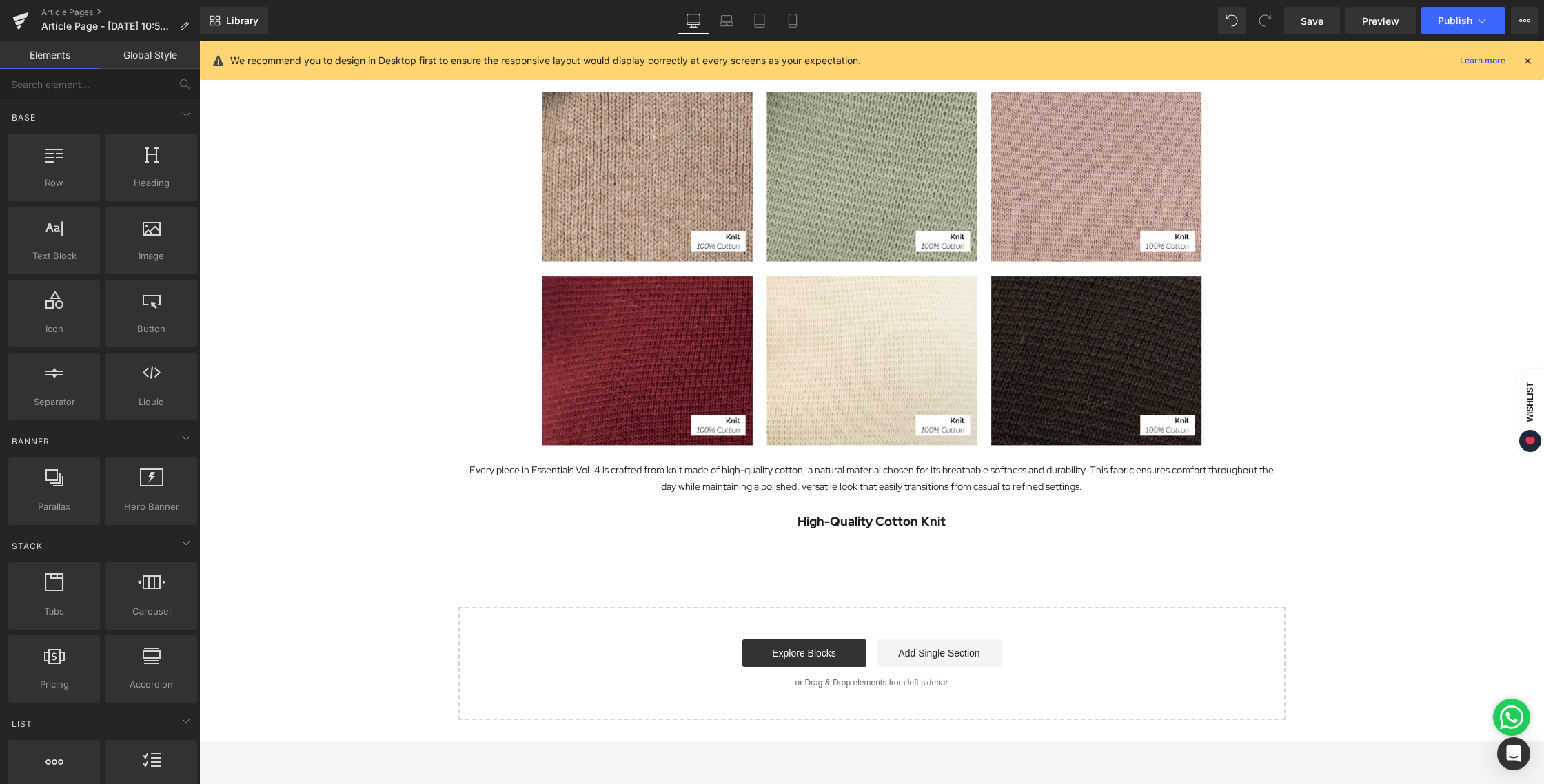
scroll to position [1093, 0]
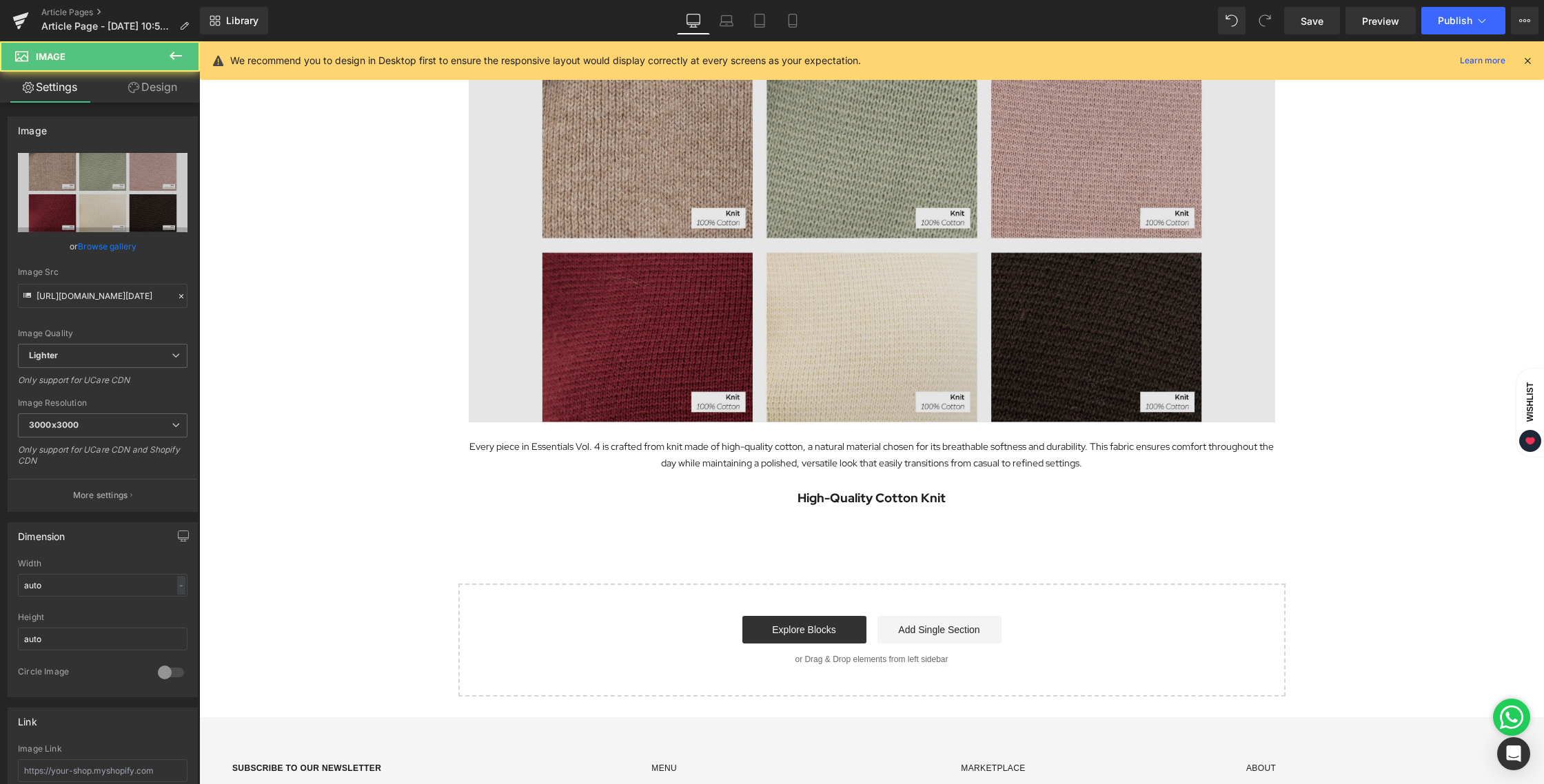
click at [877, 206] on img at bounding box center [872, 246] width 807 height 354
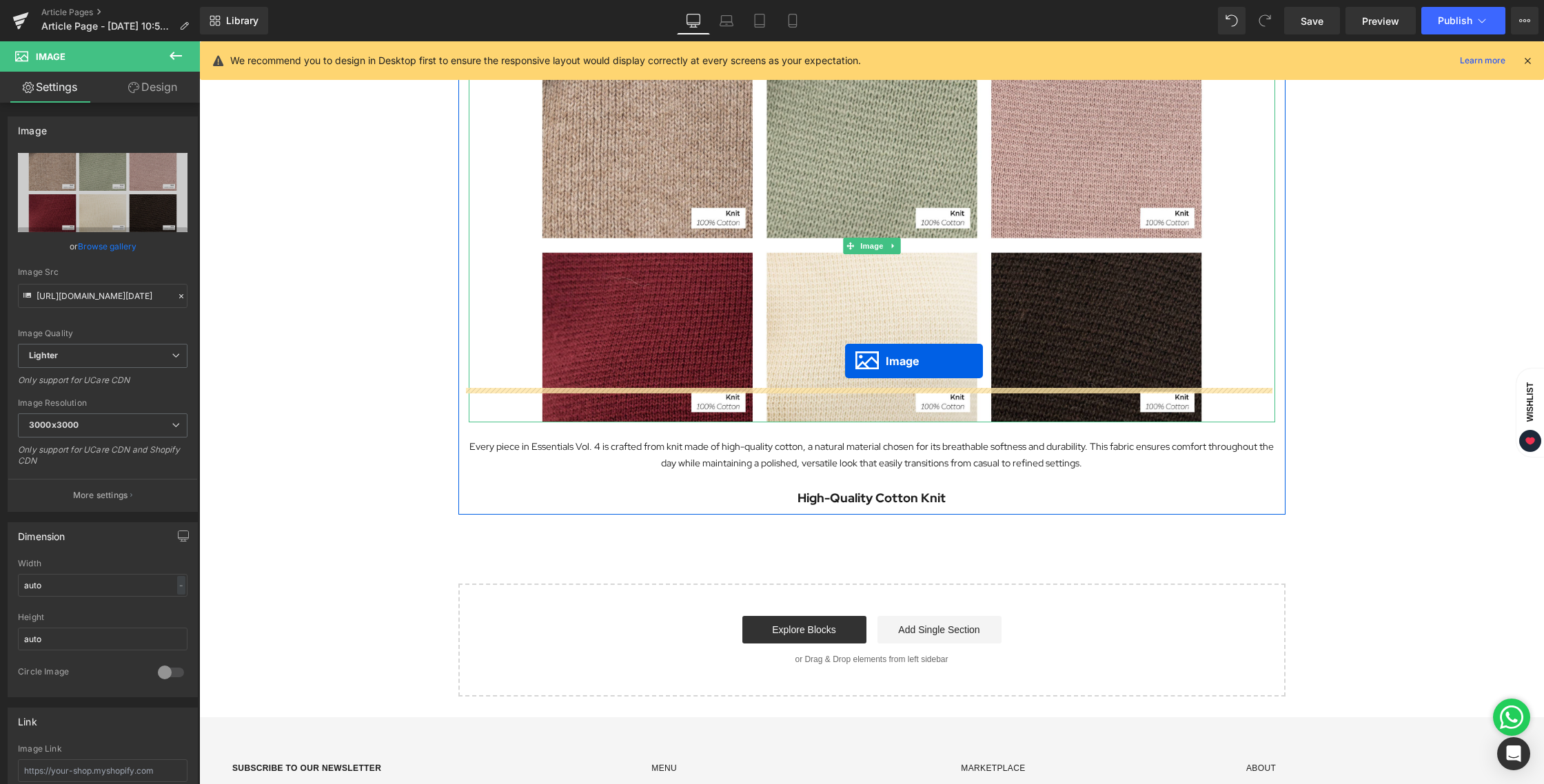
scroll to position [765, 0]
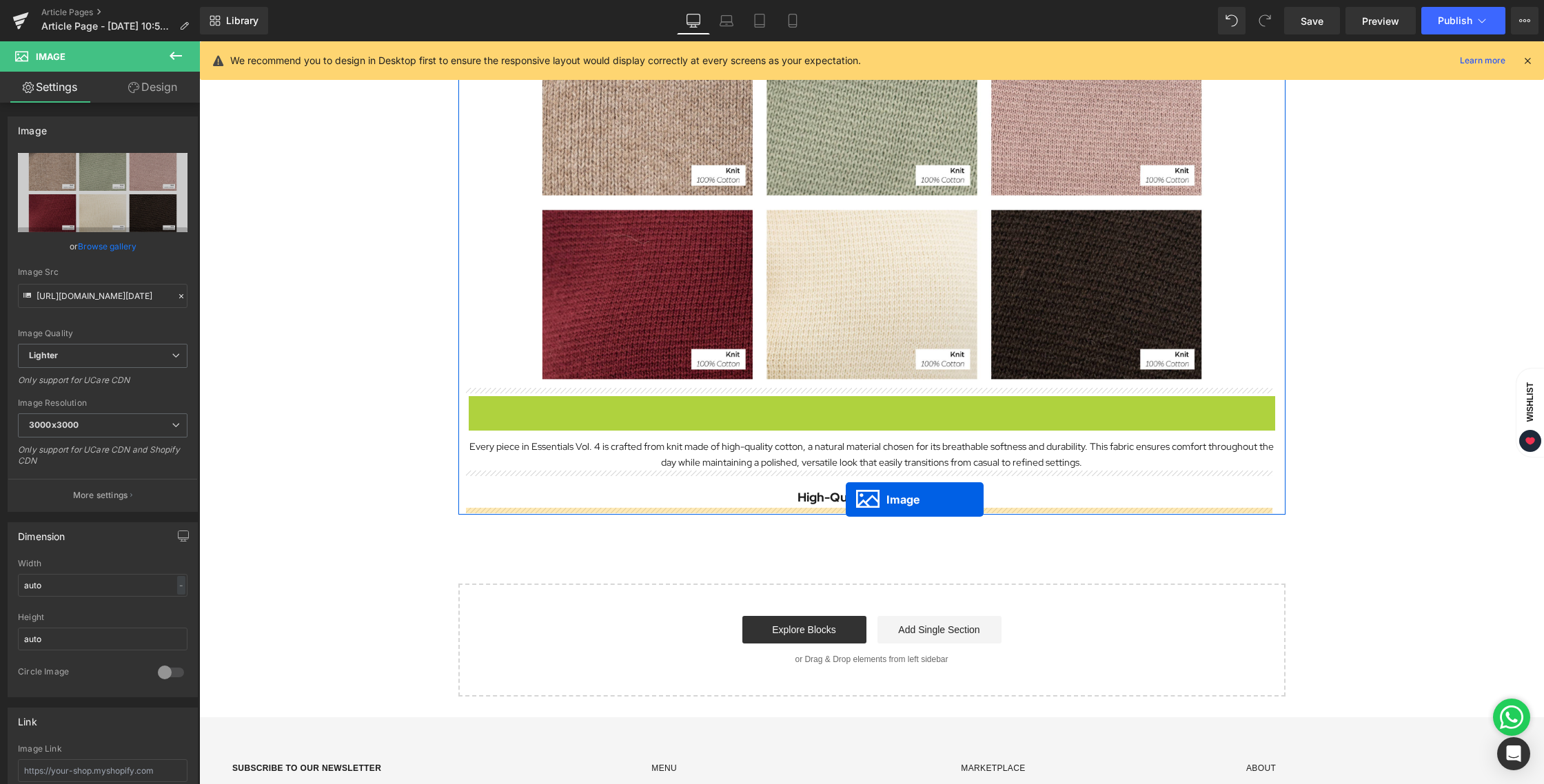
drag, startPoint x: 842, startPoint y: 240, endPoint x: 845, endPoint y: 500, distance: 260.0
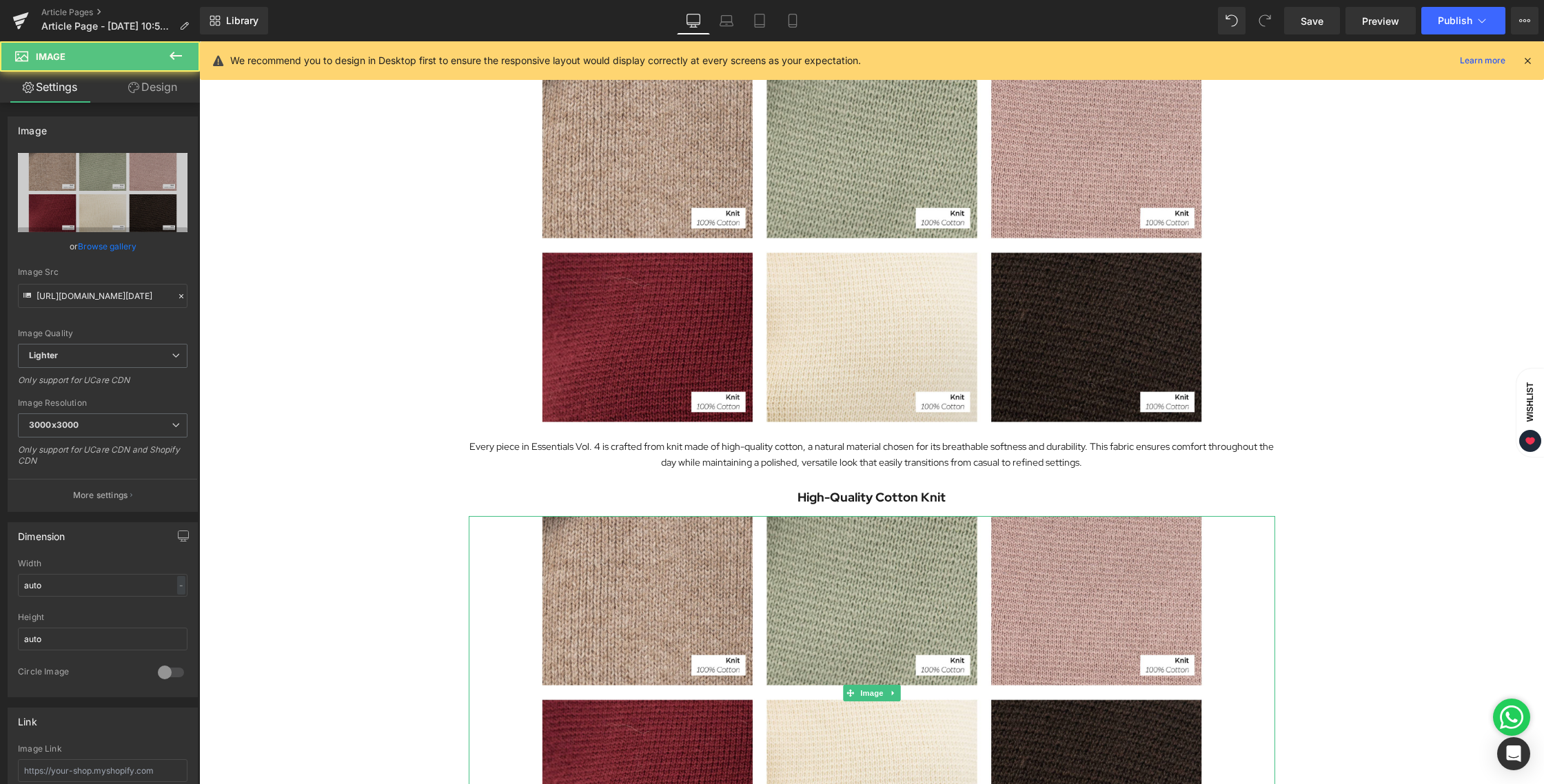
click at [1318, 403] on div "Exploring the Details Behind Essentials Vol. 4 Heading Image Essentials Vol. 4 …" at bounding box center [872, 228] width 1345 height 1677
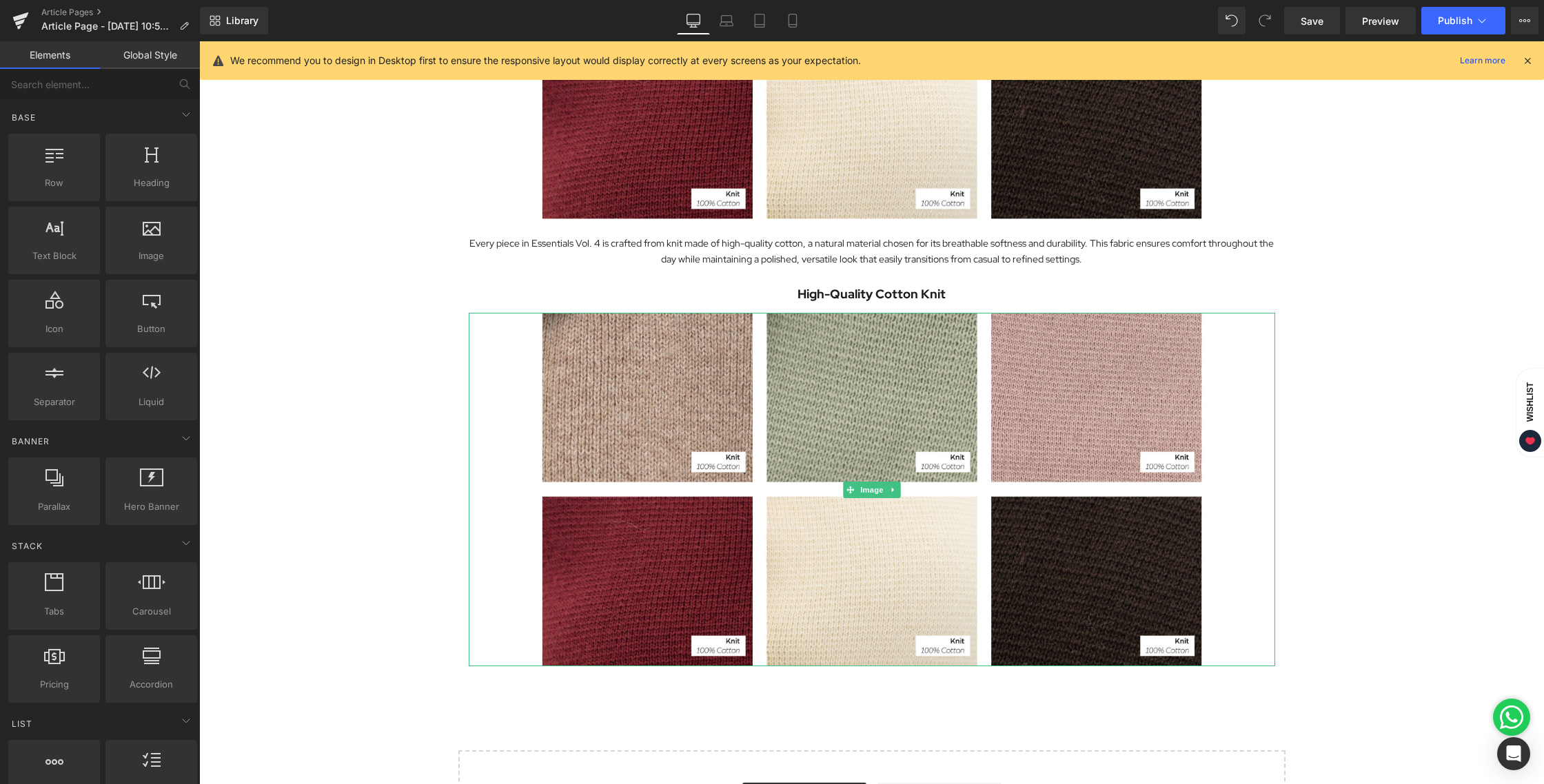
scroll to position [927, 0]
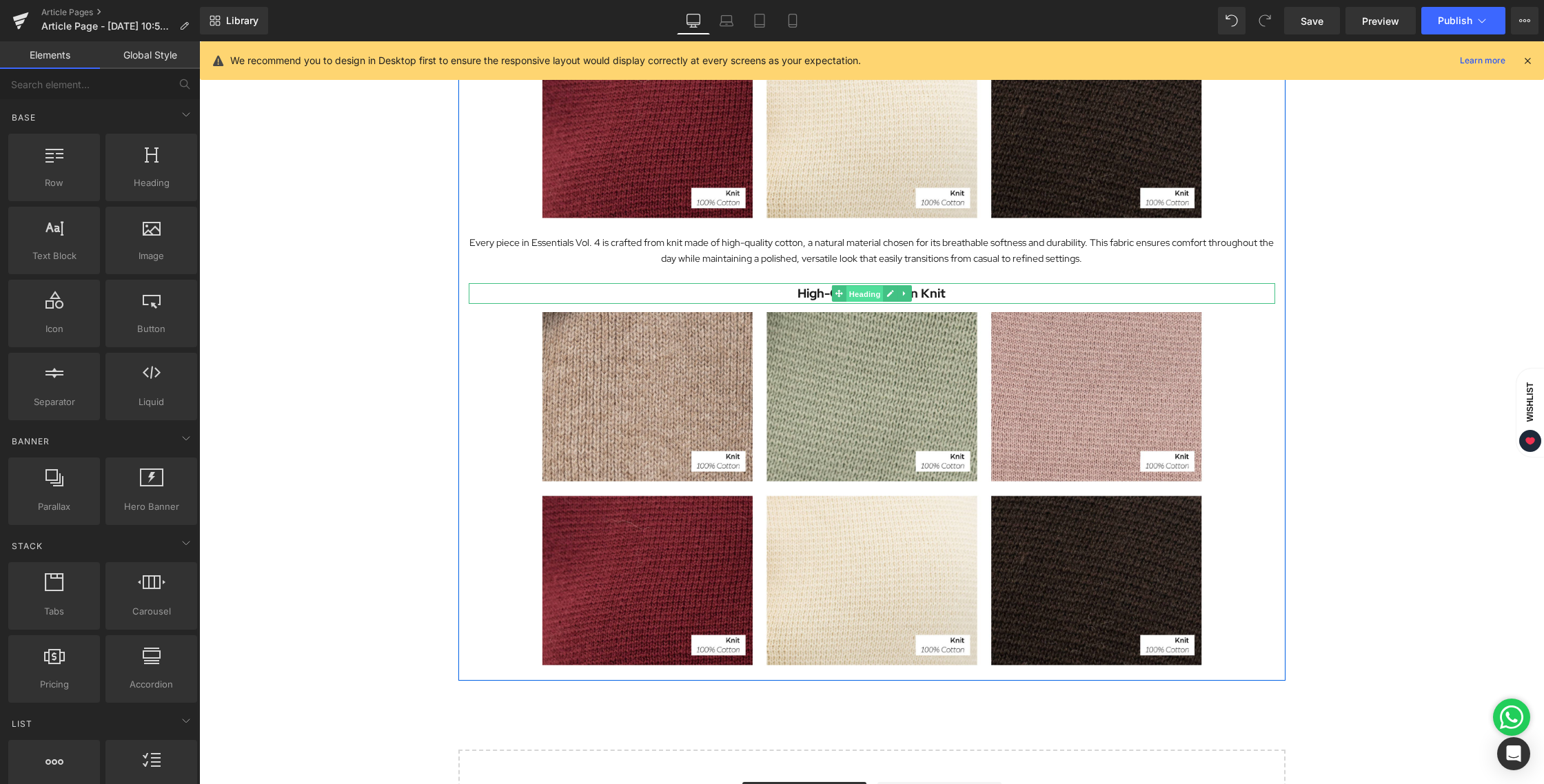
click at [855, 291] on span "Heading" at bounding box center [864, 294] width 37 height 17
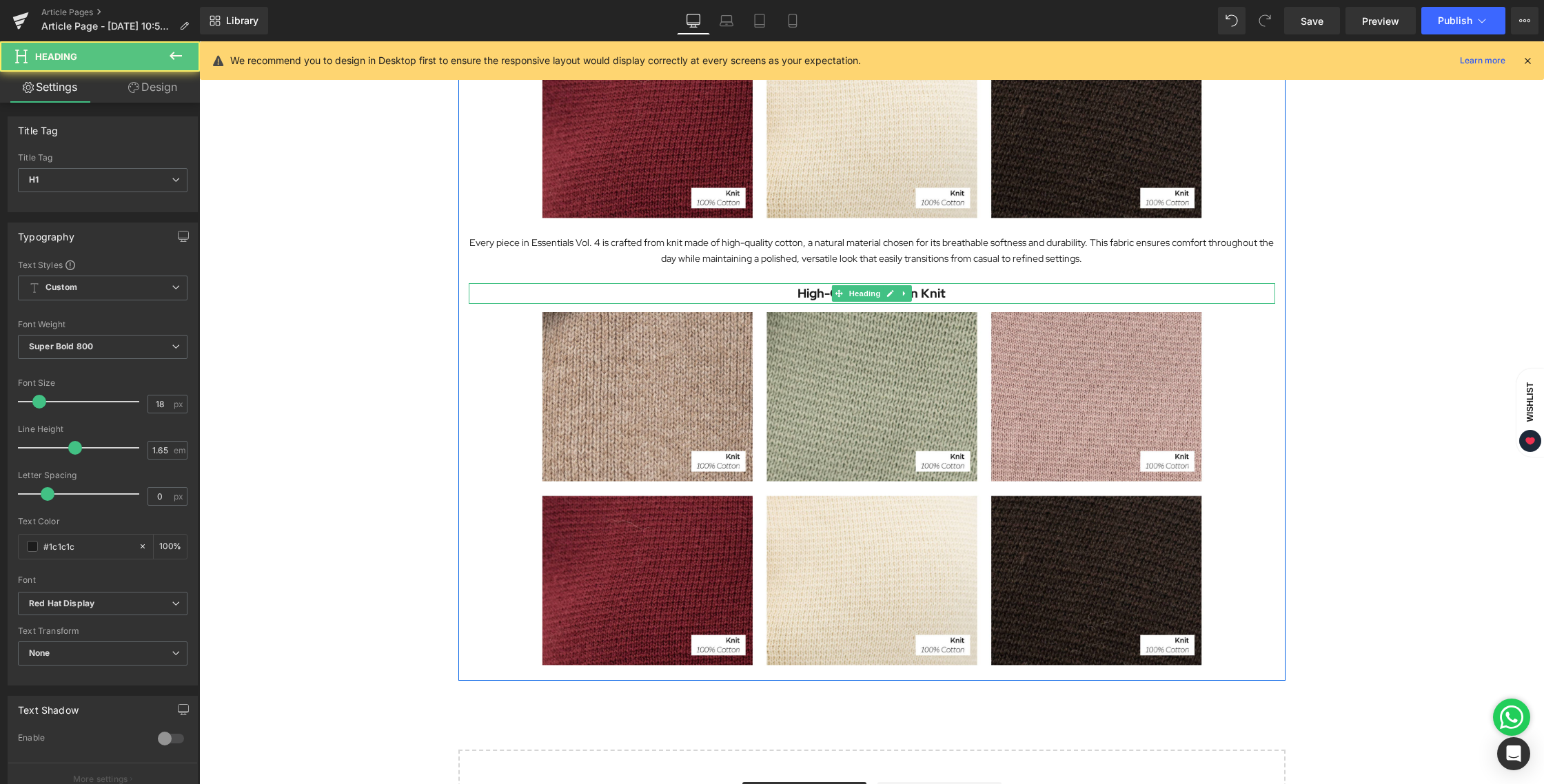
click at [955, 295] on h1 "High-Quality Cotton Knit" at bounding box center [872, 293] width 807 height 21
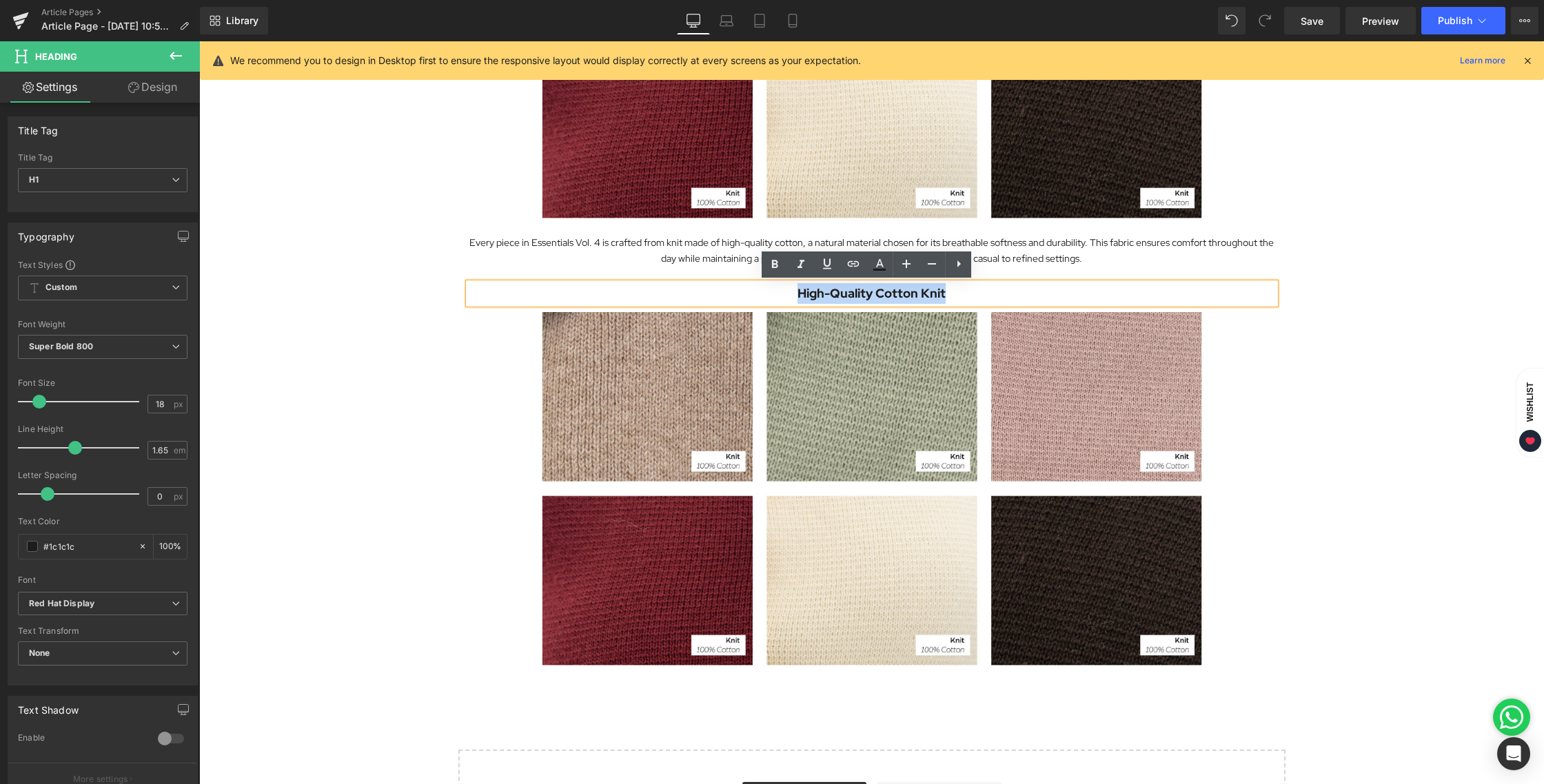
drag, startPoint x: 955, startPoint y: 295, endPoint x: 748, endPoint y: 295, distance: 207.0
click at [748, 295] on h1 "High-Quality Cotton Knit" at bounding box center [872, 293] width 807 height 21
paste div
click at [1352, 367] on div "Exploring the Details Behind Essentials Vol. 4 Heading Image Essentials Vol. 4 …" at bounding box center [872, 24] width 1345 height 1677
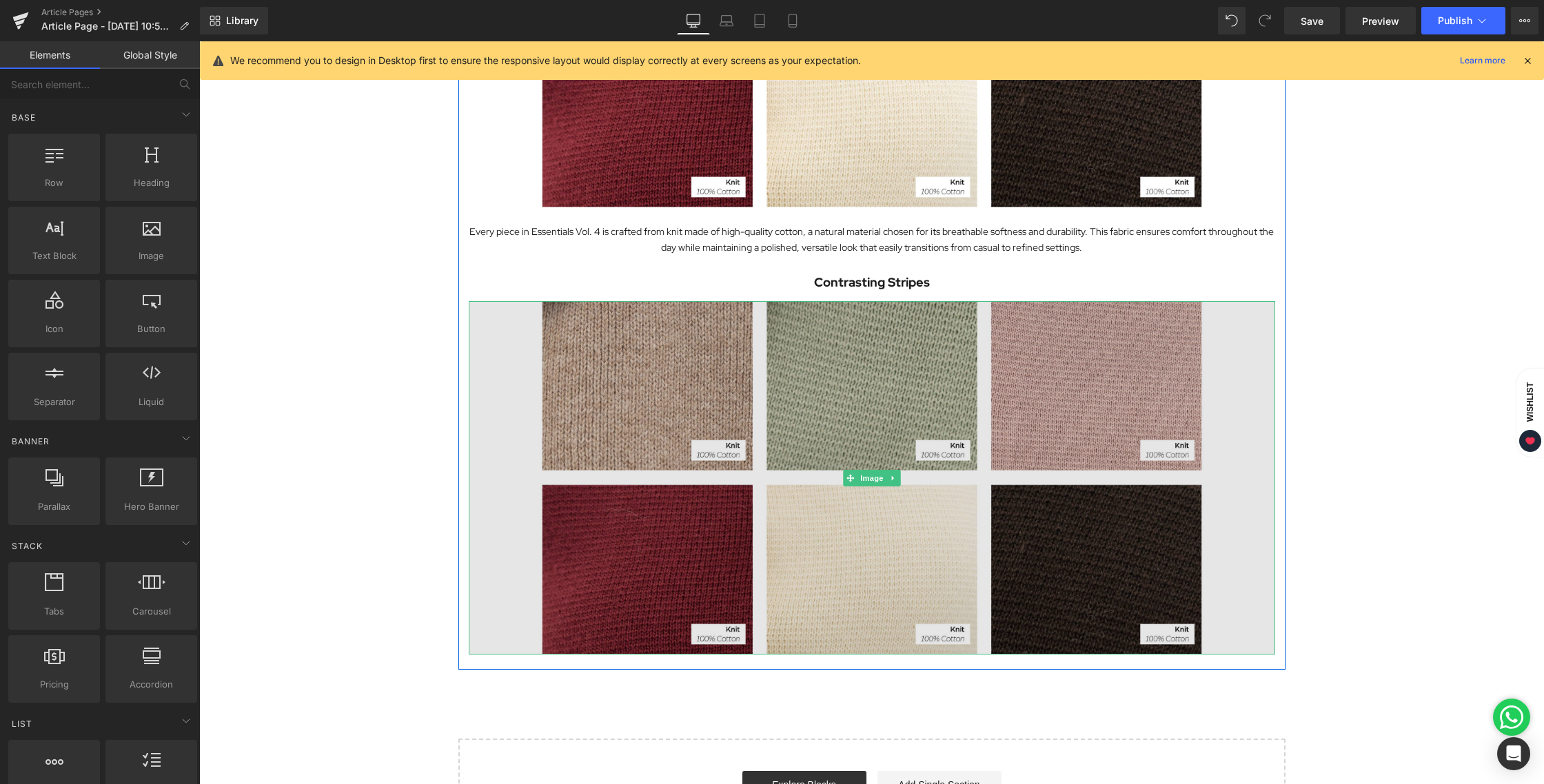
scroll to position [939, 0]
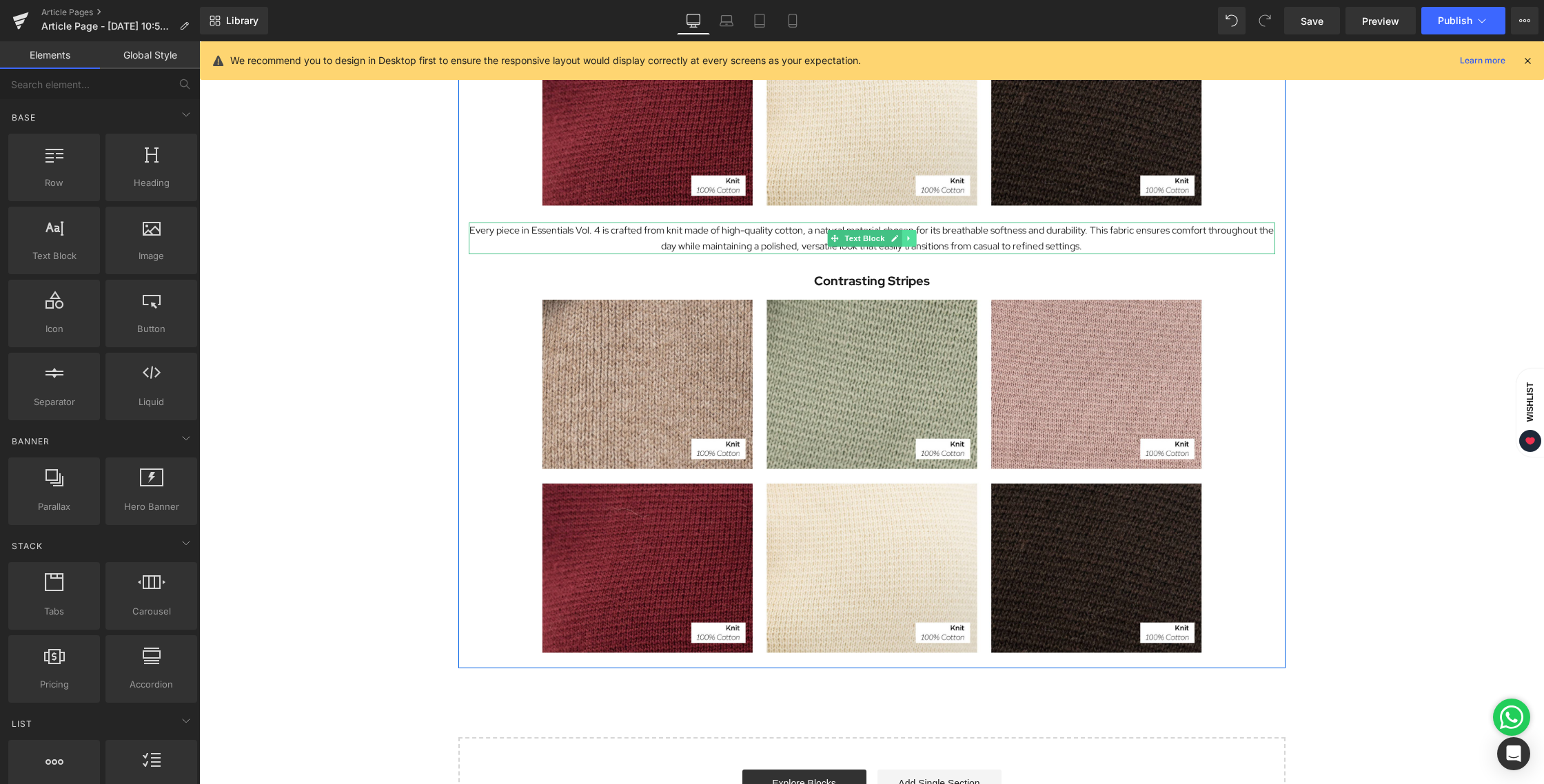
click at [901, 239] on link at bounding box center [908, 238] width 15 height 17
click at [897, 239] on icon at bounding box center [901, 238] width 8 height 8
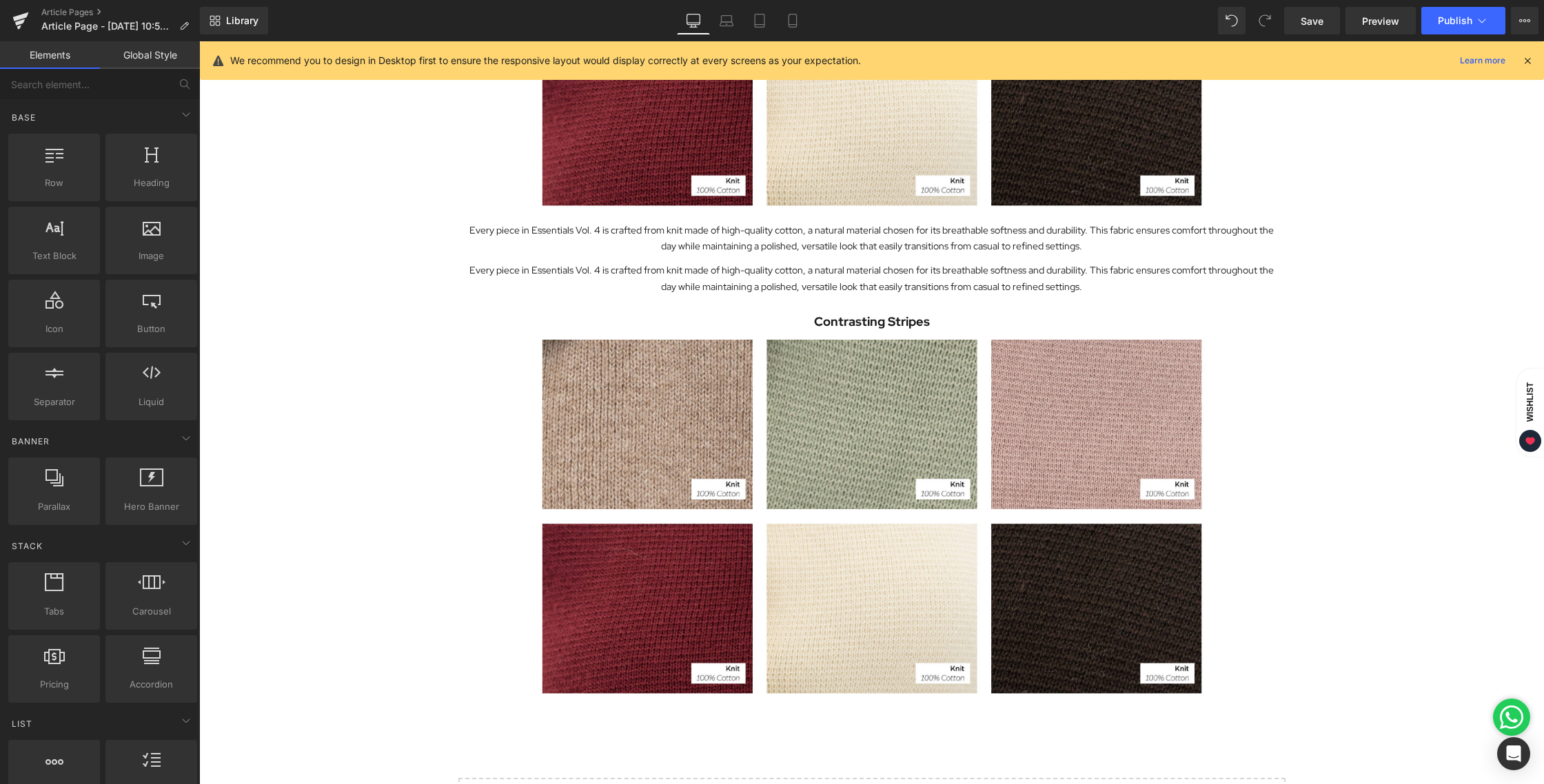
click at [1354, 345] on div "Exploring the Details Behind Essentials Vol. 4 Heading Image Essentials Vol. 4 …" at bounding box center [872, 33] width 1345 height 1717
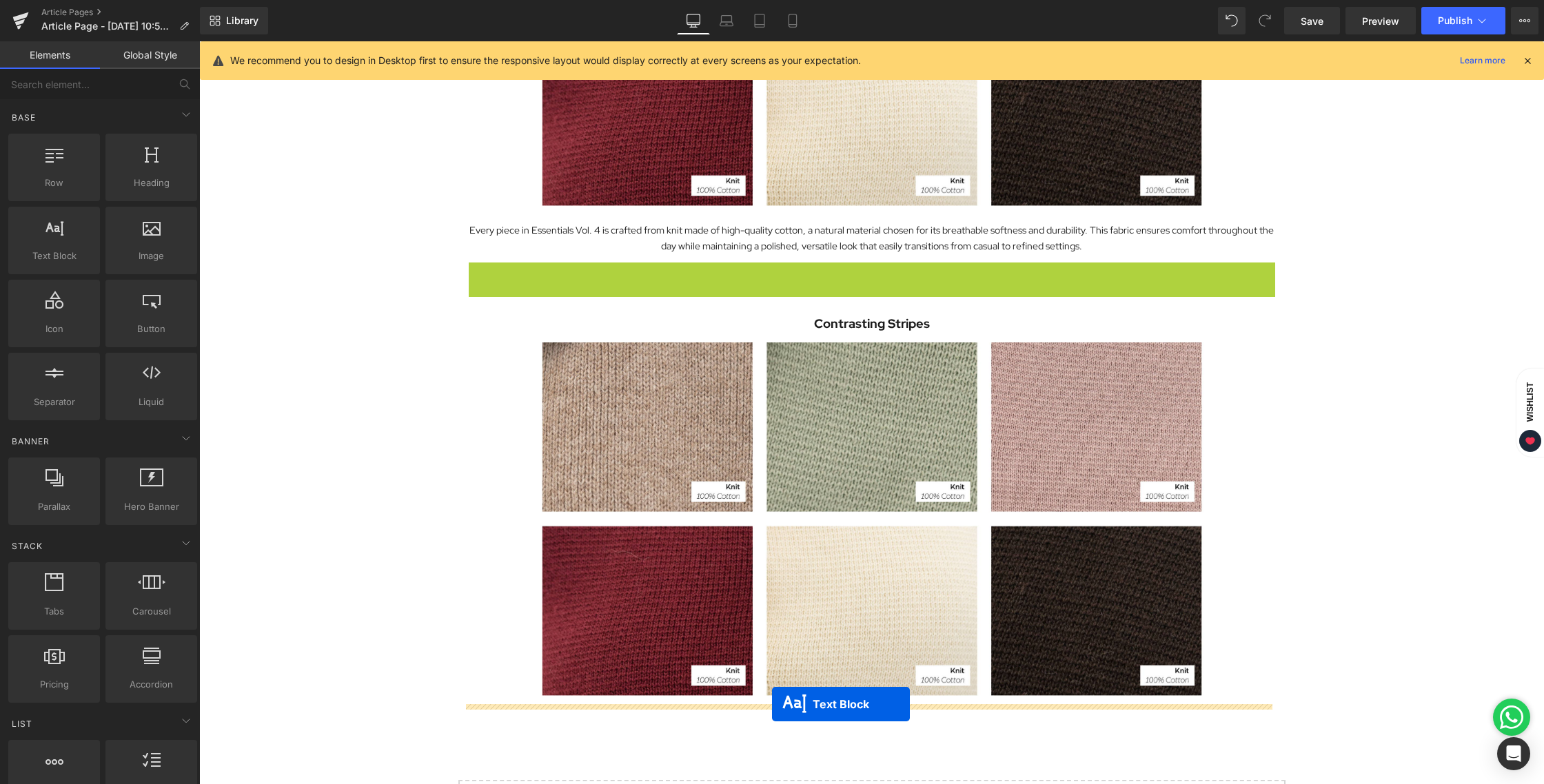
drag, startPoint x: 830, startPoint y: 278, endPoint x: 772, endPoint y: 704, distance: 429.9
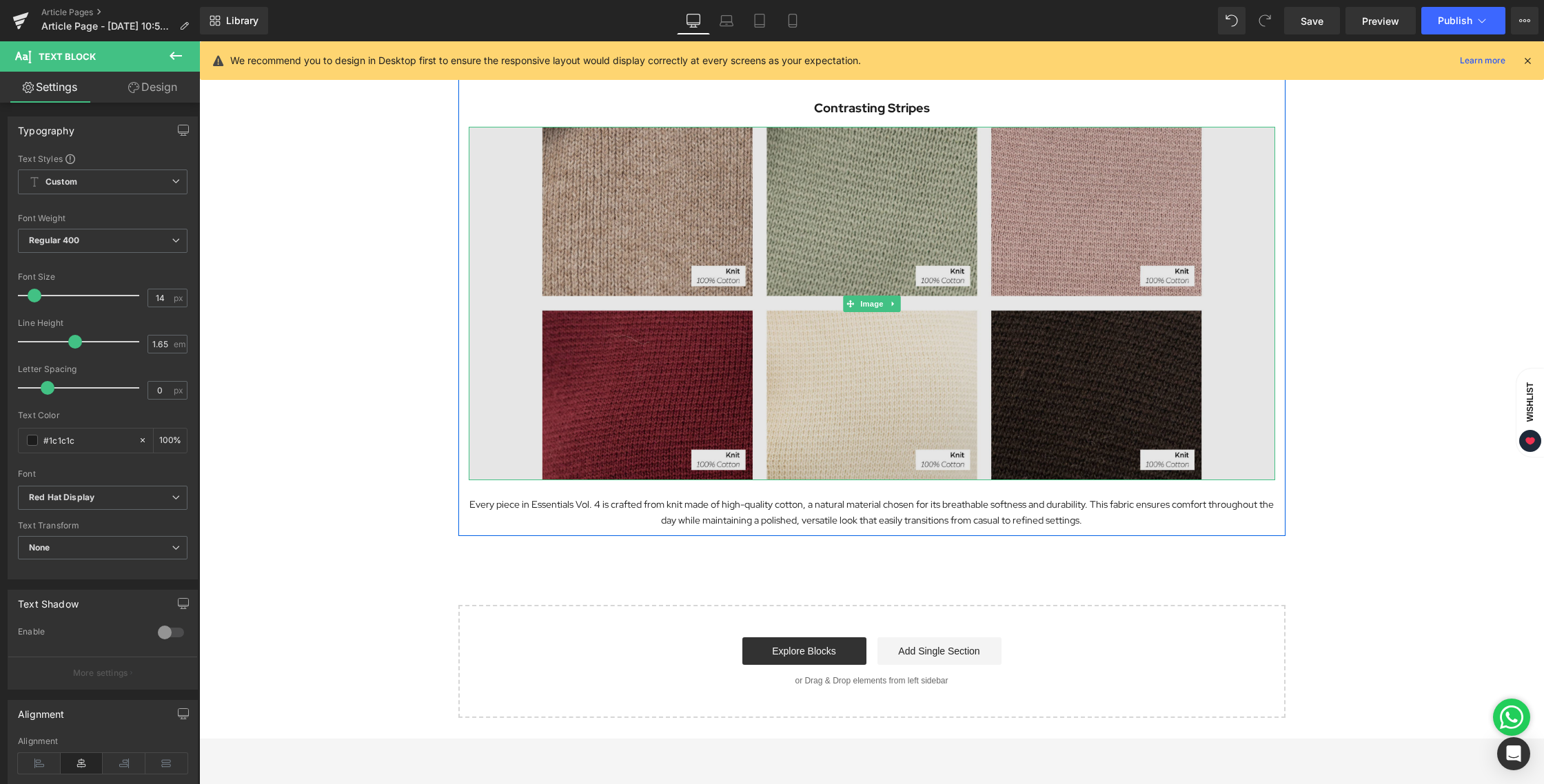
scroll to position [1115, 0]
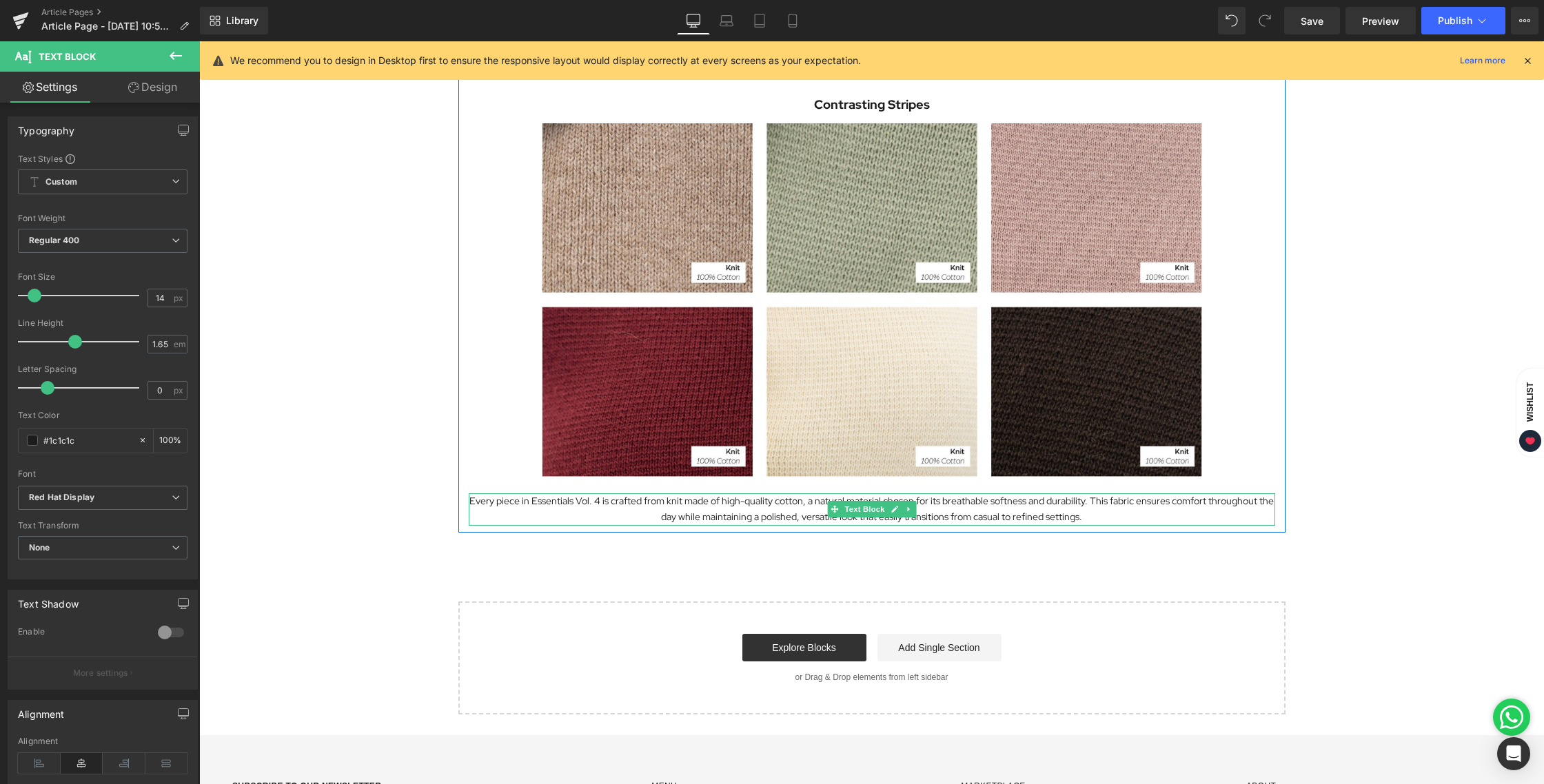
click at [743, 514] on p "Every piece in Essentials Vol. 4 is crafted from knit made of high-quality cott…" at bounding box center [872, 509] width 807 height 32
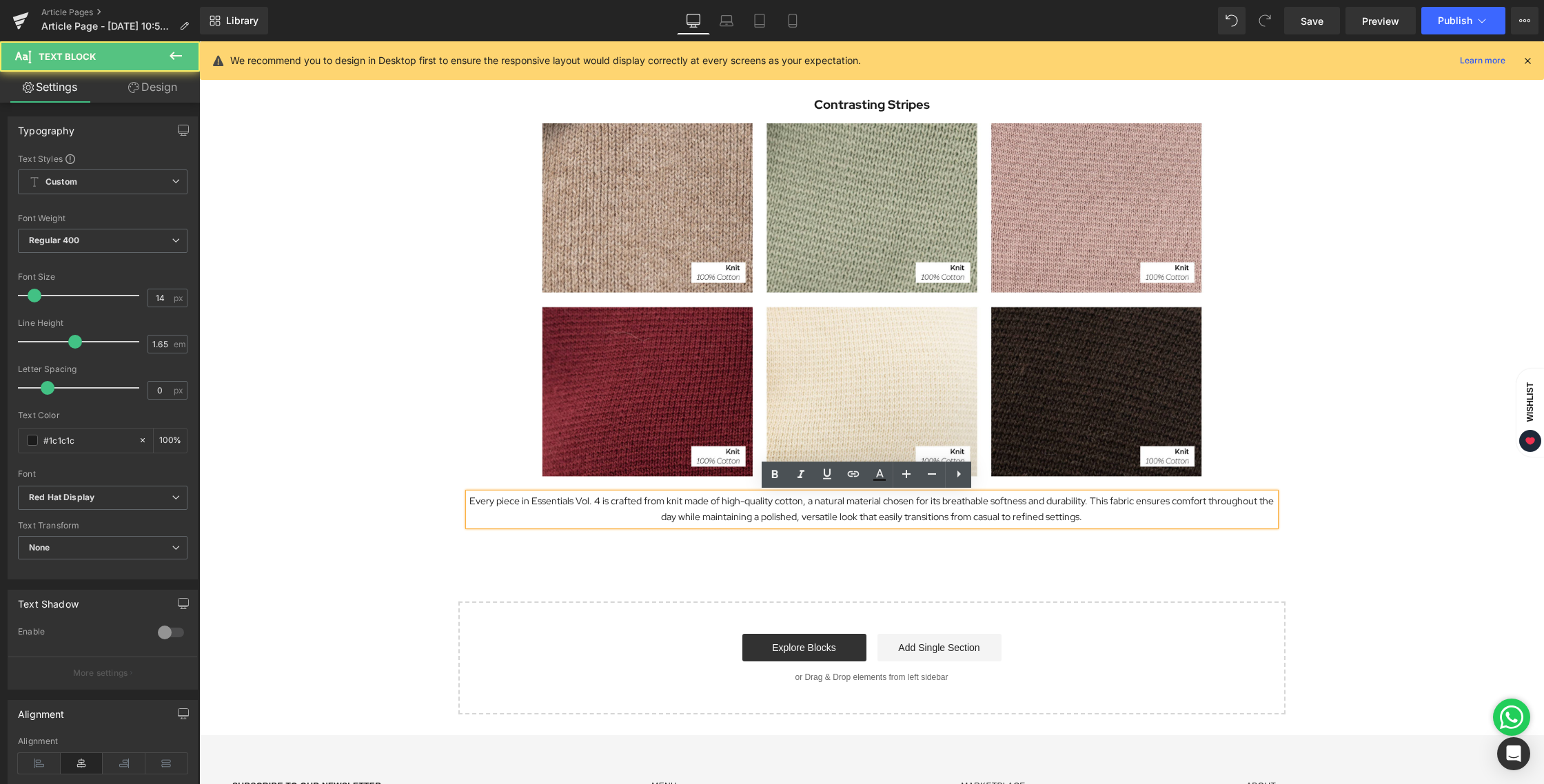
click at [736, 517] on p "Every piece in Essentials Vol. 4 is crafted from knit made of high-quality cott…" at bounding box center [872, 509] width 807 height 32
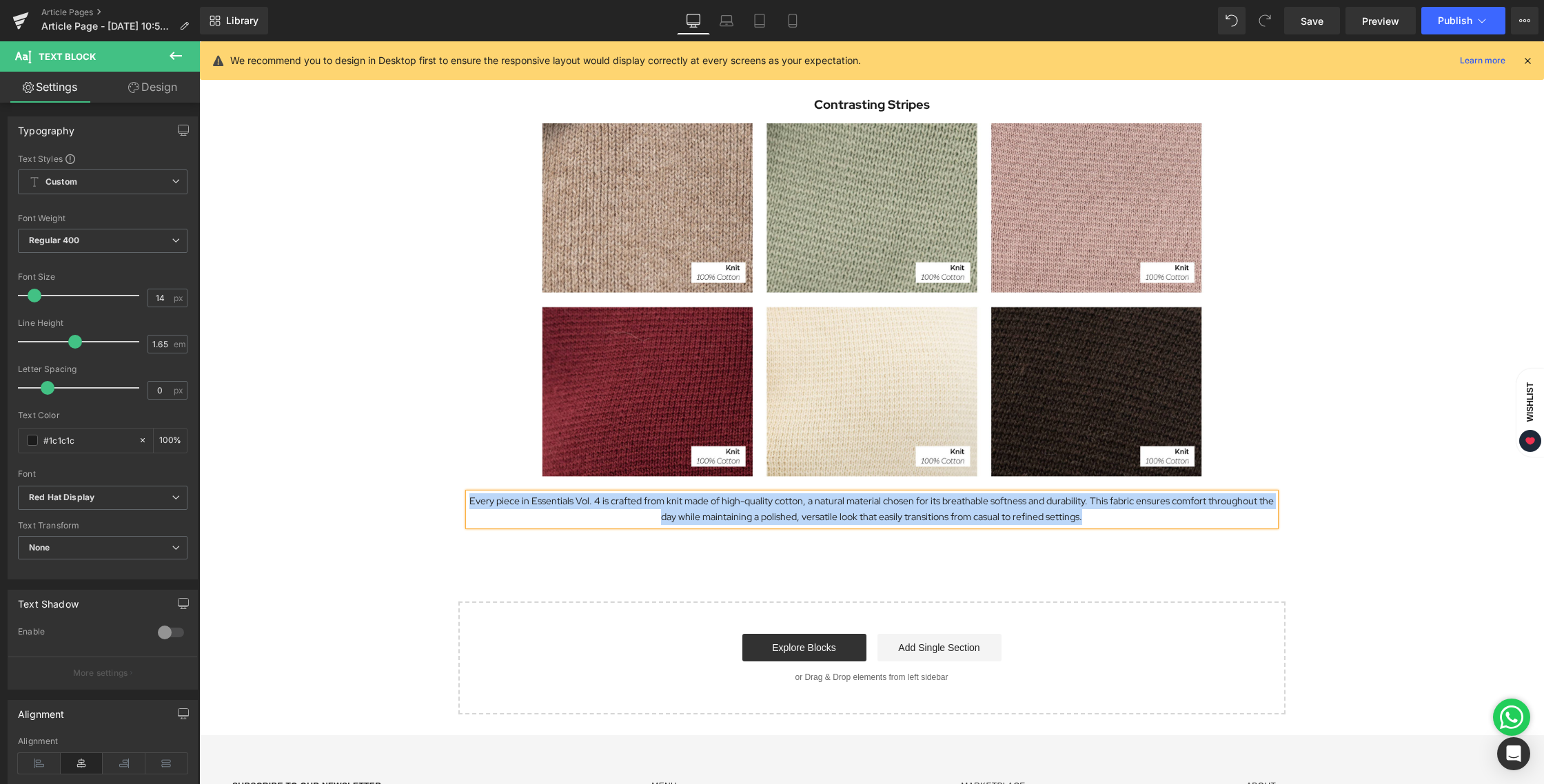
paste div
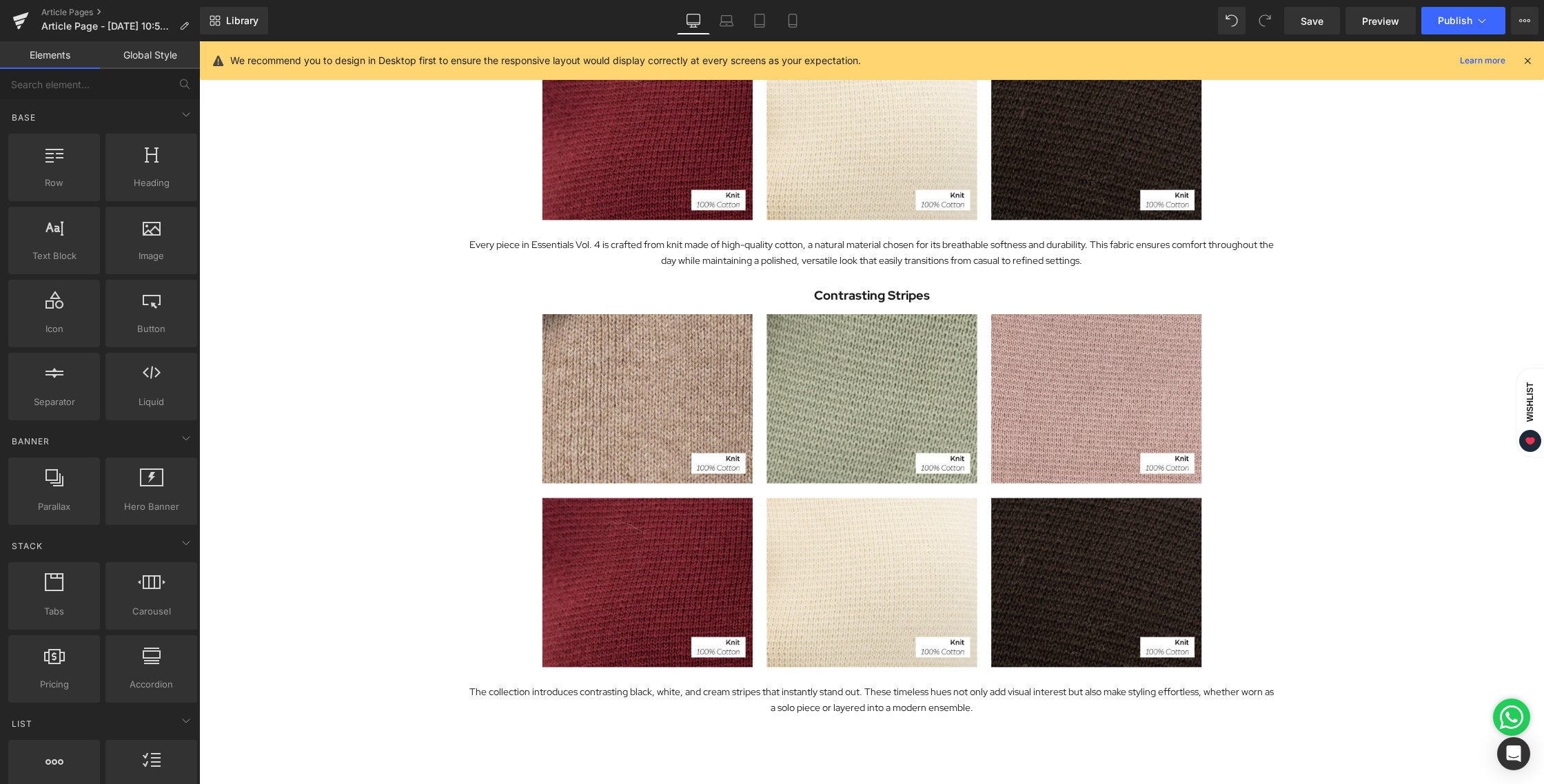
scroll to position [957, 0]
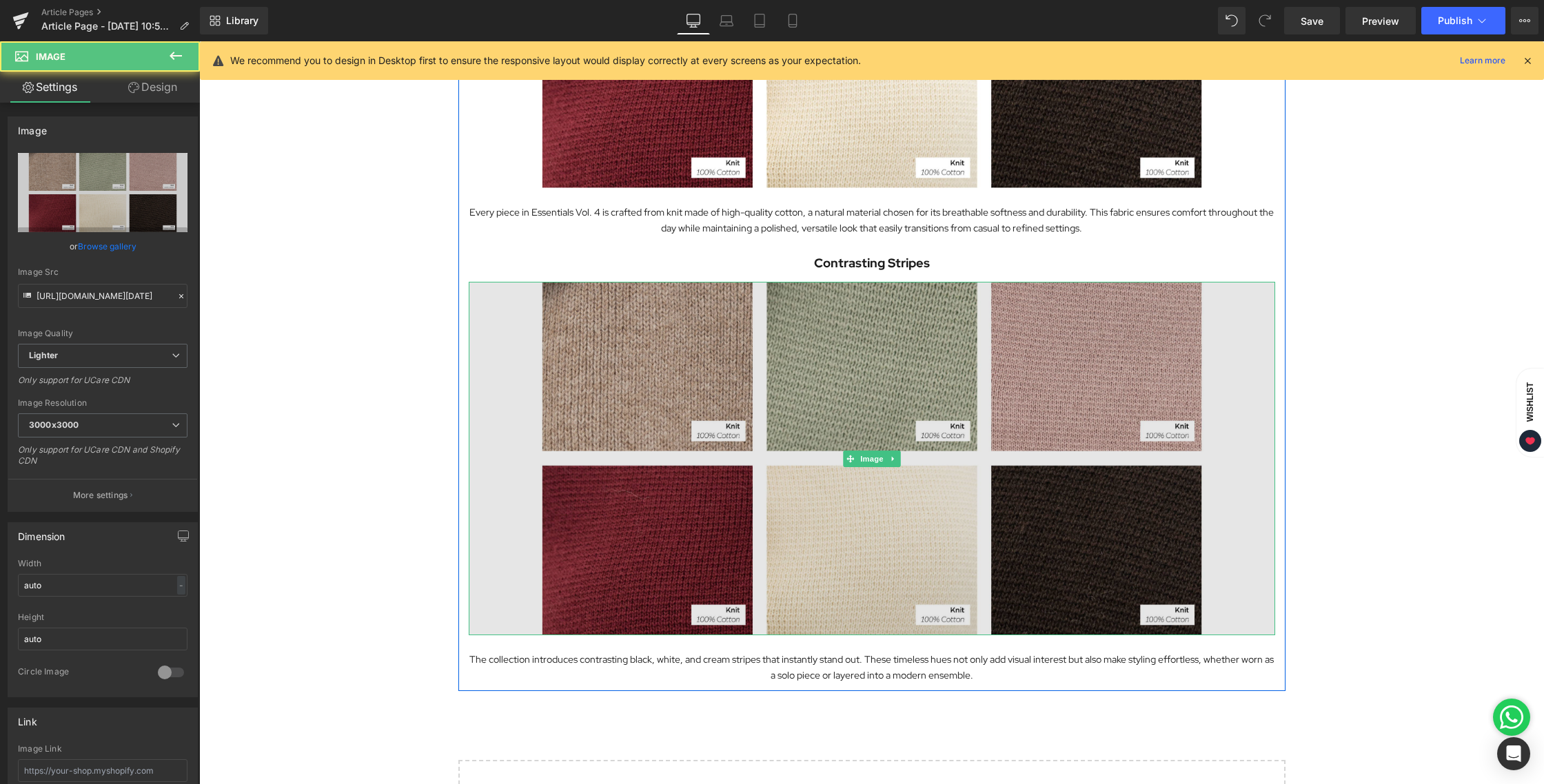
click at [899, 354] on img at bounding box center [872, 458] width 807 height 354
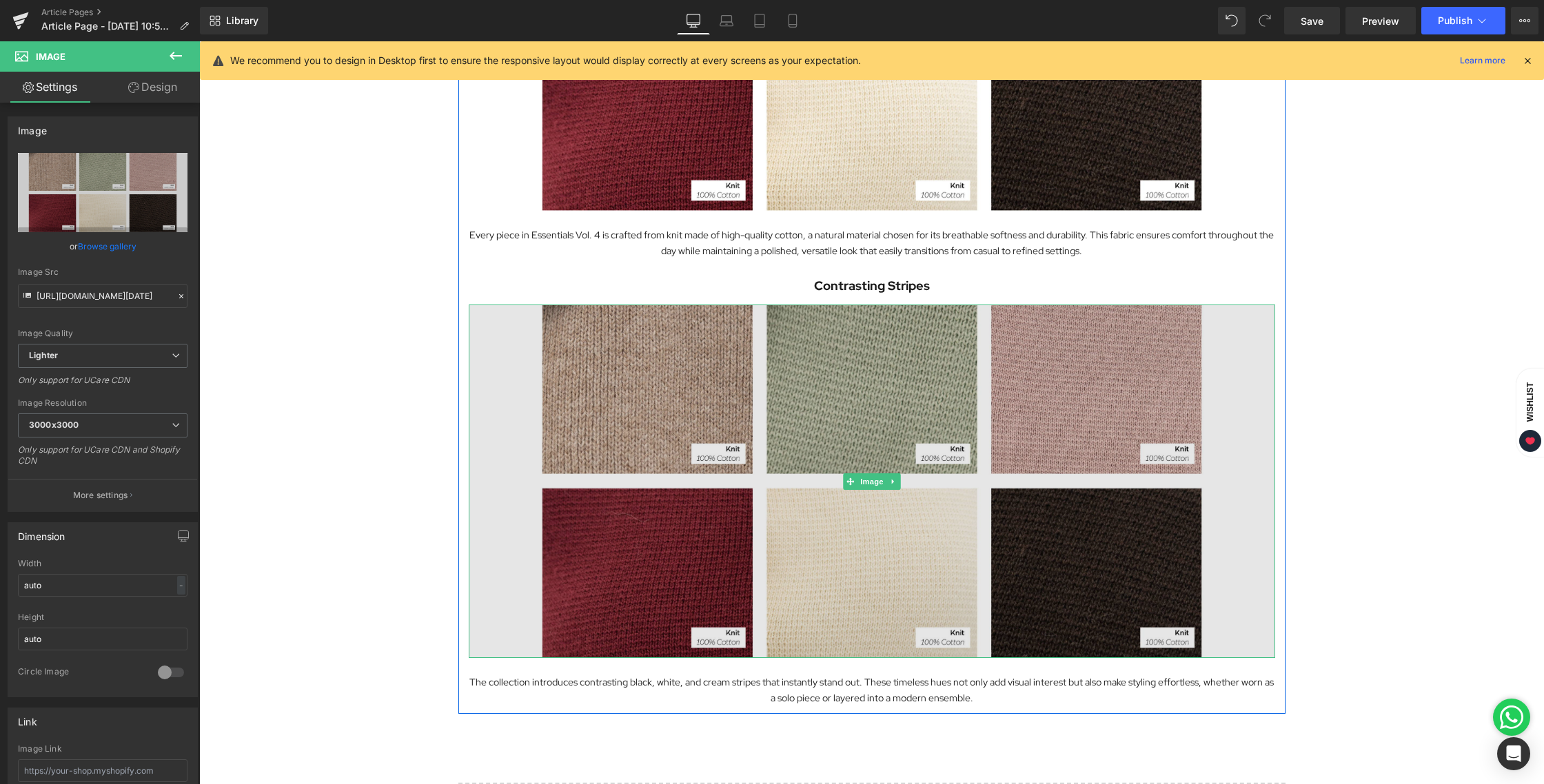
scroll to position [937, 0]
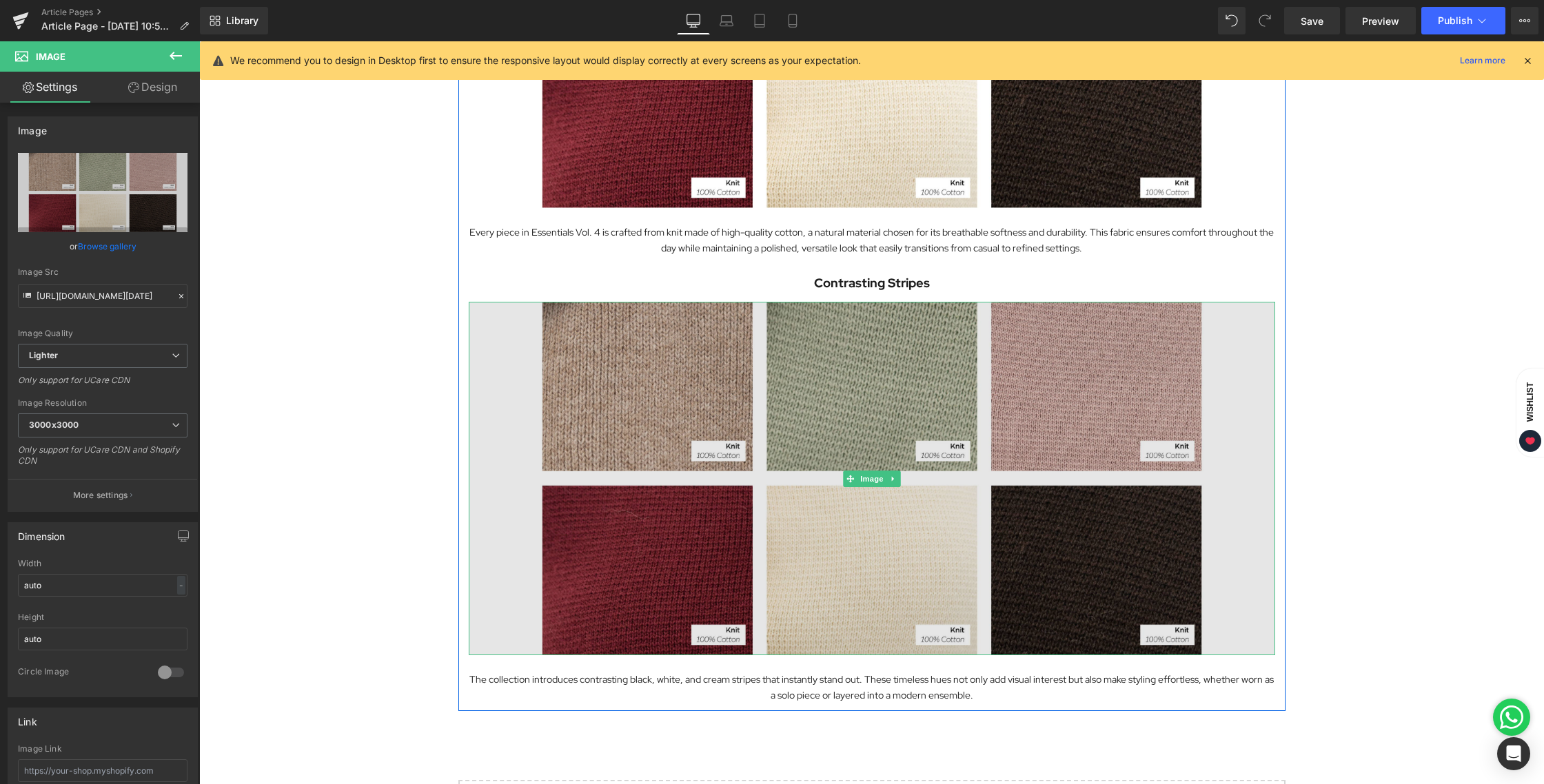
click at [865, 414] on img at bounding box center [872, 478] width 807 height 354
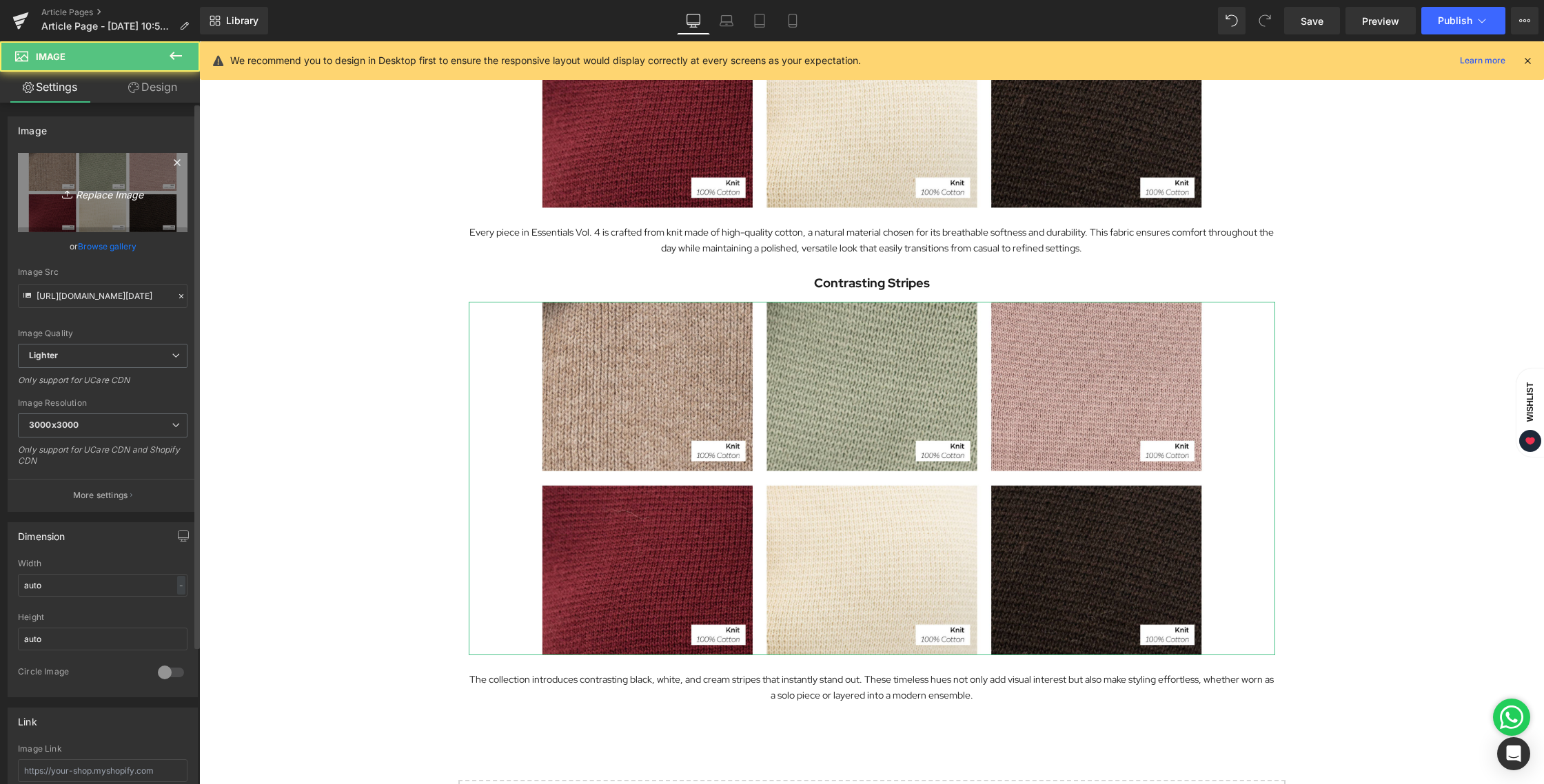
click at [99, 193] on icon "Replace Image" at bounding box center [102, 192] width 110 height 17
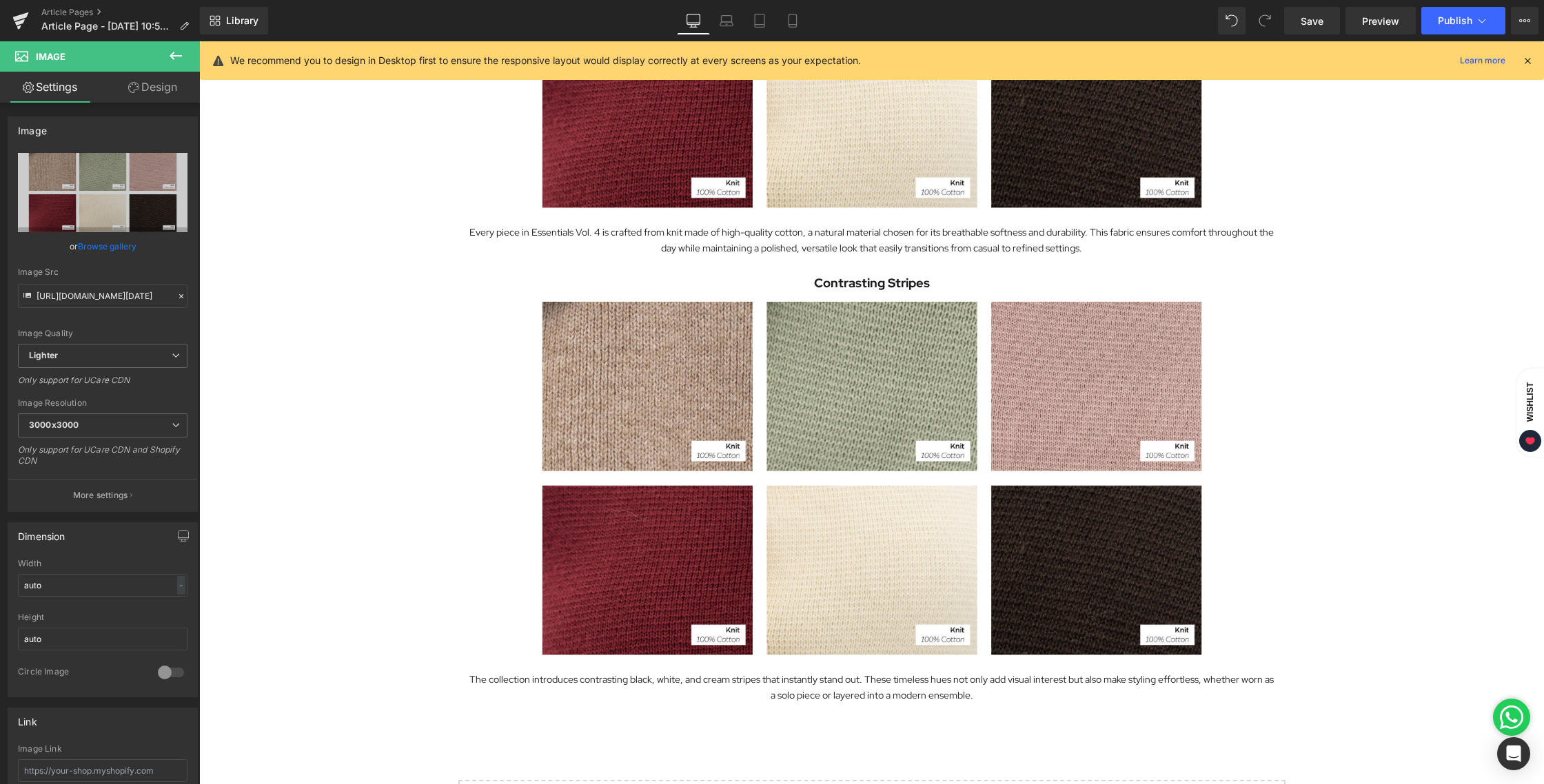
type input "C:\fakepath\BLOG [DATE].jpg"
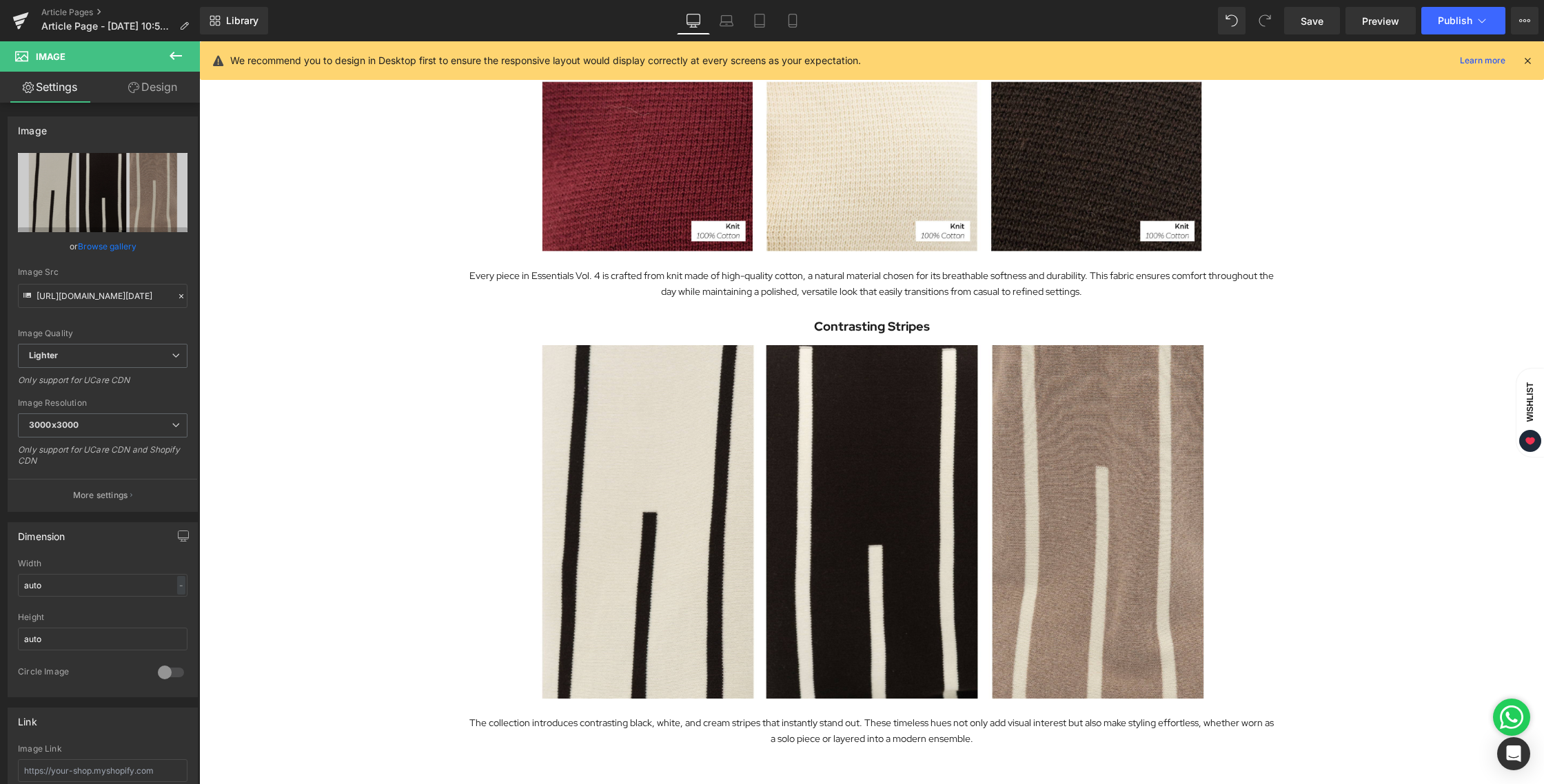
scroll to position [698, 0]
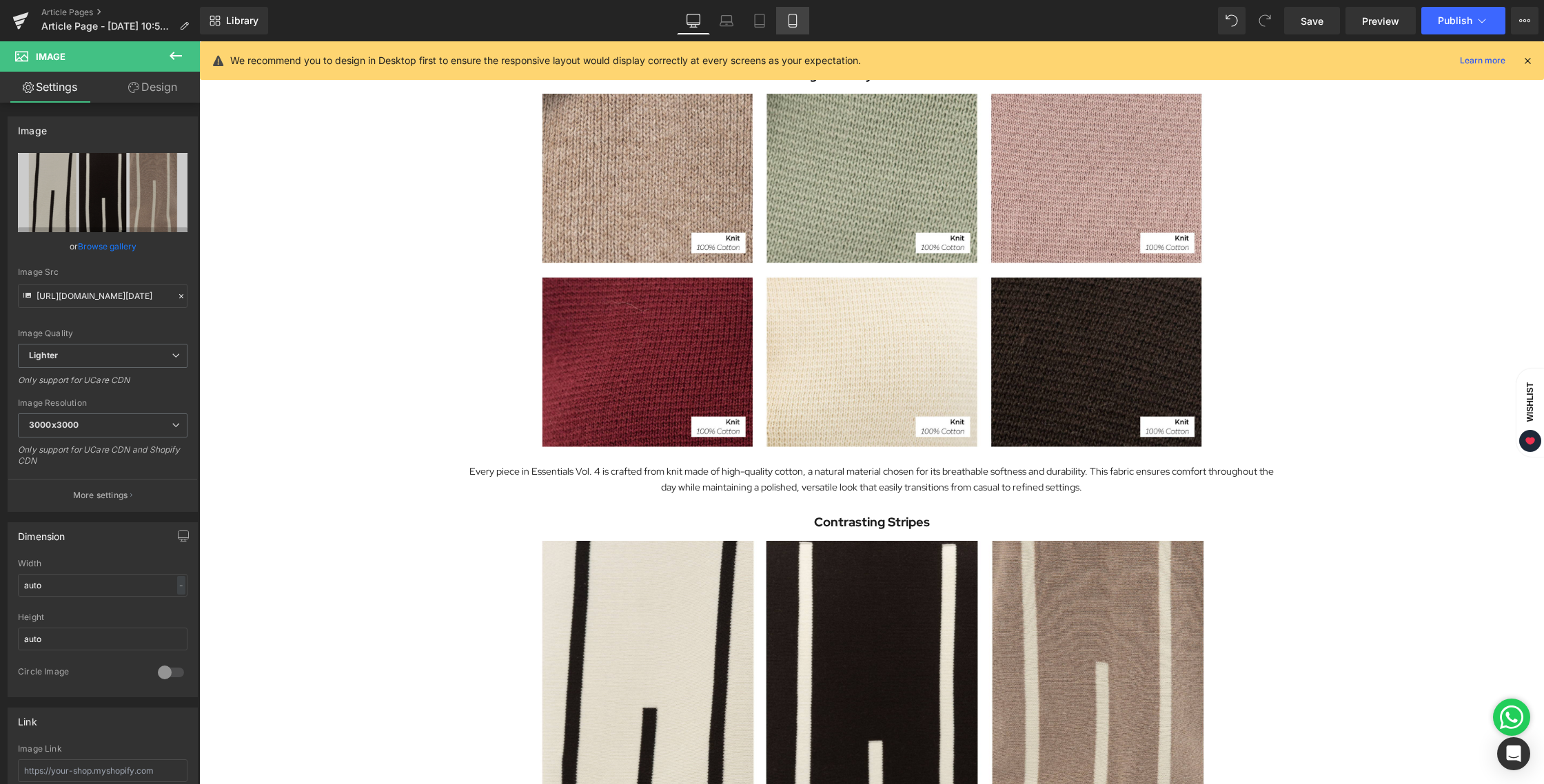
click at [803, 24] on link "Mobile" at bounding box center [793, 21] width 33 height 28
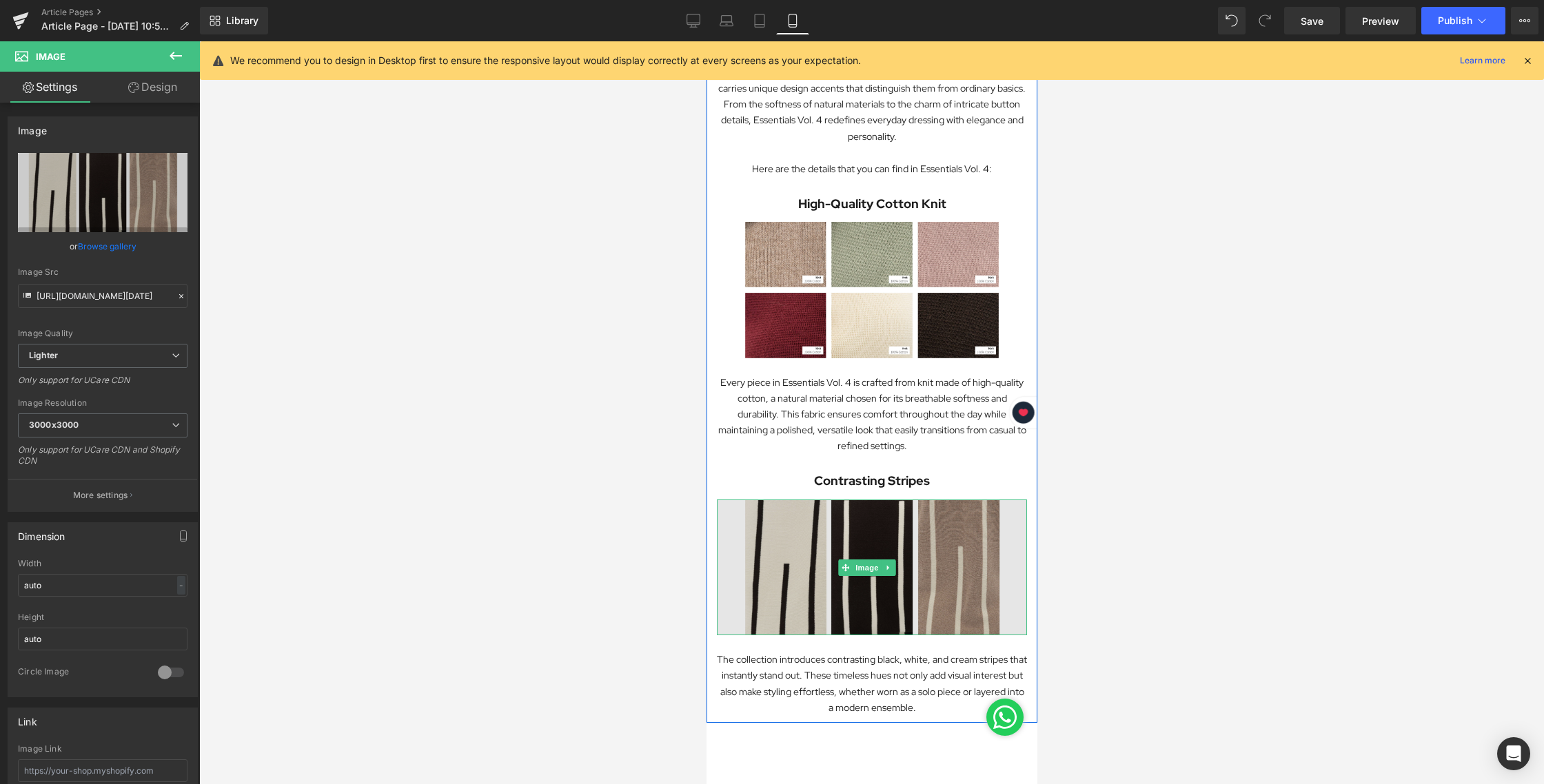
scroll to position [407, 0]
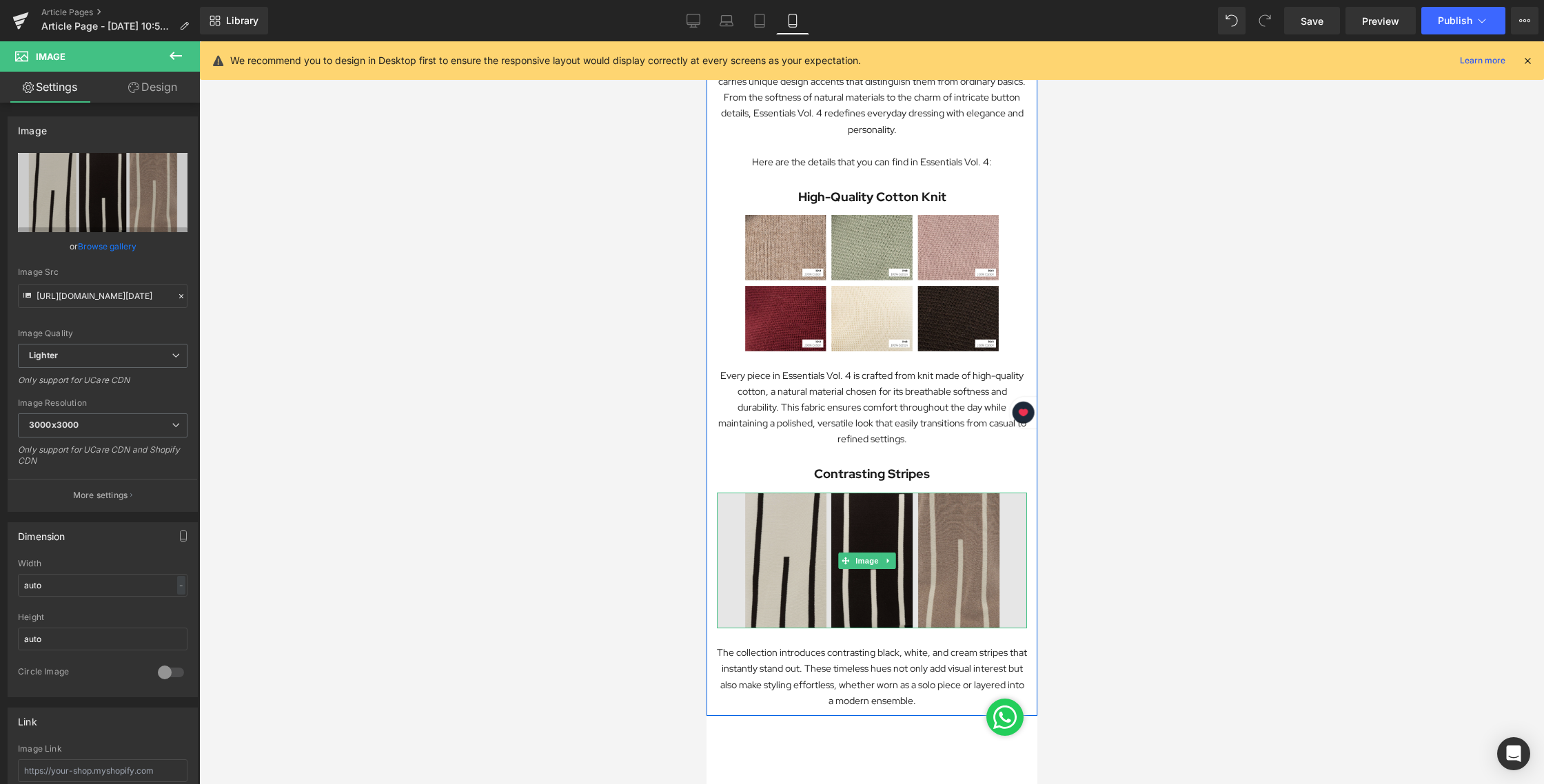
click at [911, 511] on img at bounding box center [871, 560] width 310 height 136
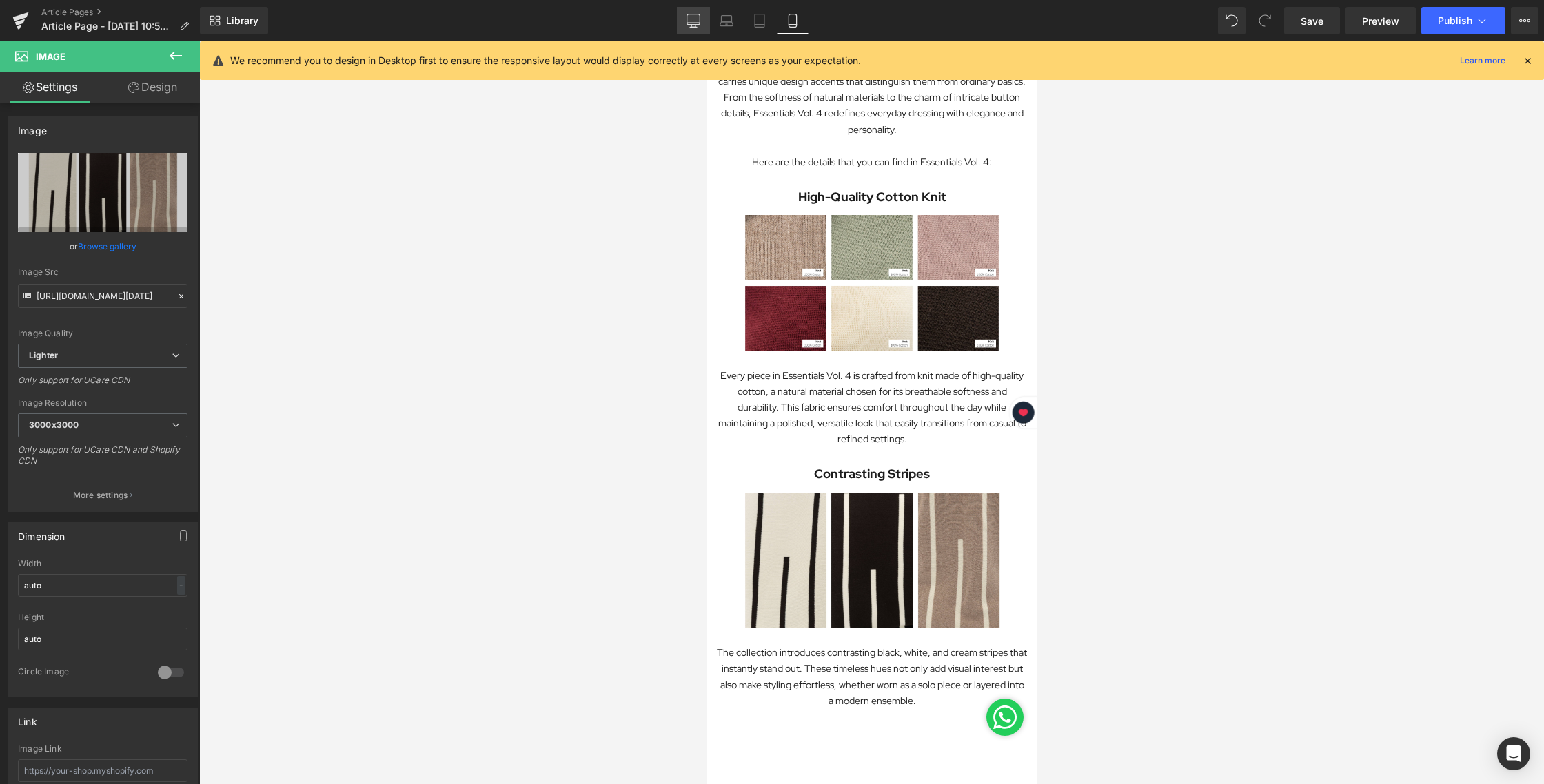
click at [703, 17] on link "Desktop" at bounding box center [693, 21] width 33 height 28
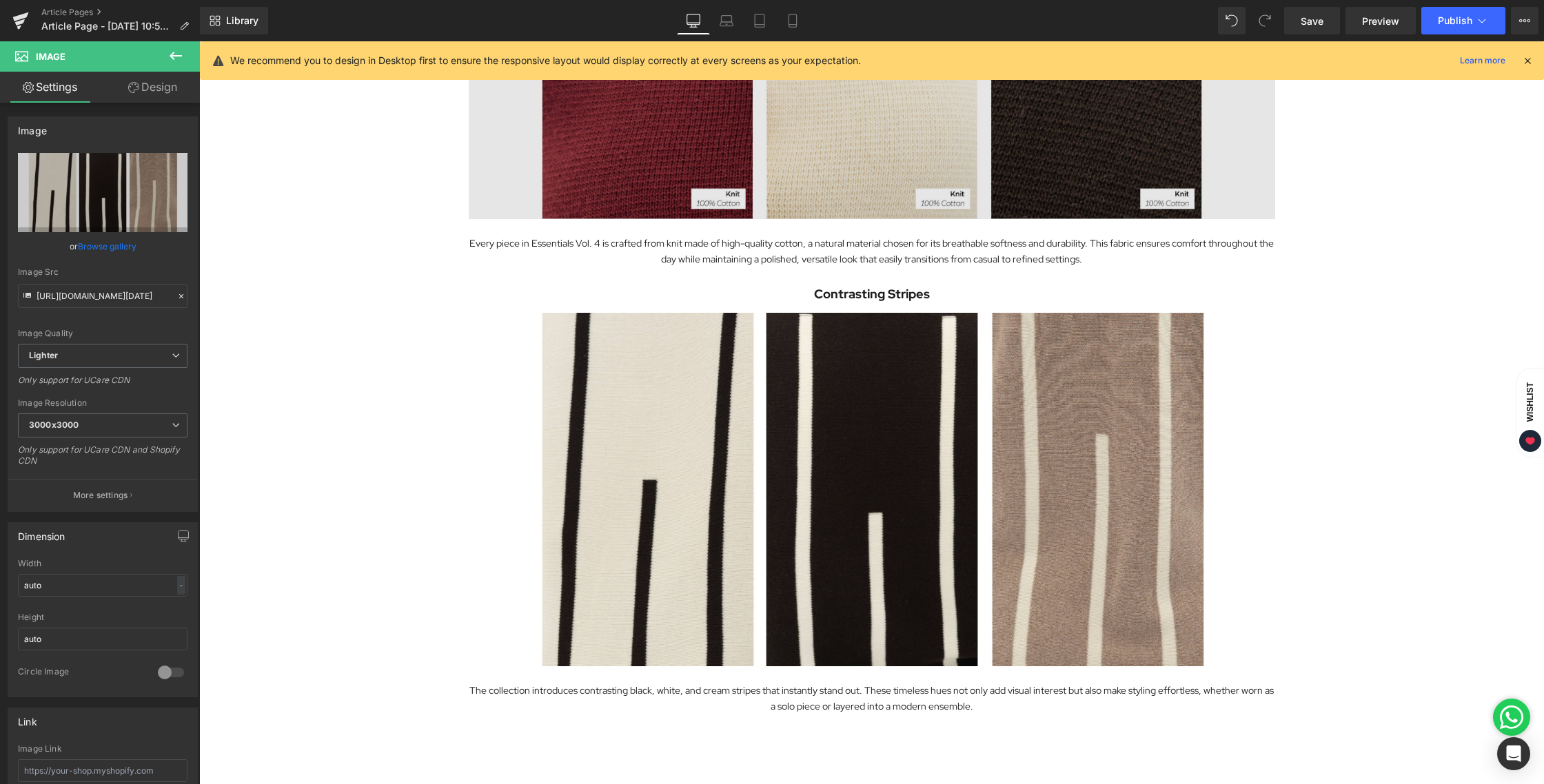
scroll to position [1180, 0]
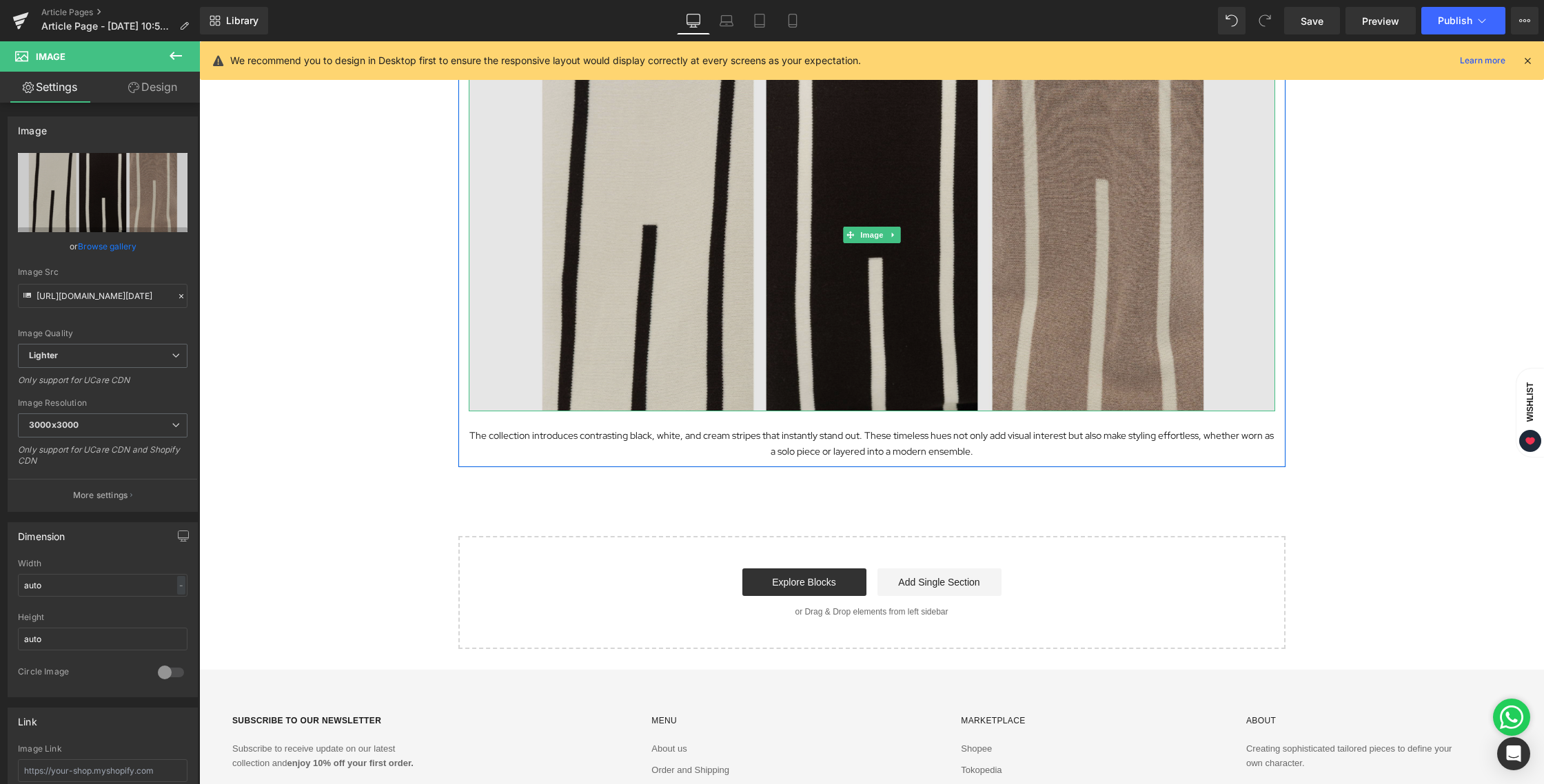
click at [875, 224] on img at bounding box center [872, 235] width 807 height 354
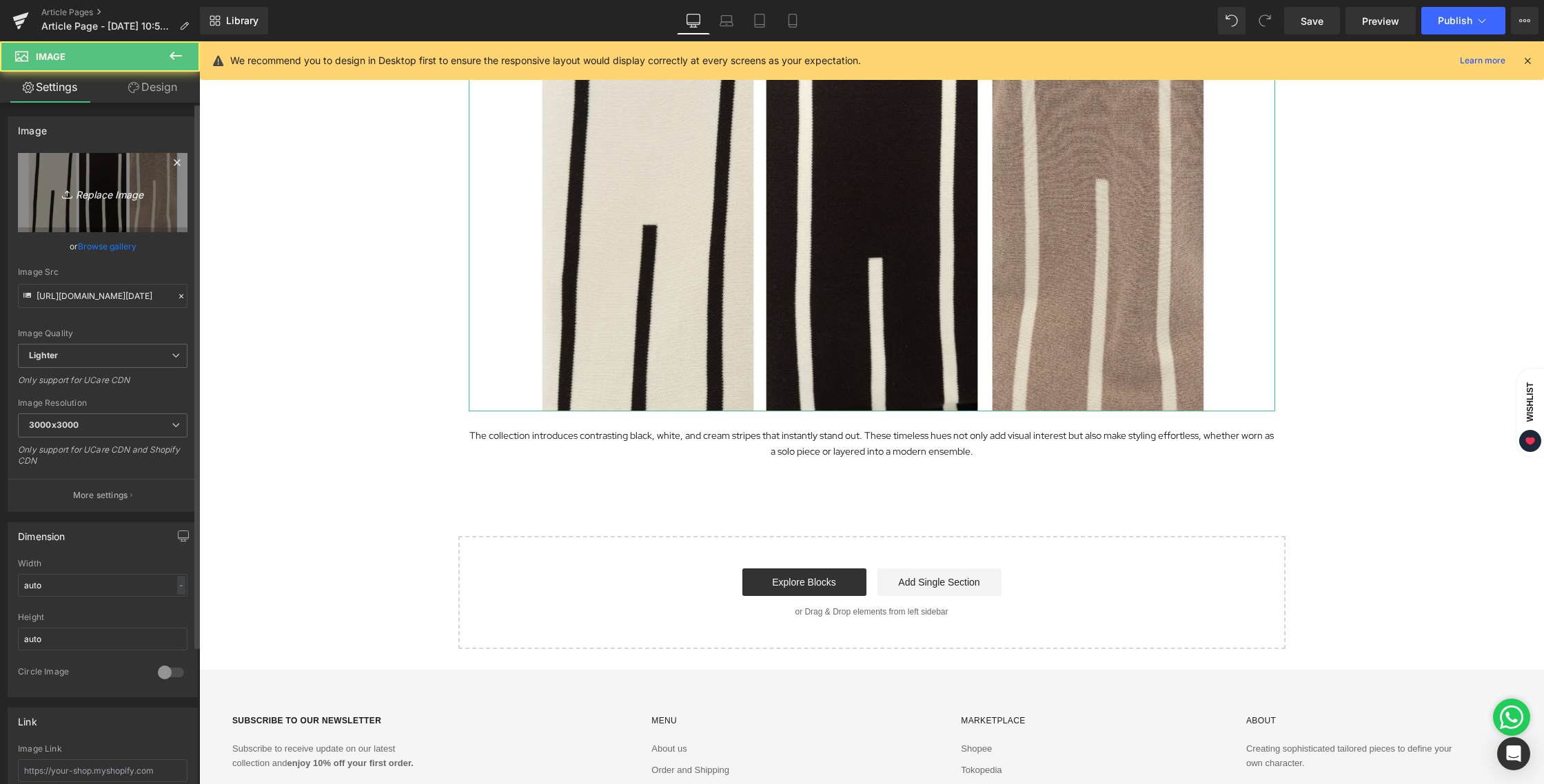
click at [114, 176] on link "Replace Image" at bounding box center [102, 192] width 170 height 79
type input "C:\fakepath\BLOG [DATE]-03.jpg"
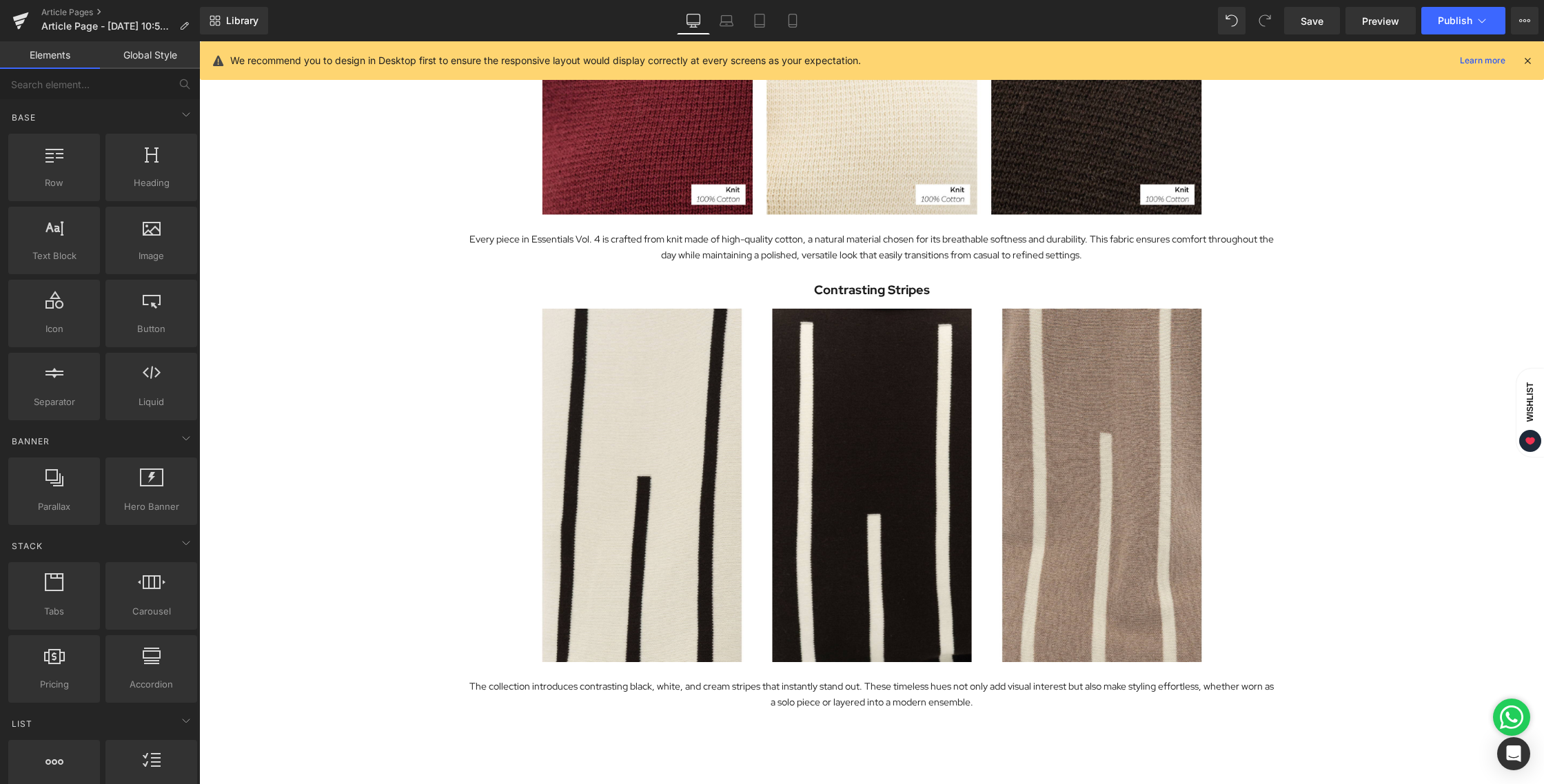
scroll to position [930, 0]
click at [787, 24] on icon at bounding box center [793, 21] width 14 height 14
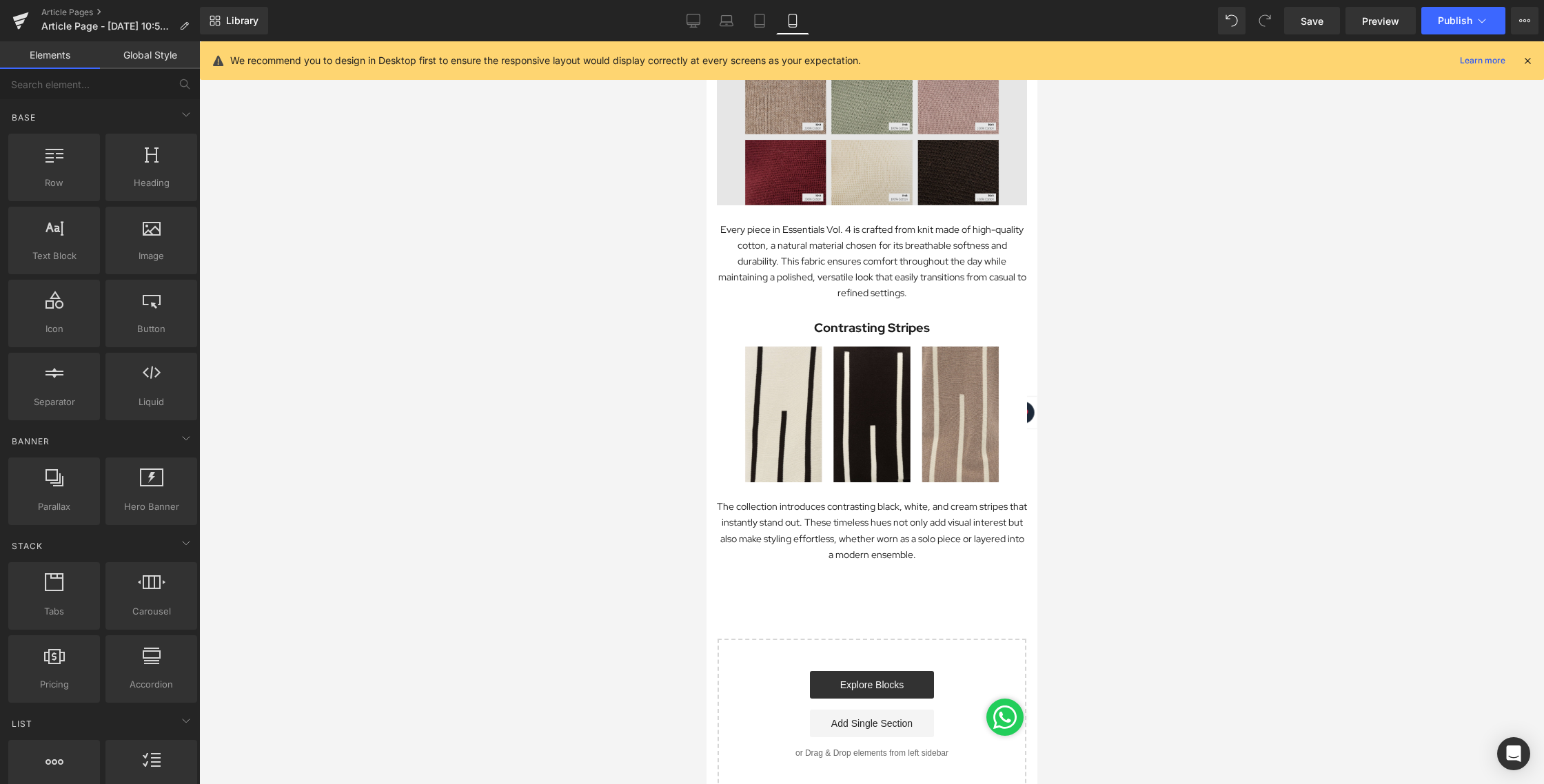
scroll to position [554, 0]
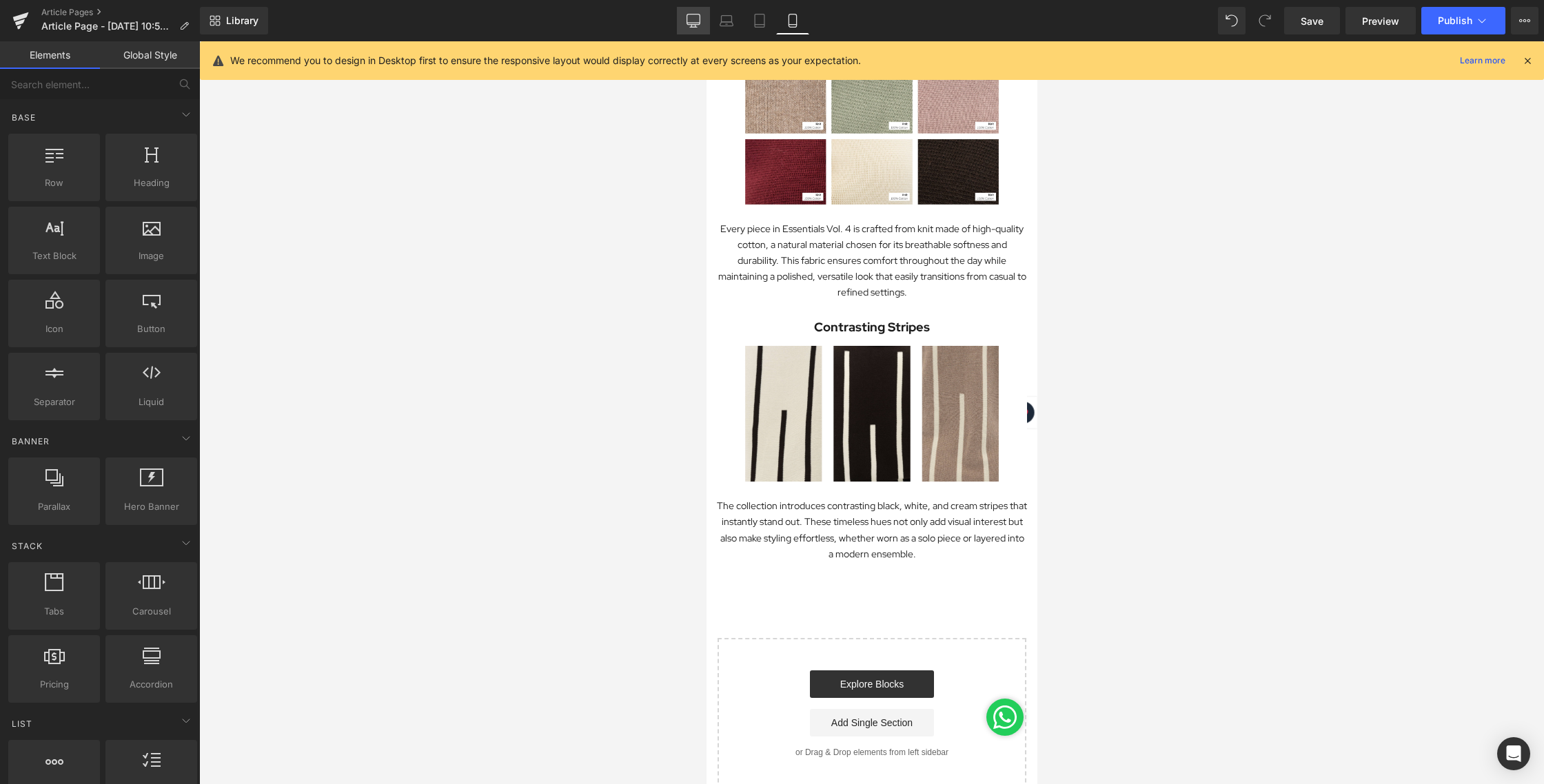
click at [694, 17] on icon at bounding box center [693, 21] width 14 height 14
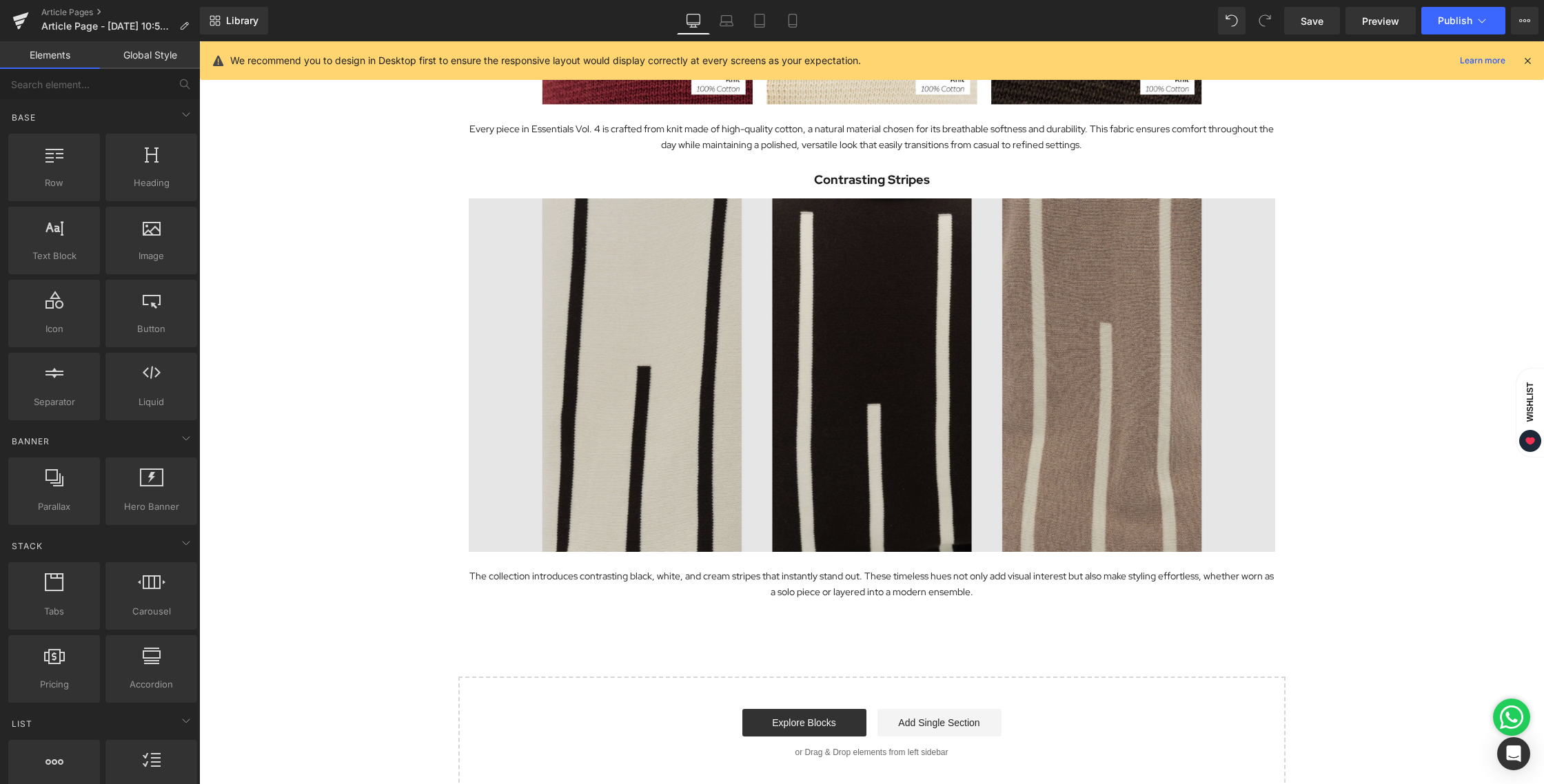
scroll to position [1039, 0]
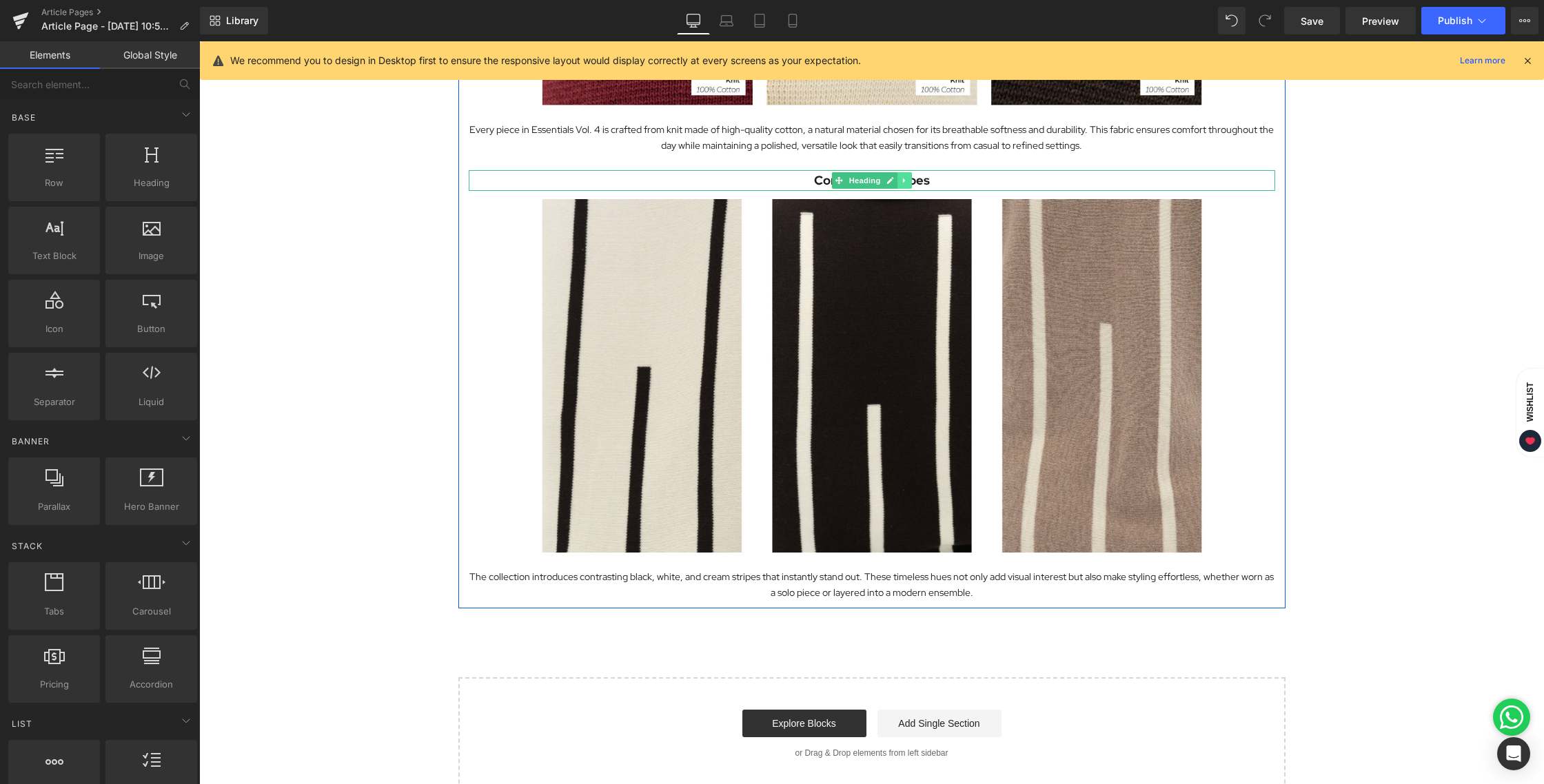
click at [903, 181] on link at bounding box center [904, 181] width 15 height 17
click at [895, 182] on icon at bounding box center [897, 181] width 8 height 8
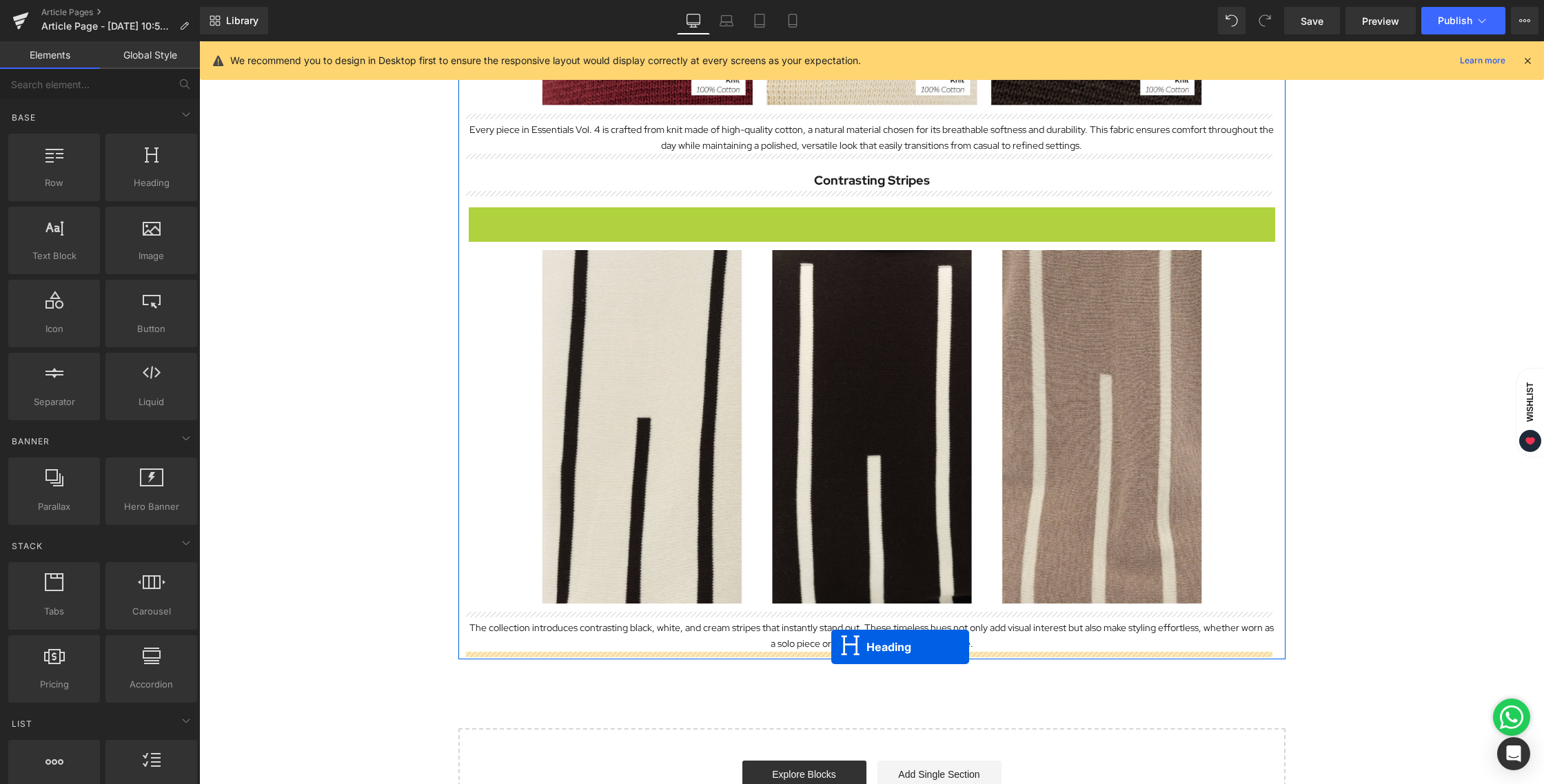
drag, startPoint x: 834, startPoint y: 219, endPoint x: 831, endPoint y: 647, distance: 428.0
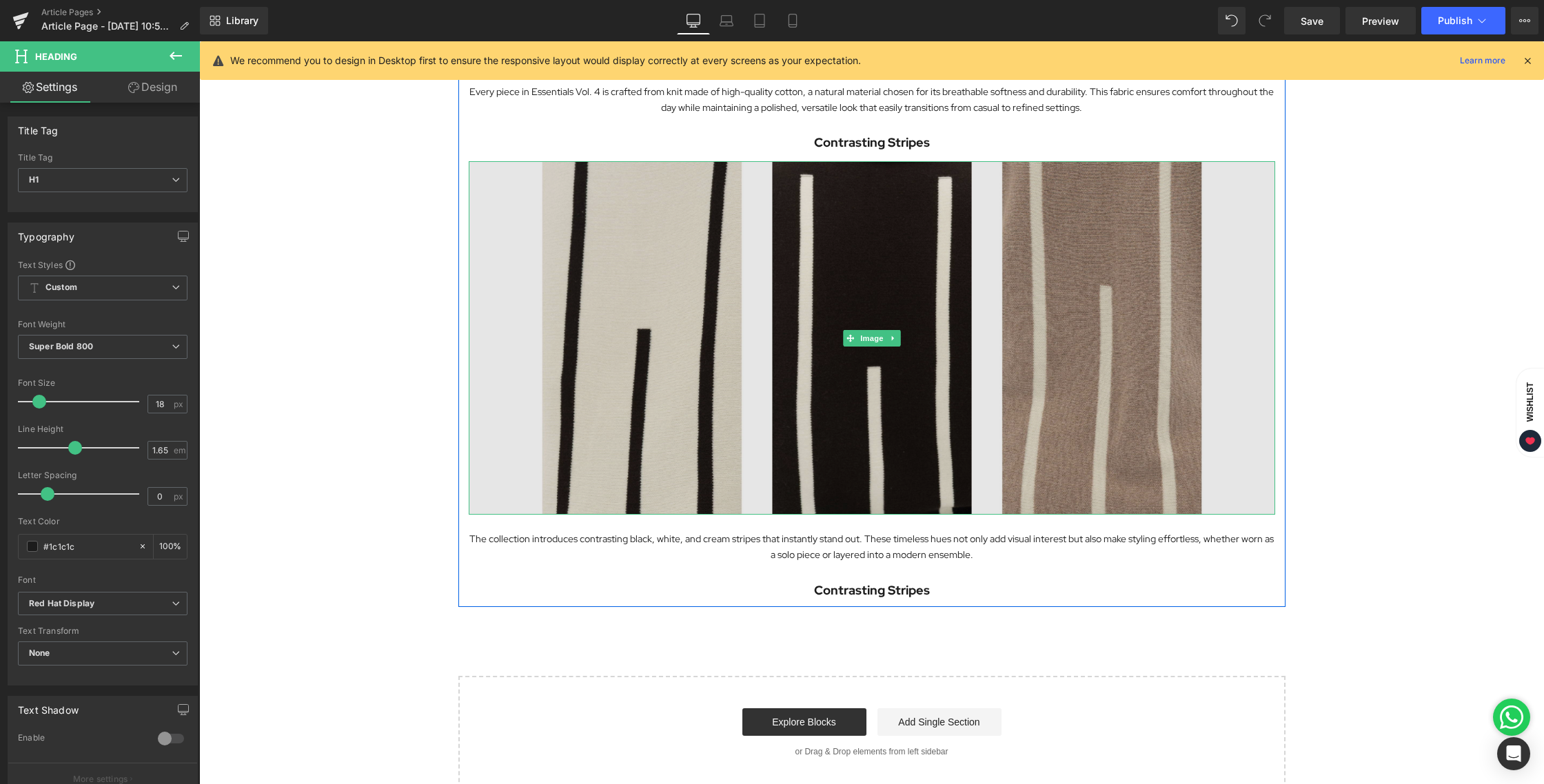
scroll to position [1086, 0]
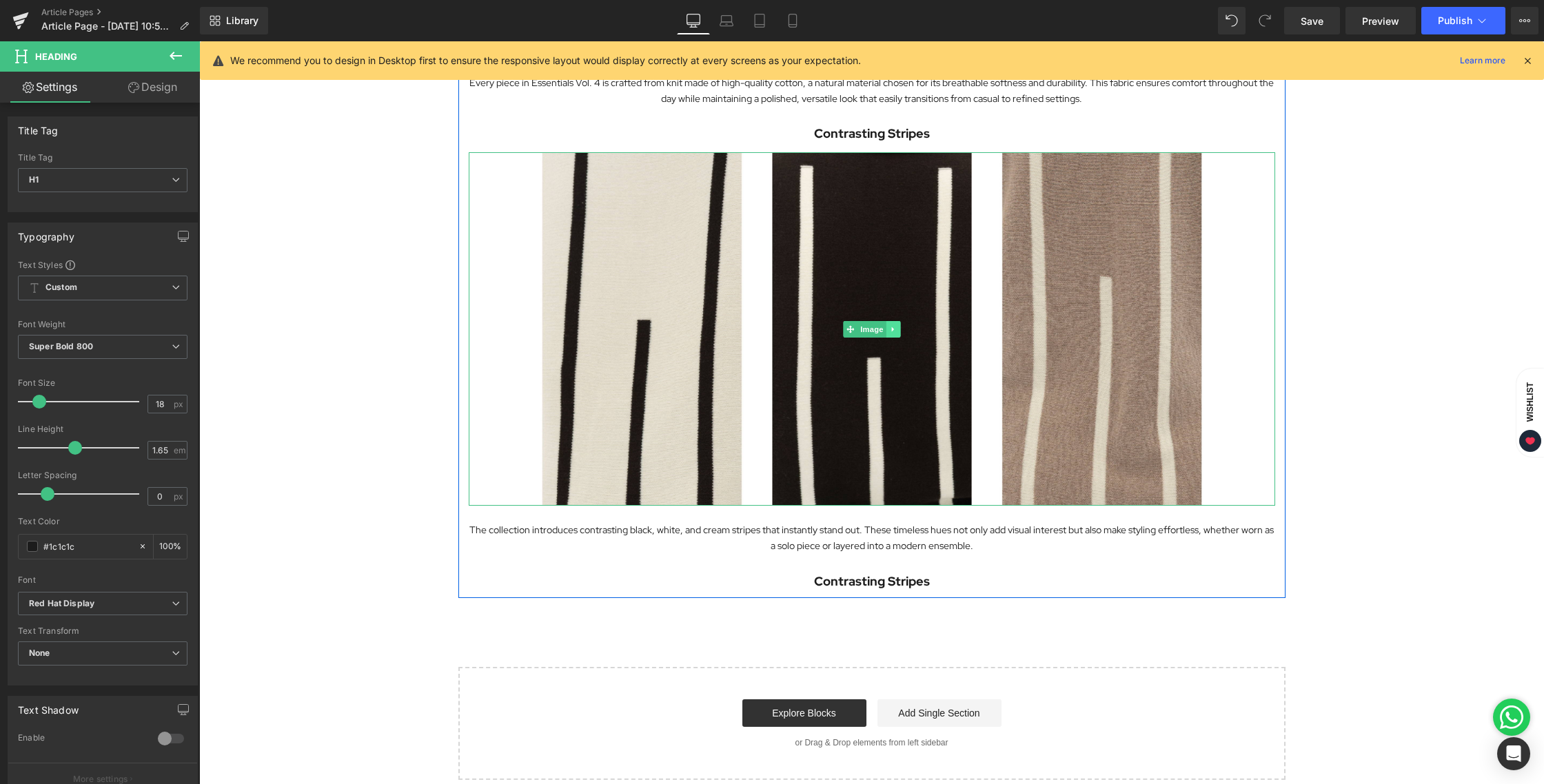
click at [889, 331] on icon at bounding box center [892, 329] width 8 height 8
click at [884, 333] on icon at bounding box center [886, 329] width 8 height 8
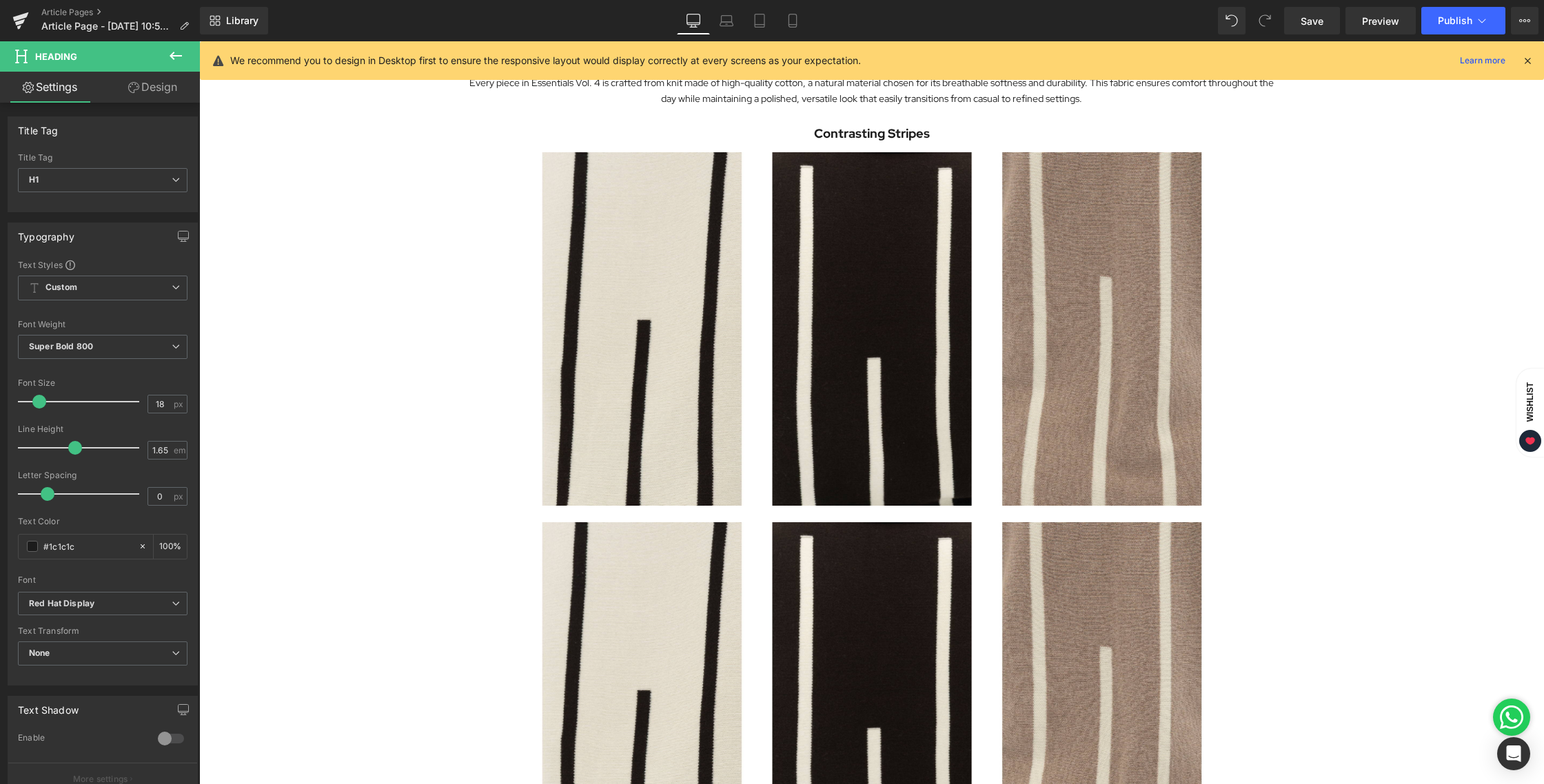
click at [1363, 539] on div "Exploring the Details Behind Essentials Vol. 4 Heading Image Essentials Vol. 4 …" at bounding box center [872, 88] width 1345 height 2124
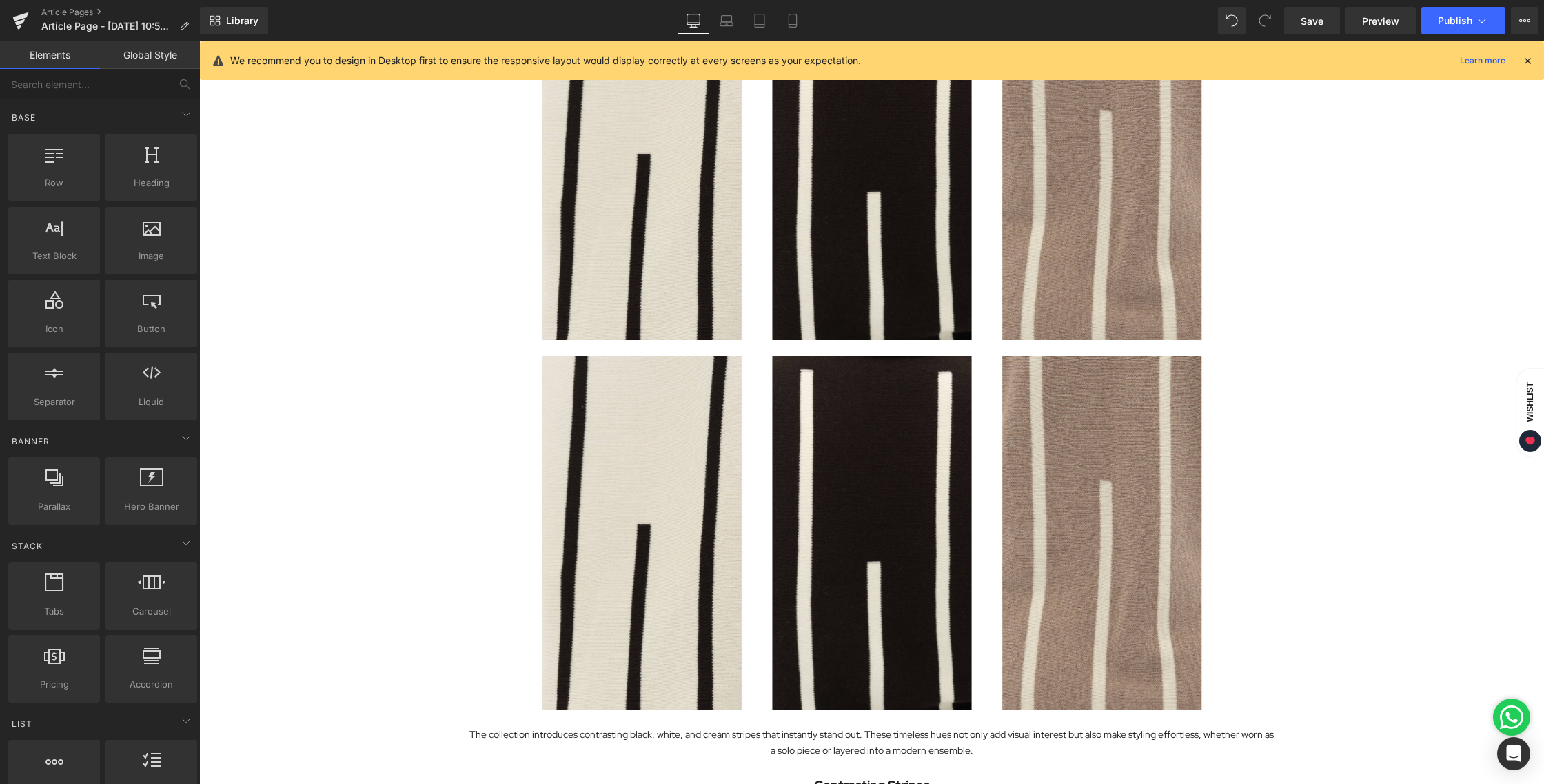
scroll to position [1548, 0]
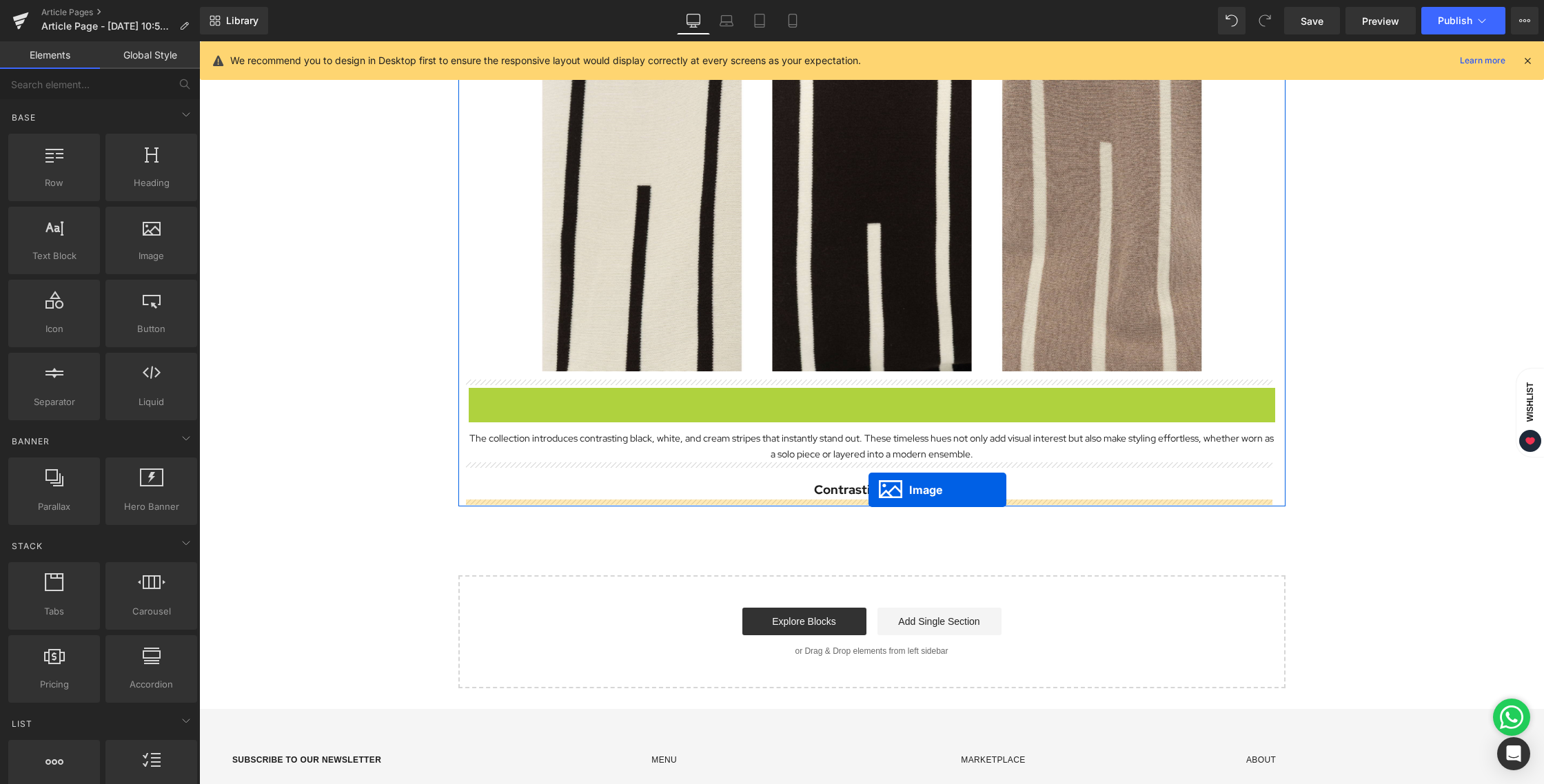
drag, startPoint x: 842, startPoint y: 239, endPoint x: 868, endPoint y: 490, distance: 252.3
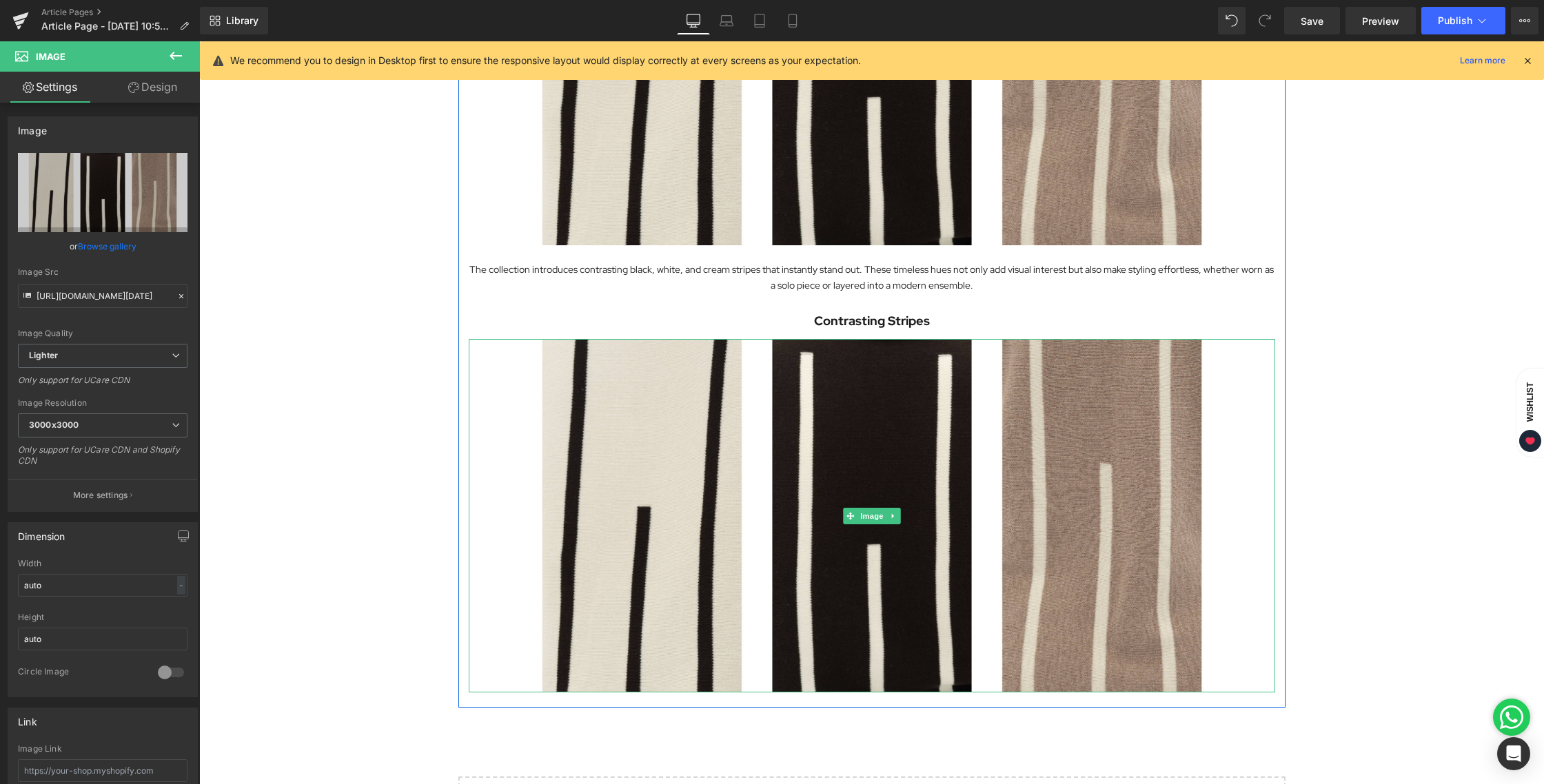
scroll to position [1347, 0]
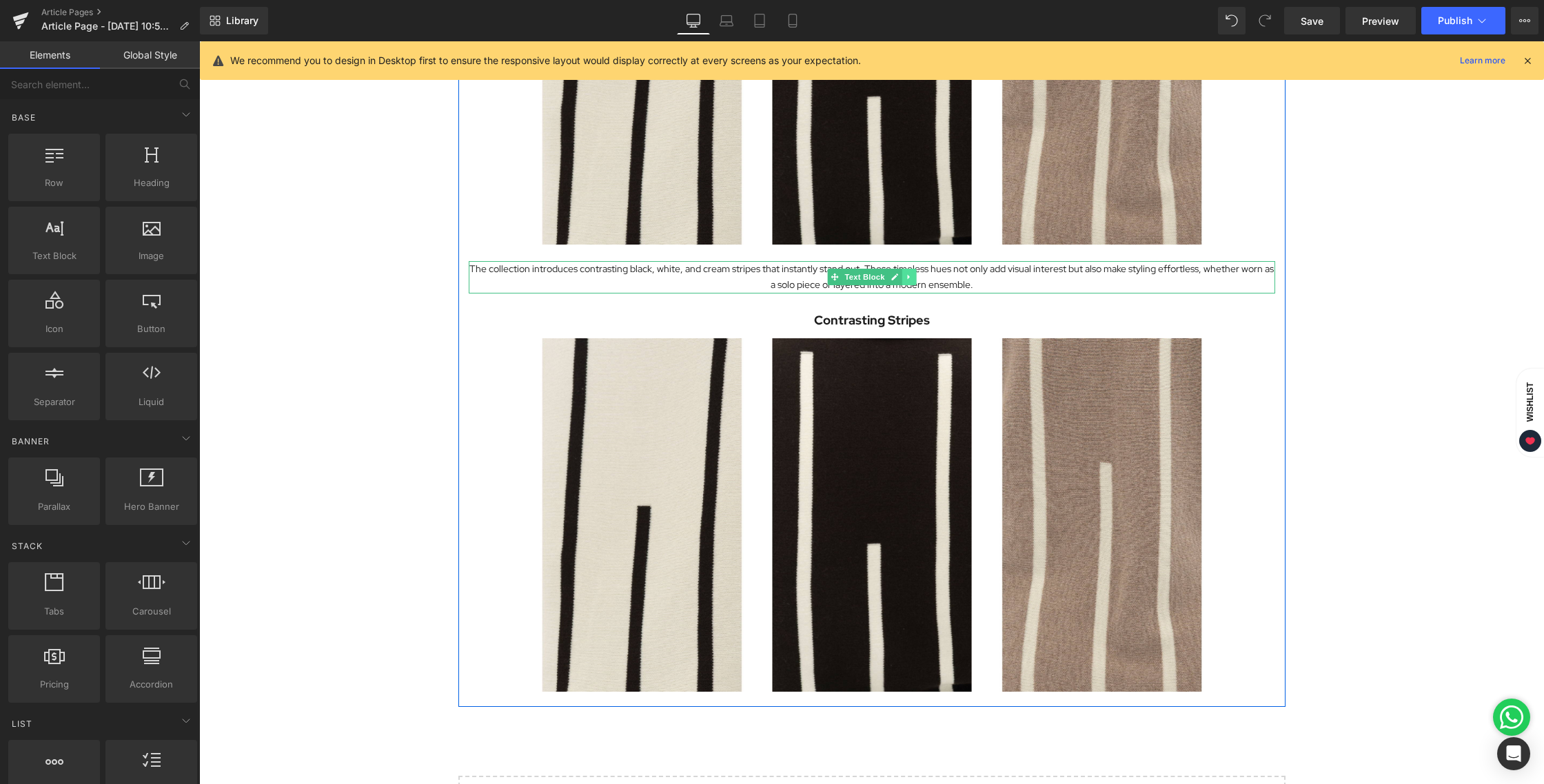
click at [908, 279] on link at bounding box center [908, 277] width 15 height 17
click at [900, 279] on link at bounding box center [901, 277] width 15 height 17
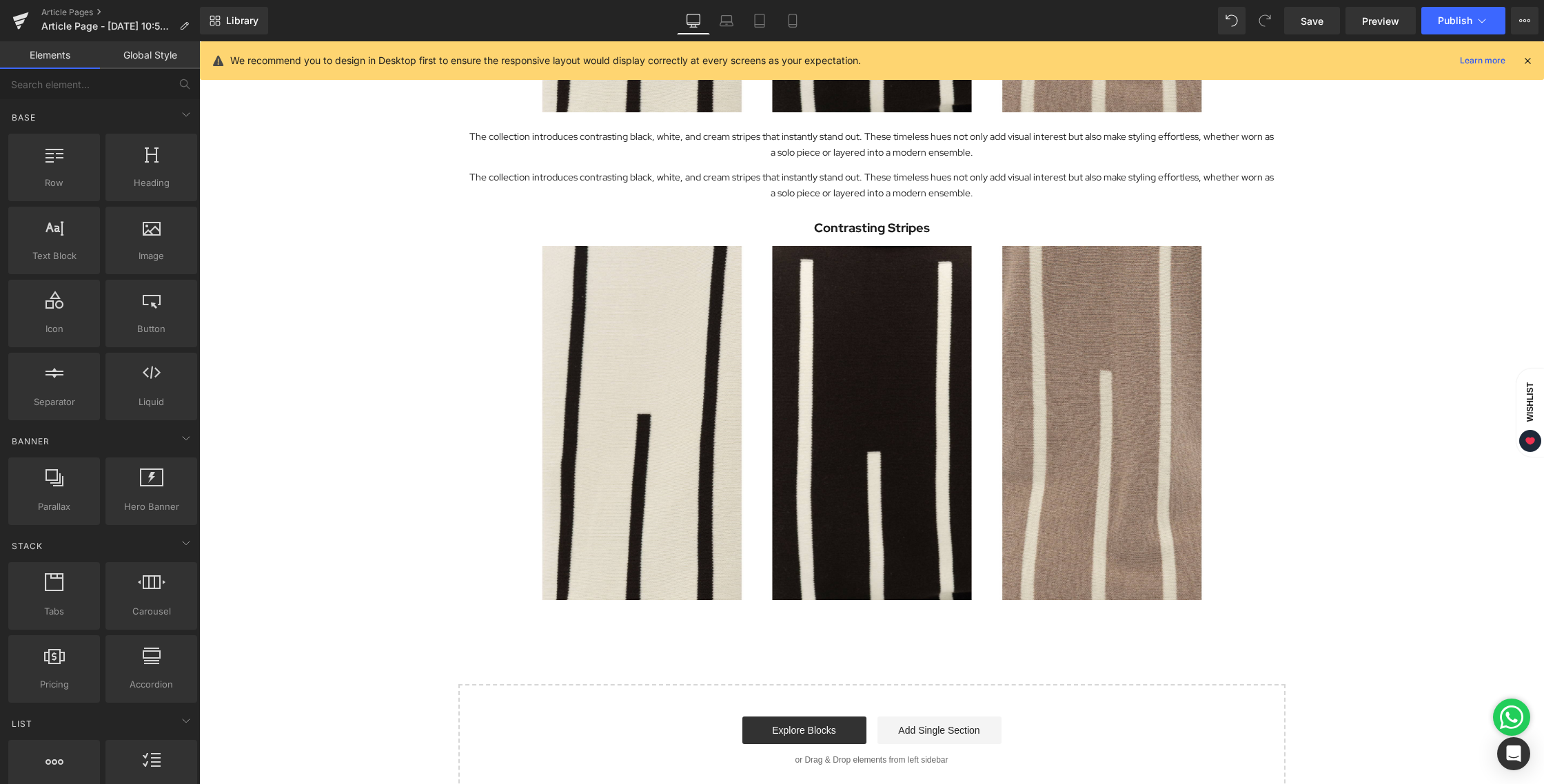
scroll to position [1482, 0]
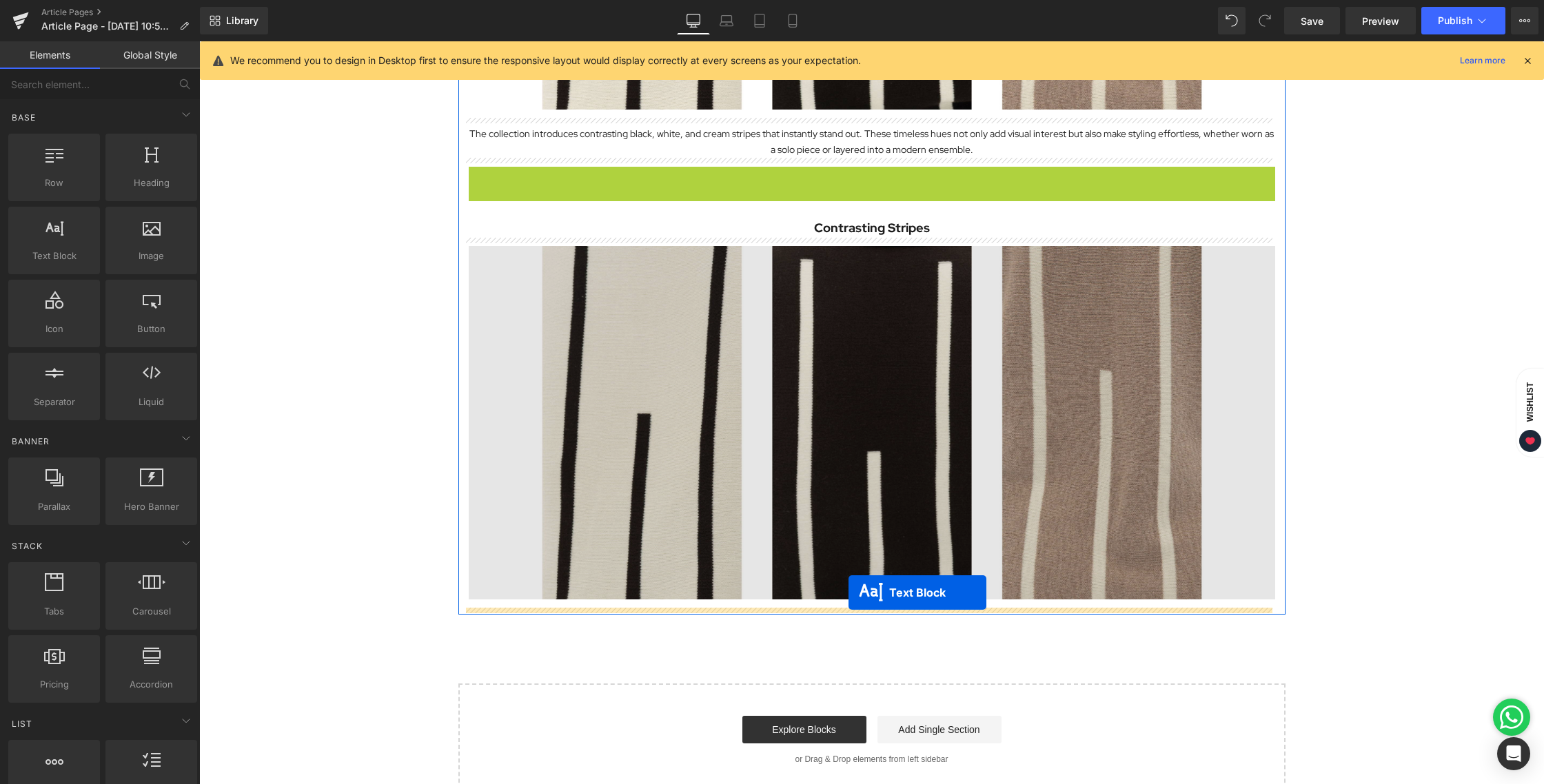
drag, startPoint x: 829, startPoint y: 180, endPoint x: 848, endPoint y: 592, distance: 412.4
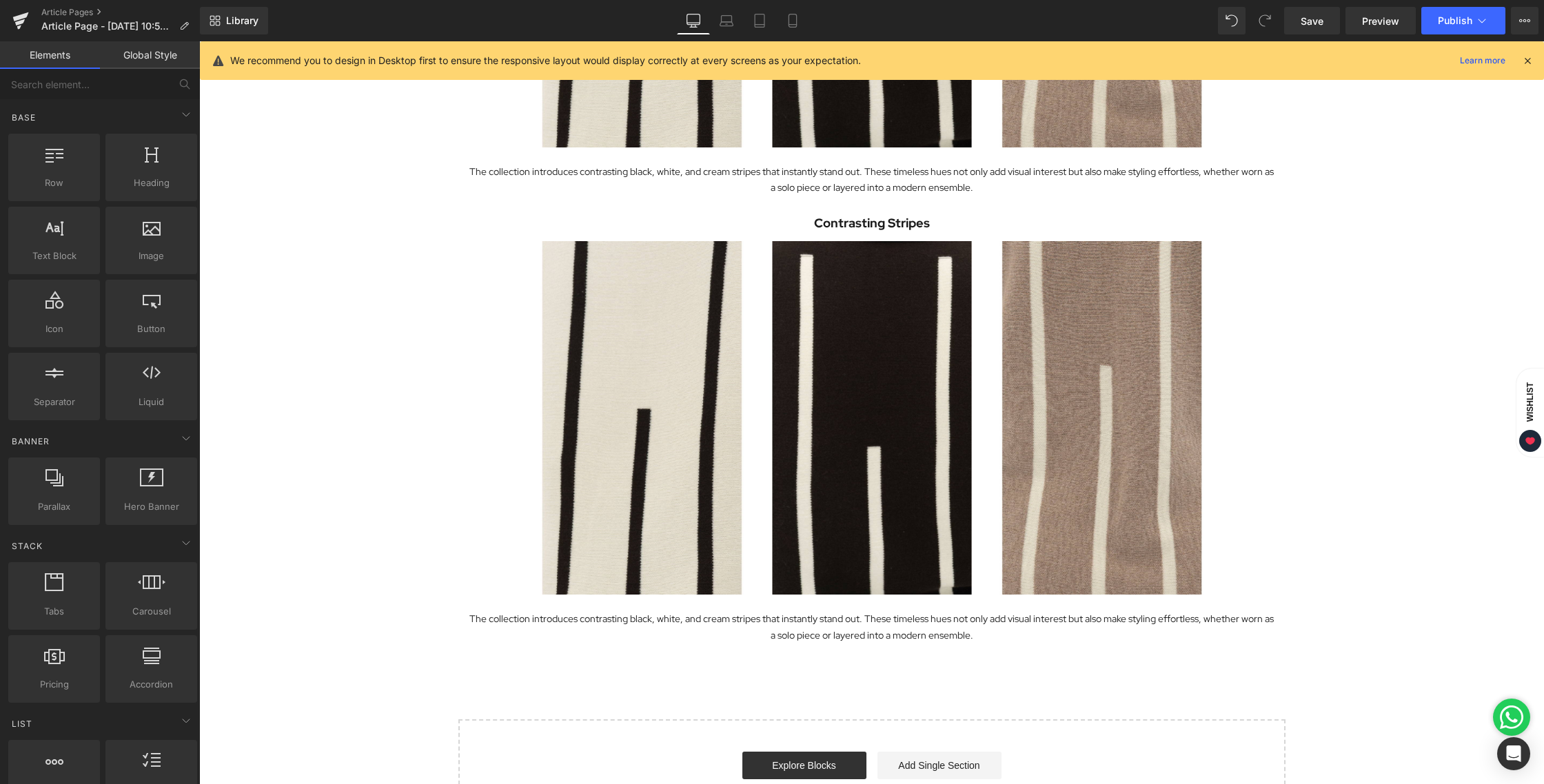
scroll to position [1448, 0]
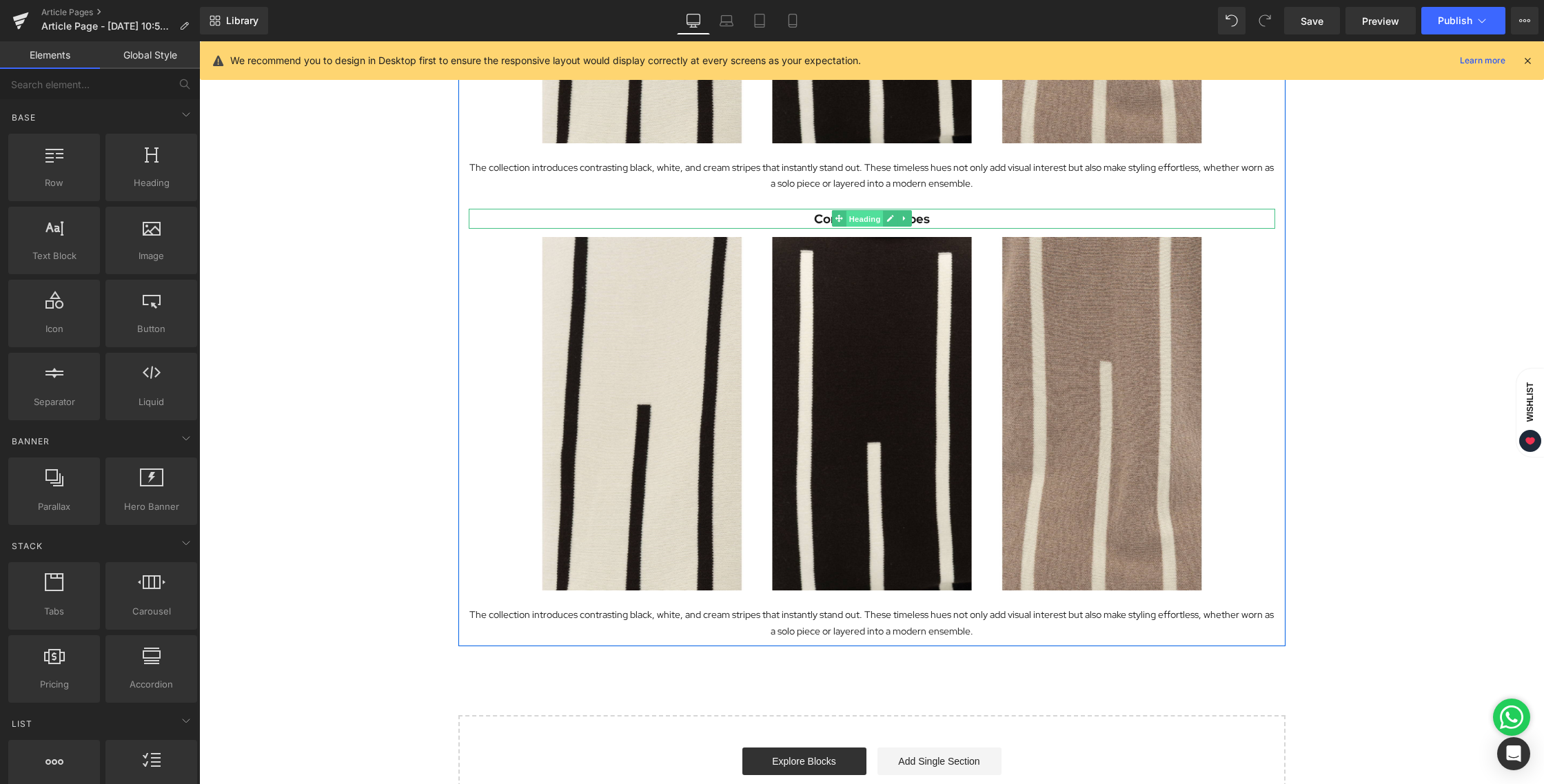
click at [855, 217] on span "Heading" at bounding box center [864, 219] width 37 height 17
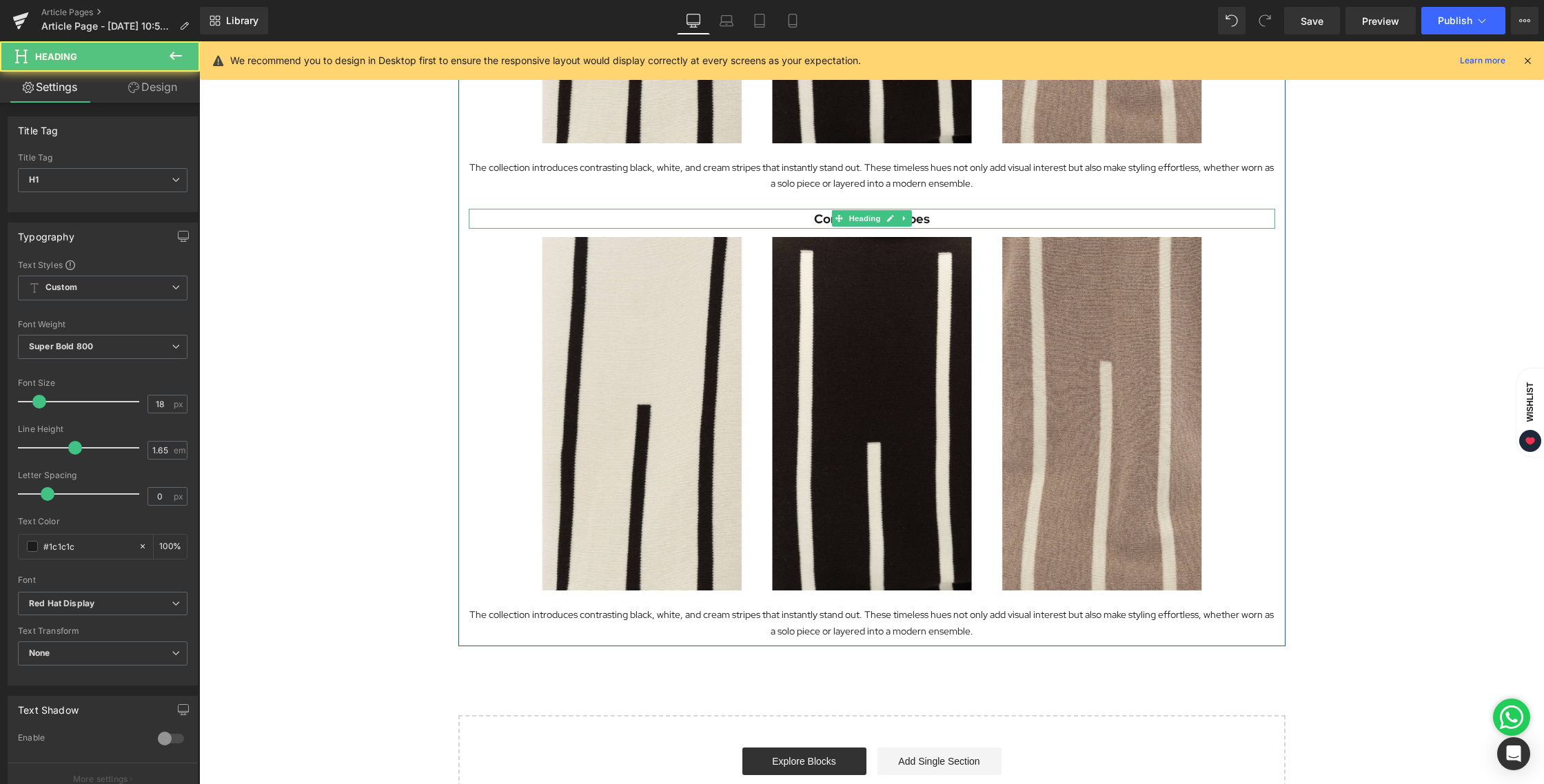
click at [946, 218] on h1 "Contrasting Stripes" at bounding box center [872, 219] width 807 height 21
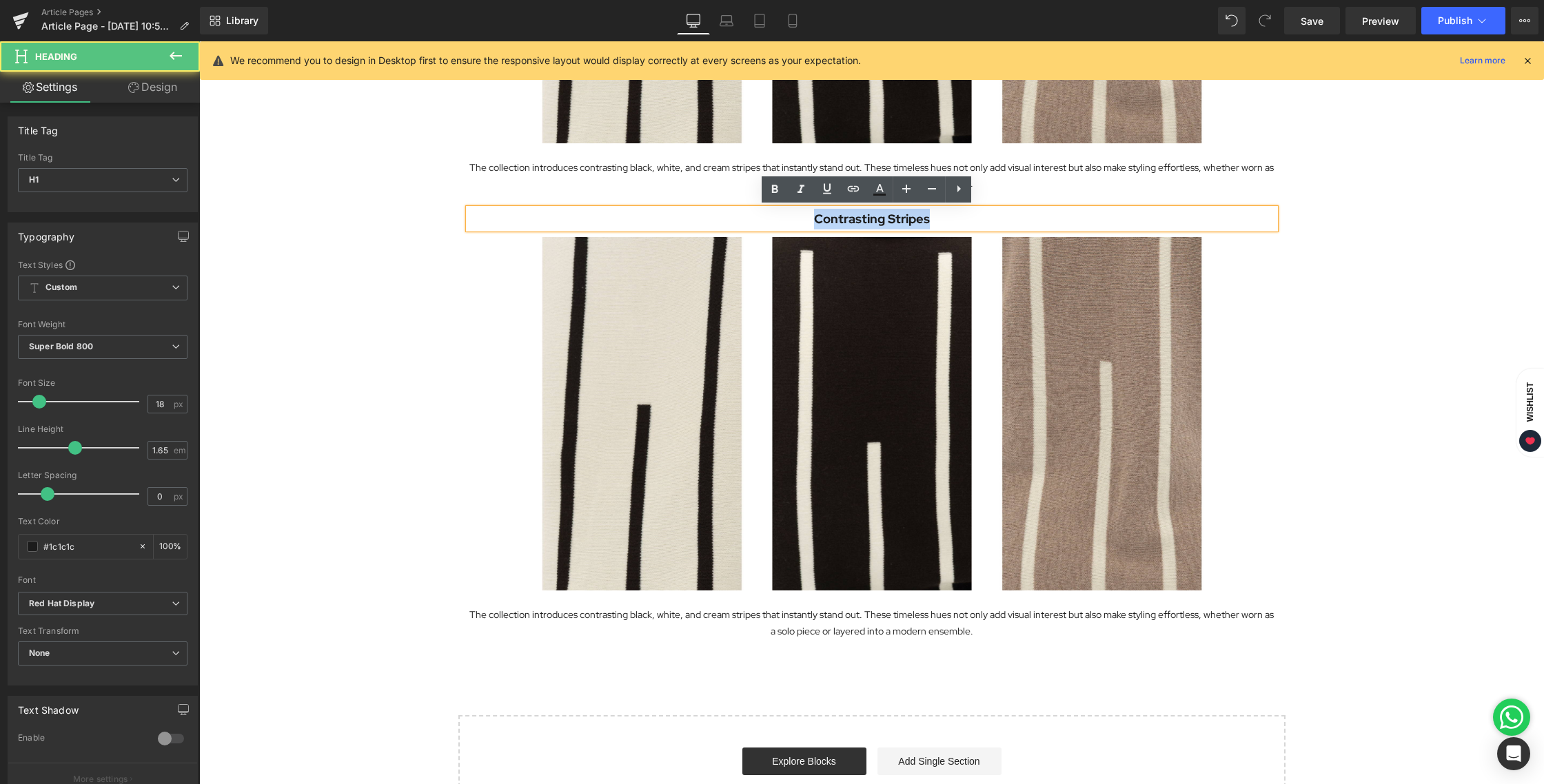
drag, startPoint x: 942, startPoint y: 218, endPoint x: 775, endPoint y: 217, distance: 167.0
click at [775, 217] on h1 "Contrasting Stripes" at bounding box center [872, 219] width 807 height 21
paste div
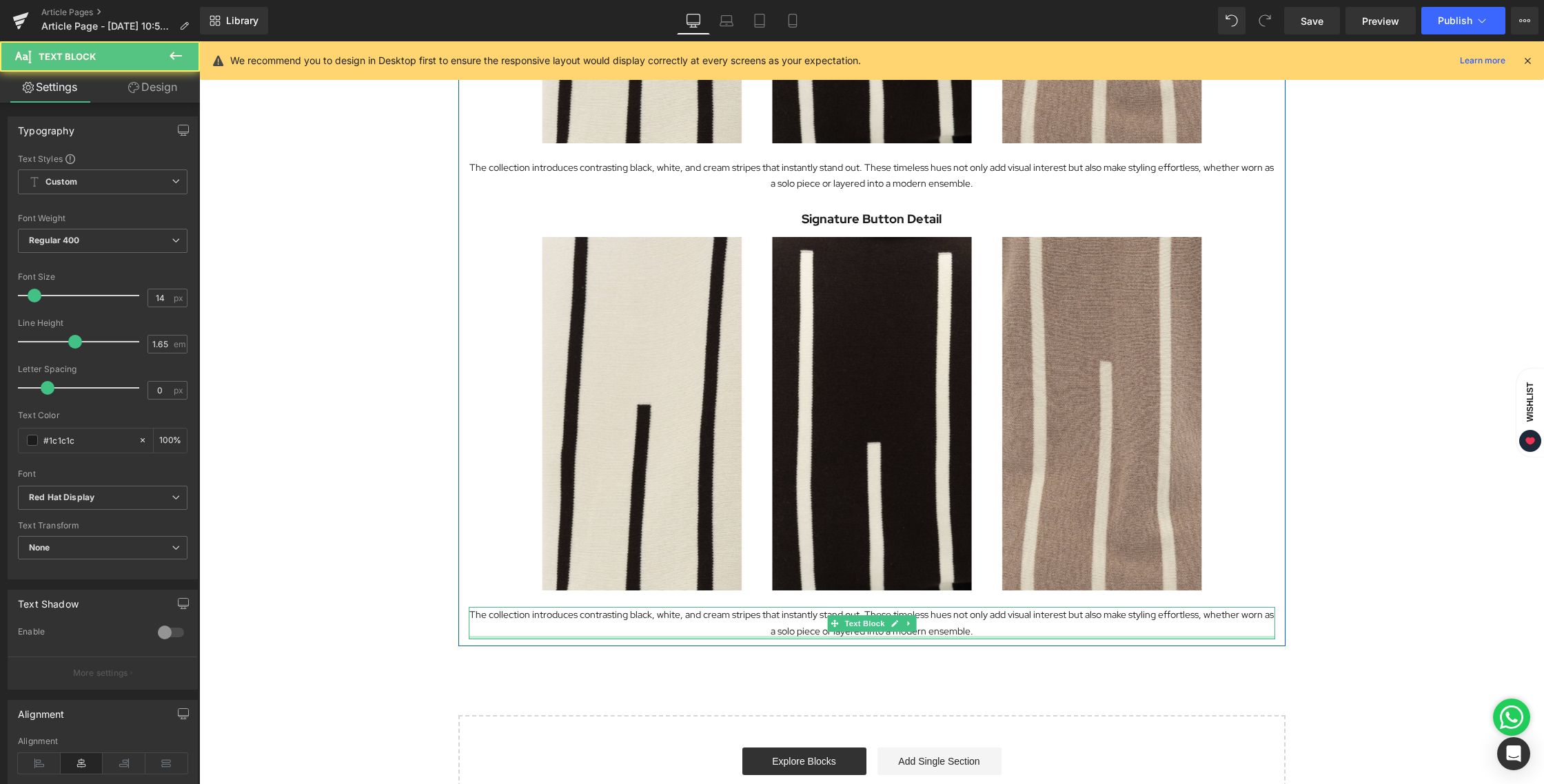
click at [598, 617] on p "The collection introduces contrasting black, white, and cream stripes that inst…" at bounding box center [872, 623] width 807 height 32
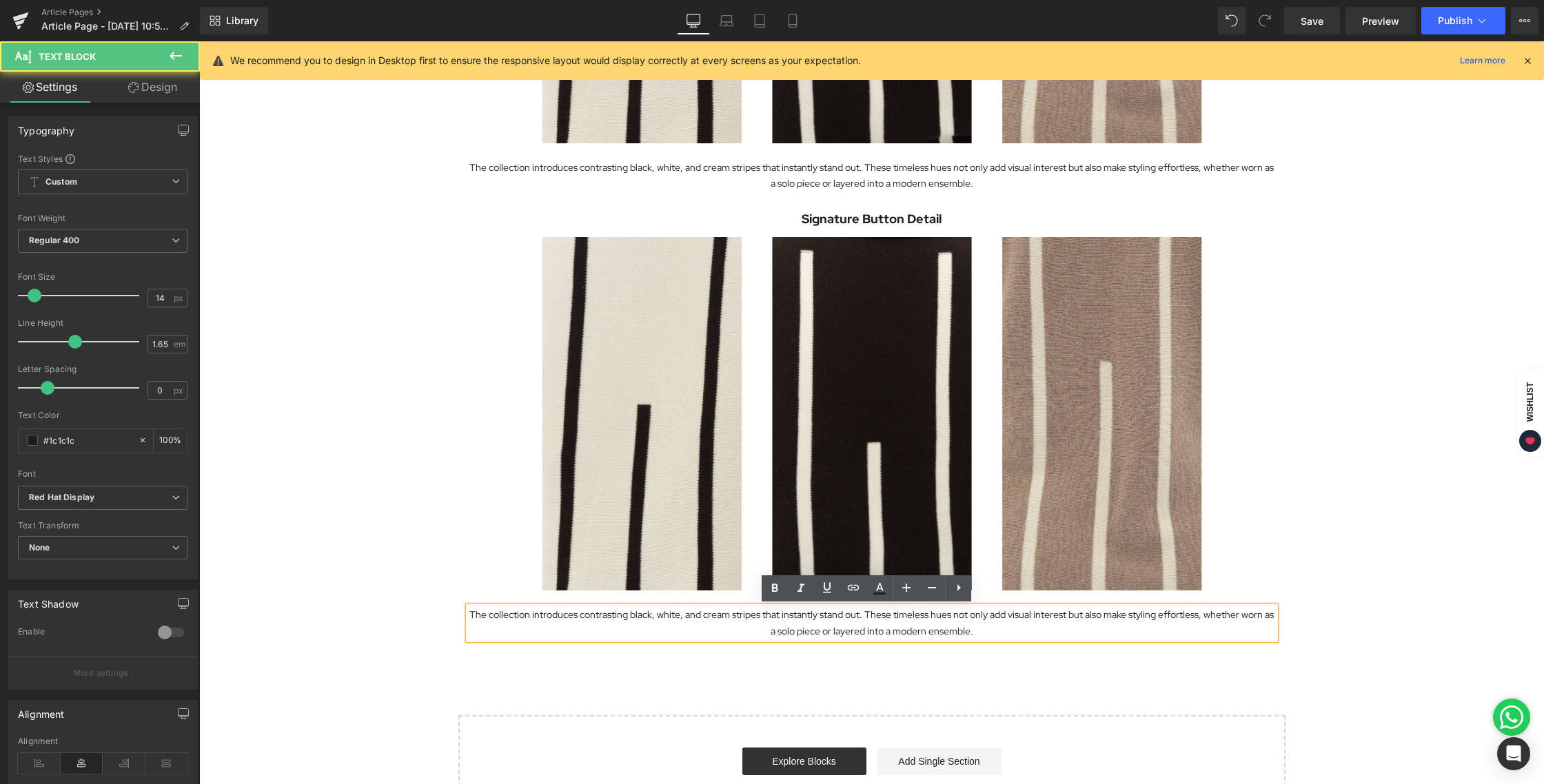
click at [595, 617] on p "The collection introduces contrasting black, white, and cream stripes that inst…" at bounding box center [872, 623] width 807 height 32
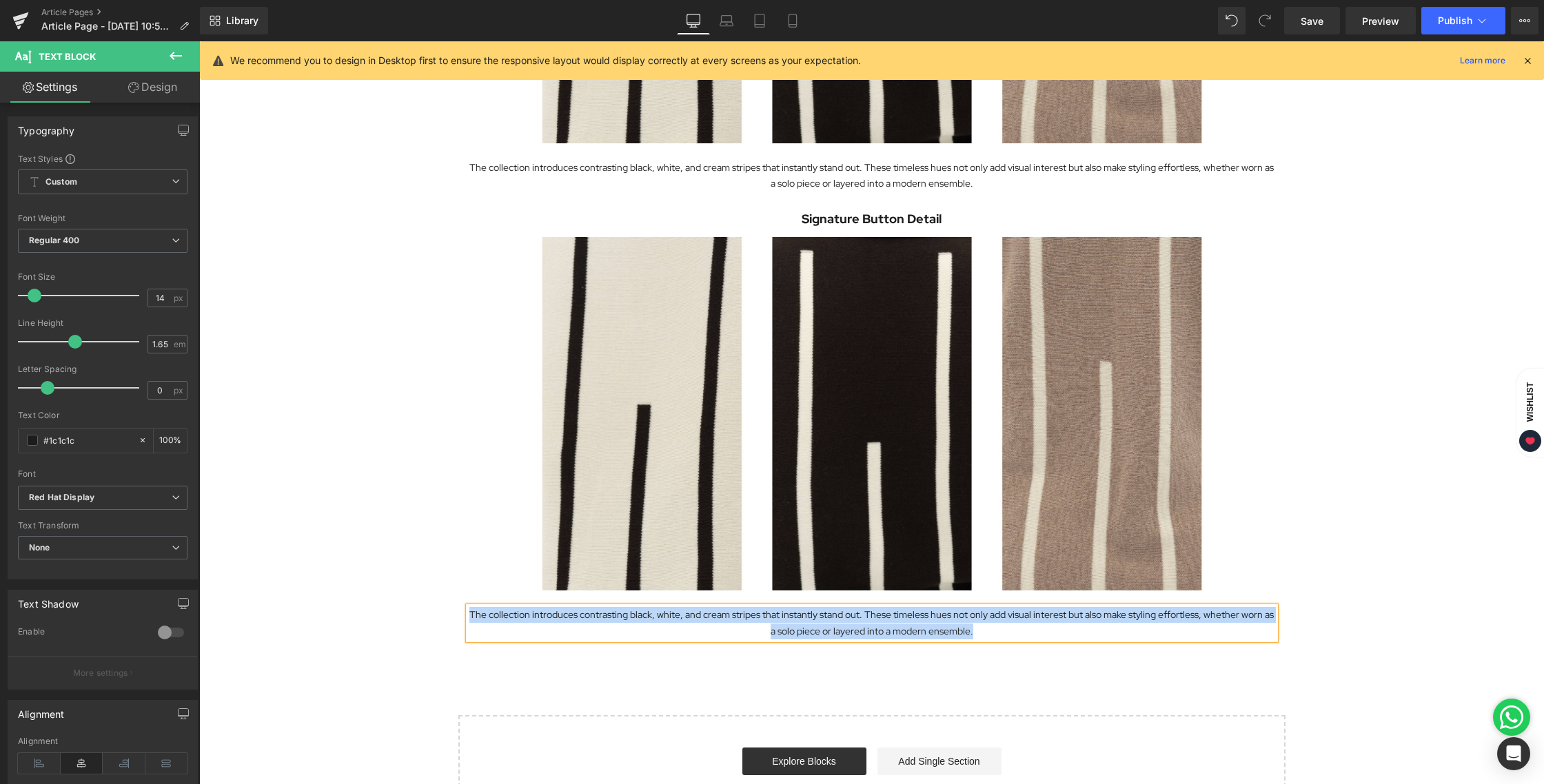
paste div
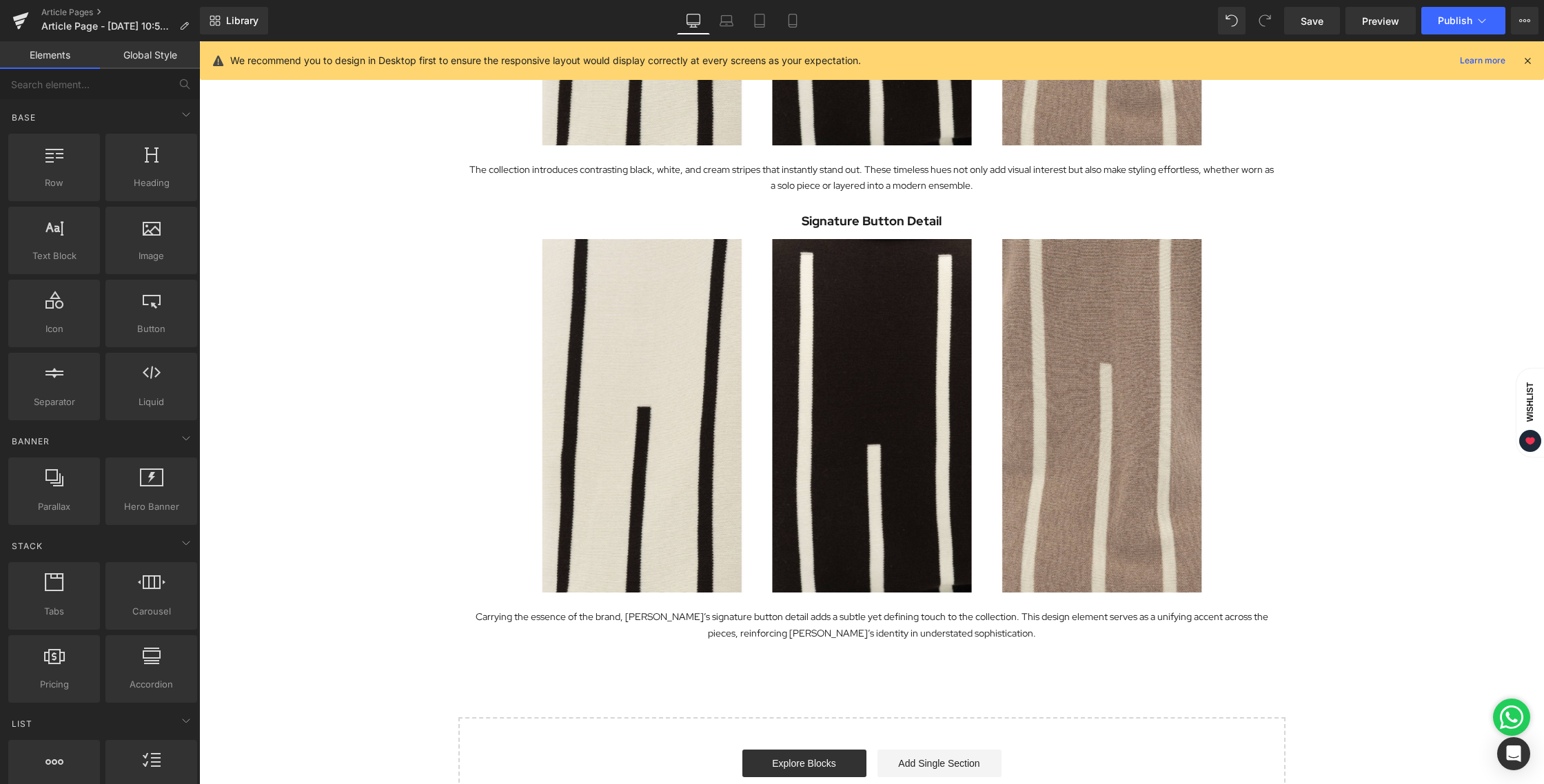
scroll to position [1446, 0]
click at [792, 30] on link "Mobile" at bounding box center [793, 21] width 33 height 28
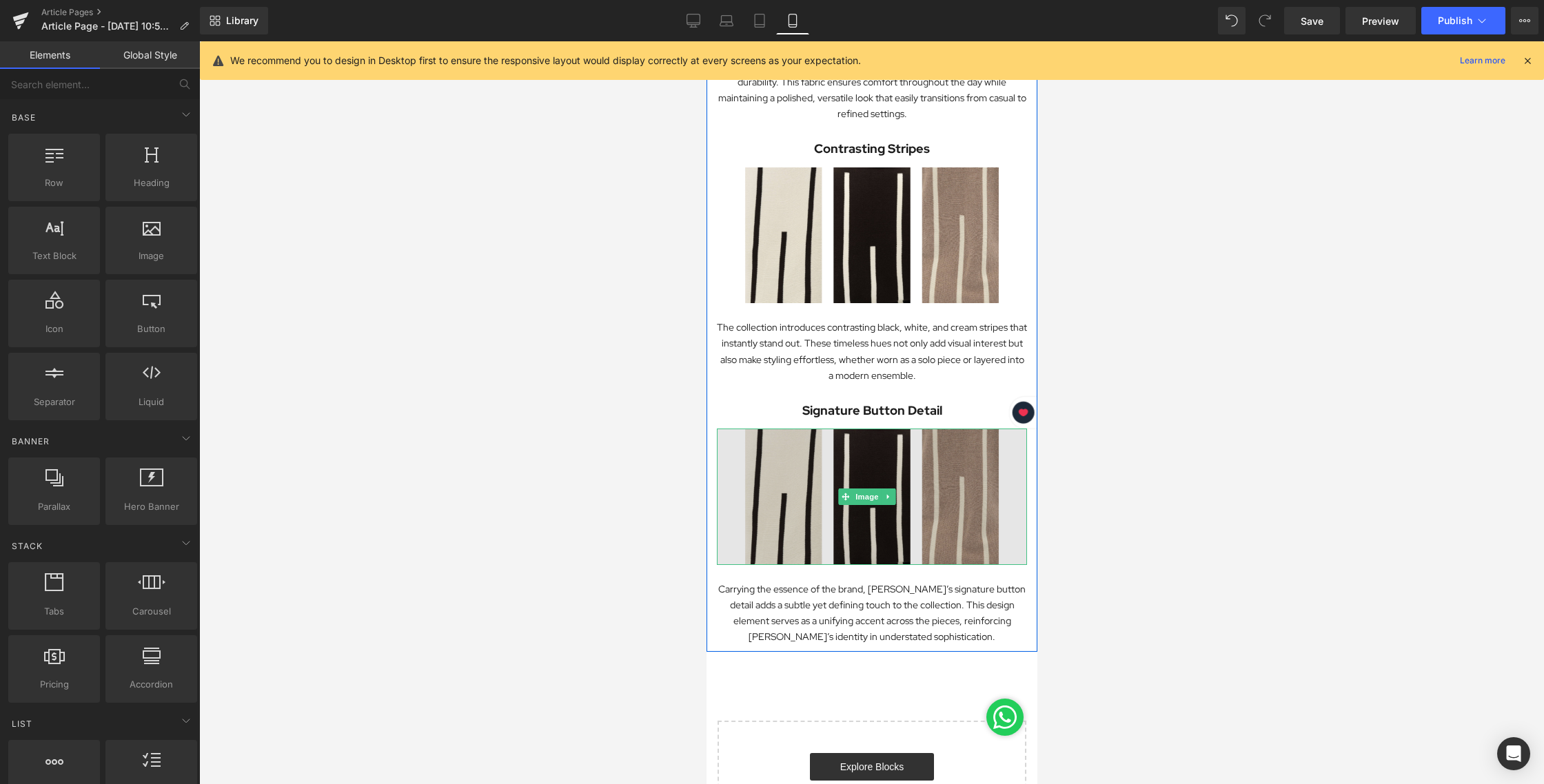
scroll to position [755, 0]
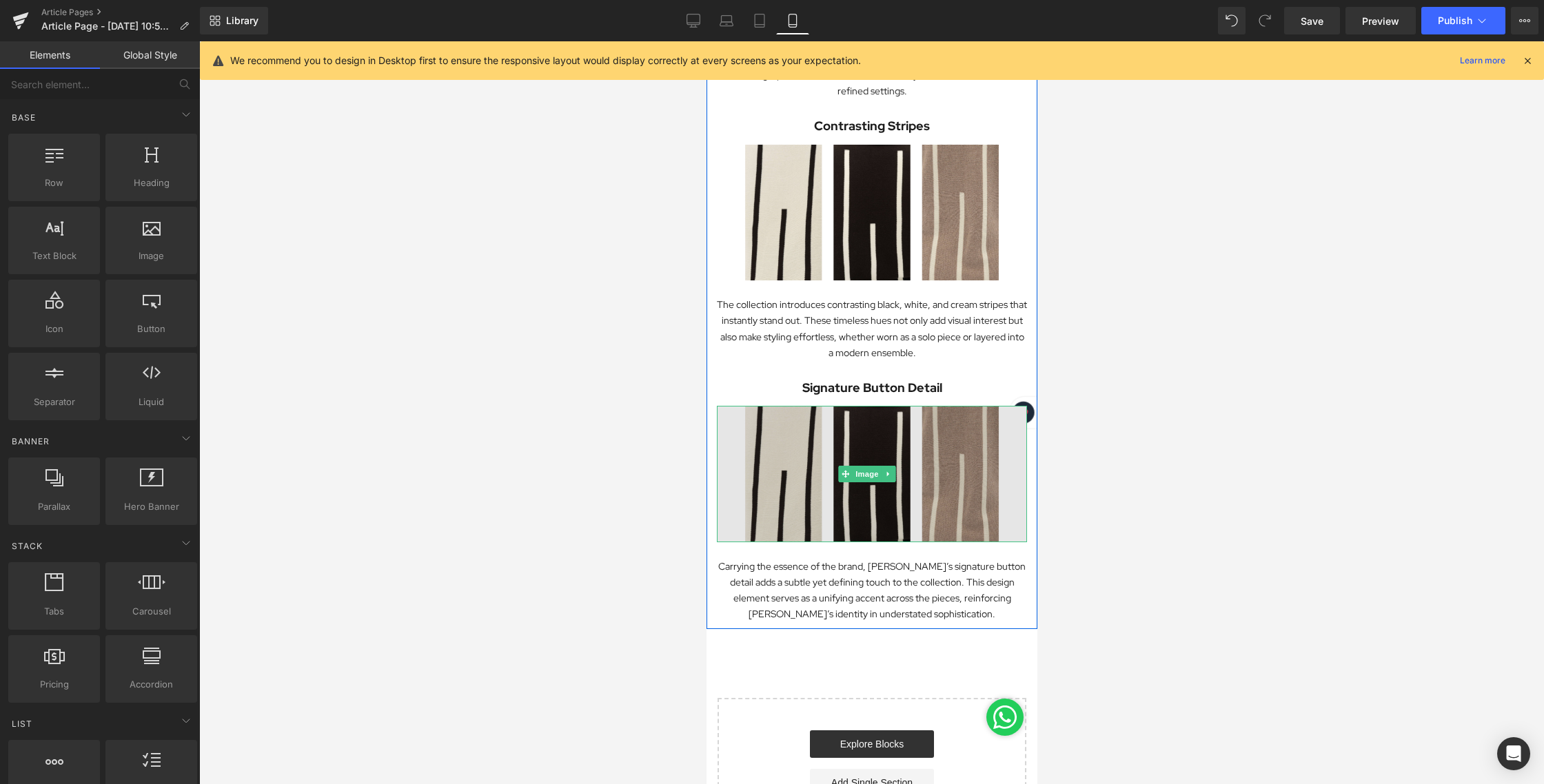
click at [859, 430] on img at bounding box center [871, 473] width 310 height 136
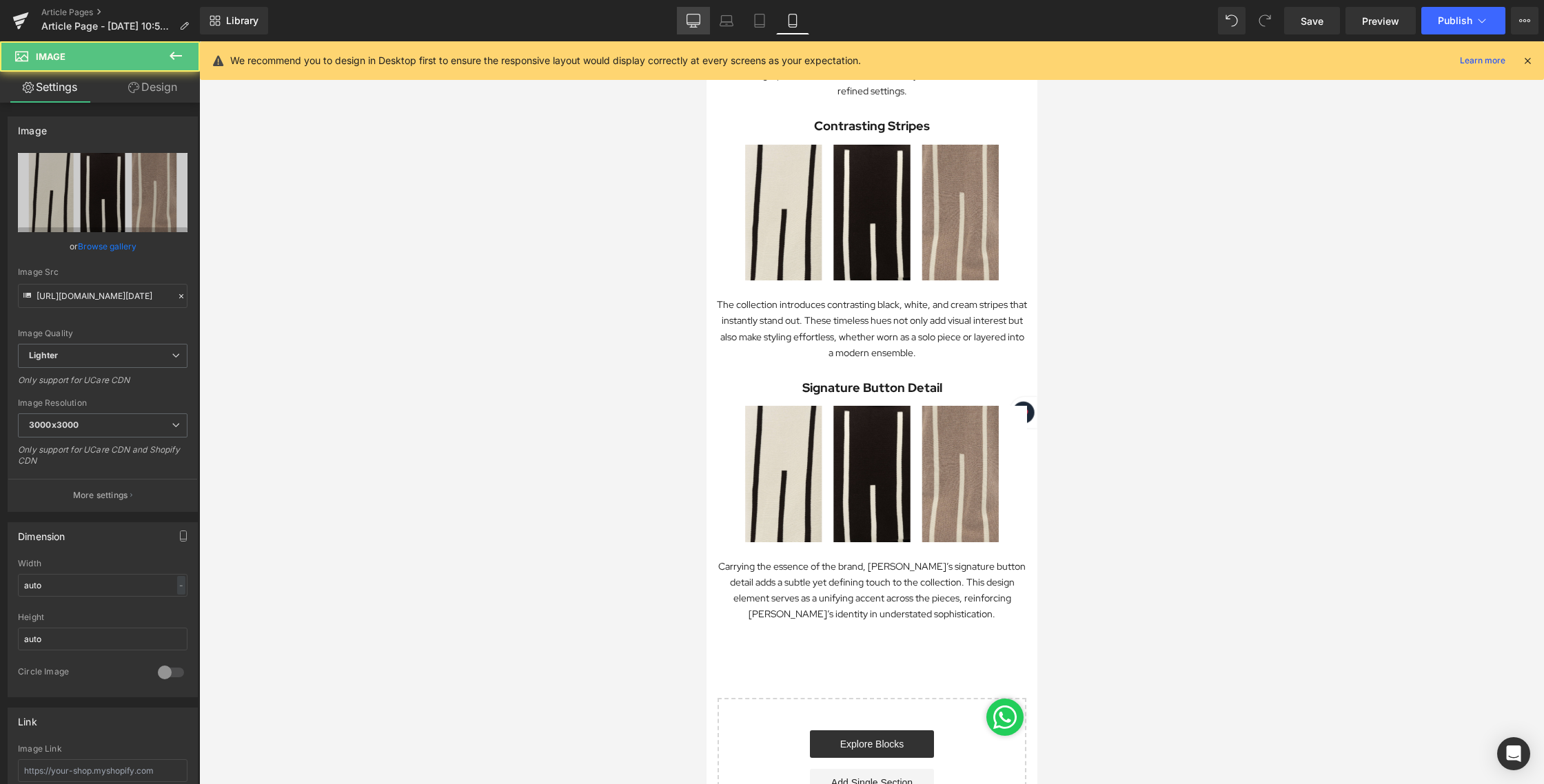
click at [685, 22] on link "Desktop" at bounding box center [693, 21] width 33 height 28
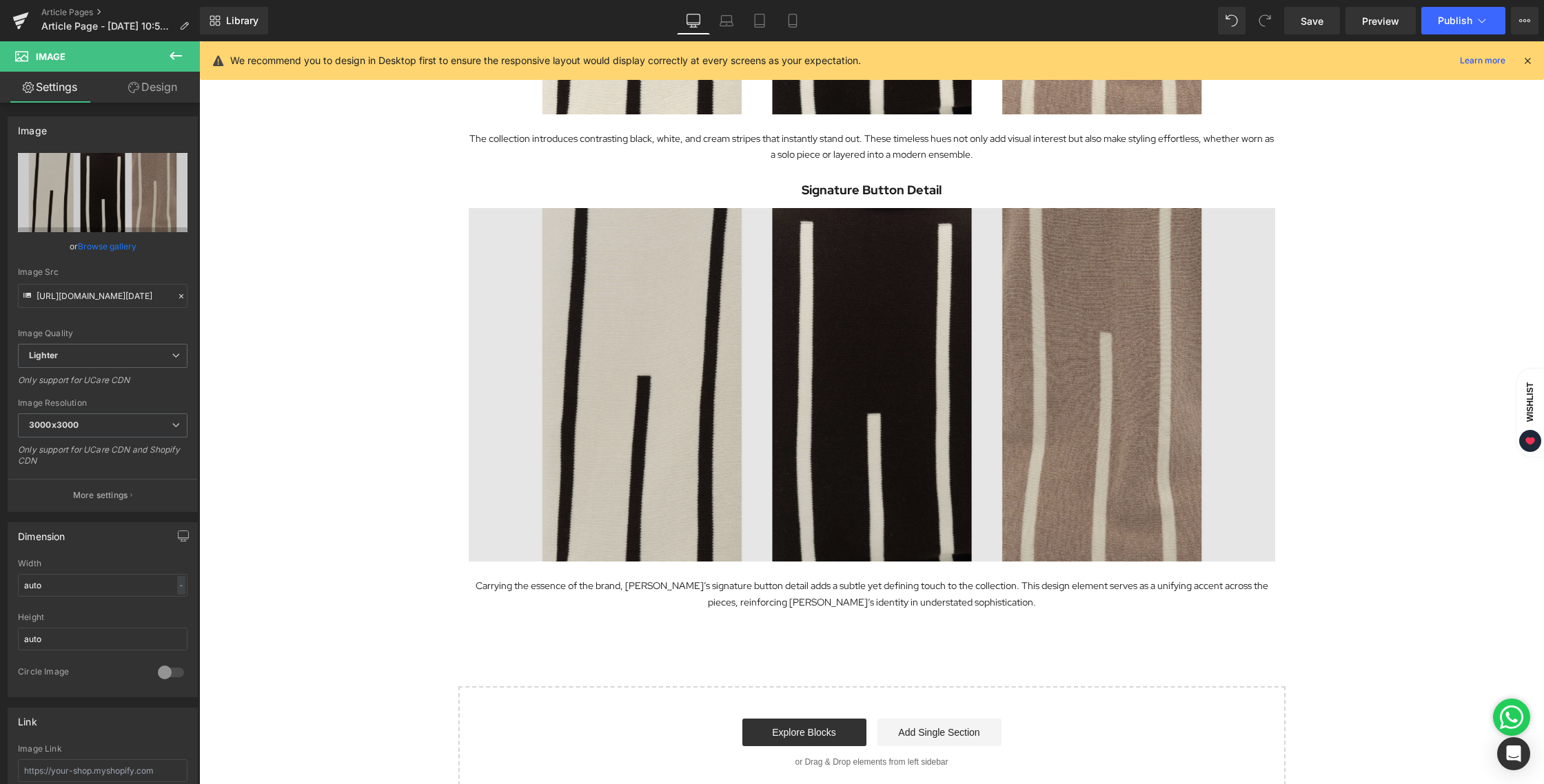
scroll to position [1466, 0]
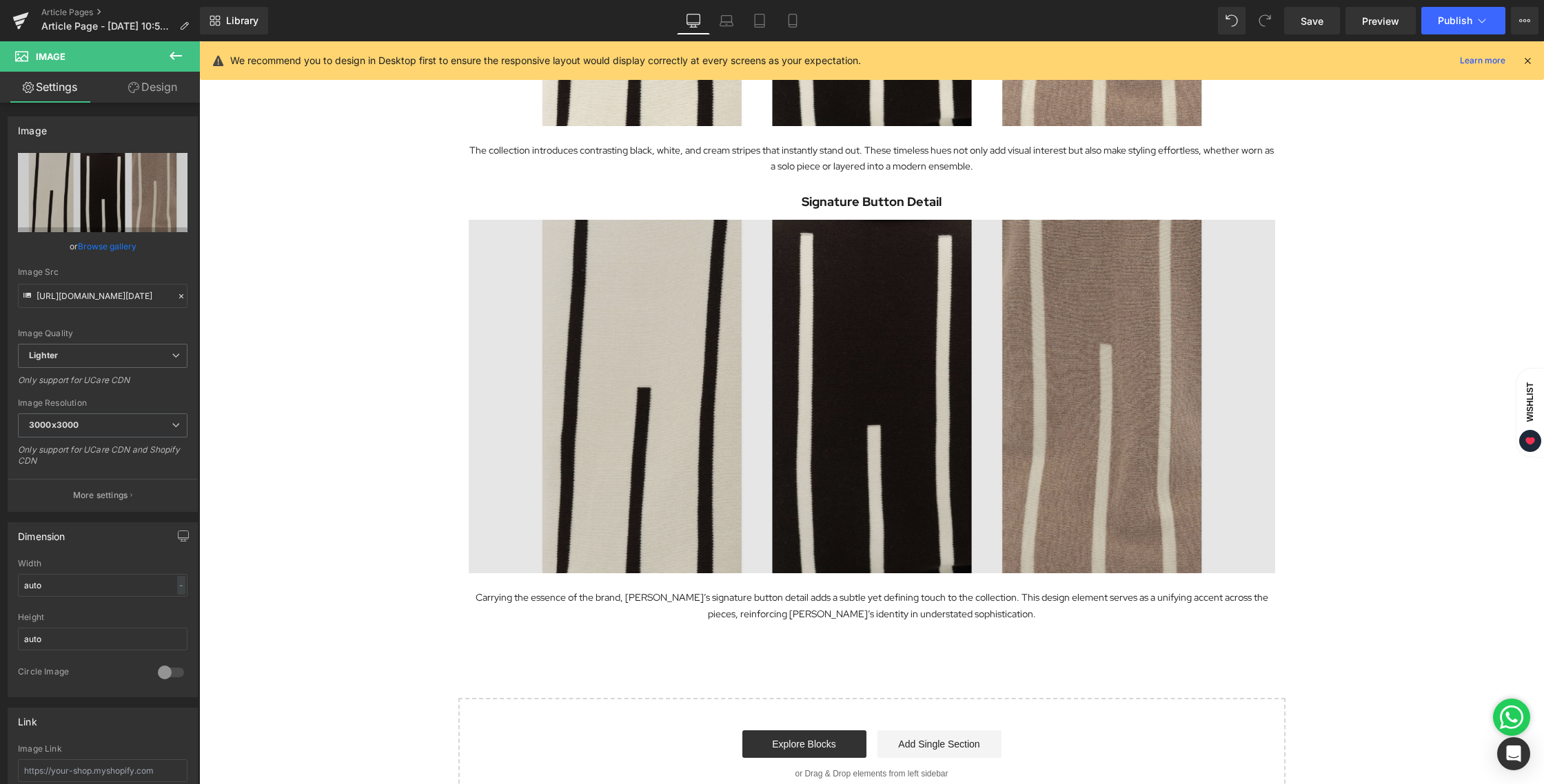
click at [869, 324] on img at bounding box center [872, 396] width 807 height 354
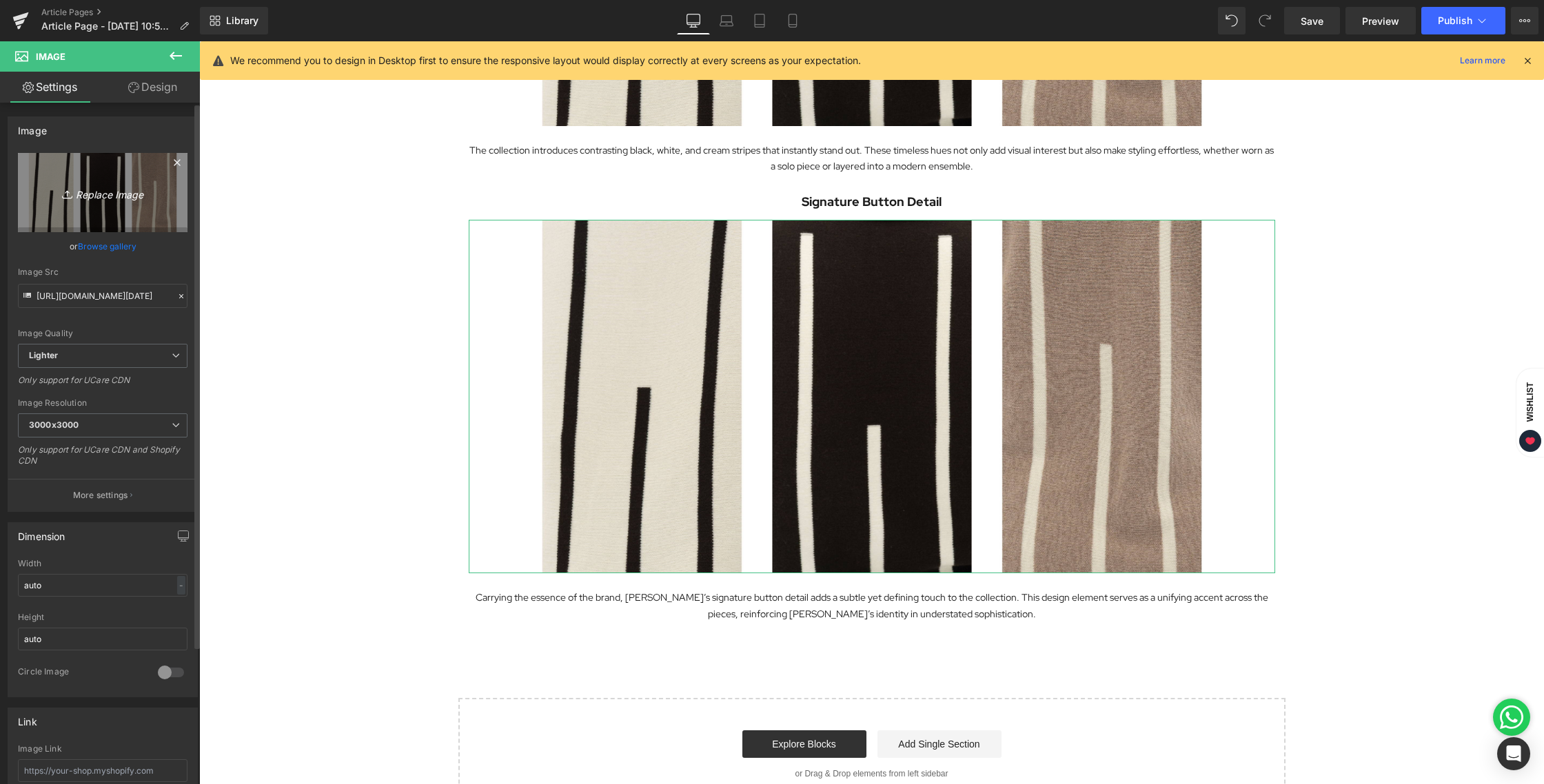
click at [112, 201] on link "Replace Image" at bounding box center [102, 192] width 170 height 79
type input "C:\fakepath\BLOG [DATE]-04.jpg"
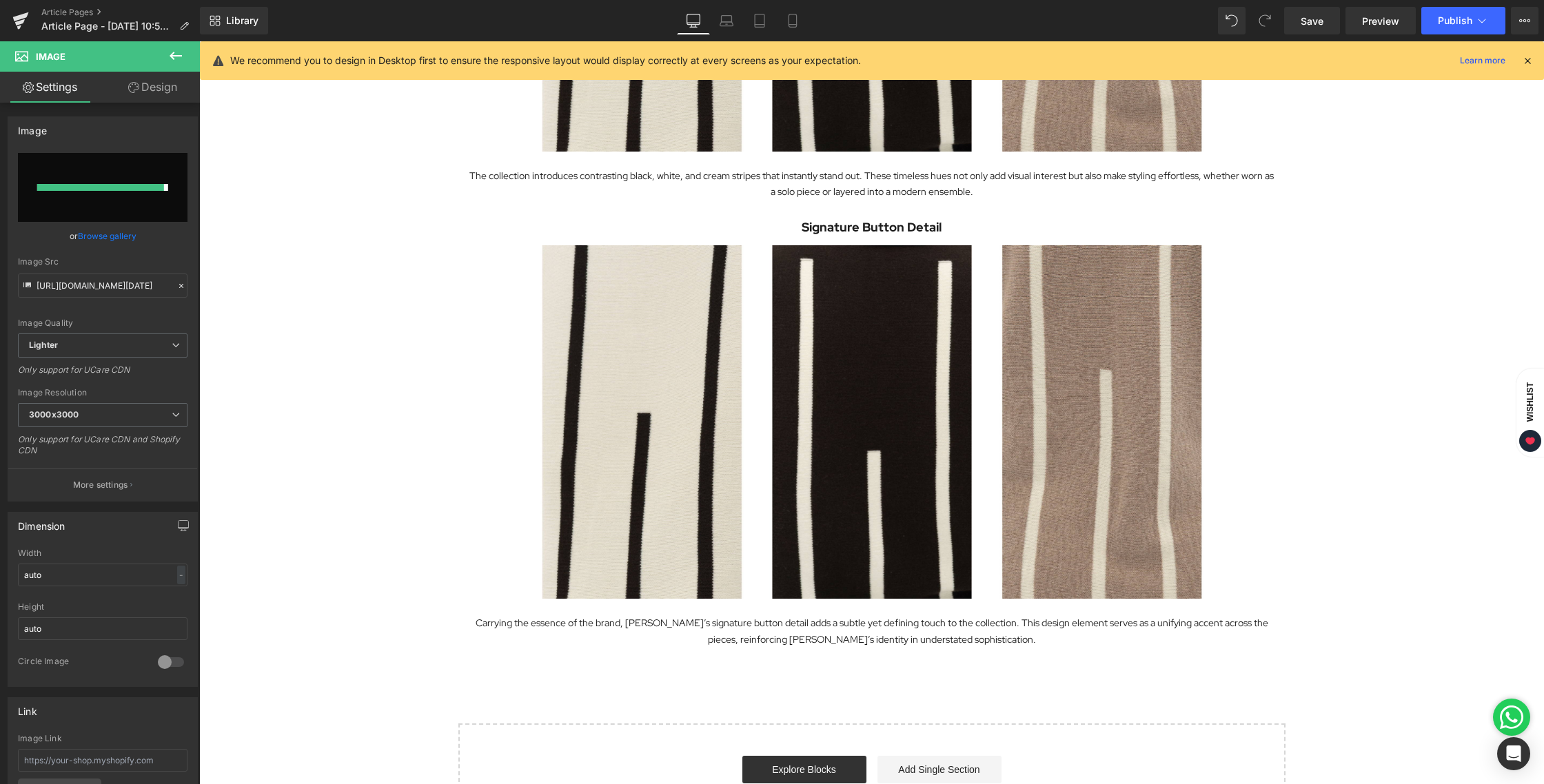
scroll to position [1440, 0]
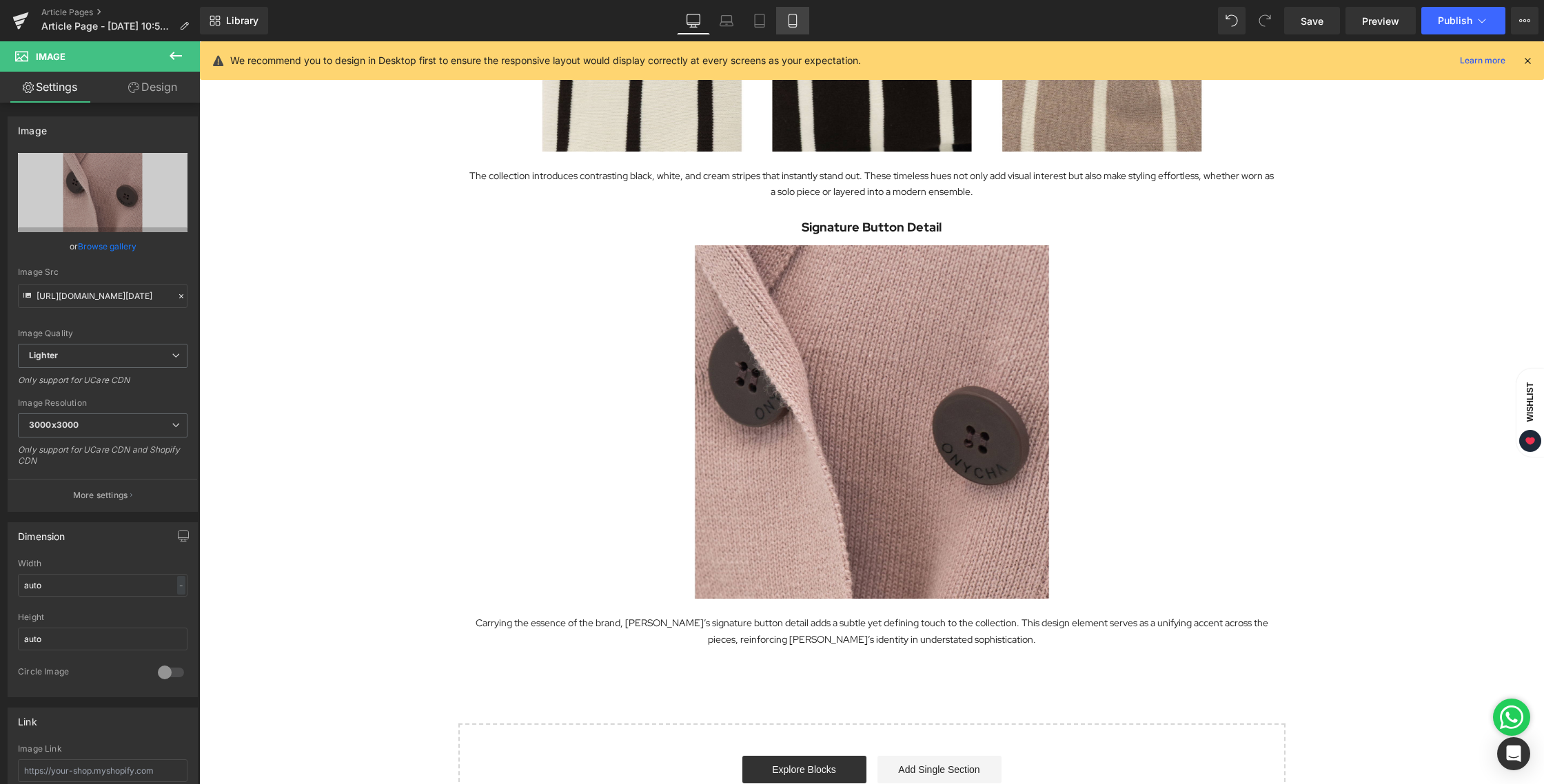
click at [789, 23] on icon at bounding box center [793, 21] width 14 height 14
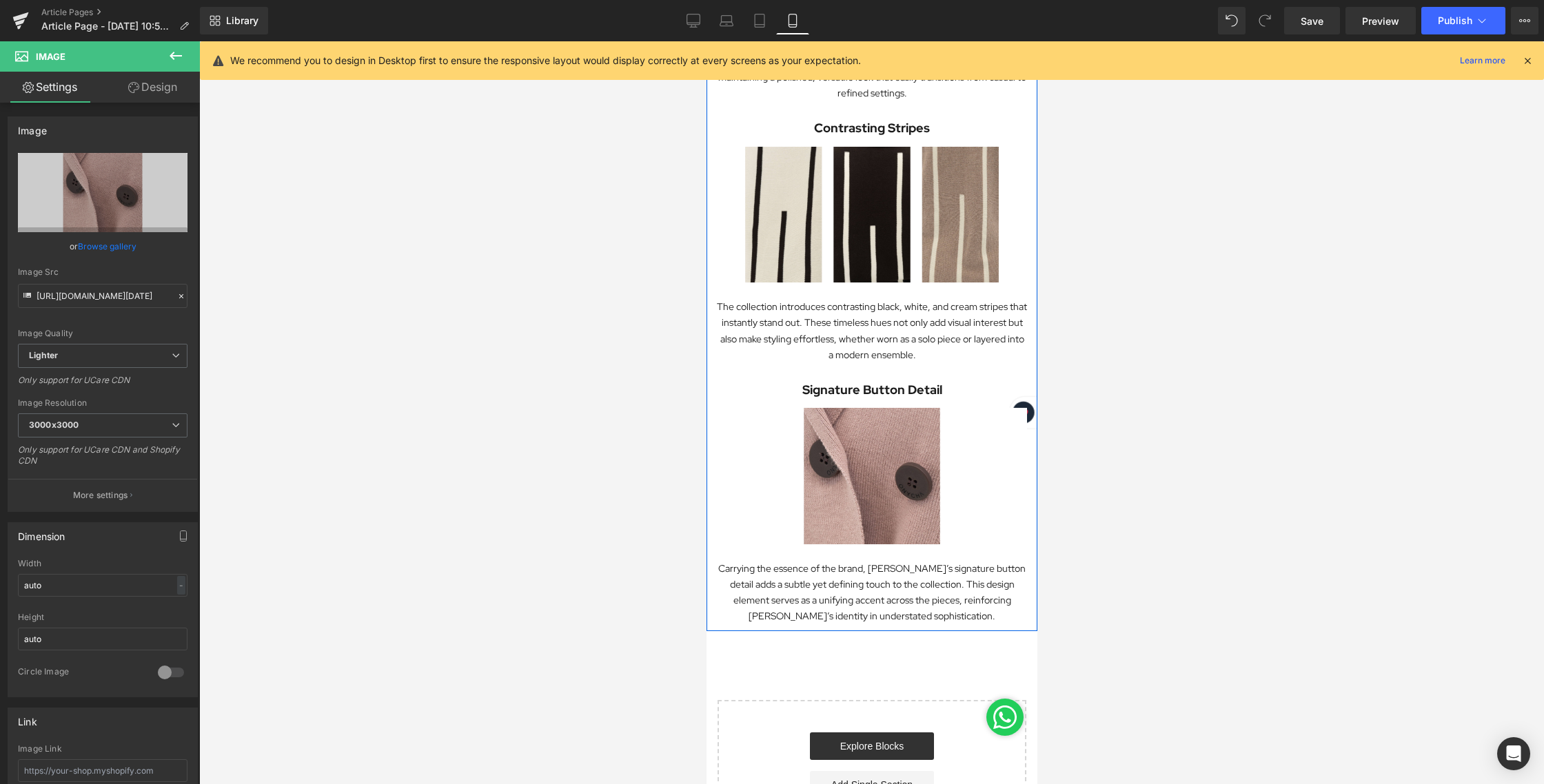
scroll to position [760, 0]
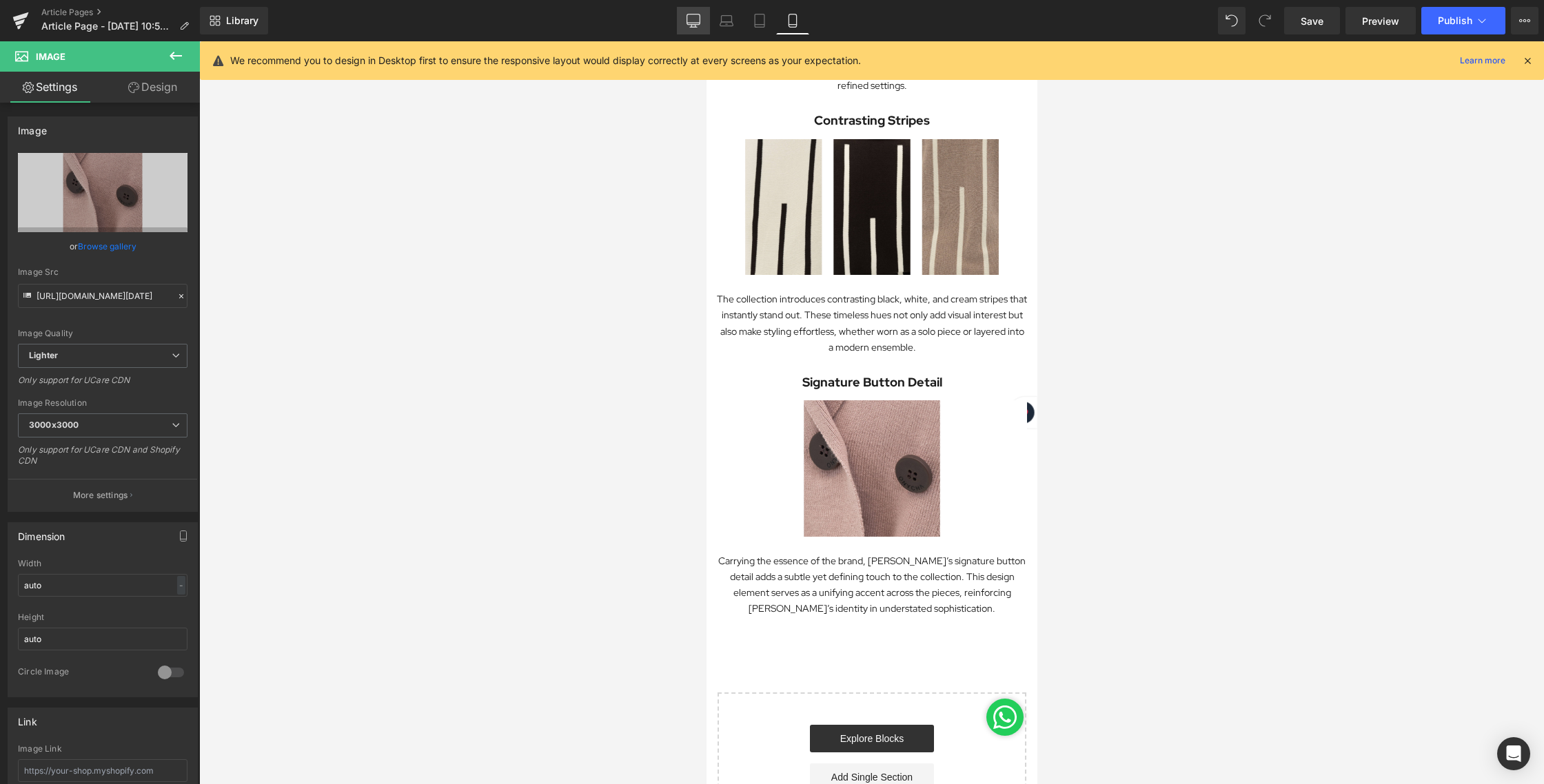
click at [699, 15] on icon at bounding box center [693, 21] width 14 height 14
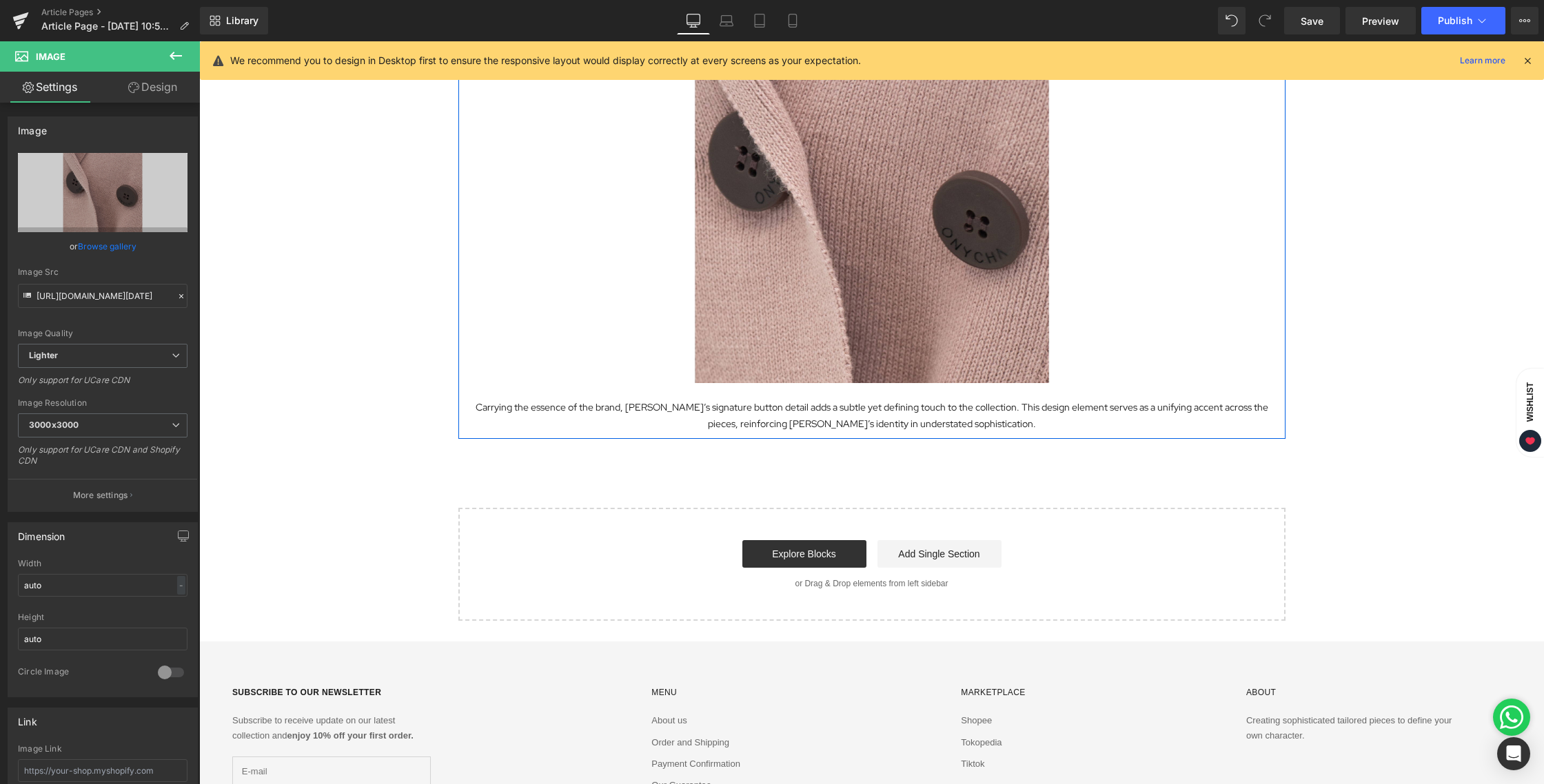
scroll to position [1468, 0]
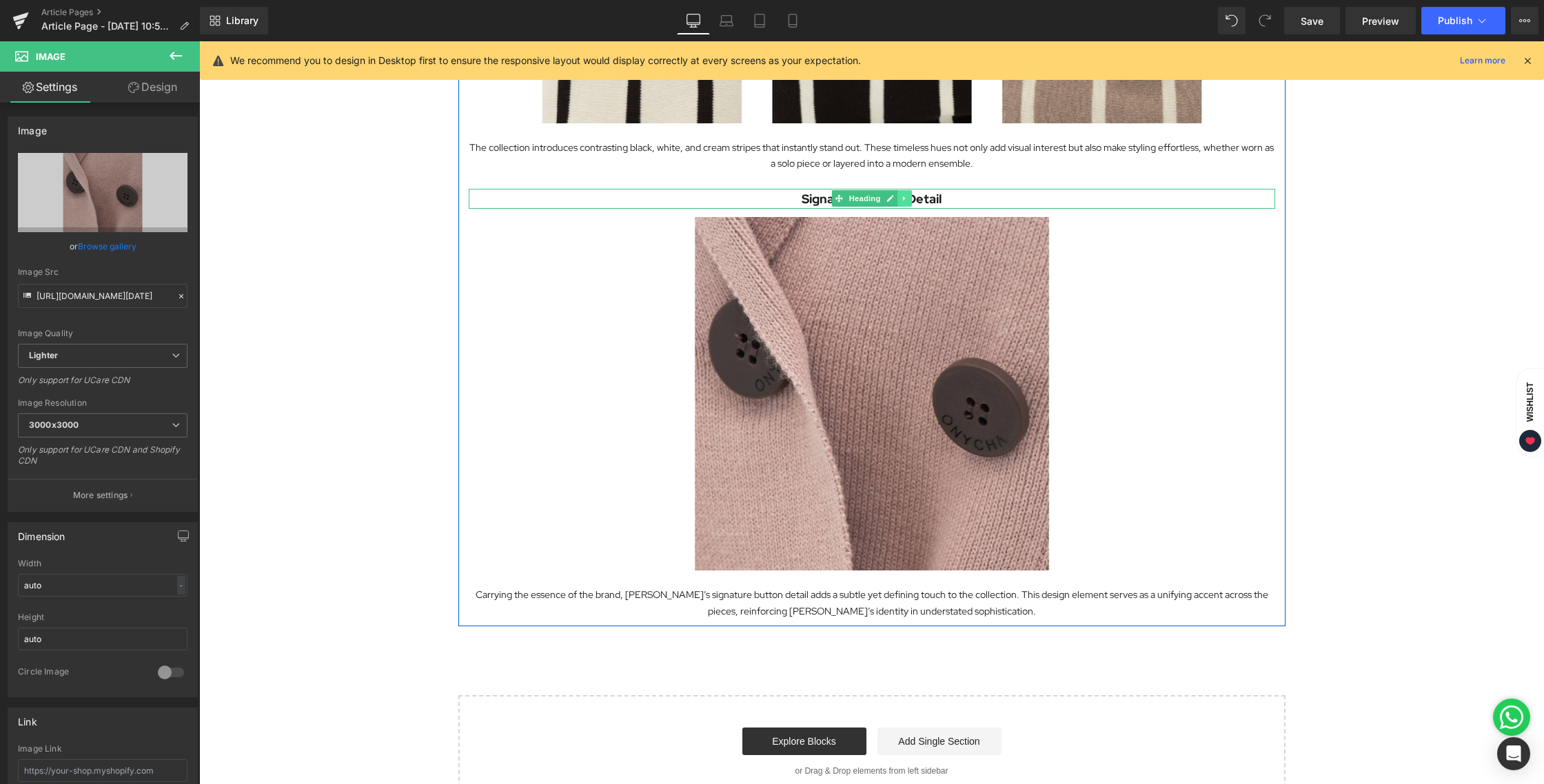
click at [904, 199] on link at bounding box center [904, 199] width 15 height 17
click at [895, 202] on icon at bounding box center [897, 199] width 8 height 8
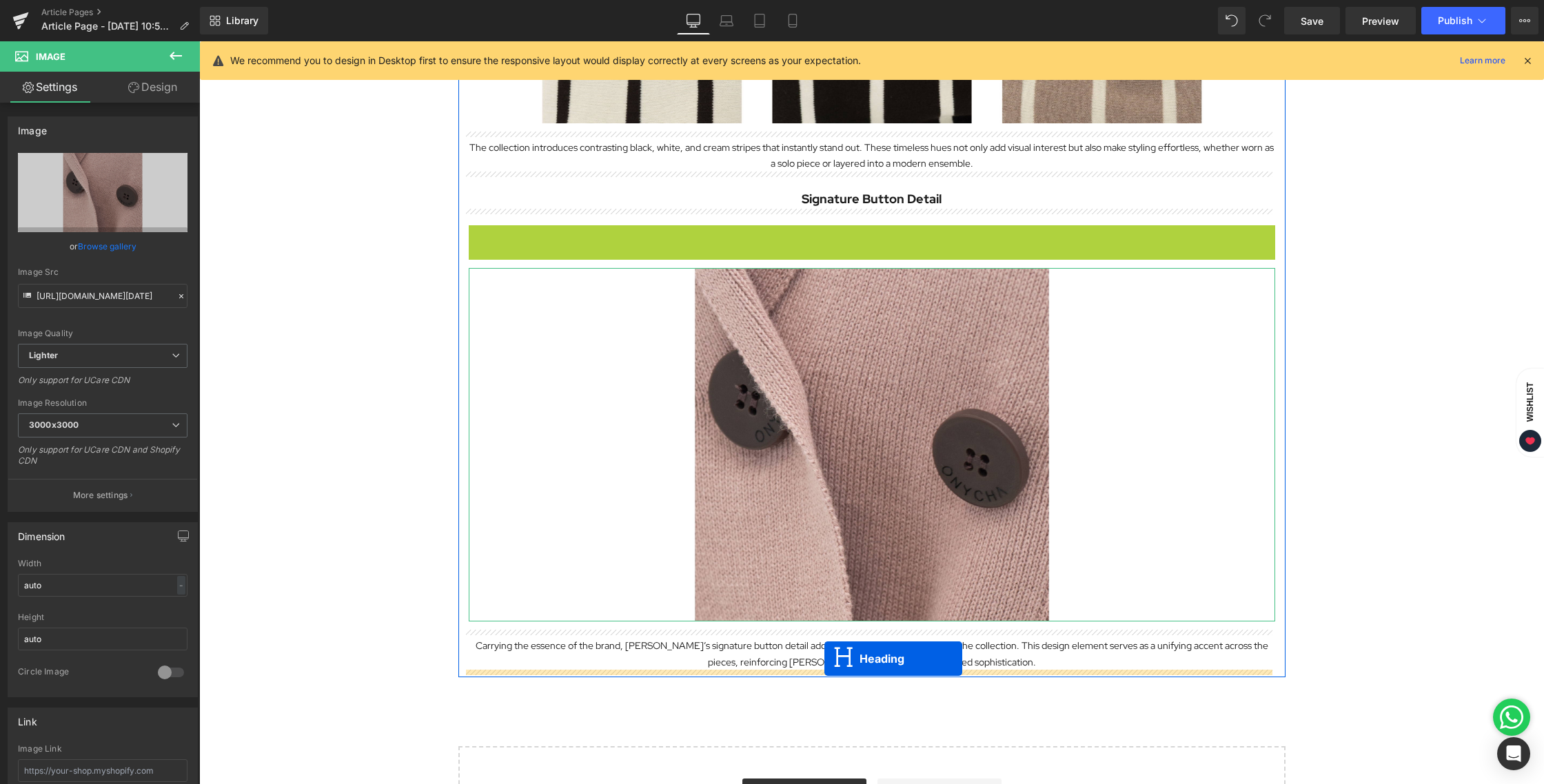
drag, startPoint x: 831, startPoint y: 233, endPoint x: 825, endPoint y: 659, distance: 426.0
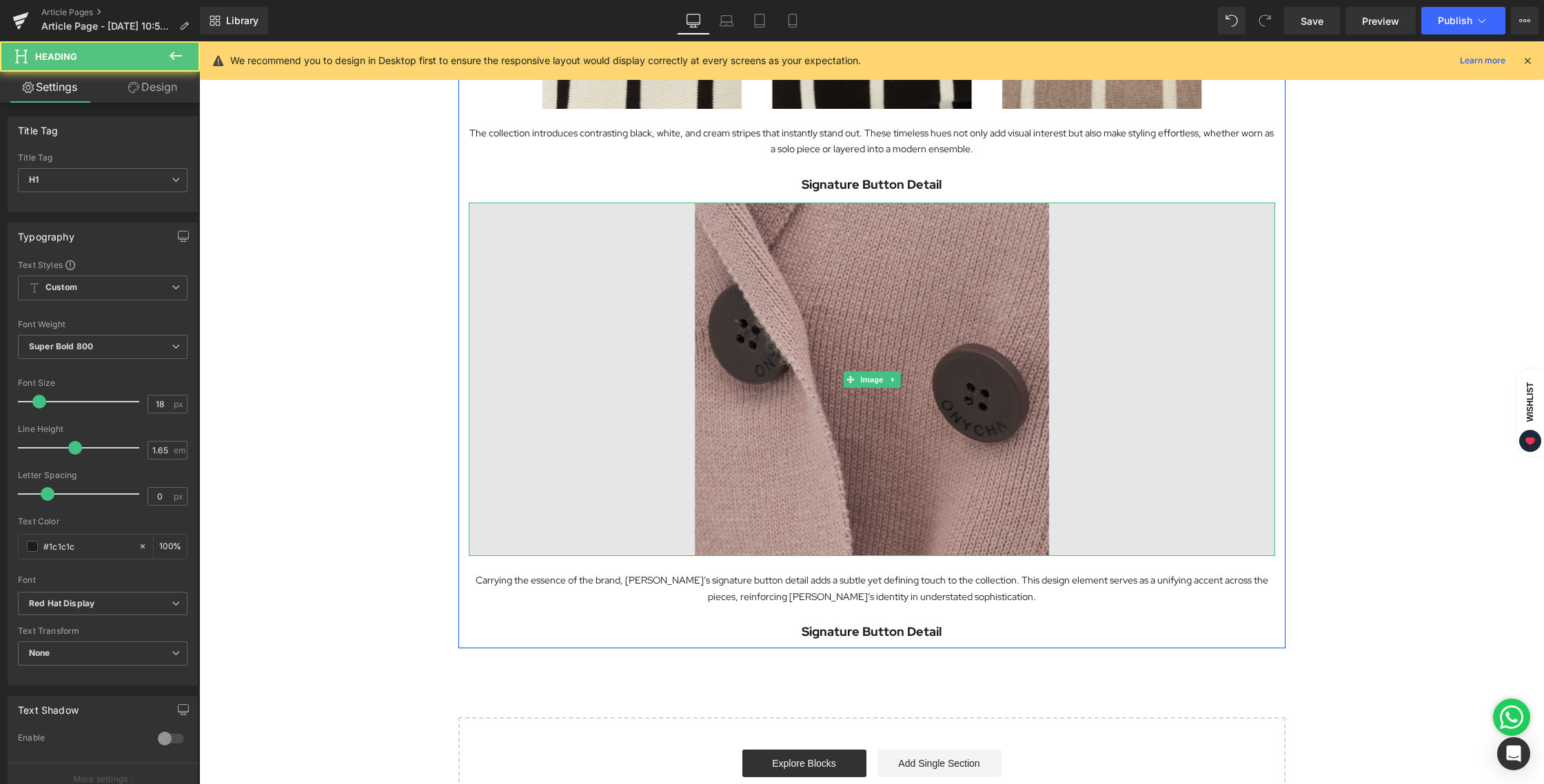
scroll to position [1484, 0]
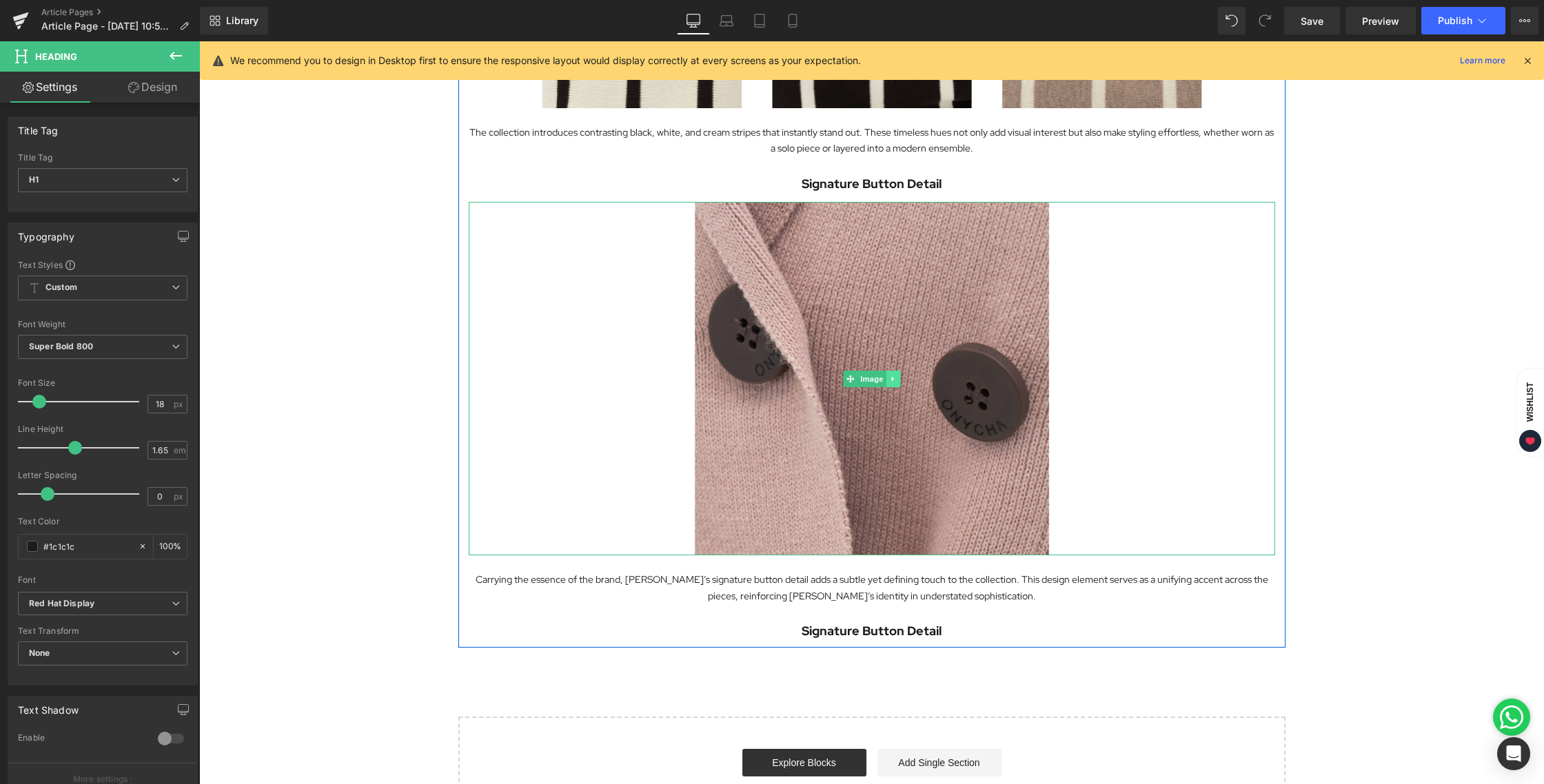
click at [889, 381] on icon at bounding box center [892, 379] width 8 height 8
click at [886, 381] on link at bounding box center [886, 379] width 15 height 17
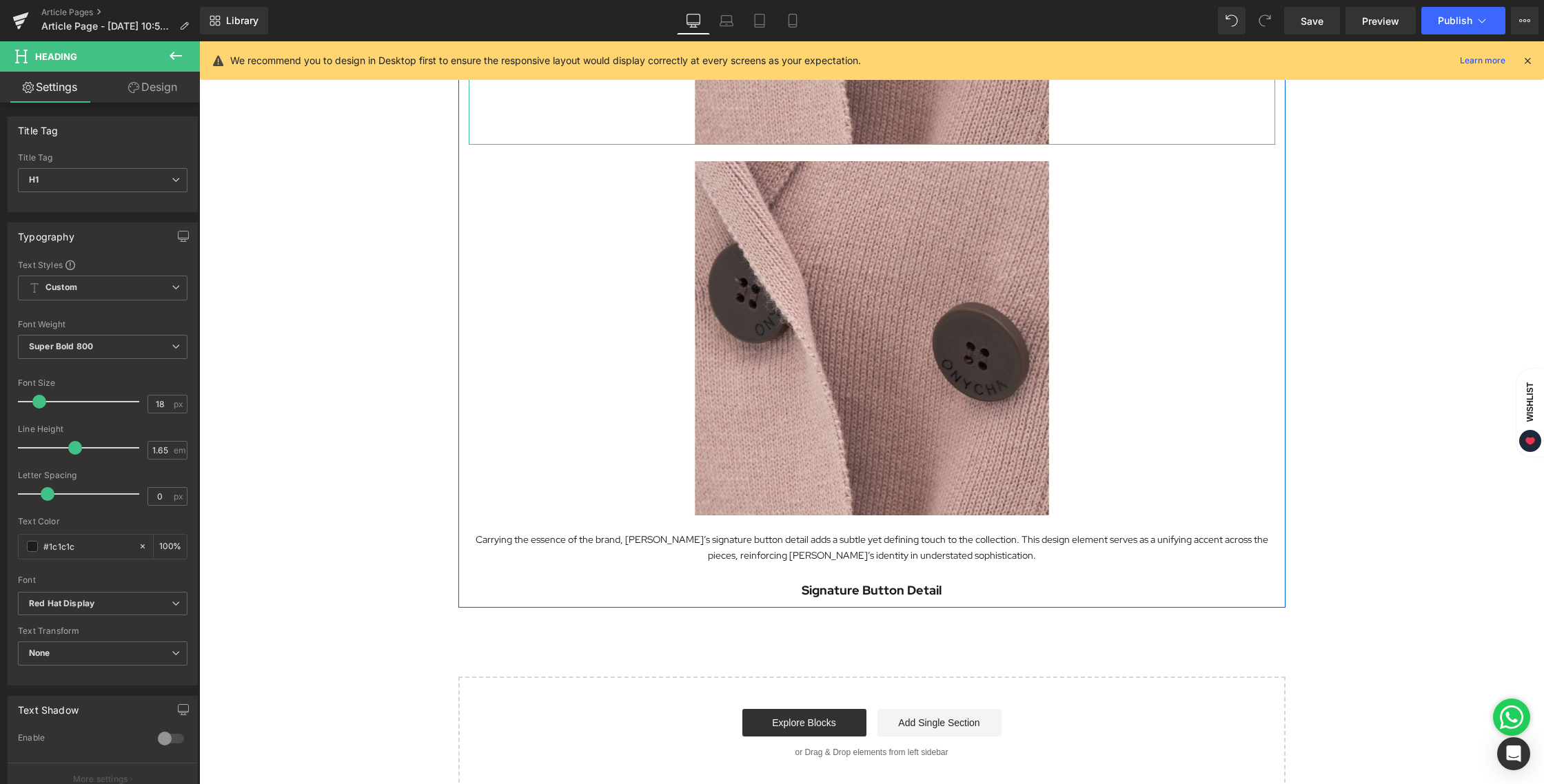
scroll to position [1899, 0]
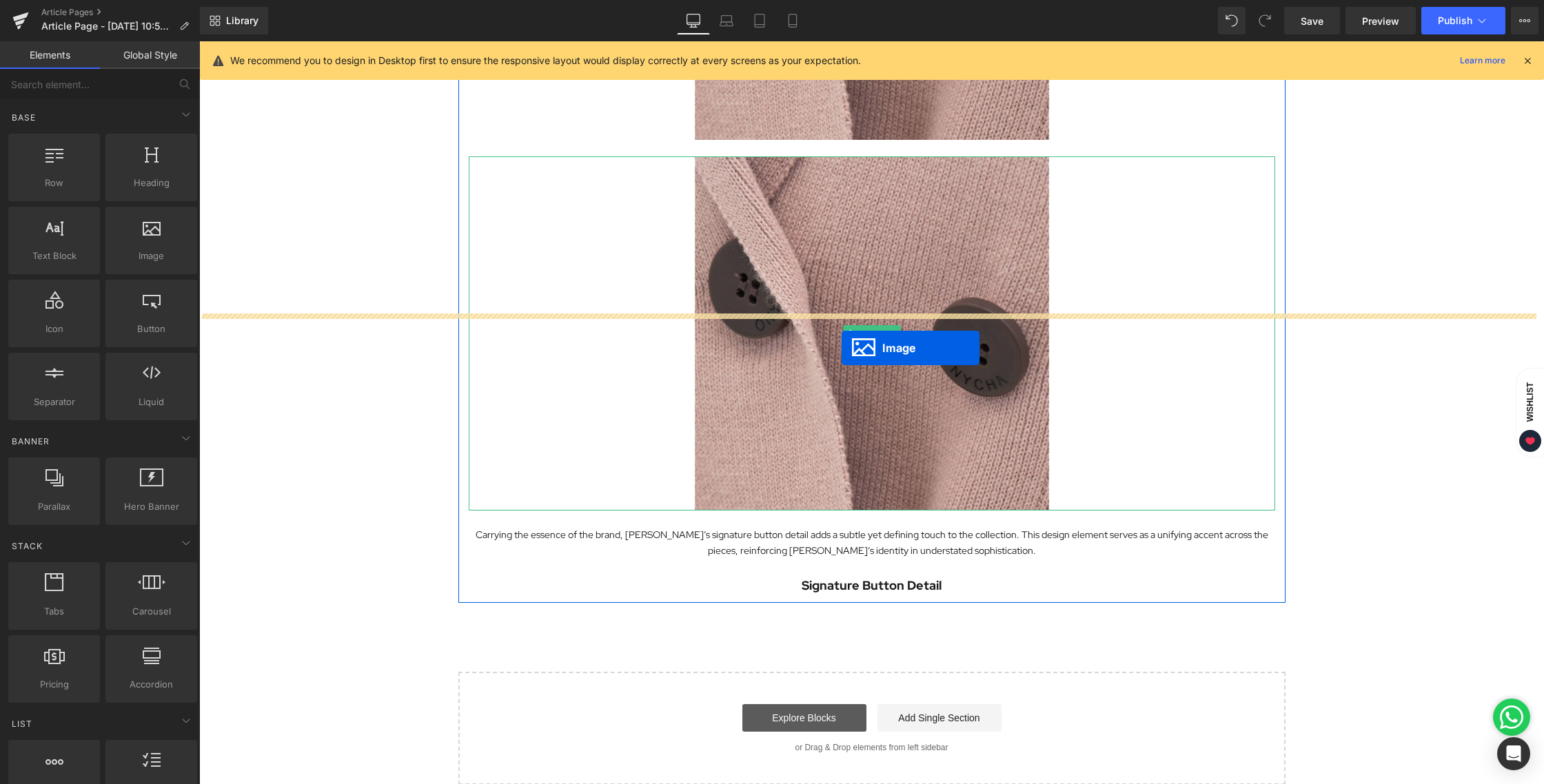
scroll to position [1861, 0]
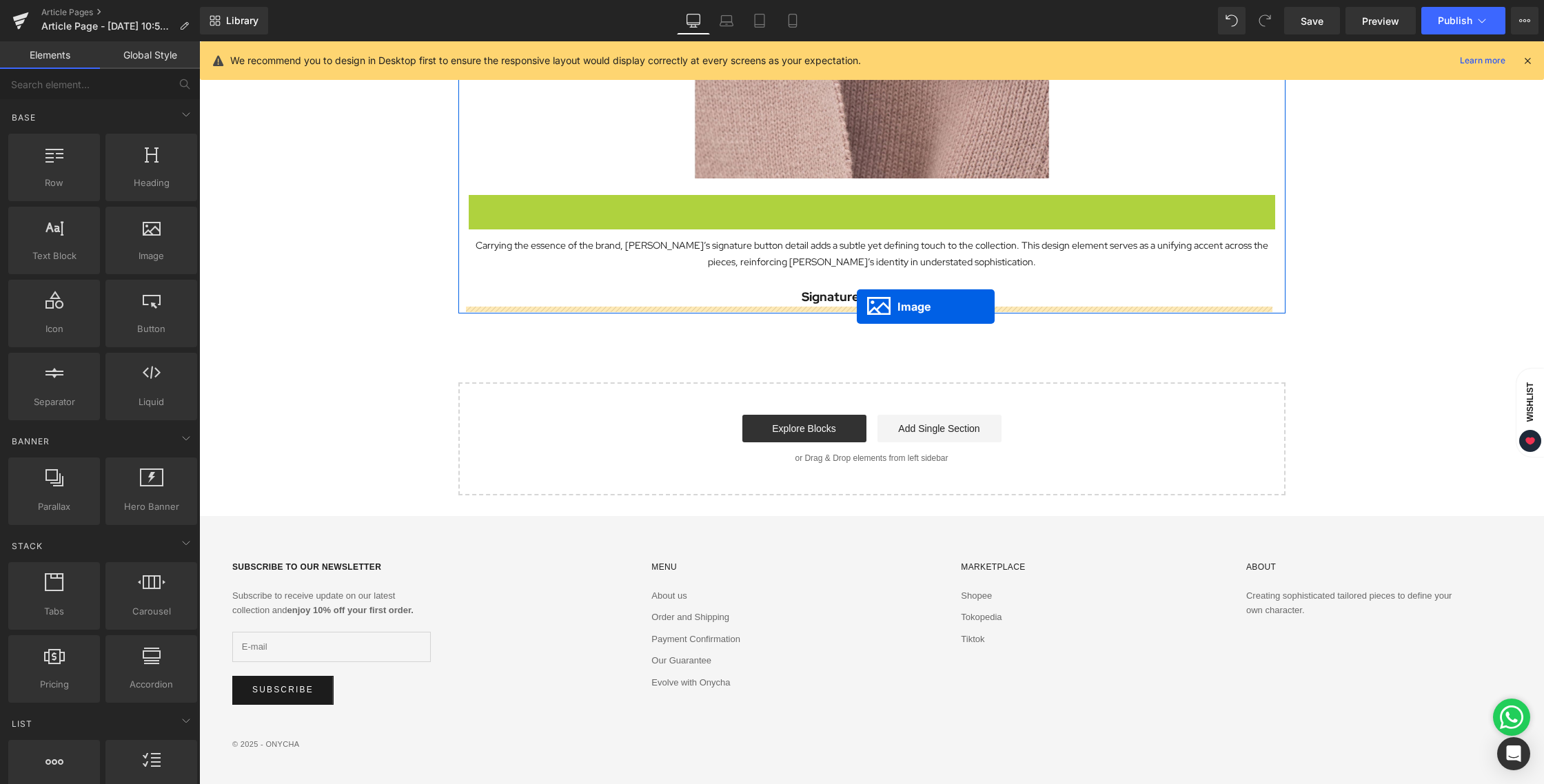
drag, startPoint x: 841, startPoint y: 329, endPoint x: 856, endPoint y: 307, distance: 26.6
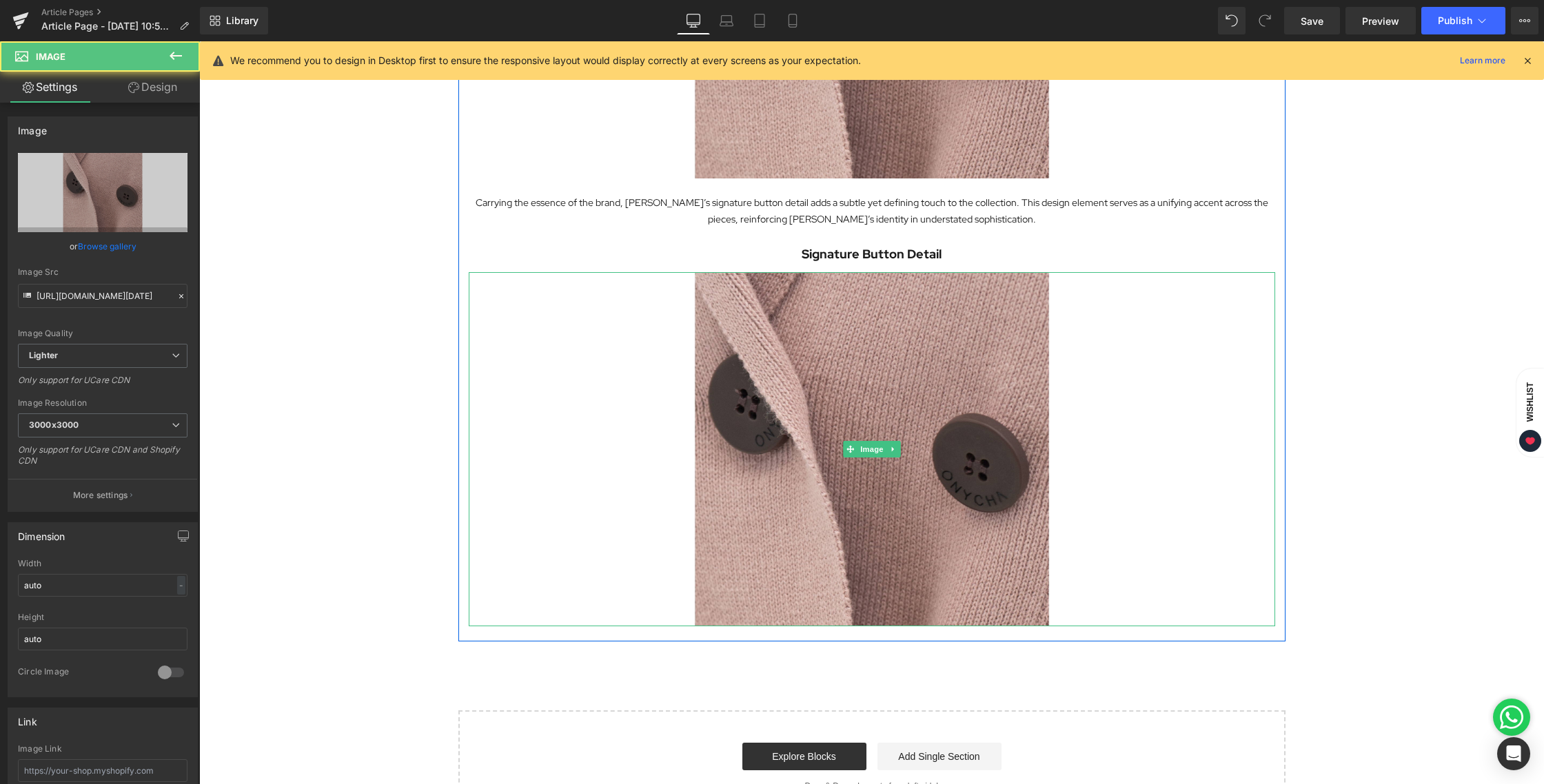
scroll to position [1899, 0]
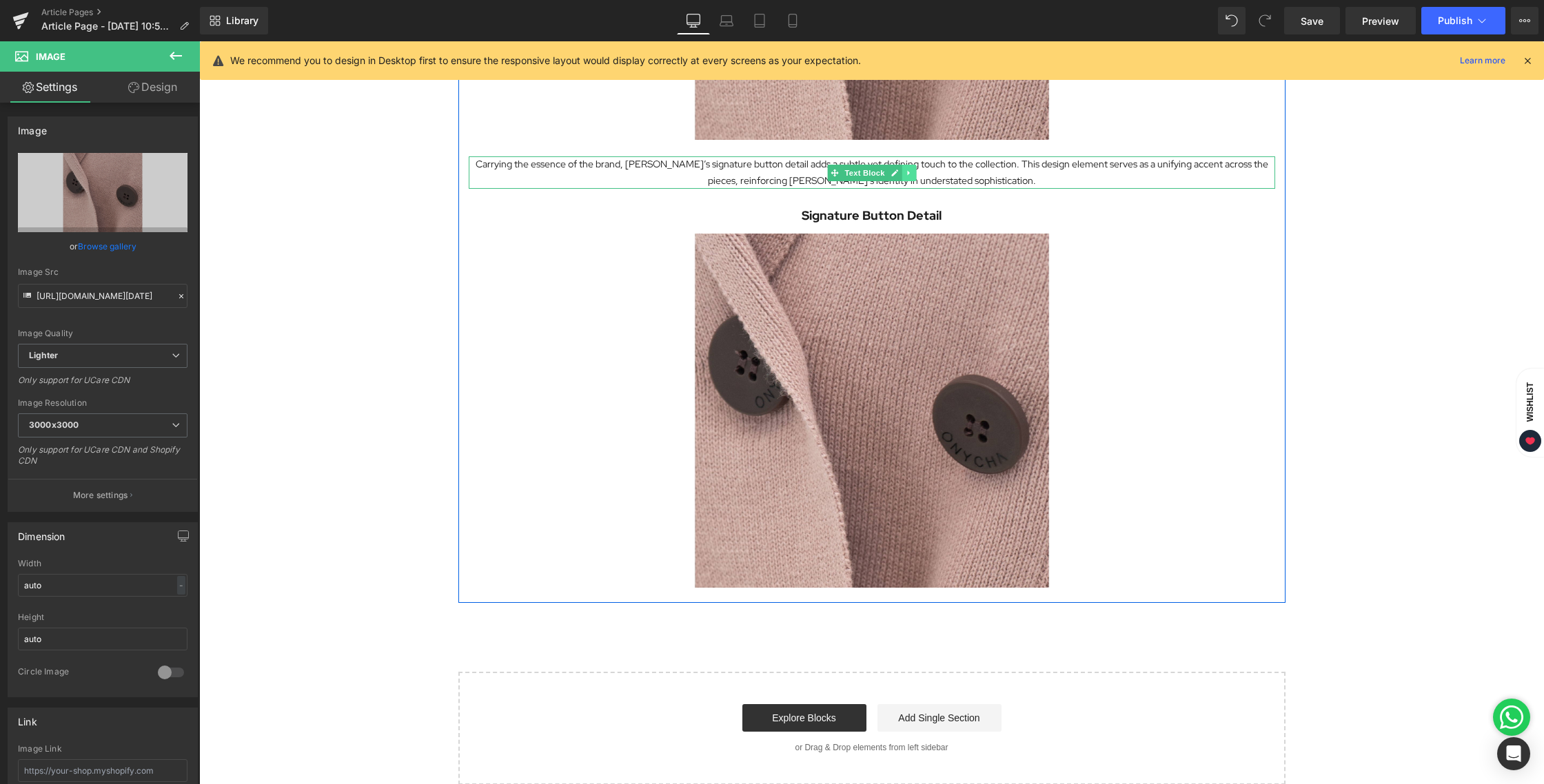
click at [905, 176] on icon at bounding box center [908, 173] width 8 height 8
click at [895, 176] on link at bounding box center [901, 173] width 15 height 17
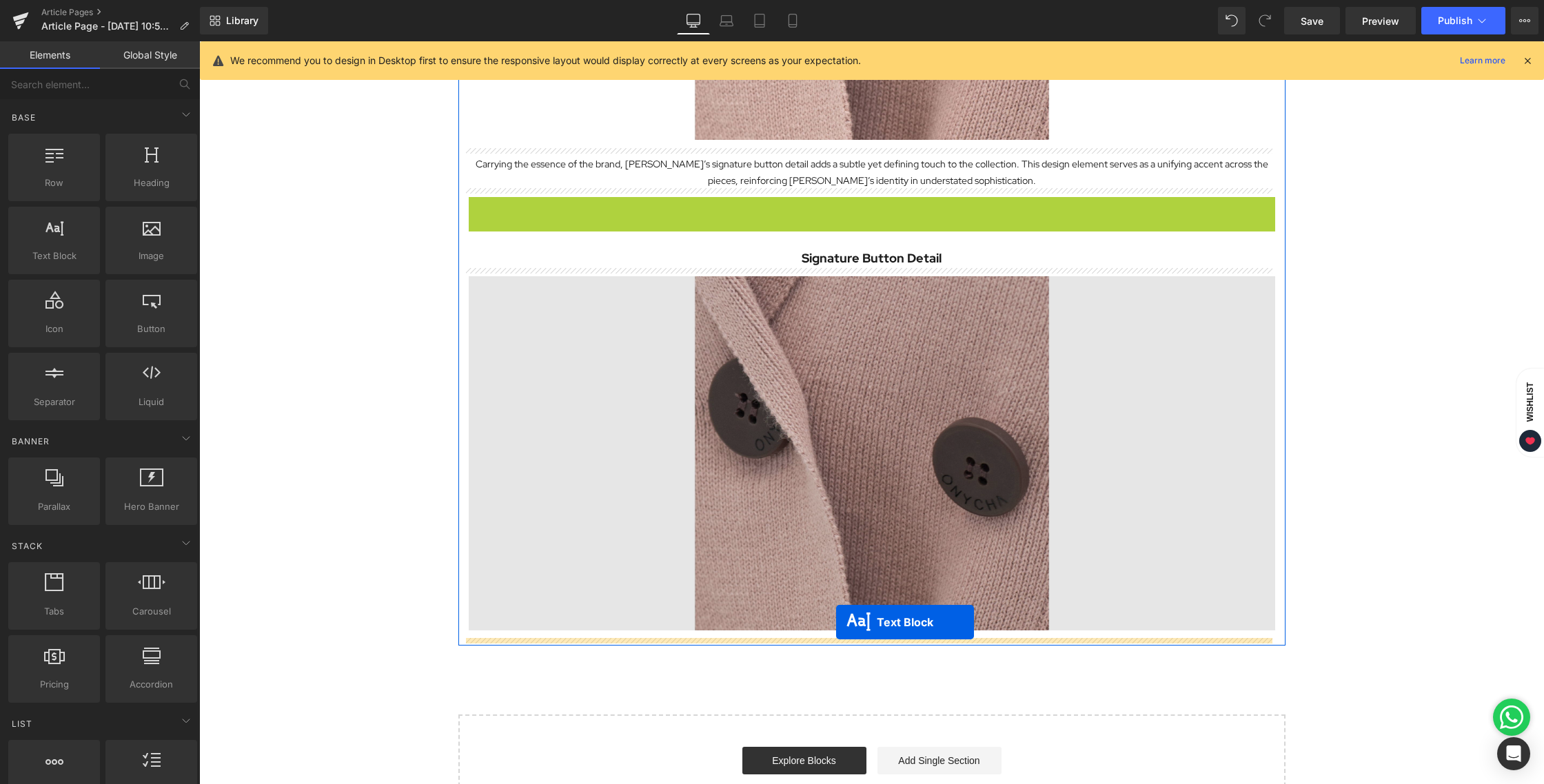
drag, startPoint x: 833, startPoint y: 212, endPoint x: 836, endPoint y: 622, distance: 410.0
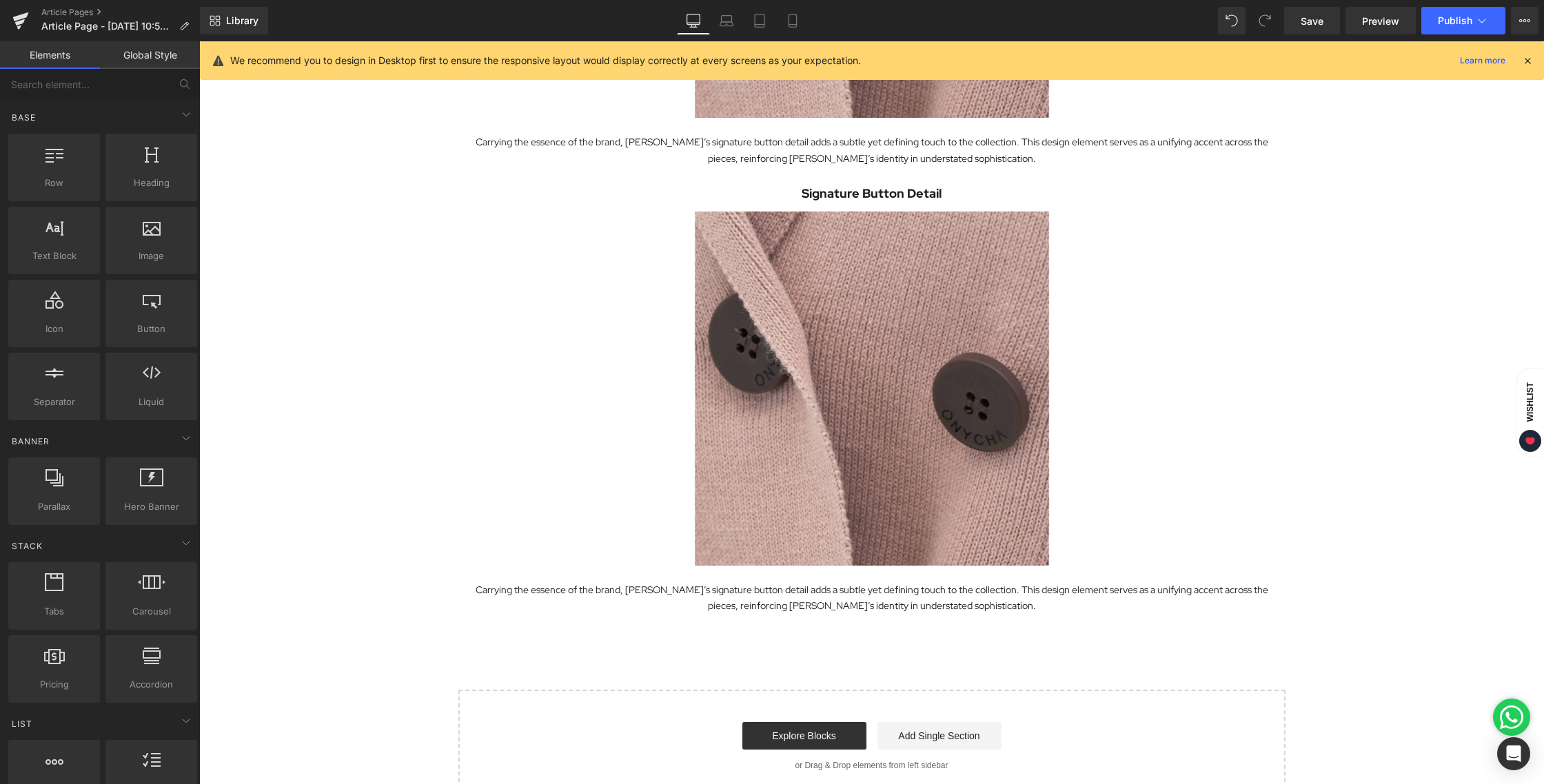
scroll to position [1922, 0]
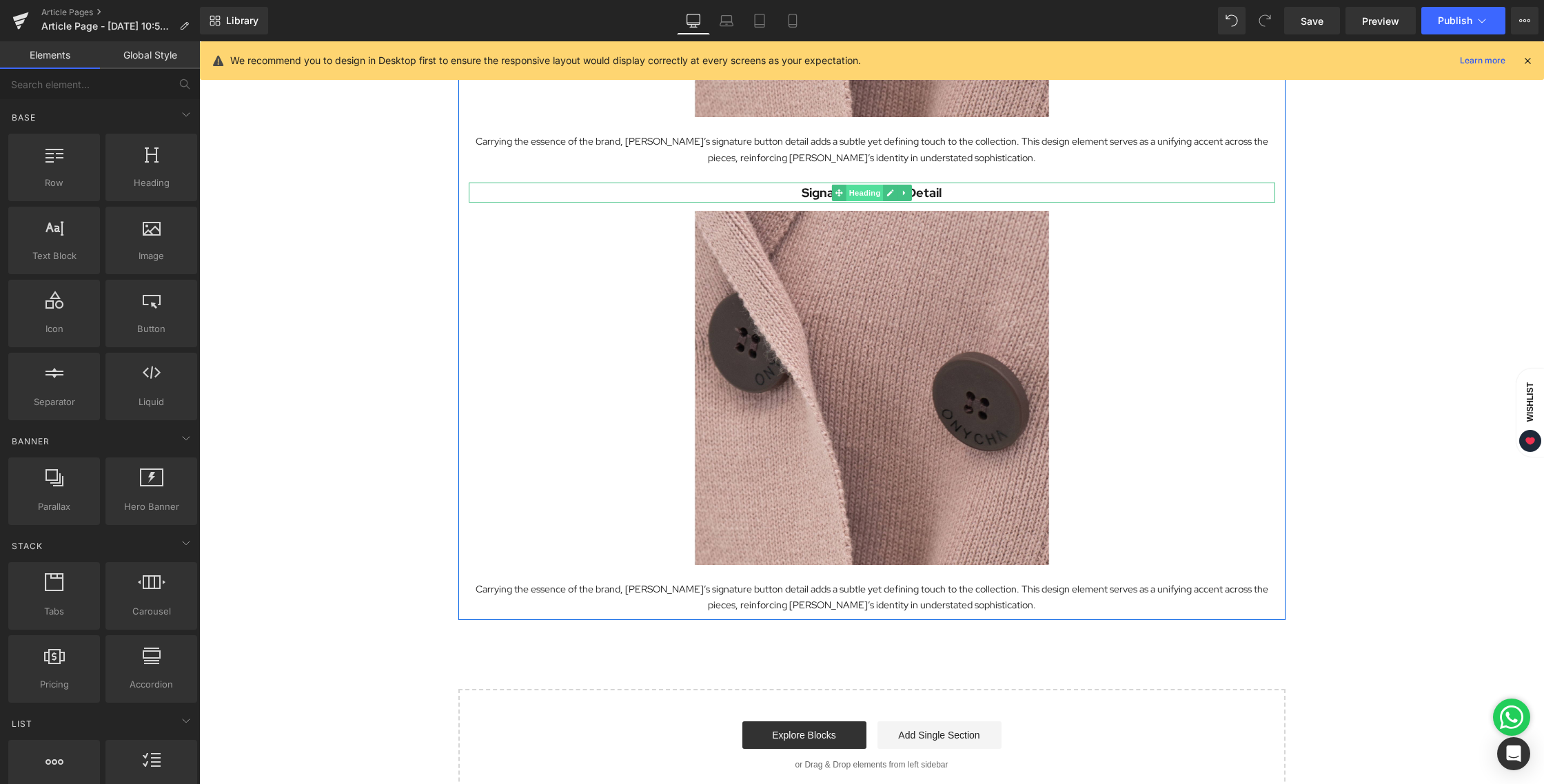
click at [861, 196] on span "Heading" at bounding box center [864, 193] width 37 height 17
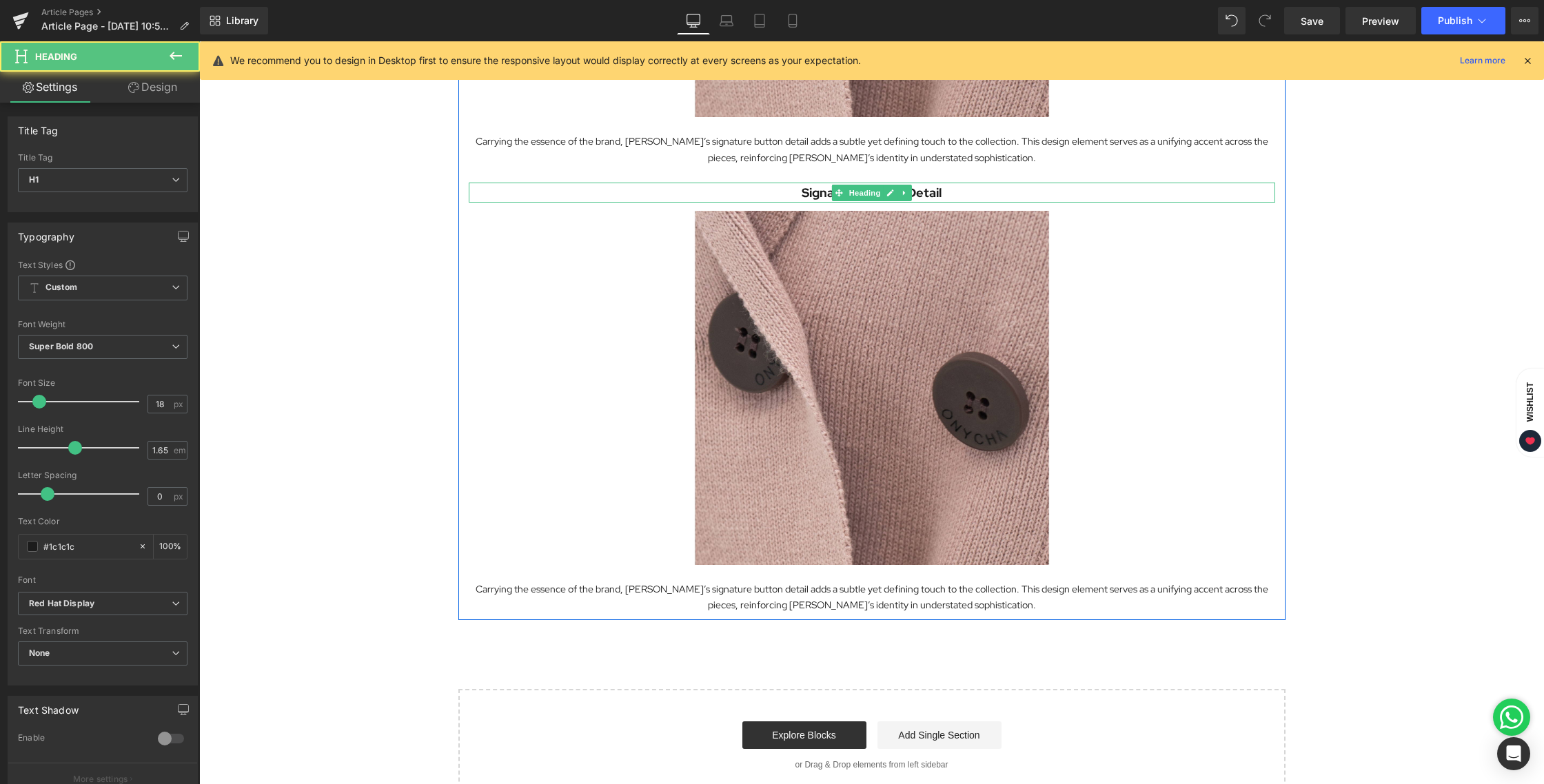
click at [809, 193] on h1 "Signature Button Detail" at bounding box center [872, 193] width 807 height 21
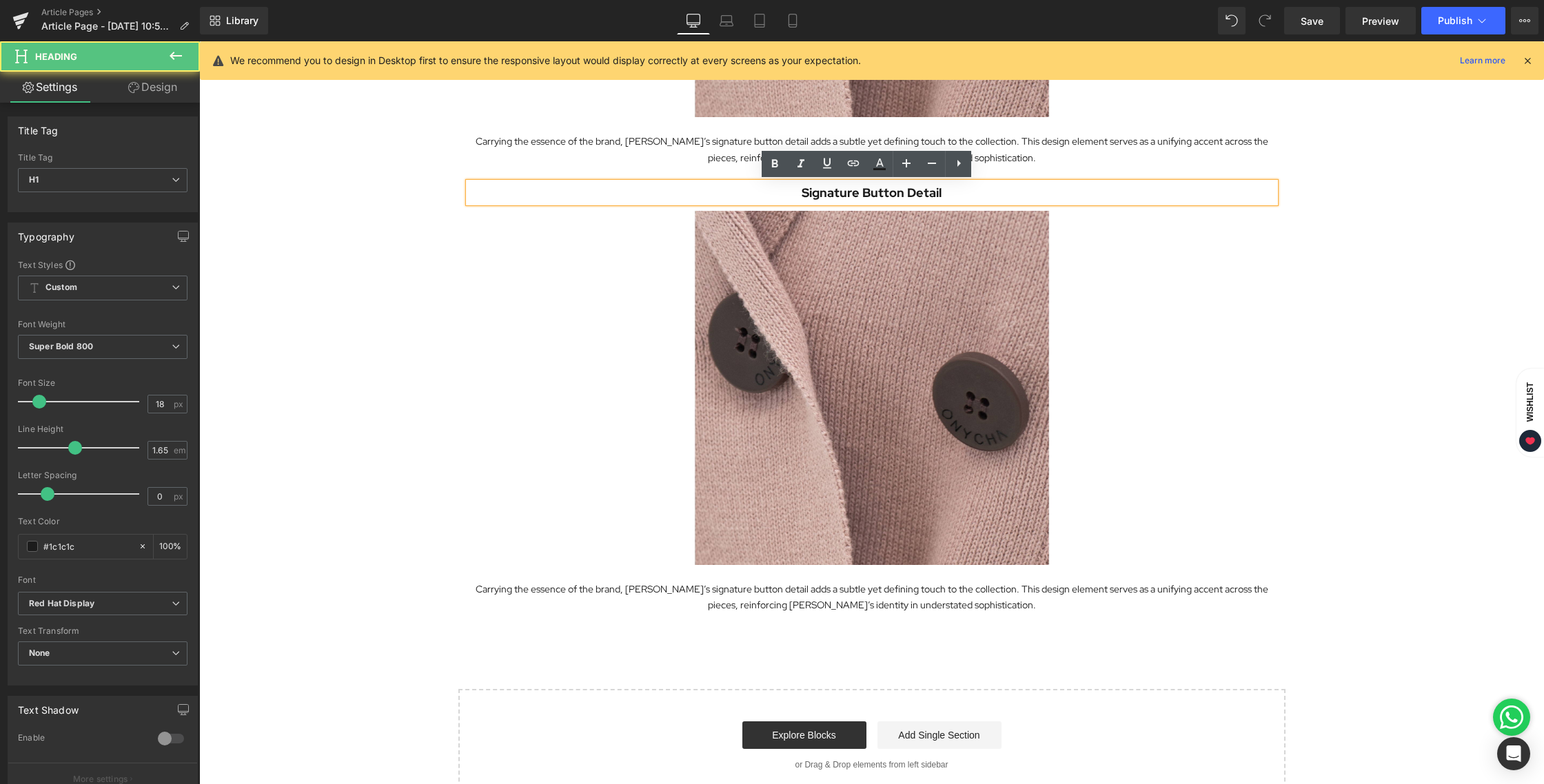
click at [807, 193] on h1 "Signature Button Detail" at bounding box center [872, 193] width 807 height 21
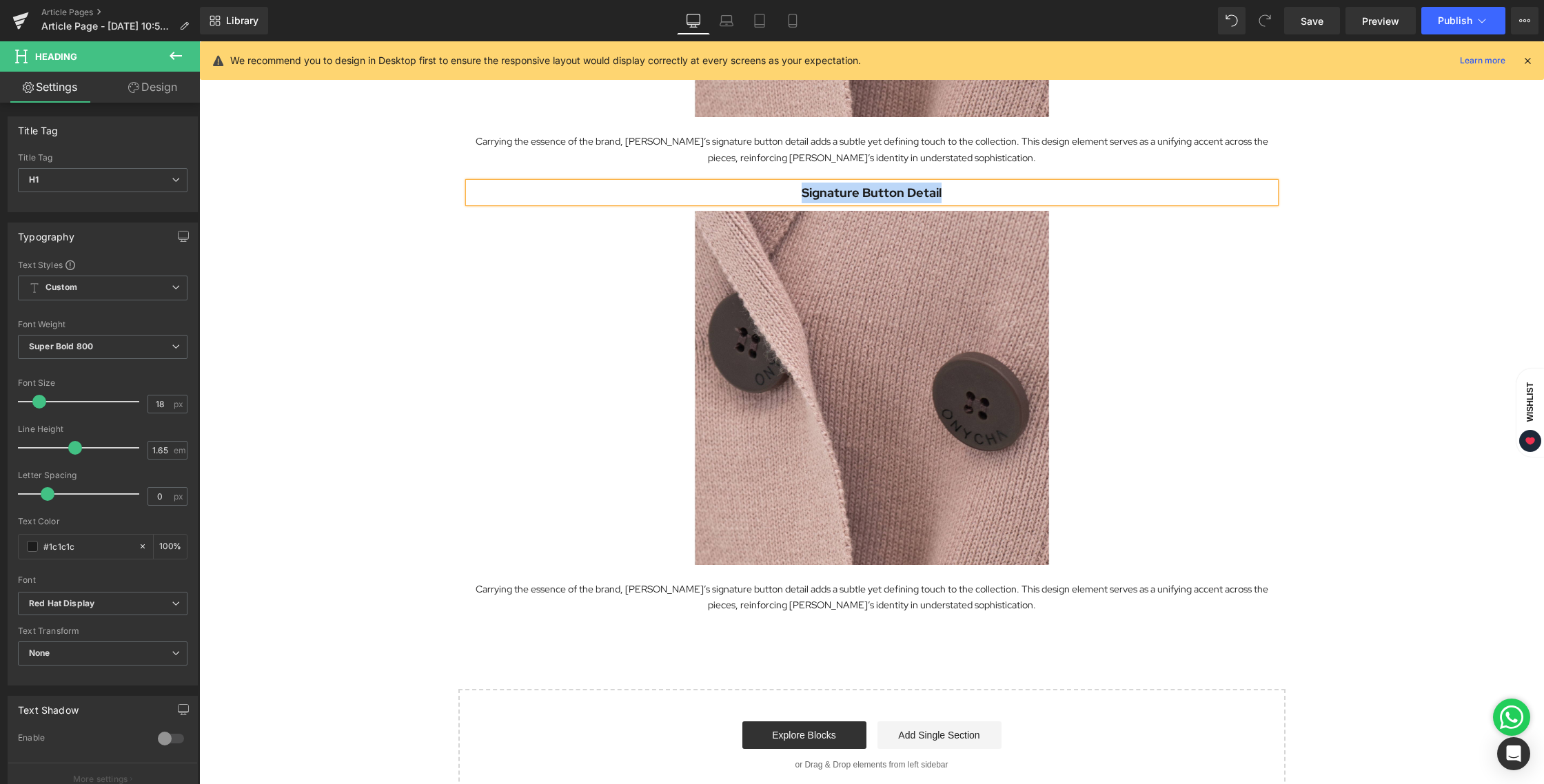
paste div
click at [778, 596] on p "Carrying the essence of the brand, [PERSON_NAME]’s signature button detail adds…" at bounding box center [872, 597] width 807 height 32
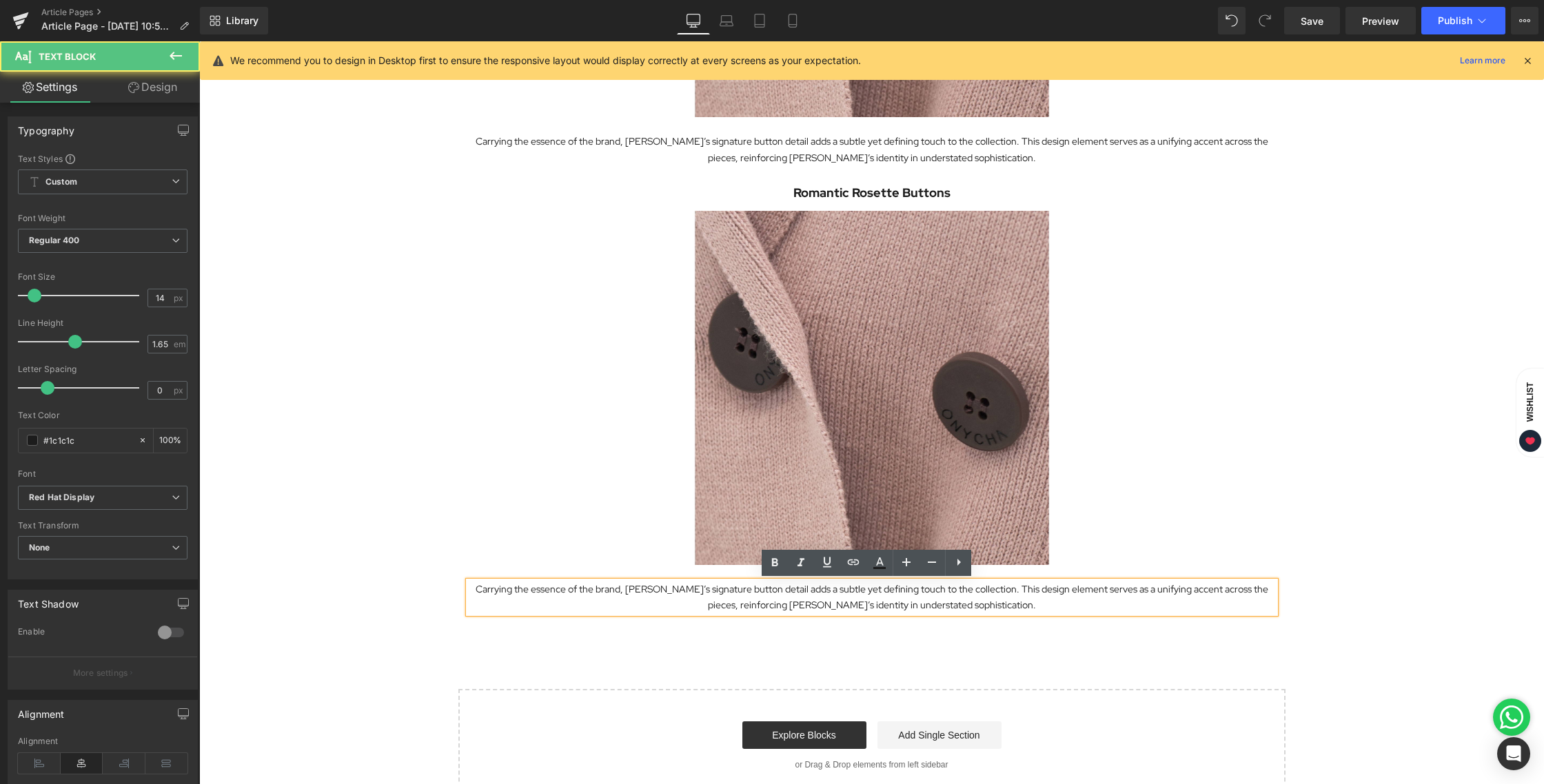
click at [773, 594] on p "Carrying the essence of the brand, [PERSON_NAME]’s signature button detail adds…" at bounding box center [872, 597] width 807 height 32
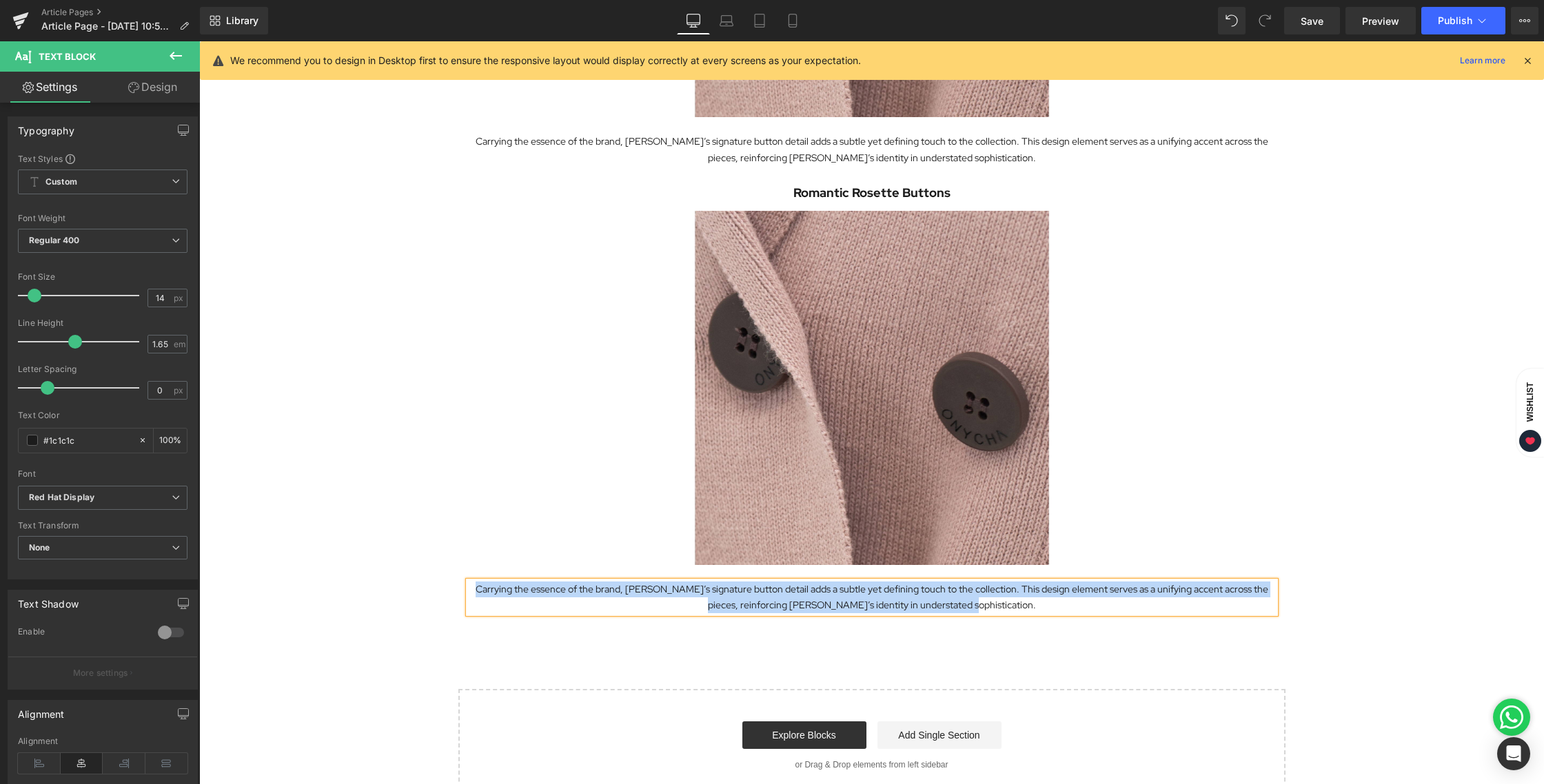
paste div
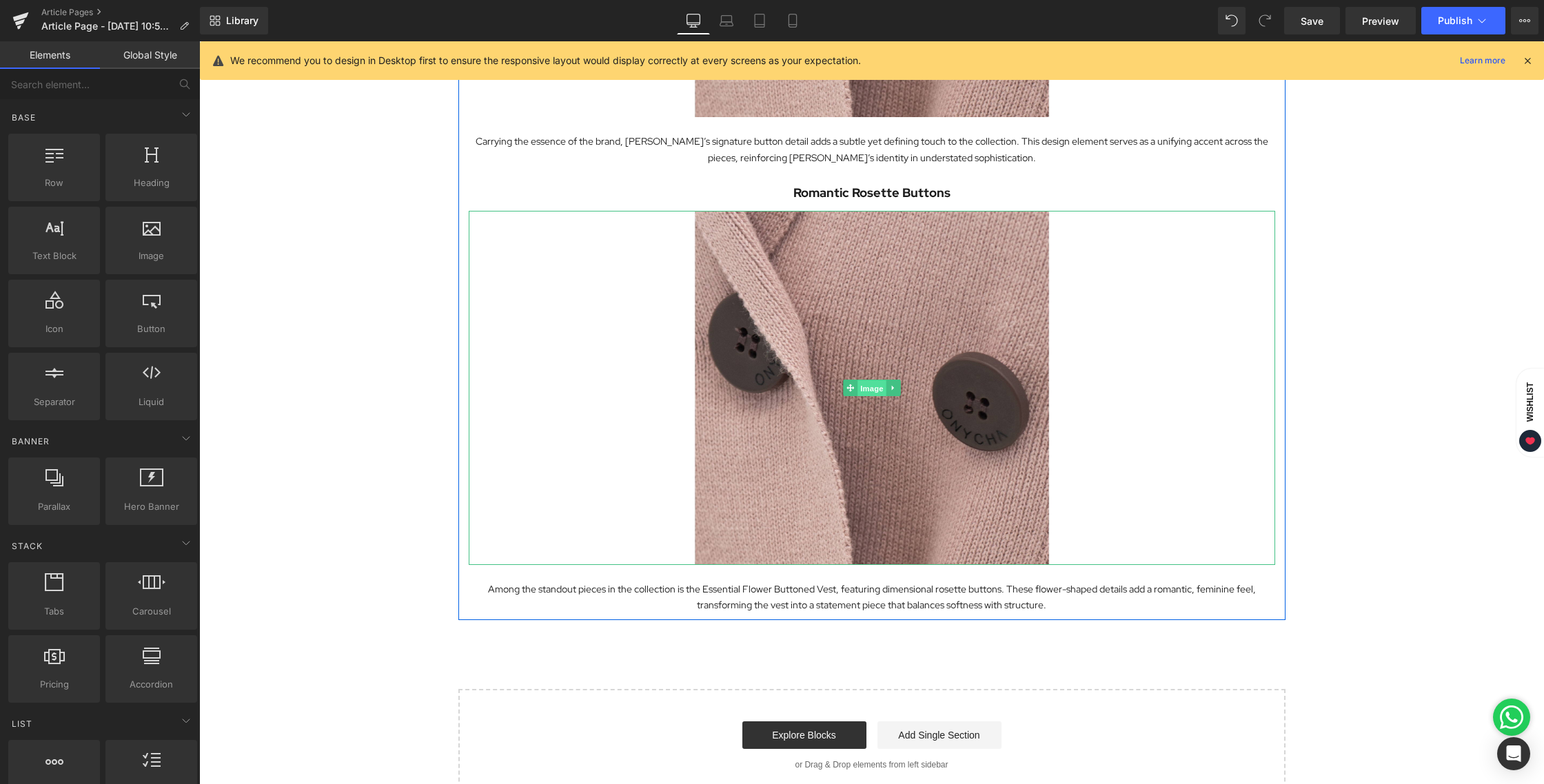
click at [857, 381] on span "Image" at bounding box center [872, 388] width 29 height 17
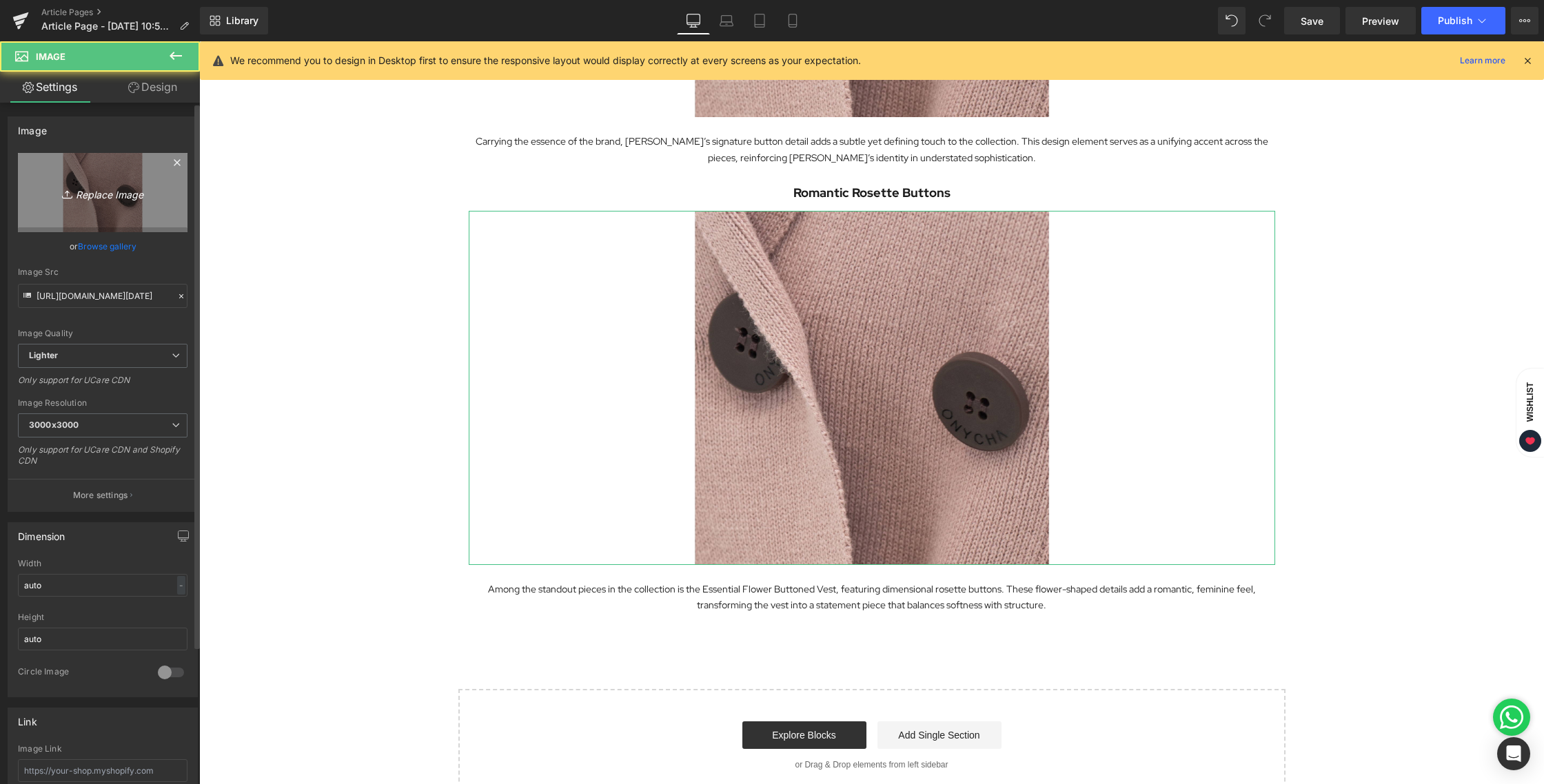
click at [77, 196] on icon "Replace Image" at bounding box center [102, 192] width 110 height 17
type input "C:\fakepath\BLOG [DATE]-05.jpg"
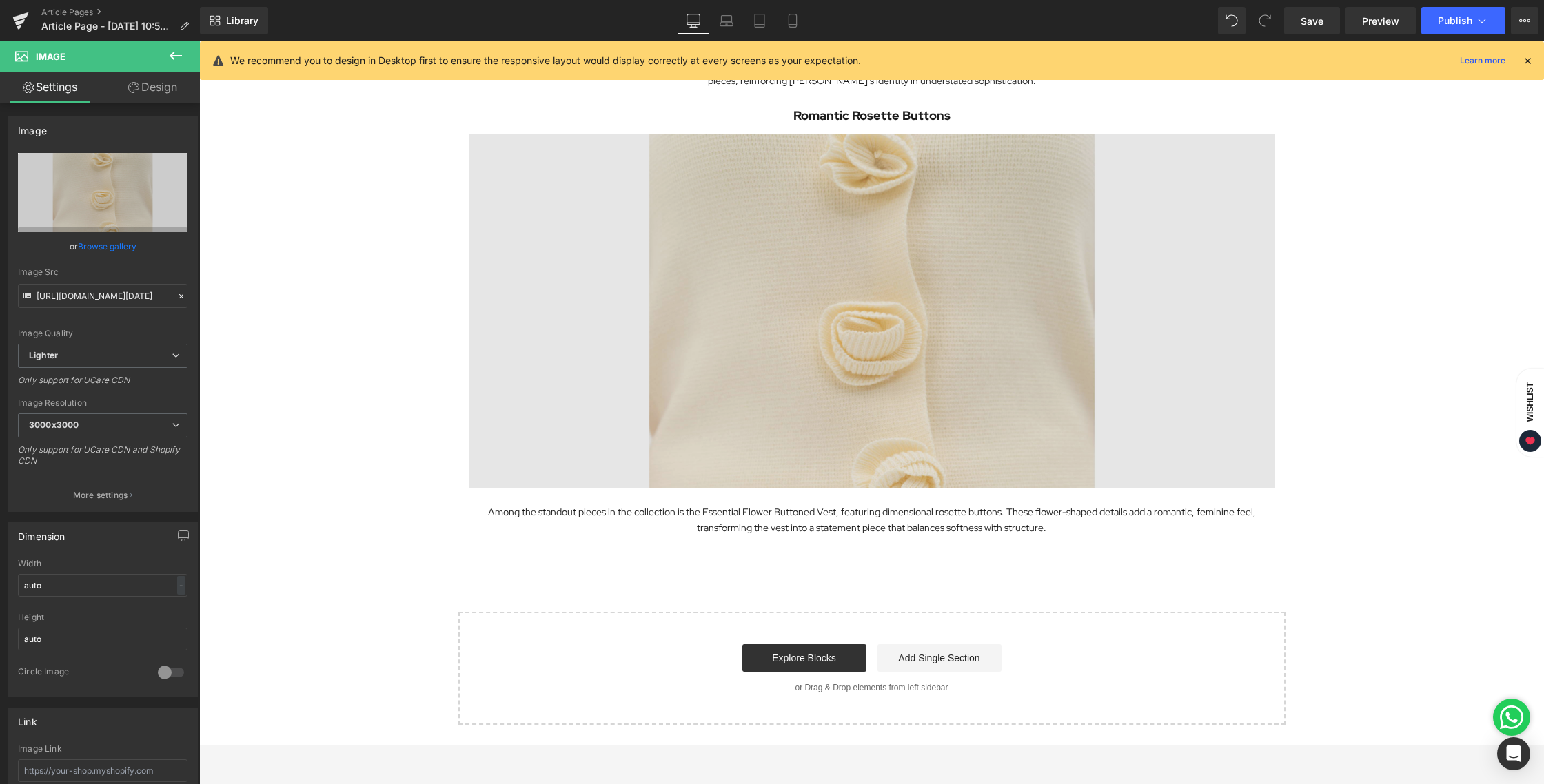
scroll to position [2224, 0]
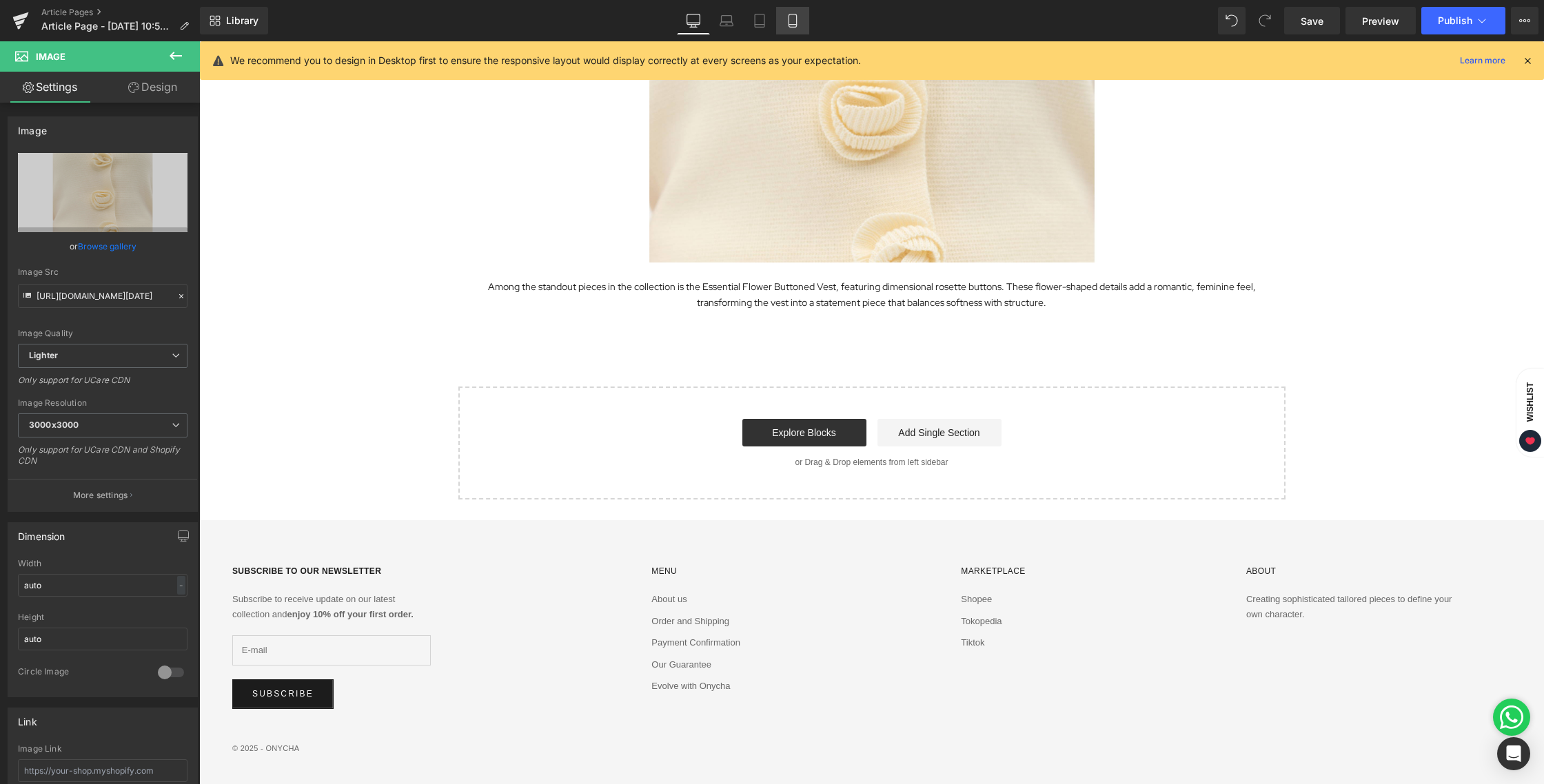
click at [796, 24] on icon at bounding box center [793, 21] width 14 height 14
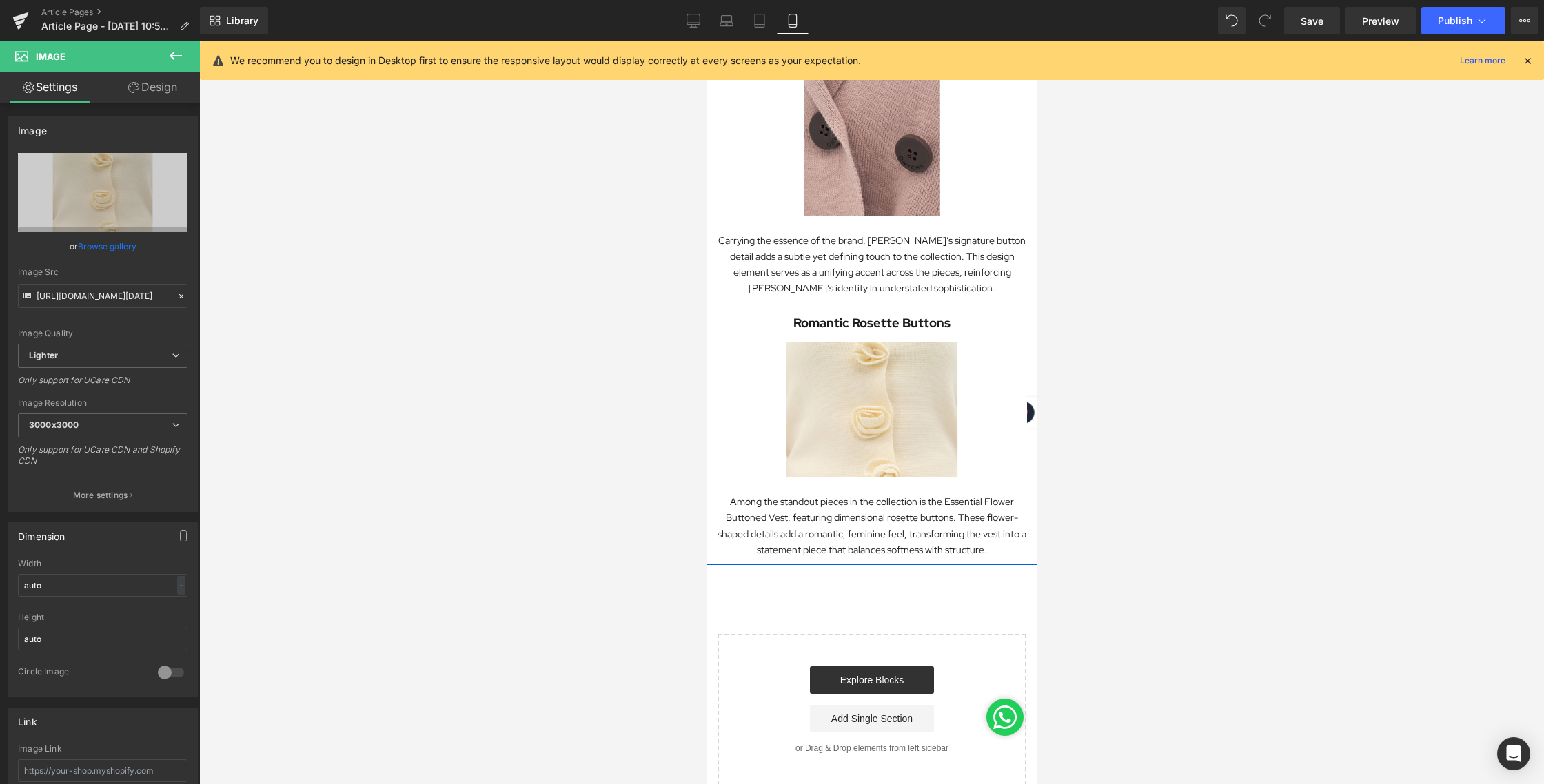
scroll to position [1081, 0]
click at [703, 28] on link "Desktop" at bounding box center [693, 21] width 33 height 28
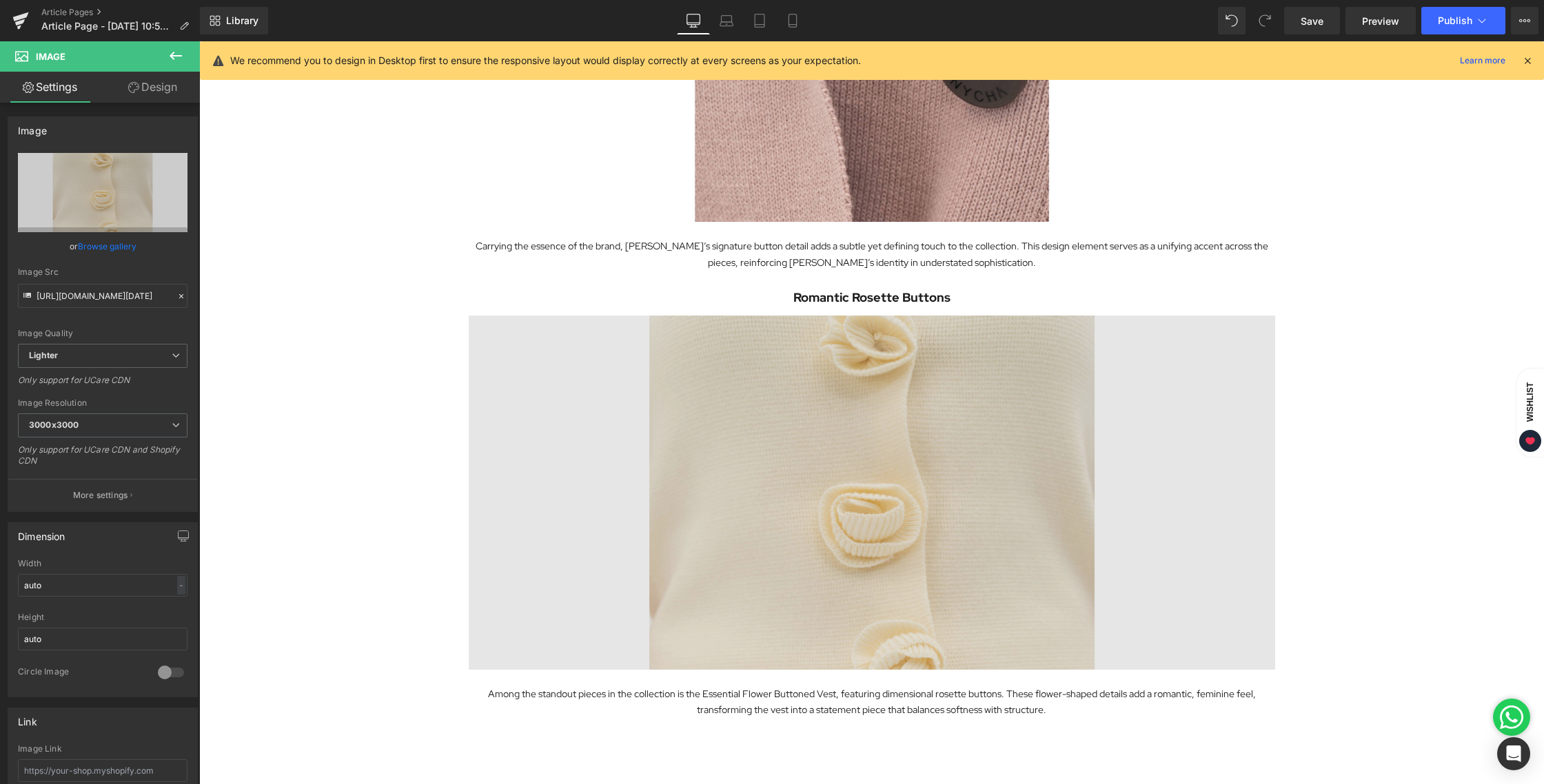
scroll to position [1830, 0]
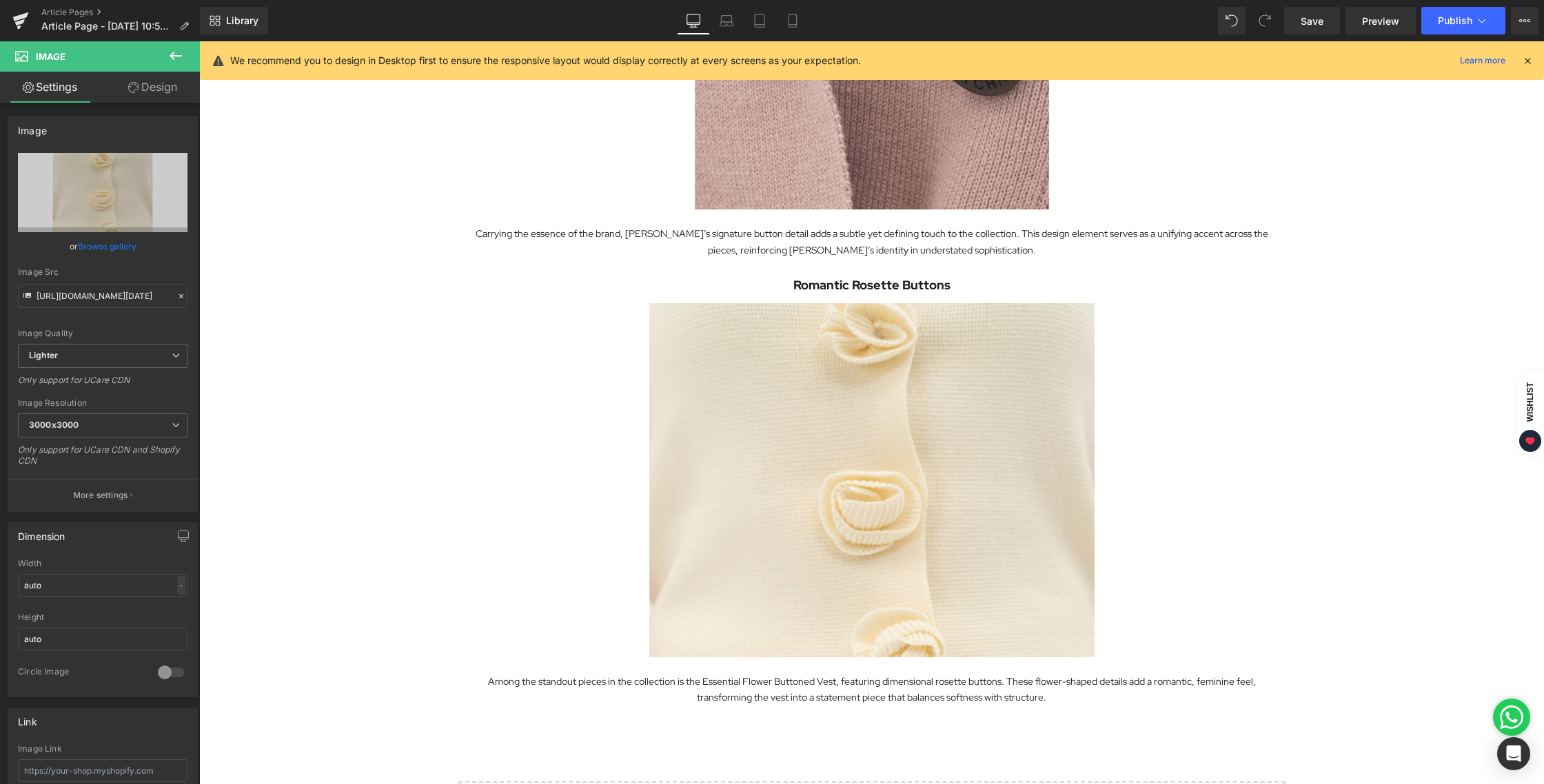
click at [868, 286] on div "Romantic Rosette Buttons Heading" at bounding box center [872, 285] width 807 height 21
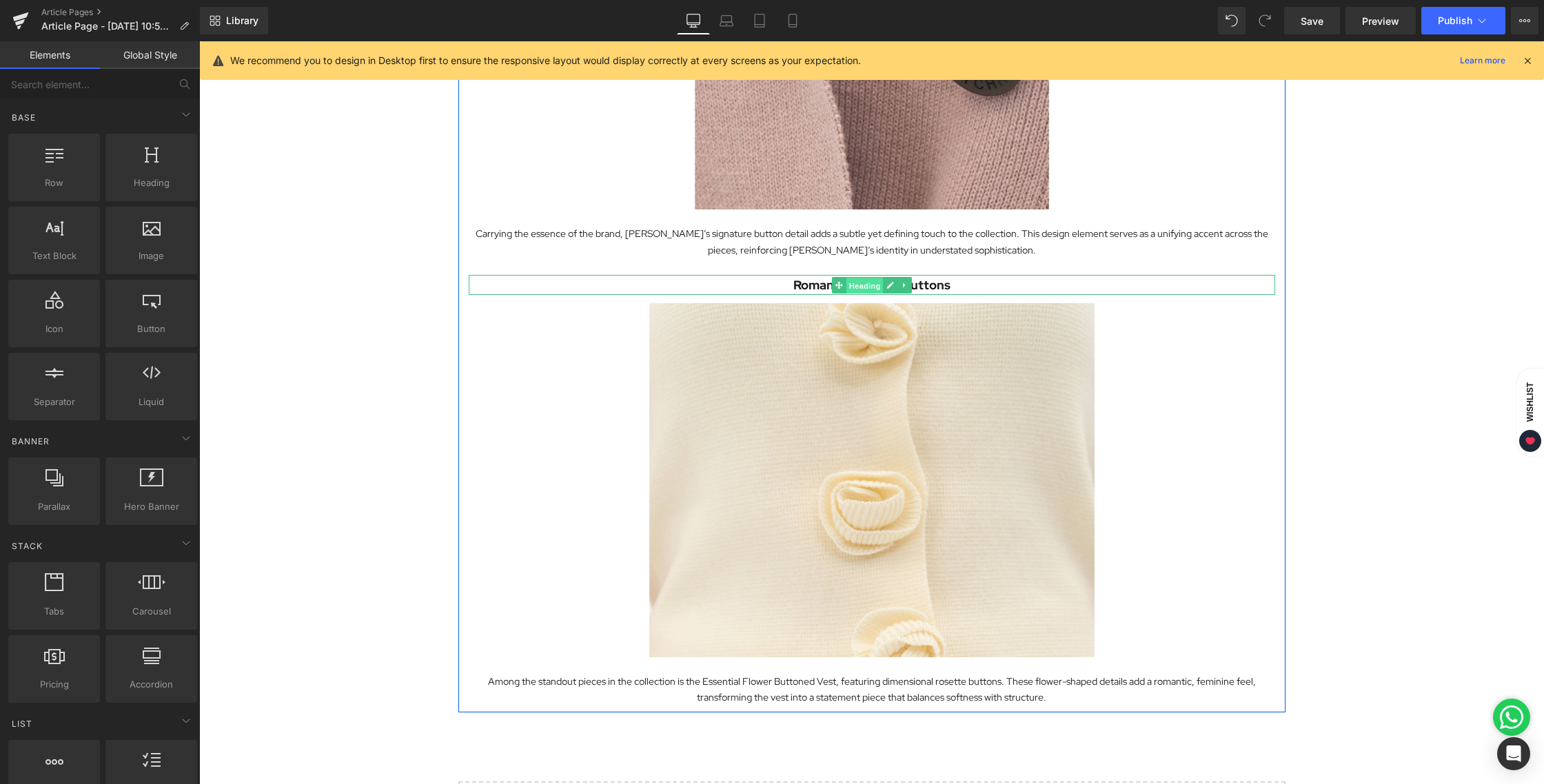
click at [864, 286] on span "Heading" at bounding box center [864, 285] width 37 height 17
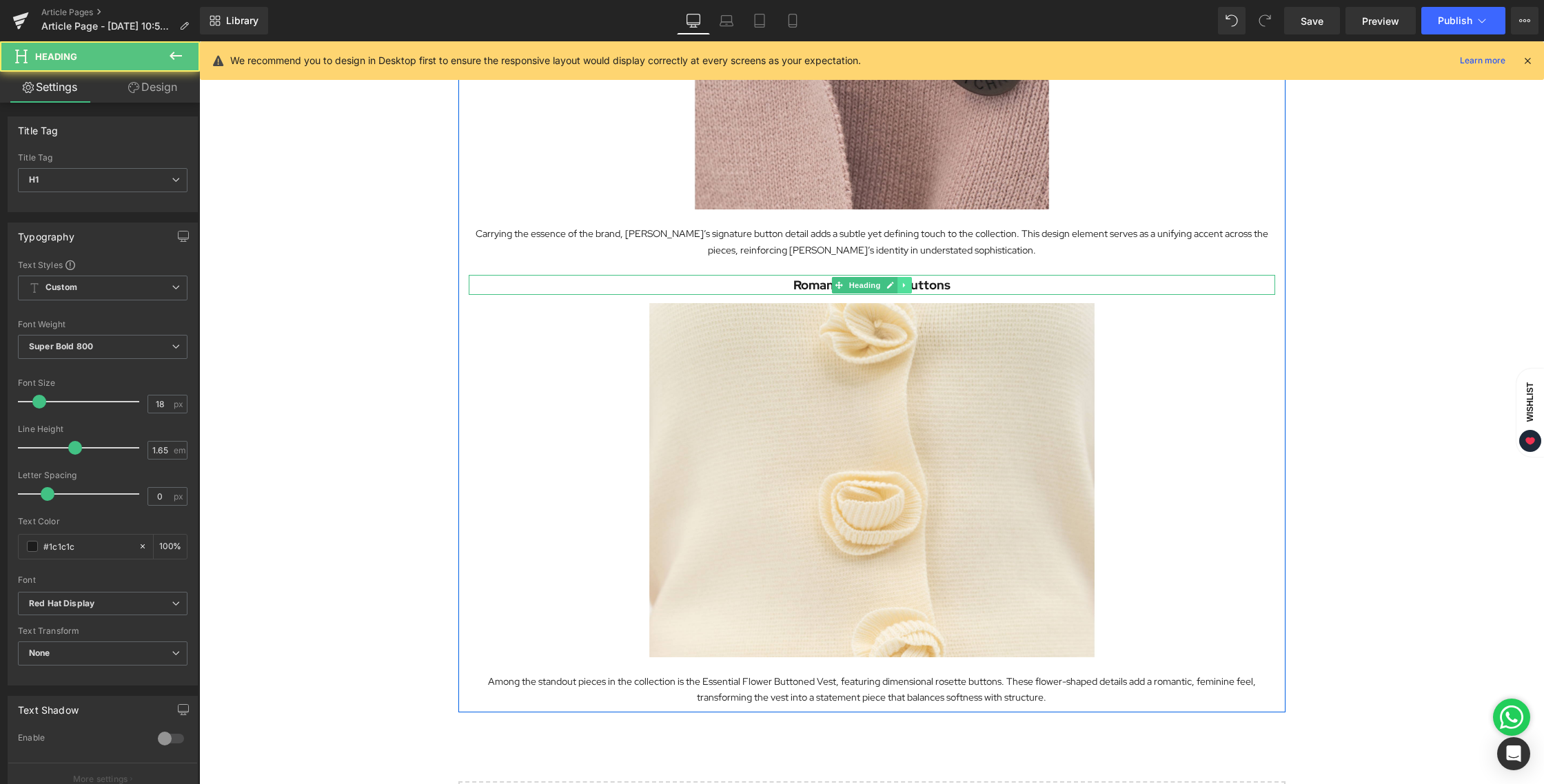
click at [901, 285] on icon at bounding box center [904, 285] width 8 height 8
click at [893, 286] on icon at bounding box center [897, 284] width 8 height 8
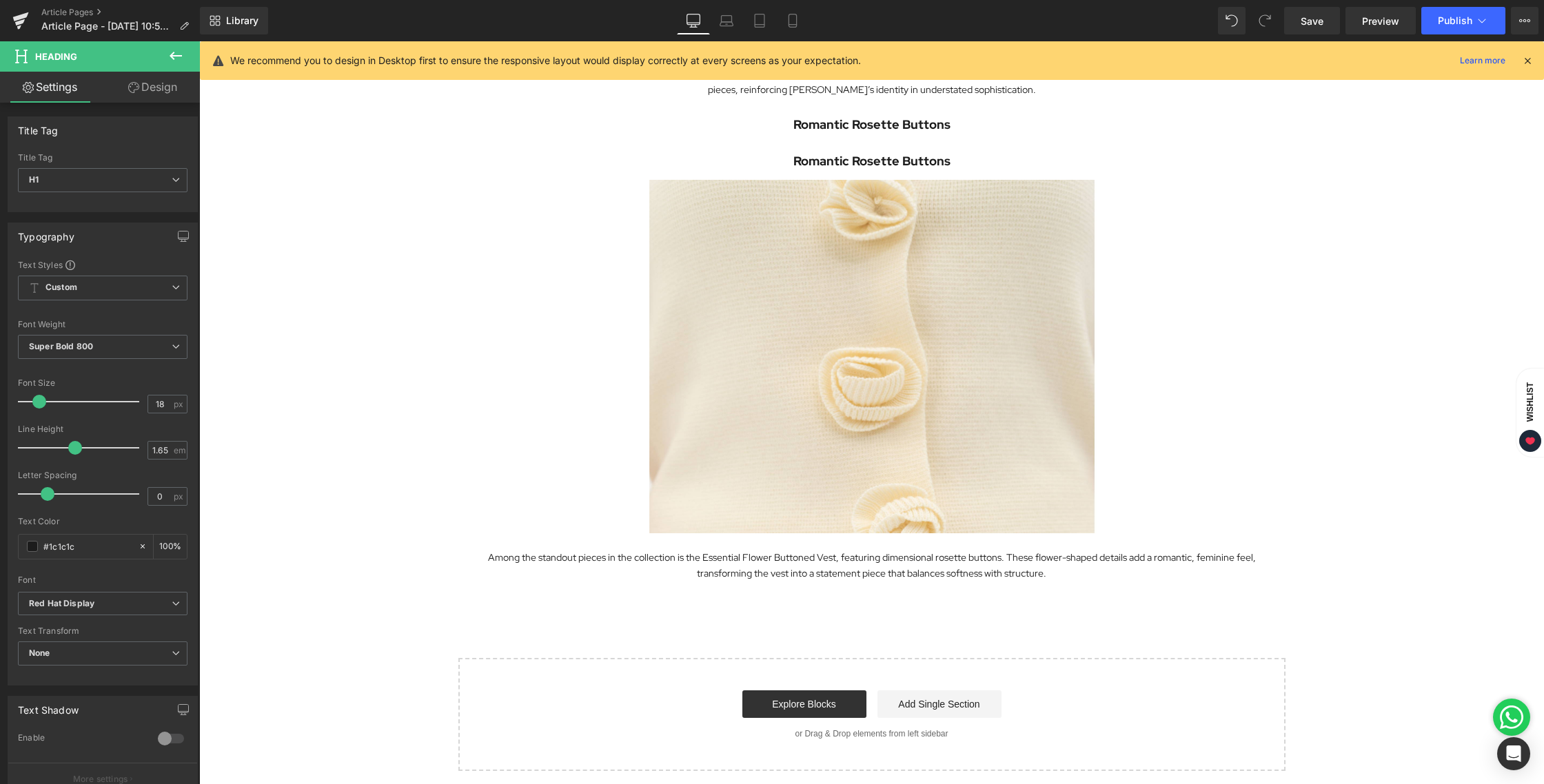
scroll to position [2025, 0]
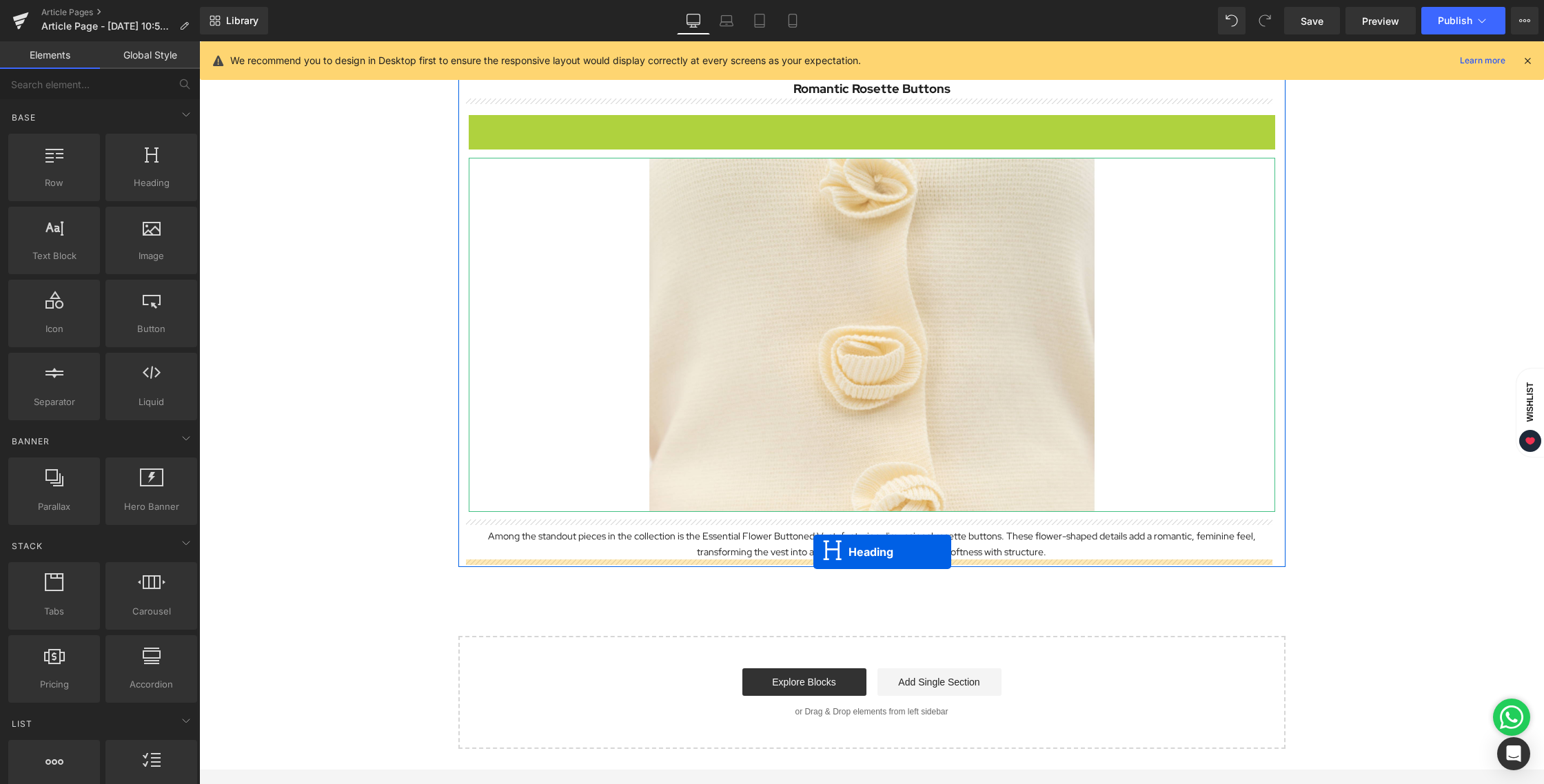
drag, startPoint x: 833, startPoint y: 123, endPoint x: 814, endPoint y: 551, distance: 428.4
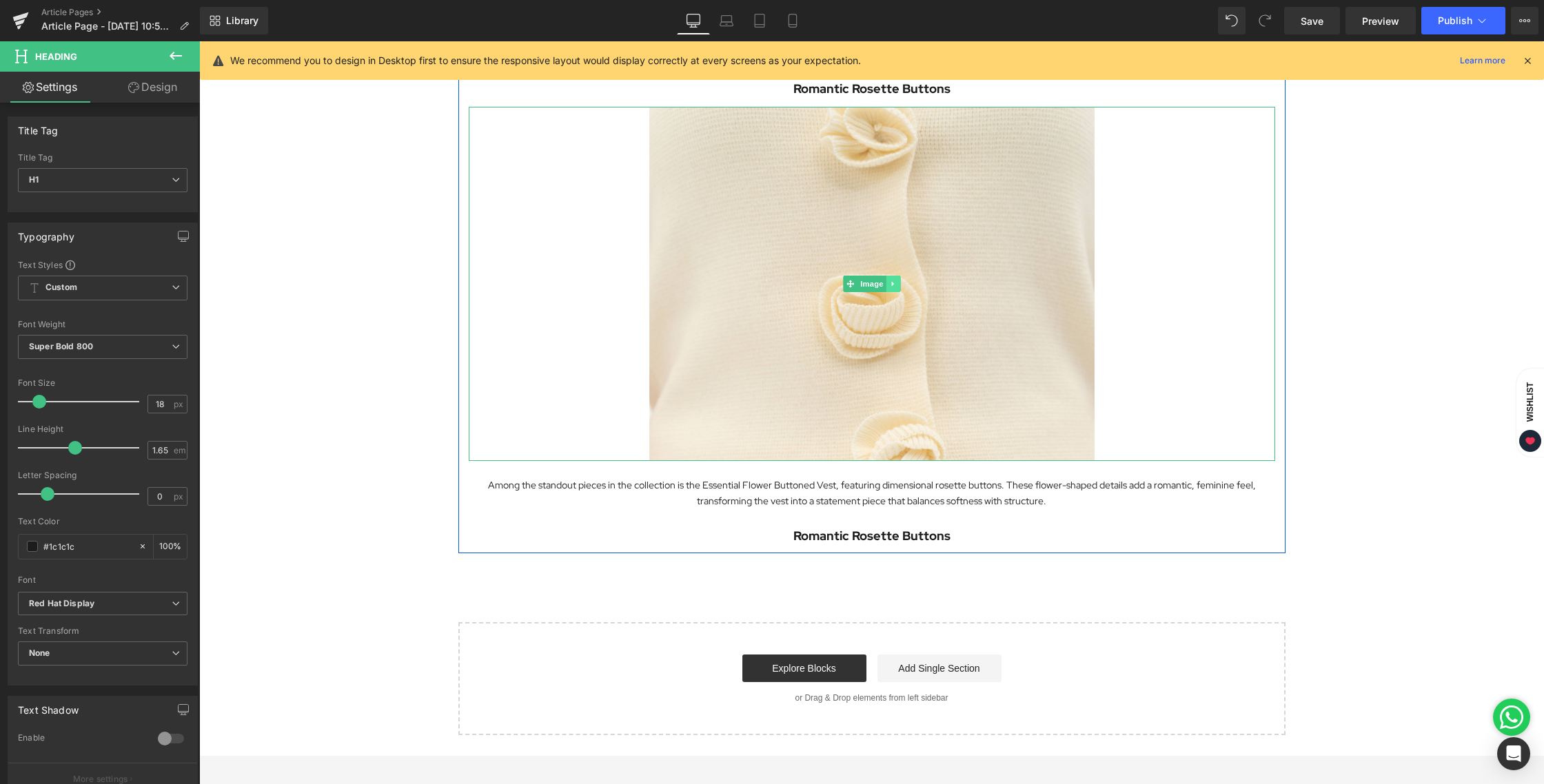
click at [886, 287] on link at bounding box center [892, 284] width 15 height 17
click at [883, 287] on link at bounding box center [886, 284] width 15 height 17
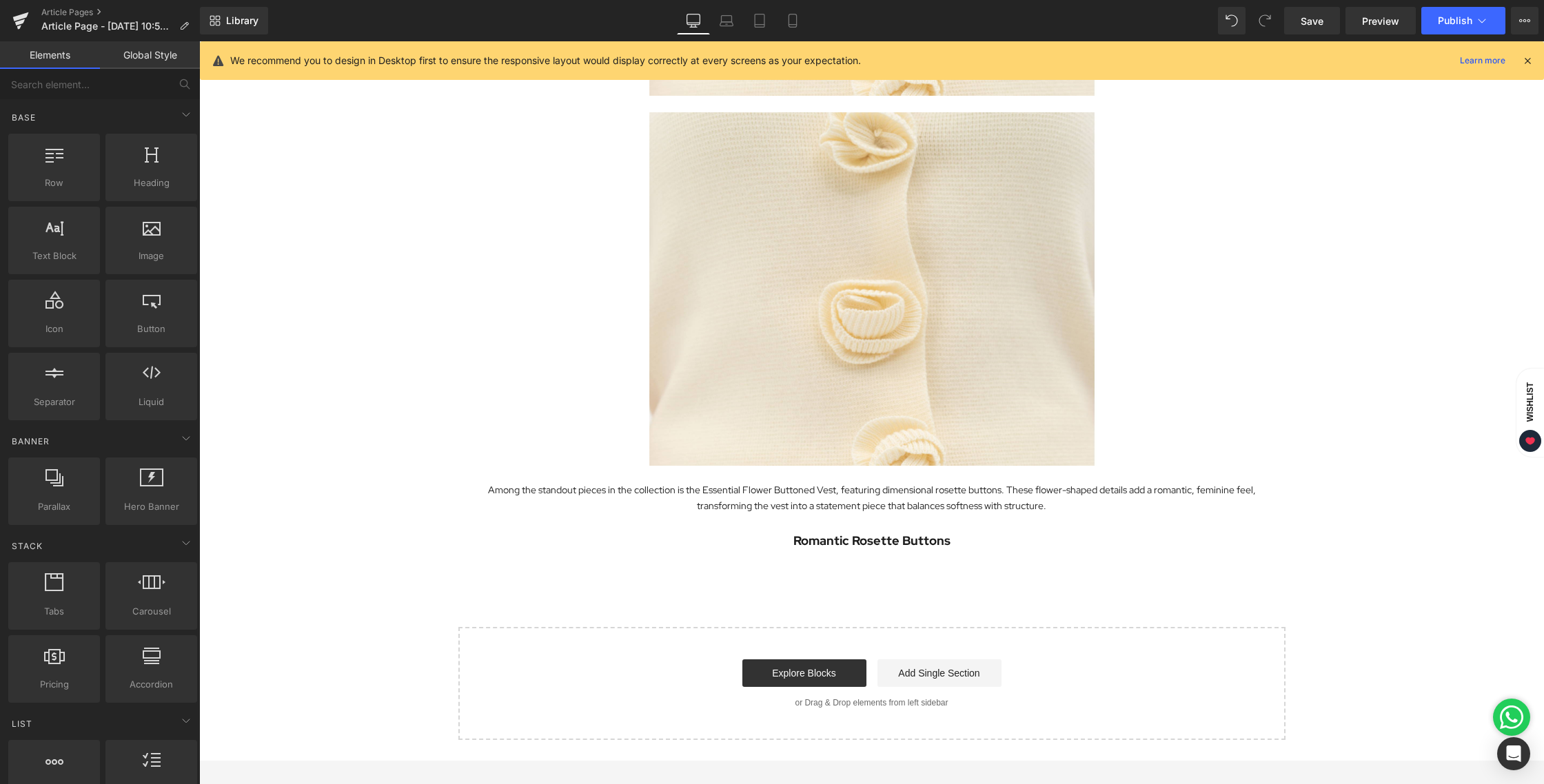
scroll to position [2472, 0]
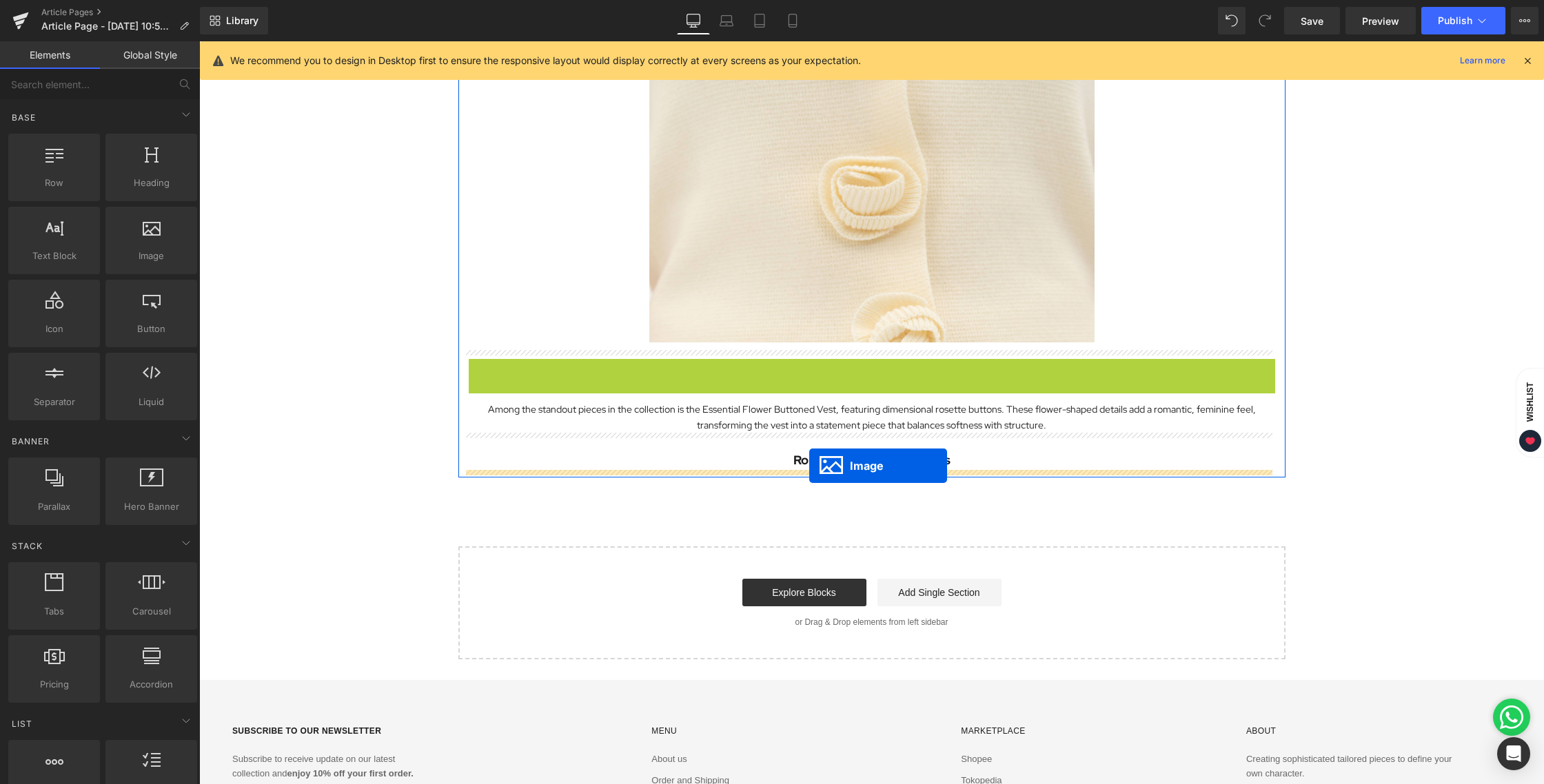
drag, startPoint x: 843, startPoint y: 201, endPoint x: 809, endPoint y: 465, distance: 266.2
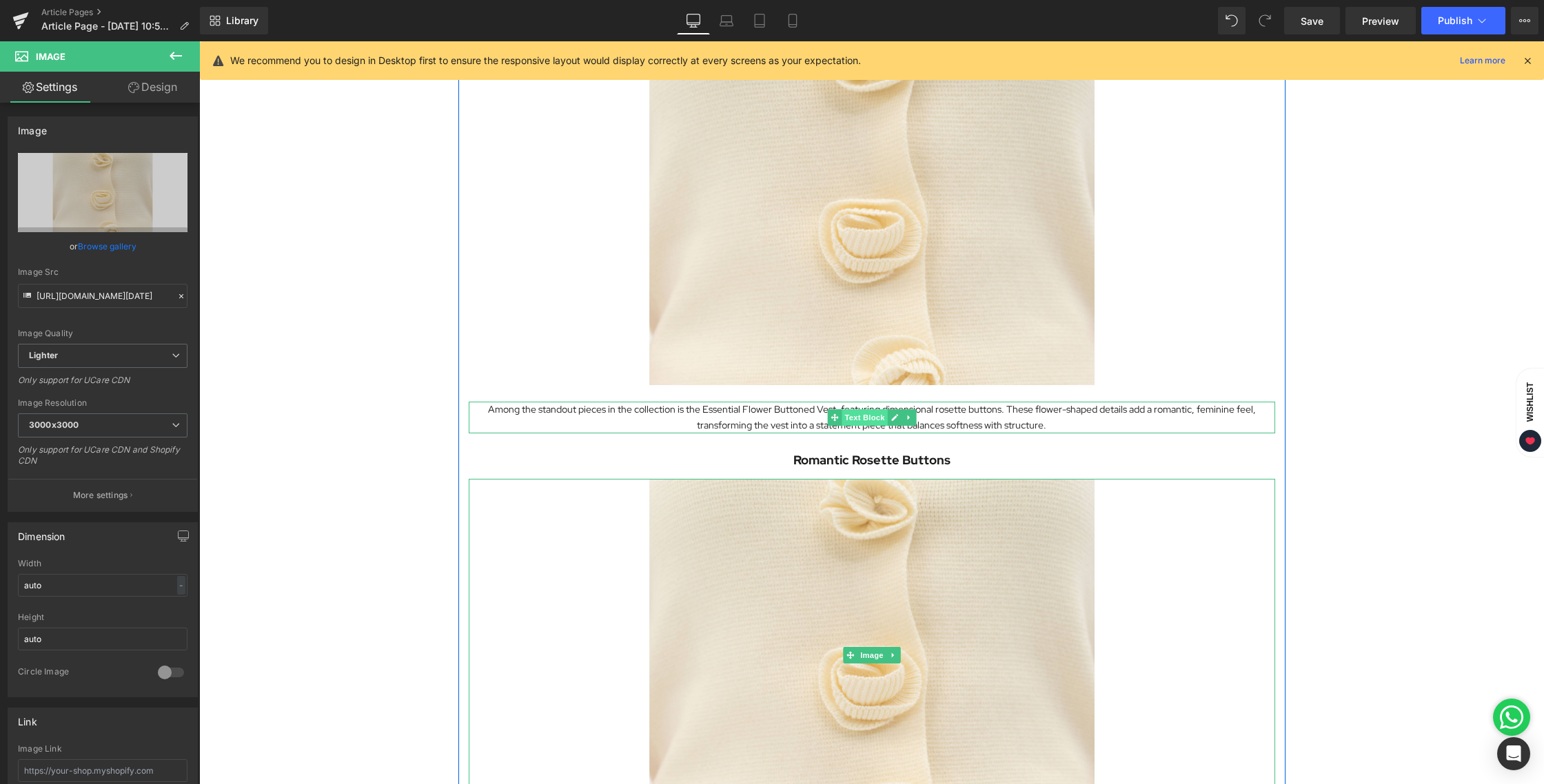
click at [841, 417] on span "Text Block" at bounding box center [864, 417] width 46 height 17
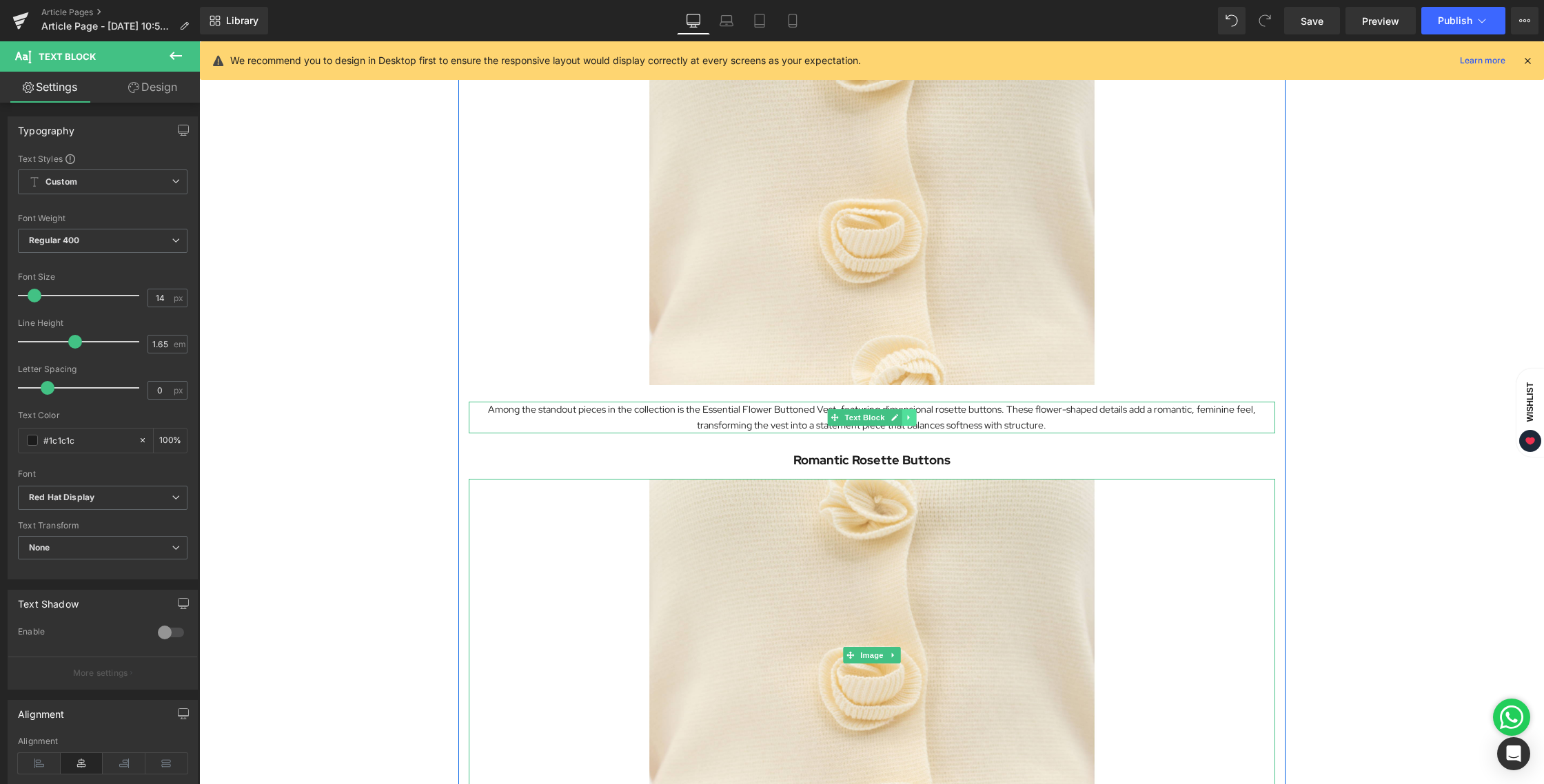
click at [907, 417] on icon at bounding box center [908, 417] width 2 height 5
click at [897, 417] on icon at bounding box center [901, 417] width 8 height 8
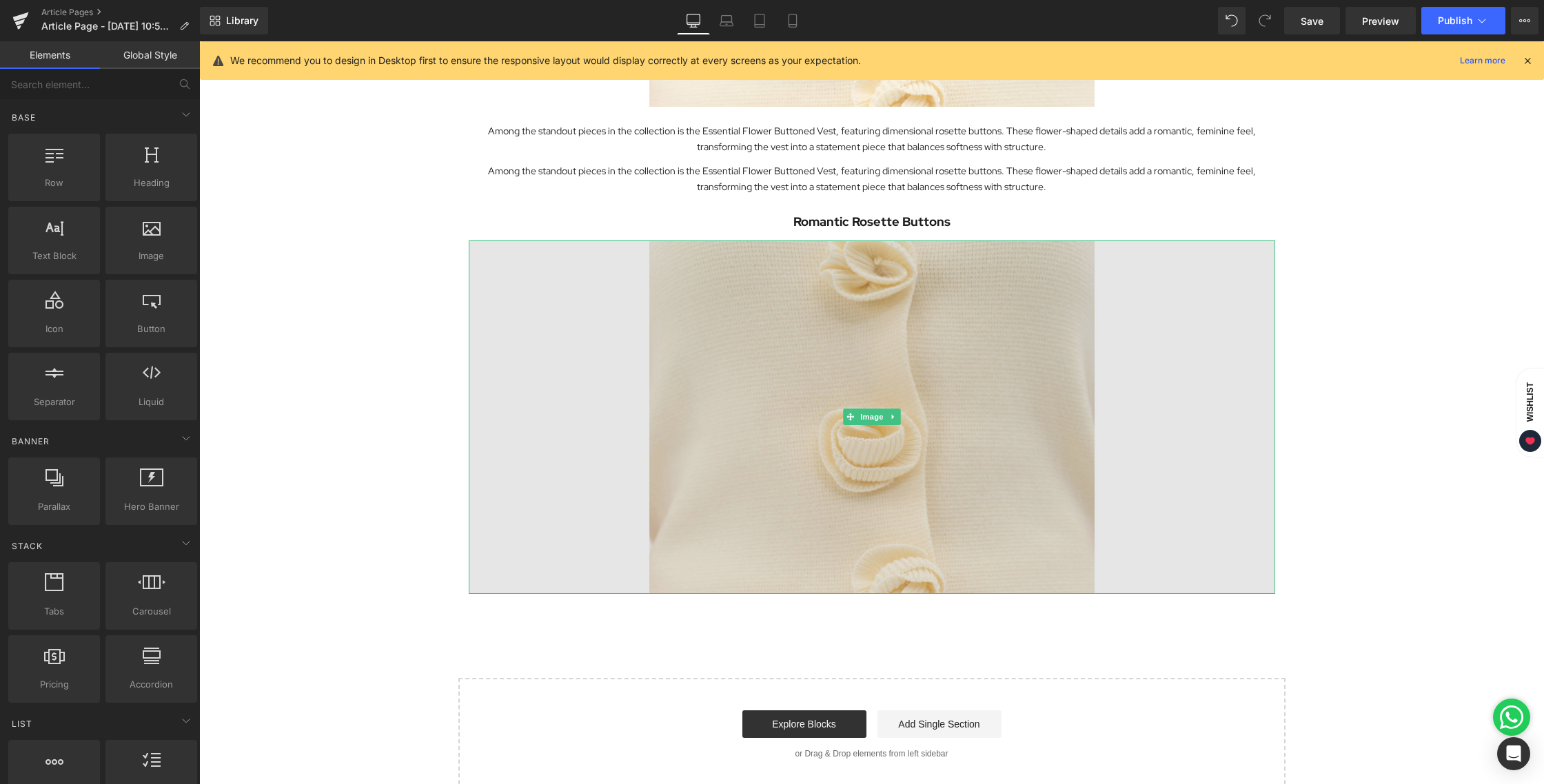
scroll to position [2350, 0]
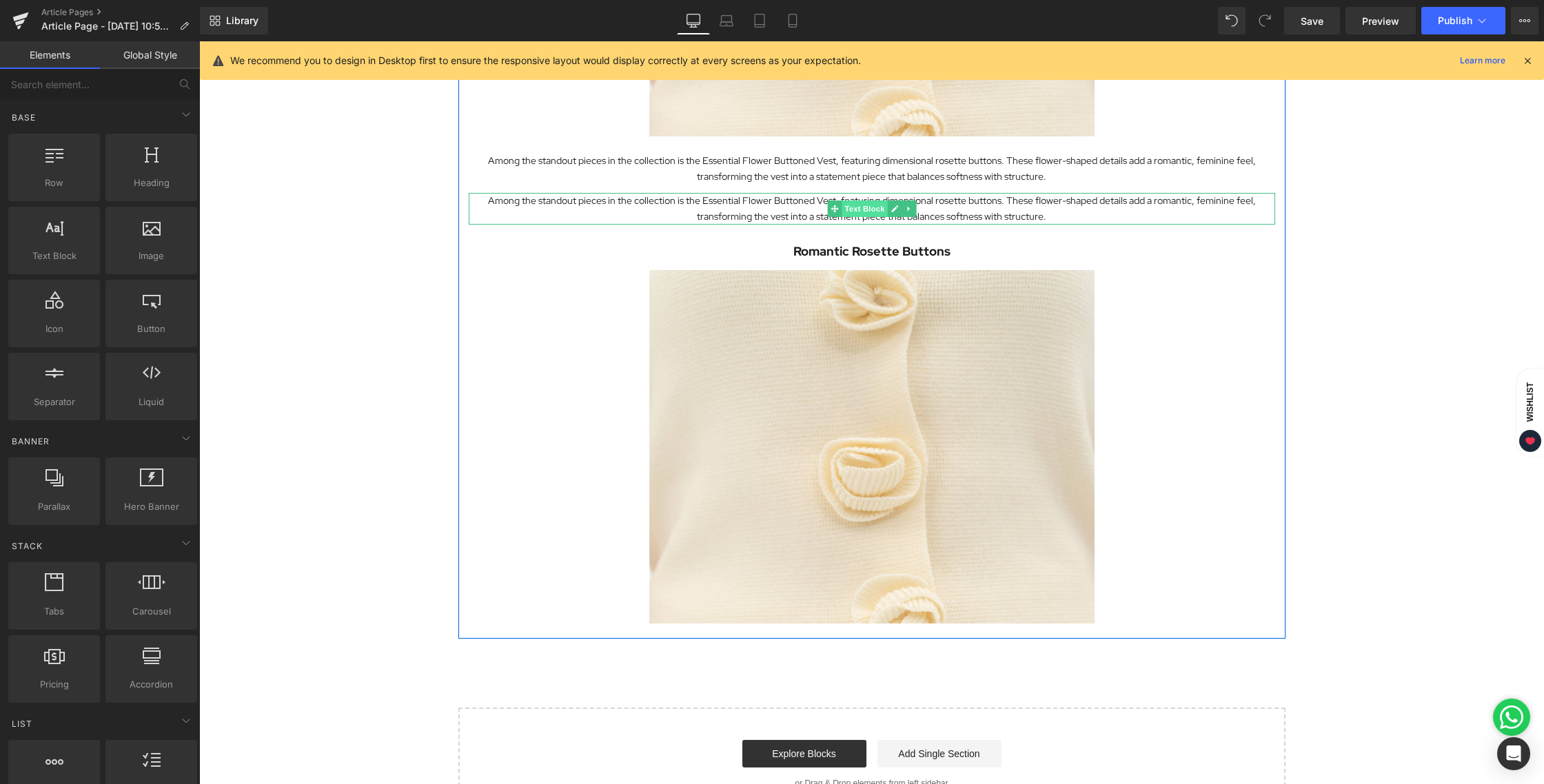
click at [858, 215] on span "Text Block" at bounding box center [864, 209] width 46 height 17
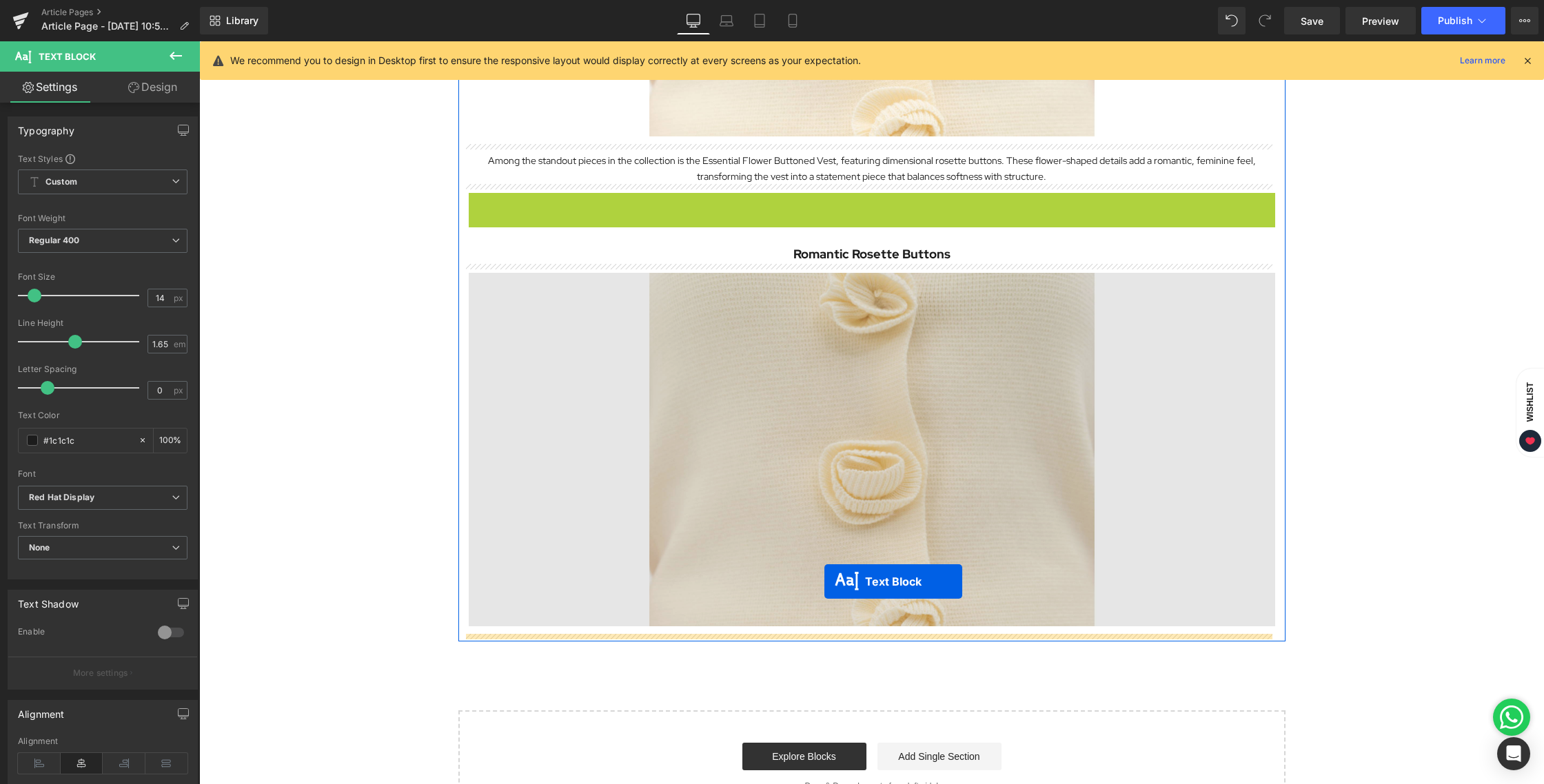
drag, startPoint x: 830, startPoint y: 210, endPoint x: 825, endPoint y: 581, distance: 371.0
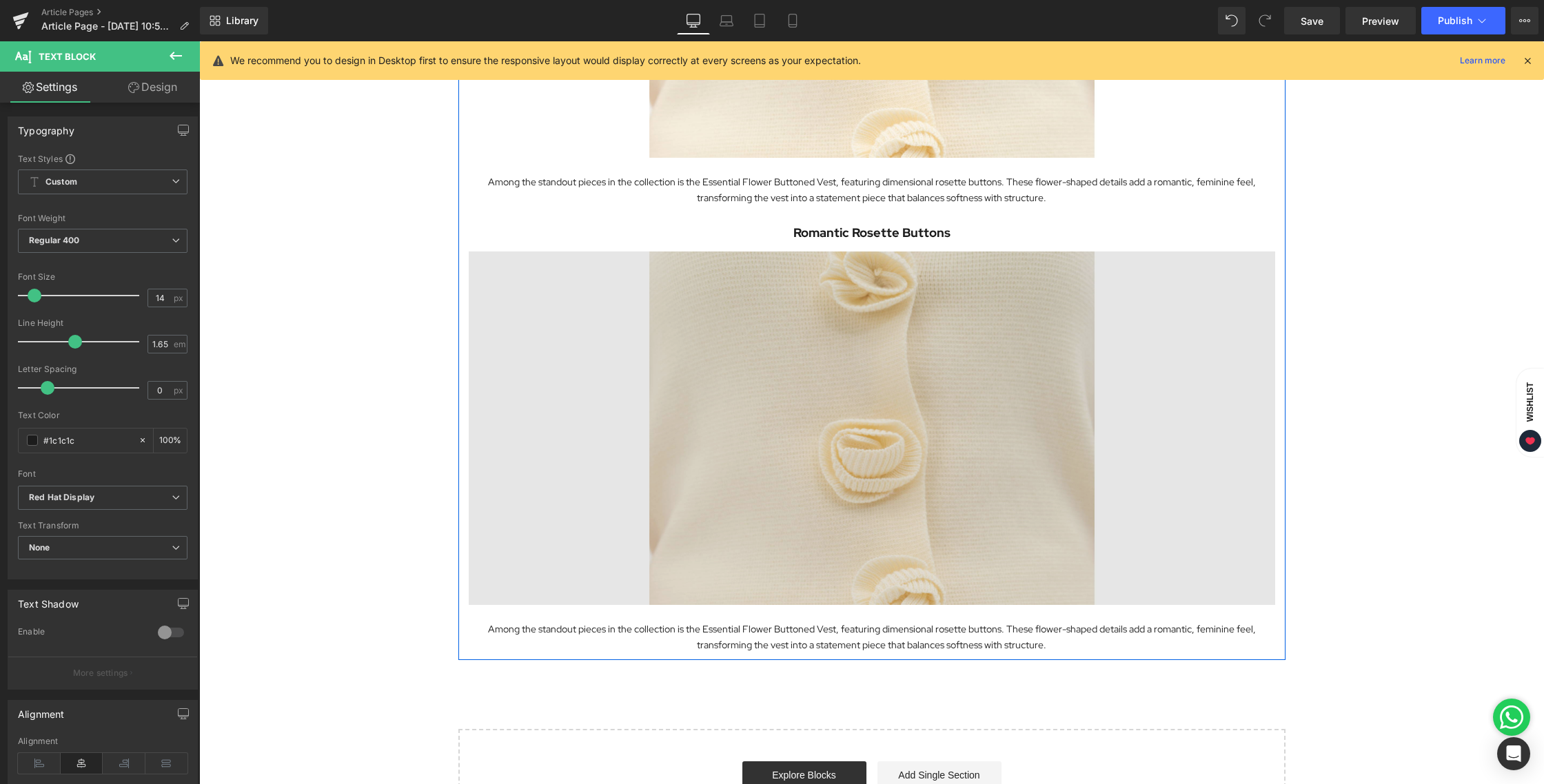
scroll to position [2327, 0]
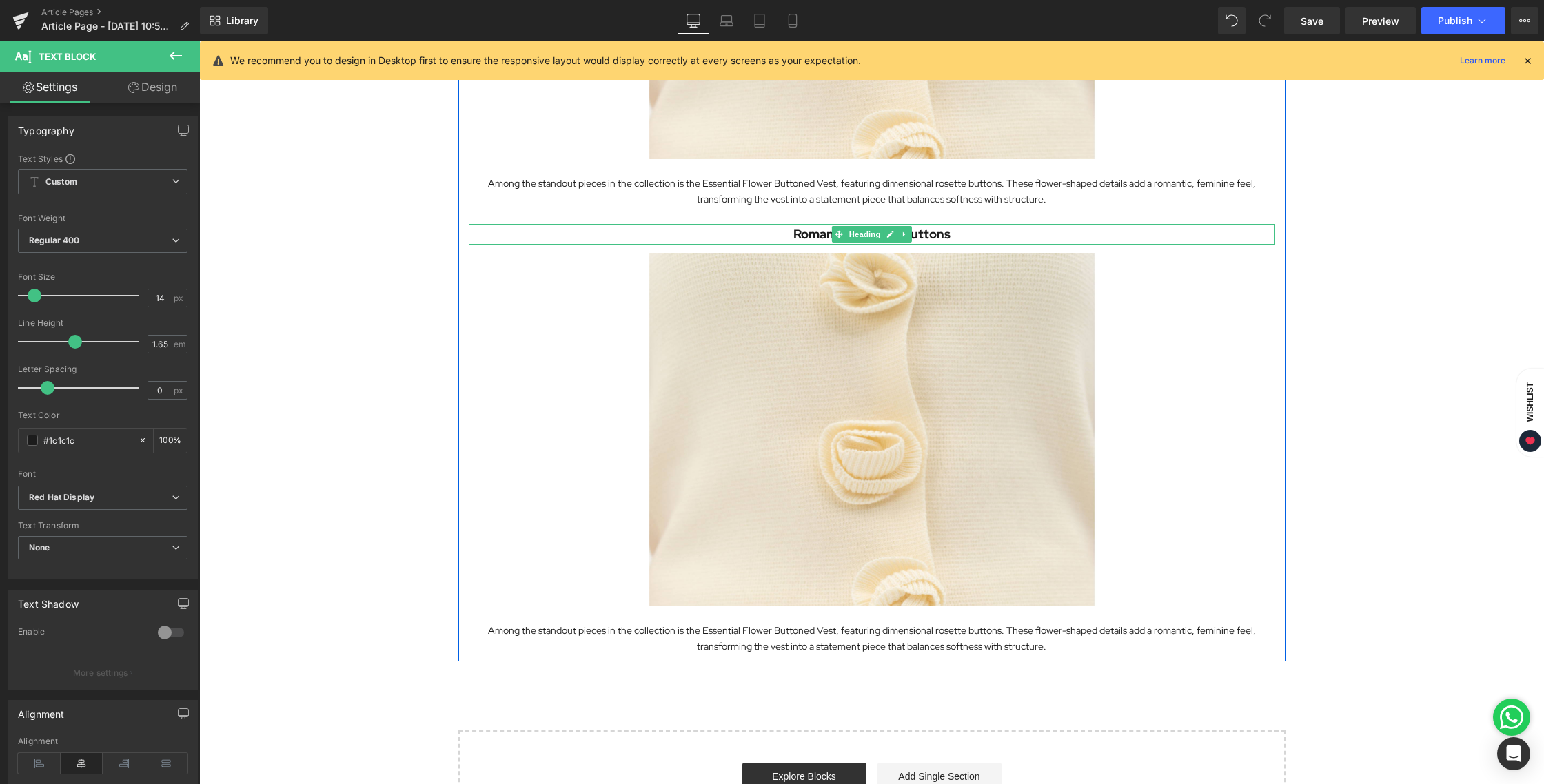
click at [855, 236] on span "Heading" at bounding box center [864, 234] width 37 height 17
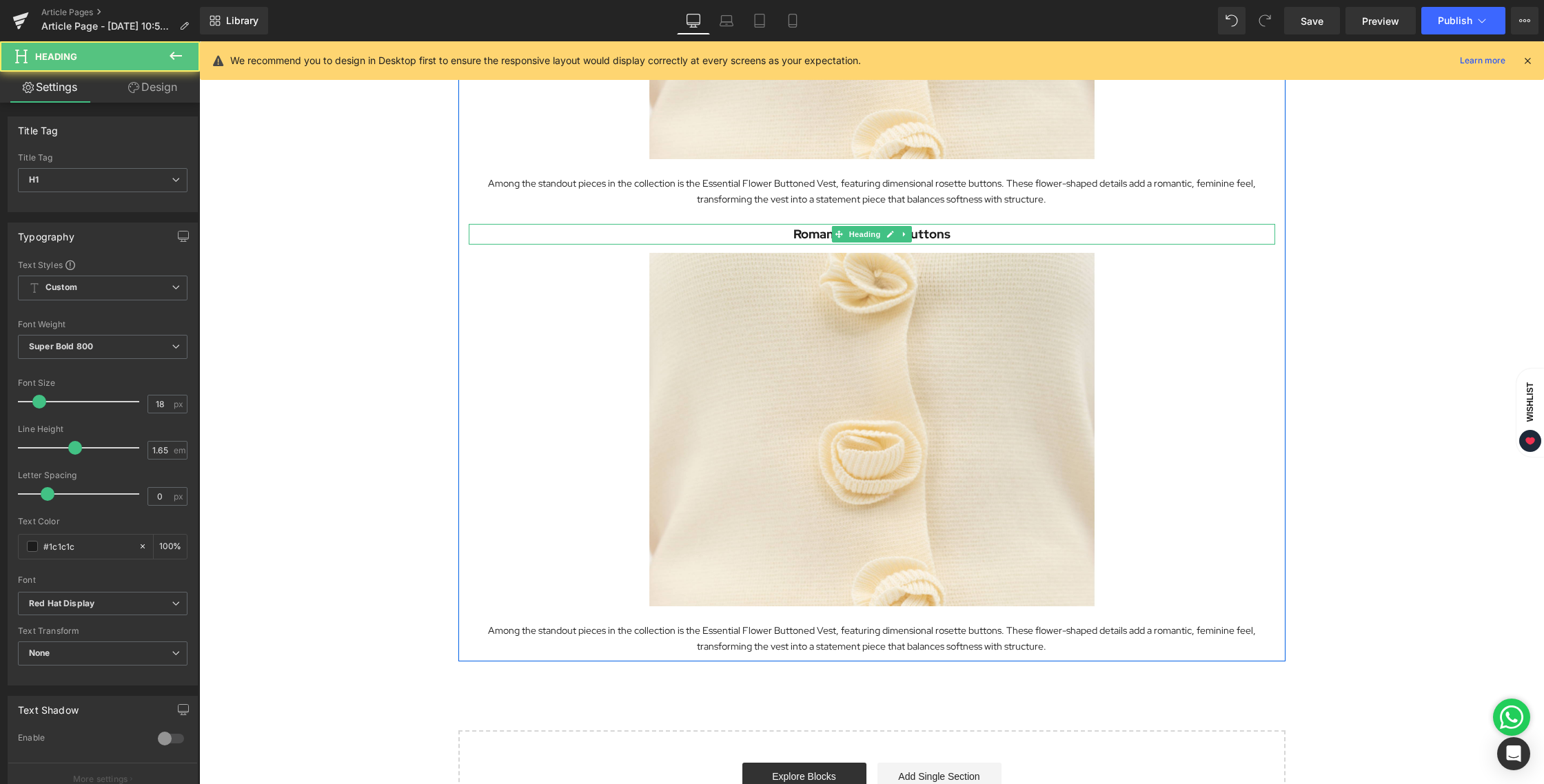
click at [811, 237] on h1 "Romantic Rosette Buttons" at bounding box center [872, 235] width 807 height 21
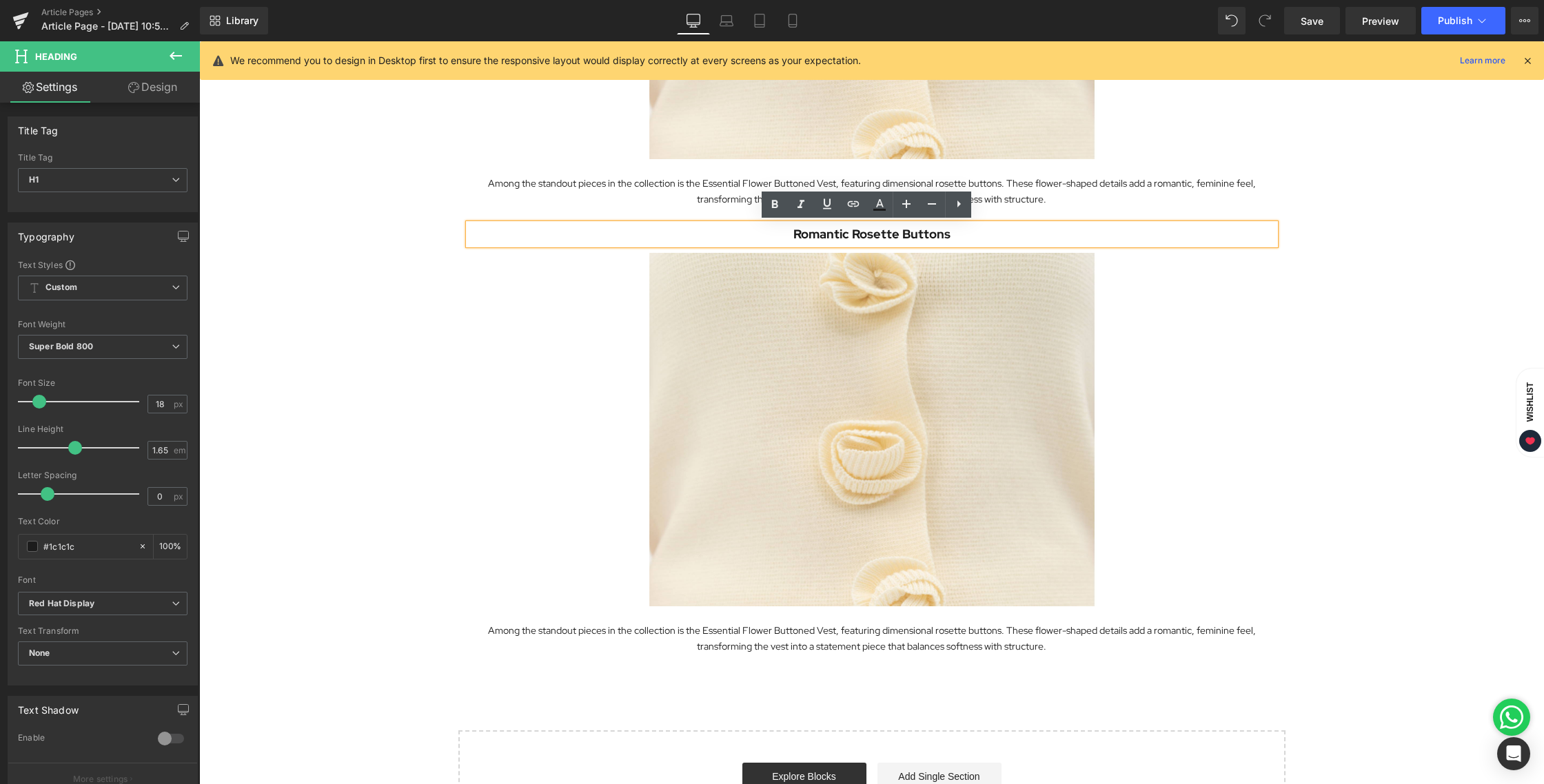
click at [807, 237] on h1 "Romantic Rosette Buttons" at bounding box center [872, 235] width 807 height 21
paste div
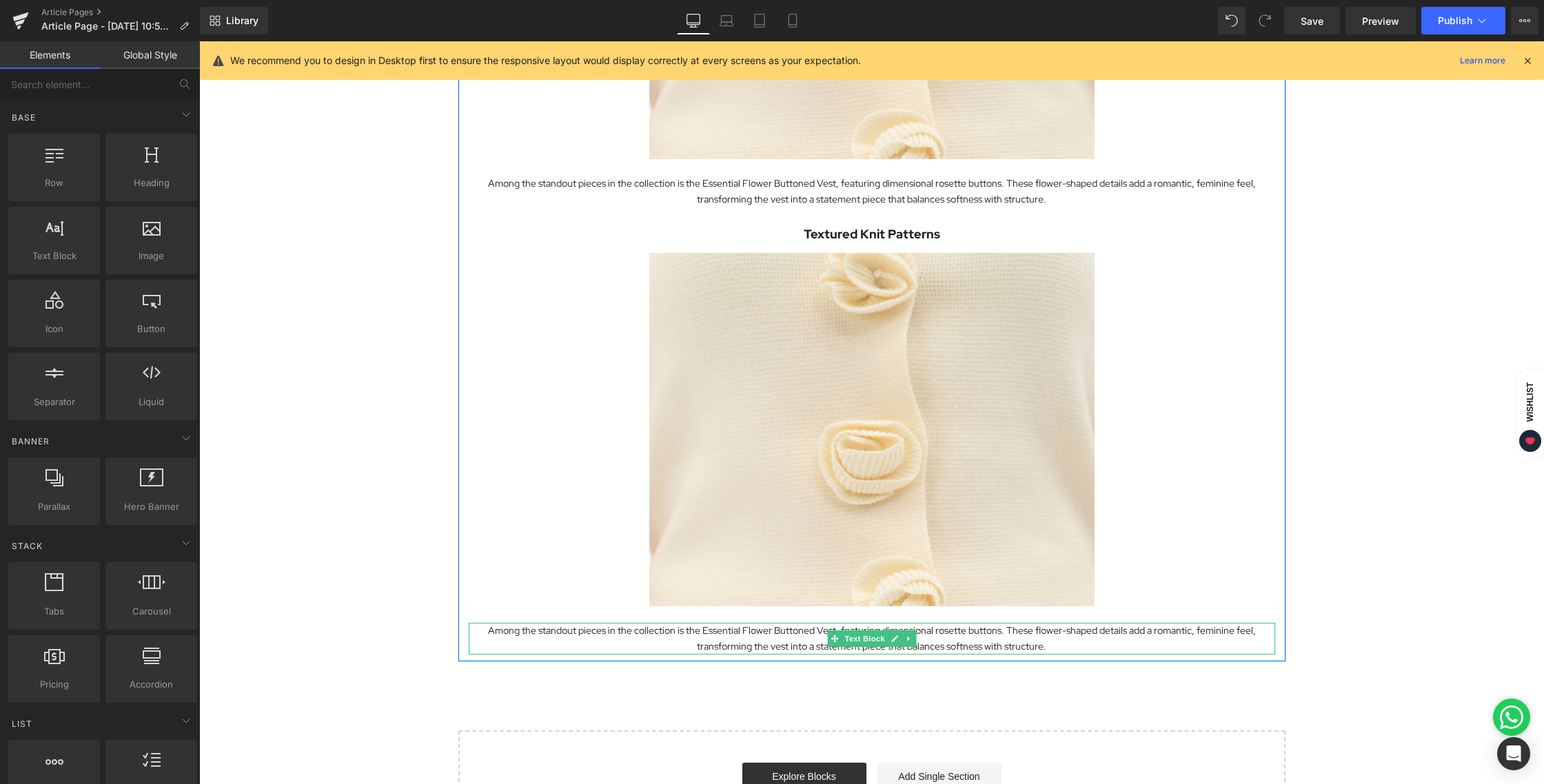
click at [834, 649] on p "Among the standout pieces in the collection is the Essential Flower Buttoned Ve…" at bounding box center [872, 639] width 807 height 32
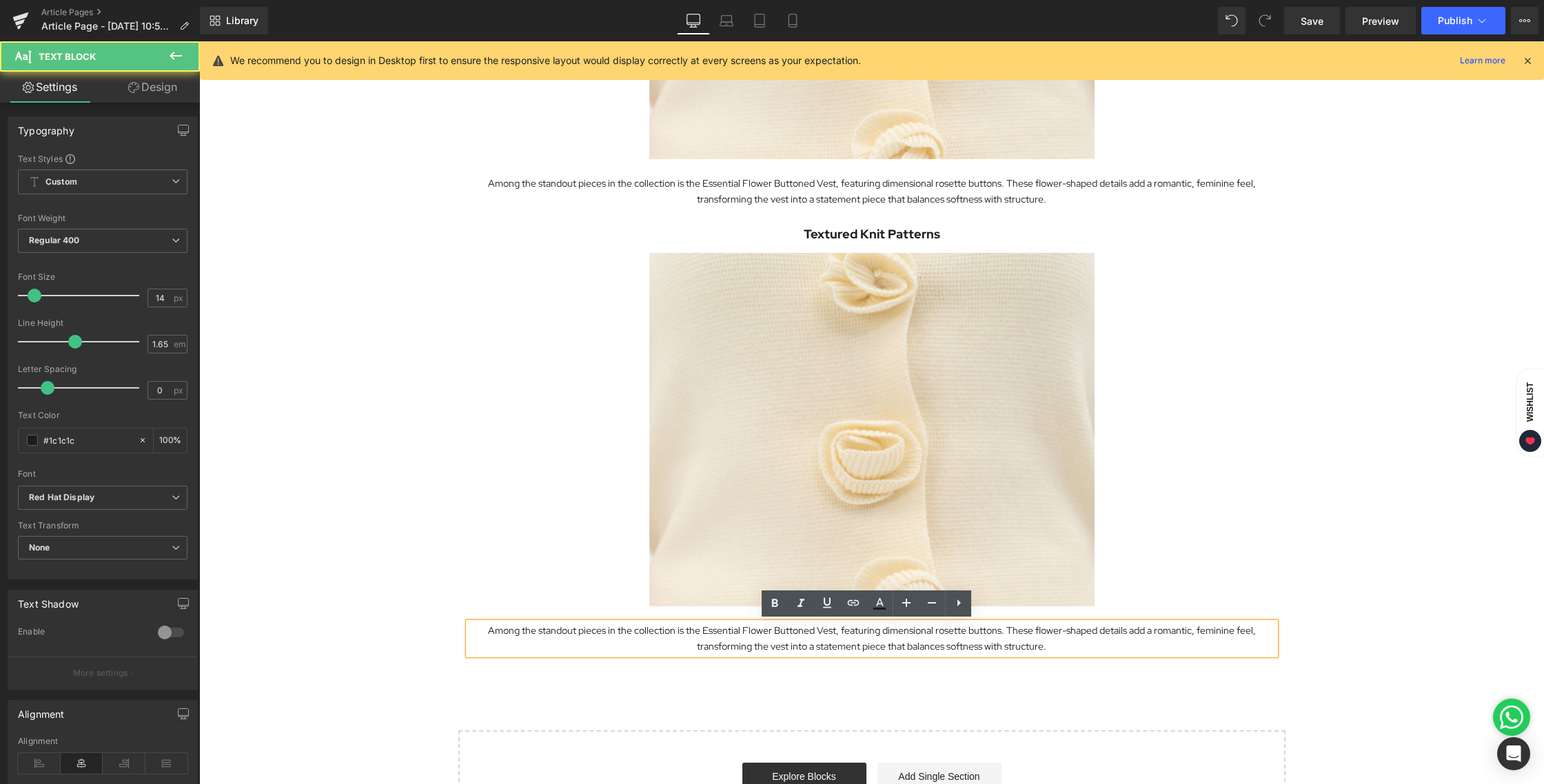
click at [788, 649] on p "Among the standout pieces in the collection is the Essential Flower Buttoned Ve…" at bounding box center [872, 639] width 807 height 32
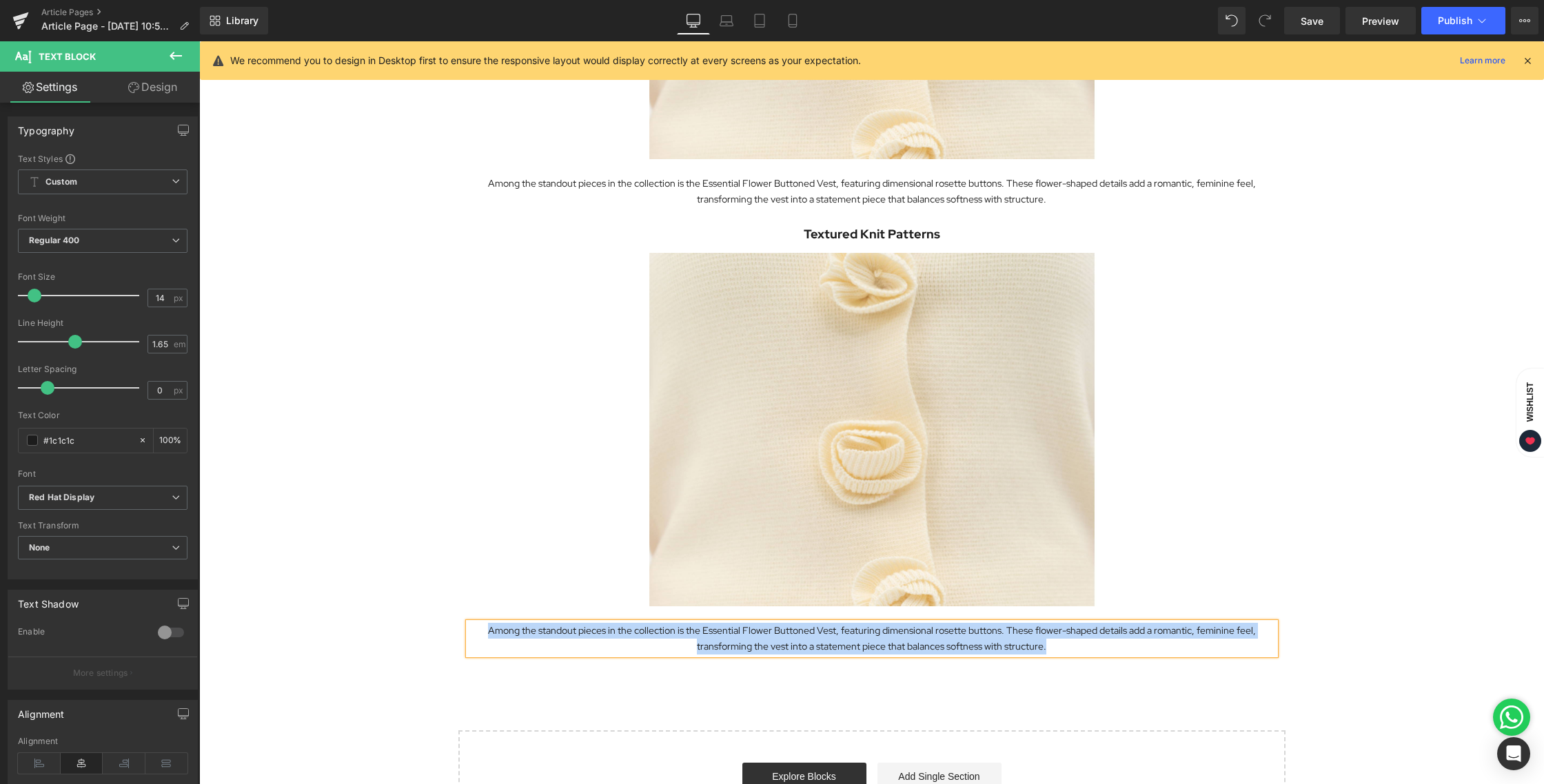
paste div
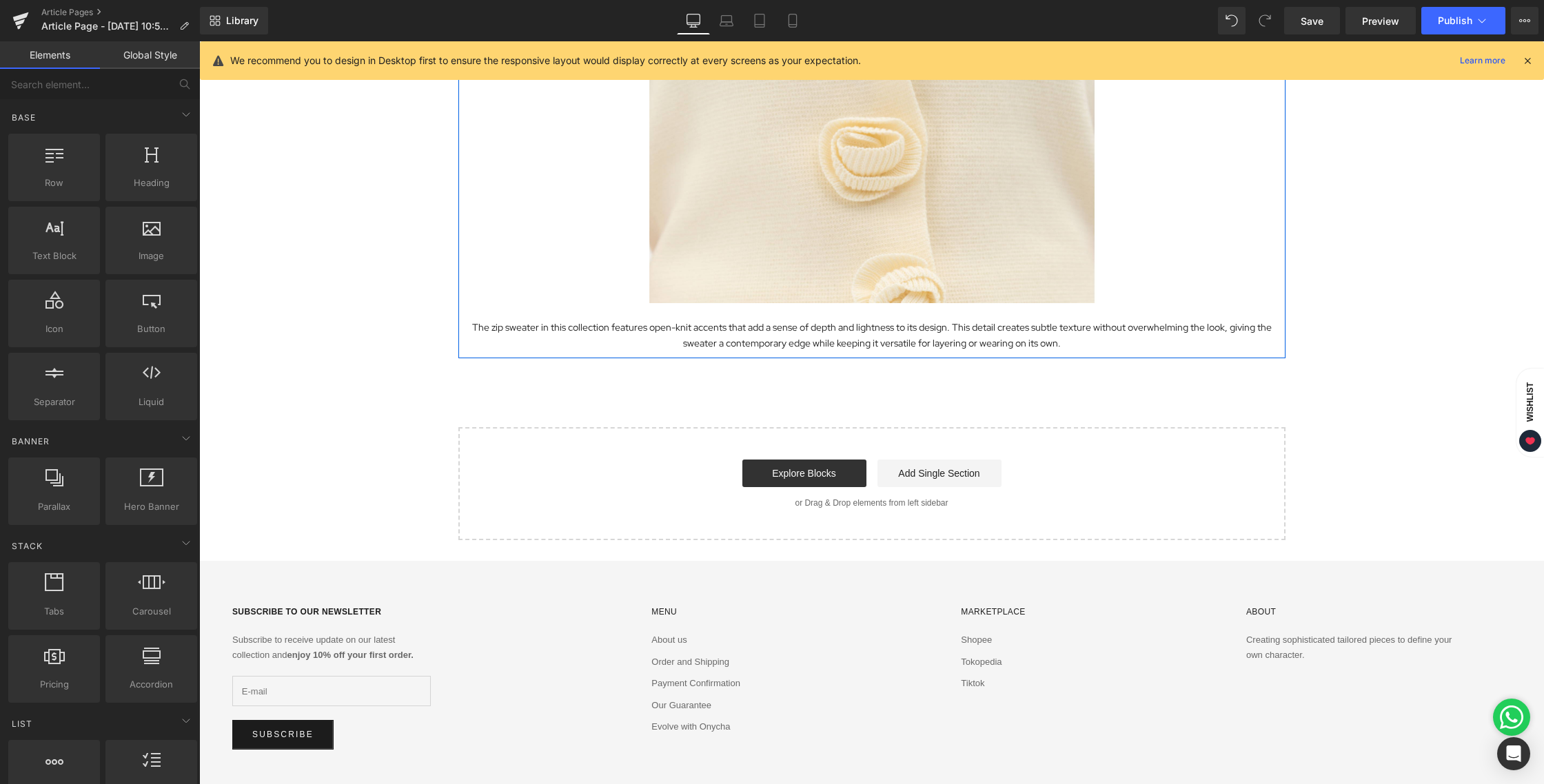
scroll to position [2674, 0]
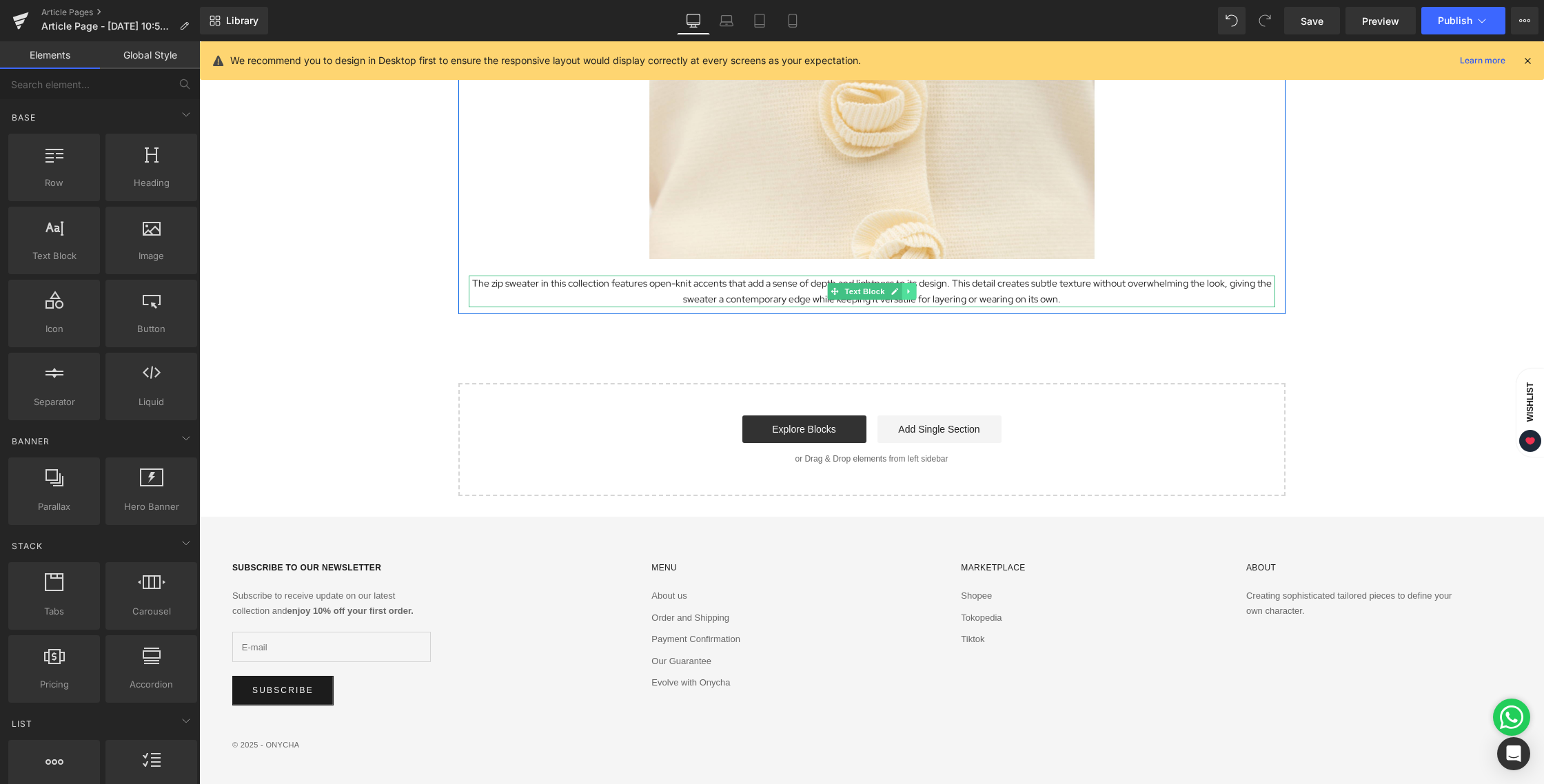
click at [905, 291] on icon at bounding box center [908, 291] width 8 height 8
click at [897, 293] on icon at bounding box center [901, 291] width 8 height 8
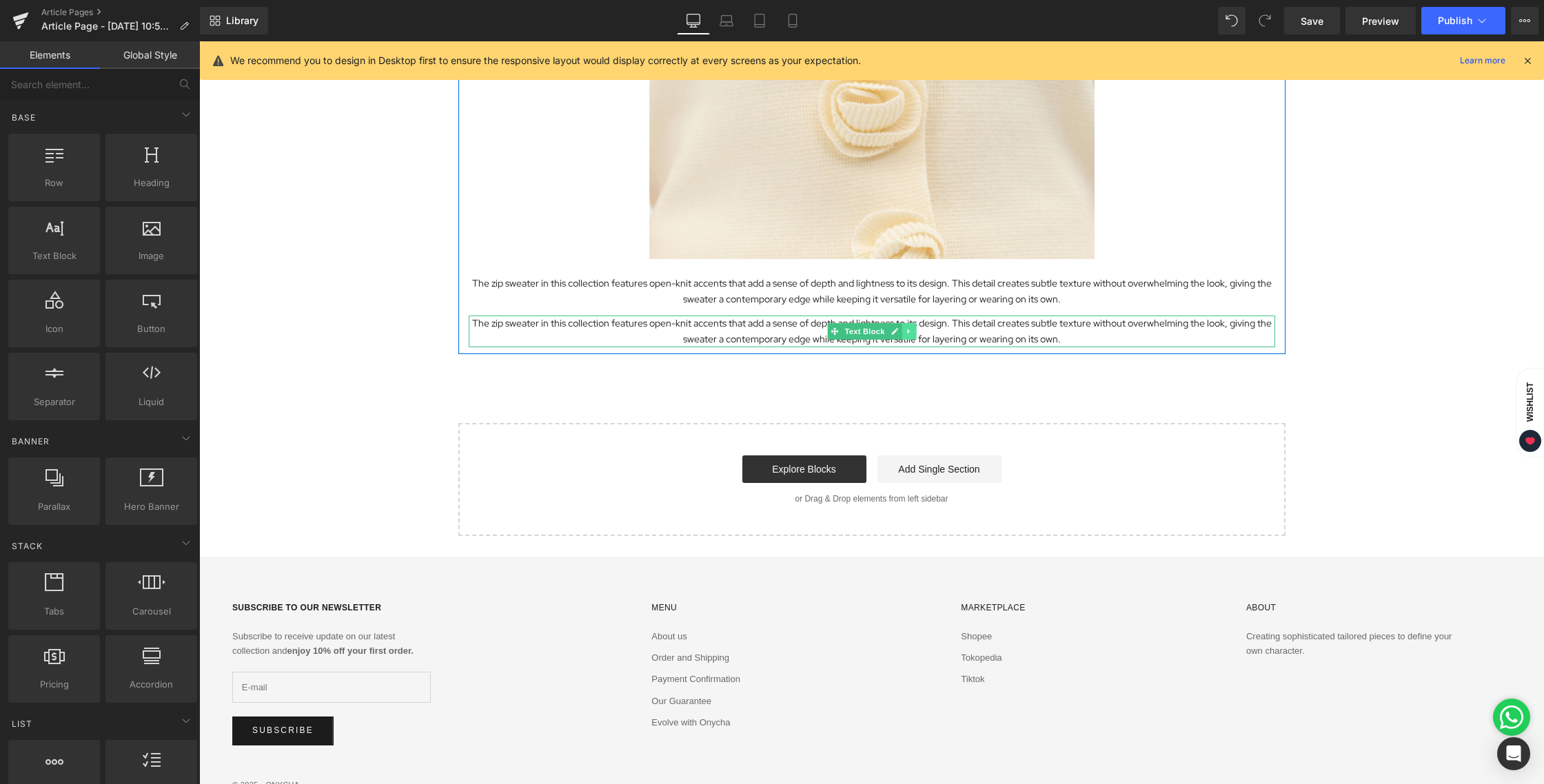
click at [908, 335] on link at bounding box center [908, 331] width 15 height 17
click at [898, 333] on icon at bounding box center [901, 331] width 8 height 8
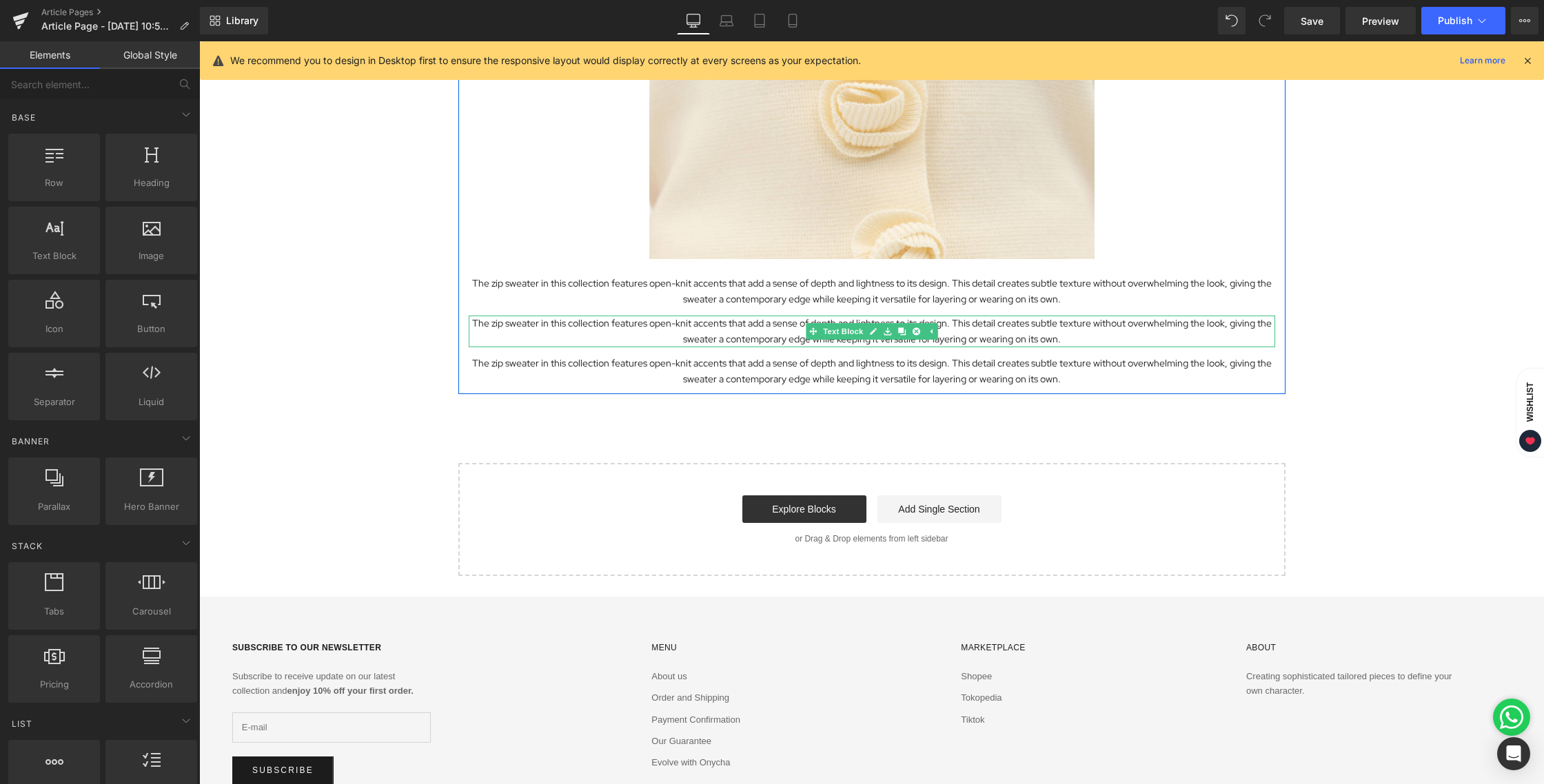
click at [525, 318] on p "The zip sweater in this collection features open-knit accents that add a sense …" at bounding box center [872, 331] width 807 height 32
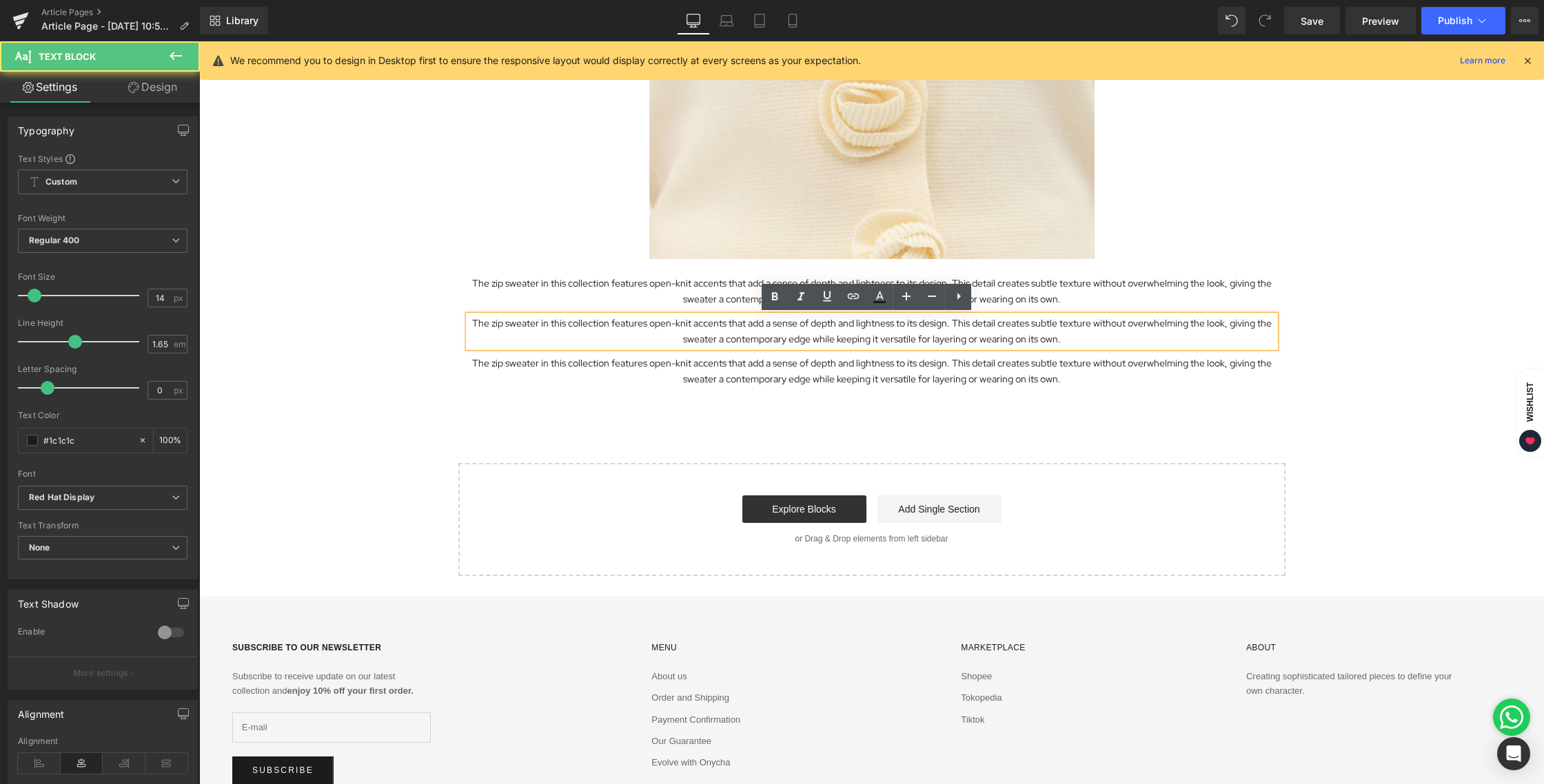
click at [500, 327] on p "The zip sweater in this collection features open-knit accents that add a sense …" at bounding box center [872, 331] width 807 height 32
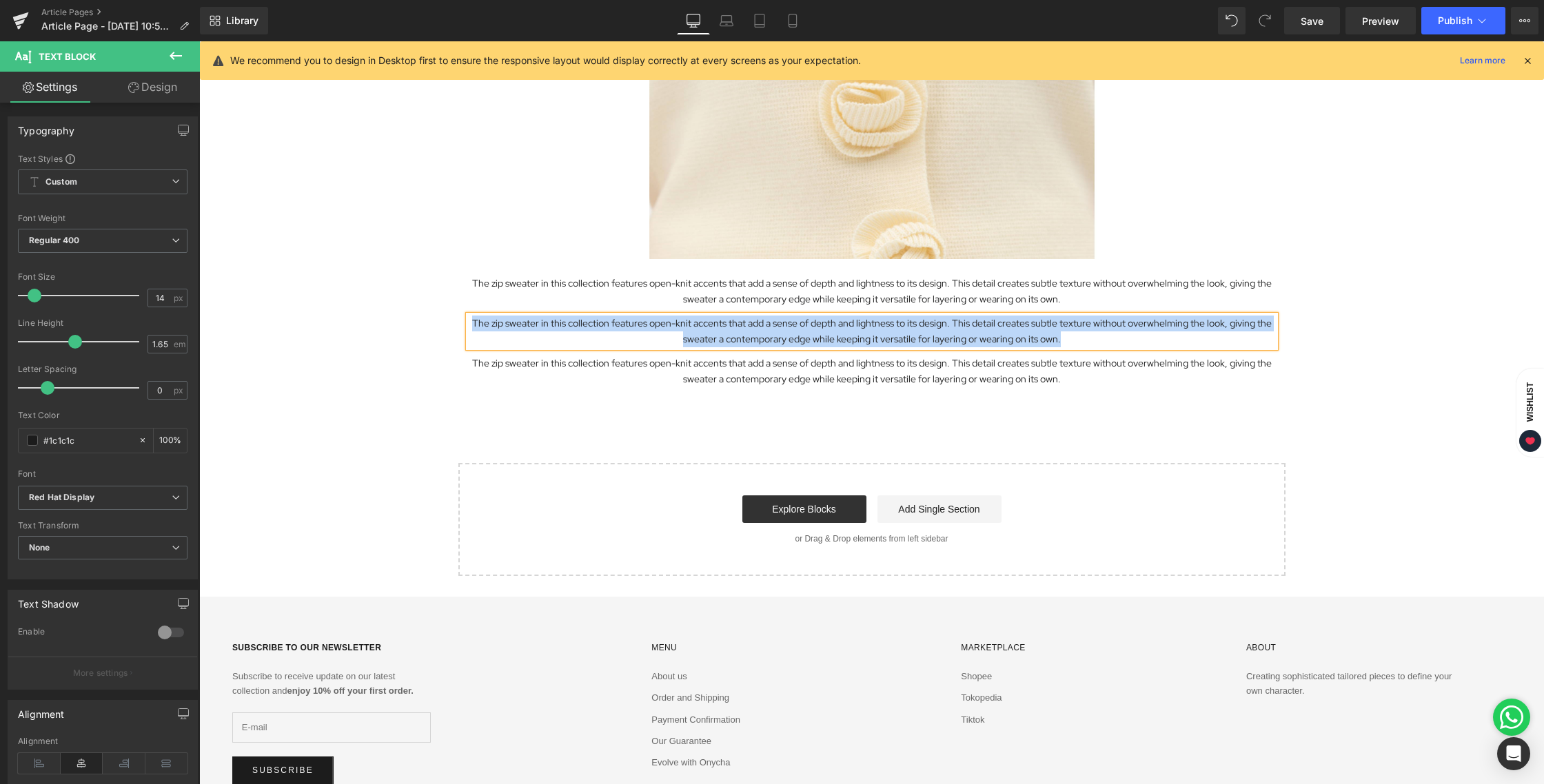
paste div
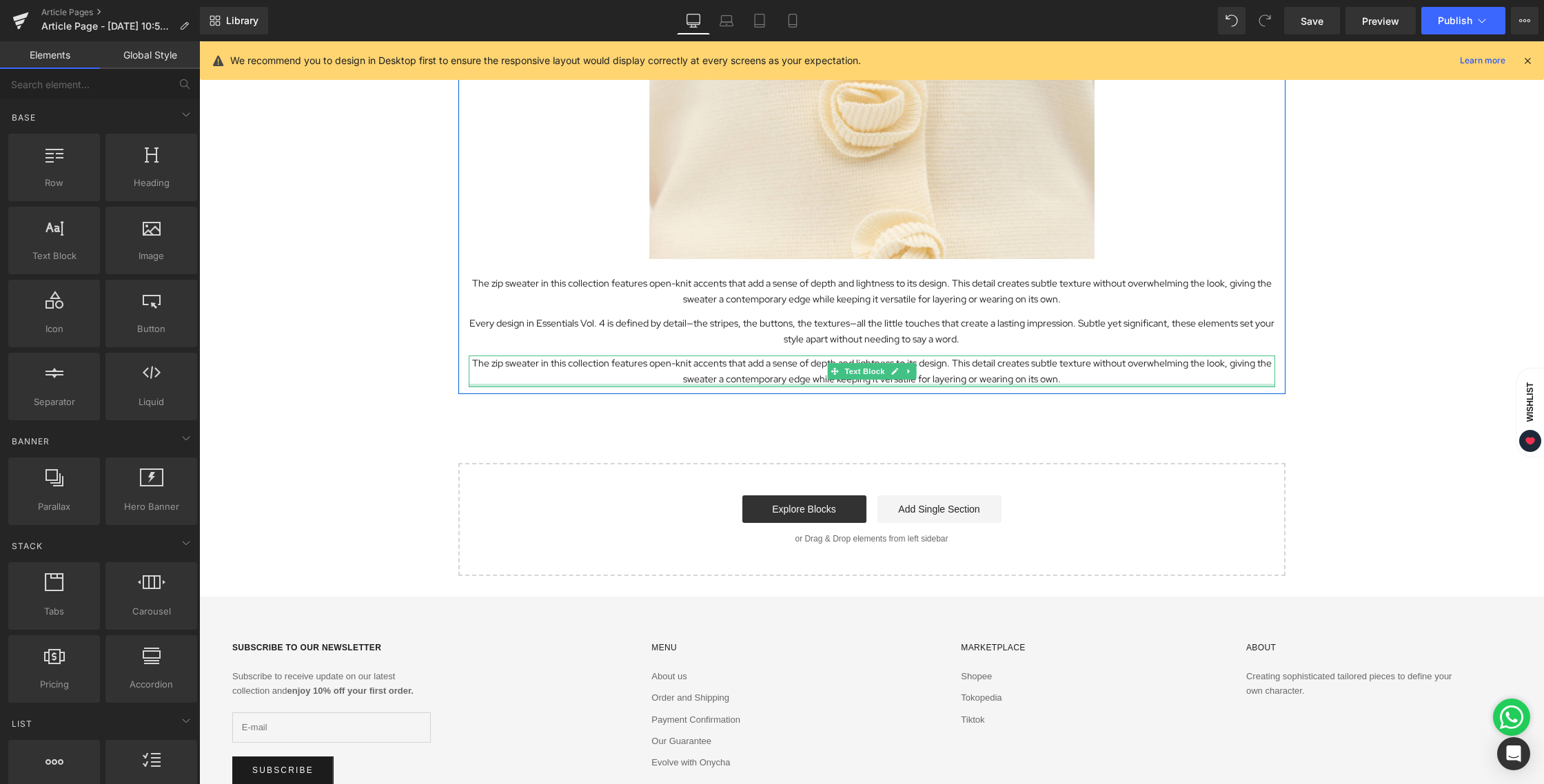
click at [775, 381] on p "The zip sweater in this collection features open-knit accents that add a sense …" at bounding box center [872, 372] width 807 height 32
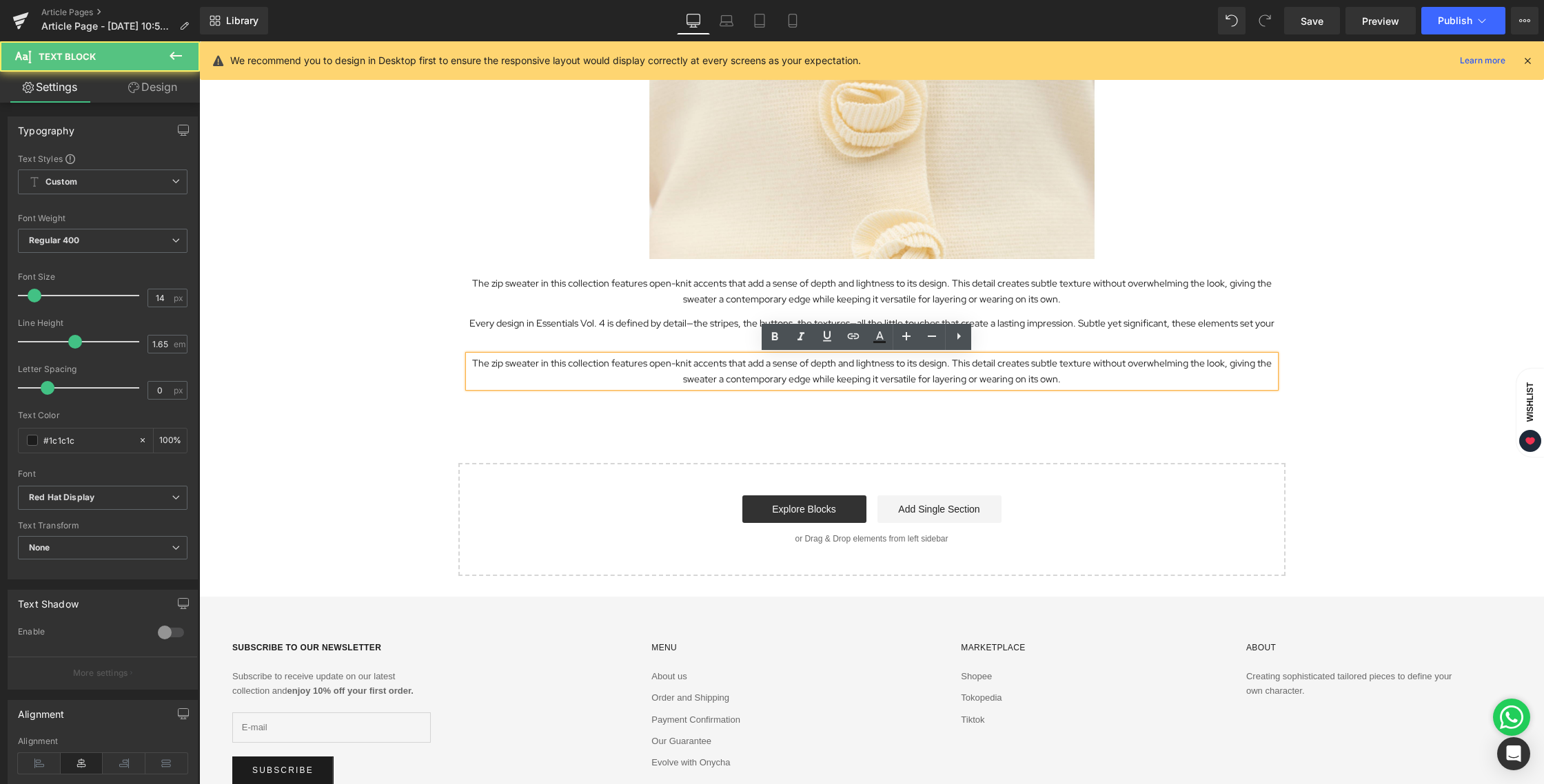
click at [850, 380] on p "The zip sweater in this collection features open-knit accents that add a sense …" at bounding box center [872, 372] width 807 height 32
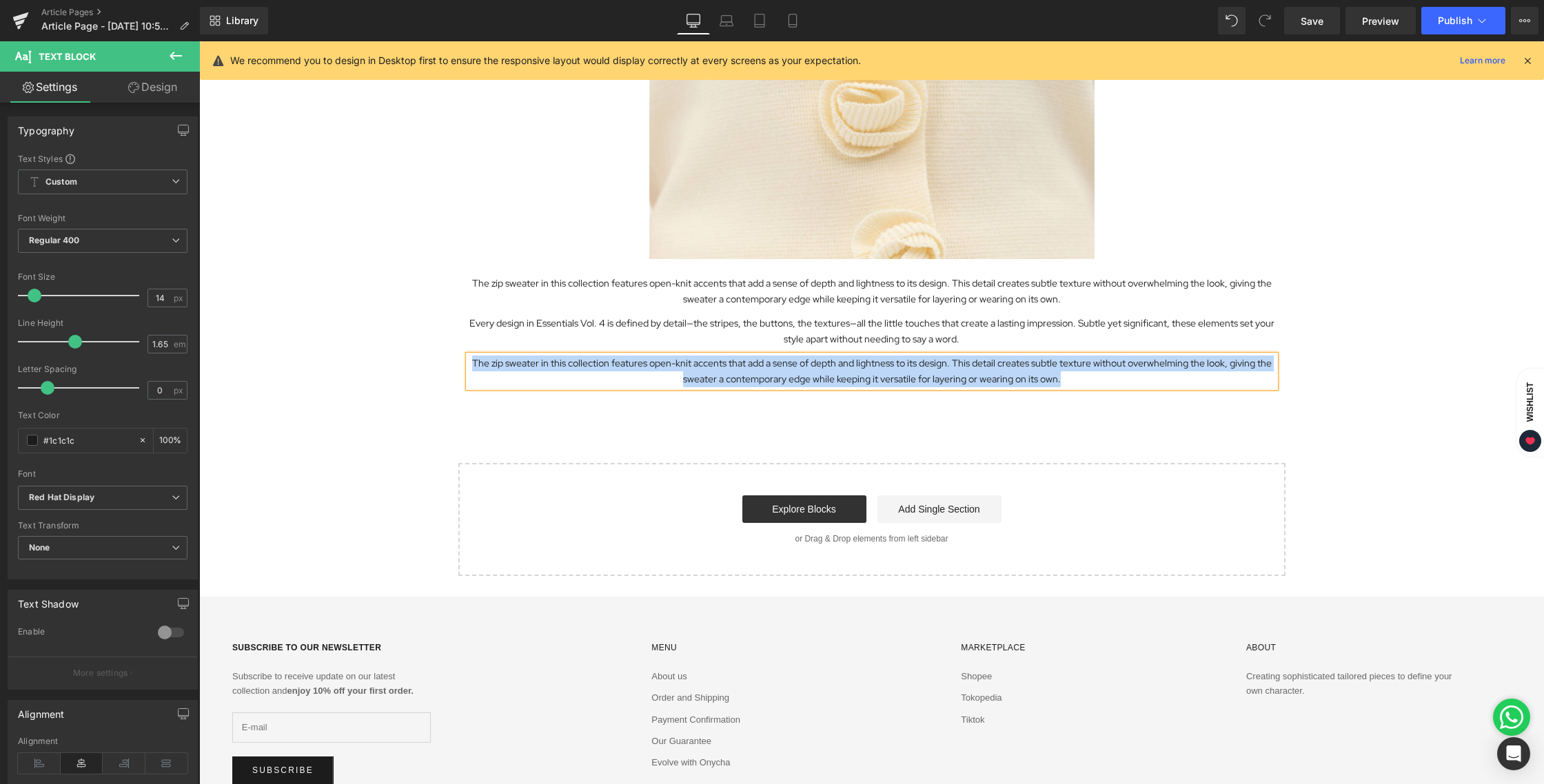
paste div
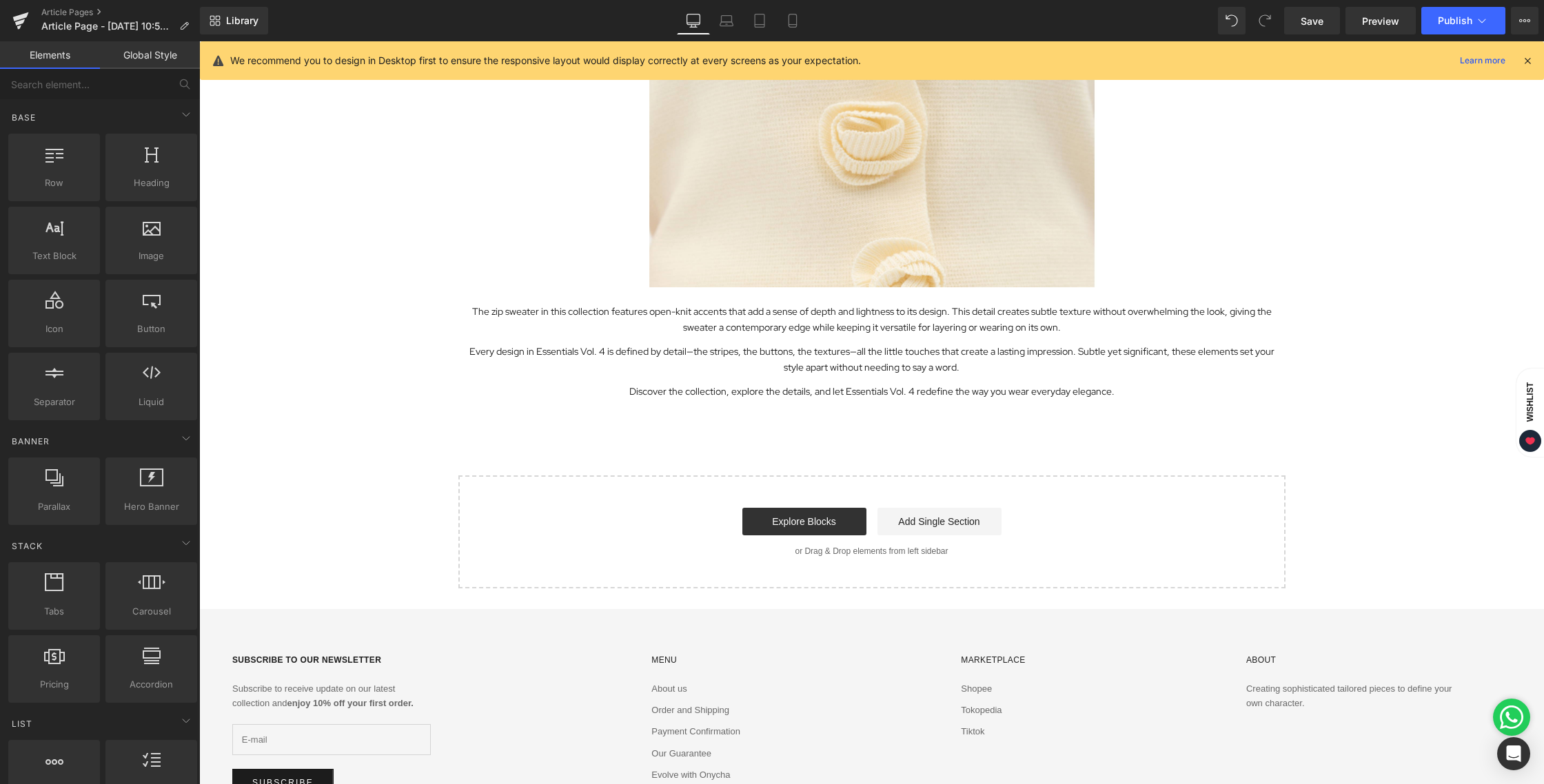
scroll to position [2645, 0]
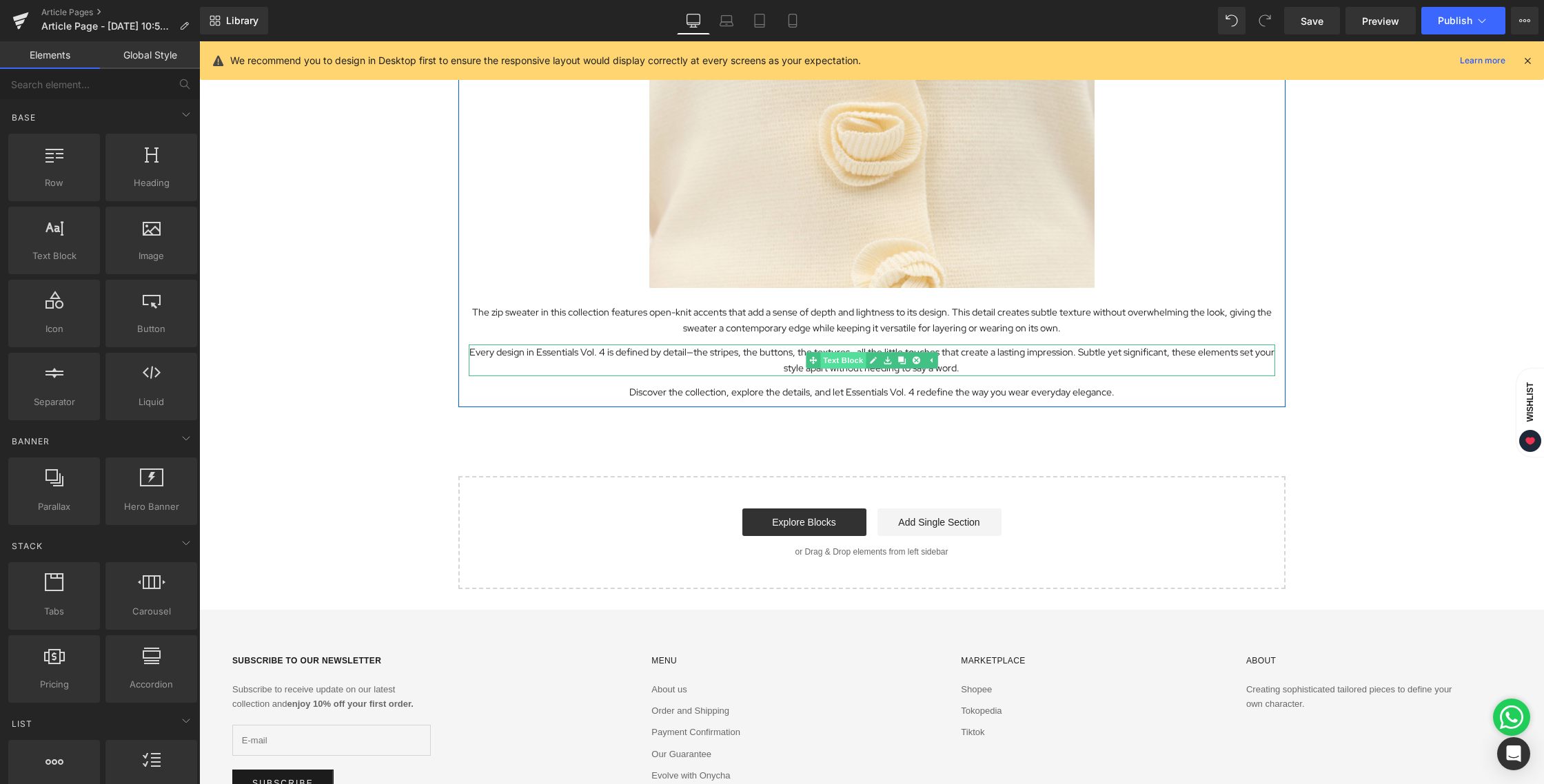
click at [836, 360] on span "Text Block" at bounding box center [843, 361] width 46 height 17
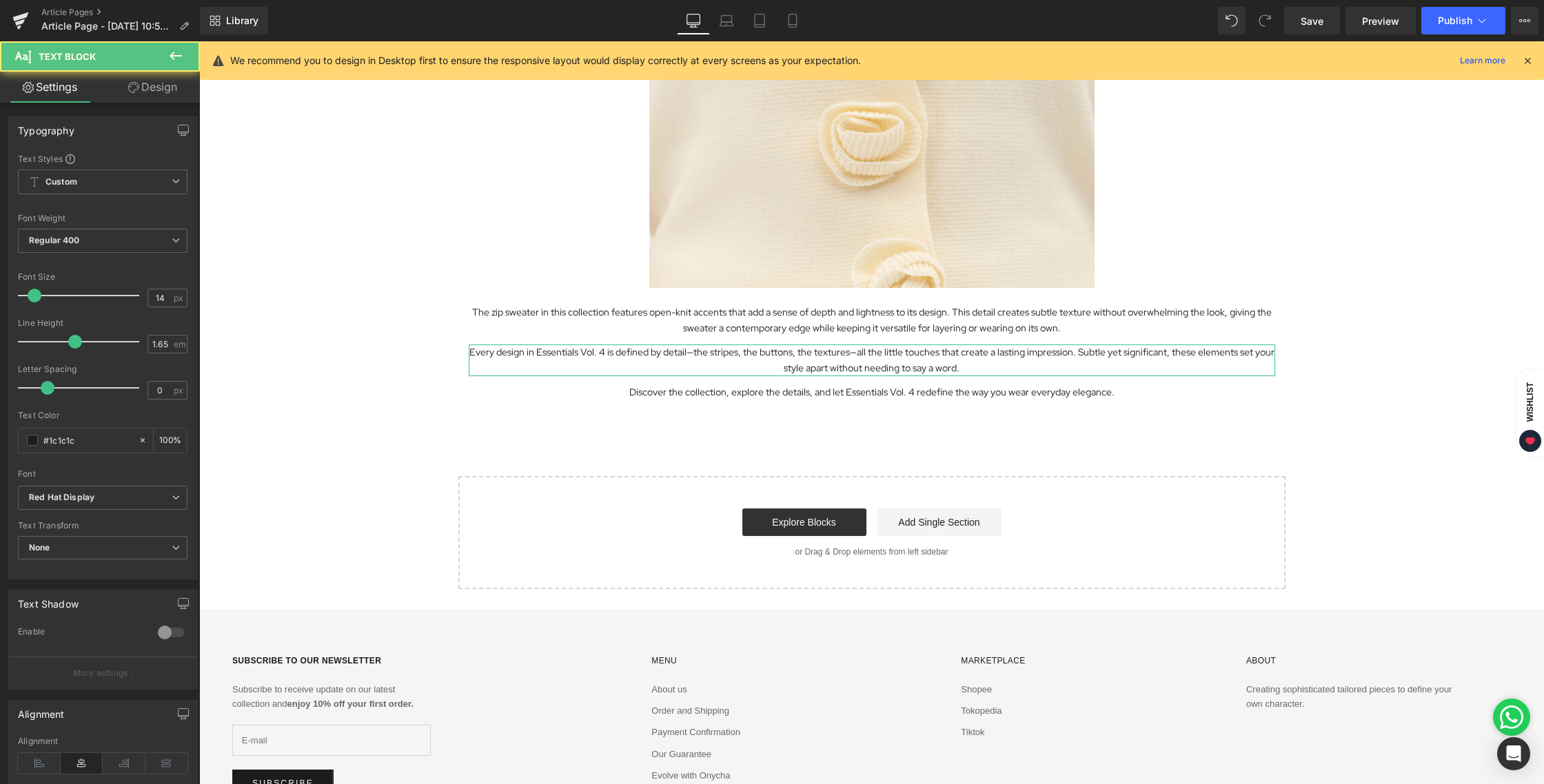
click at [125, 90] on link "Design" at bounding box center [152, 87] width 100 height 31
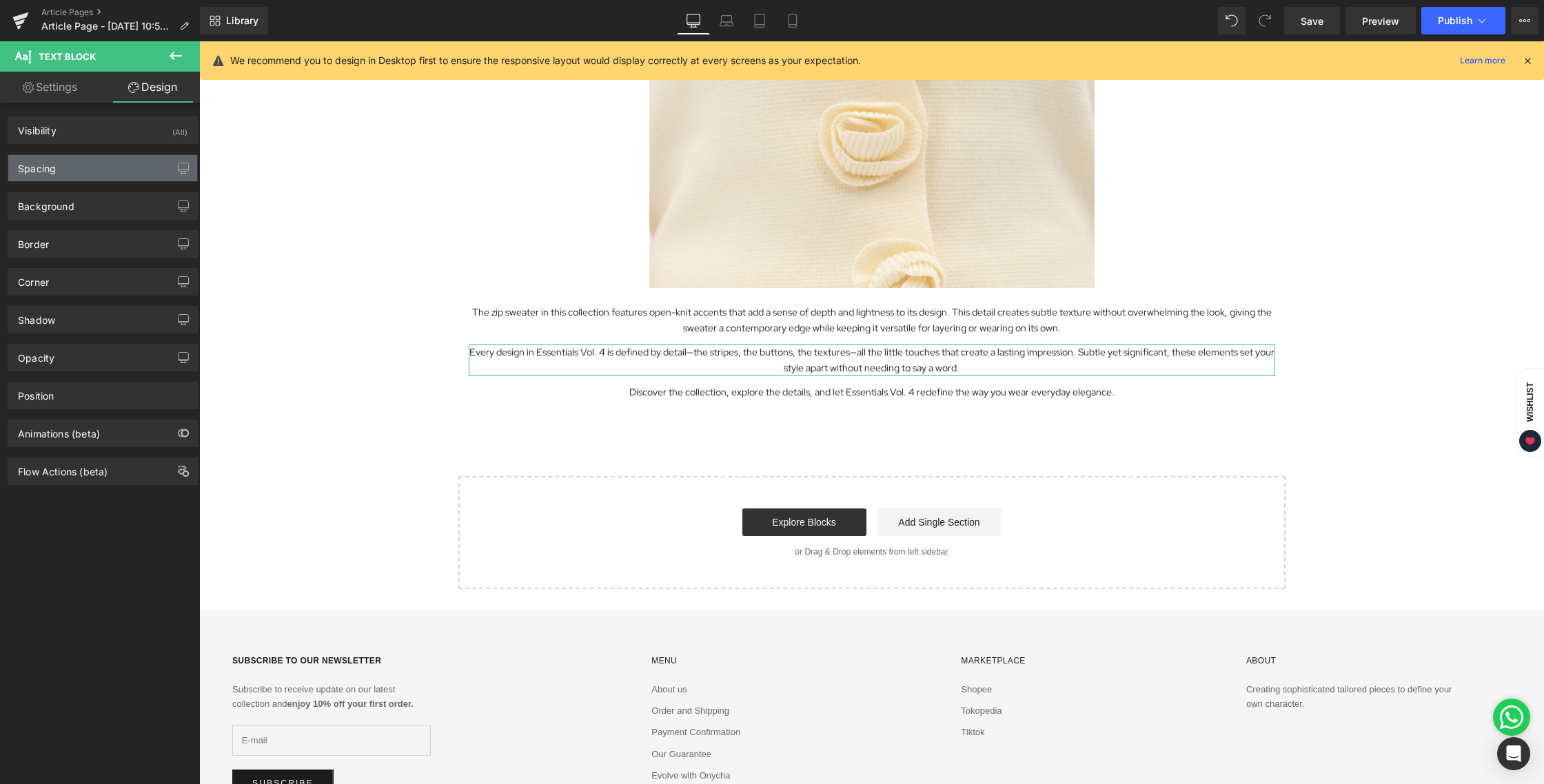
click at [81, 176] on div "Spacing" at bounding box center [102, 168] width 189 height 26
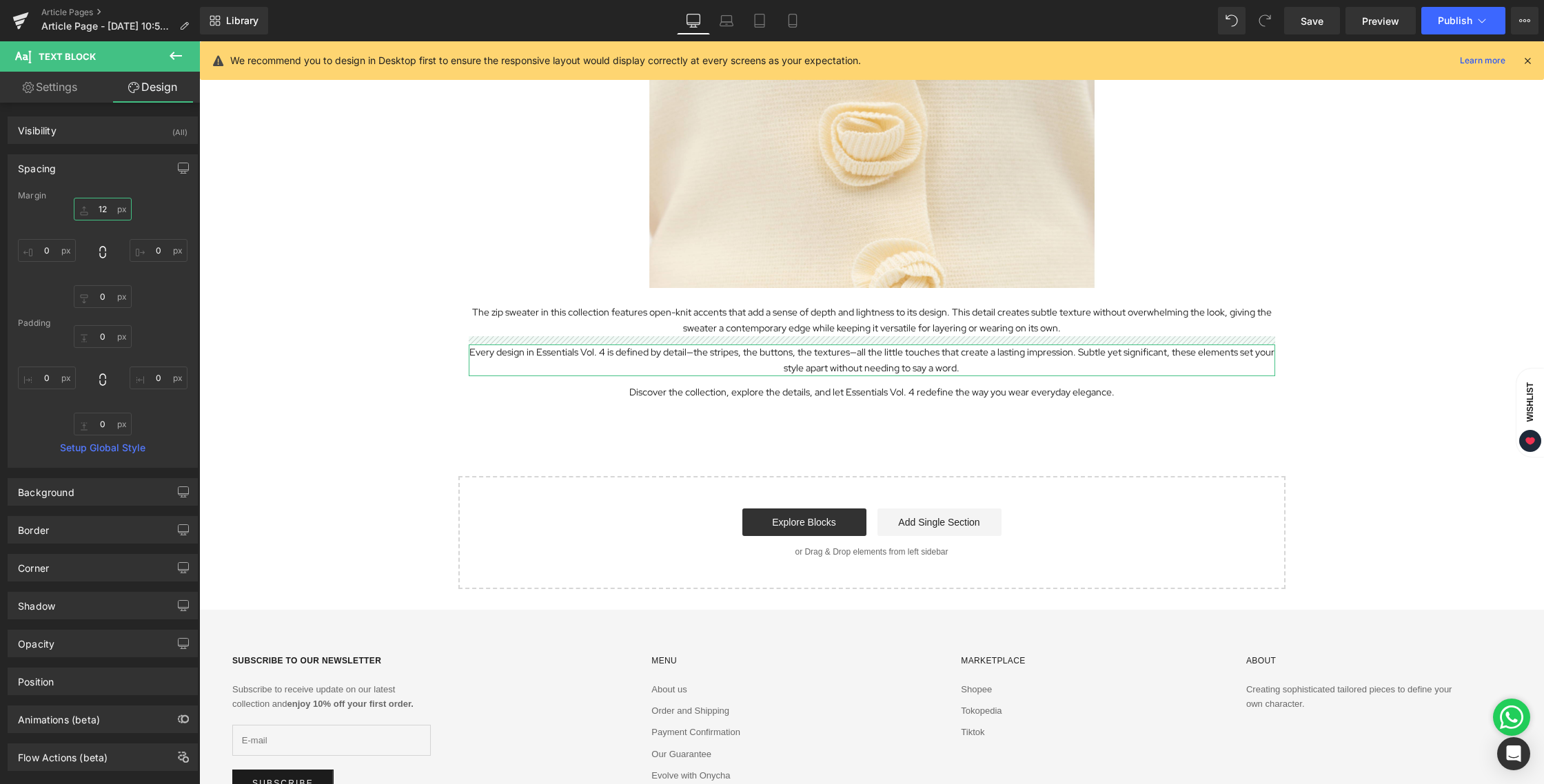
click at [100, 206] on input "12" at bounding box center [103, 209] width 58 height 23
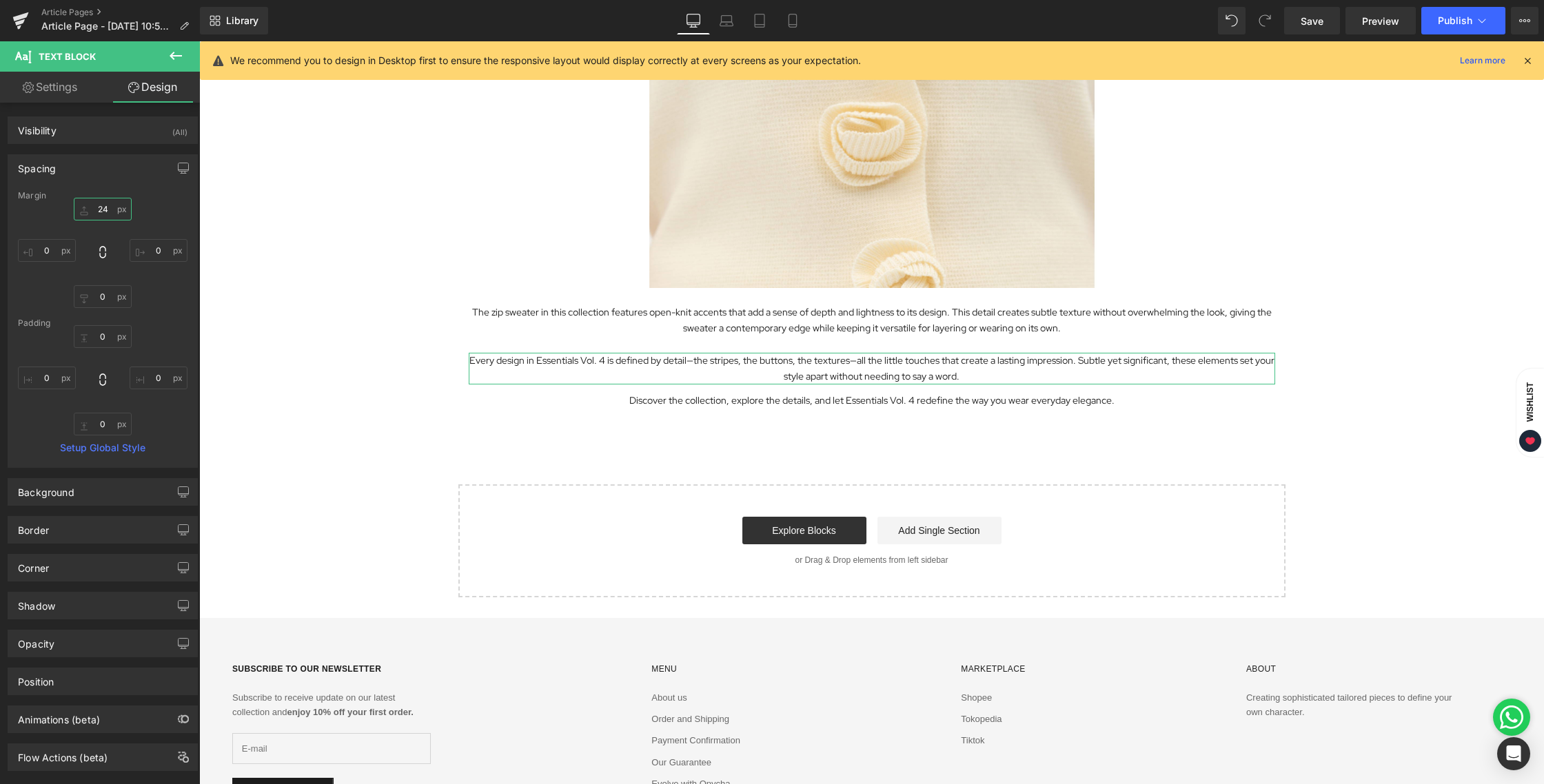
click at [100, 205] on input "24" at bounding box center [103, 209] width 58 height 23
drag, startPoint x: 100, startPoint y: 206, endPoint x: 90, endPoint y: 203, distance: 10.4
click at [90, 203] on input "24" at bounding box center [103, 209] width 58 height 23
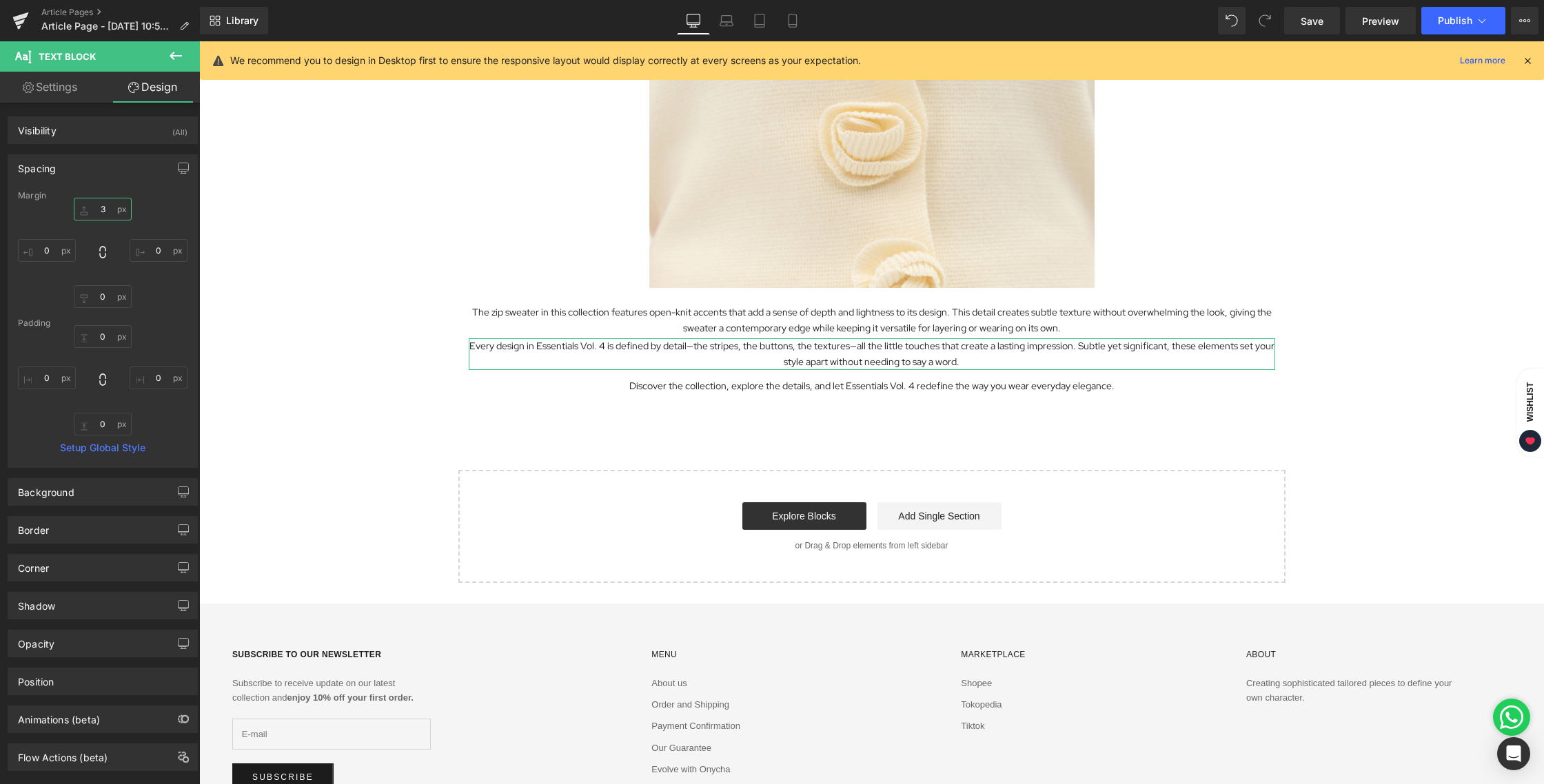
type input "32"
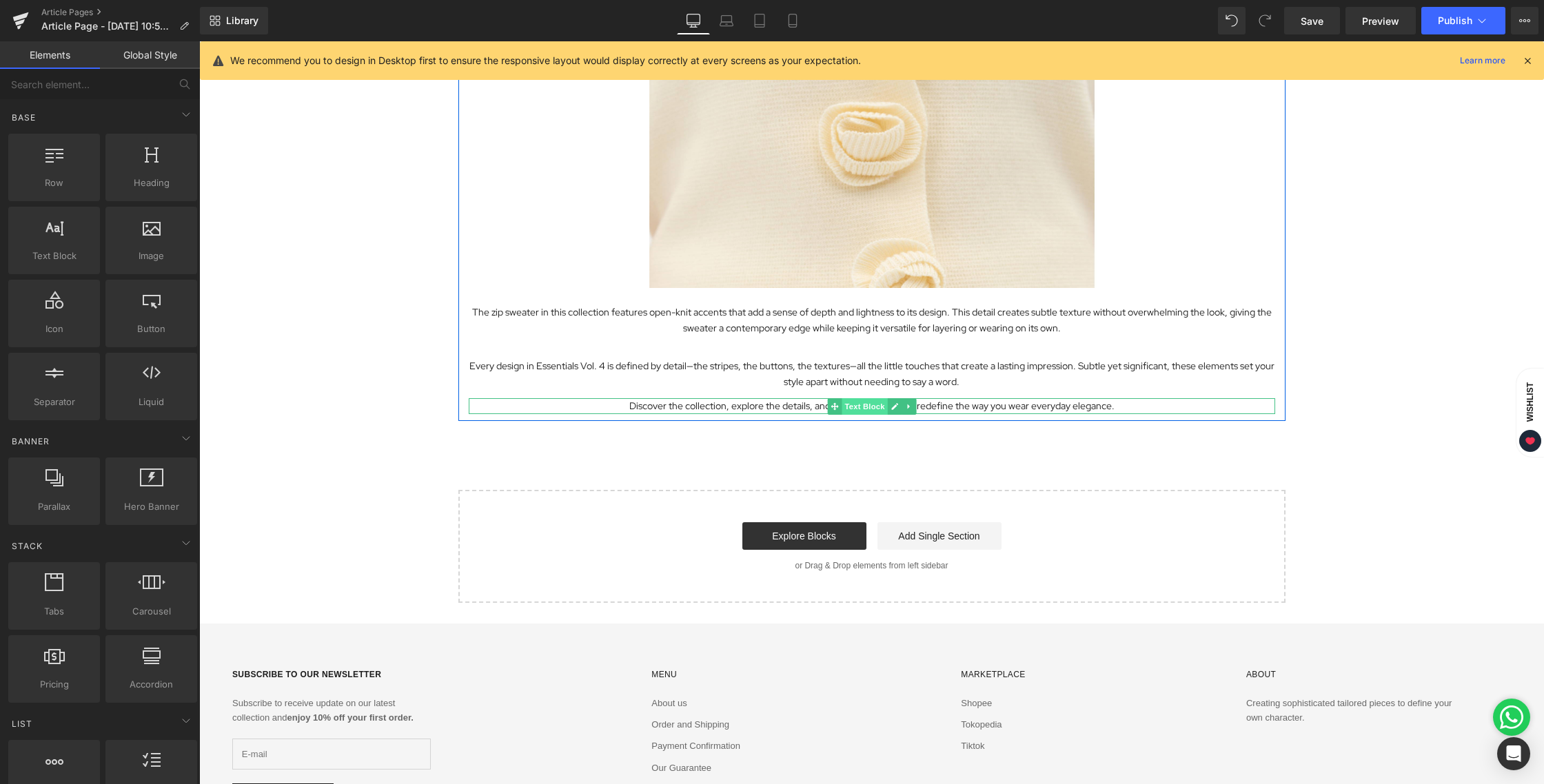
click at [854, 409] on span "Text Block" at bounding box center [864, 406] width 46 height 17
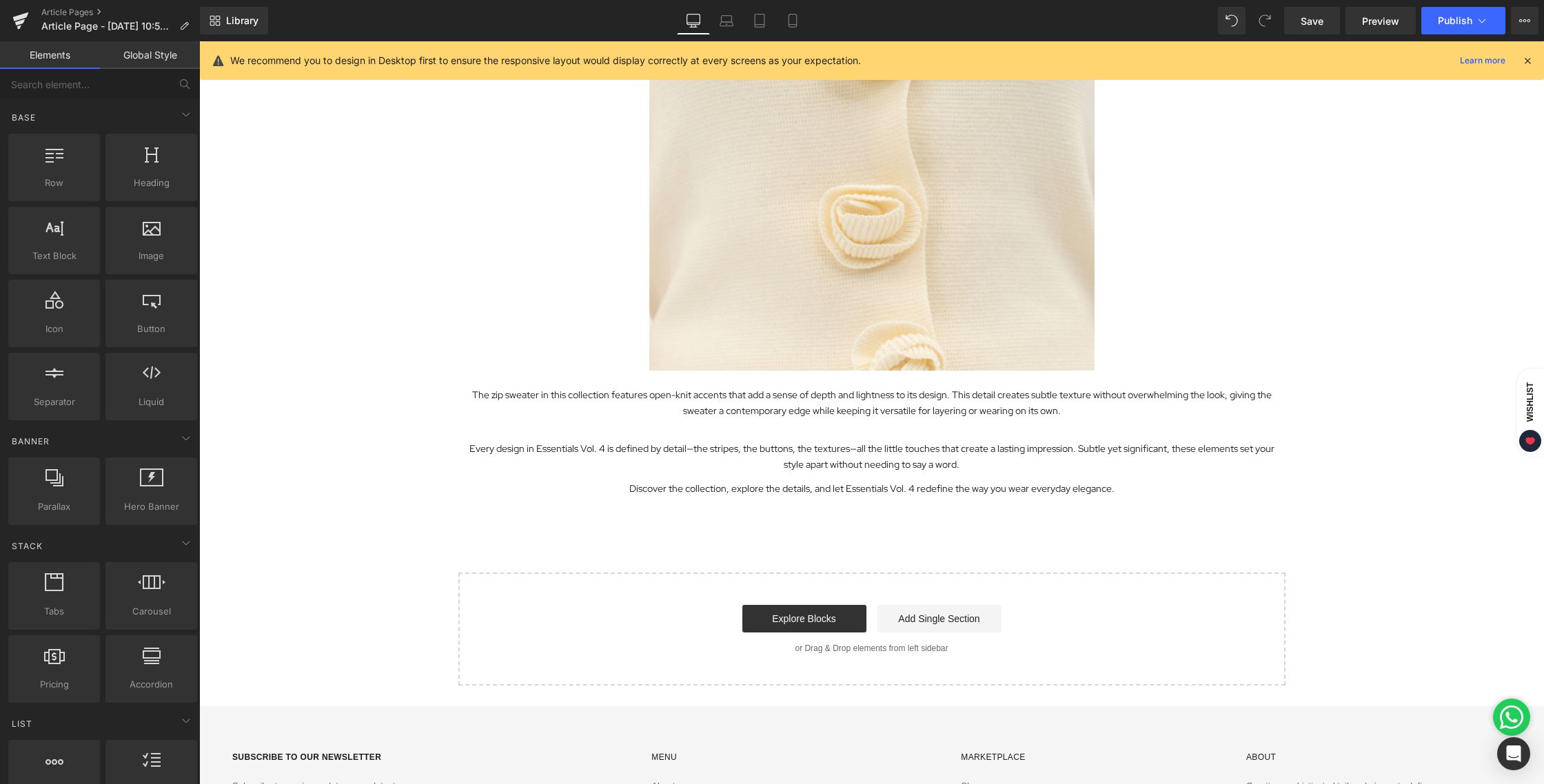
scroll to position [2528, 0]
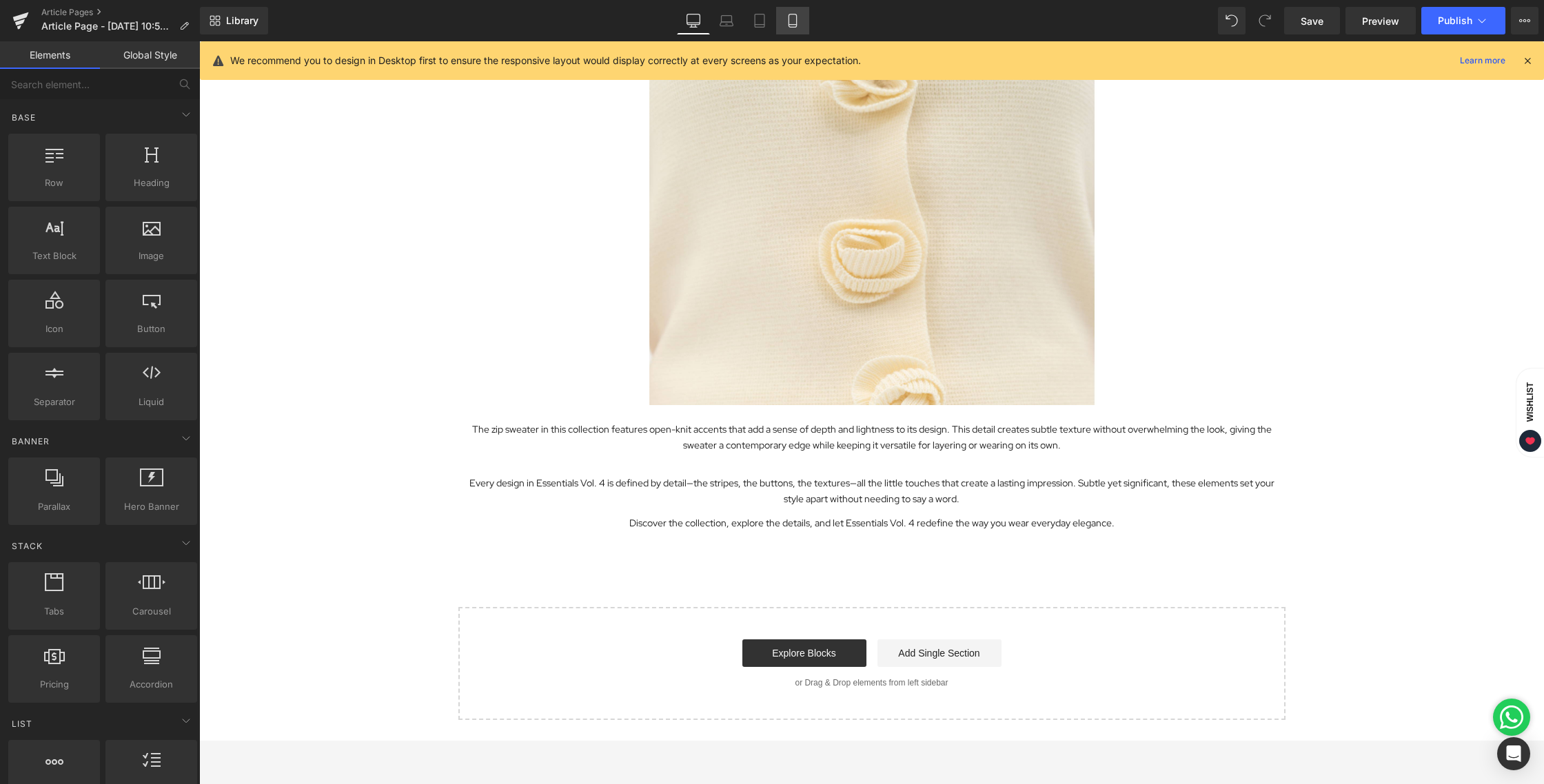
click at [800, 26] on link "Mobile" at bounding box center [793, 21] width 33 height 28
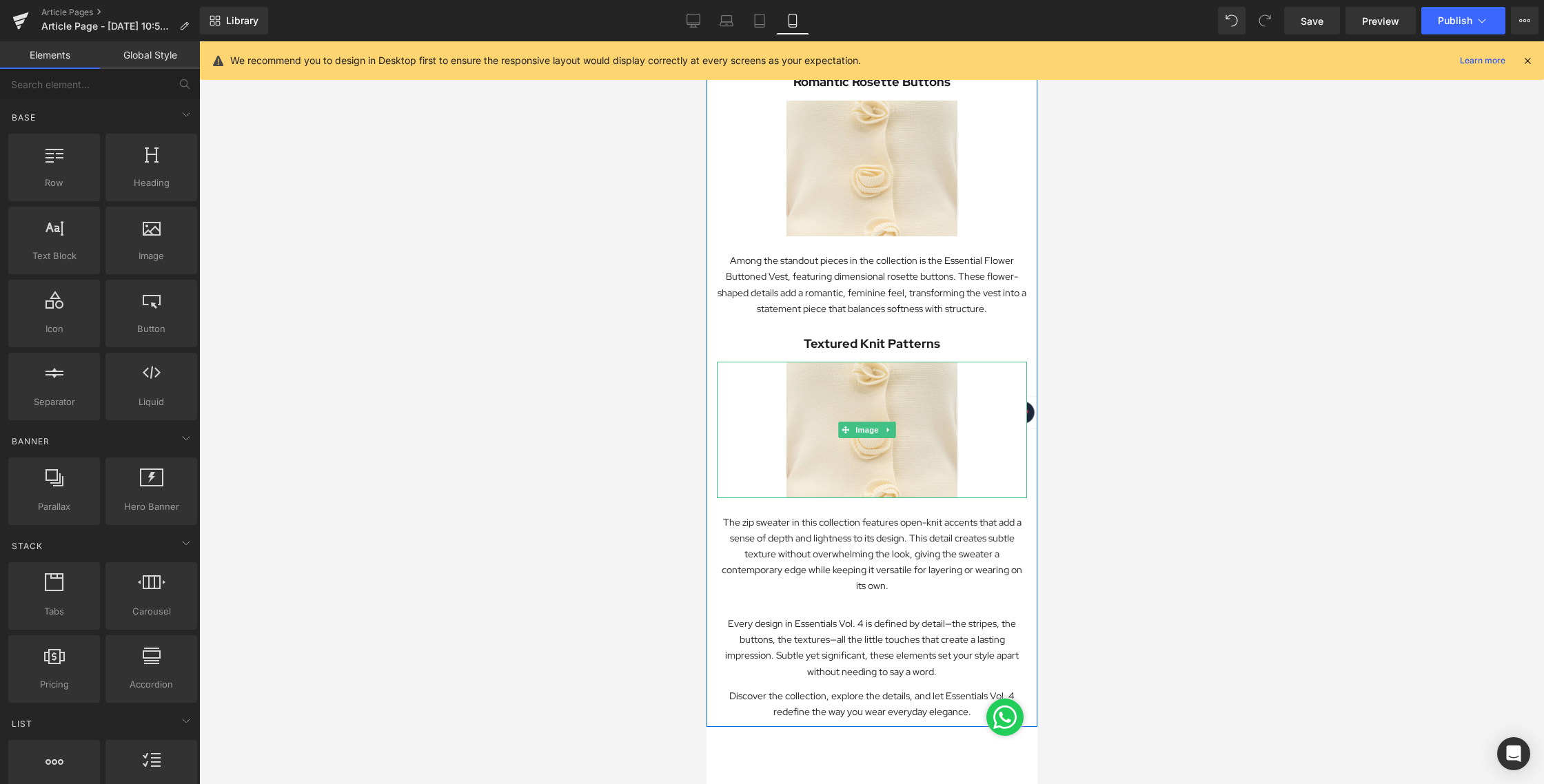
scroll to position [1386, 0]
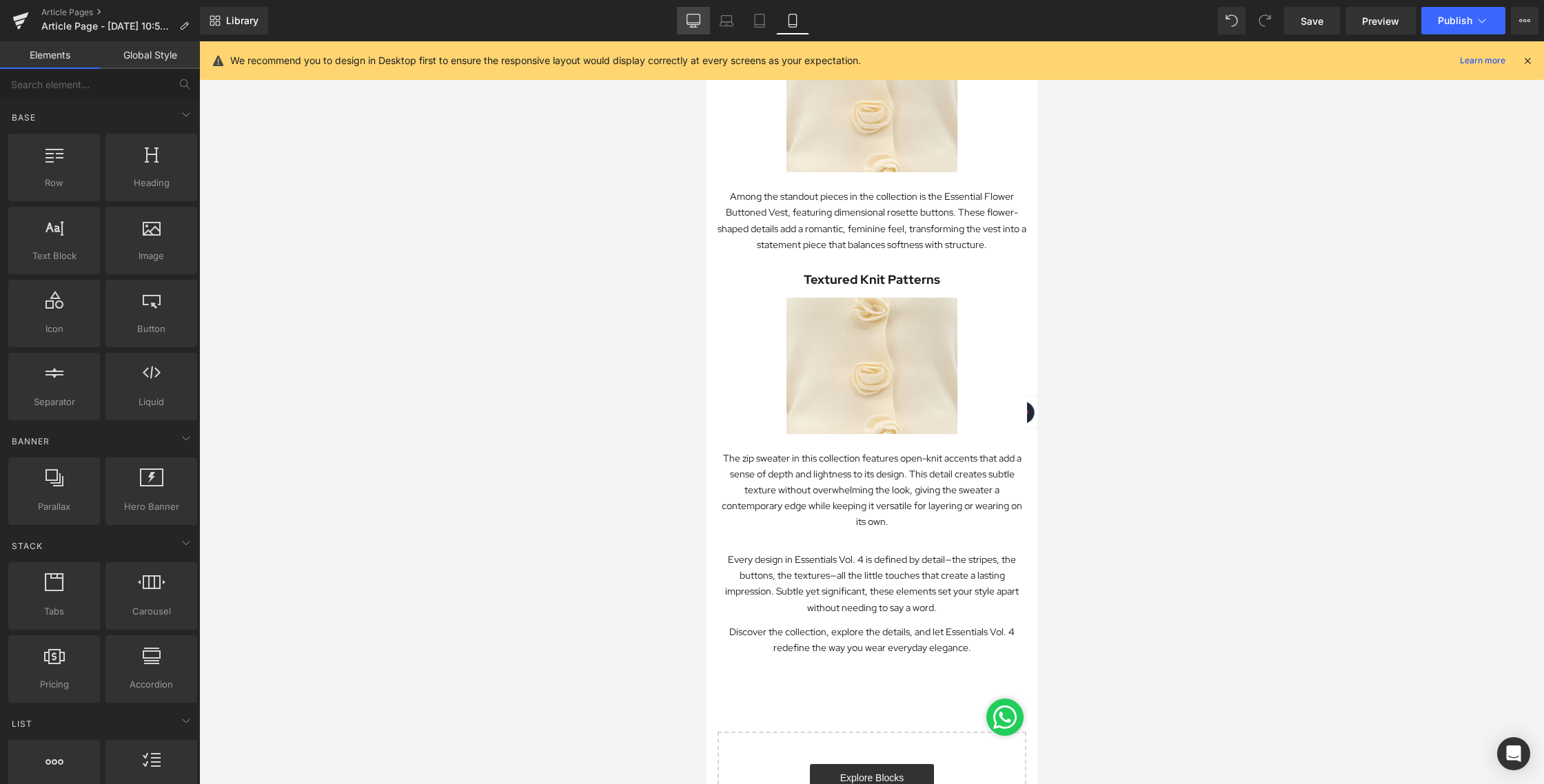
click at [688, 28] on link "Desktop" at bounding box center [693, 21] width 33 height 28
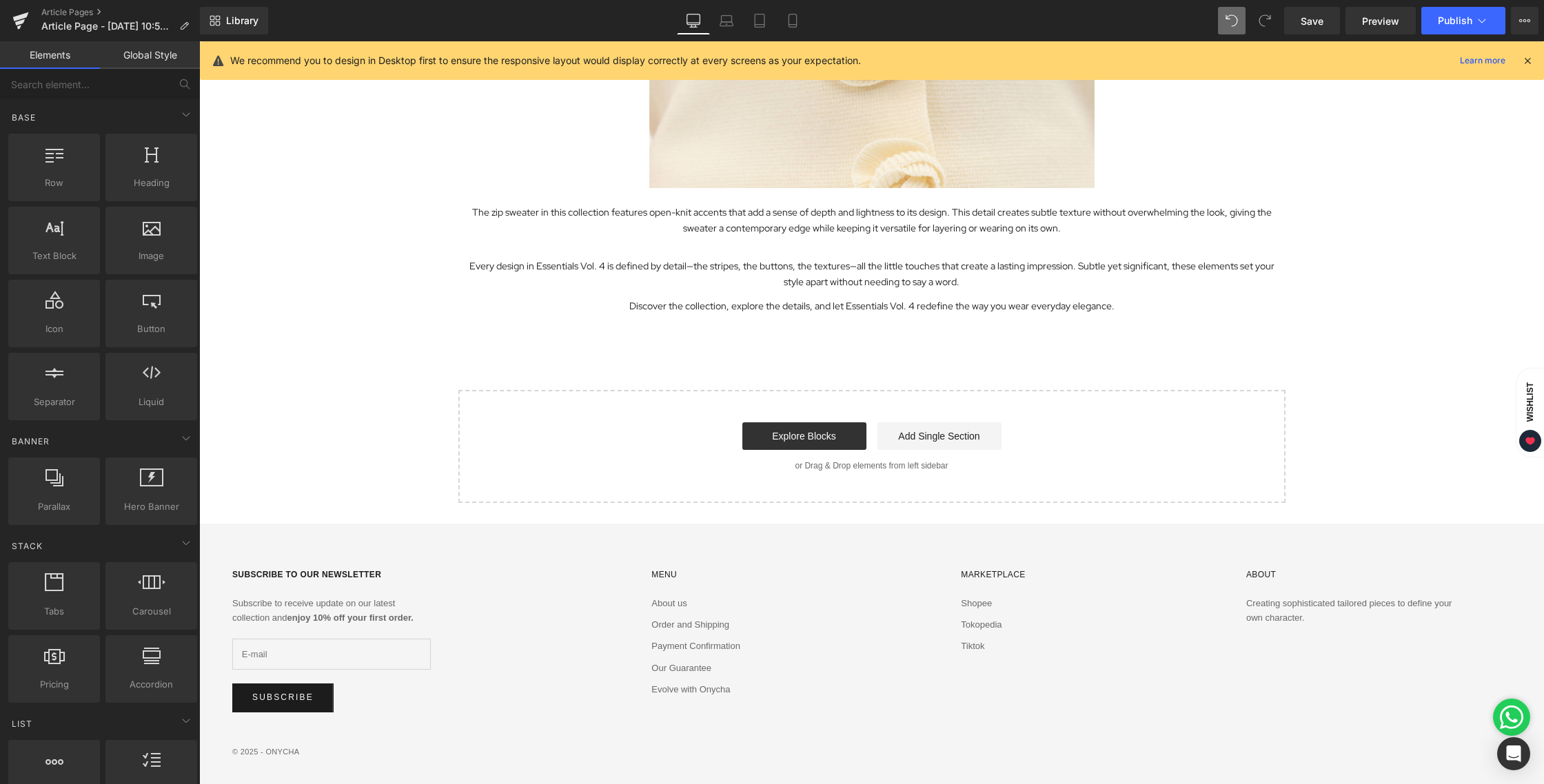
scroll to position [2739, 0]
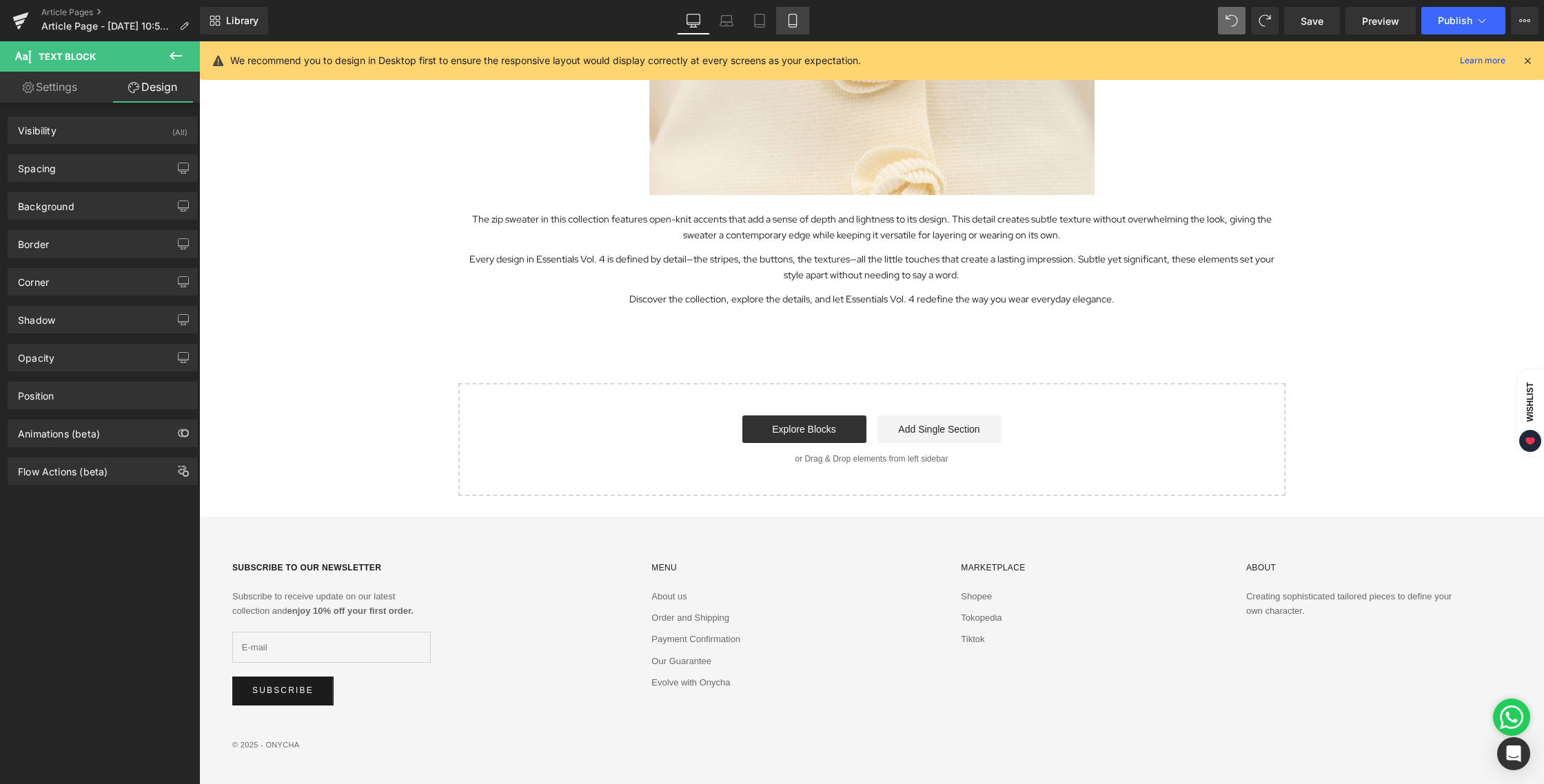
click at [789, 33] on link "Mobile" at bounding box center [793, 21] width 33 height 28
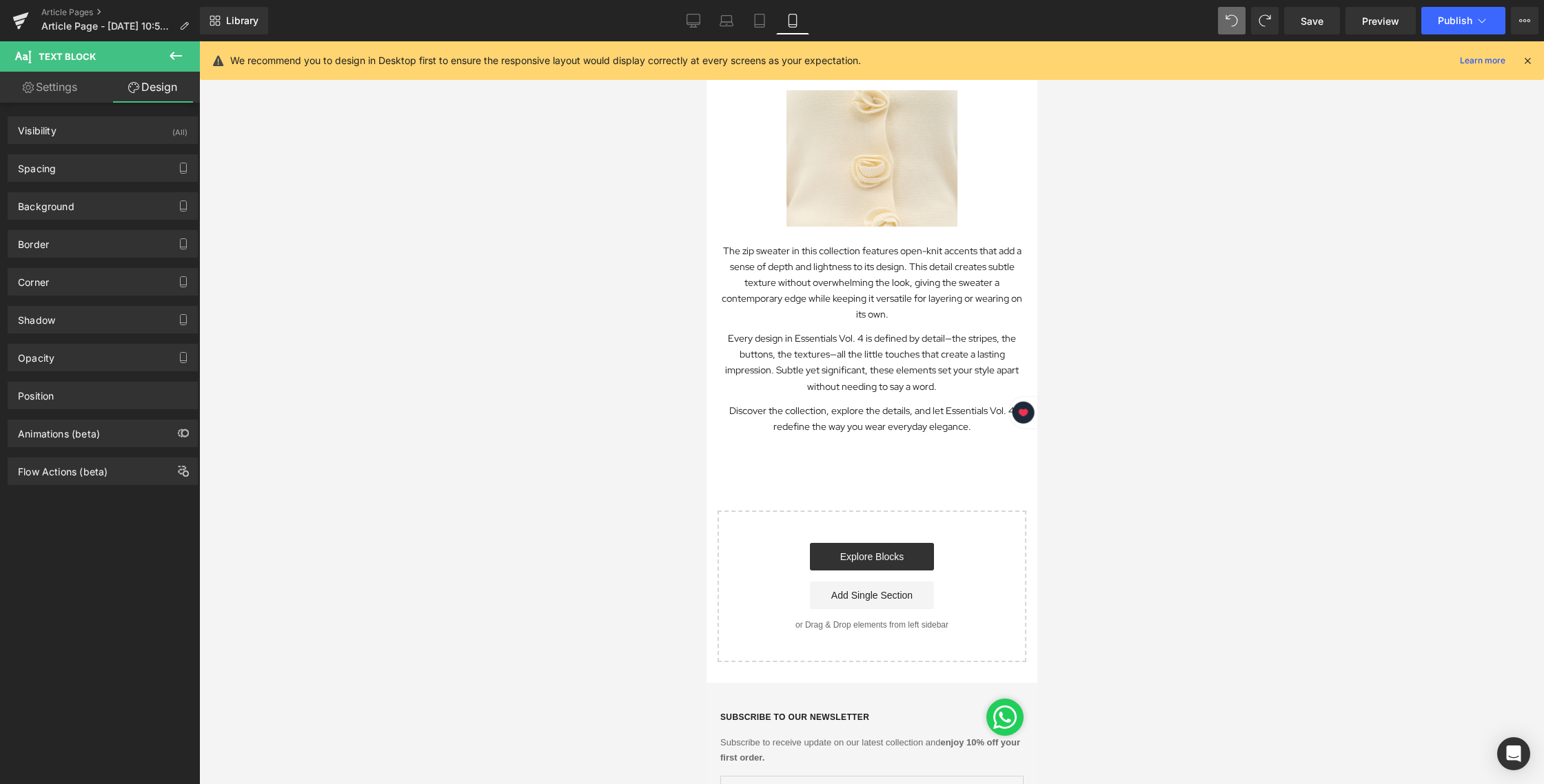
scroll to position [1581, 0]
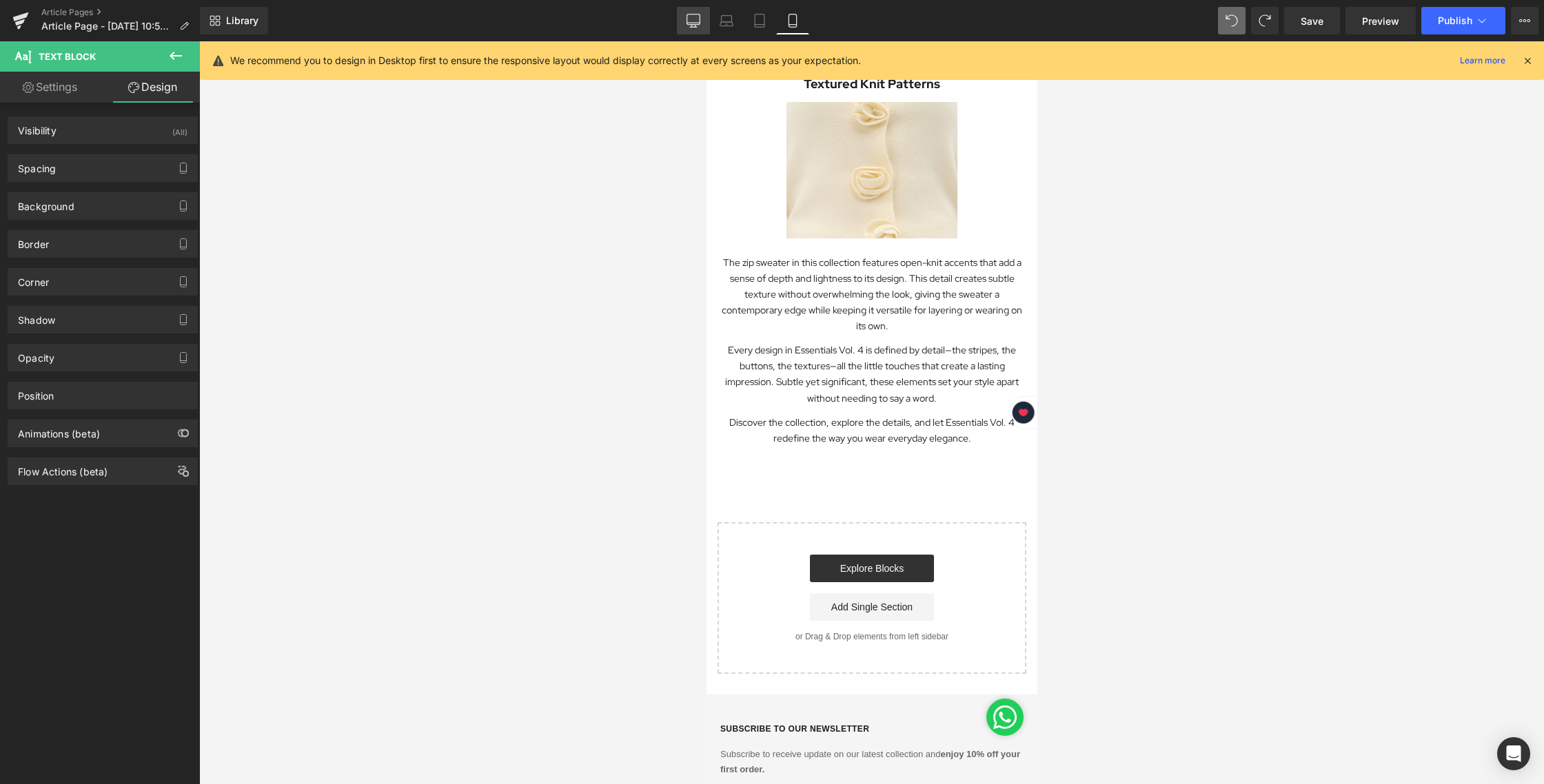
click at [698, 26] on icon at bounding box center [693, 21] width 14 height 14
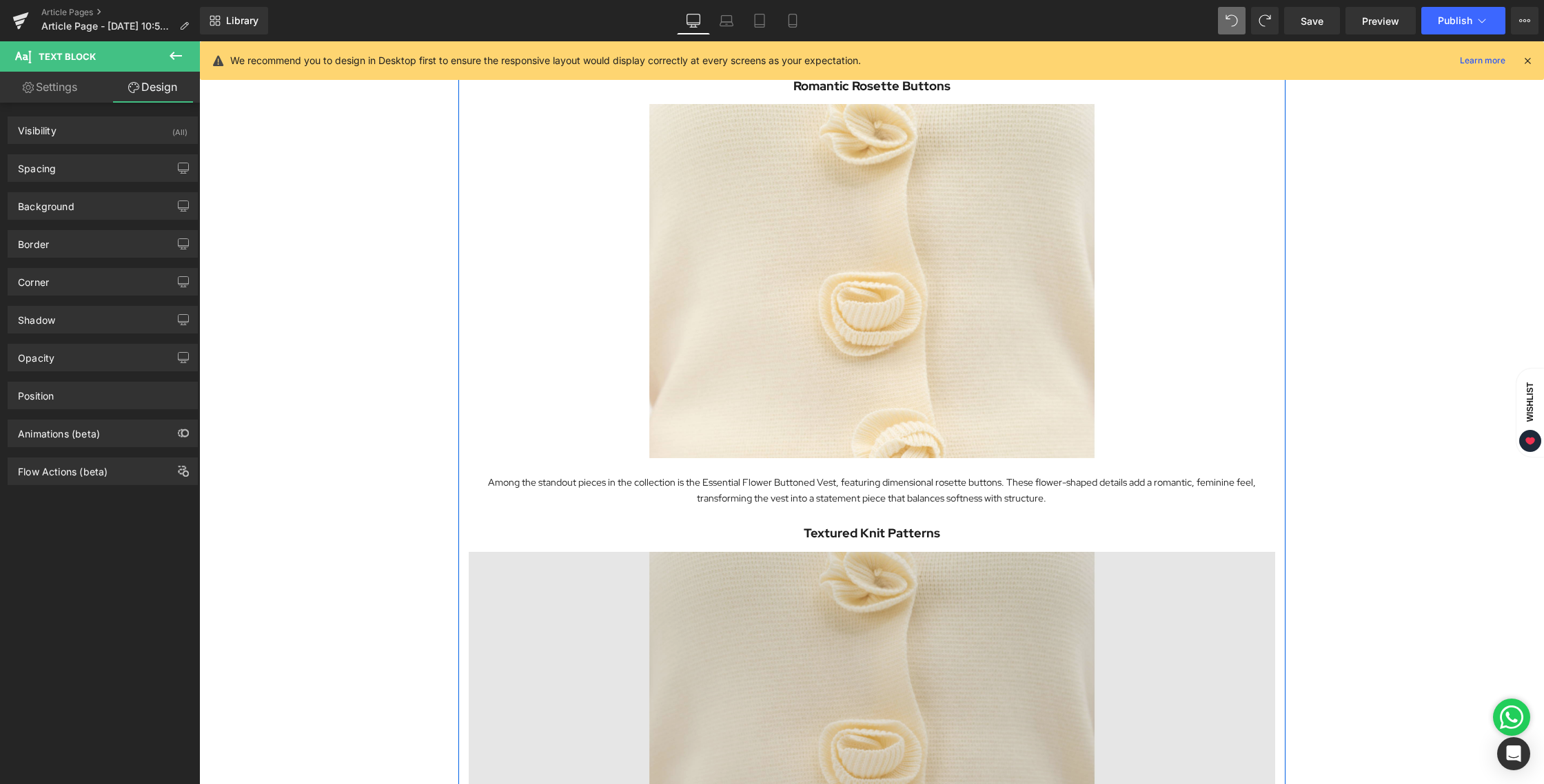
scroll to position [1964, 0]
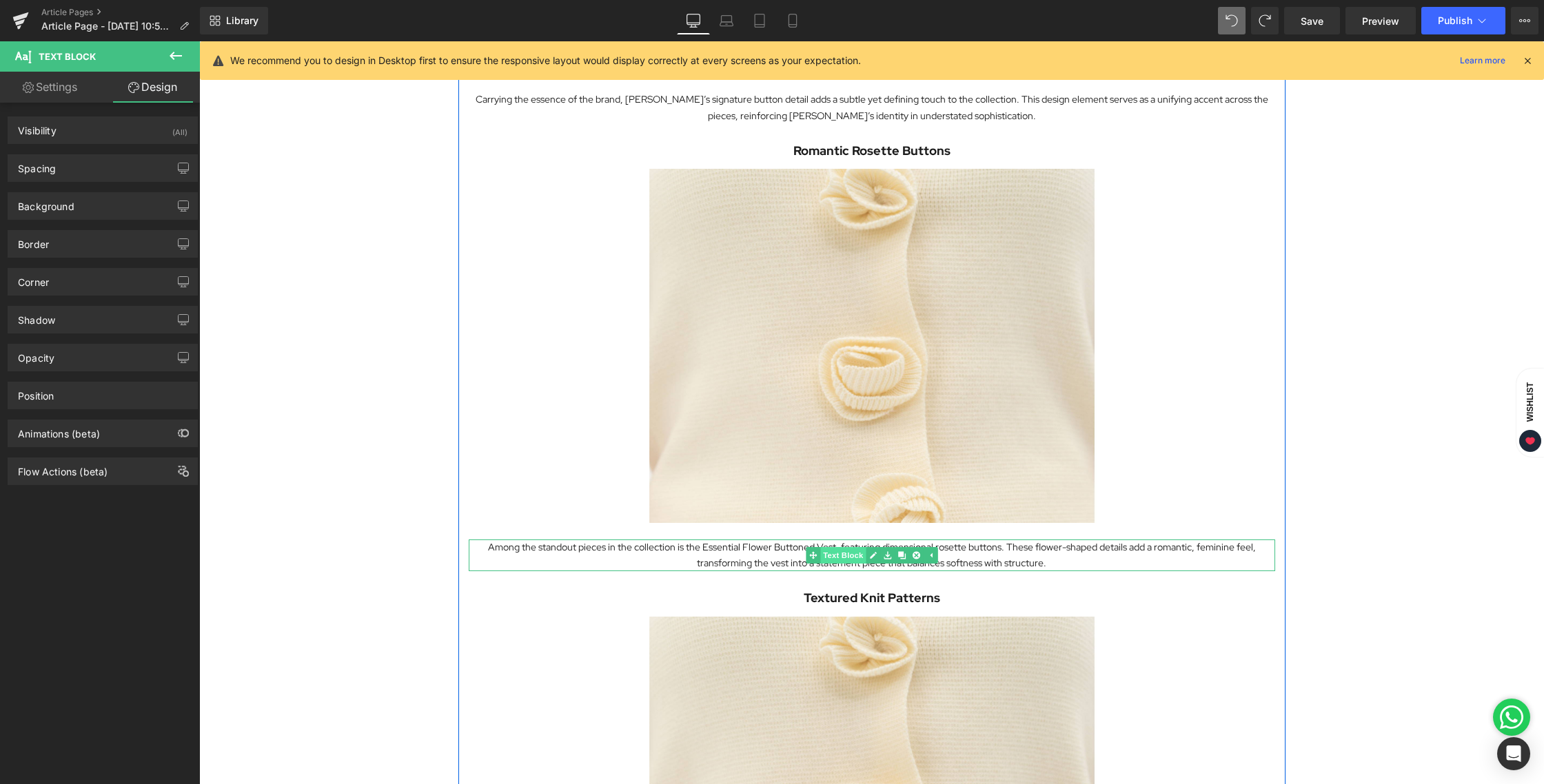
click at [845, 560] on span "Text Block" at bounding box center [843, 555] width 46 height 17
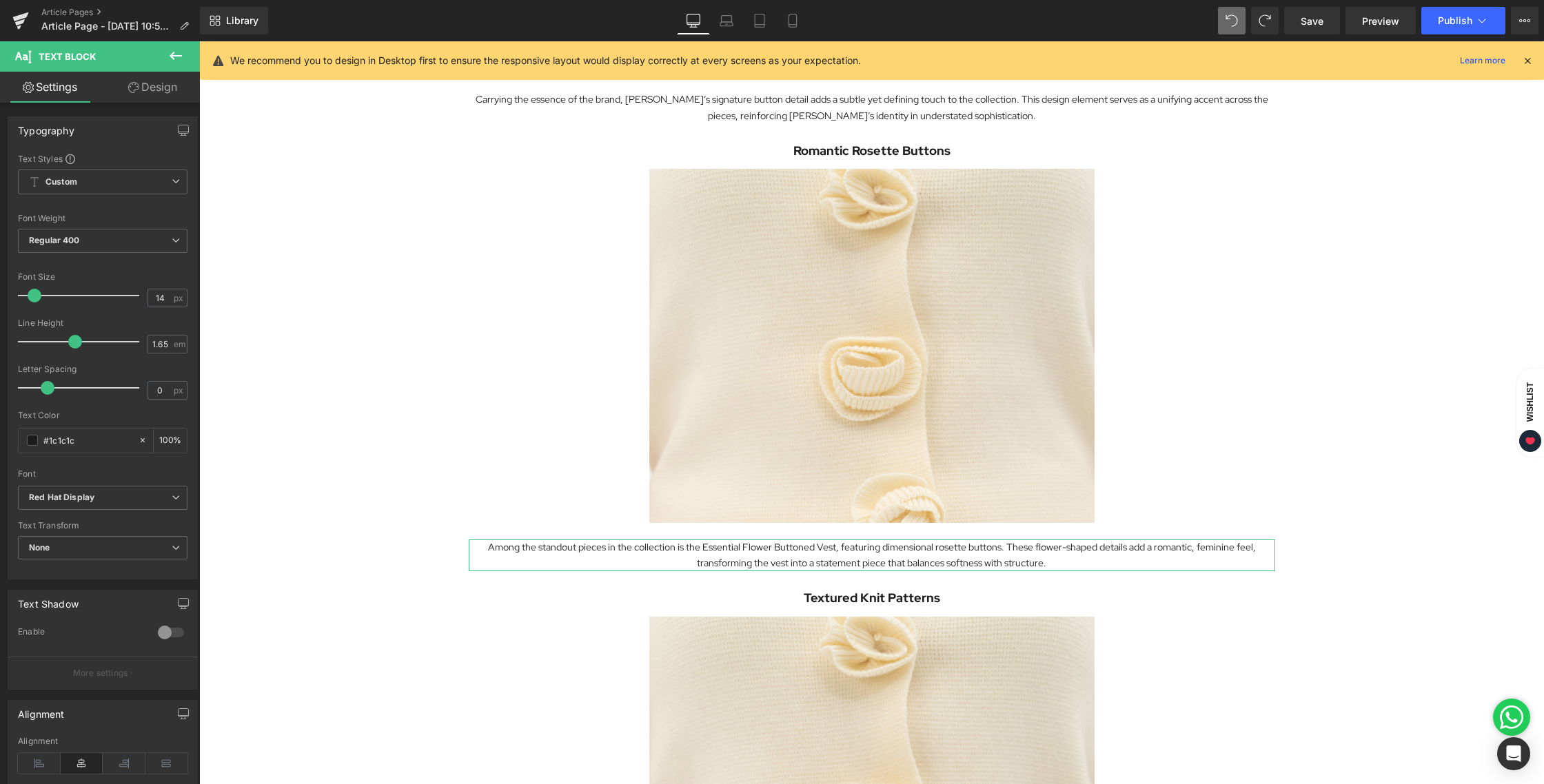
click at [150, 86] on link "Design" at bounding box center [152, 87] width 100 height 31
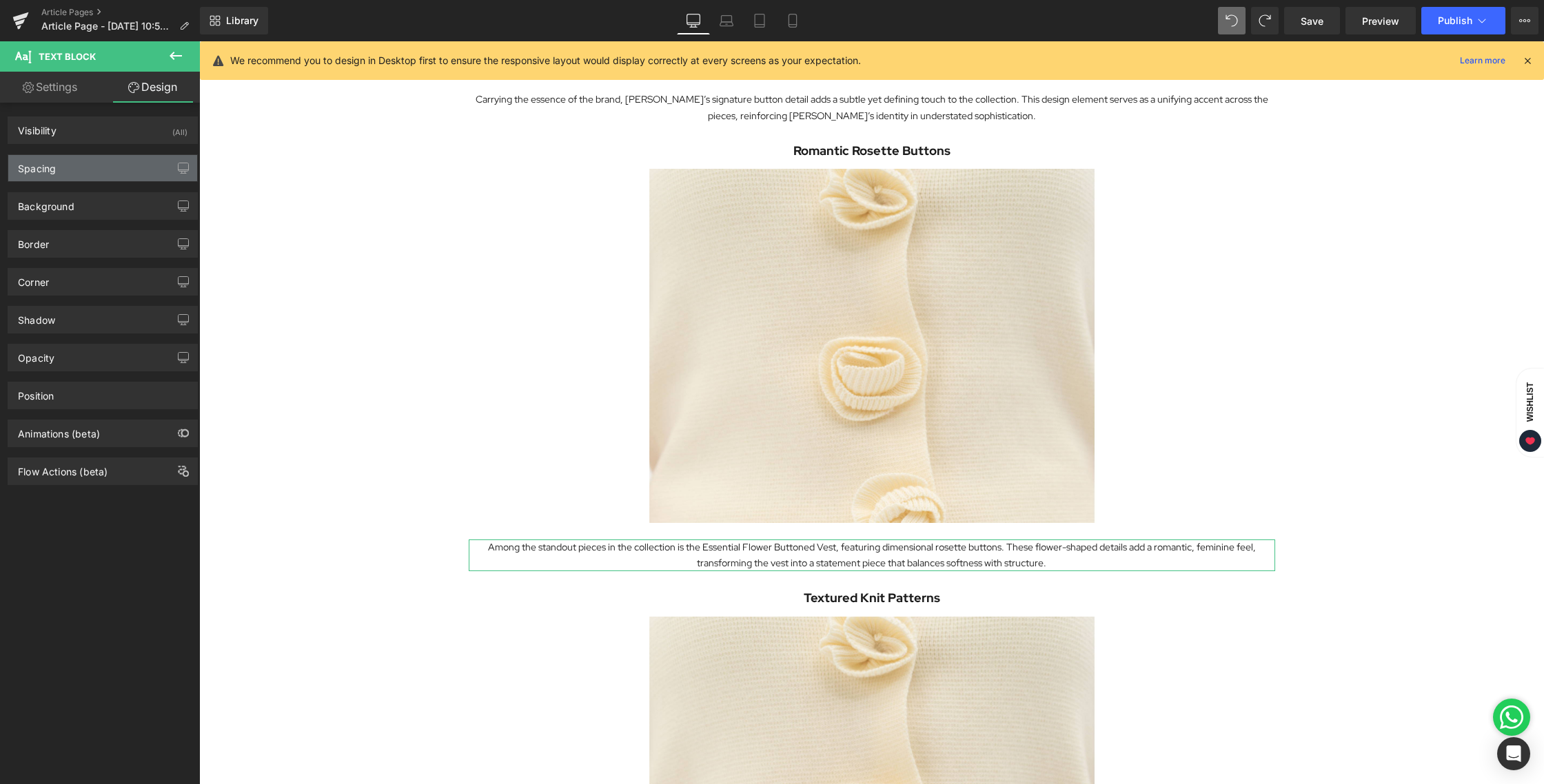
click at [39, 158] on div "Spacing" at bounding box center [37, 165] width 38 height 19
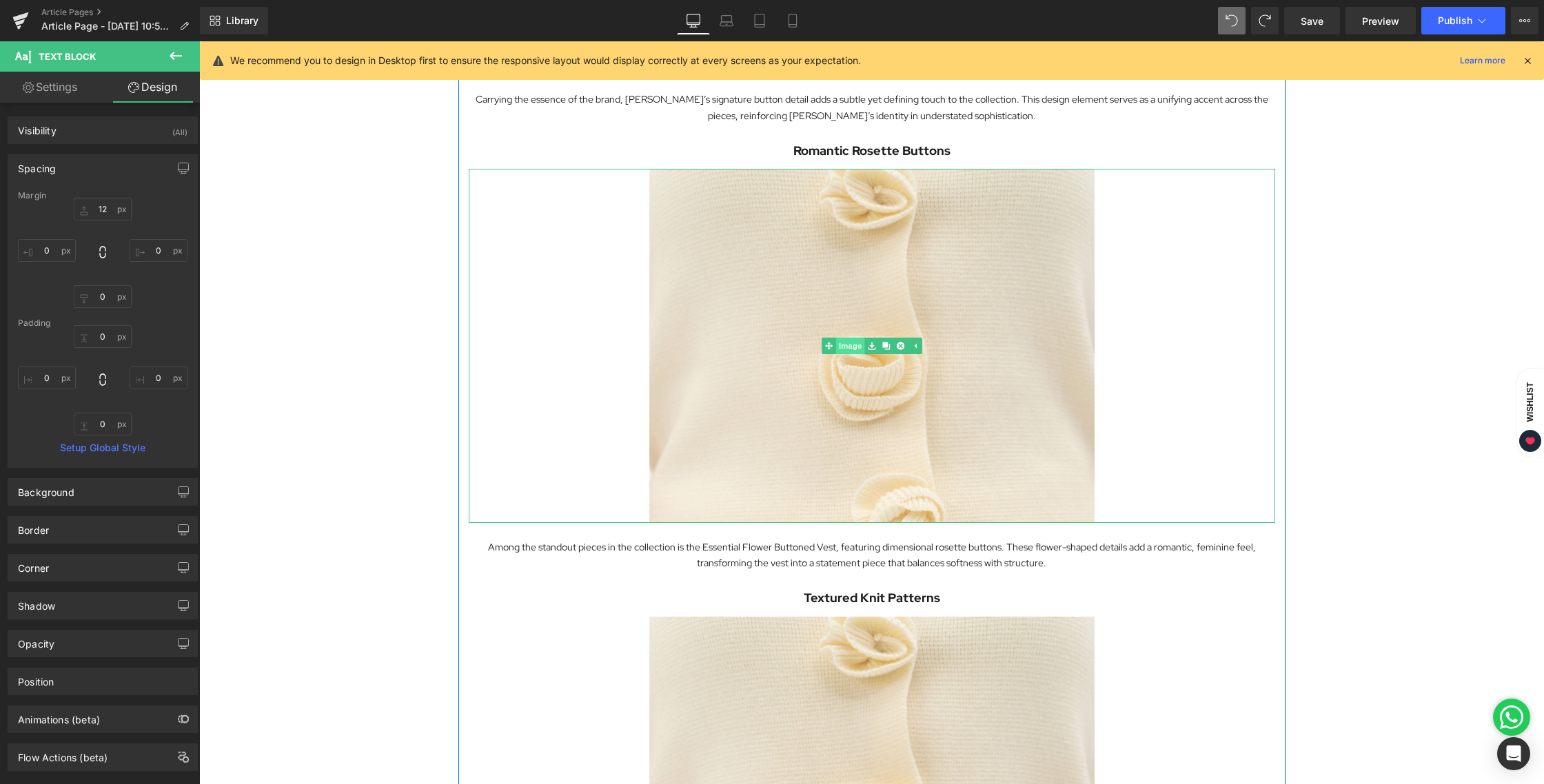
click at [845, 340] on link "Image" at bounding box center [843, 346] width 43 height 17
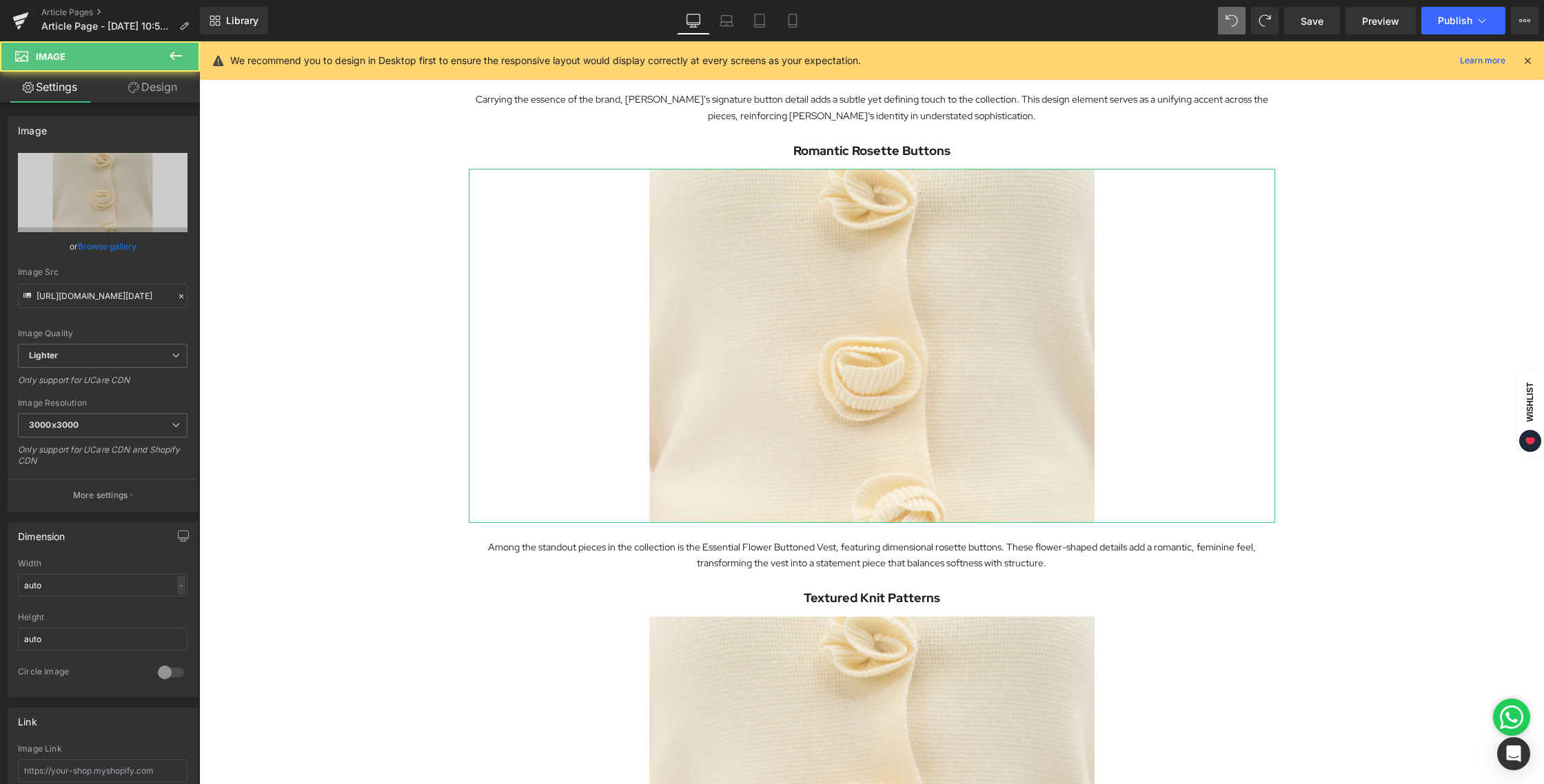
click at [148, 100] on link "Design" at bounding box center [152, 87] width 100 height 31
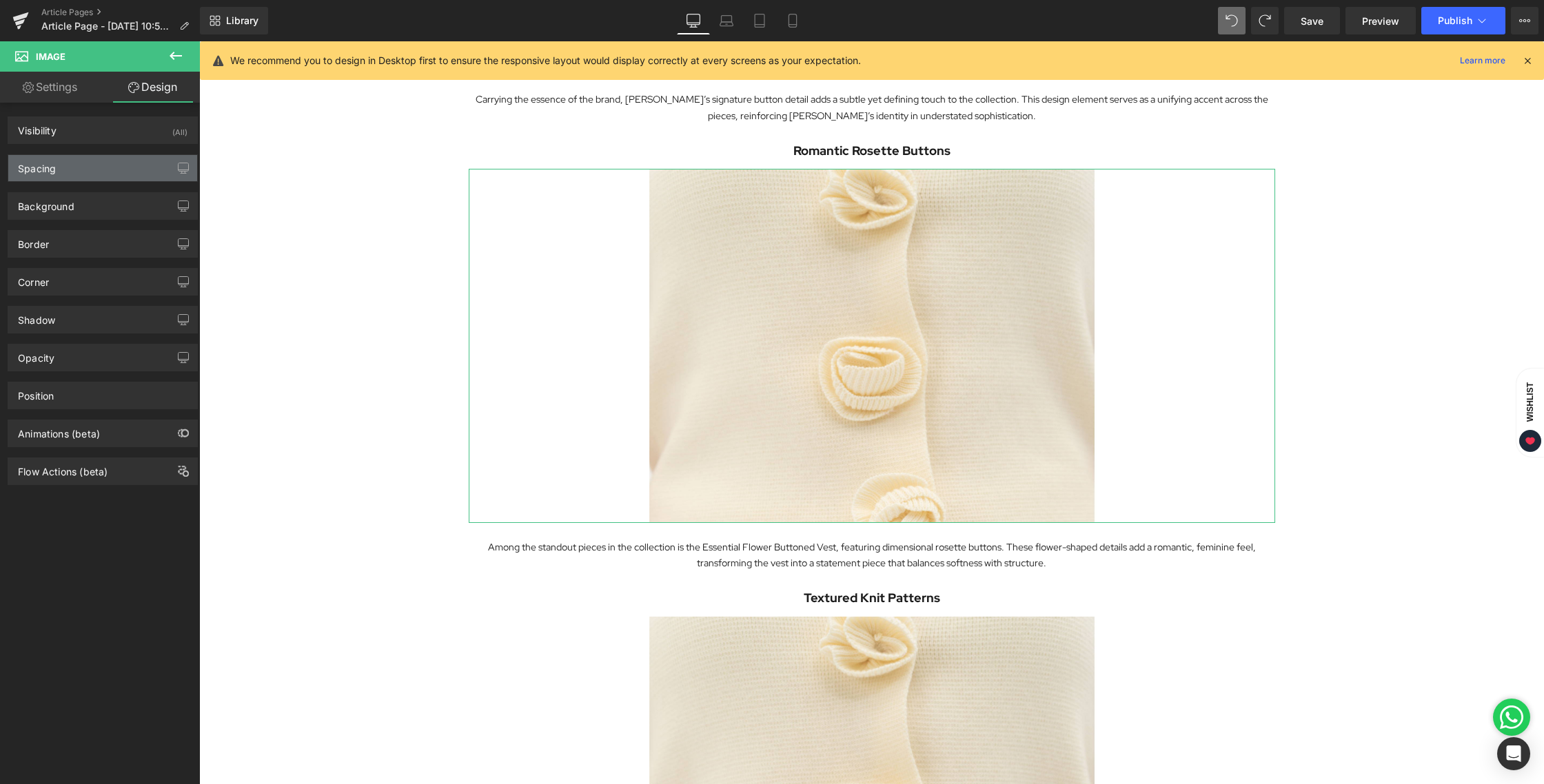
click at [71, 168] on div "Spacing" at bounding box center [102, 168] width 189 height 26
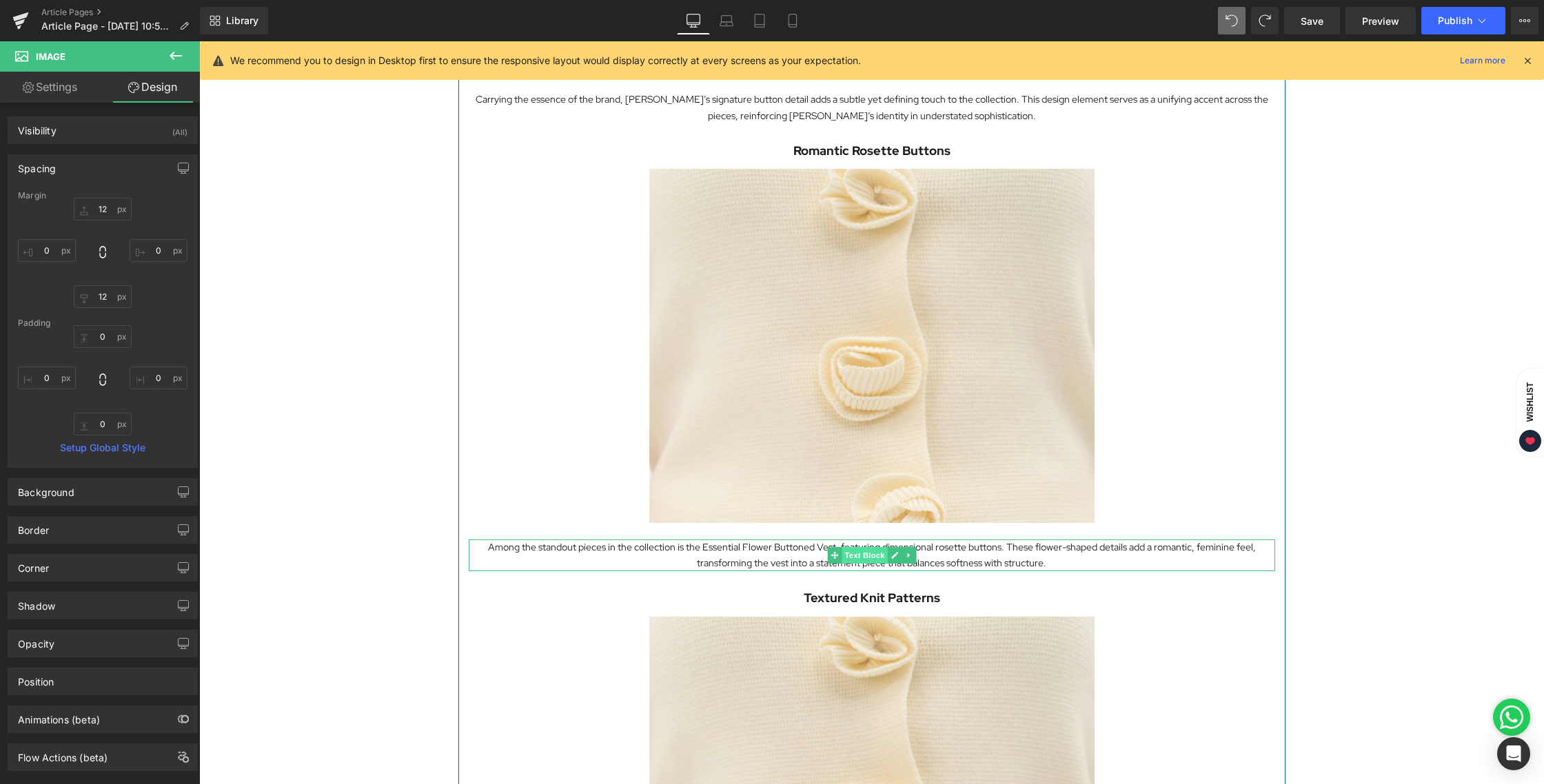
click at [859, 553] on span "Text Block" at bounding box center [864, 555] width 46 height 17
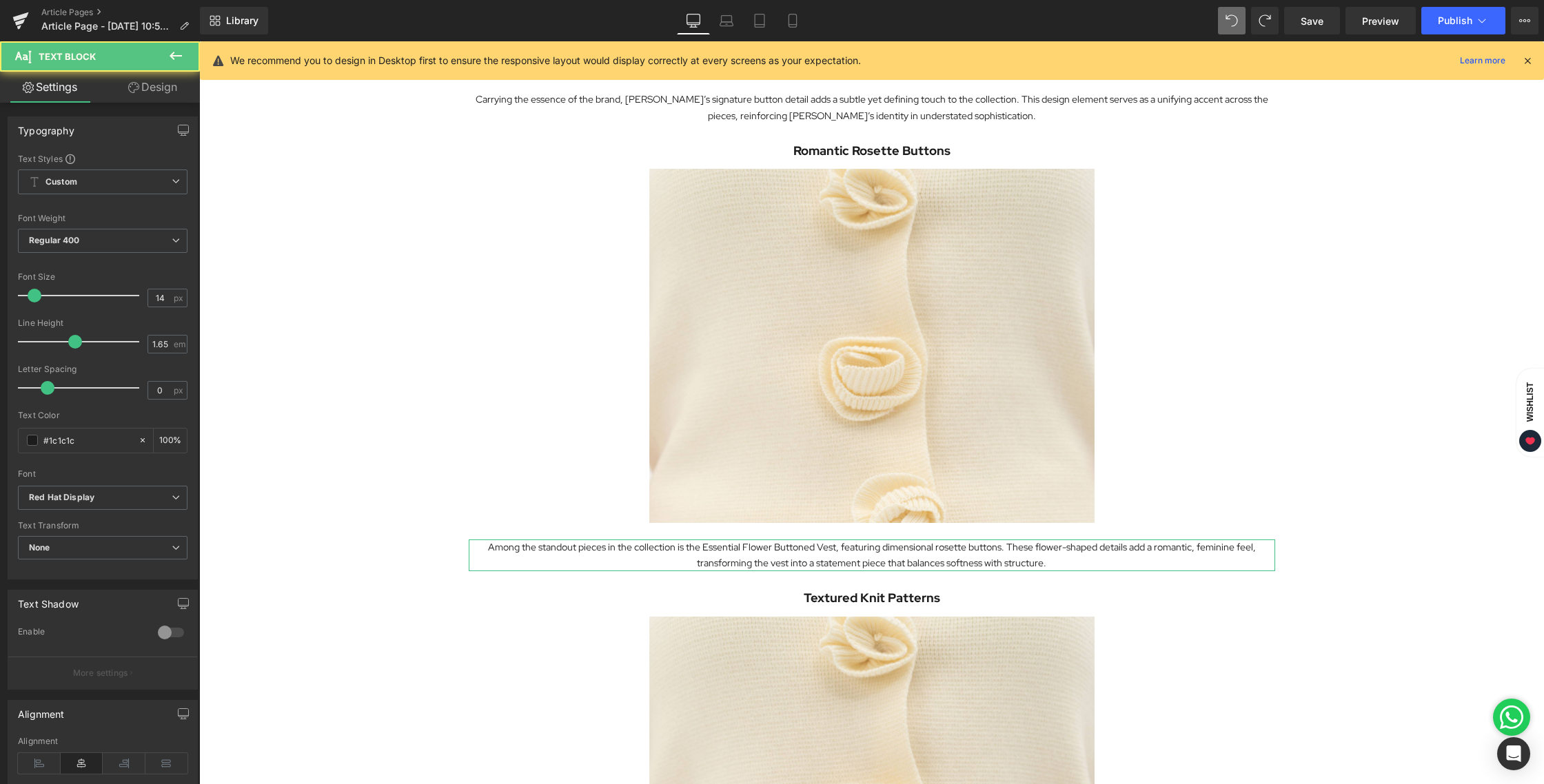
click at [133, 86] on icon at bounding box center [134, 87] width 11 height 11
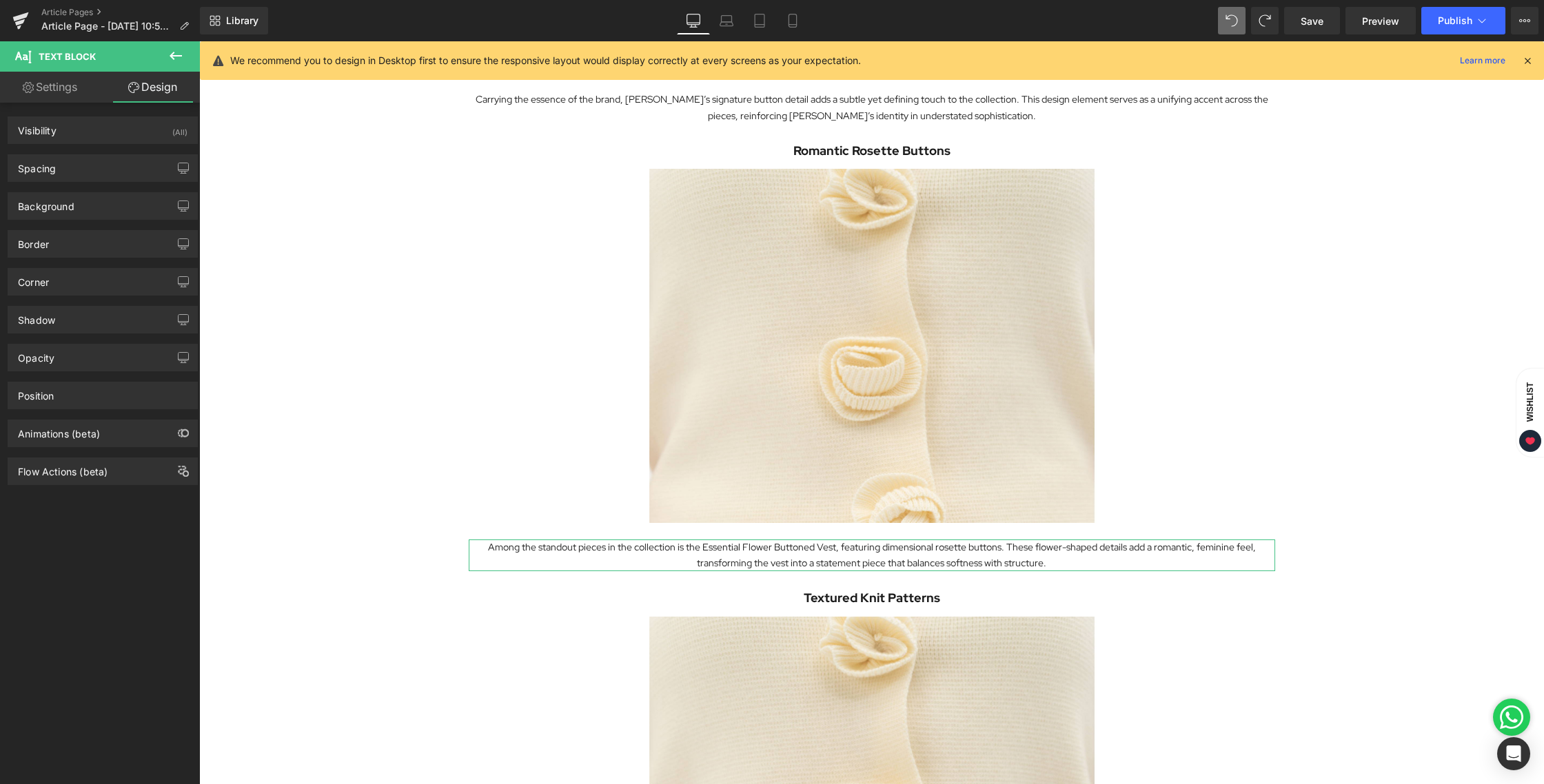
click at [60, 185] on div "Background Color & Image color Color transparent 0 % Image Replace Image Upload…" at bounding box center [103, 201] width 206 height 38
click at [58, 177] on div "Spacing" at bounding box center [102, 168] width 189 height 26
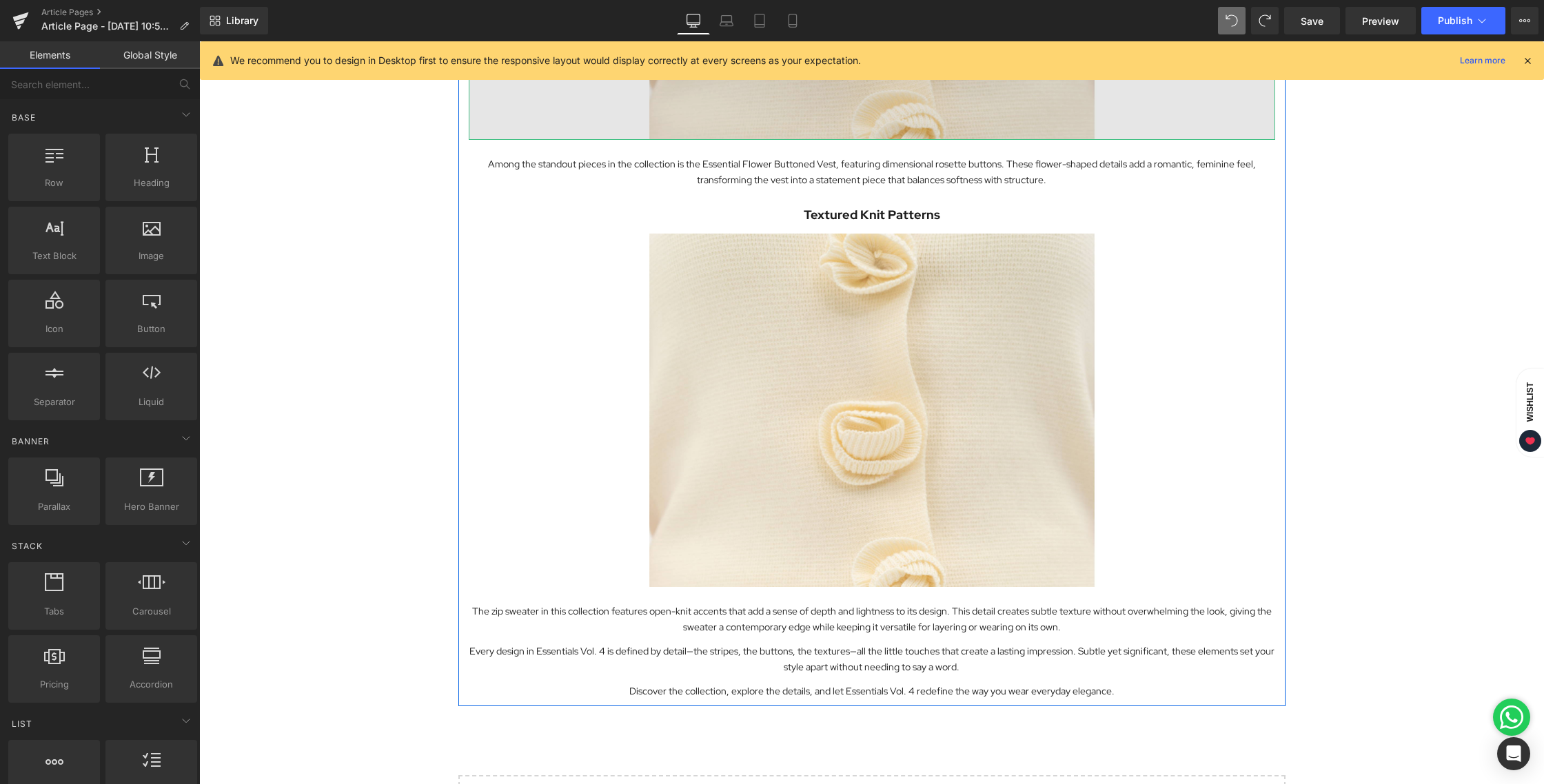
scroll to position [2578, 0]
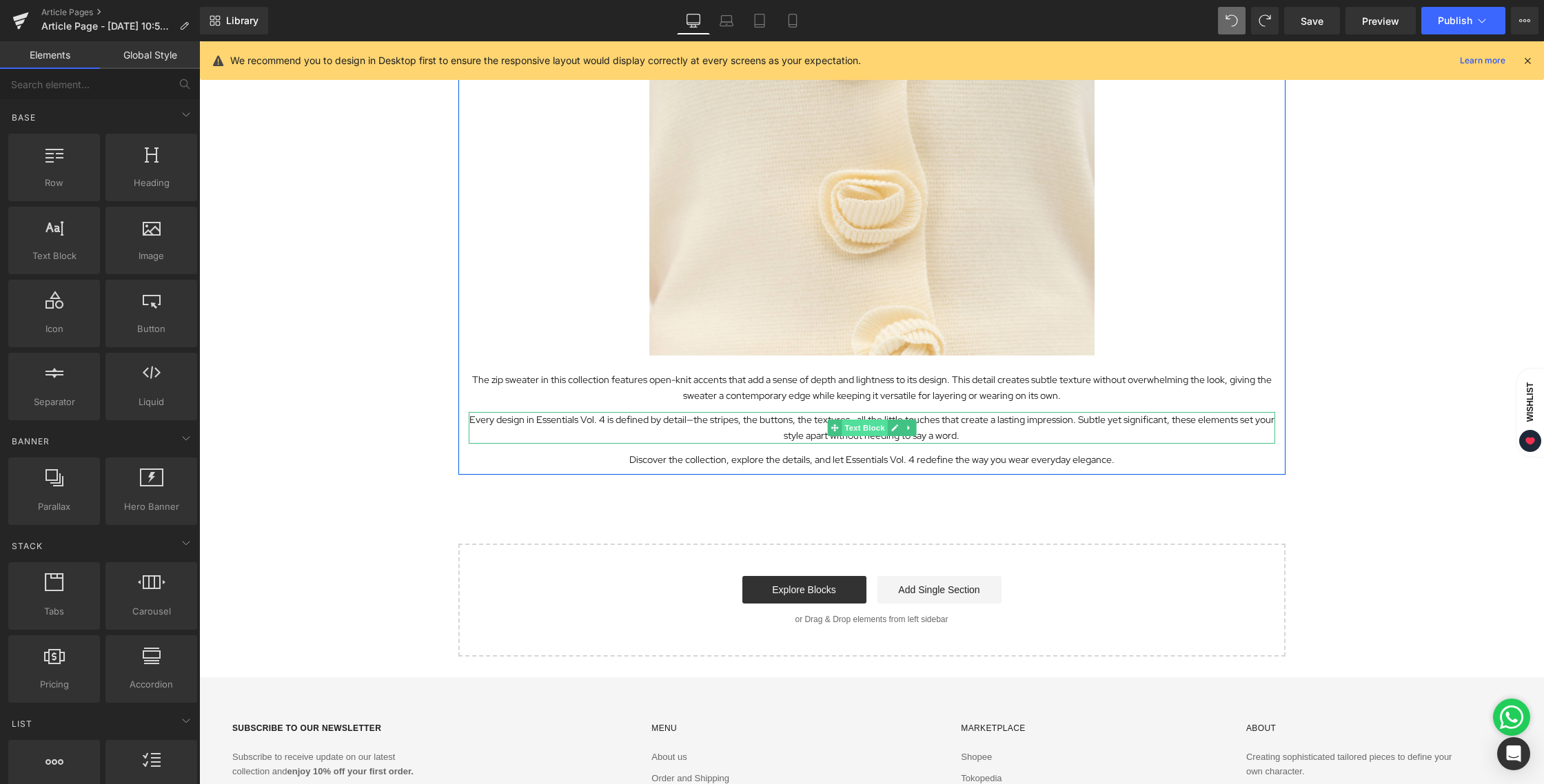
click at [852, 427] on span "Text Block" at bounding box center [864, 428] width 46 height 17
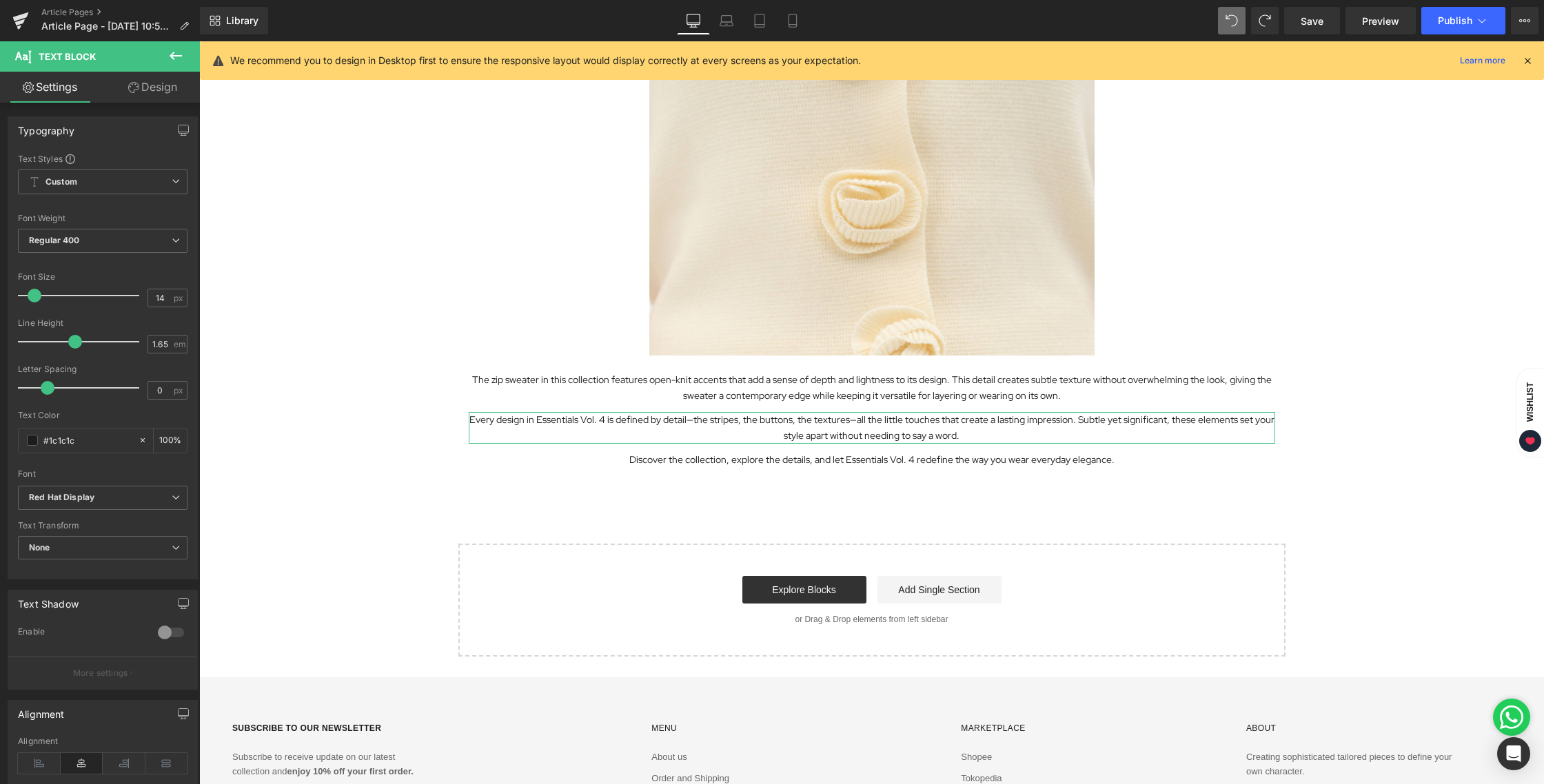
click at [171, 92] on link "Design" at bounding box center [152, 87] width 100 height 31
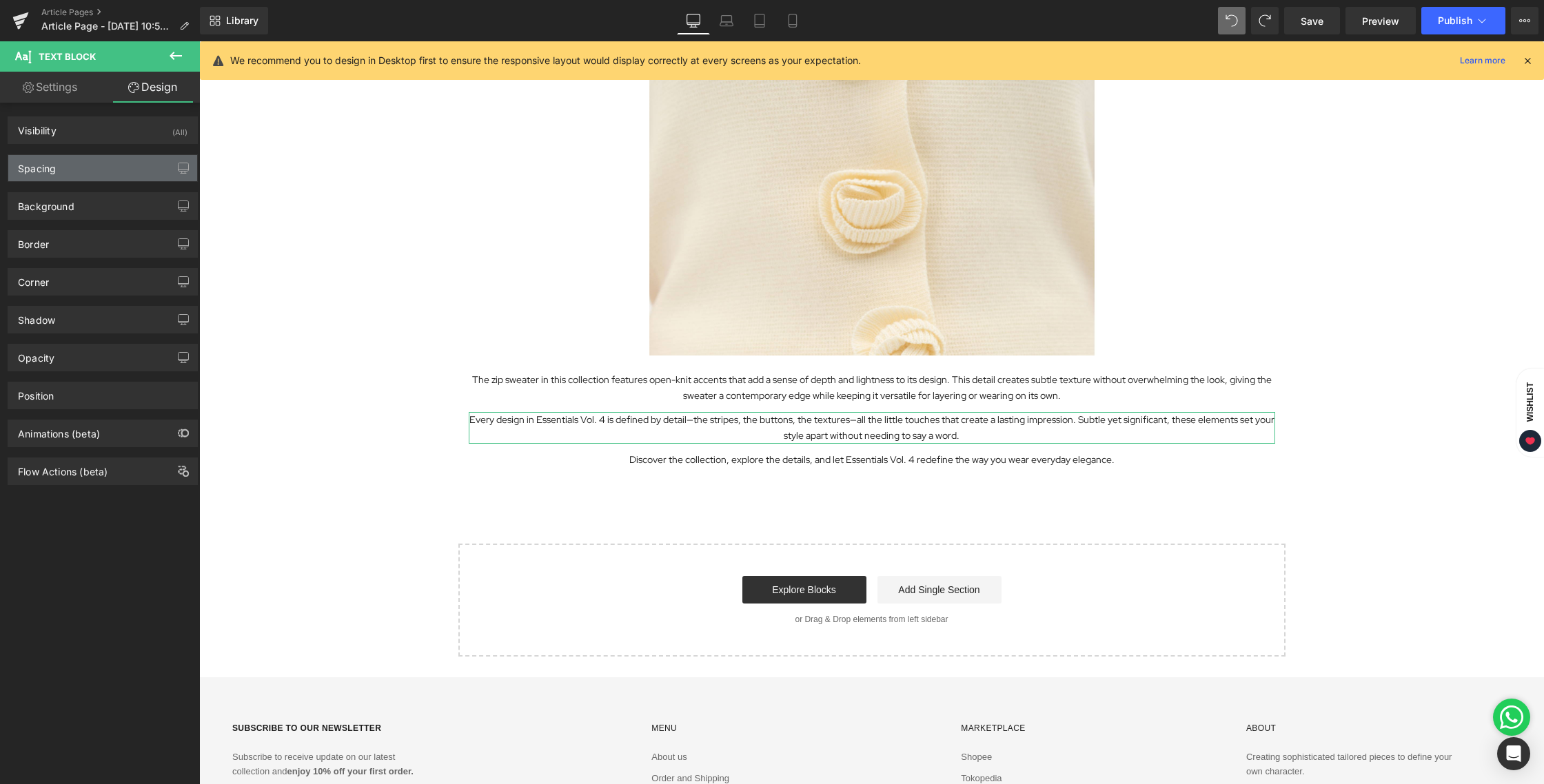
click at [47, 174] on div "Spacing" at bounding box center [37, 165] width 38 height 19
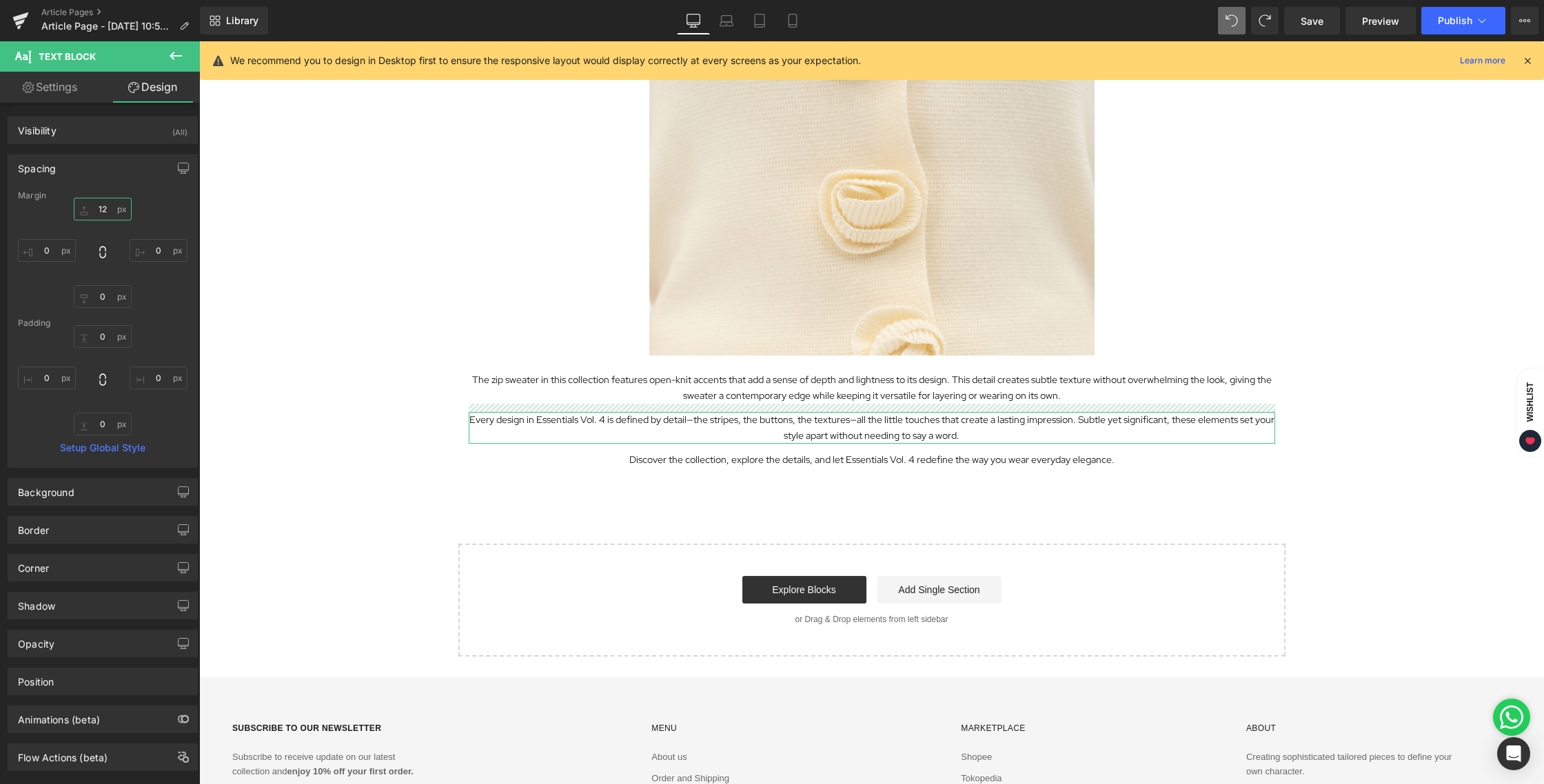
click at [91, 205] on input "12" at bounding box center [103, 209] width 58 height 23
type input "1"
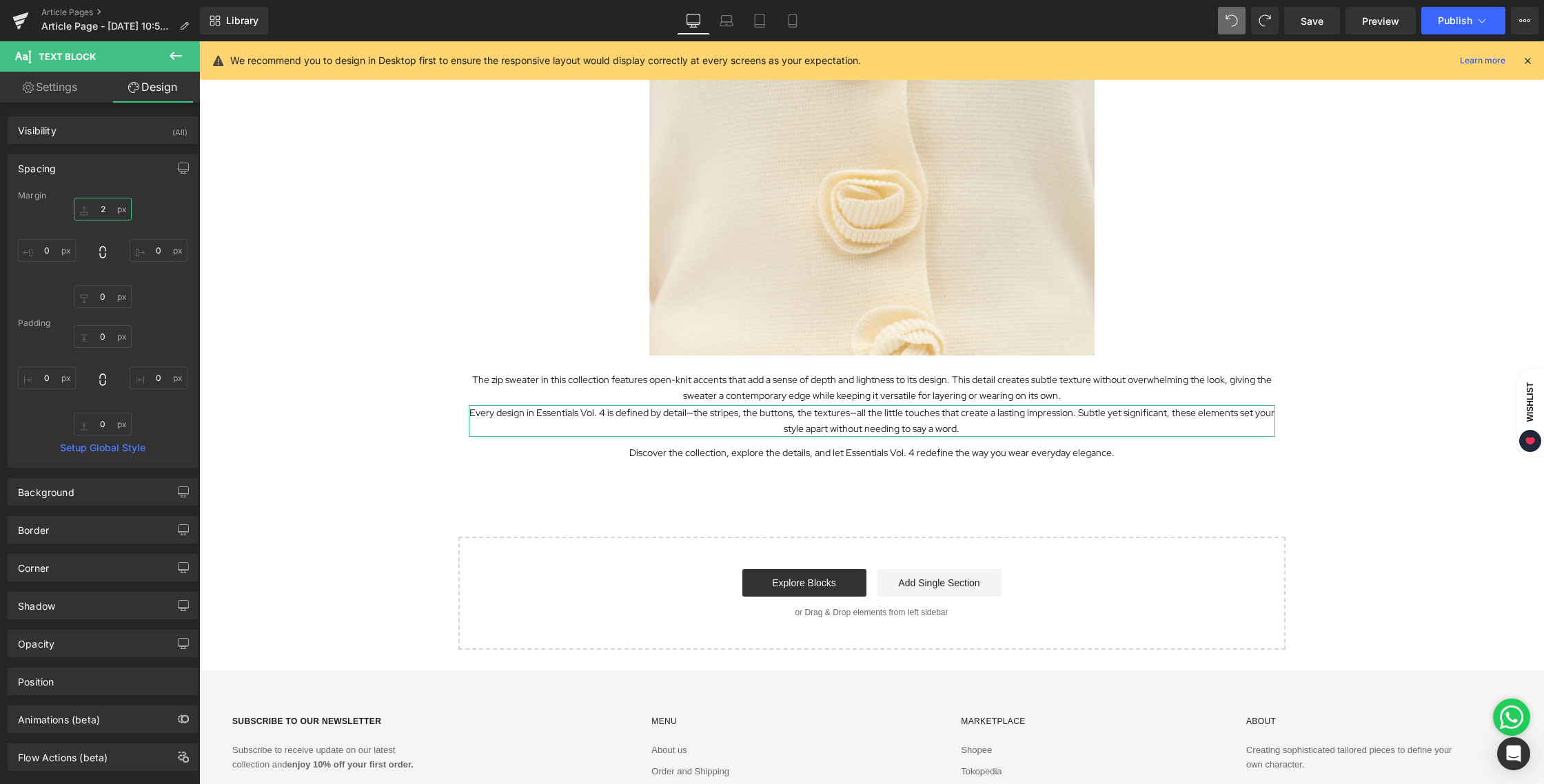
type input "24"
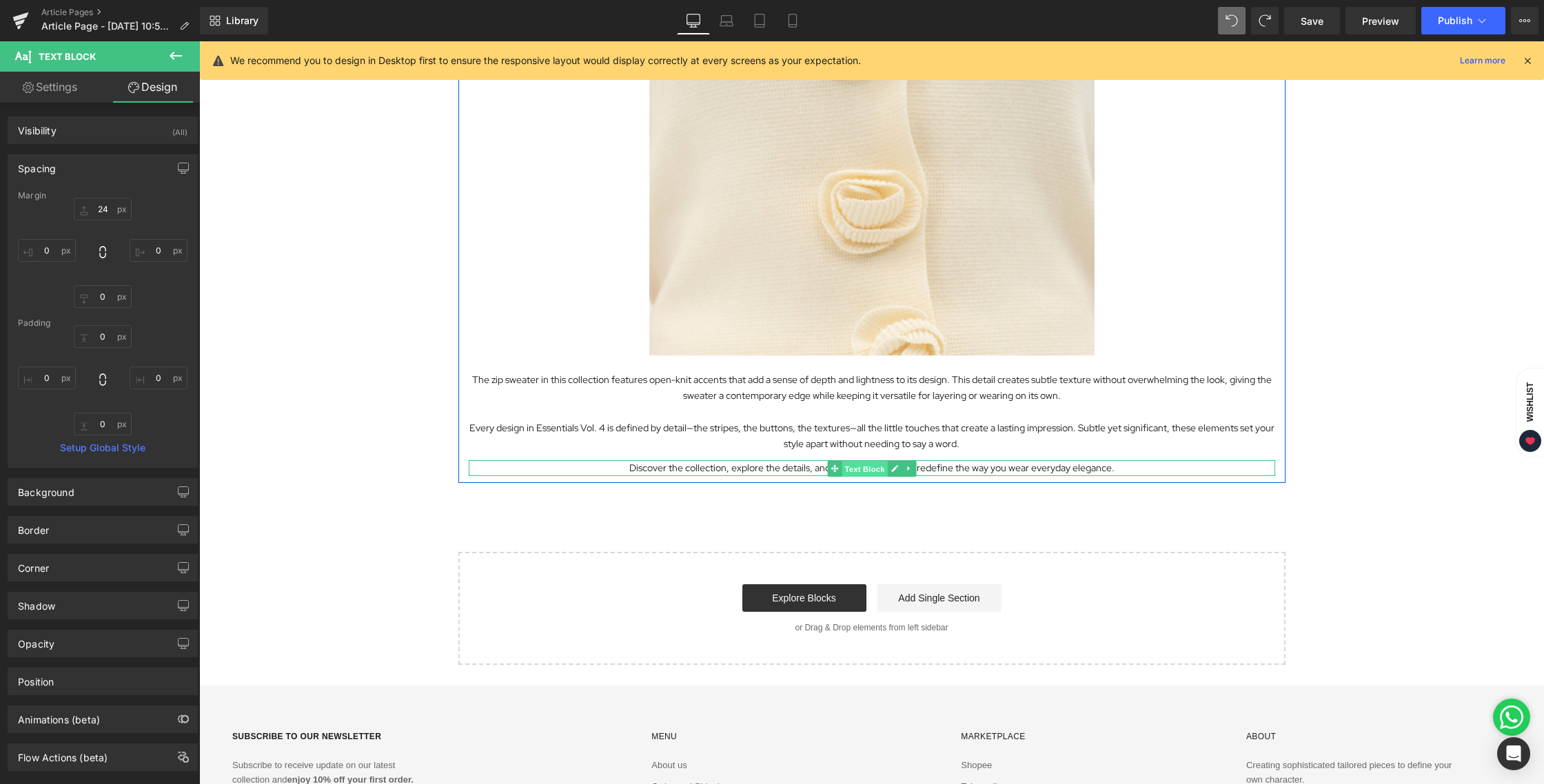
click at [844, 471] on span "Text Block" at bounding box center [864, 468] width 46 height 17
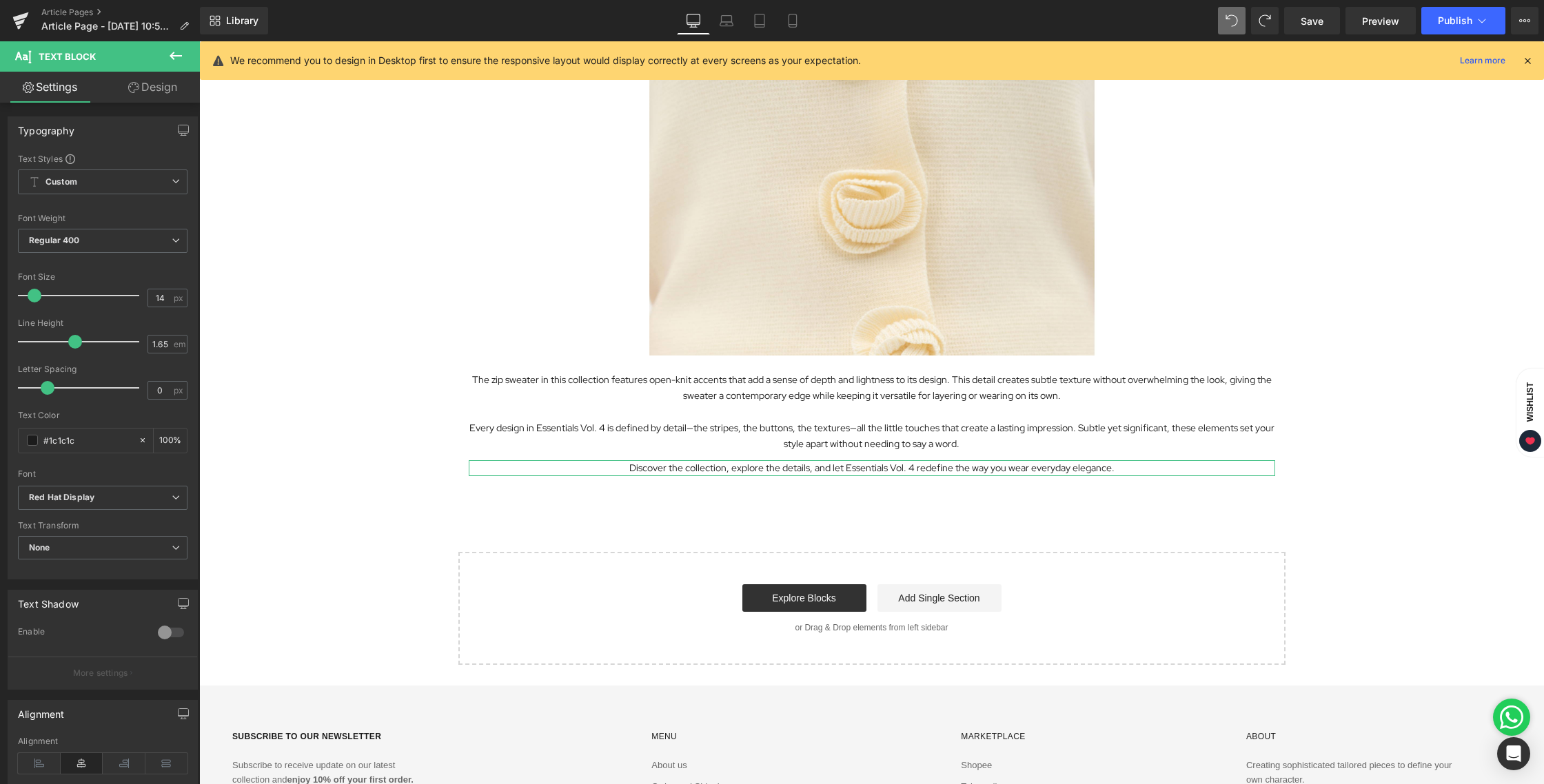
click at [141, 89] on link "Design" at bounding box center [152, 87] width 100 height 31
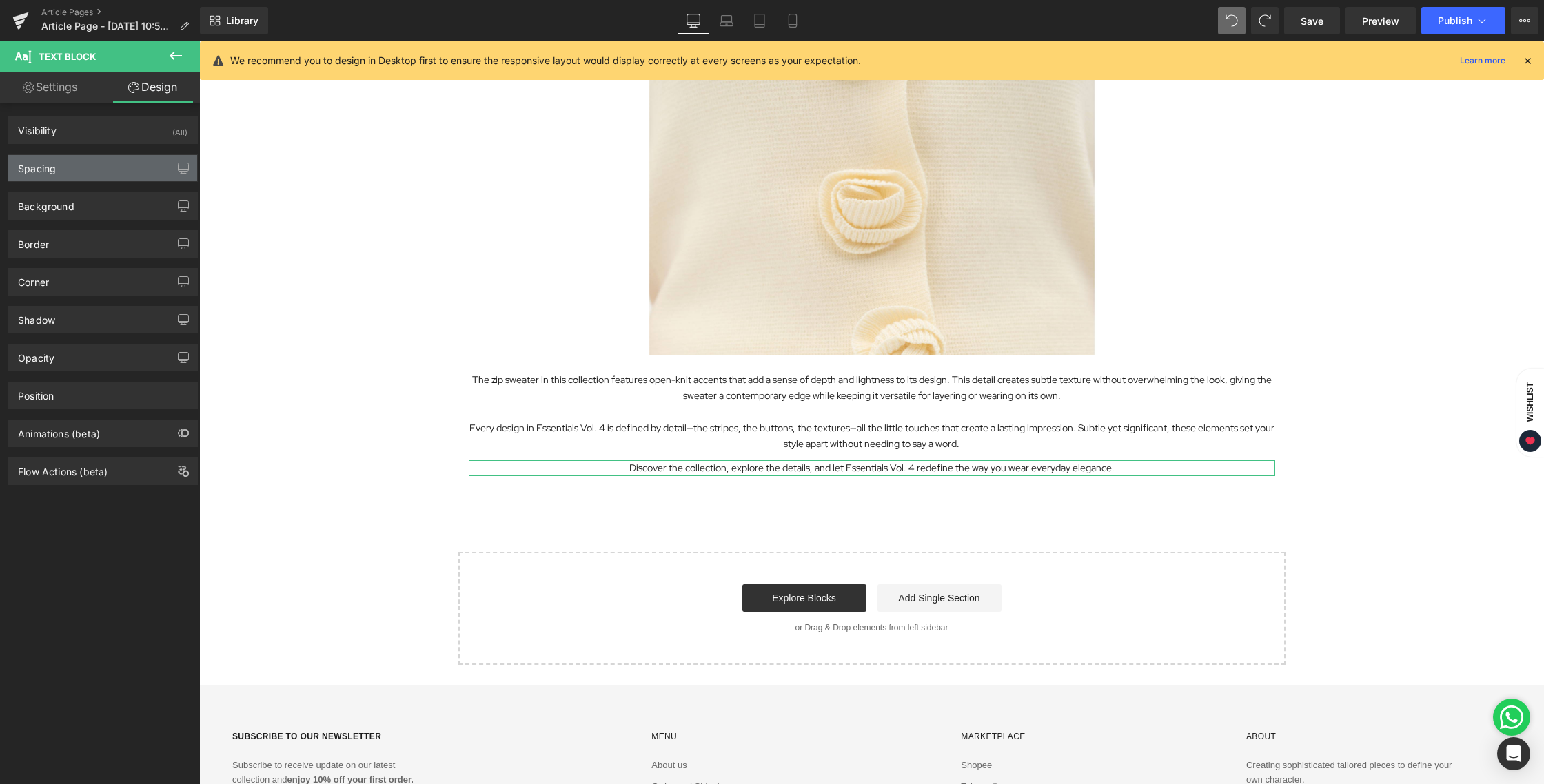
click at [71, 171] on div "Spacing" at bounding box center [102, 168] width 189 height 26
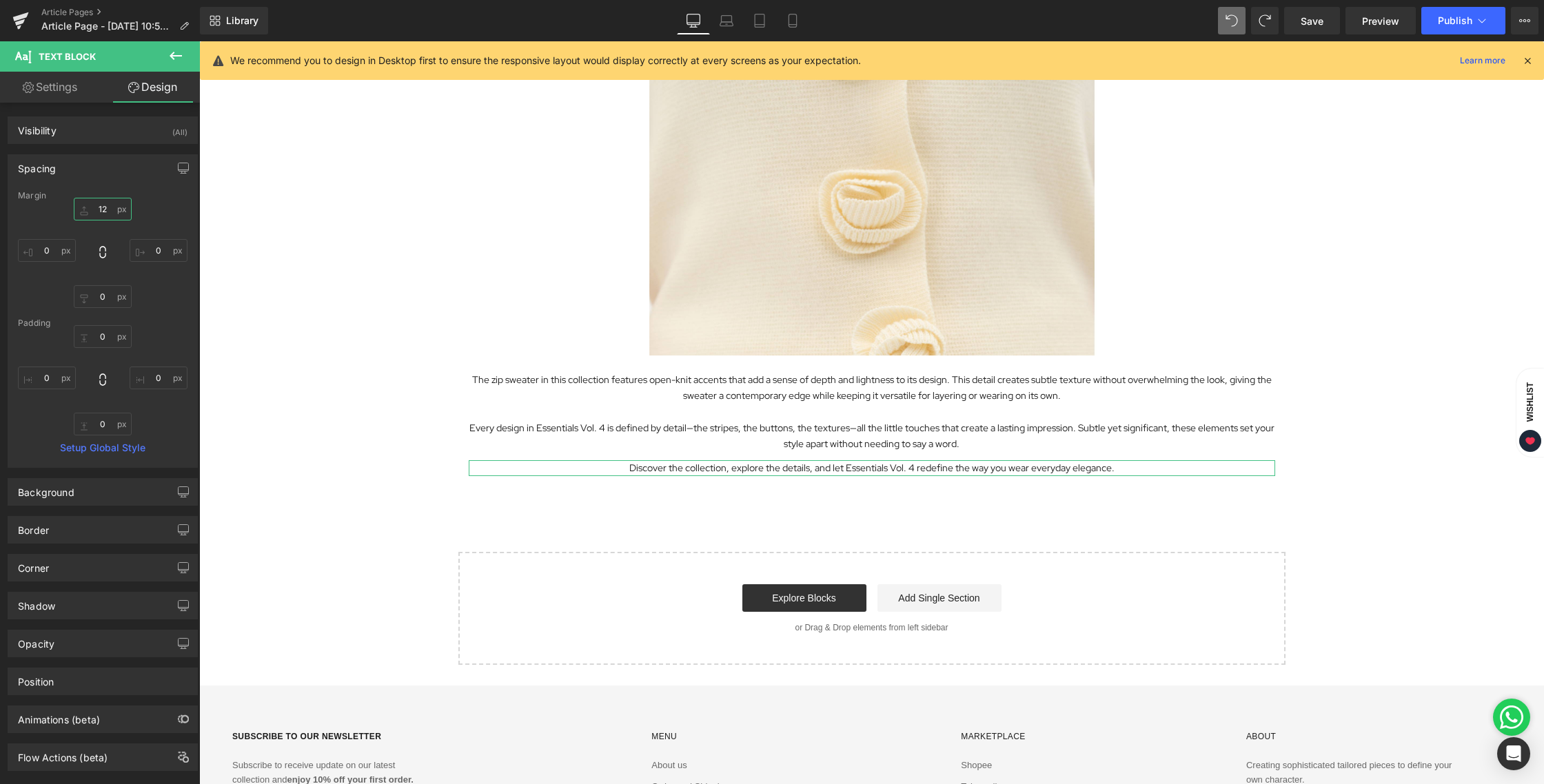
click at [104, 206] on input "text" at bounding box center [103, 209] width 58 height 23
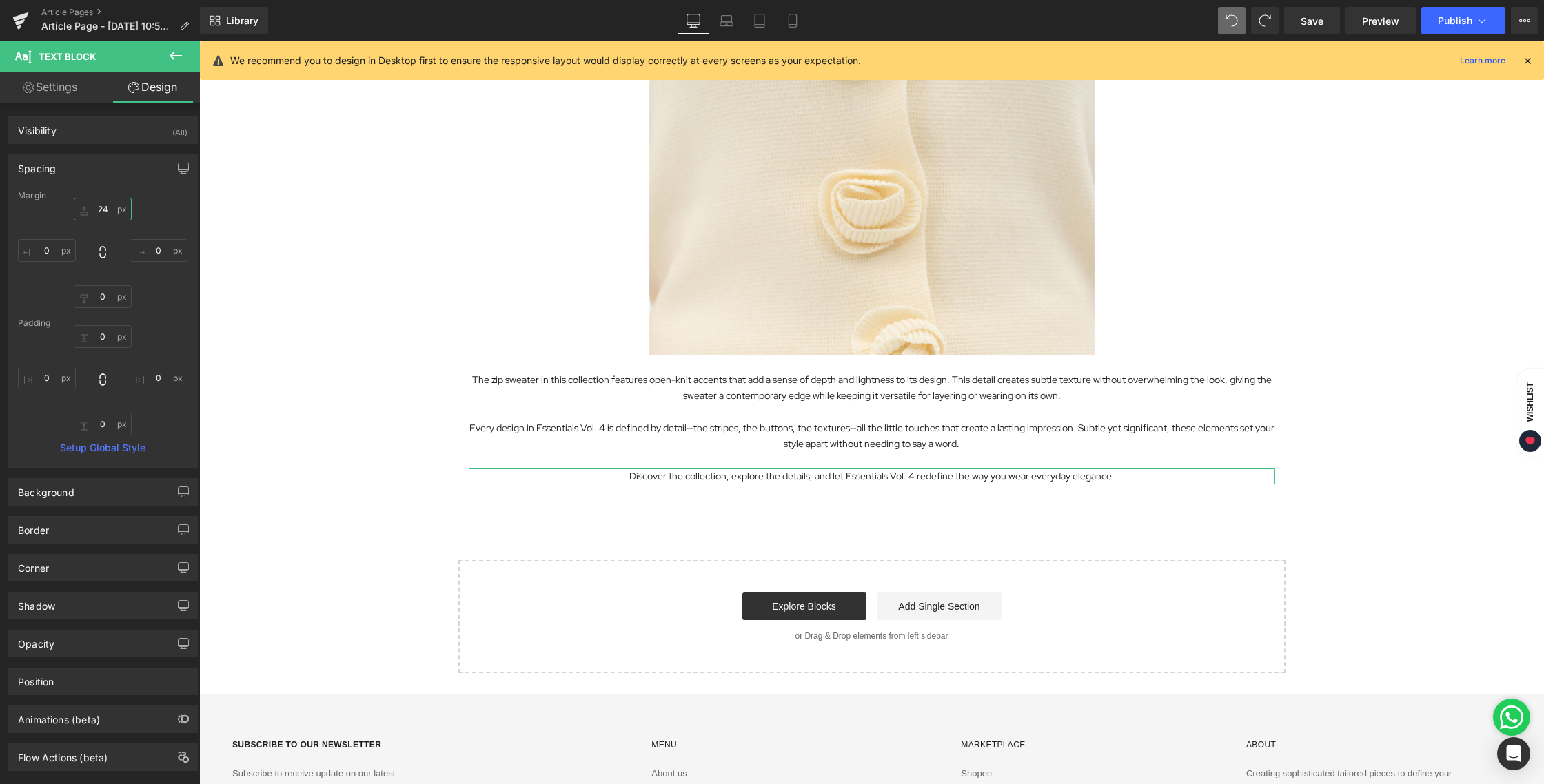
type input "24"
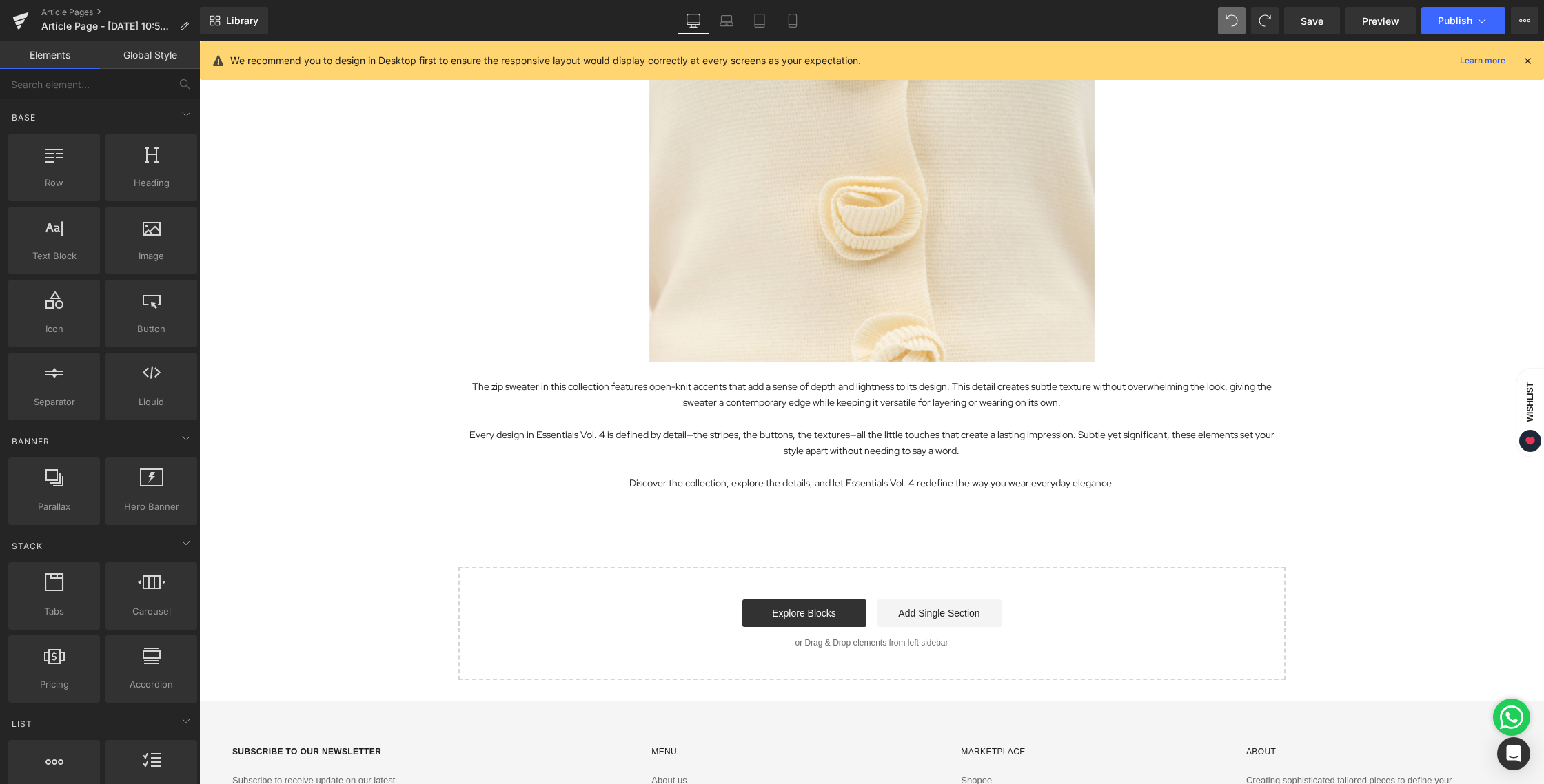
scroll to position [2755, 0]
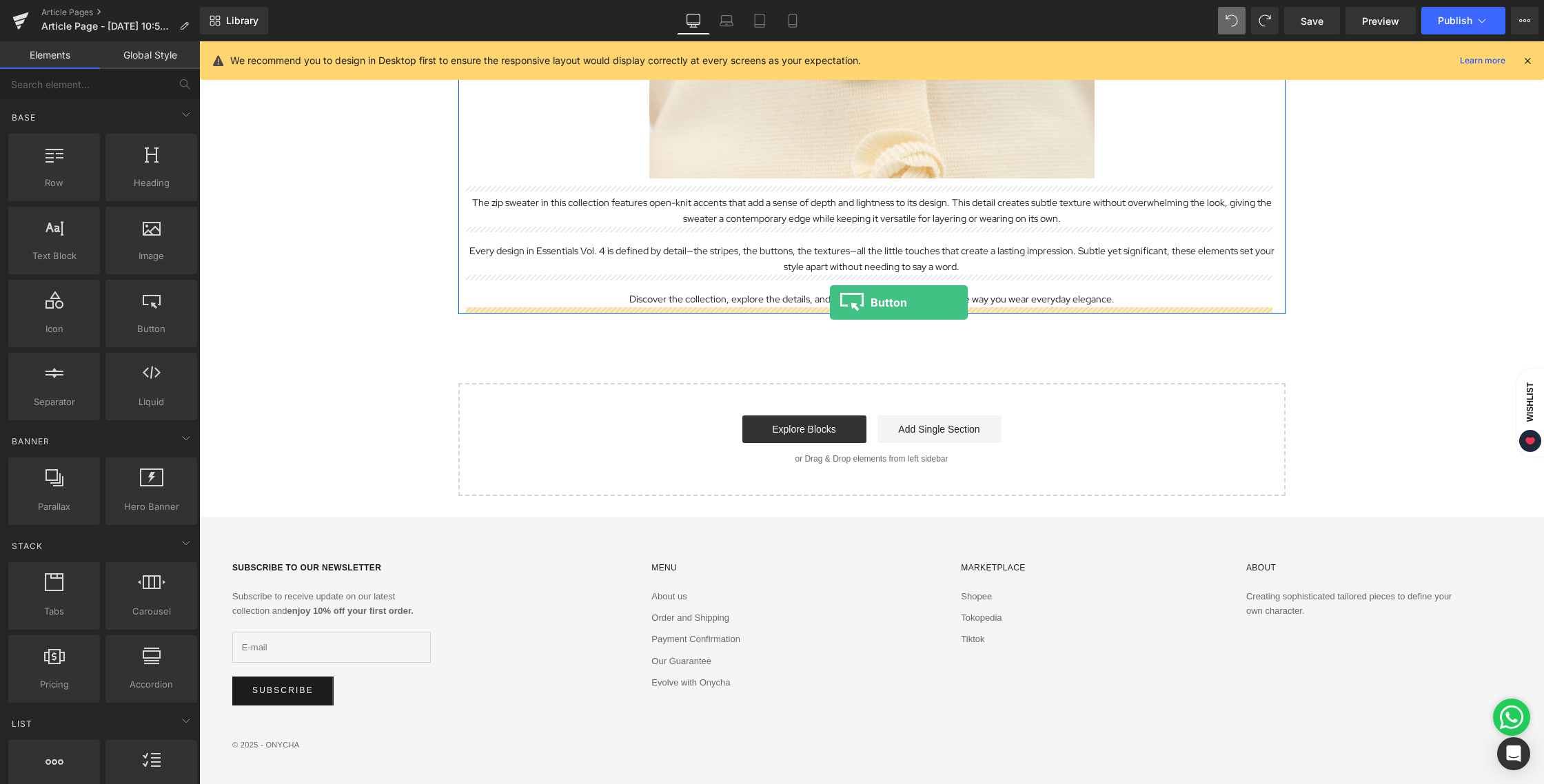
drag, startPoint x: 345, startPoint y: 358, endPoint x: 829, endPoint y: 302, distance: 487.2
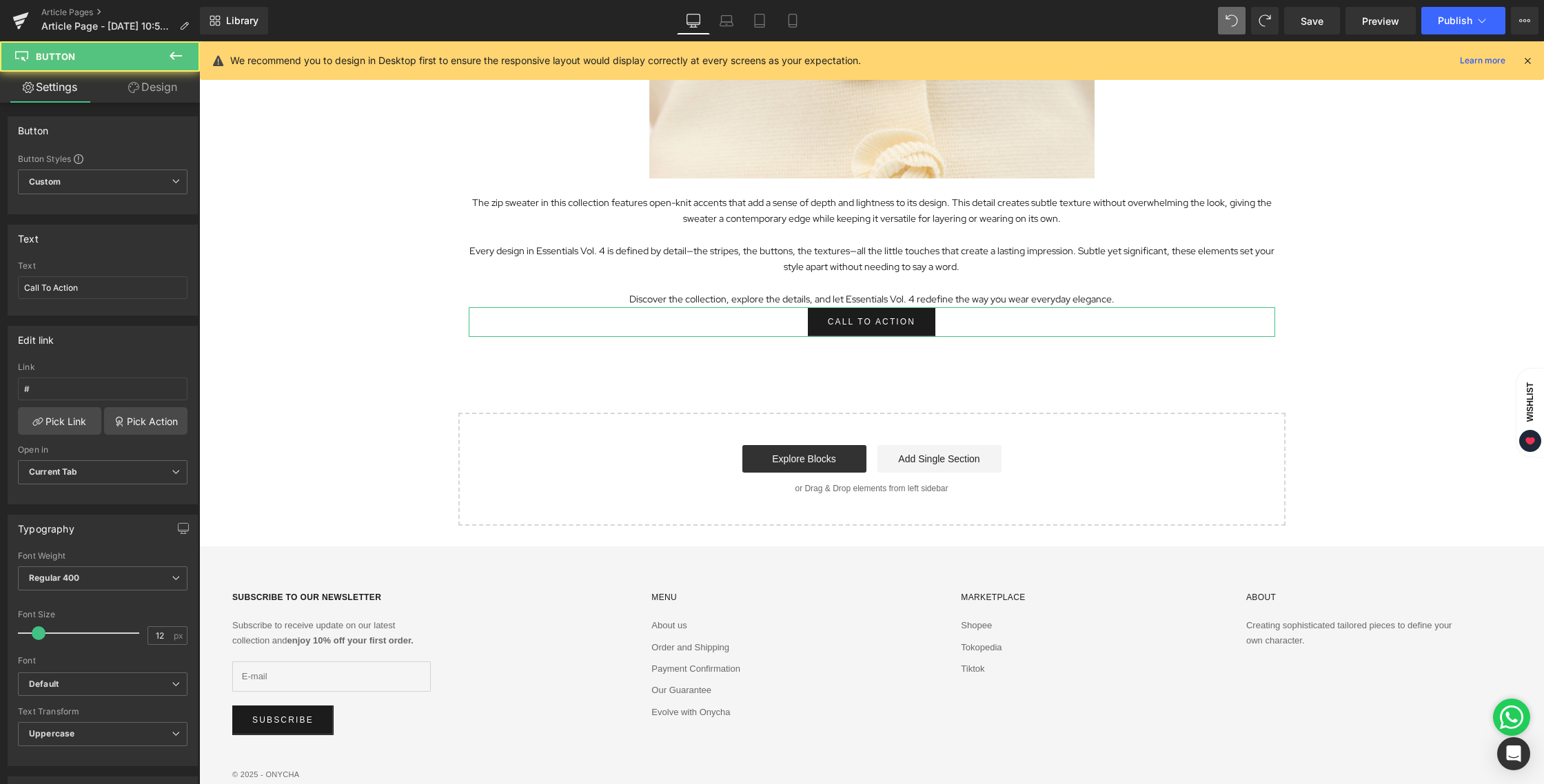
click at [150, 80] on link "Design" at bounding box center [152, 87] width 100 height 31
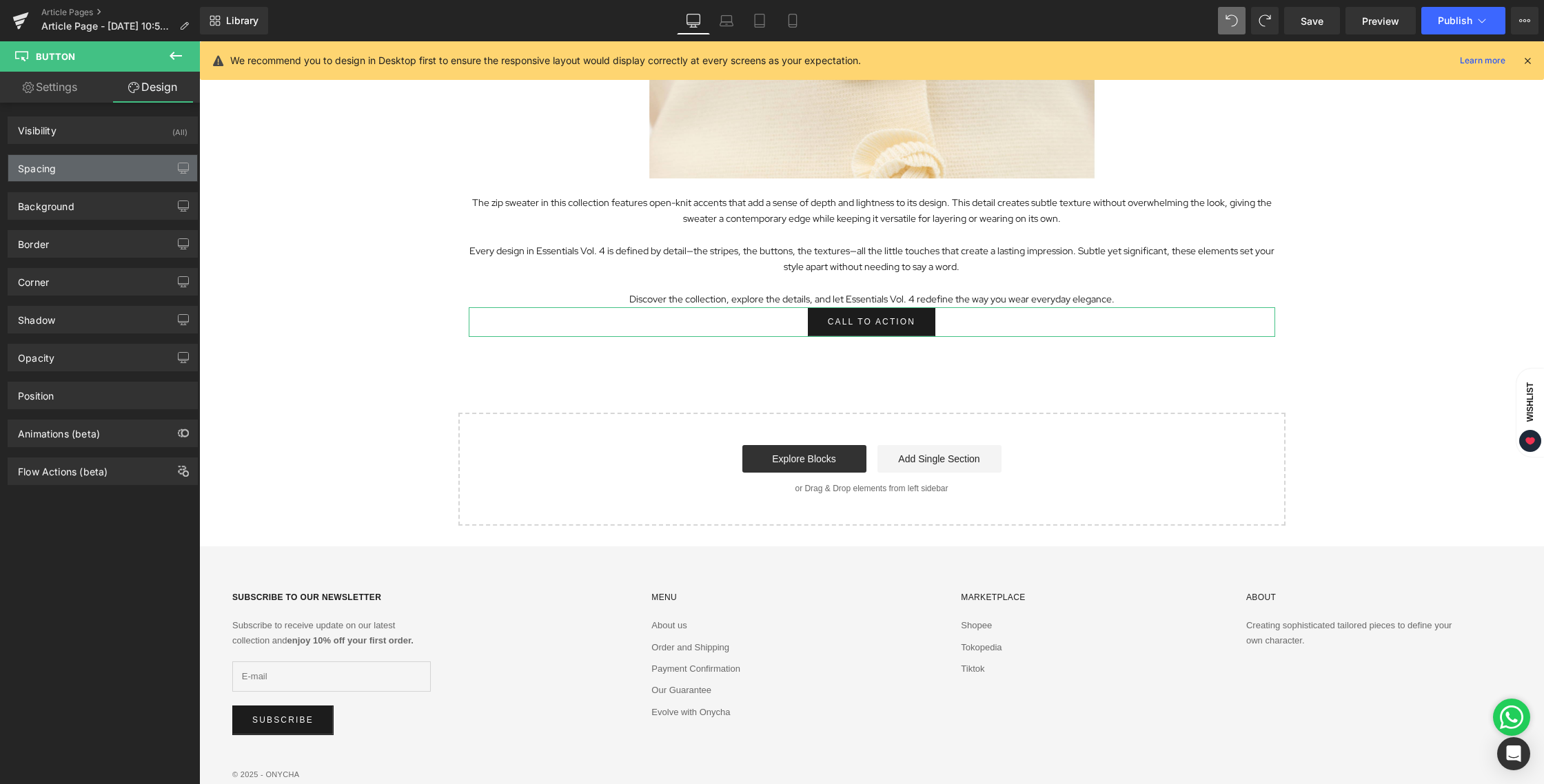
click at [66, 170] on div "Spacing" at bounding box center [102, 168] width 189 height 26
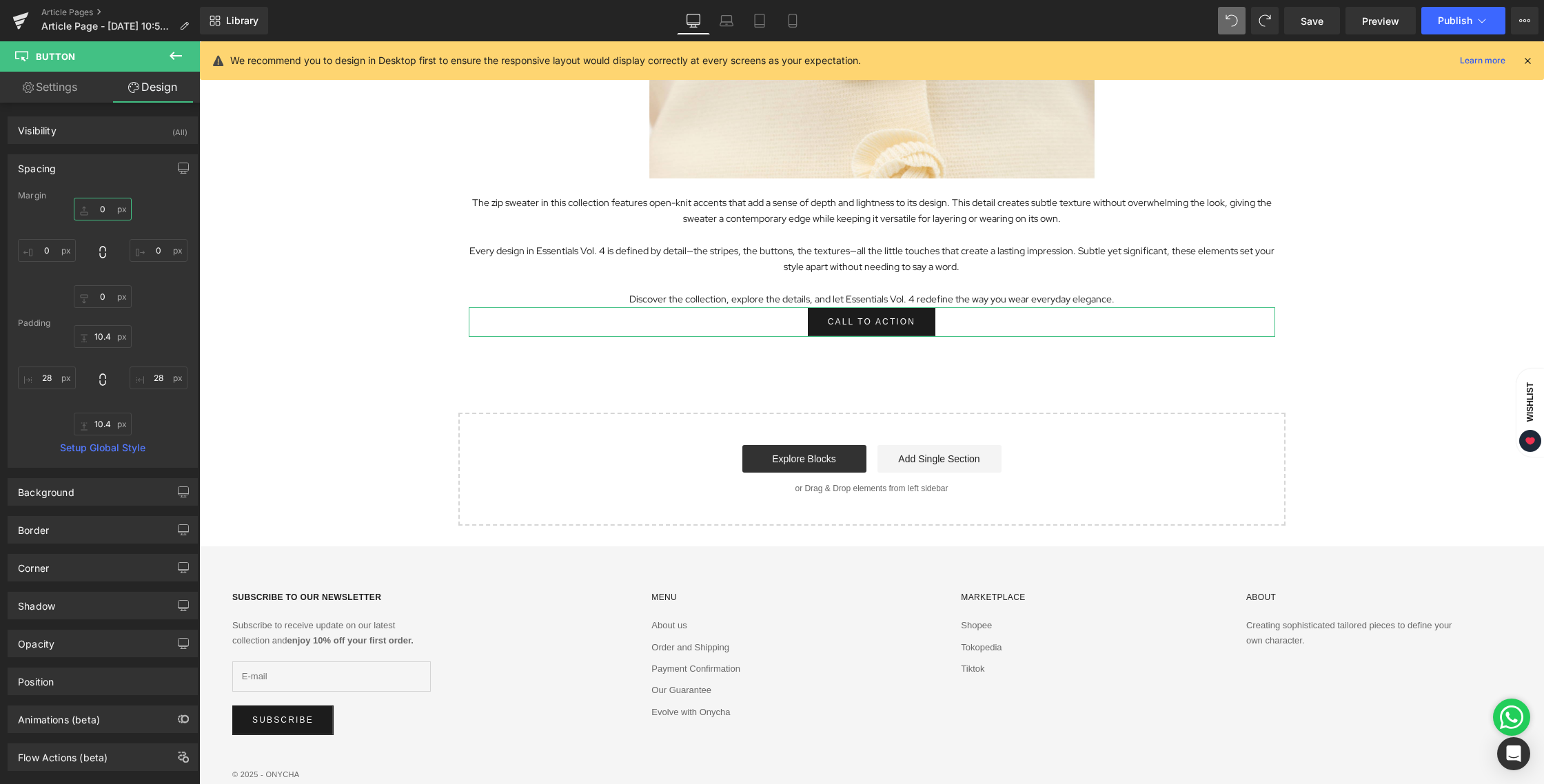
click at [93, 208] on input "0" at bounding box center [103, 209] width 58 height 23
type input "32"
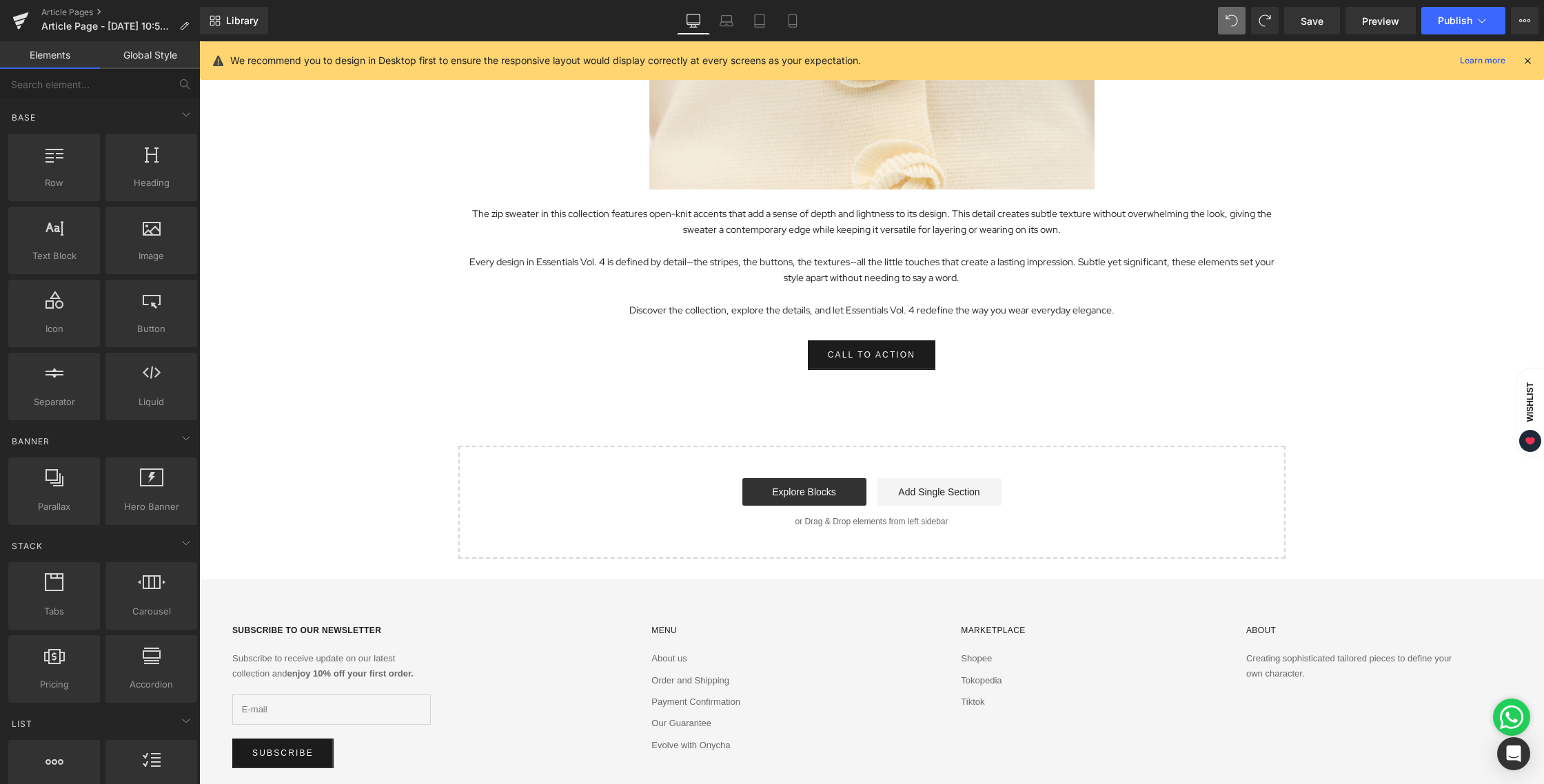
scroll to position [2733, 0]
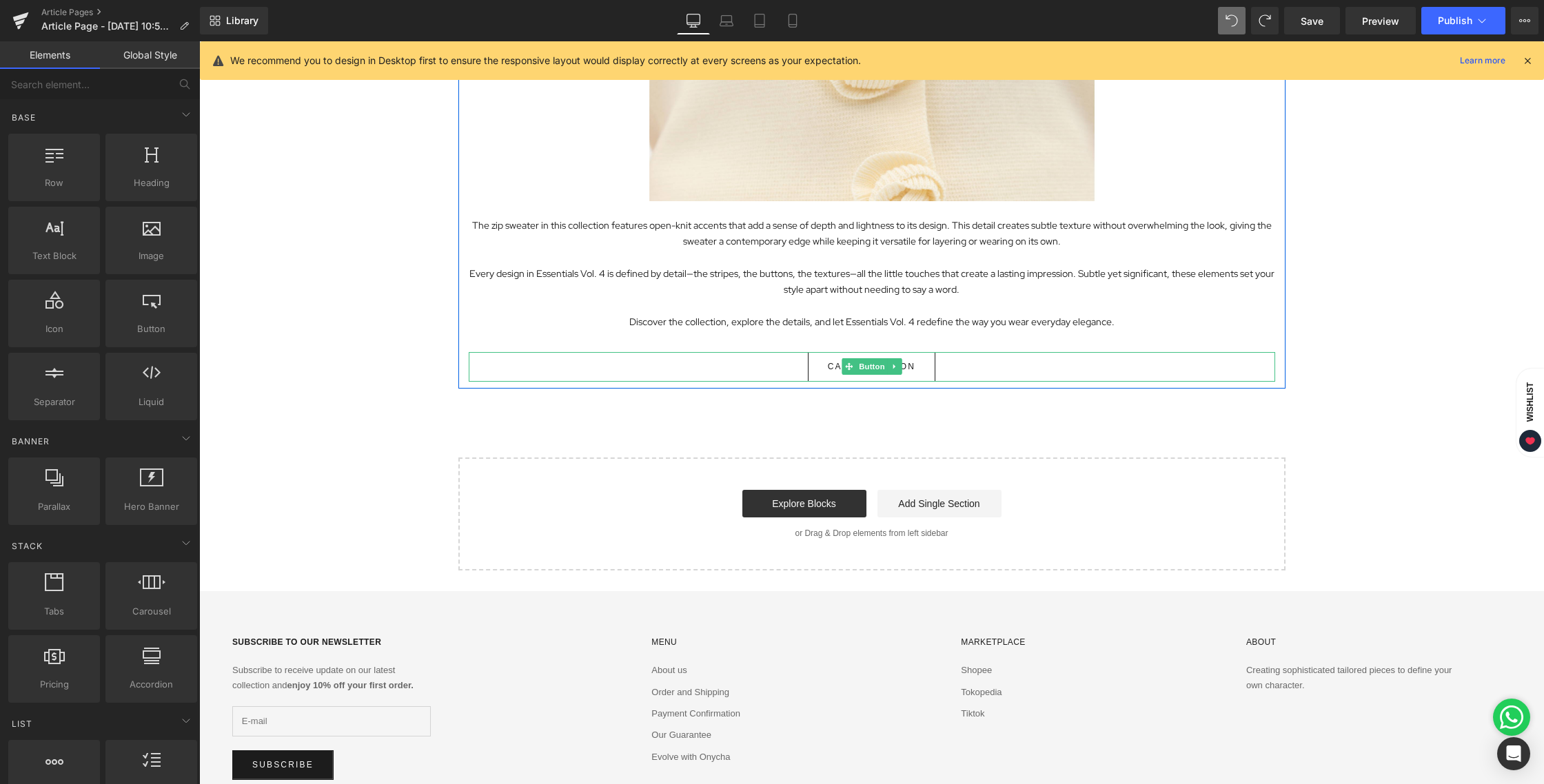
click at [859, 365] on span "Button" at bounding box center [872, 367] width 32 height 17
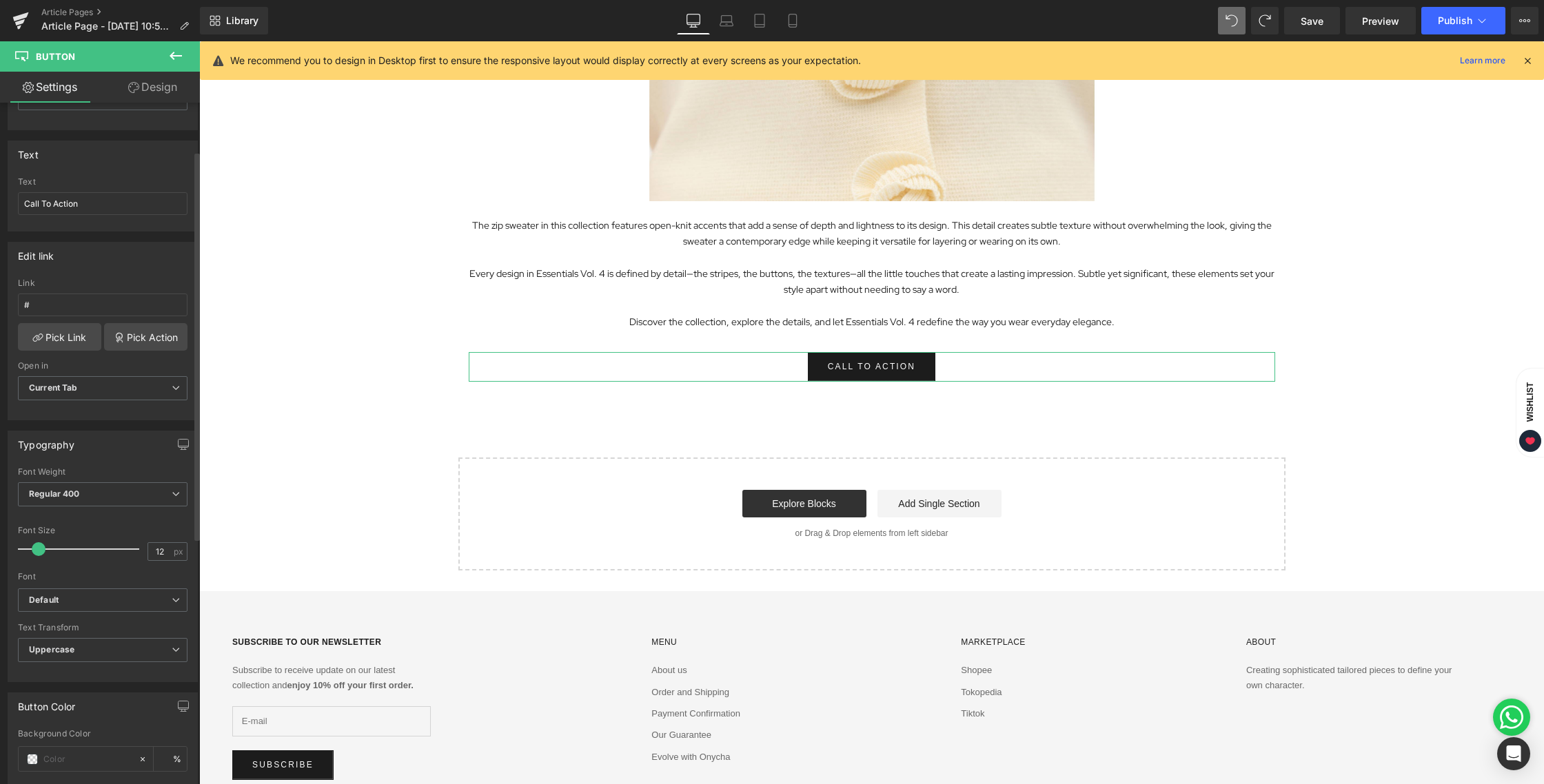
scroll to position [84, 0]
click at [80, 591] on span "Default" at bounding box center [102, 600] width 170 height 24
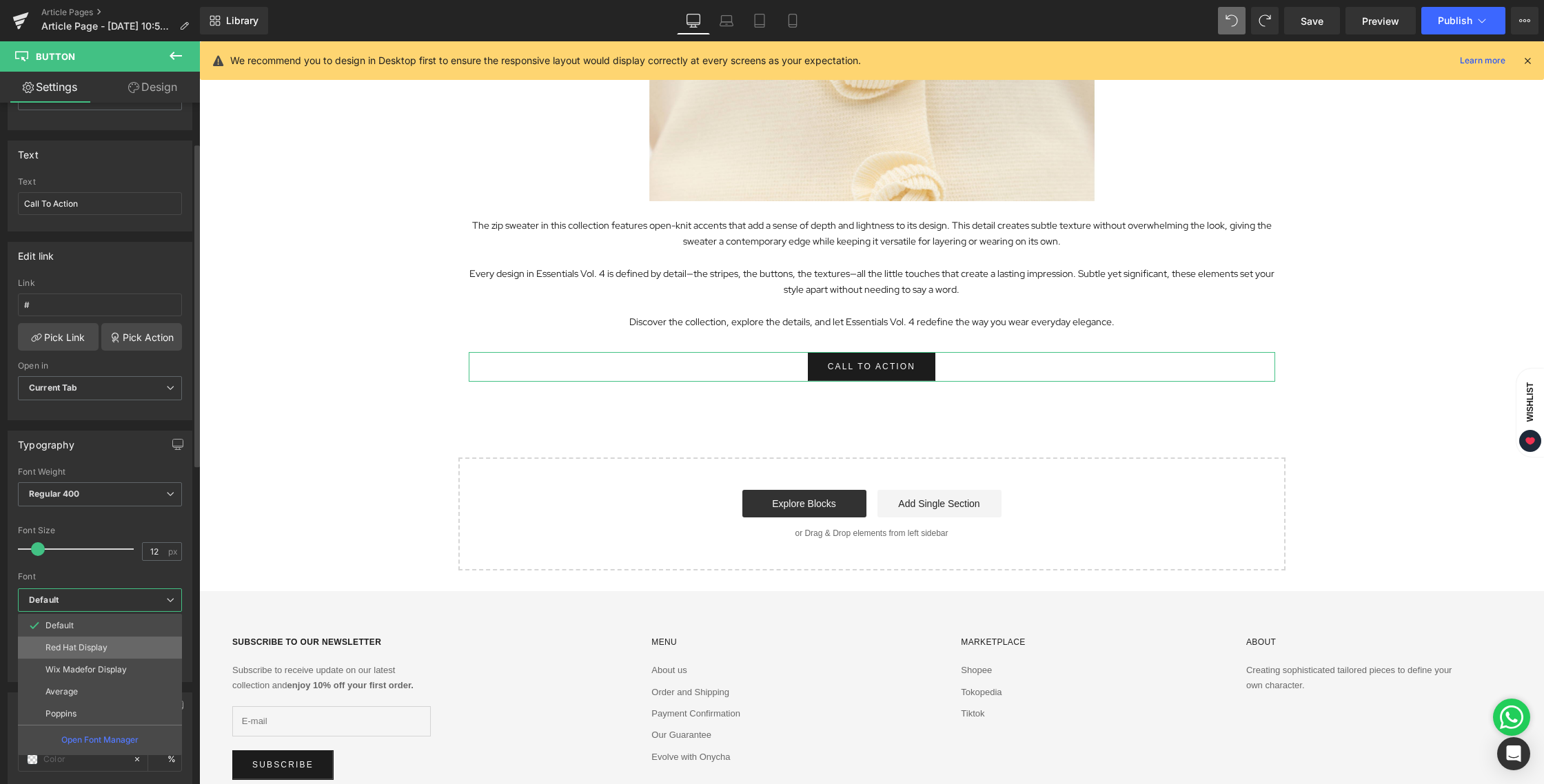
click at [82, 652] on li "Red Hat Display" at bounding box center [100, 648] width 164 height 22
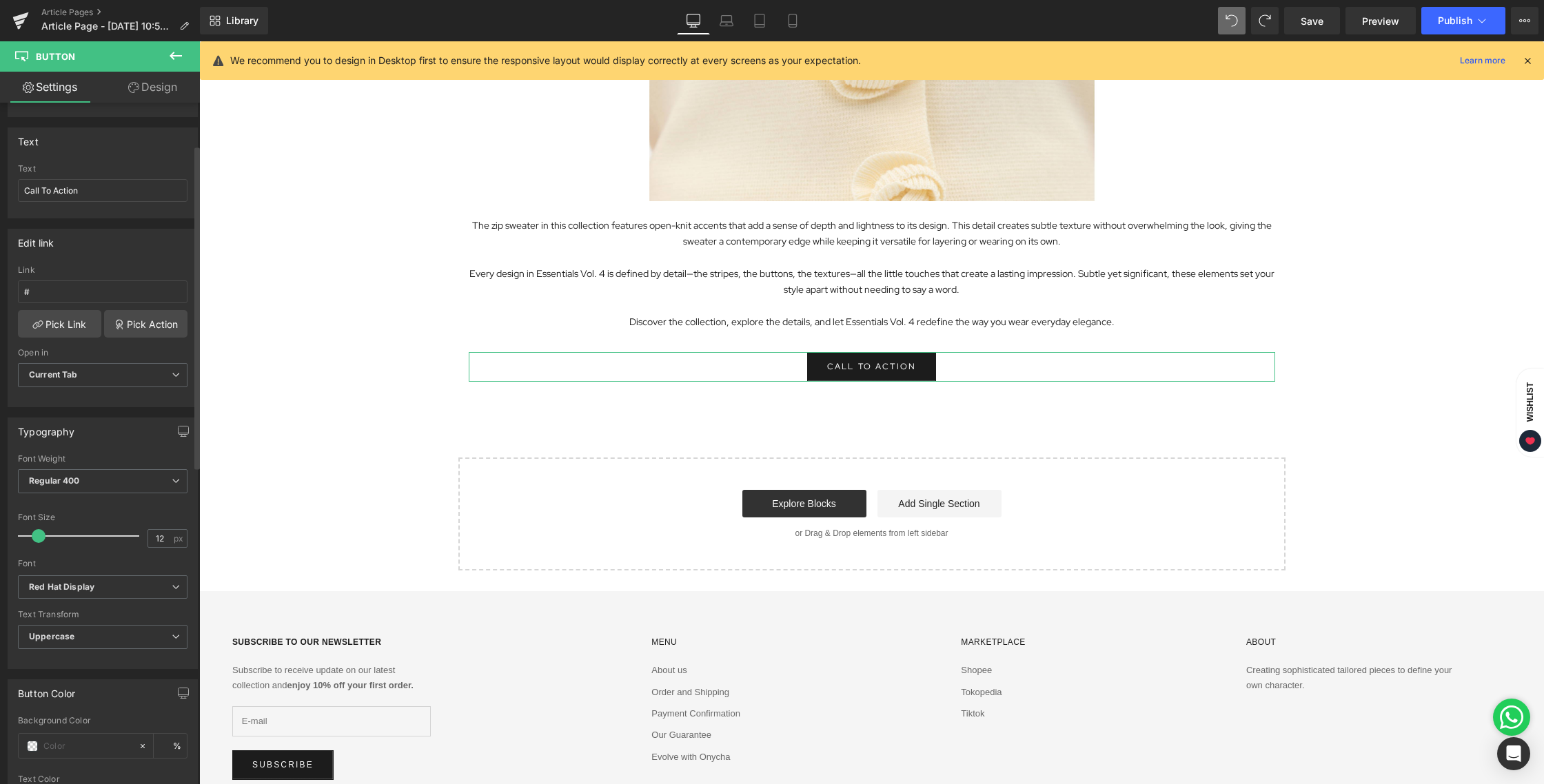
scroll to position [87, 0]
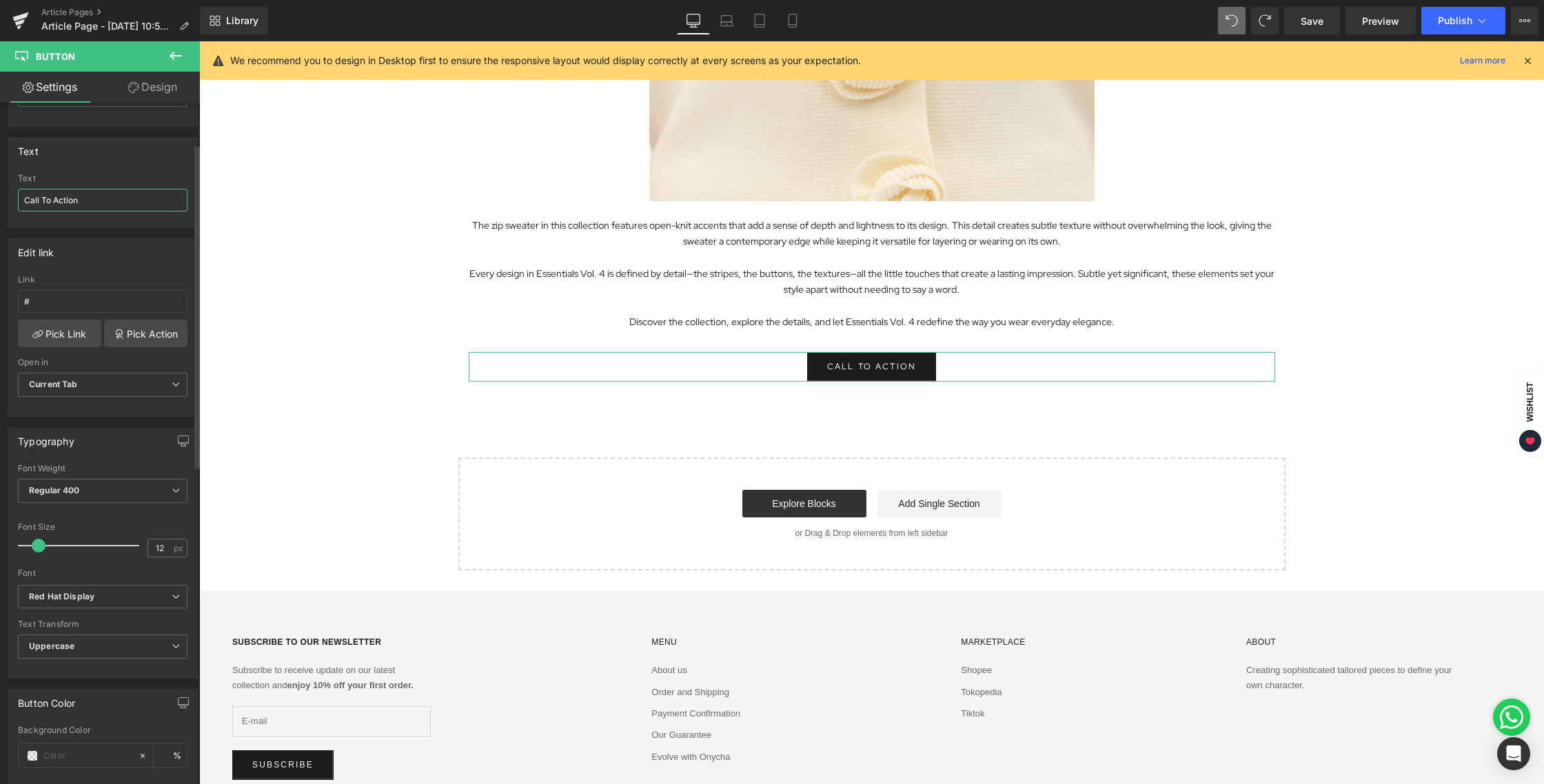
drag, startPoint x: 93, startPoint y: 203, endPoint x: 0, endPoint y: 203, distance: 93.0
click at [0, 203] on div "Text Call To Action Text Call To Action" at bounding box center [103, 177] width 206 height 101
type input "SHOP NOW"
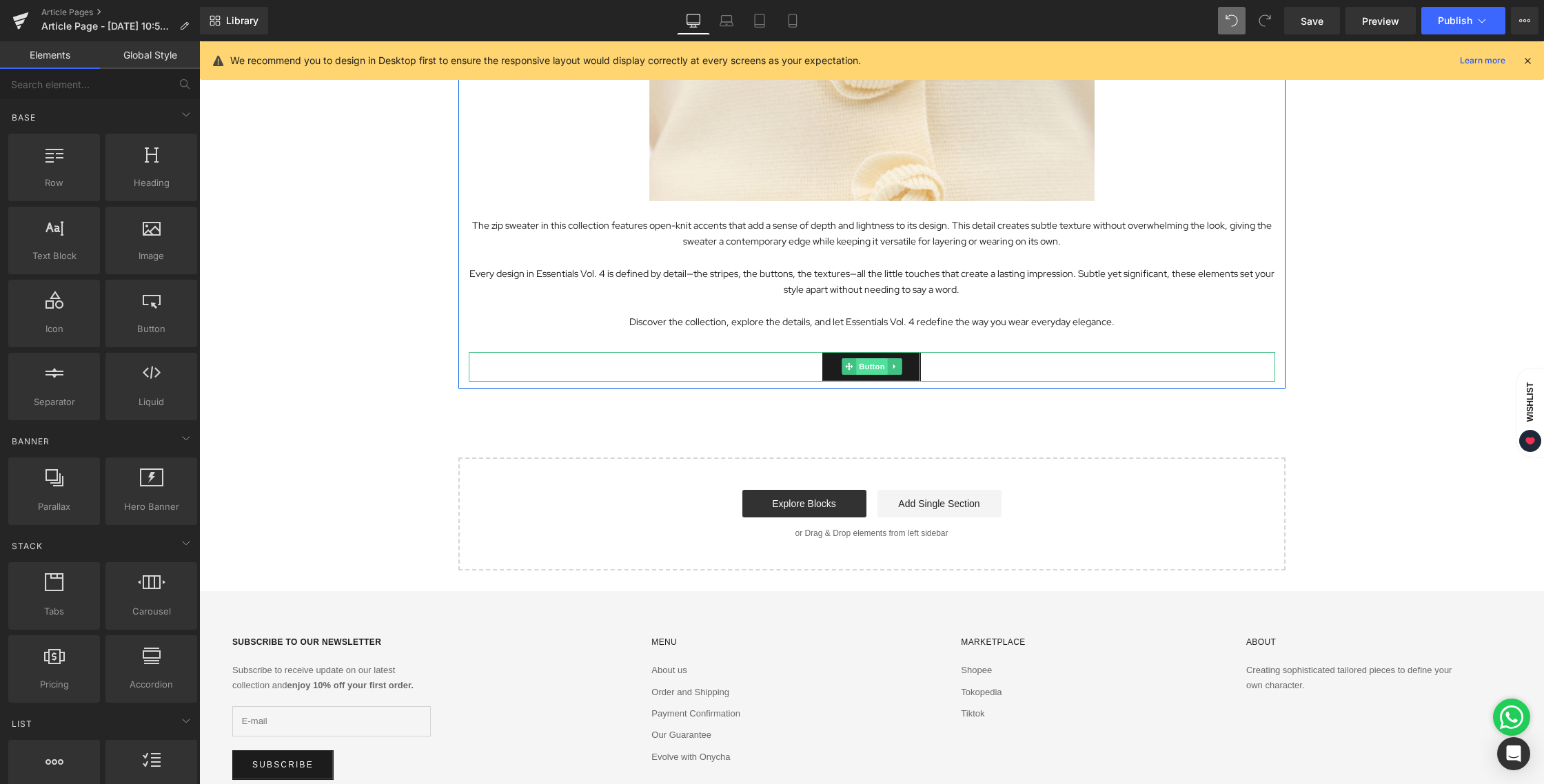
click at [862, 367] on span "Button" at bounding box center [872, 367] width 32 height 17
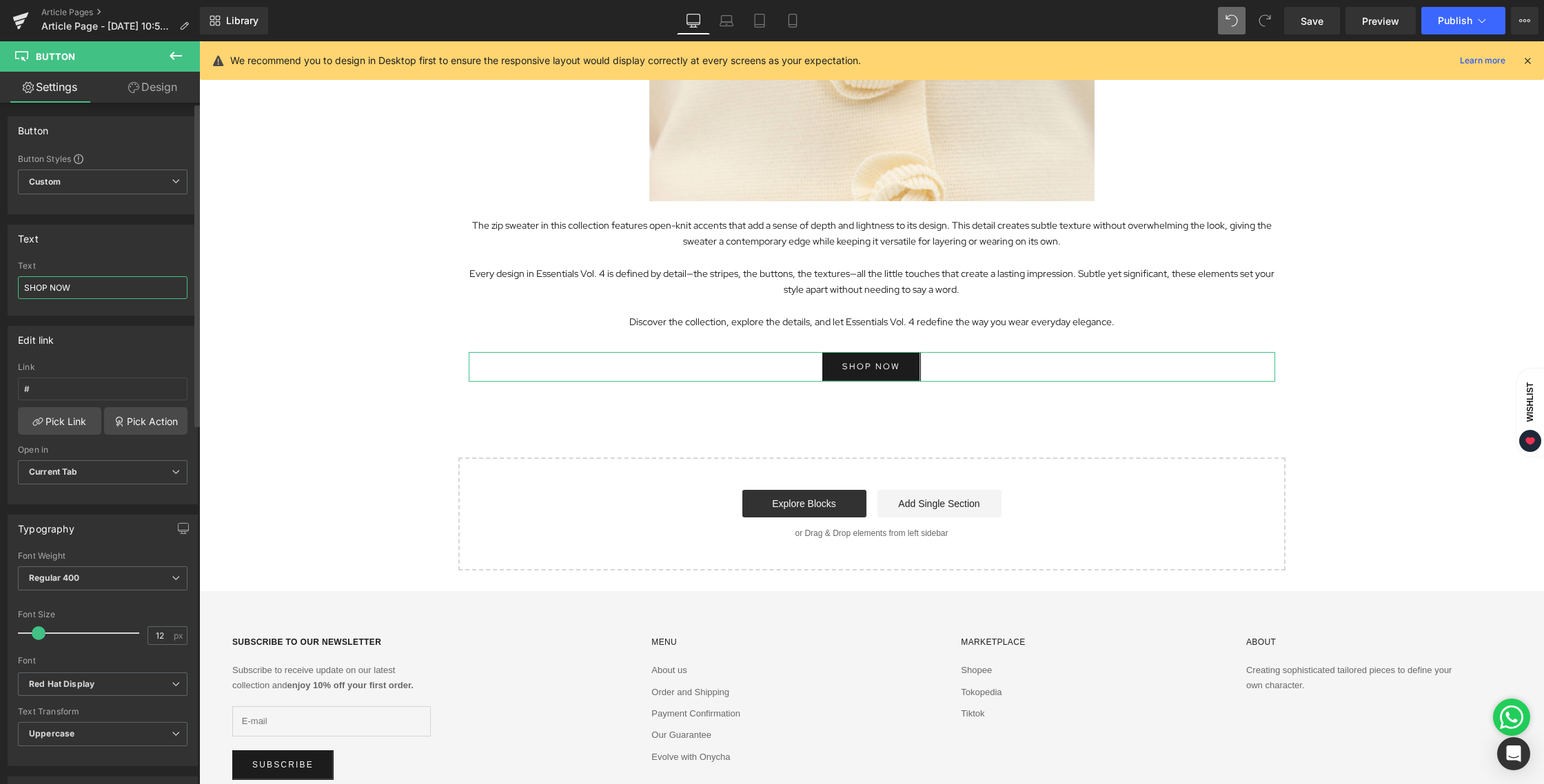
drag, startPoint x: 93, startPoint y: 285, endPoint x: 11, endPoint y: 284, distance: 82.0
click at [11, 284] on div "SHOP NOW Text SHOP NOW" at bounding box center [102, 288] width 189 height 54
type input "EXPLORE MORE"
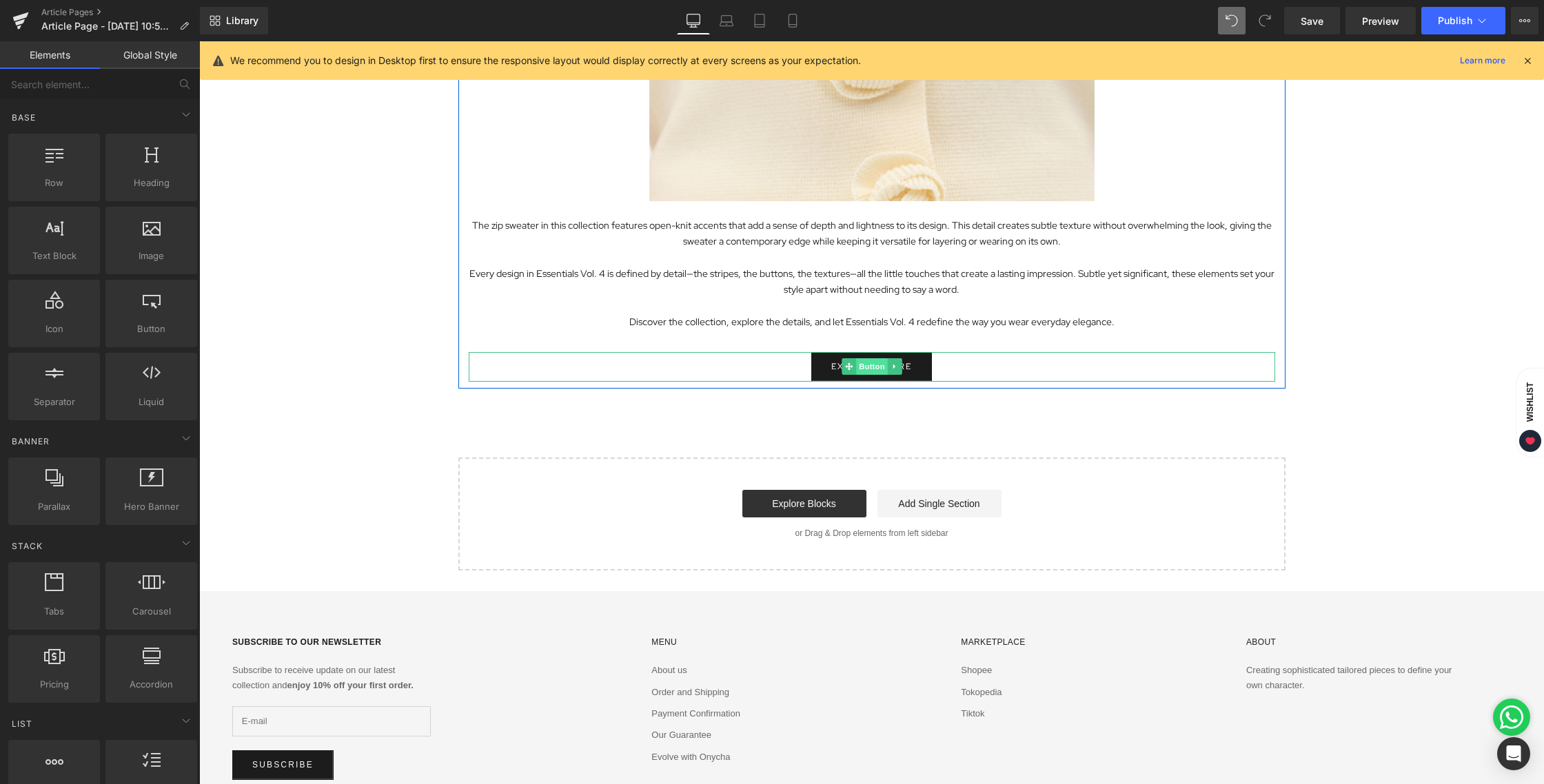
click at [861, 367] on span "Button" at bounding box center [872, 367] width 32 height 17
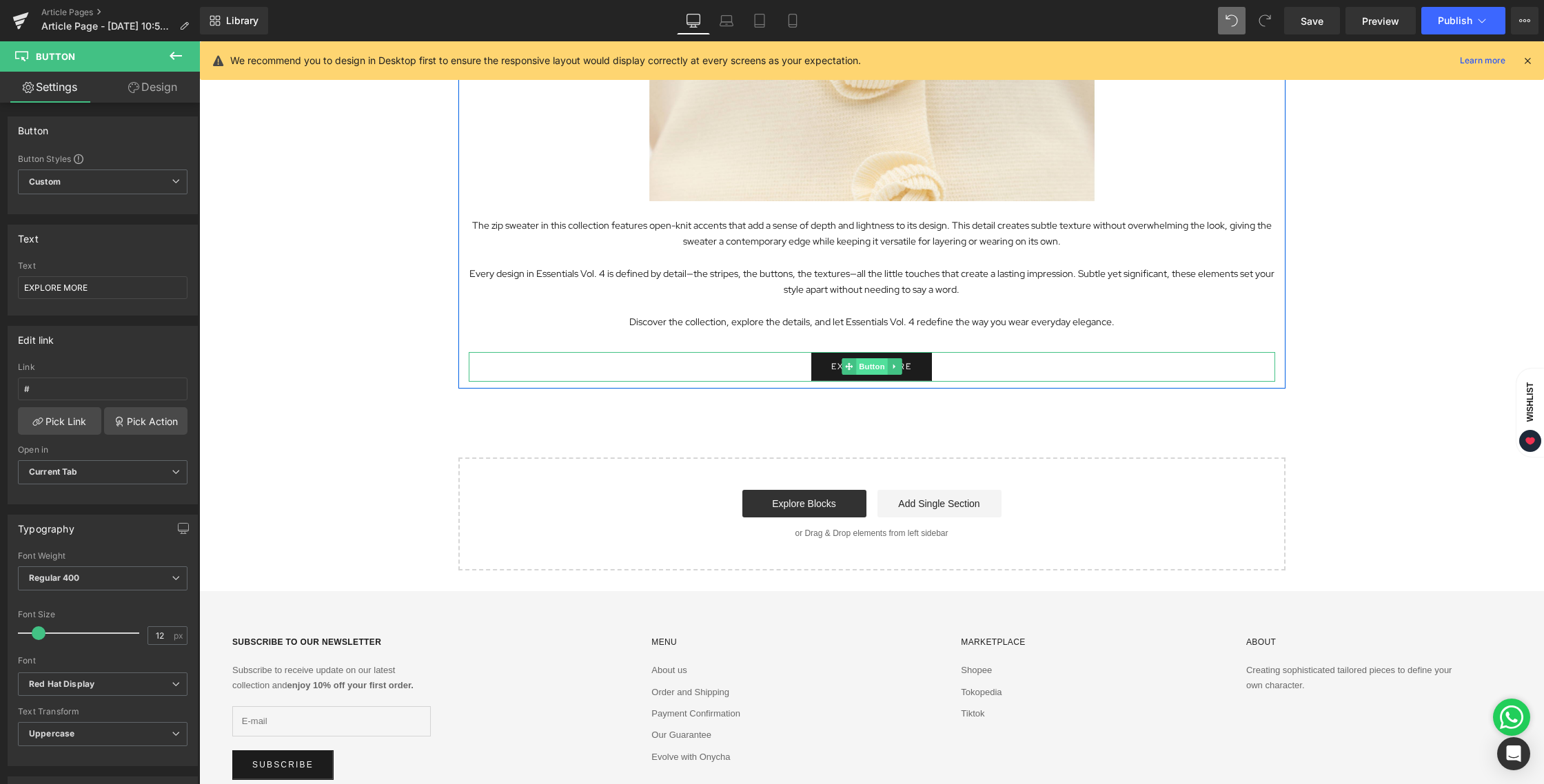
click at [871, 363] on span "Button" at bounding box center [872, 367] width 32 height 17
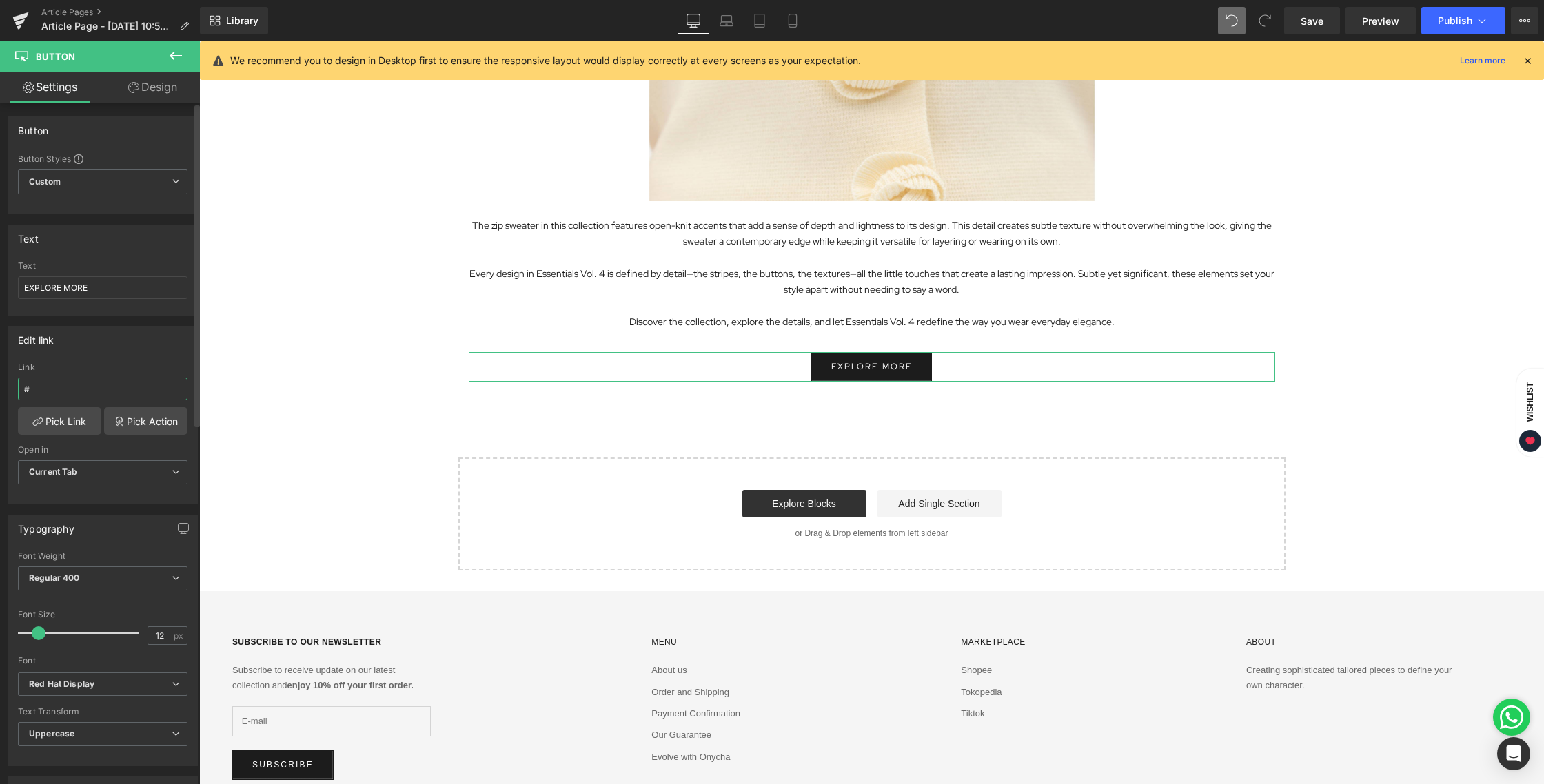
click at [66, 391] on input "#" at bounding box center [102, 388] width 170 height 23
drag, startPoint x: 63, startPoint y: 390, endPoint x: 0, endPoint y: 388, distance: 63.0
click at [0, 388] on div "Edit link # Link # Pick Link Pick Action Current Tab New Tab Open in Current Ta…" at bounding box center [103, 410] width 206 height 189
paste input "[URL][DOMAIN_NAME]"
type input "[URL][DOMAIN_NAME]"
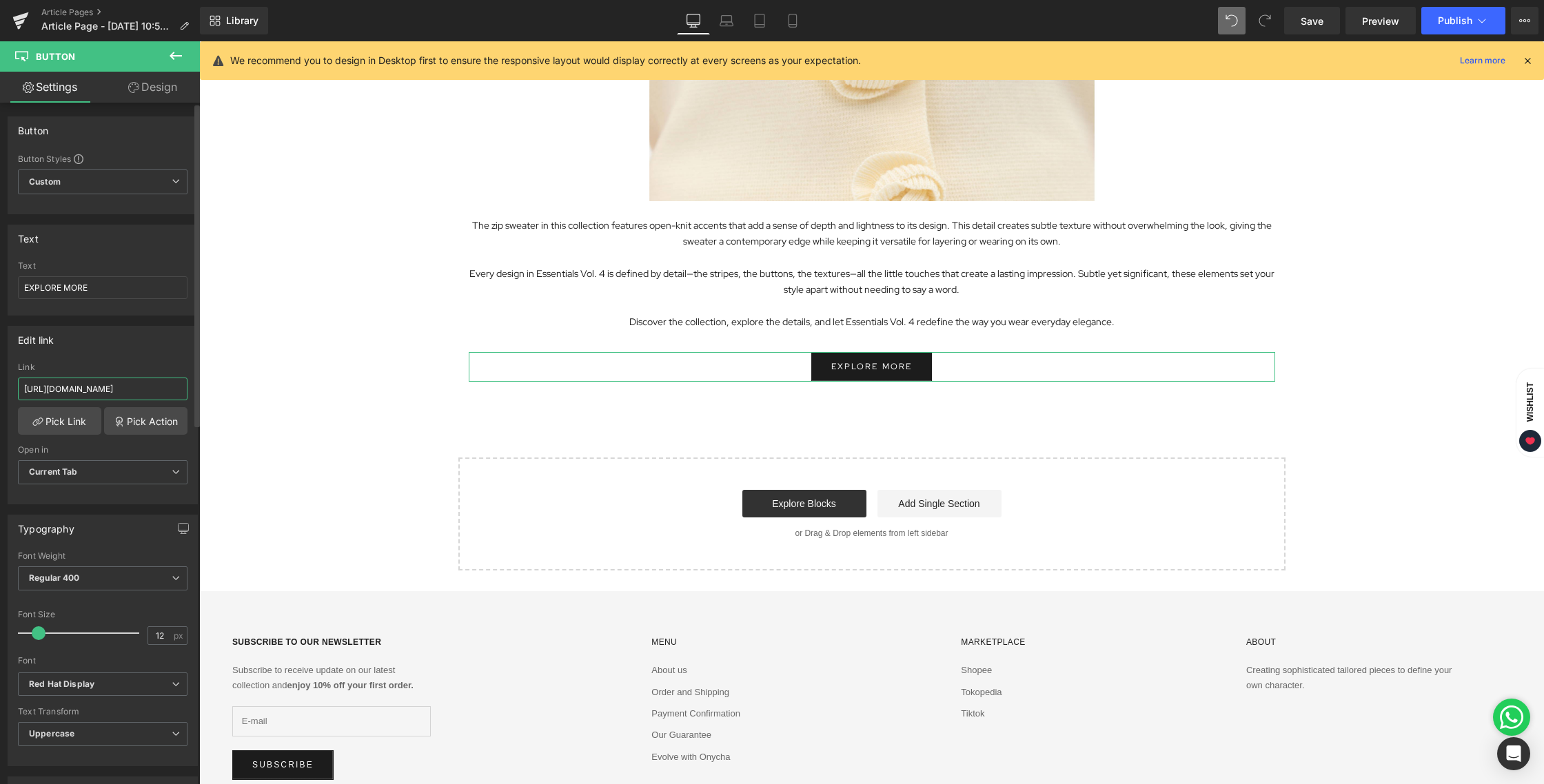
scroll to position [0, 26]
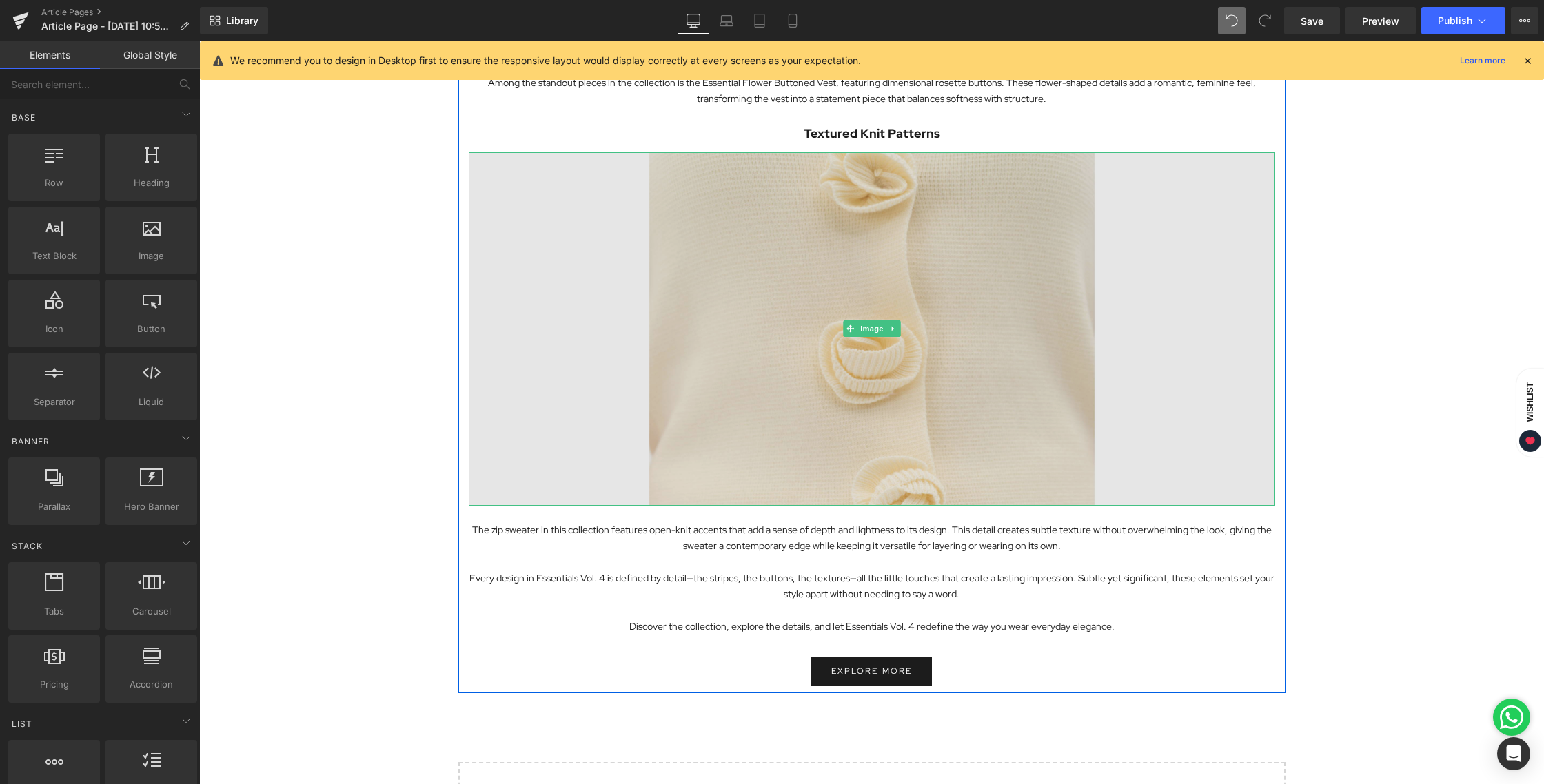
scroll to position [2428, 0]
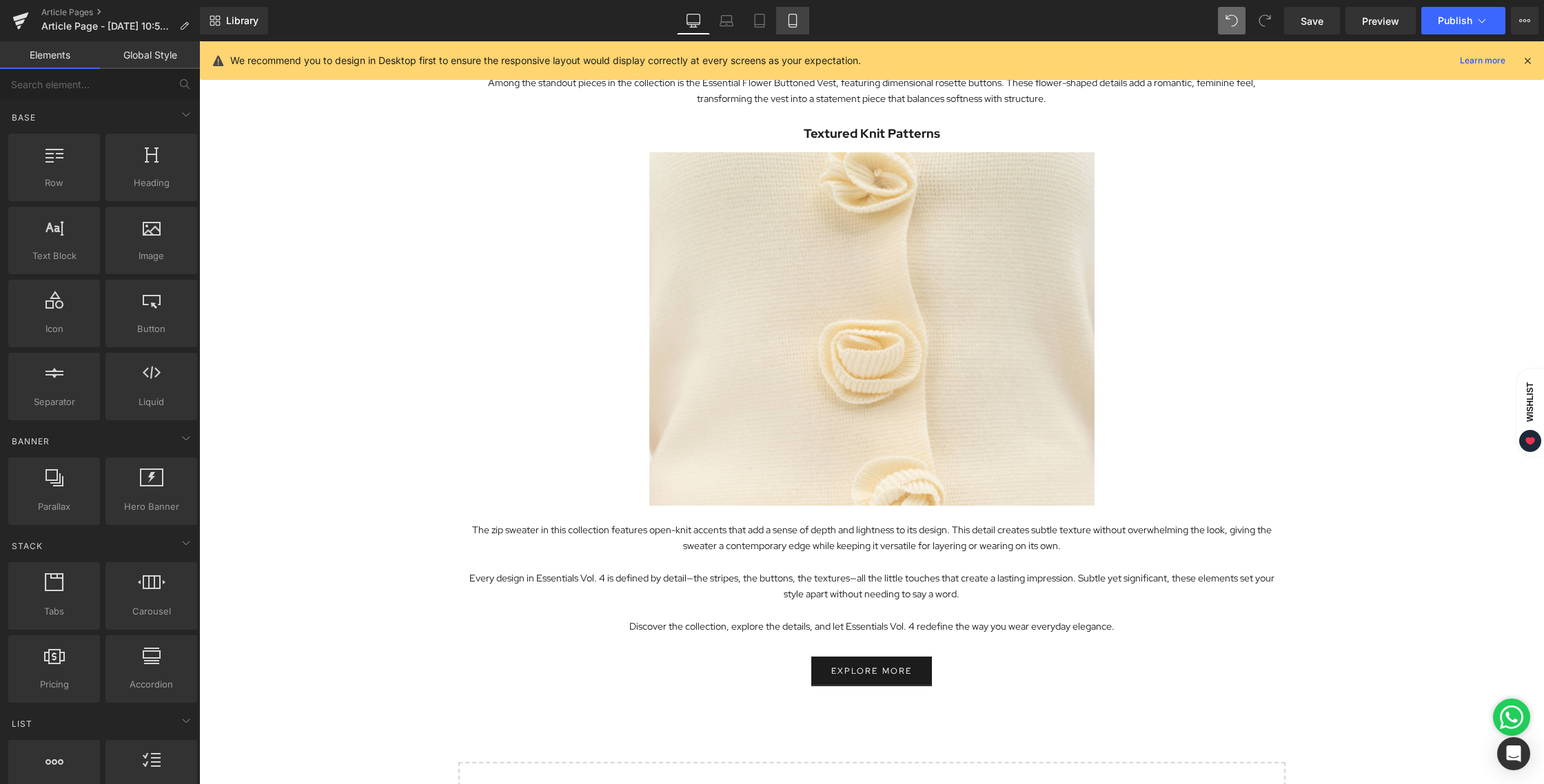
click at [785, 15] on link "Mobile" at bounding box center [793, 21] width 33 height 28
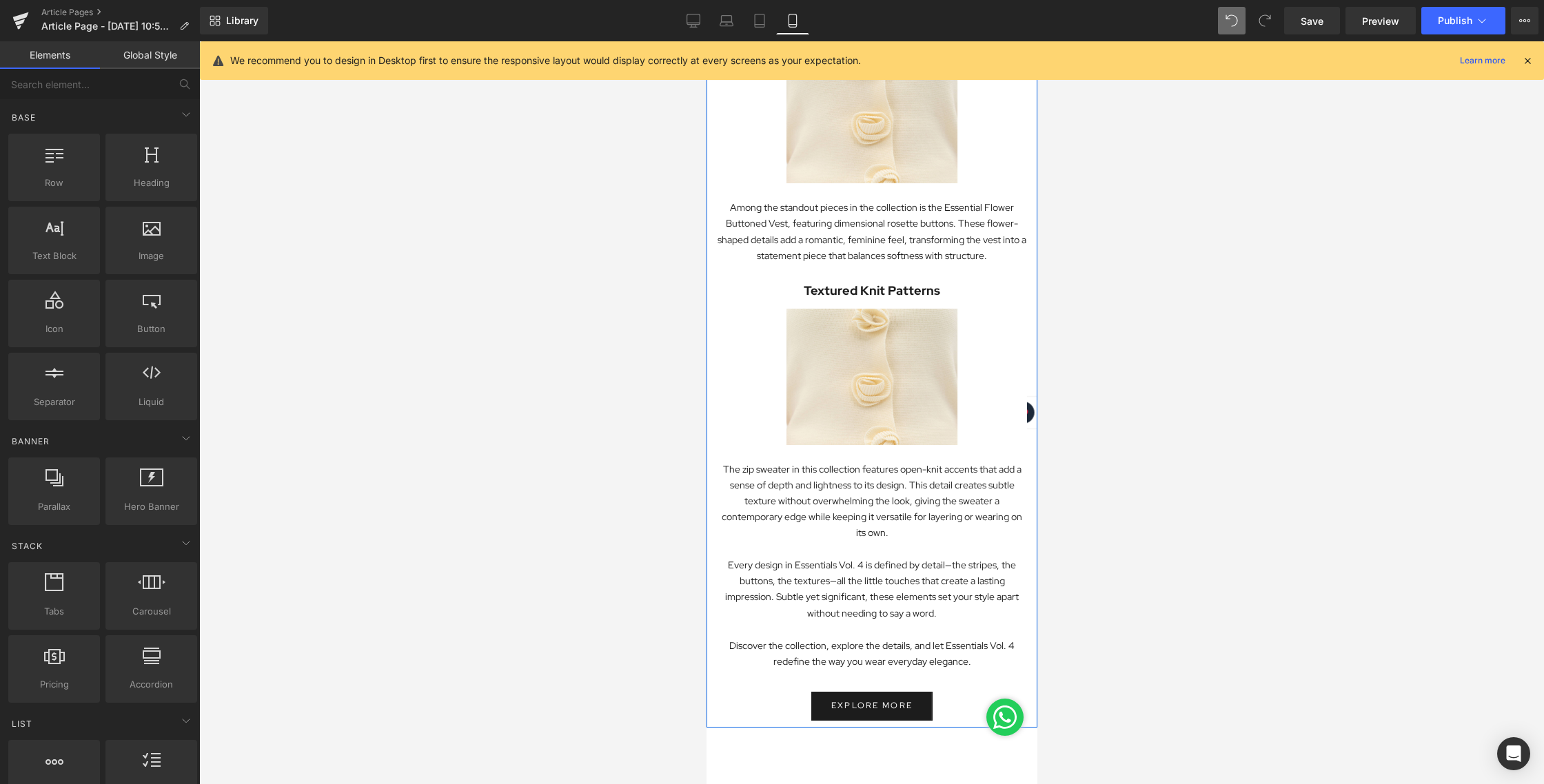
scroll to position [1352, 0]
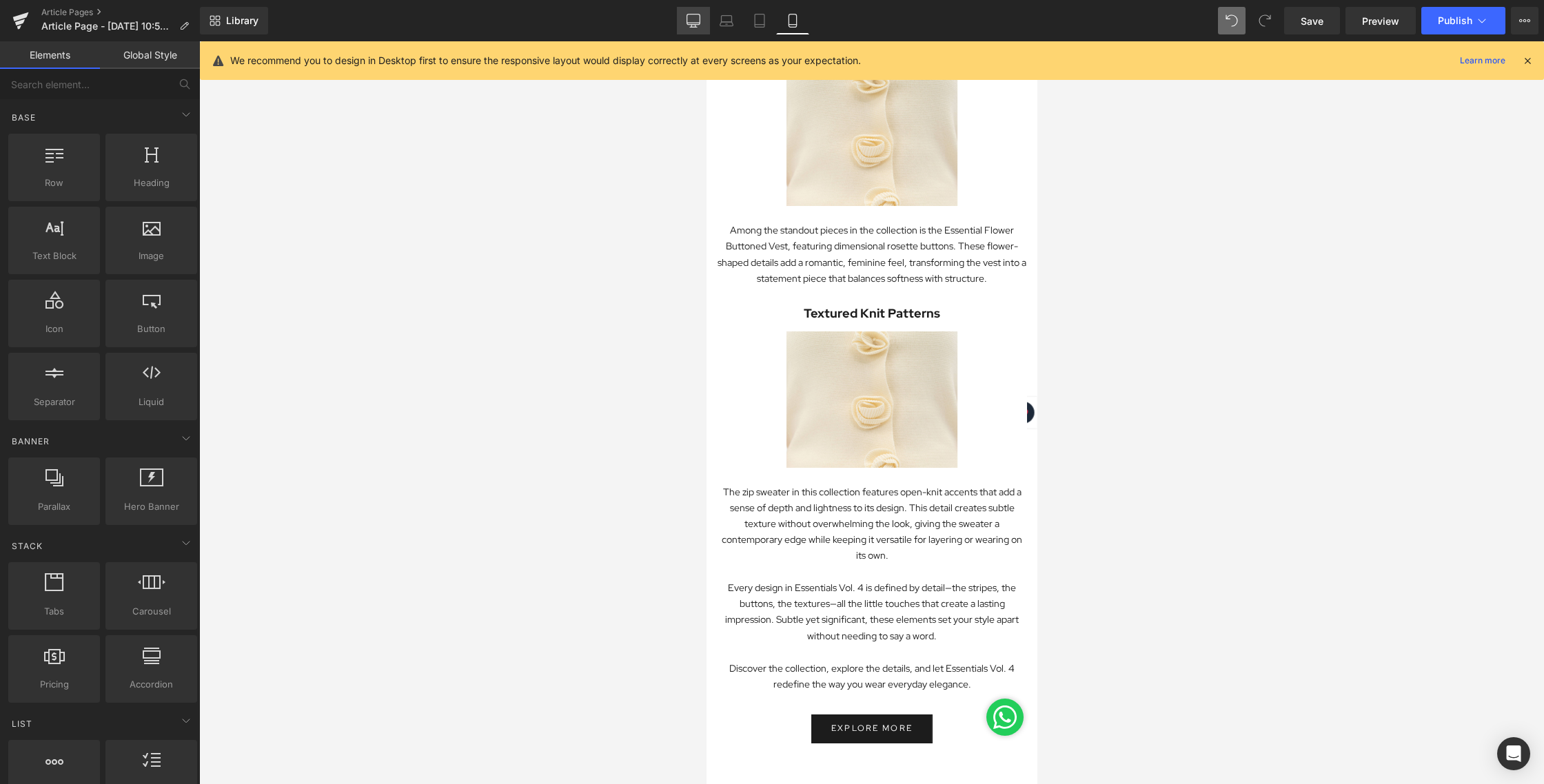
click at [693, 17] on icon at bounding box center [693, 21] width 14 height 14
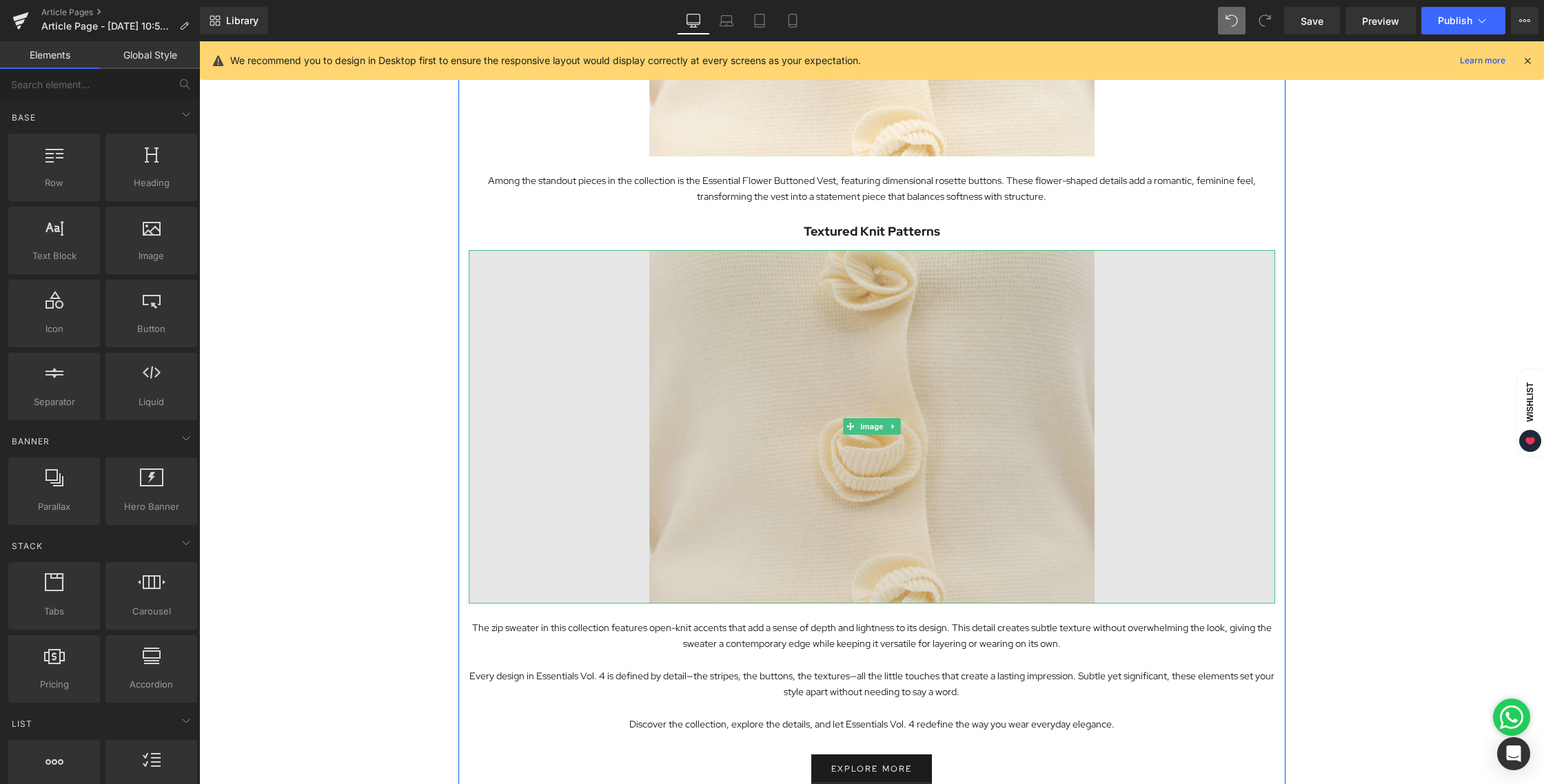
scroll to position [2341, 0]
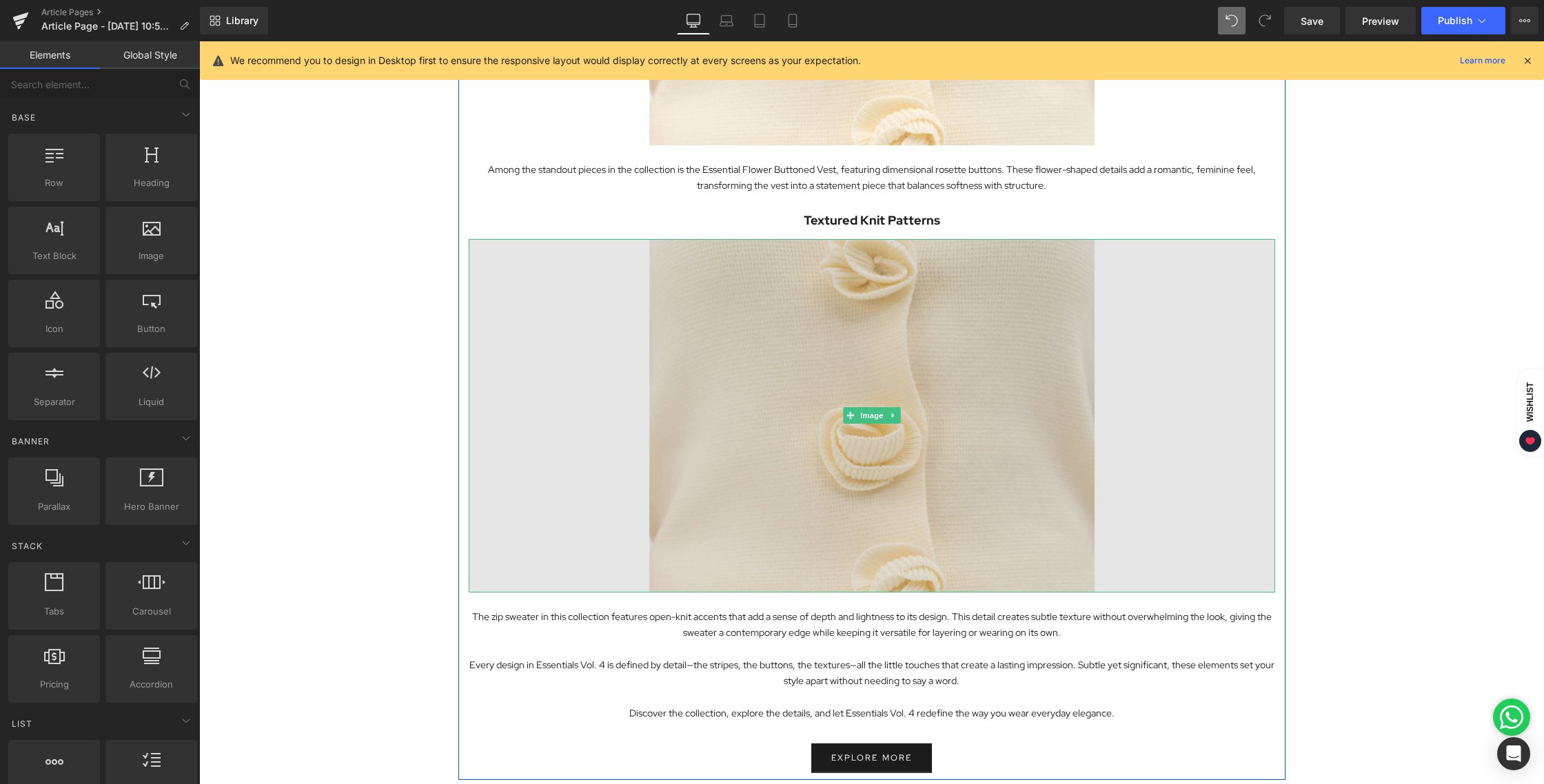
click at [852, 347] on img at bounding box center [872, 415] width 807 height 354
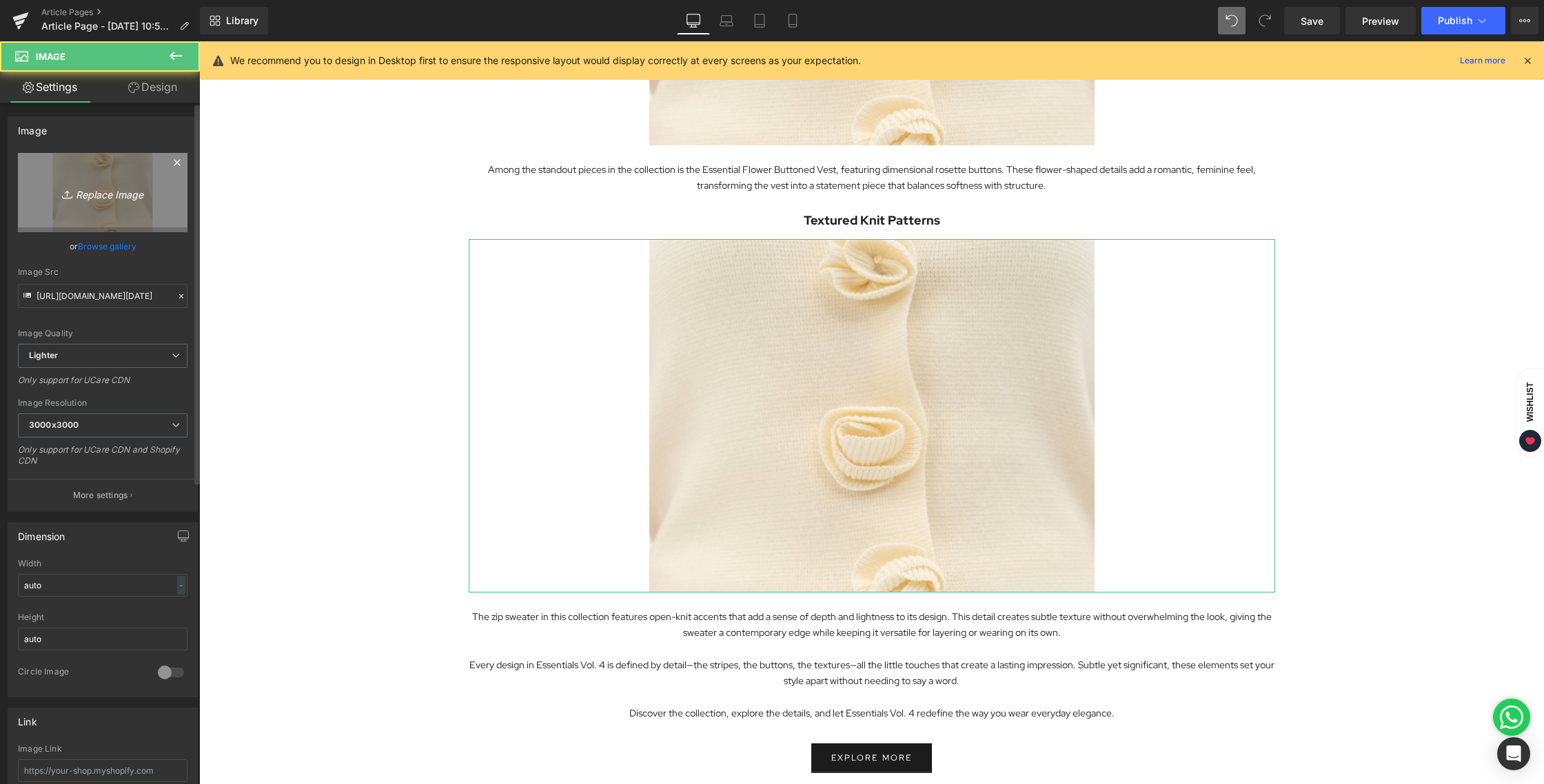
click at [107, 185] on icon "Replace Image" at bounding box center [102, 192] width 110 height 17
type input "C:\fakepath\BLOG [DATE]-06.jpg"
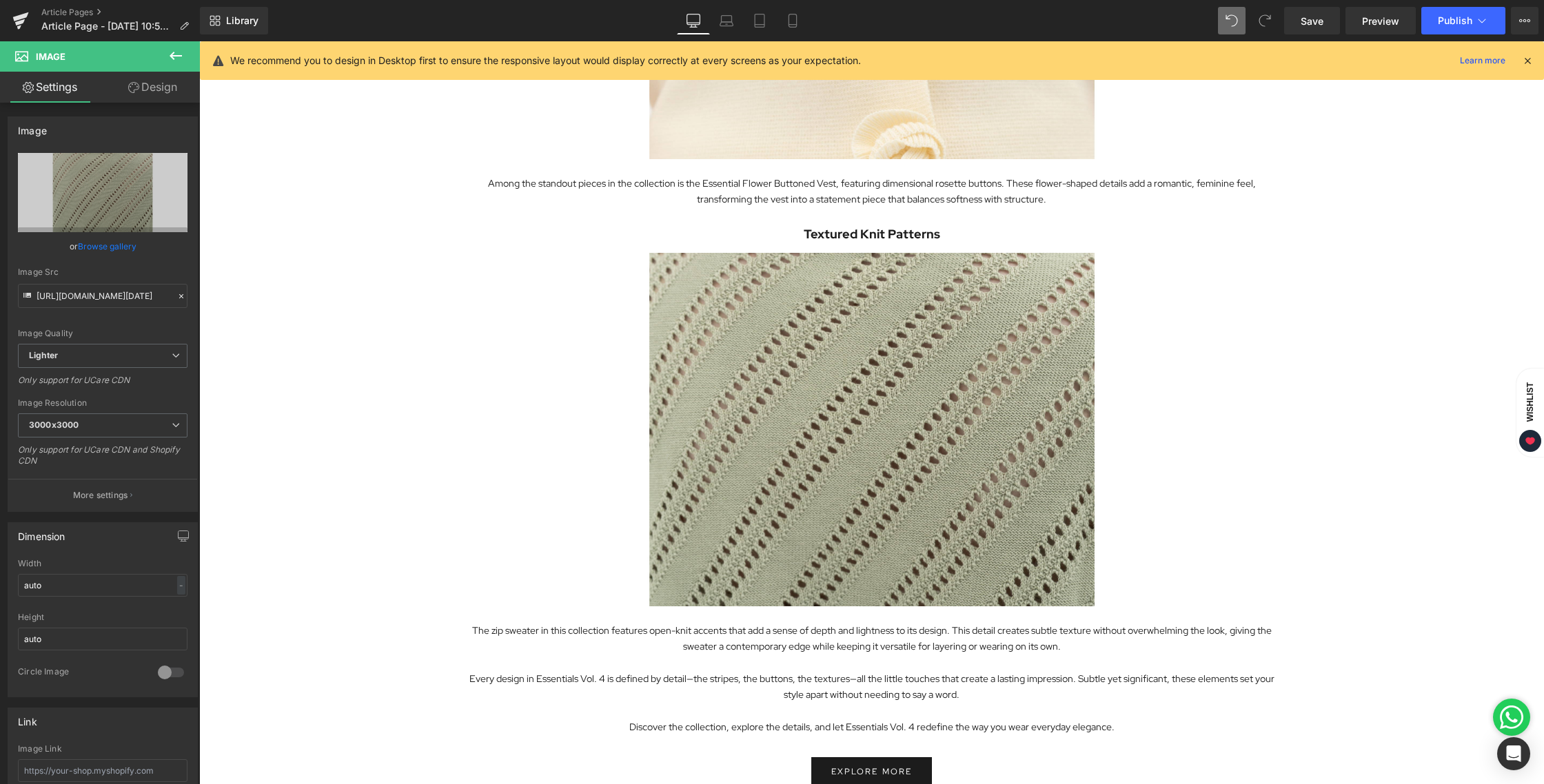
scroll to position [2327, 0]
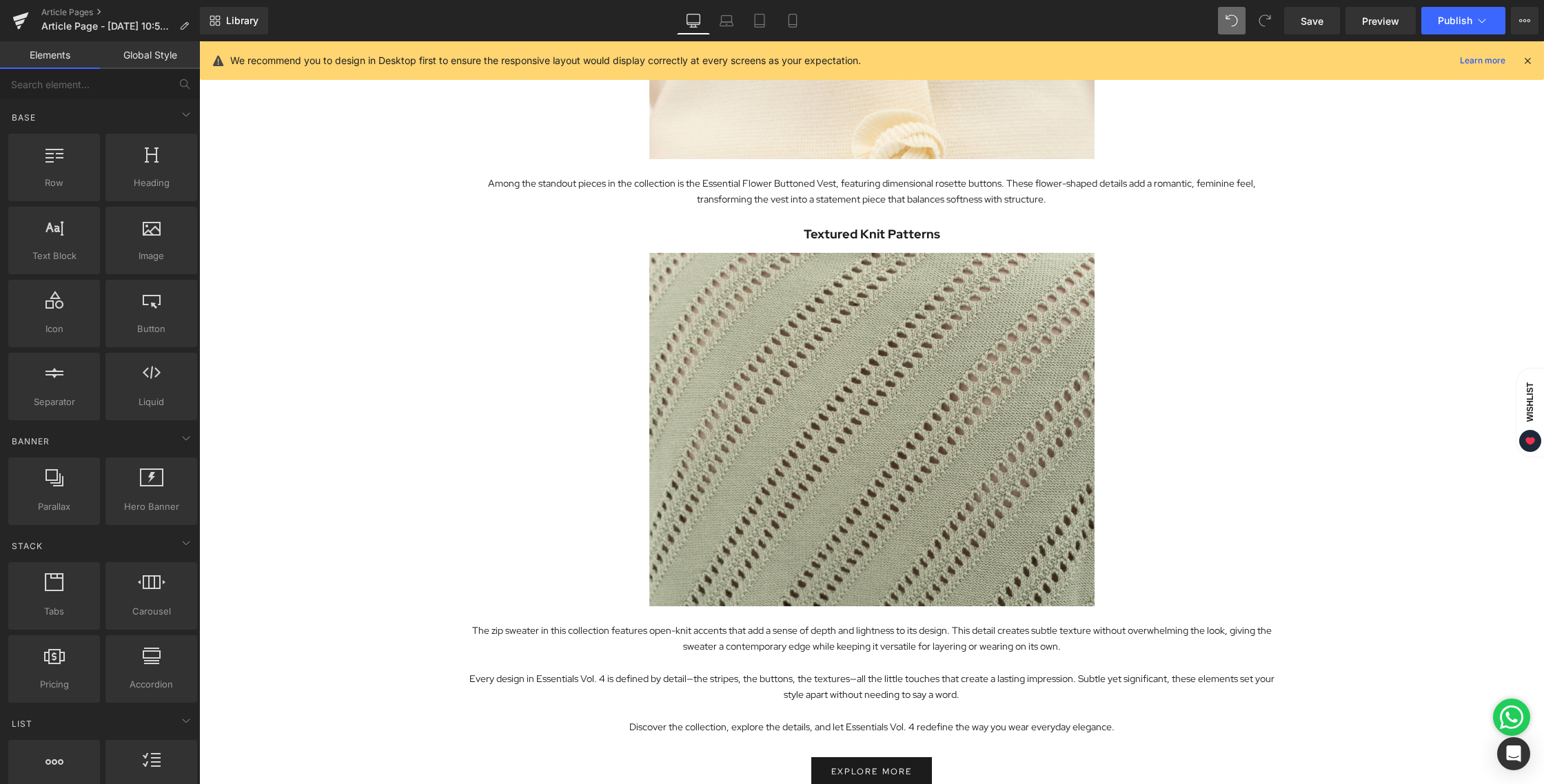
click at [785, 20] on link "Mobile" at bounding box center [793, 21] width 33 height 28
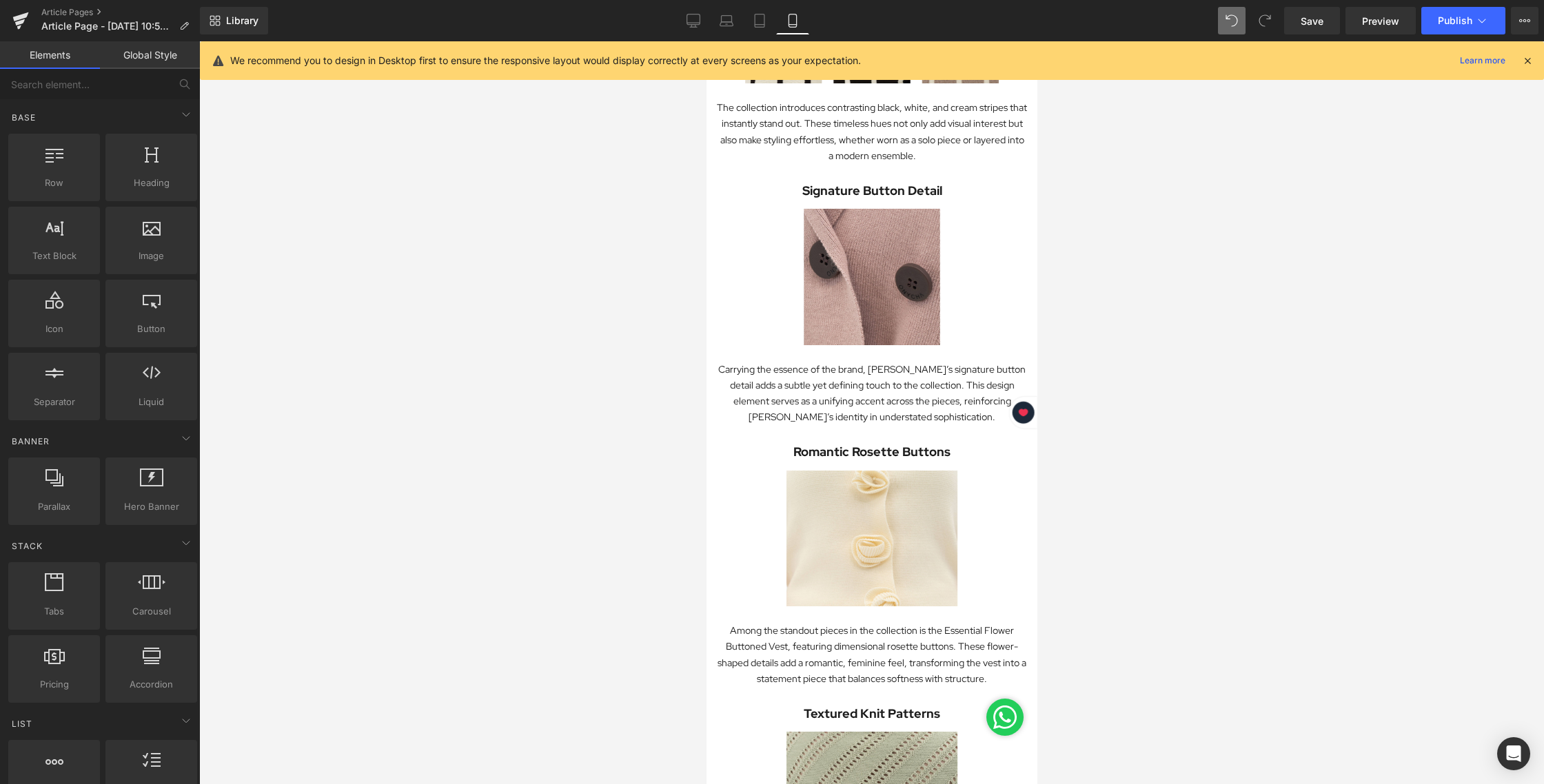
click at [1143, 217] on div at bounding box center [872, 412] width 1345 height 742
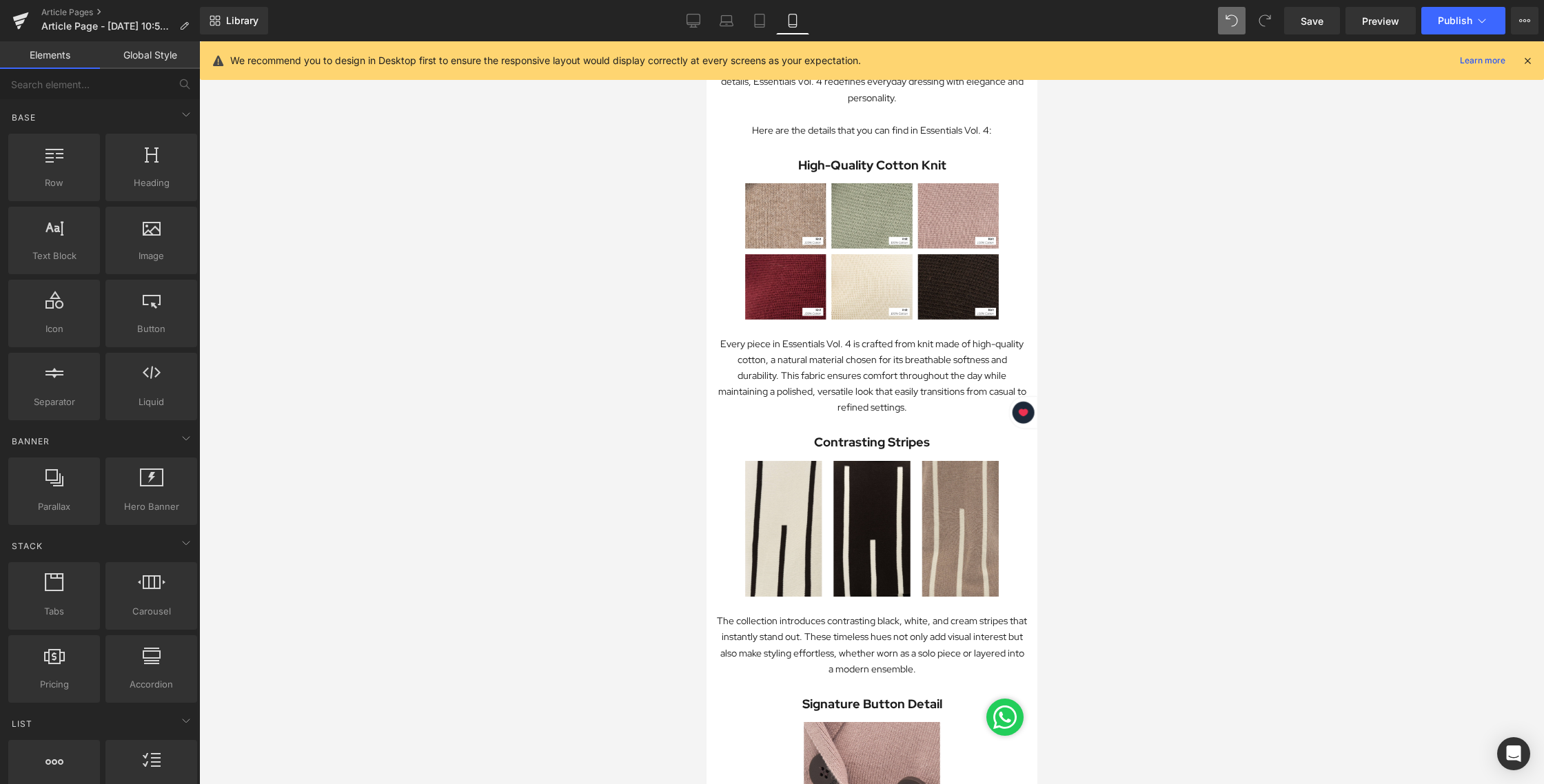
scroll to position [423, 0]
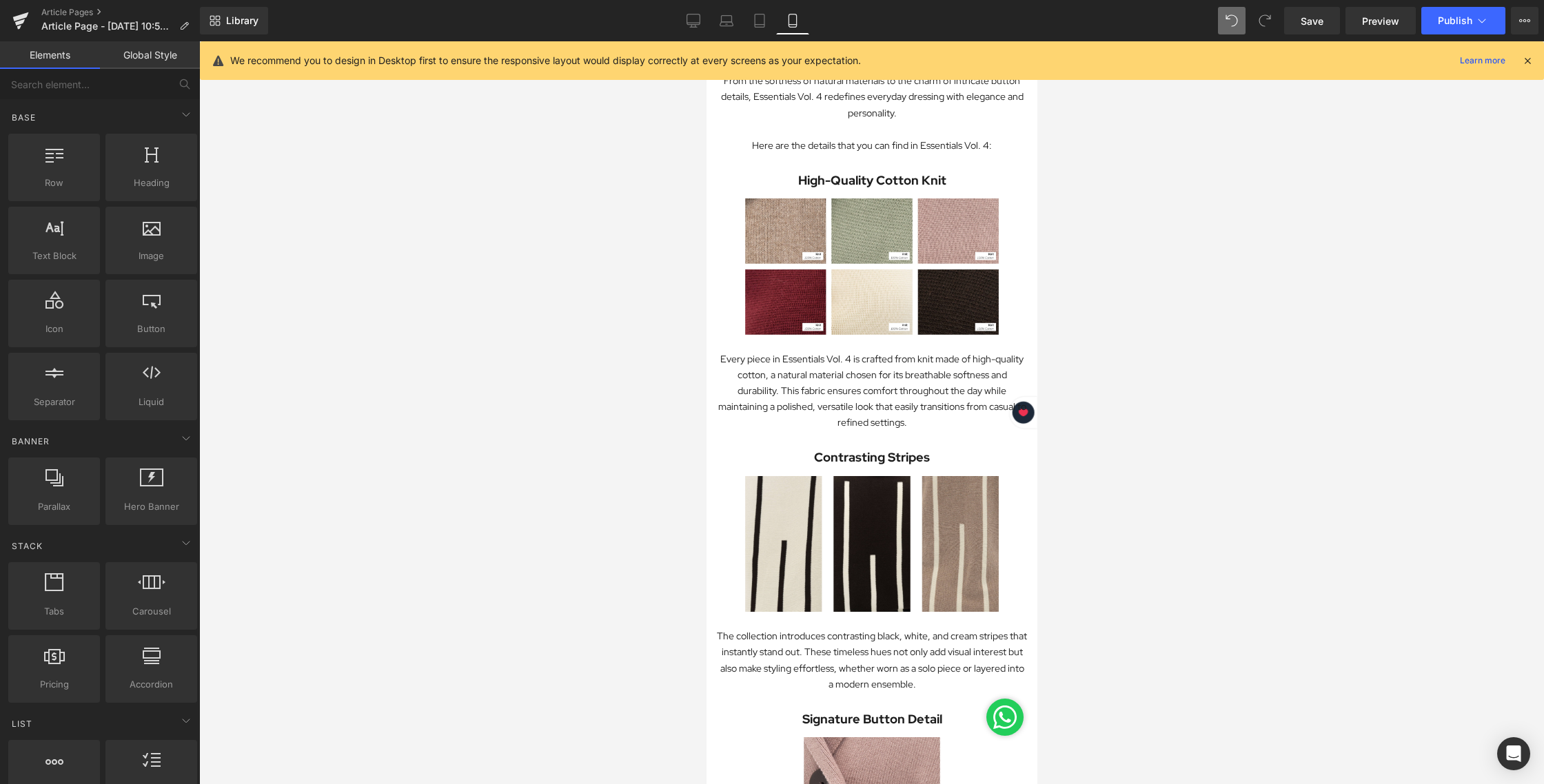
click at [1140, 241] on div at bounding box center [872, 412] width 1345 height 742
click at [703, 27] on link "Desktop" at bounding box center [693, 21] width 33 height 28
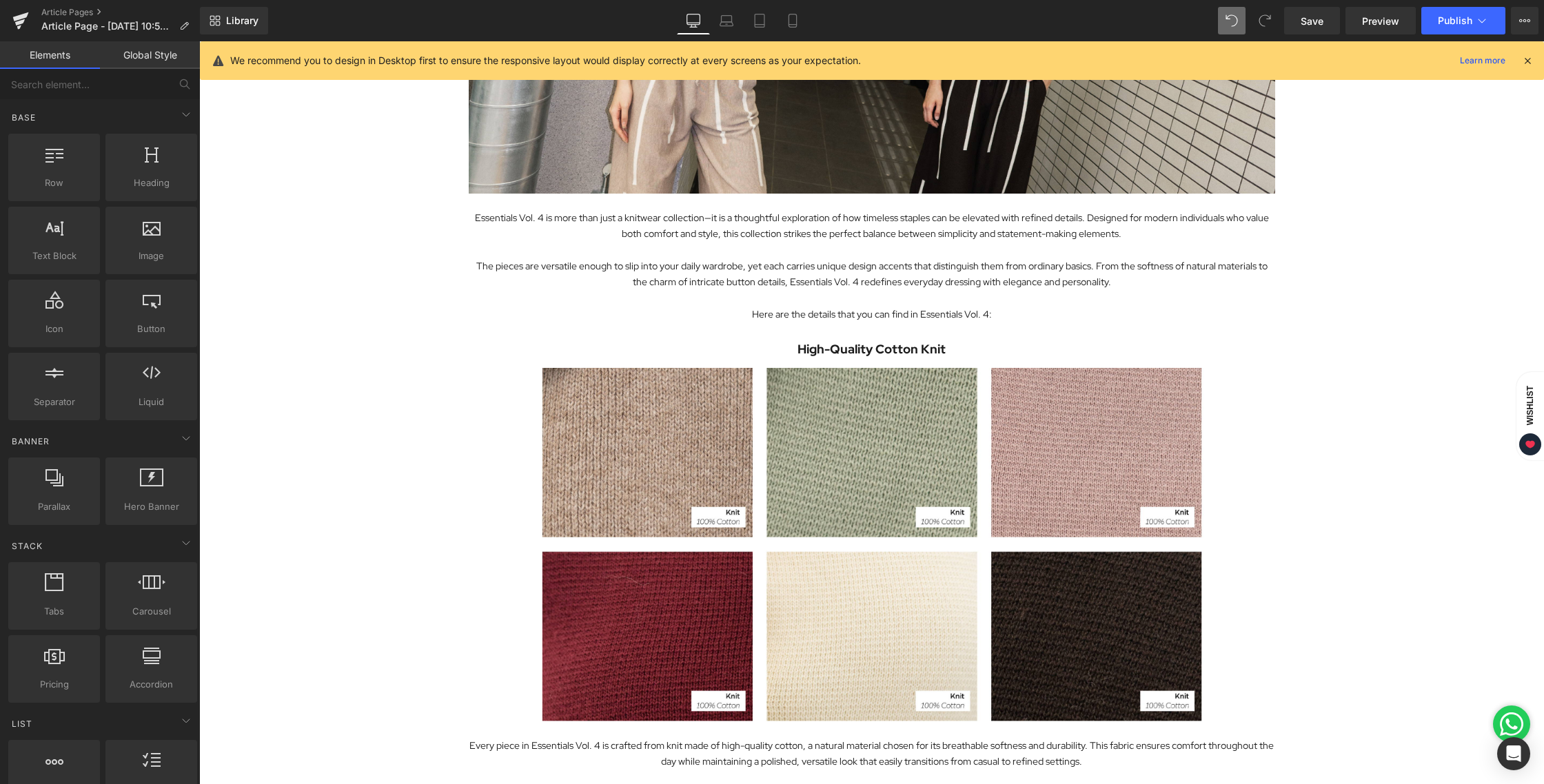
scroll to position [2800, 0]
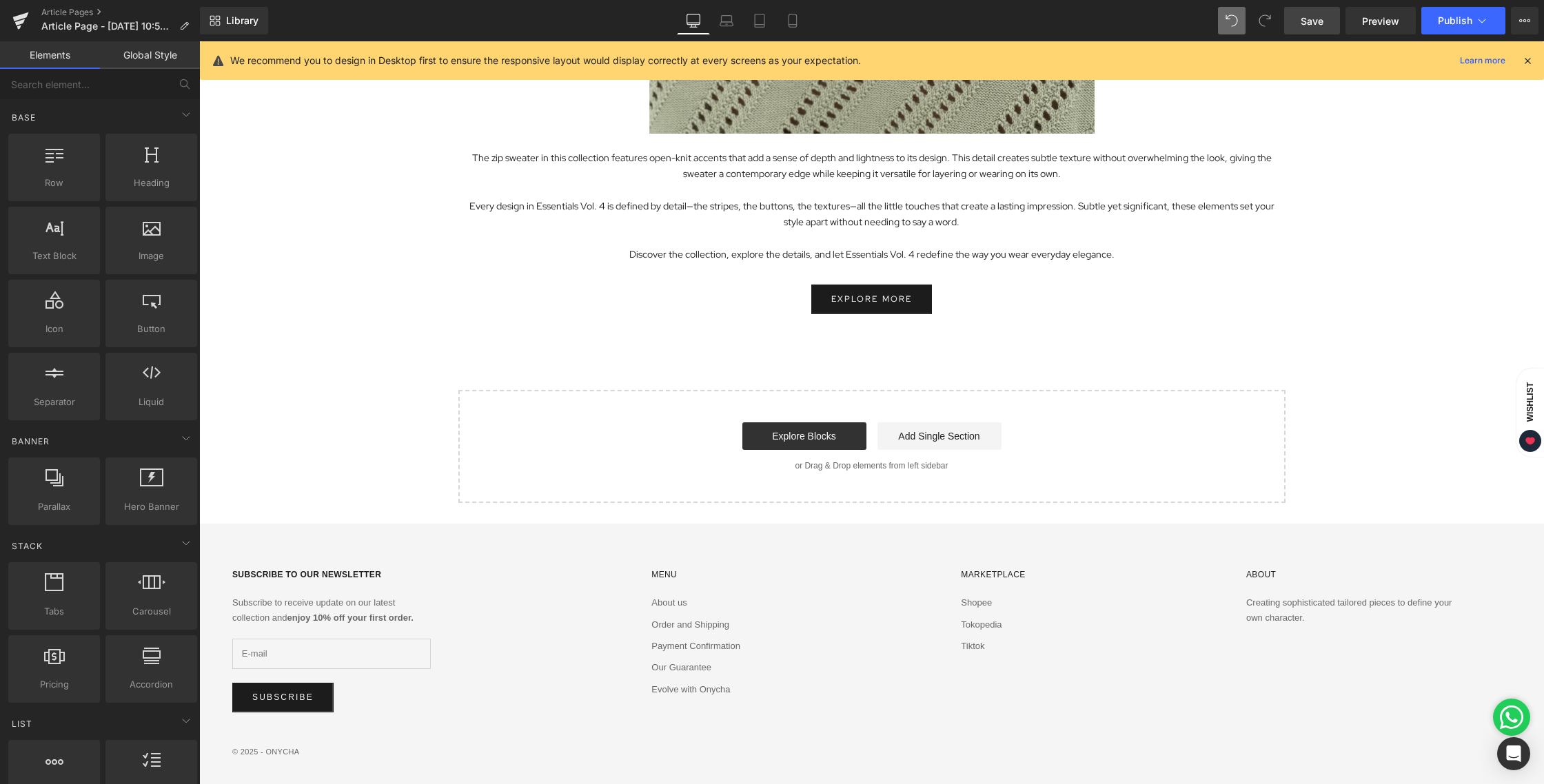
click at [1332, 18] on link "Save" at bounding box center [1311, 21] width 56 height 28
